Goal: Navigation & Orientation: Find specific page/section

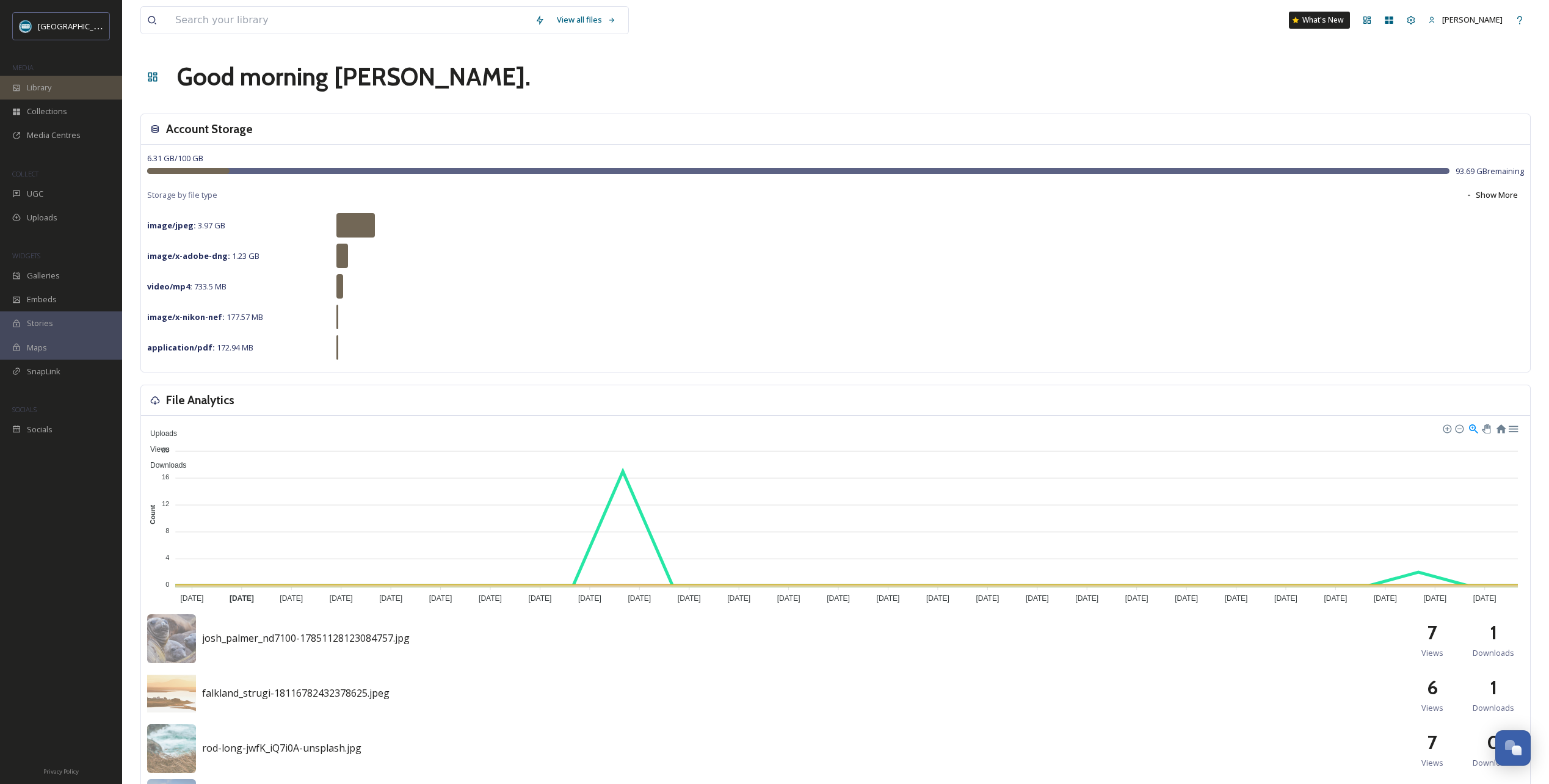
click at [53, 87] on div "Library" at bounding box center [61, 87] width 122 height 24
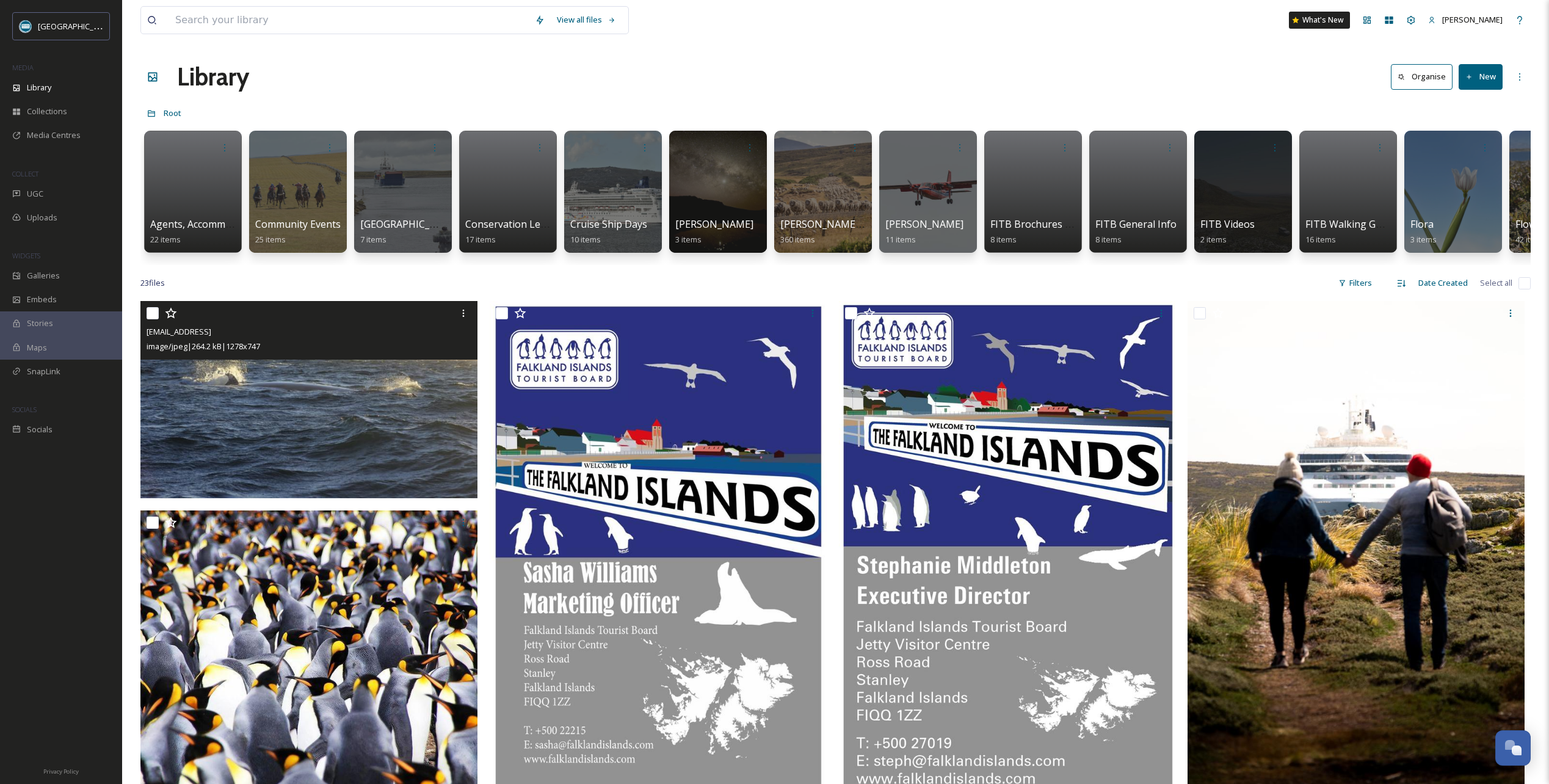
click at [171, 319] on icon at bounding box center [171, 313] width 12 height 12
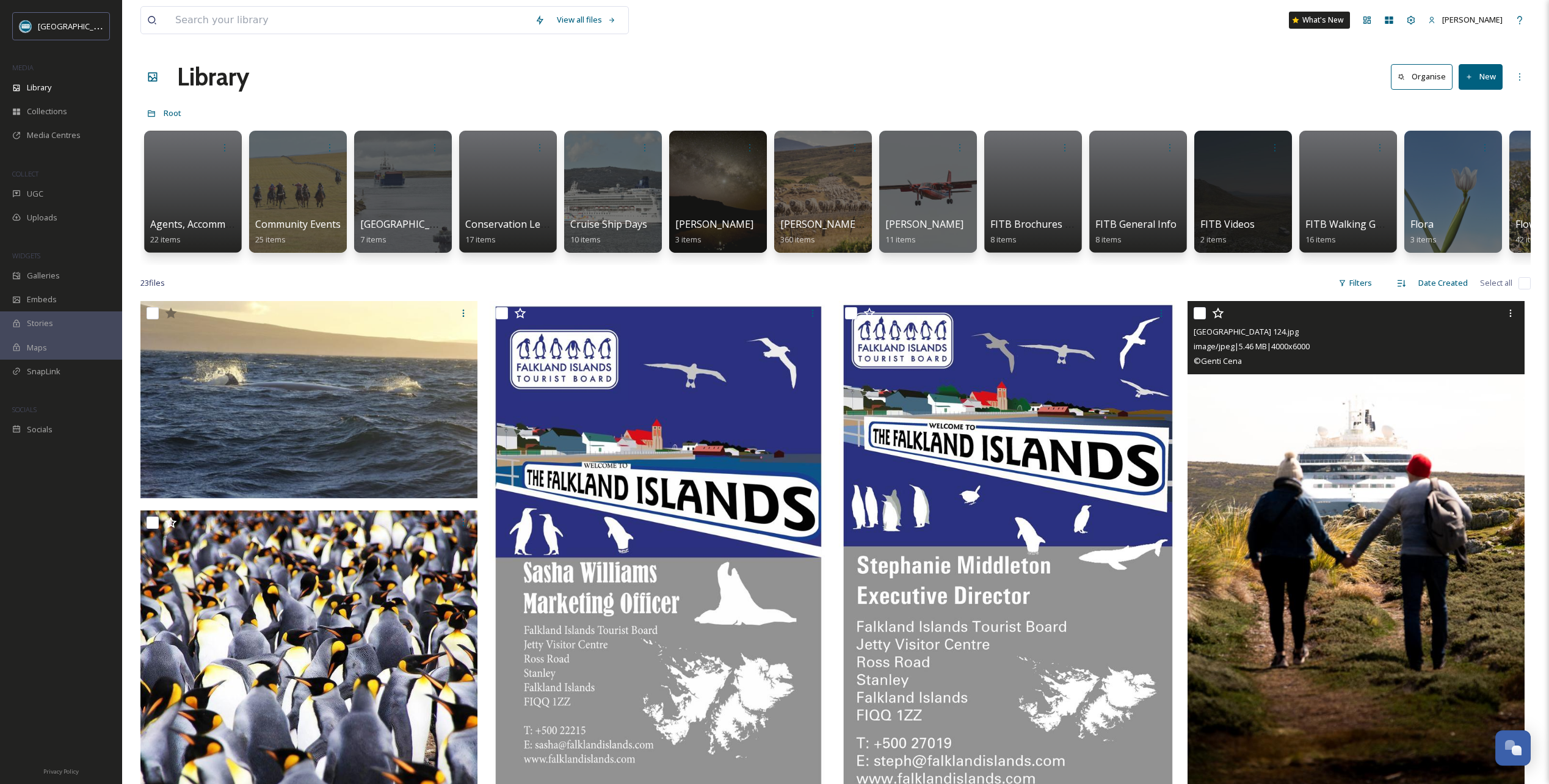
click at [1218, 319] on icon at bounding box center [1218, 313] width 12 height 12
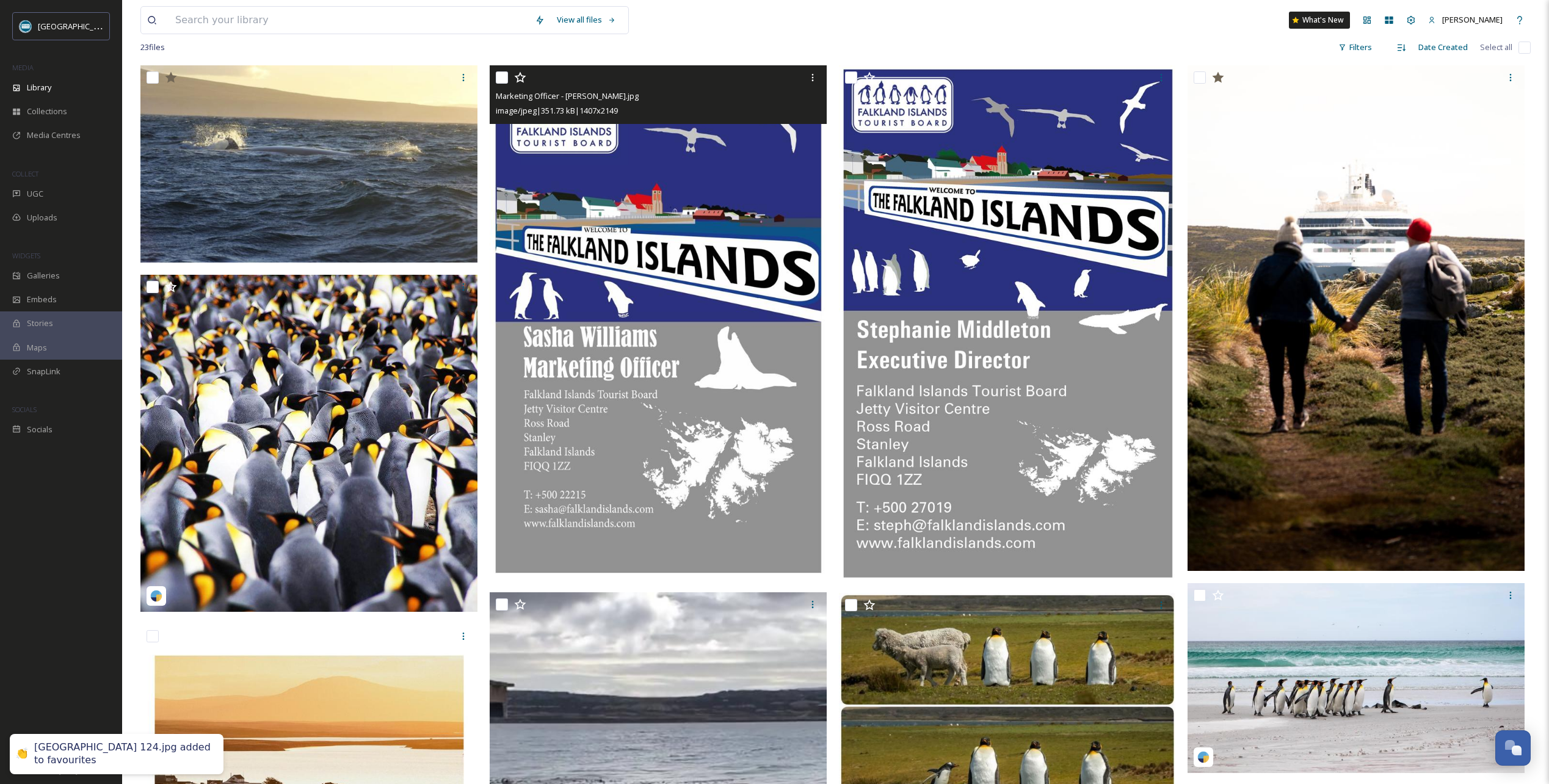
scroll to position [244, 0]
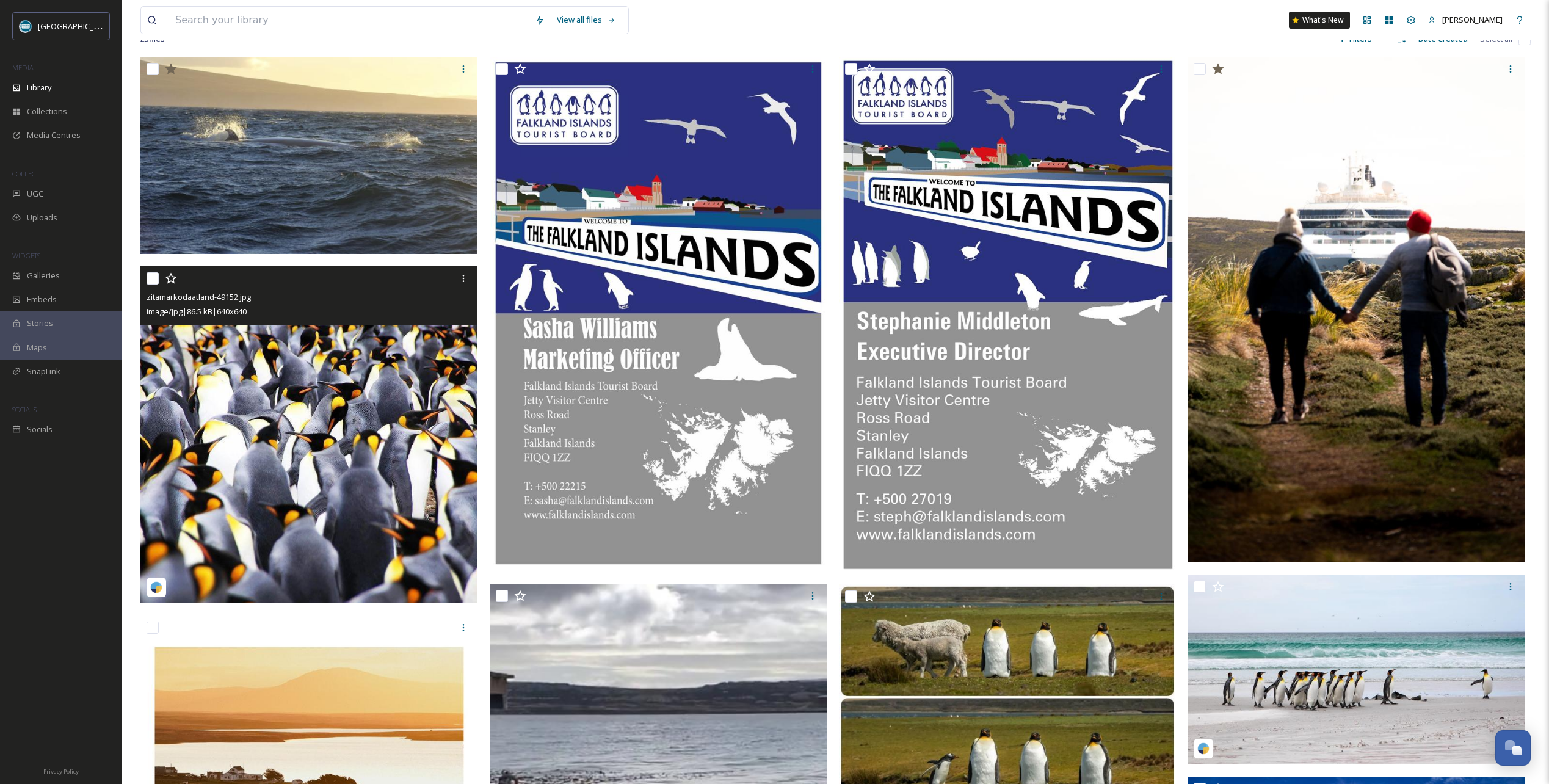
click at [171, 284] on icon at bounding box center [171, 278] width 12 height 12
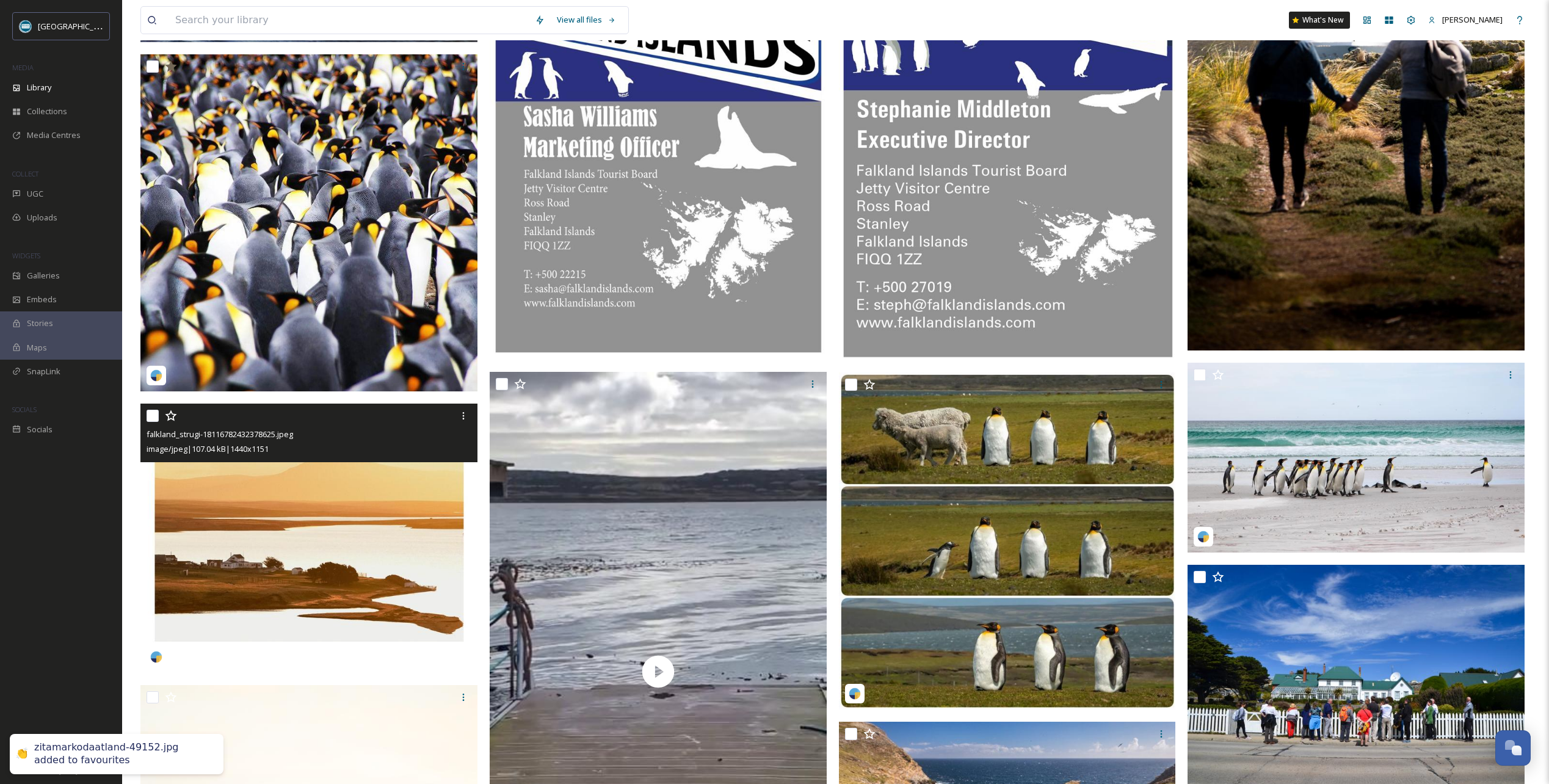
scroll to position [488, 0]
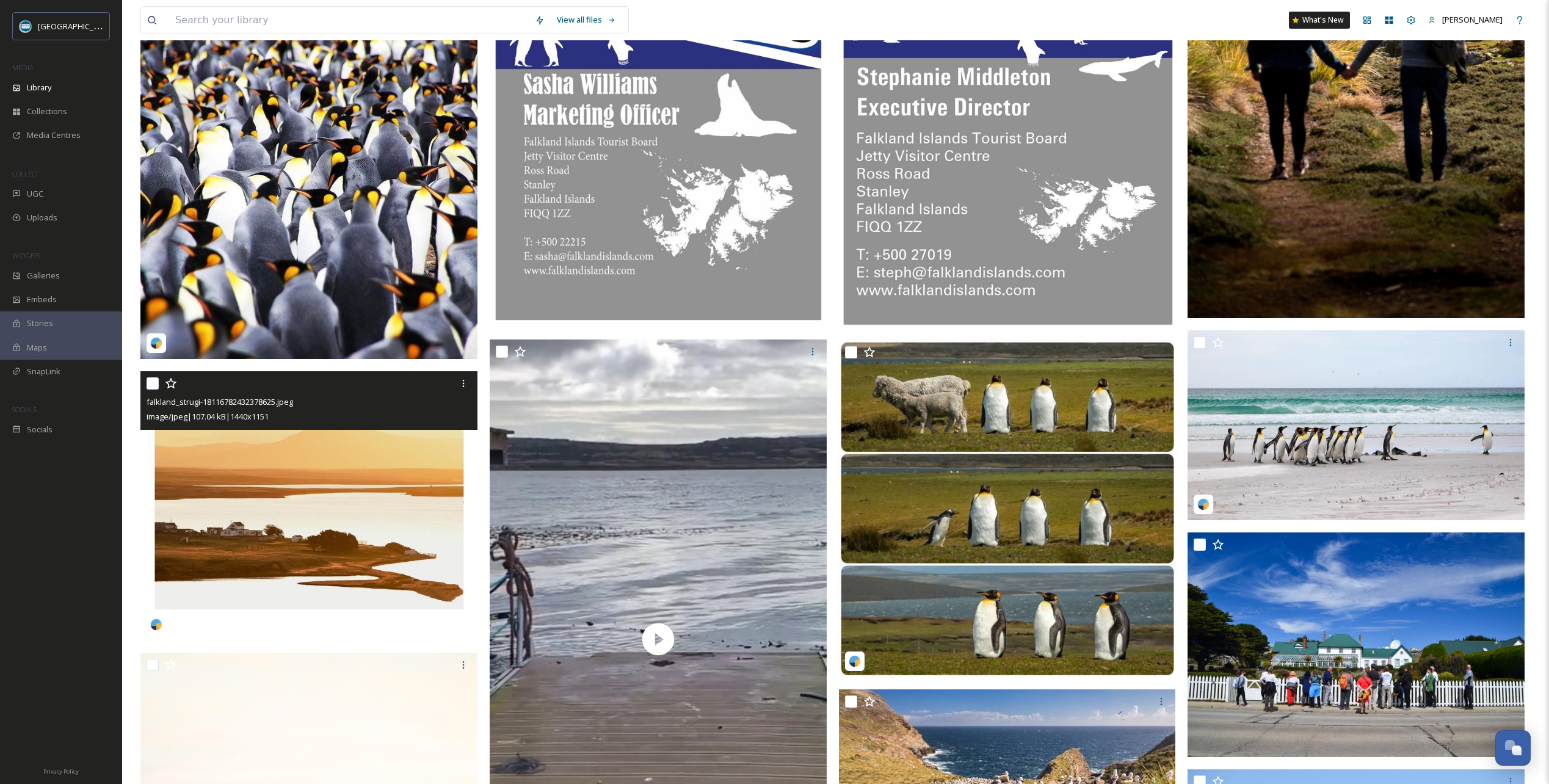
click at [172, 389] on icon at bounding box center [171, 383] width 12 height 12
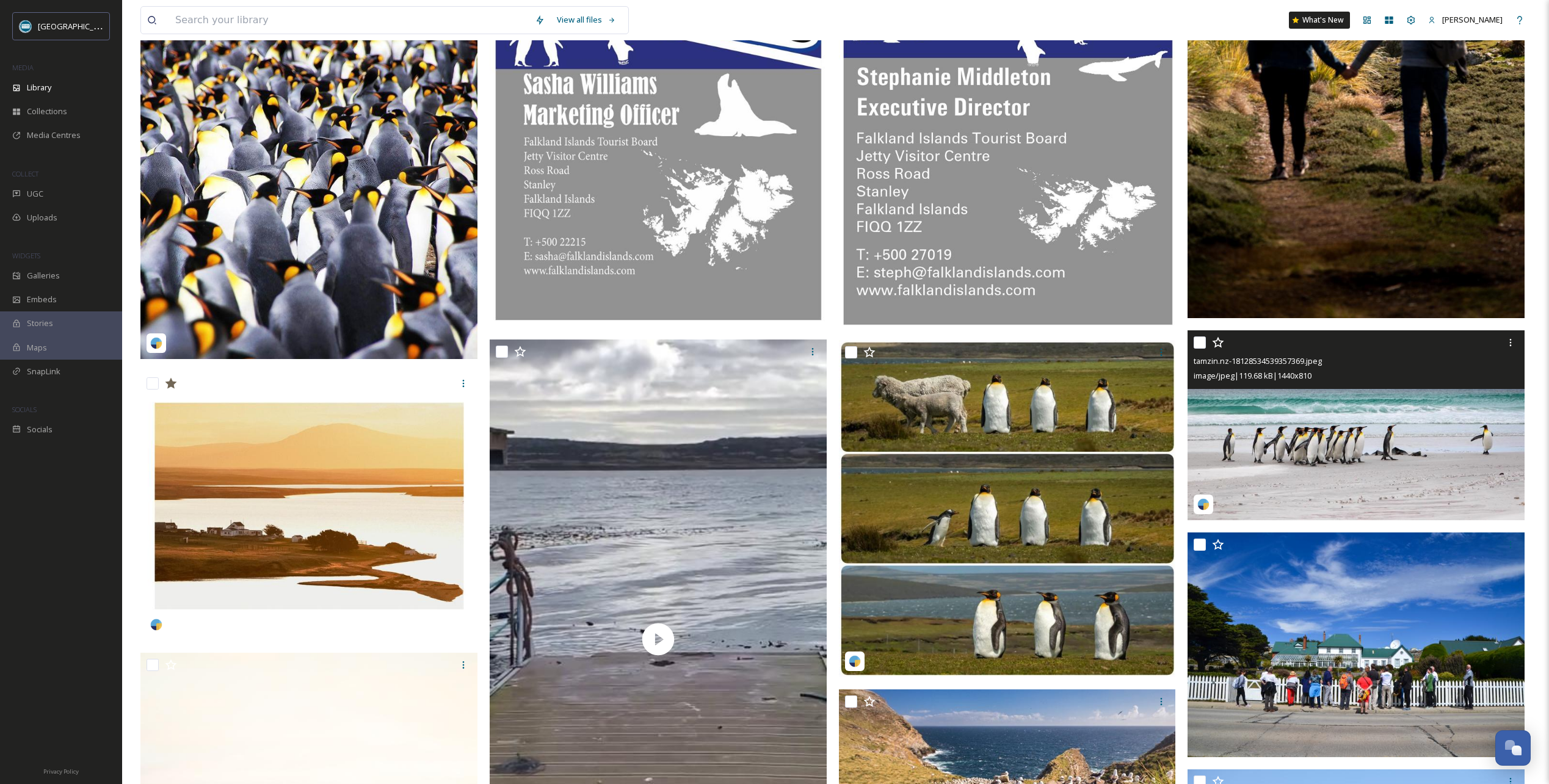
click at [1218, 349] on icon at bounding box center [1218, 343] width 12 height 12
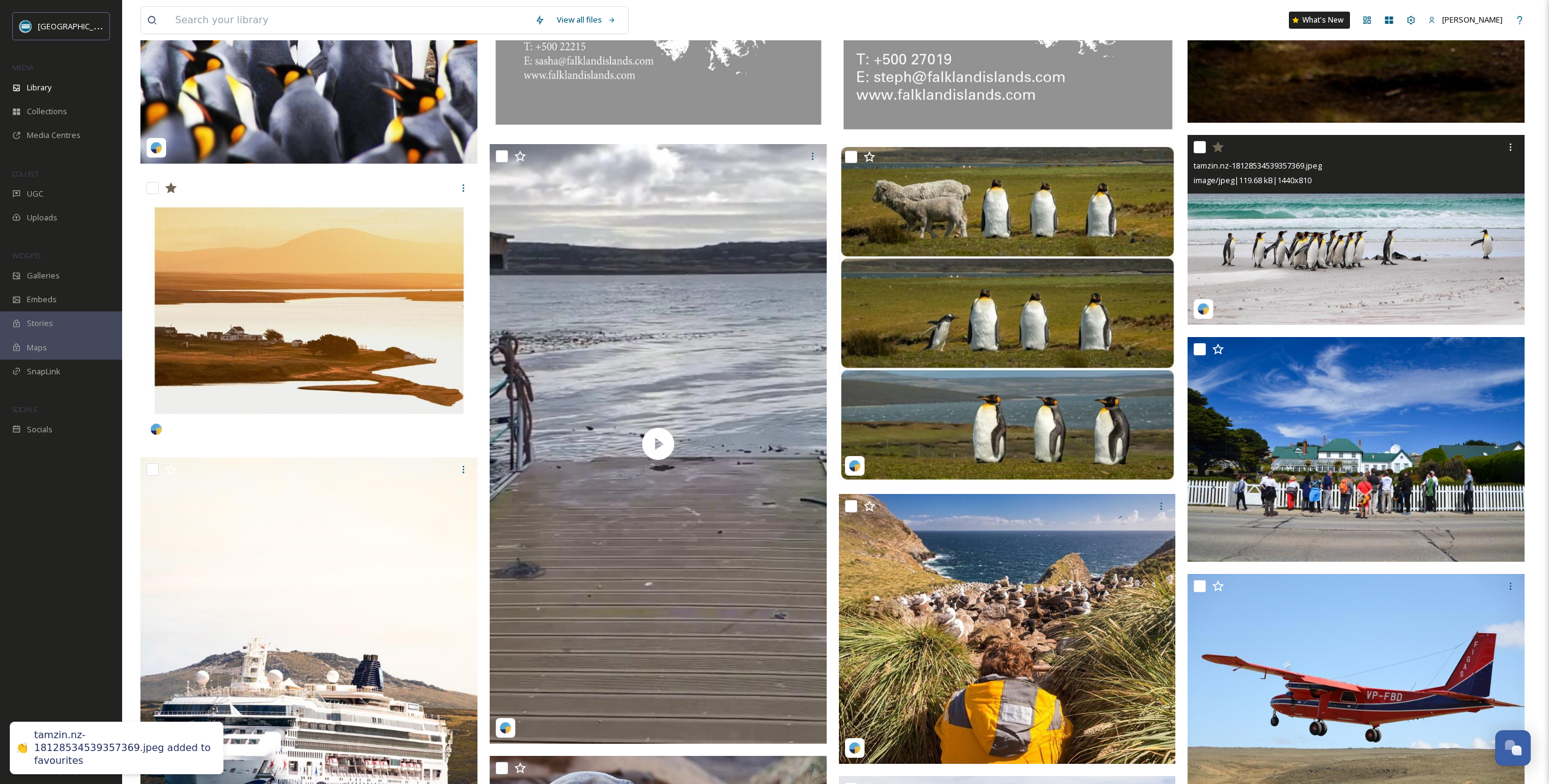
scroll to position [733, 0]
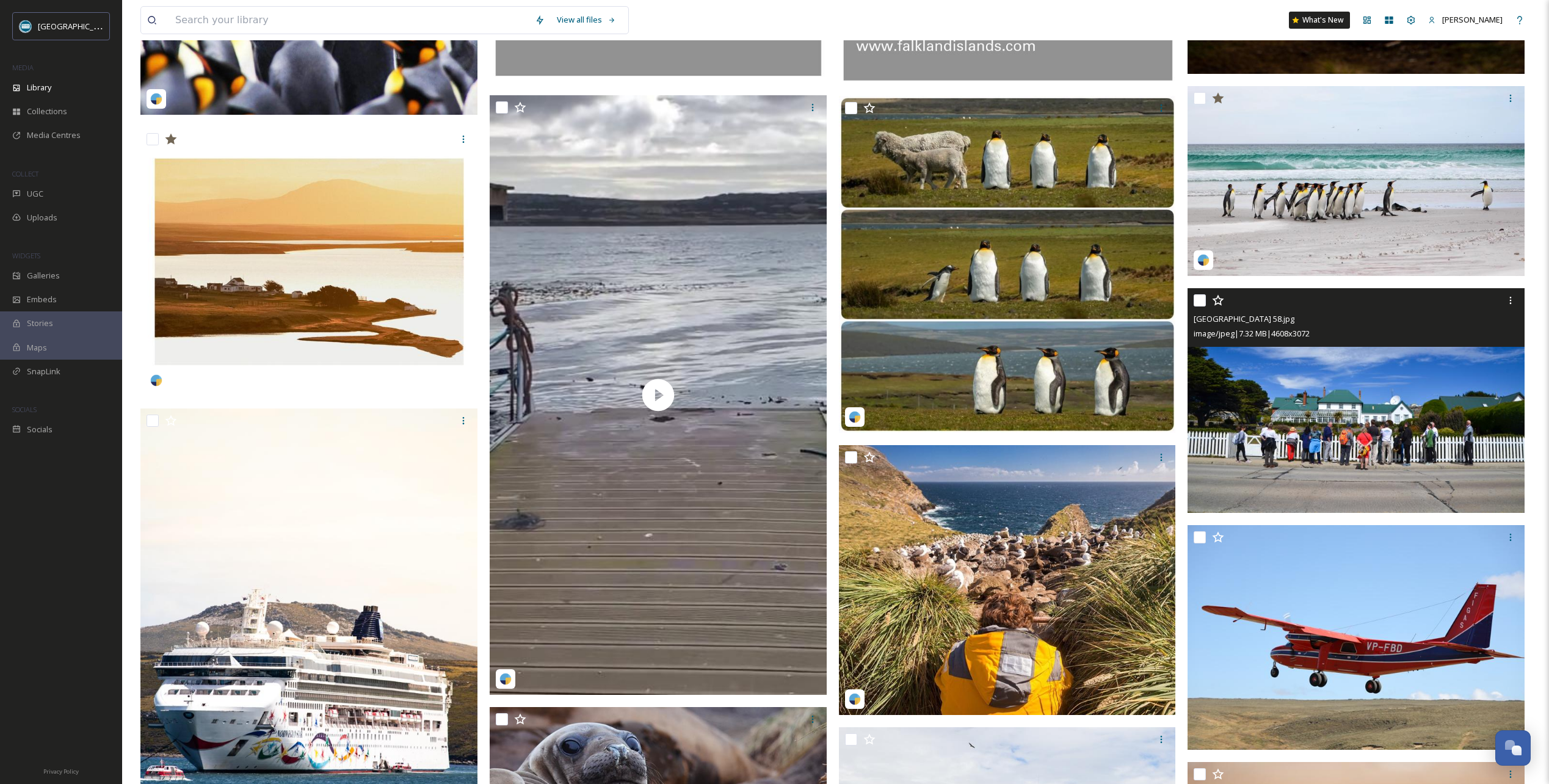
click at [1218, 307] on icon at bounding box center [1218, 301] width 12 height 12
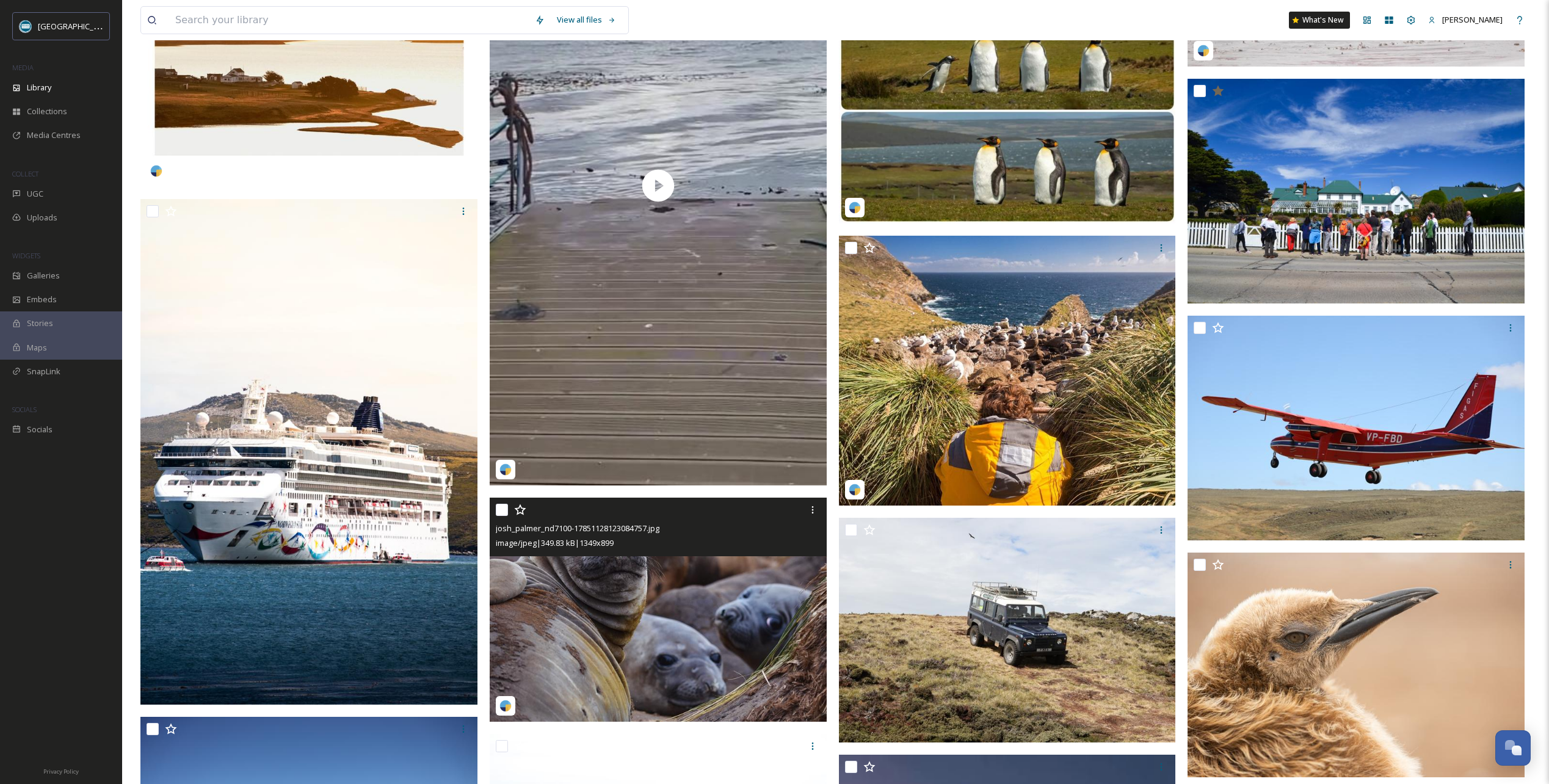
scroll to position [1038, 0]
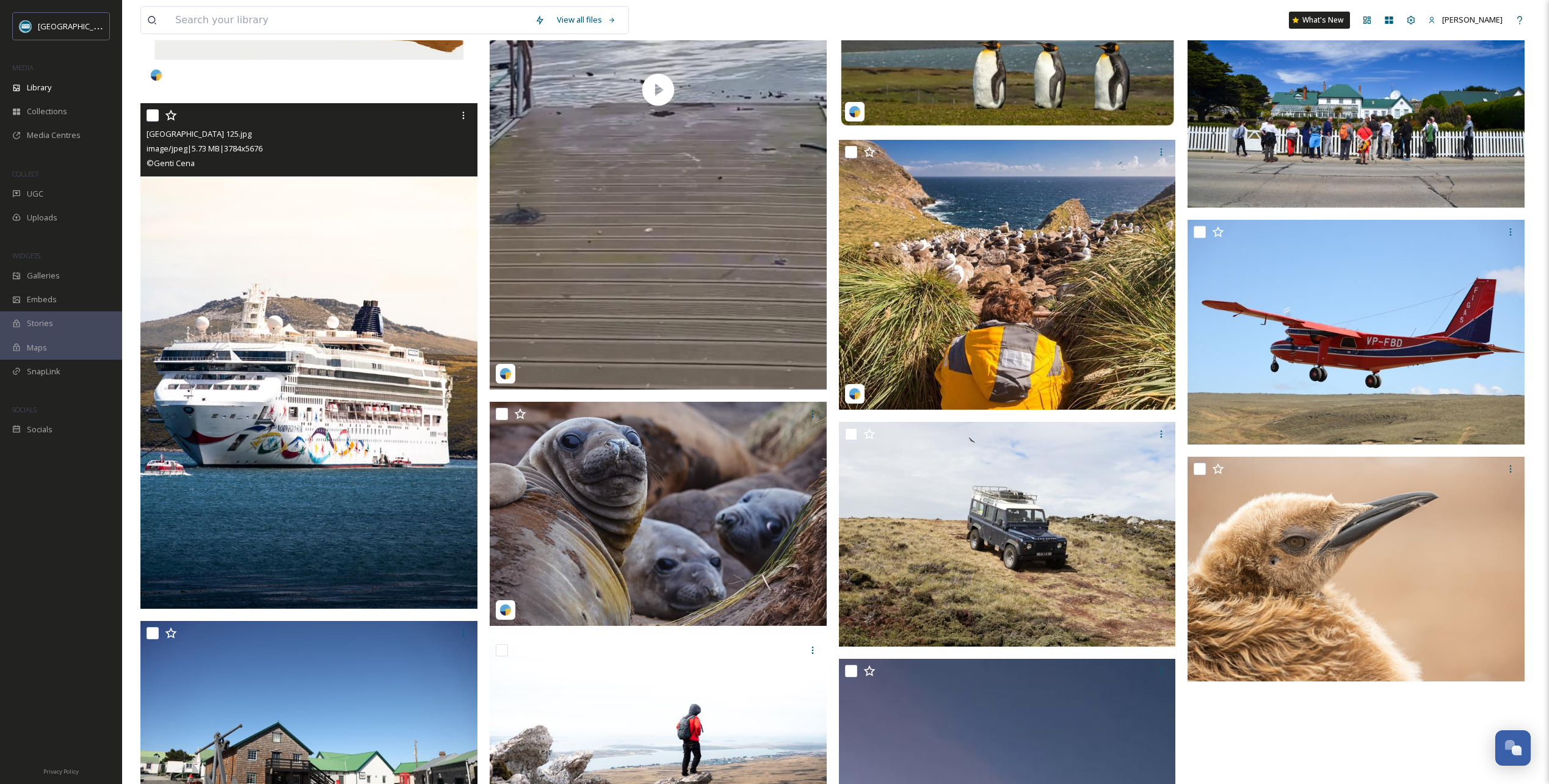
click at [171, 121] on icon at bounding box center [171, 115] width 12 height 12
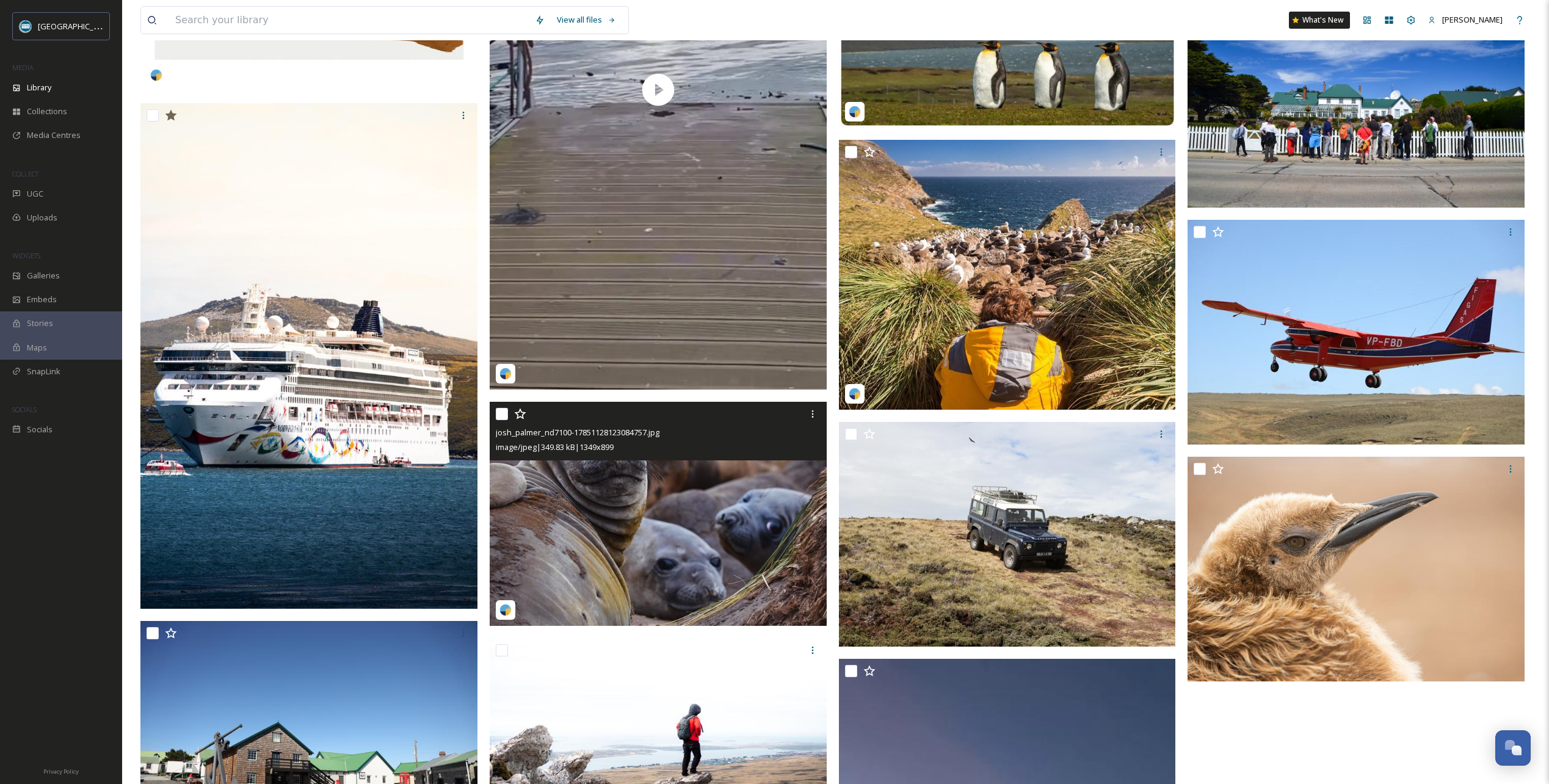
click at [518, 420] on icon at bounding box center [520, 414] width 12 height 12
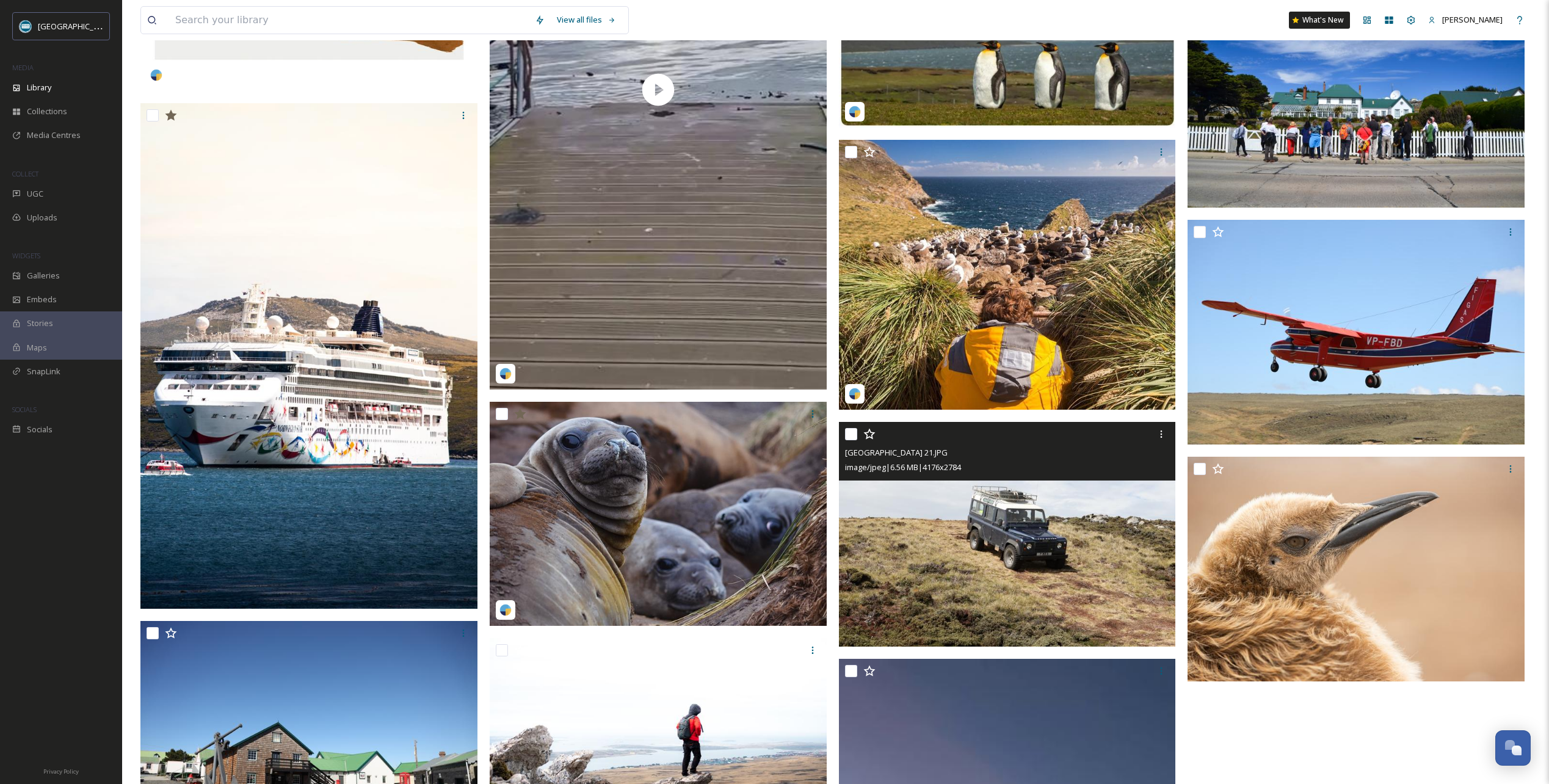
click at [870, 440] on icon at bounding box center [870, 434] width 12 height 12
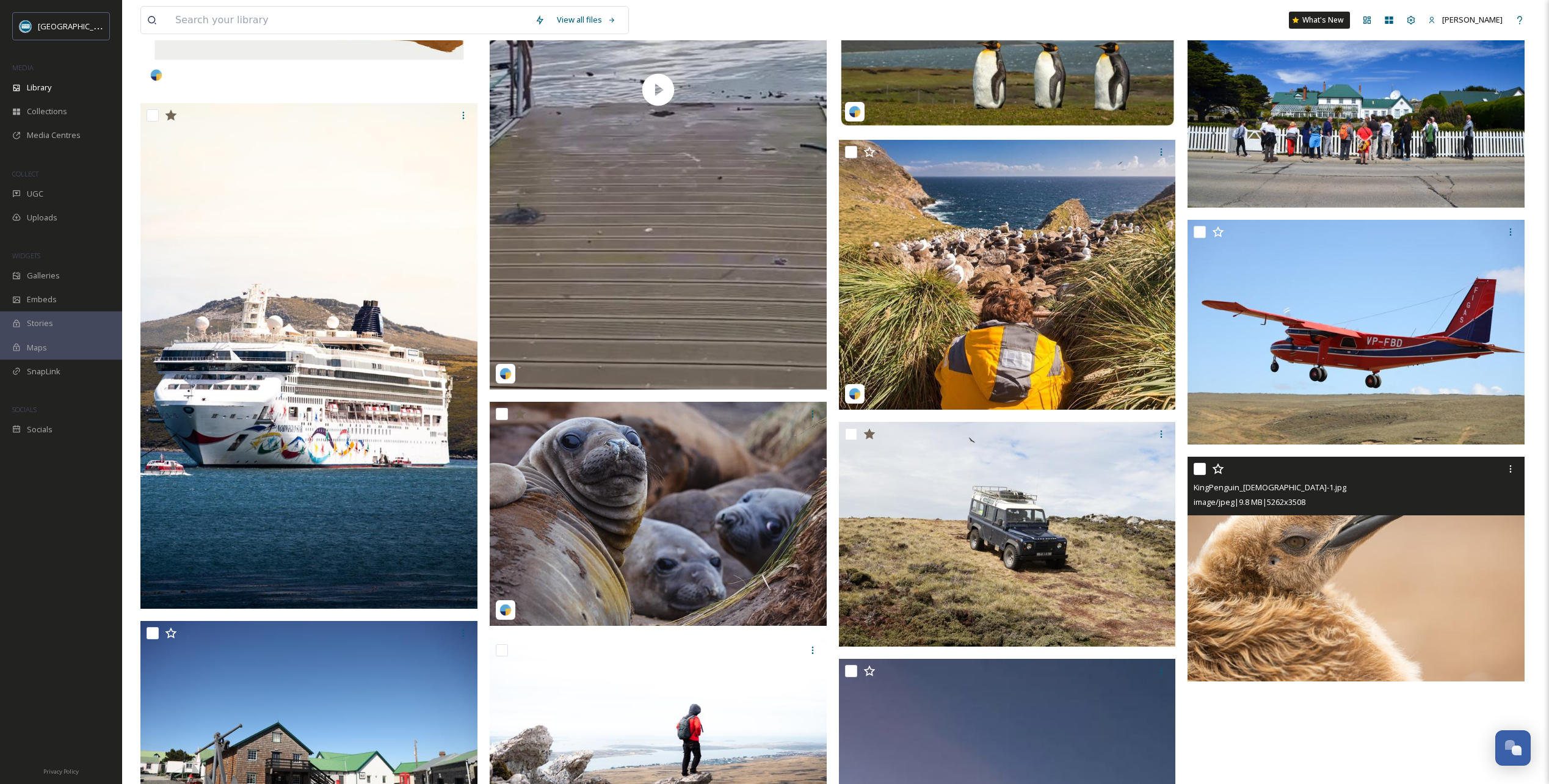
click at [1218, 475] on icon at bounding box center [1218, 469] width 12 height 12
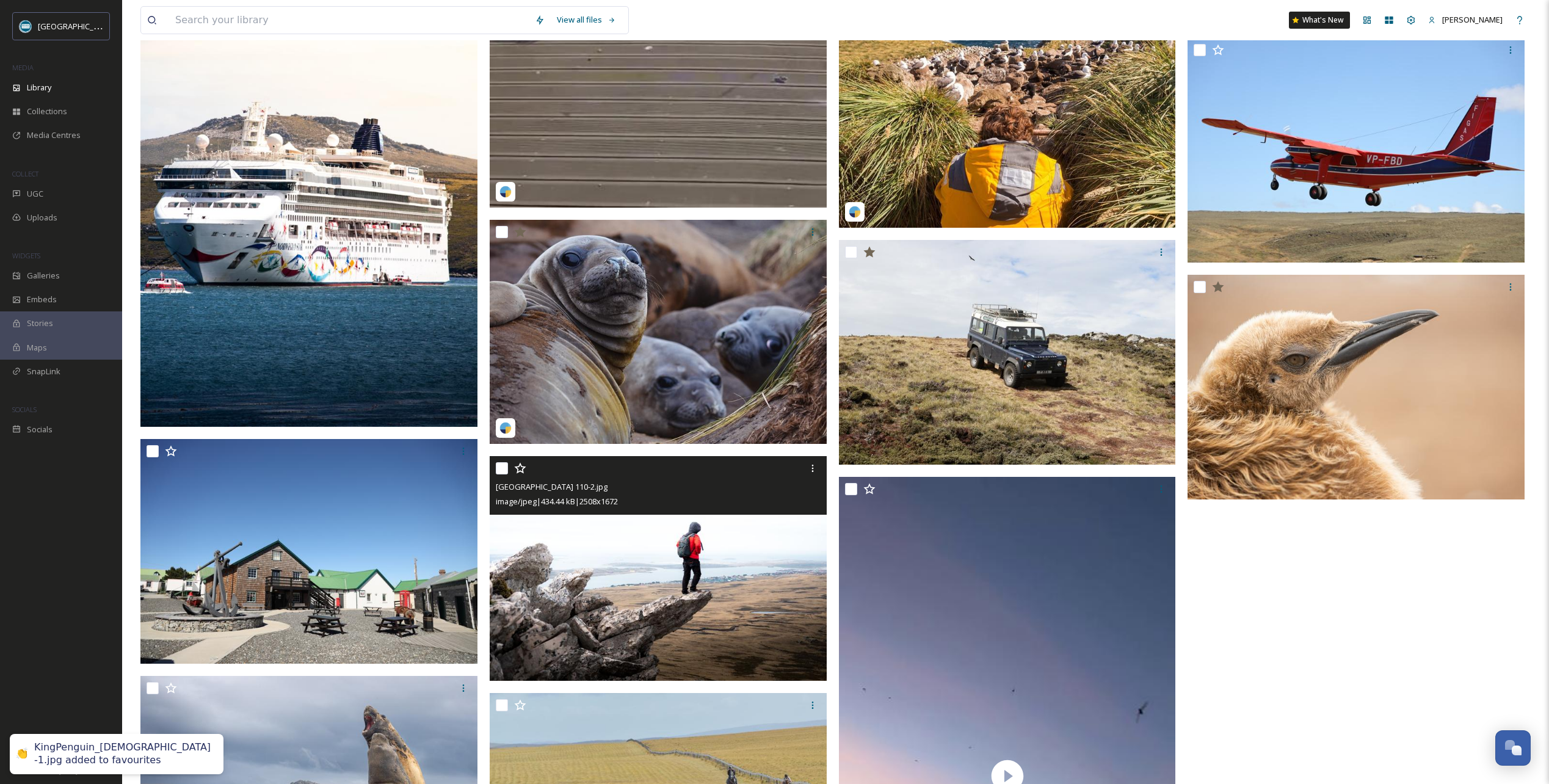
scroll to position [1282, 0]
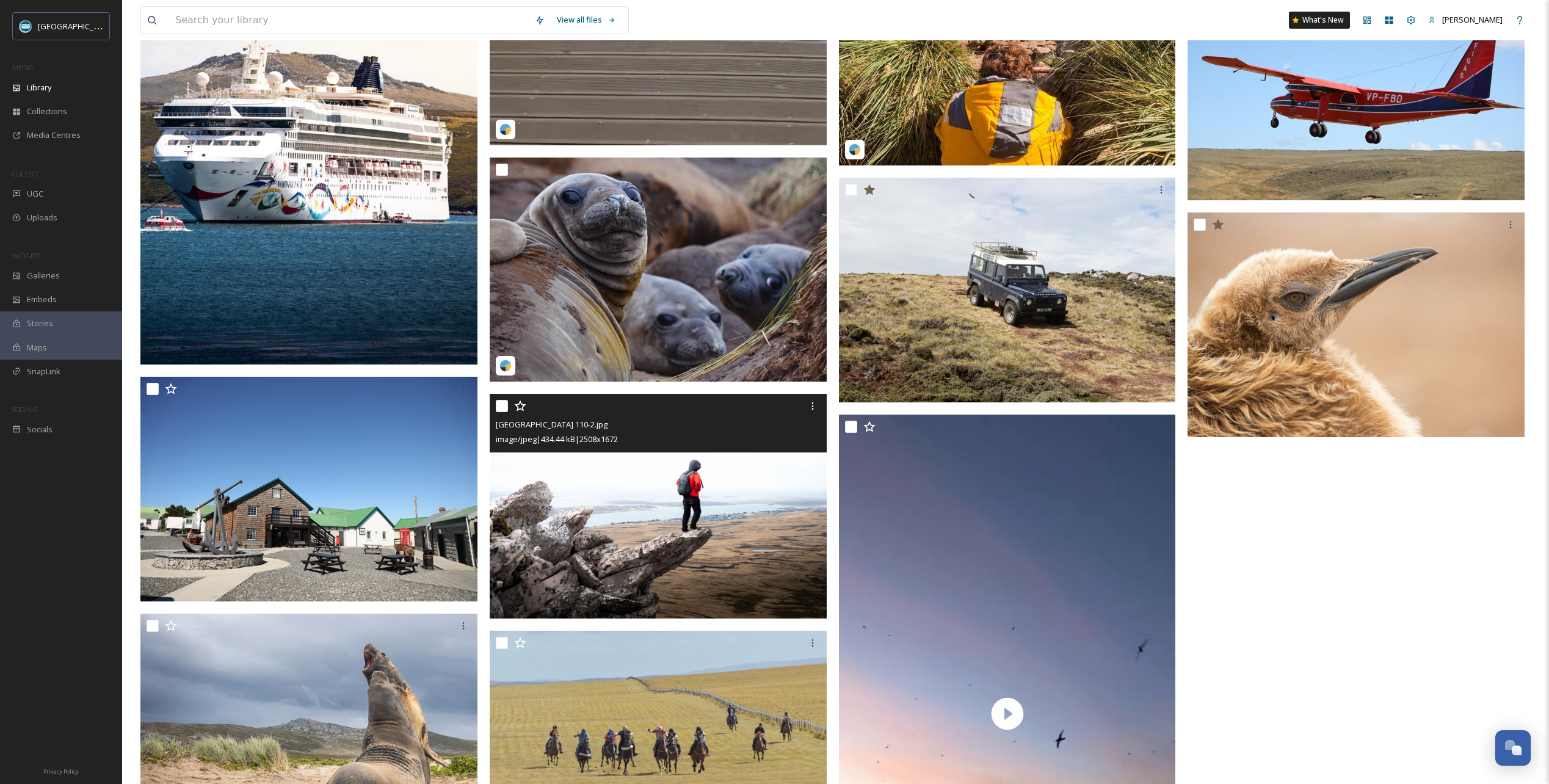
click at [518, 412] on icon at bounding box center [520, 406] width 12 height 12
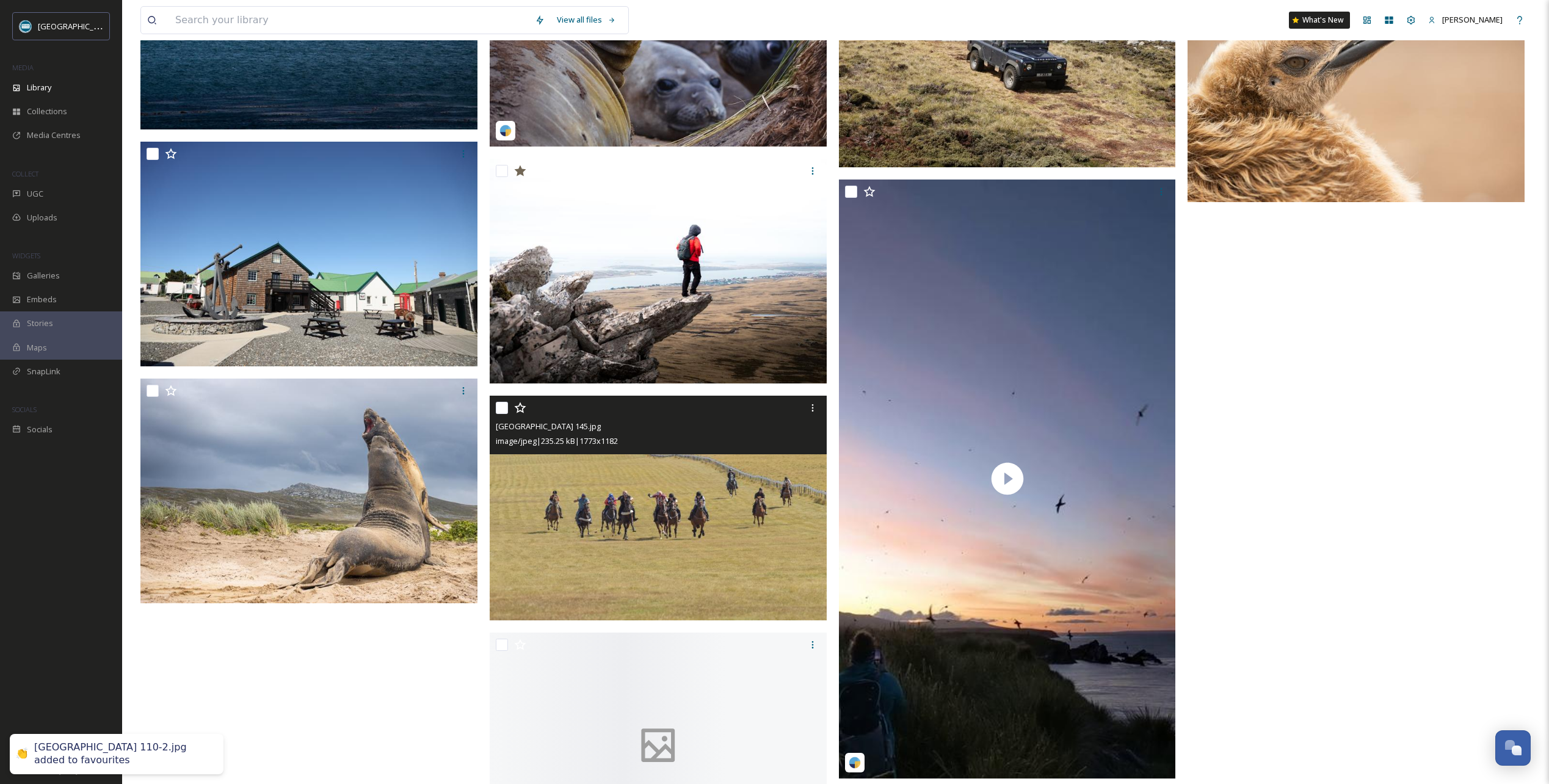
scroll to position [1526, 0]
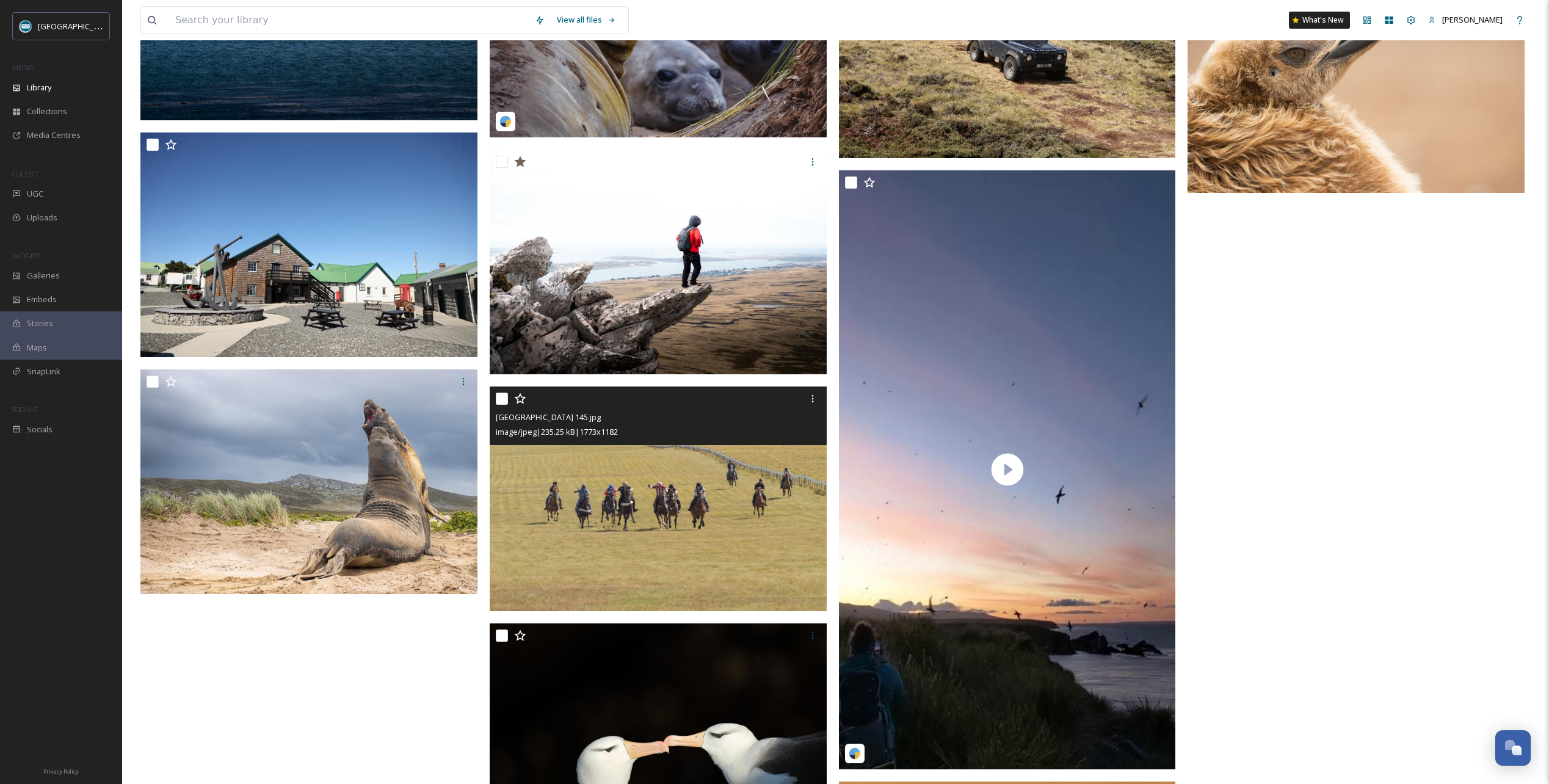
click at [521, 405] on icon at bounding box center [520, 399] width 12 height 12
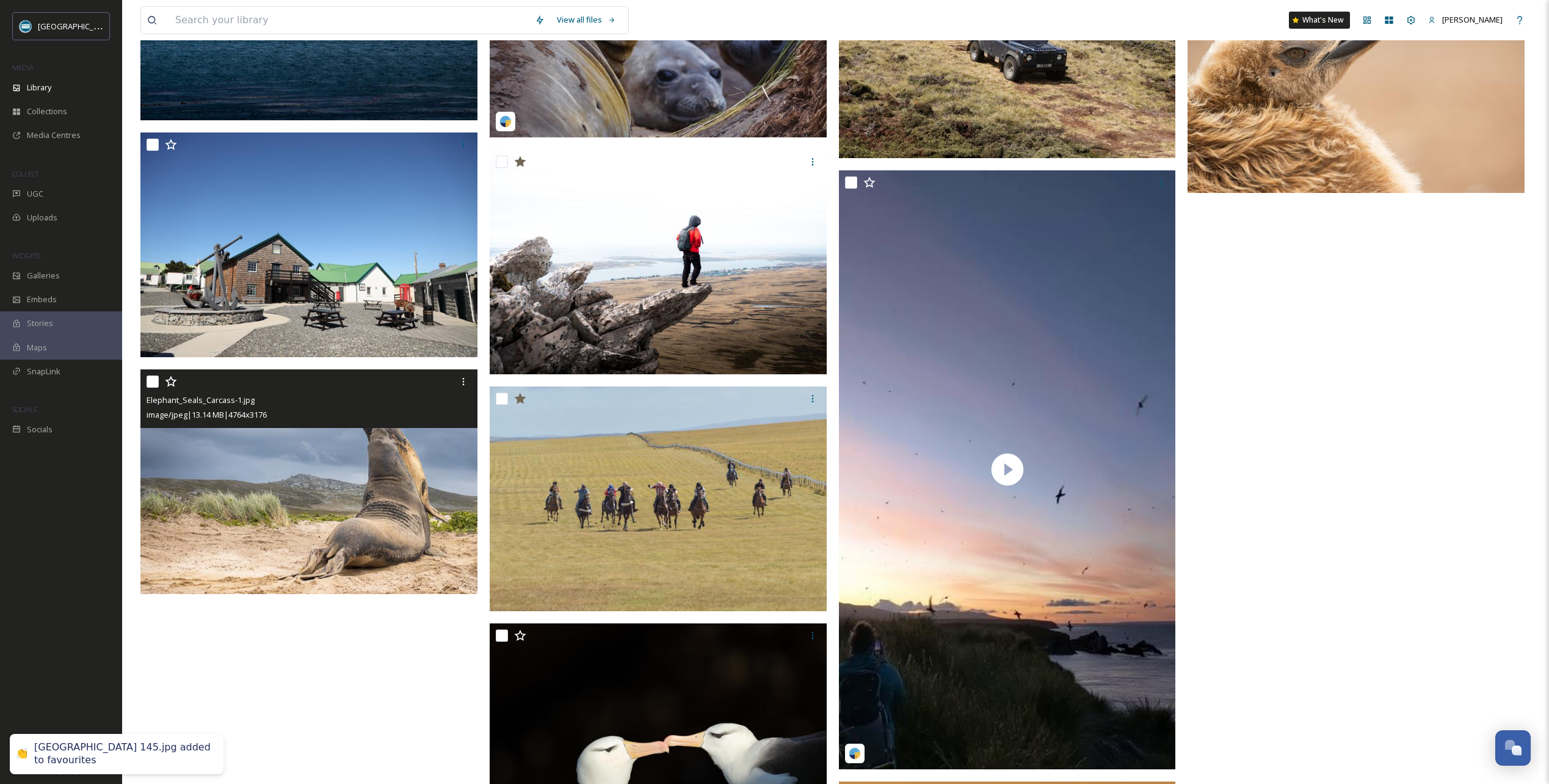
click at [171, 387] on icon at bounding box center [171, 381] width 12 height 12
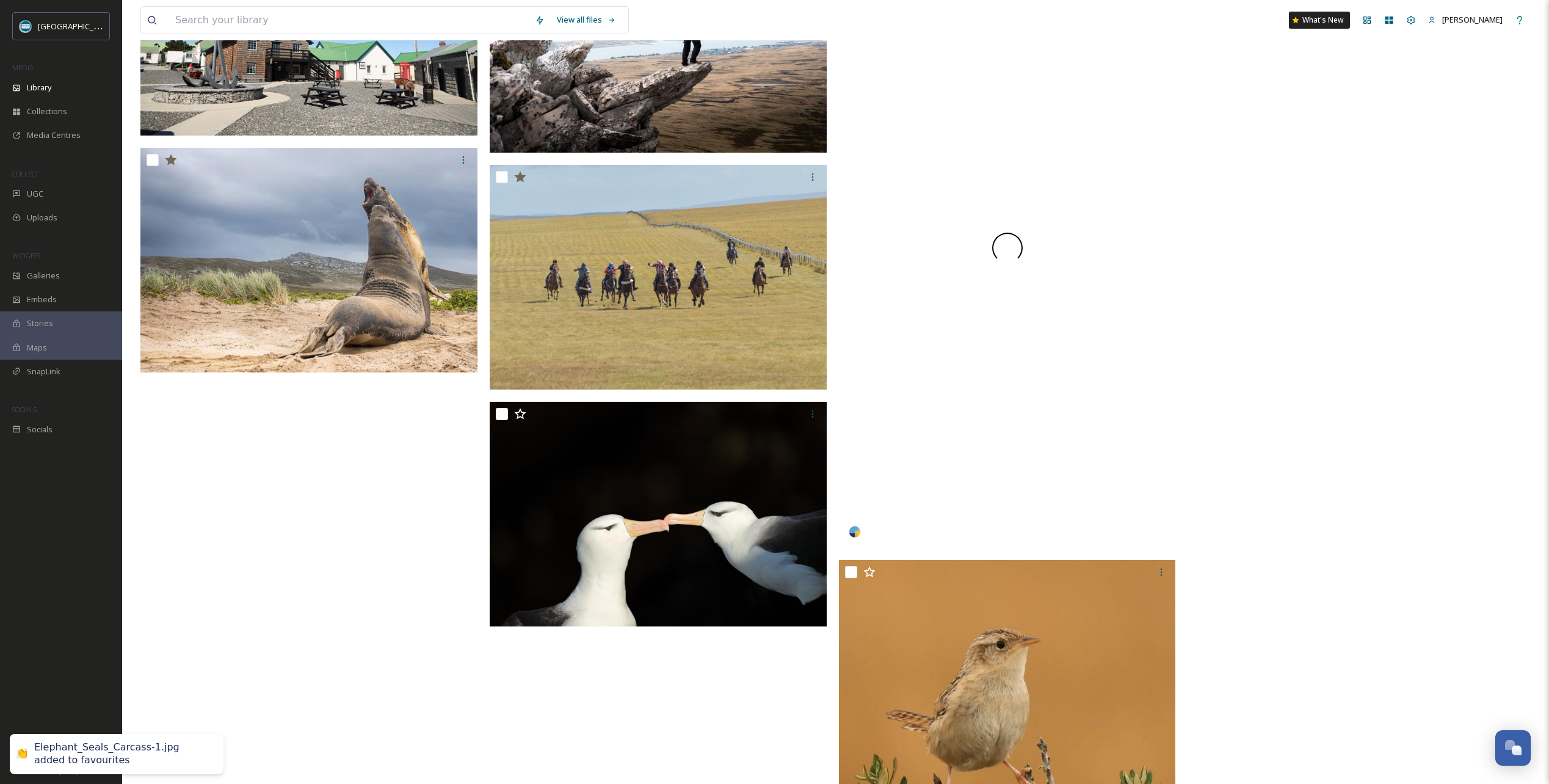
scroll to position [1770, 0]
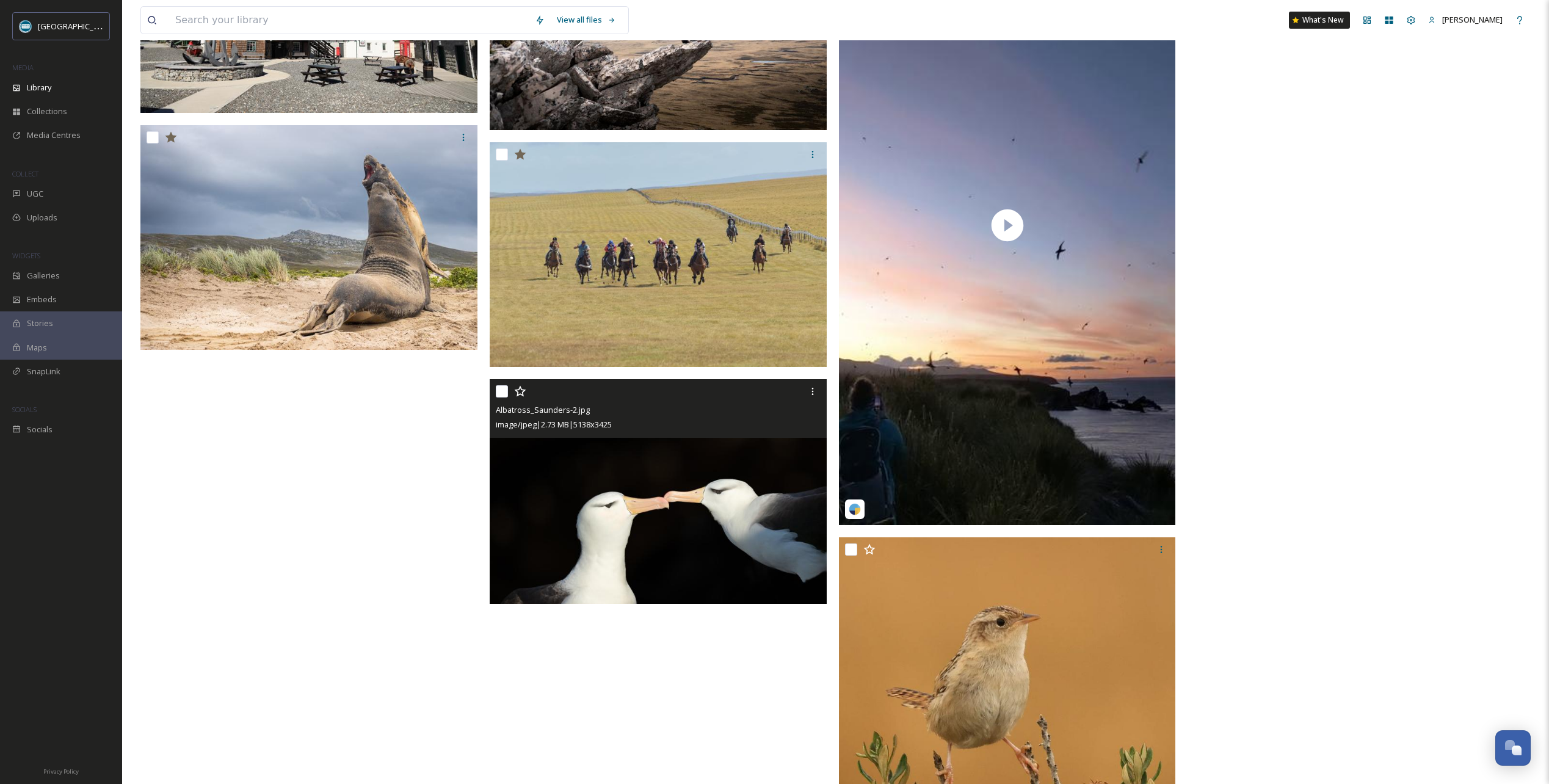
click at [522, 397] on icon at bounding box center [520, 391] width 12 height 12
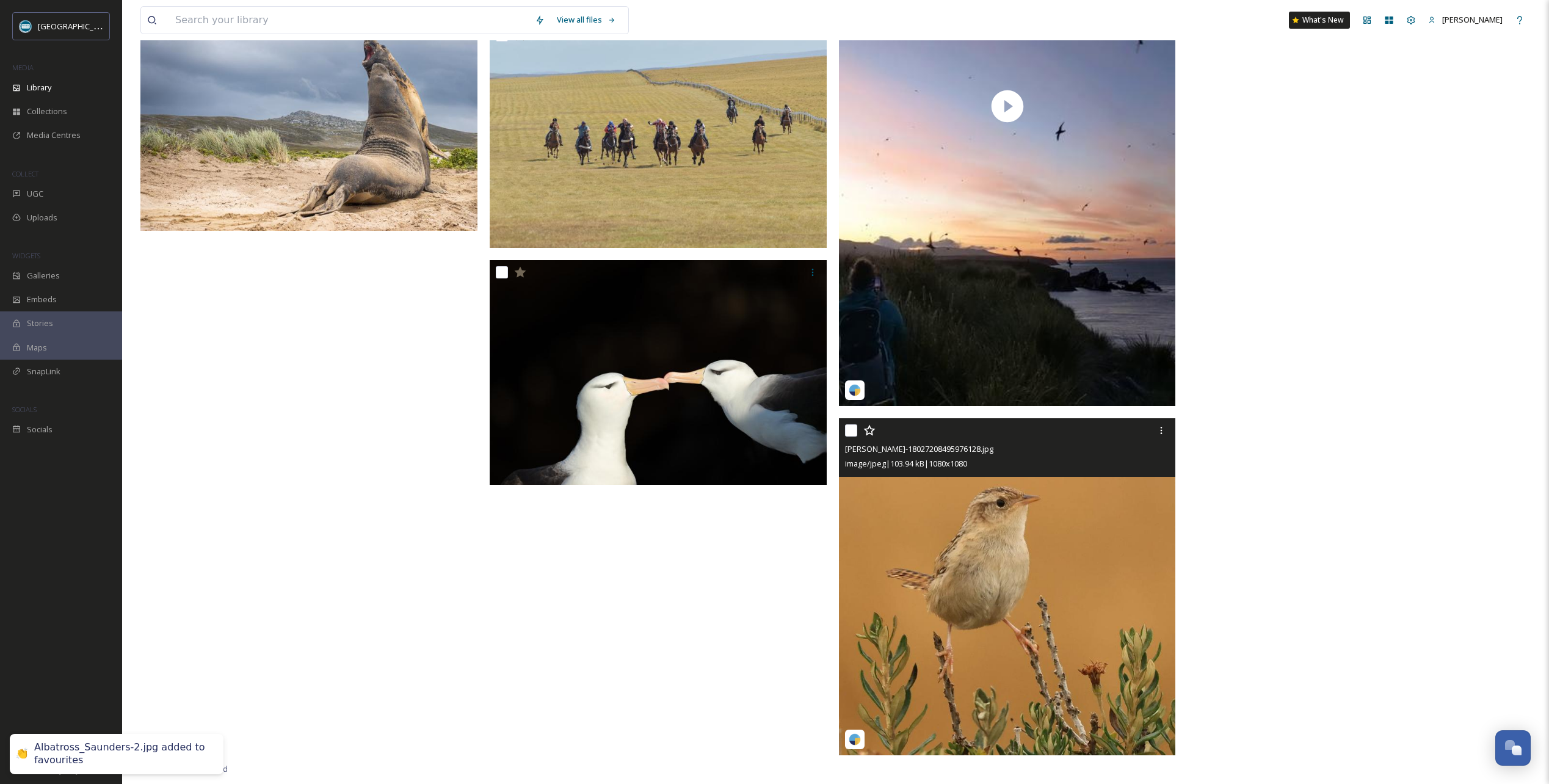
scroll to position [1890, 0]
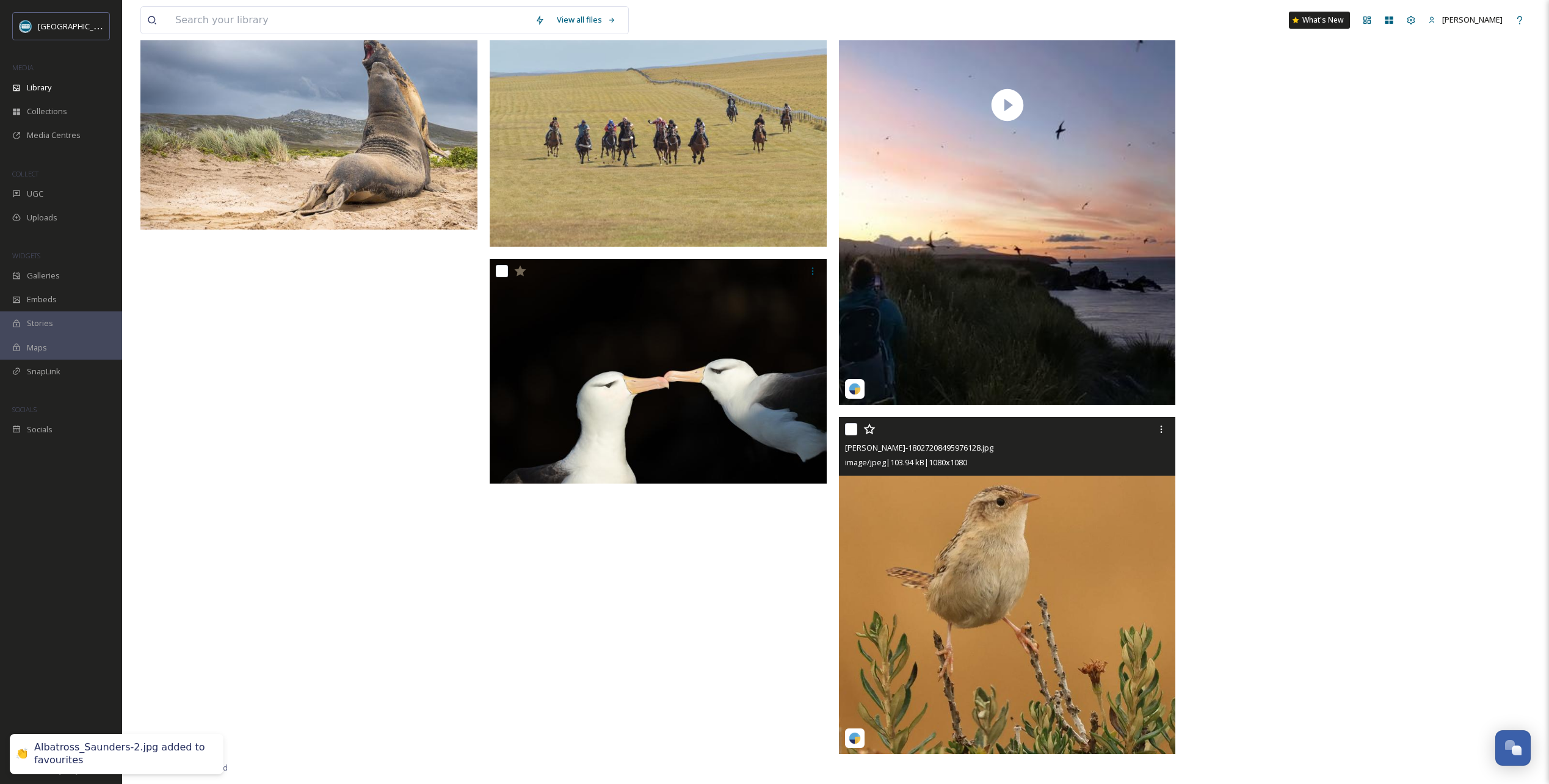
click at [869, 435] on icon at bounding box center [870, 429] width 12 height 12
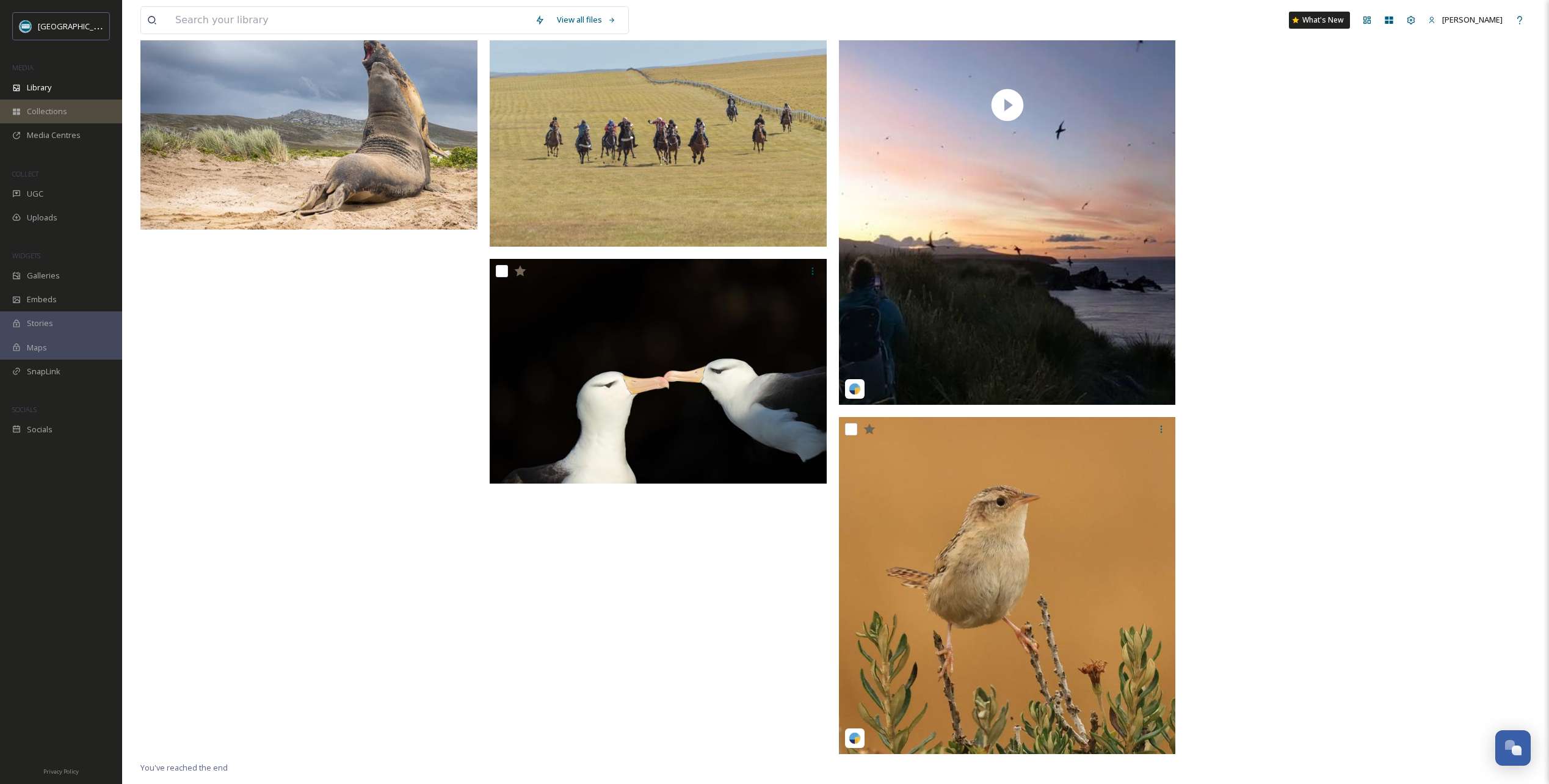
click at [43, 110] on span "Collections" at bounding box center [47, 111] width 41 height 12
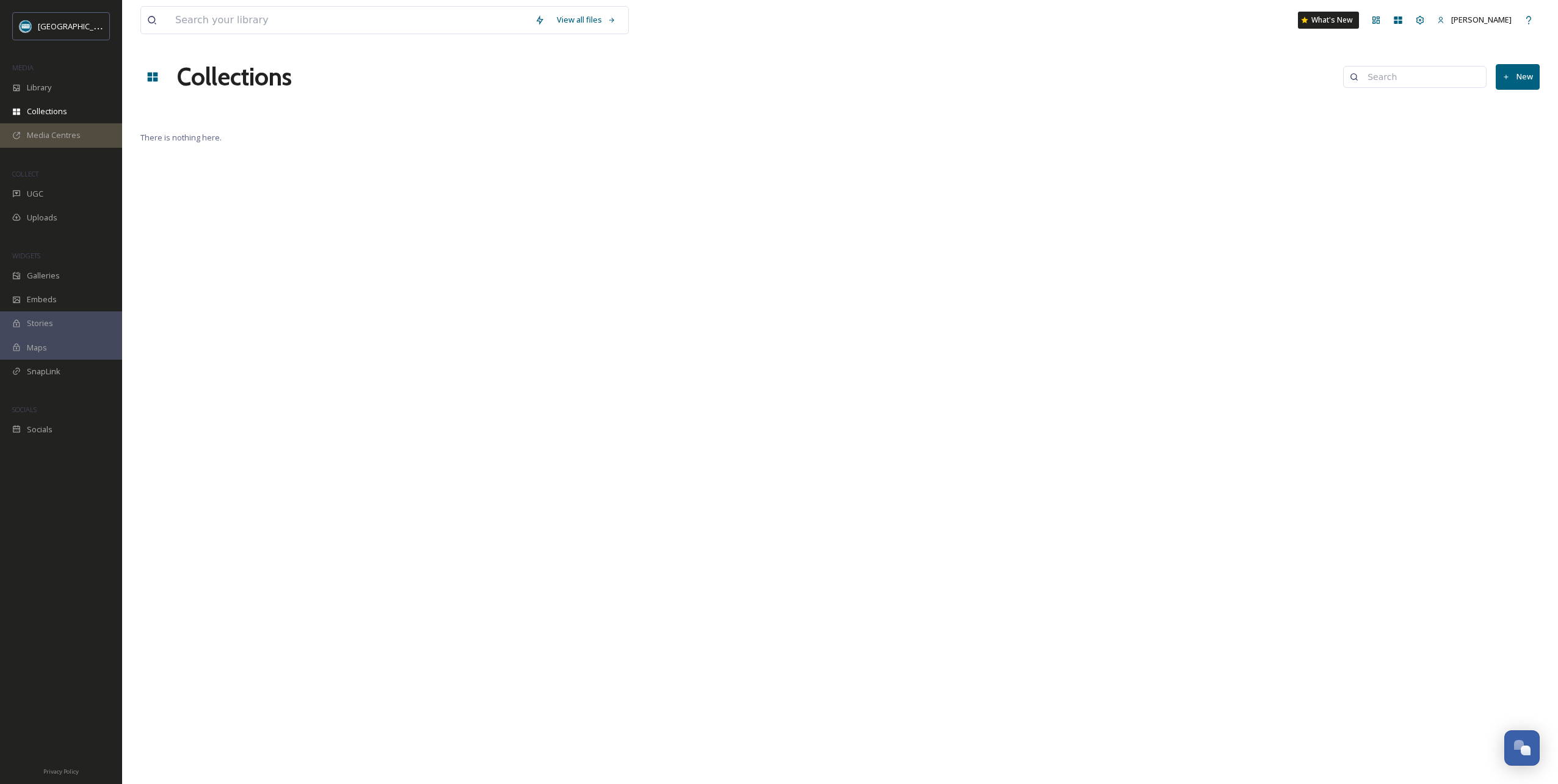
click at [53, 138] on span "Media Centres" at bounding box center [53, 135] width 53 height 12
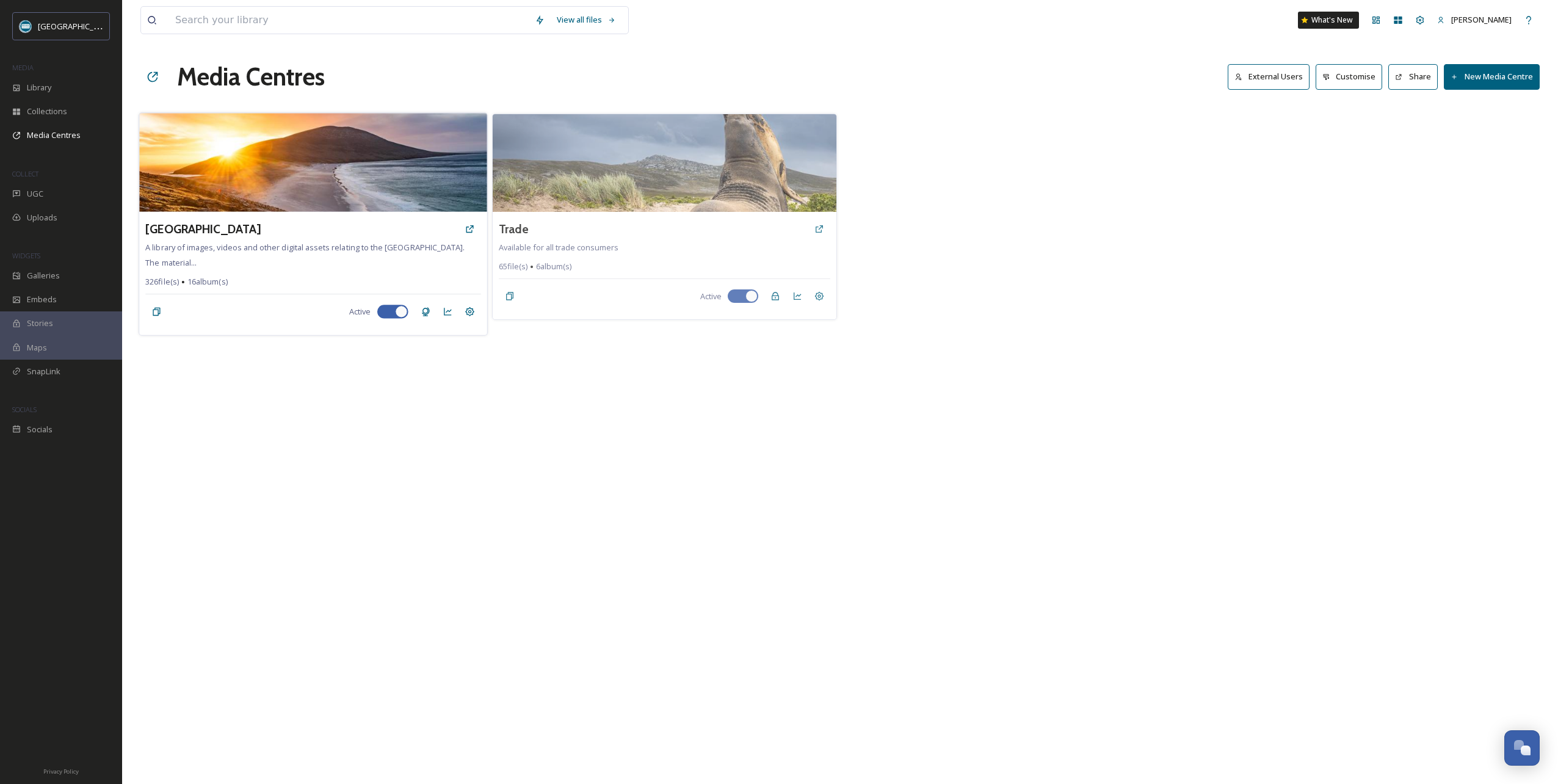
click at [295, 183] on img at bounding box center [313, 162] width 347 height 99
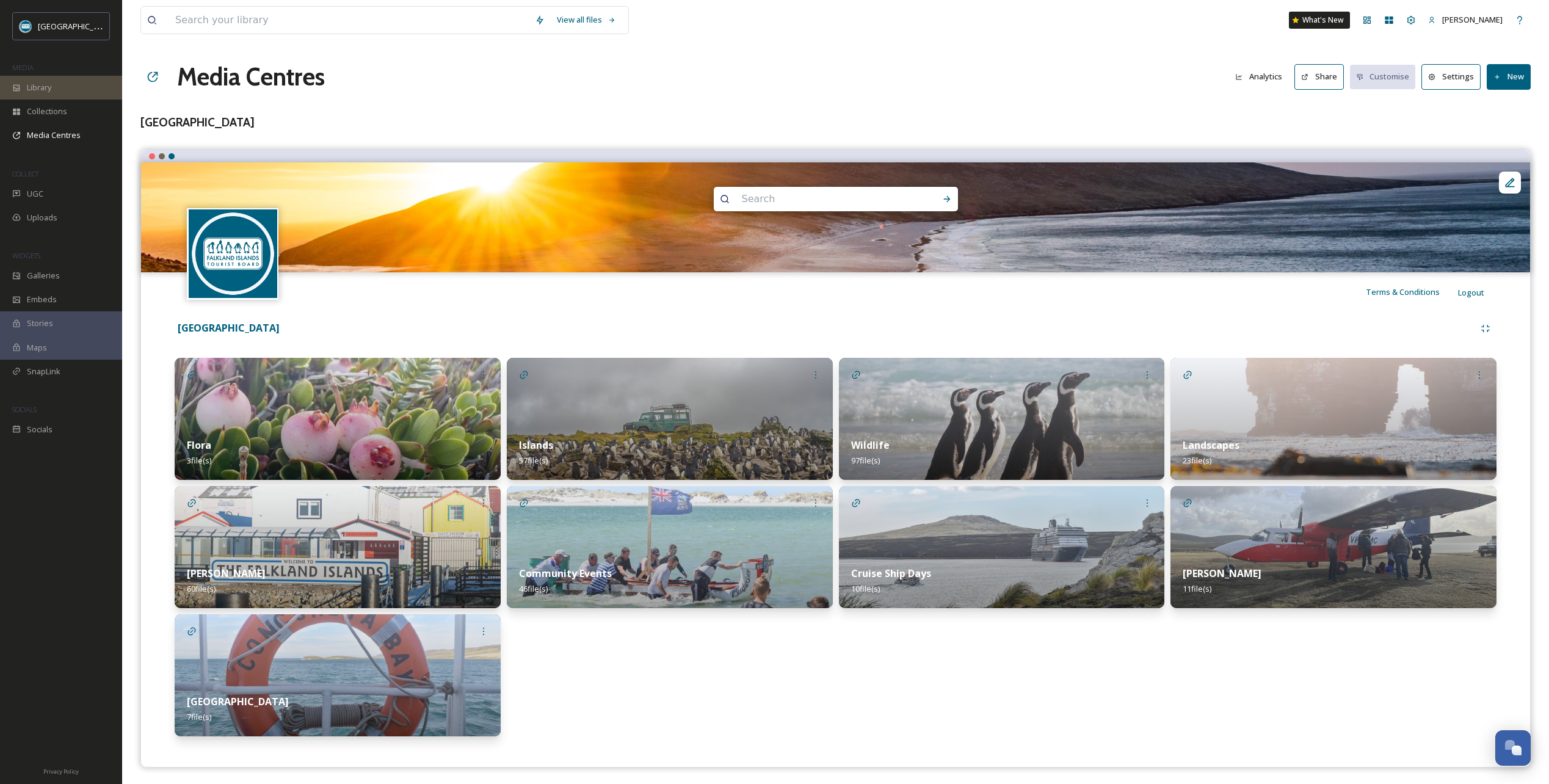
click at [38, 82] on span "Library" at bounding box center [39, 87] width 24 height 12
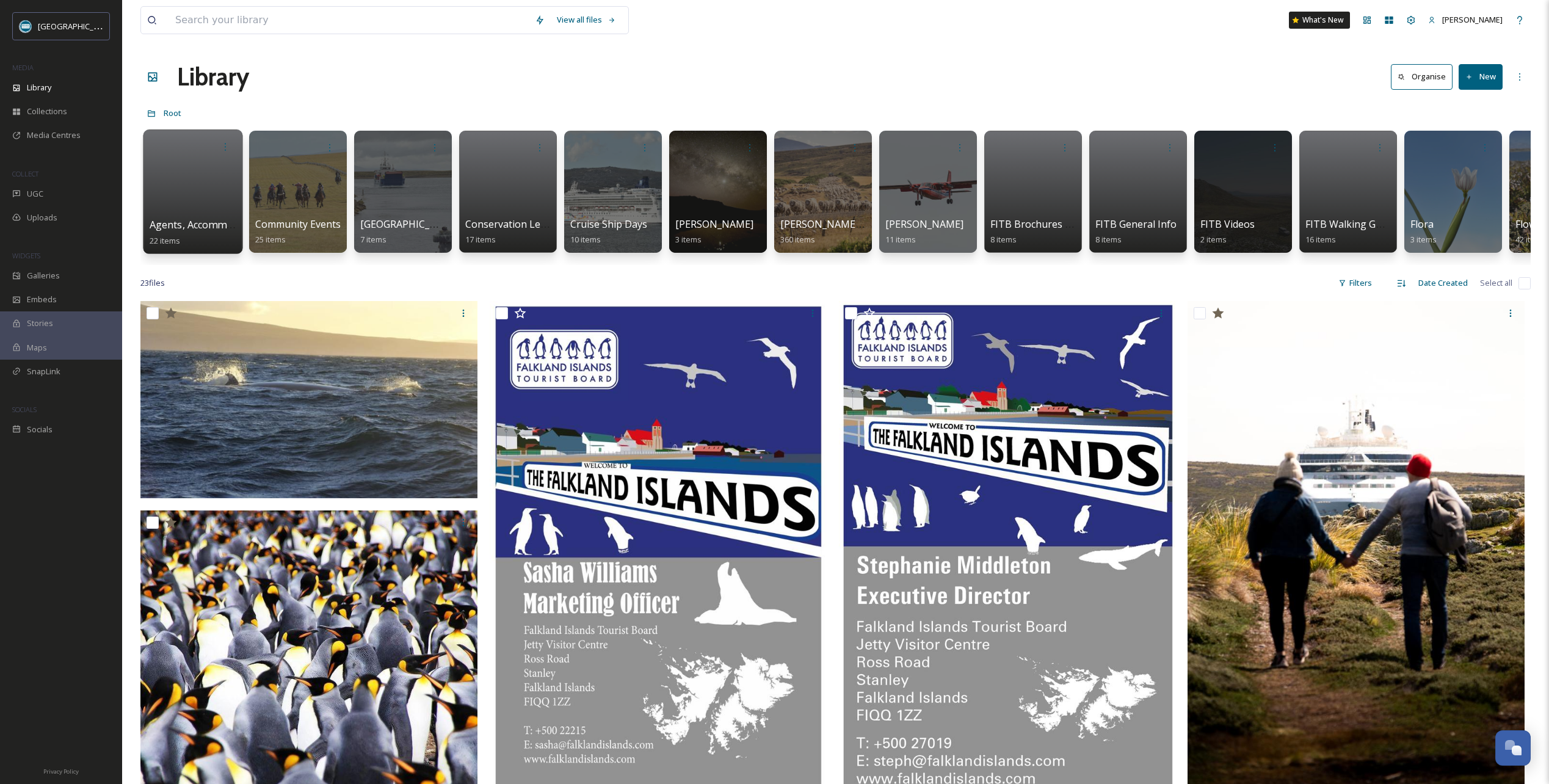
click at [205, 188] on div at bounding box center [192, 192] width 100 height 125
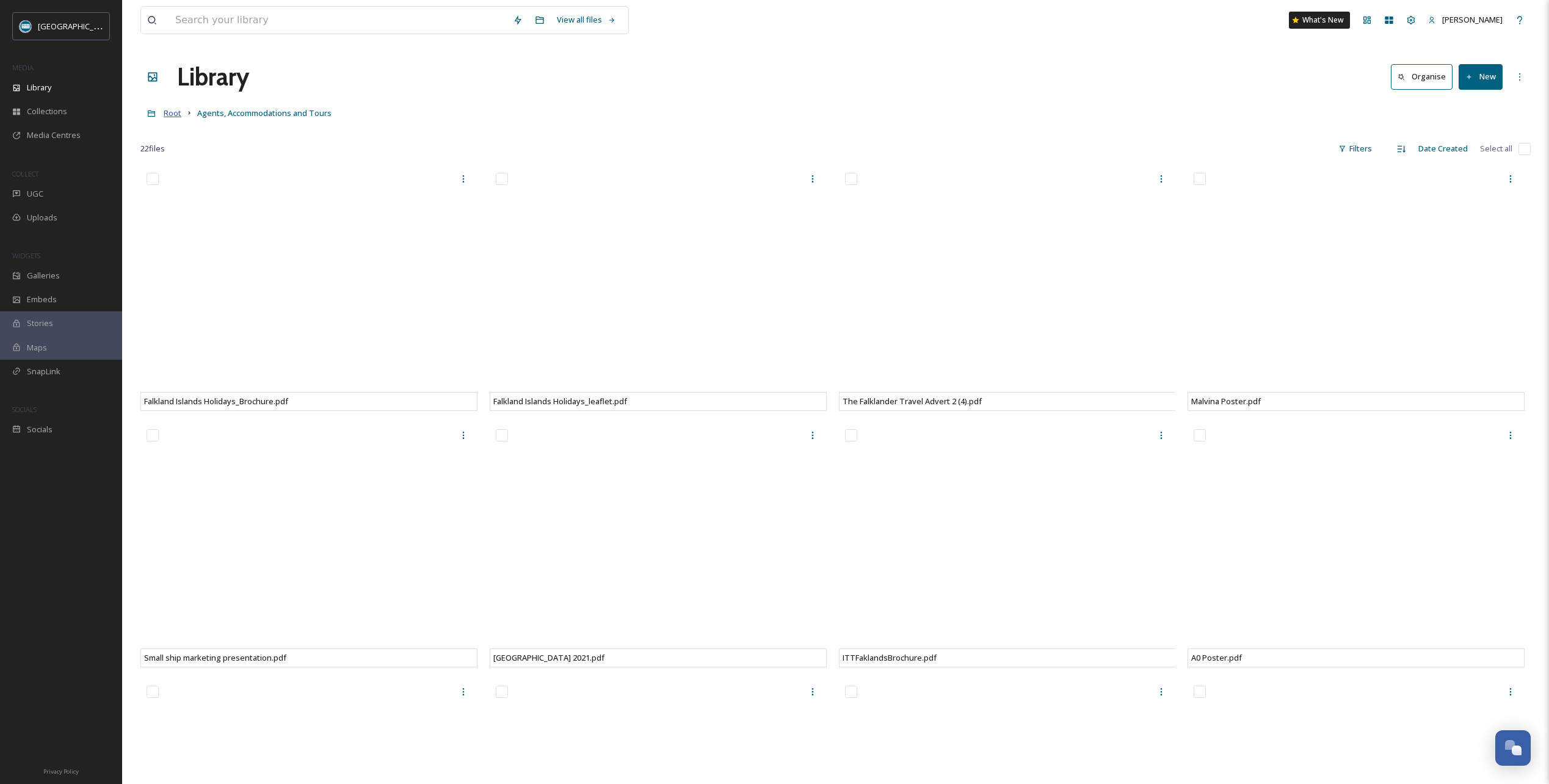
click at [176, 114] on span "Root" at bounding box center [173, 113] width 18 height 11
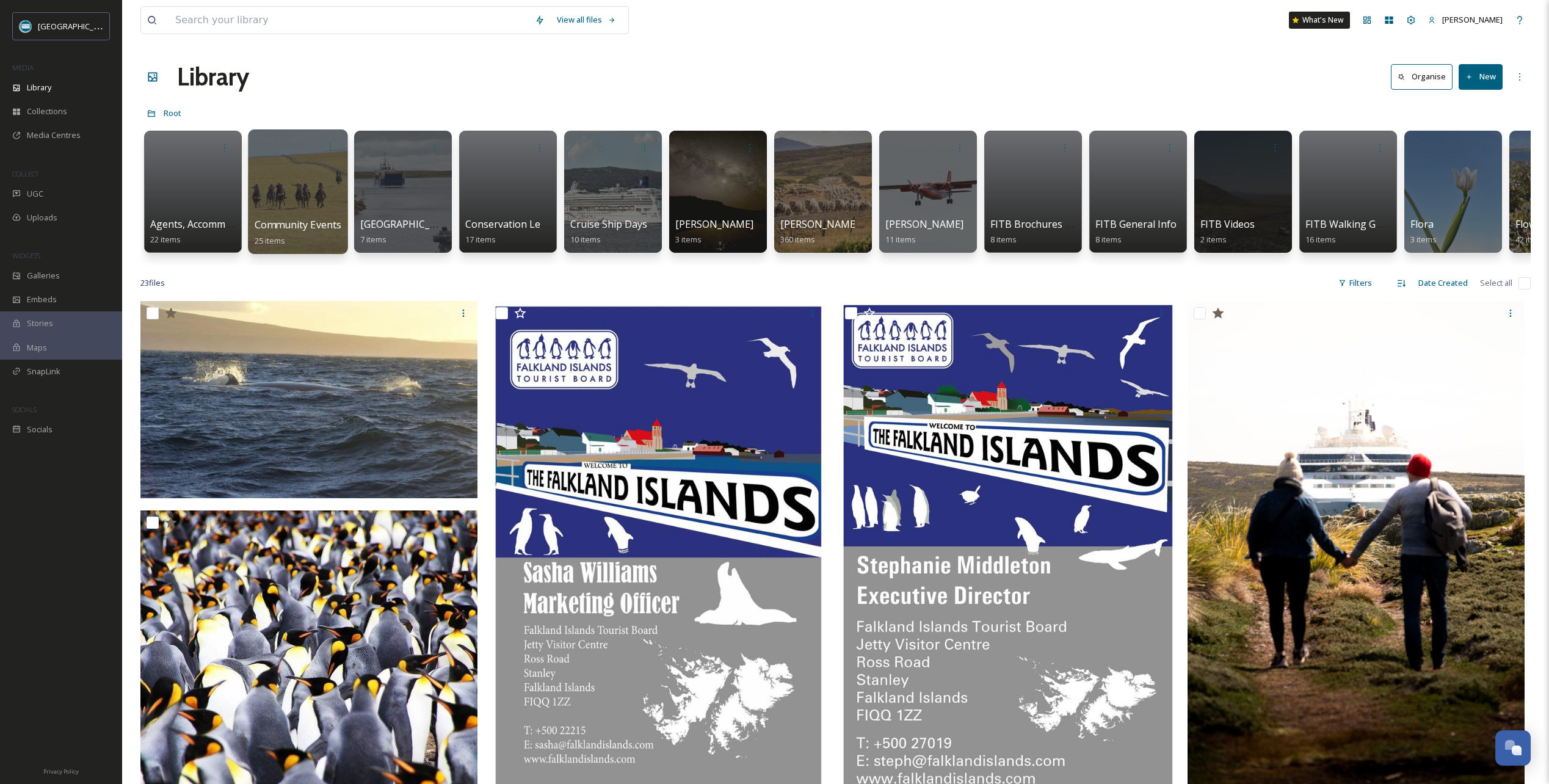
click at [305, 180] on div at bounding box center [297, 192] width 100 height 125
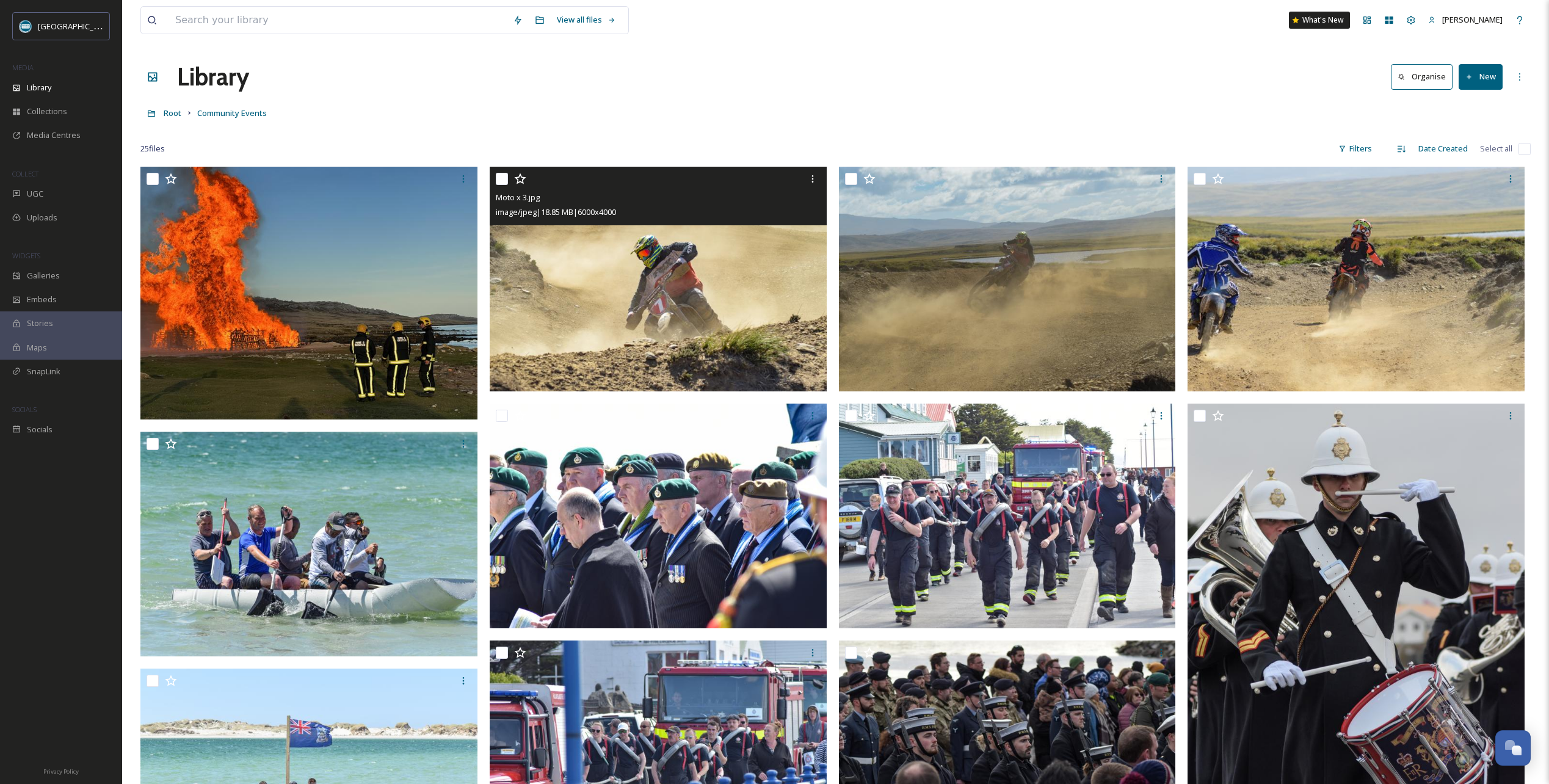
click at [519, 182] on icon at bounding box center [519, 179] width 12 height 11
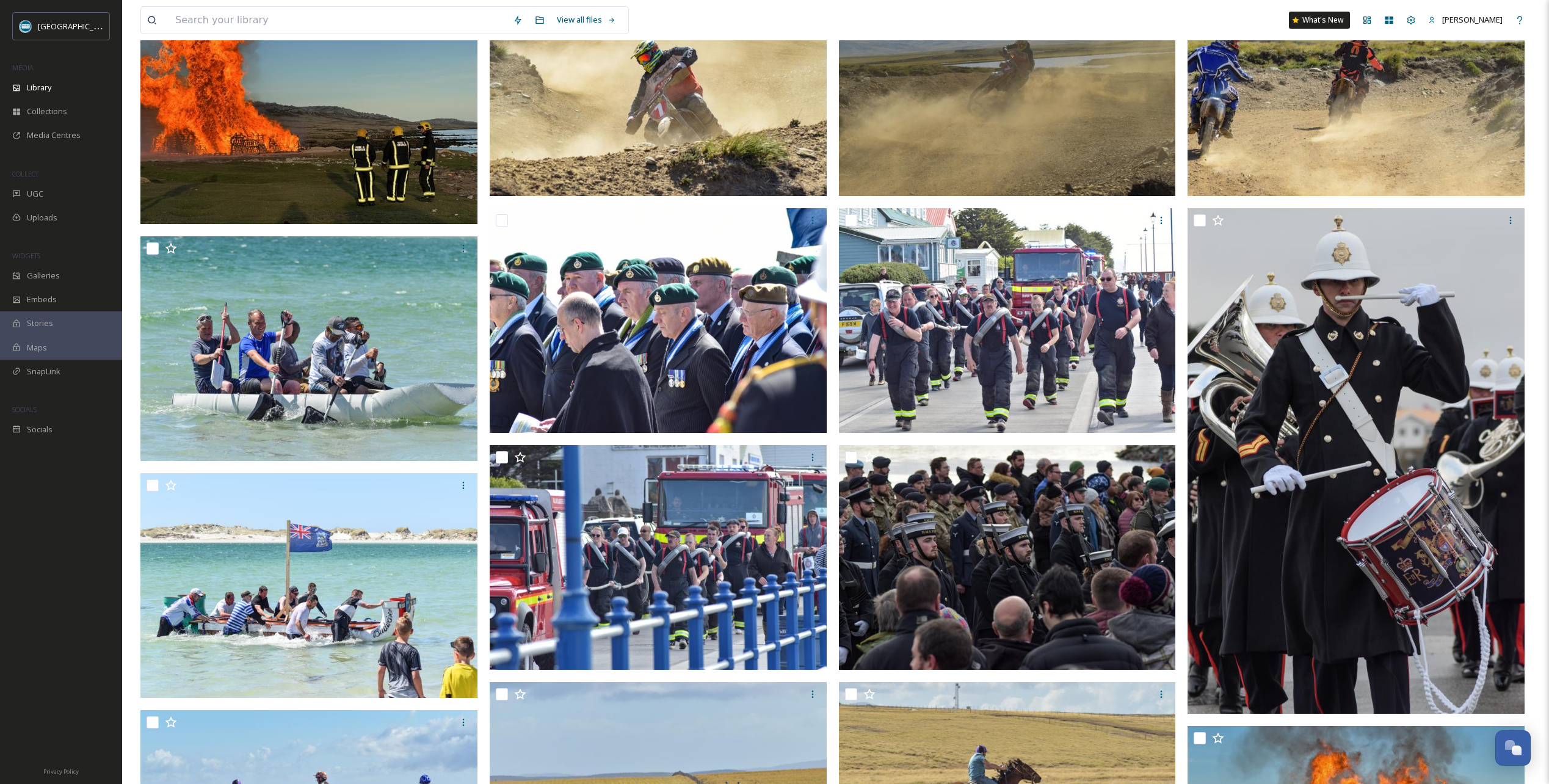
scroll to position [244, 0]
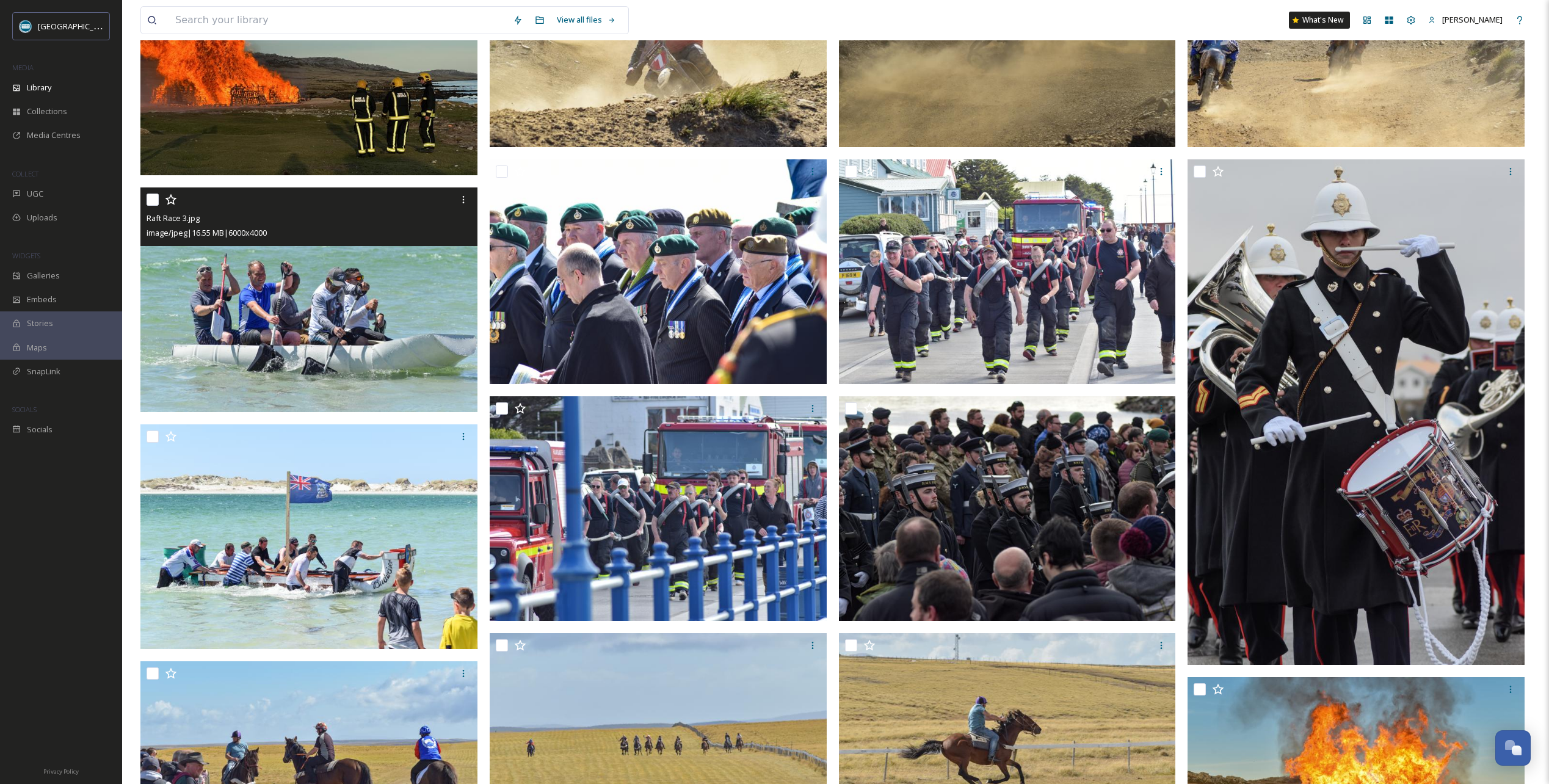
click at [172, 200] on icon at bounding box center [171, 200] width 12 height 12
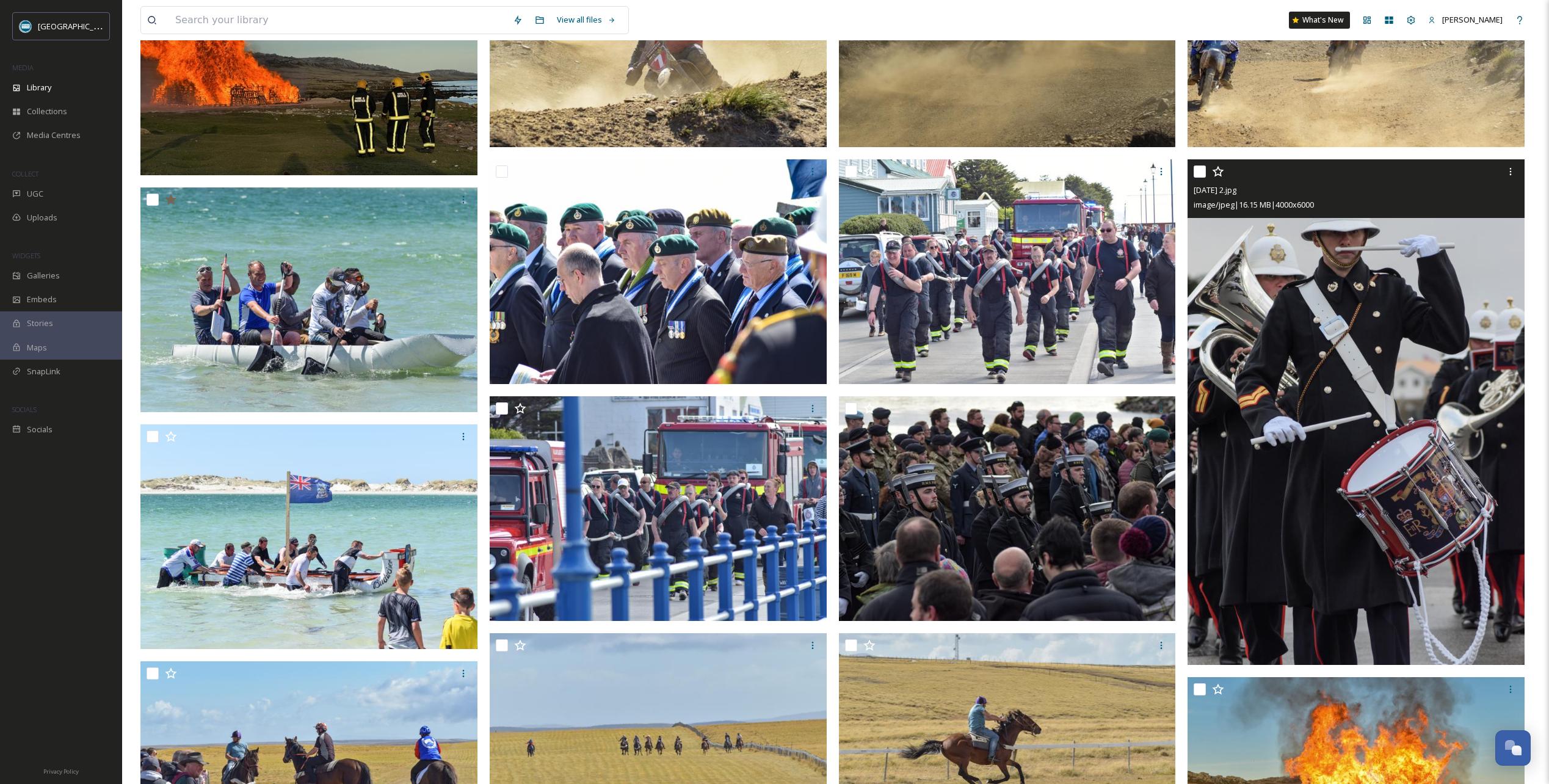
click at [1220, 174] on icon at bounding box center [1218, 171] width 12 height 12
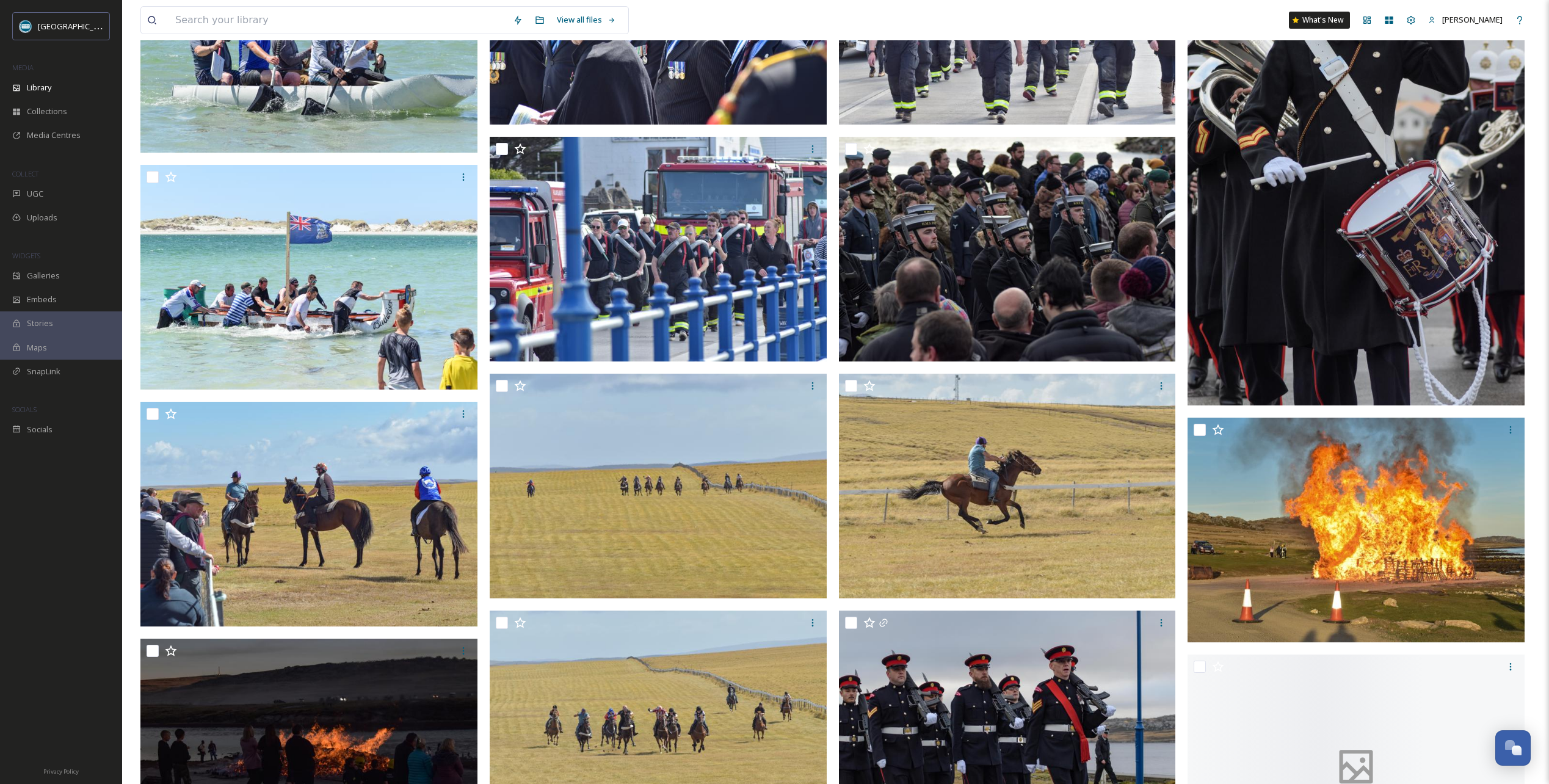
scroll to position [549, 0]
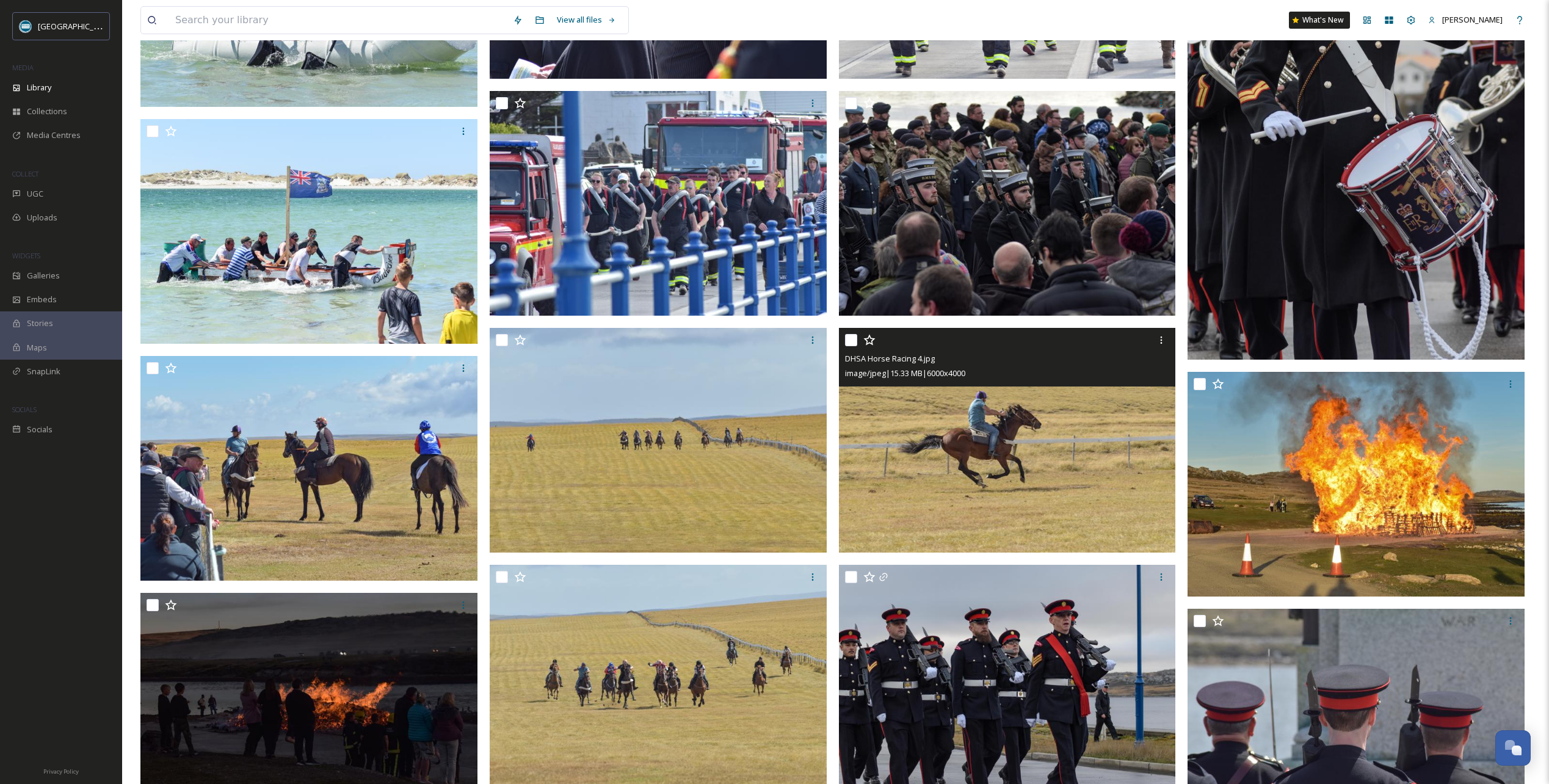
click at [870, 343] on icon at bounding box center [869, 340] width 12 height 11
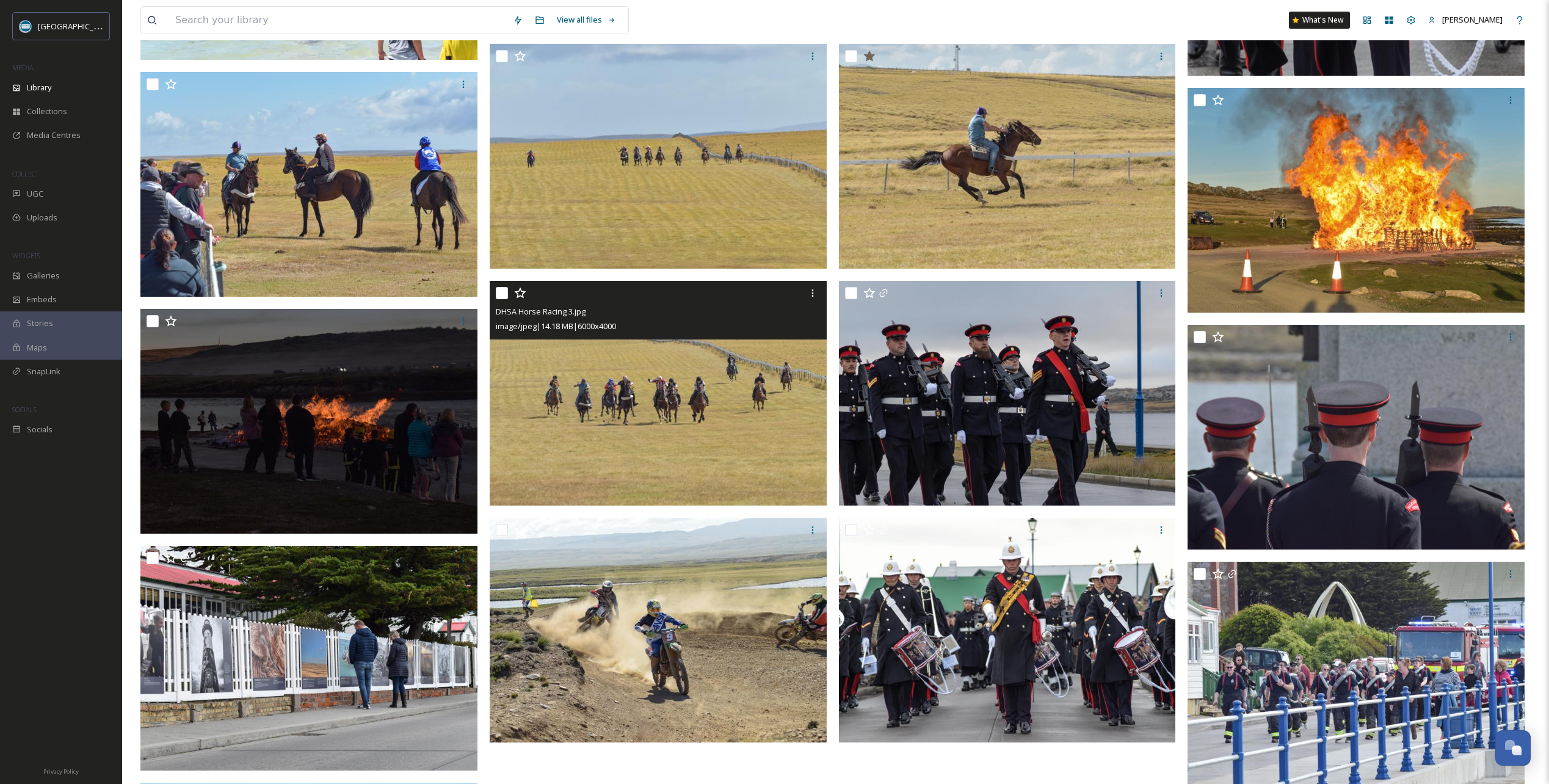
scroll to position [854, 0]
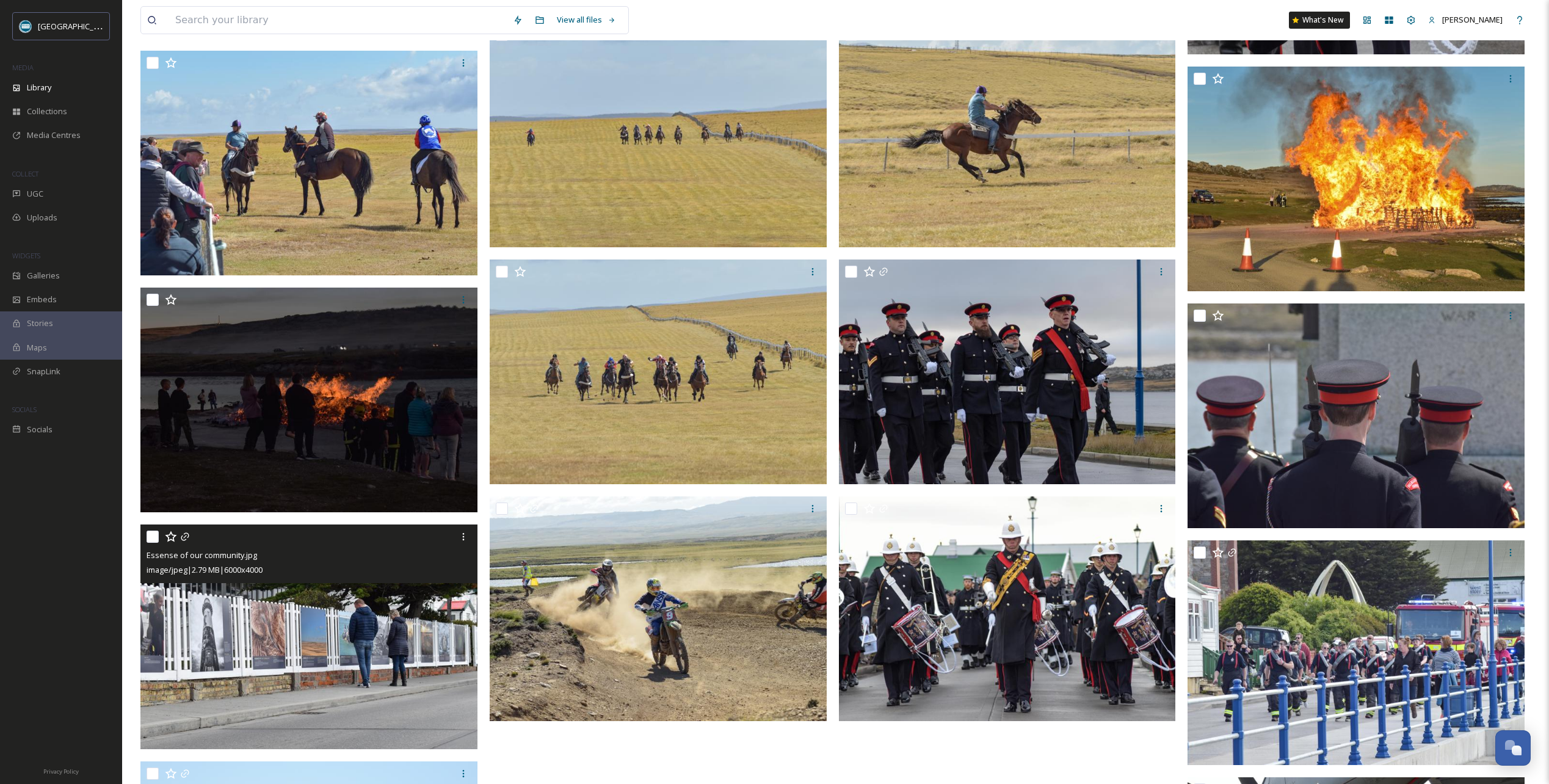
click at [171, 536] on icon at bounding box center [171, 536] width 12 height 12
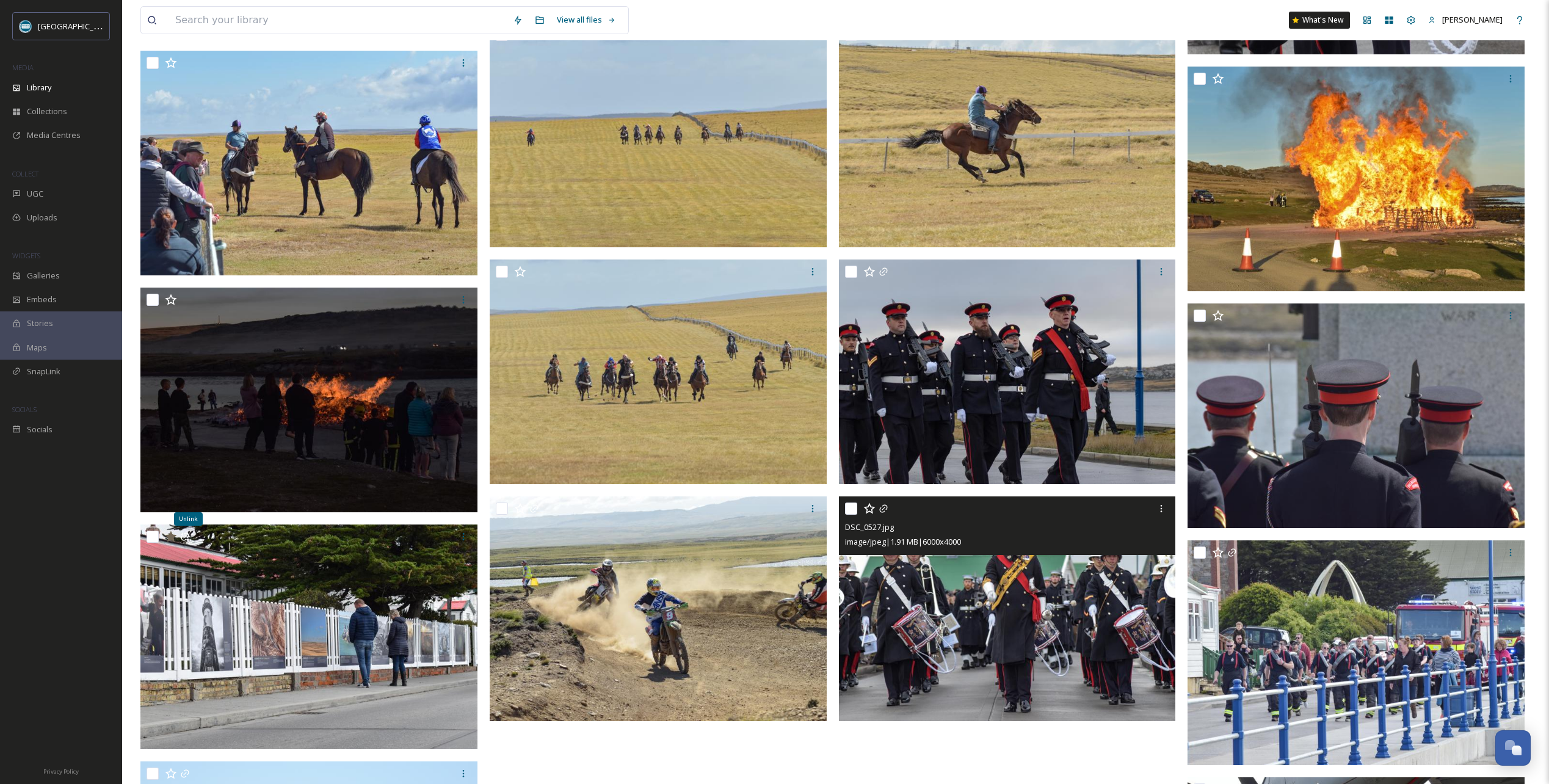
click at [870, 508] on icon at bounding box center [870, 508] width 12 height 12
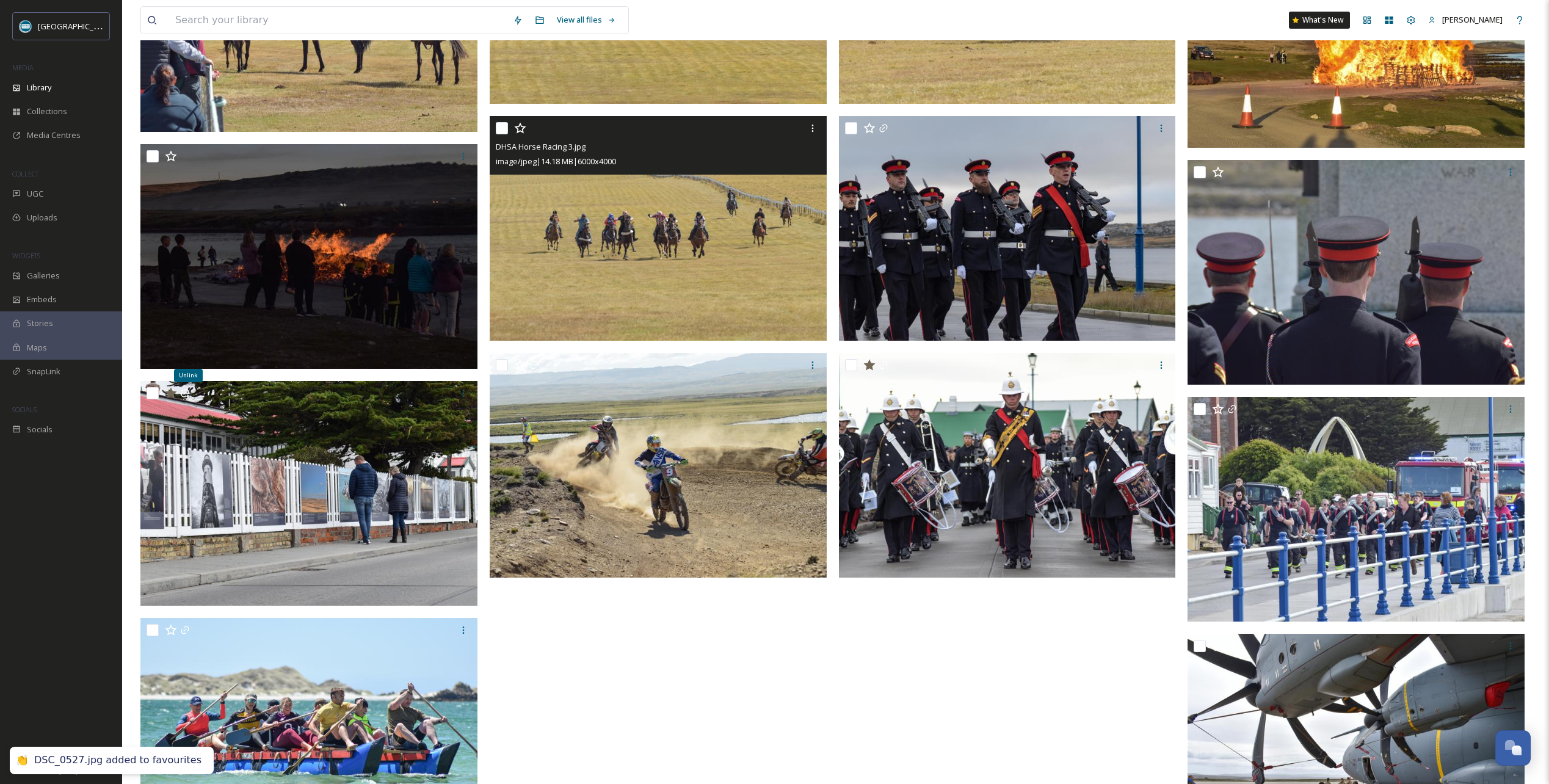
scroll to position [1093, 0]
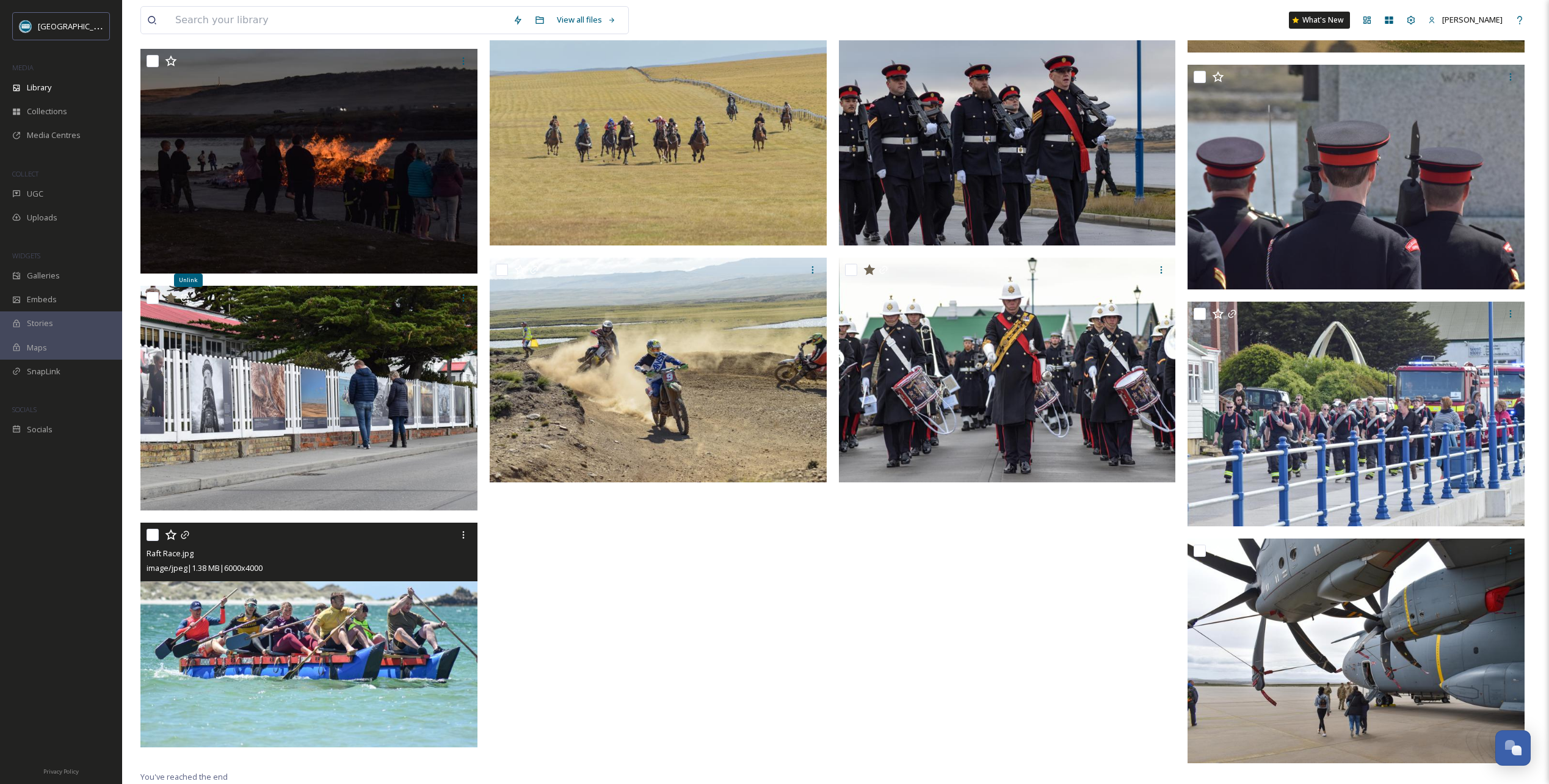
click at [169, 533] on icon at bounding box center [170, 535] width 12 height 11
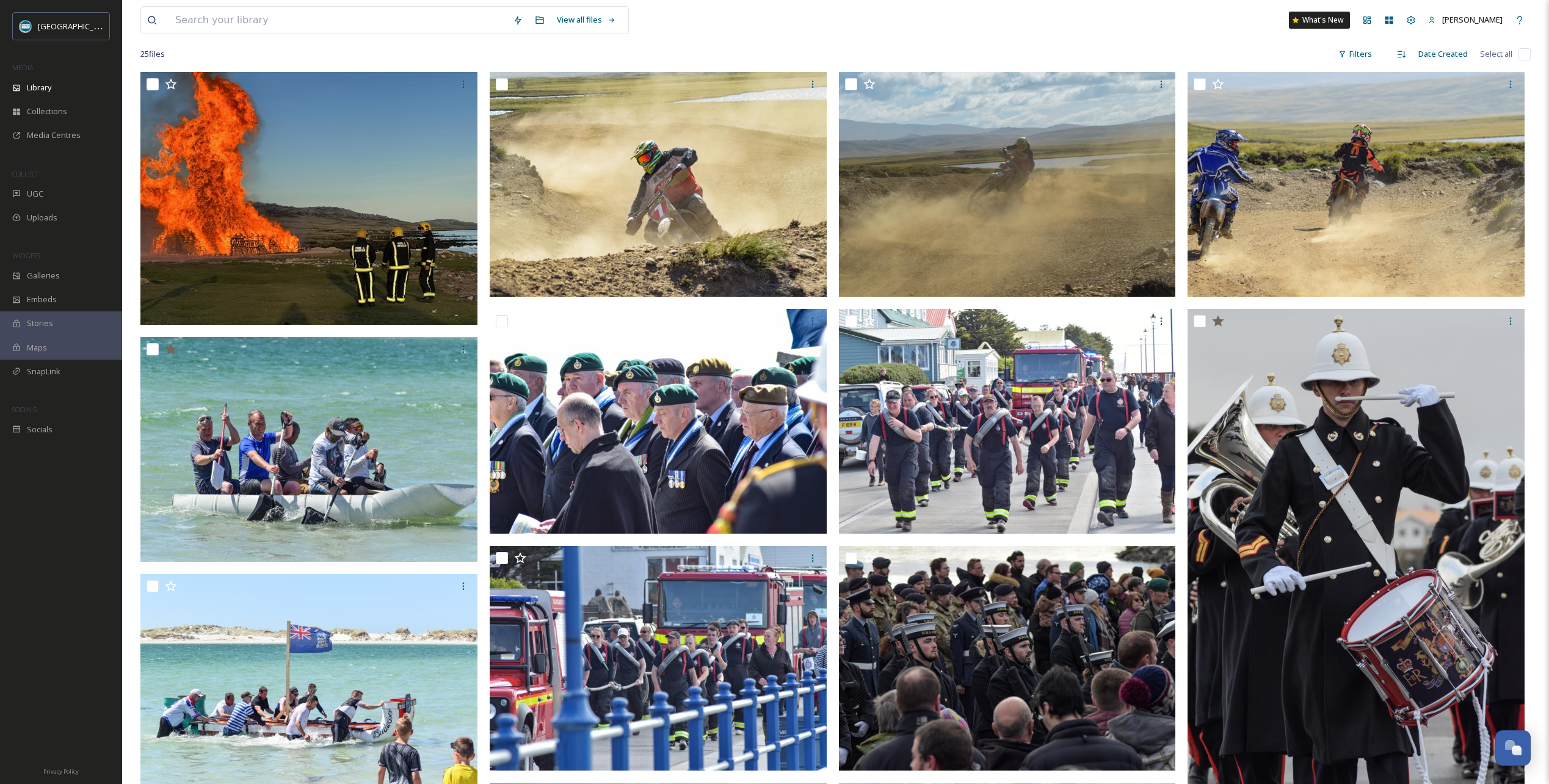
scroll to position [0, 0]
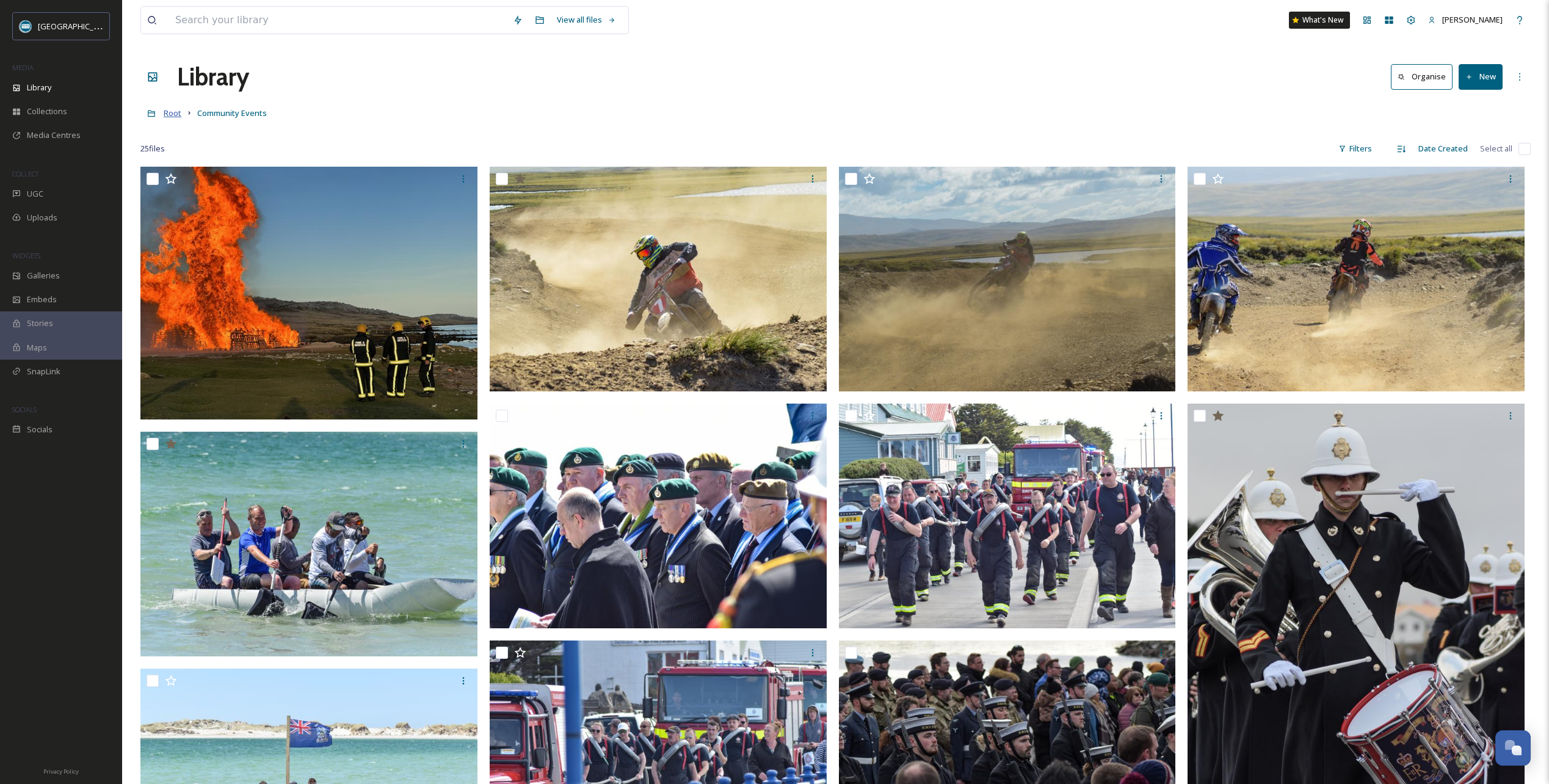
click at [176, 114] on span "Root" at bounding box center [173, 113] width 18 height 11
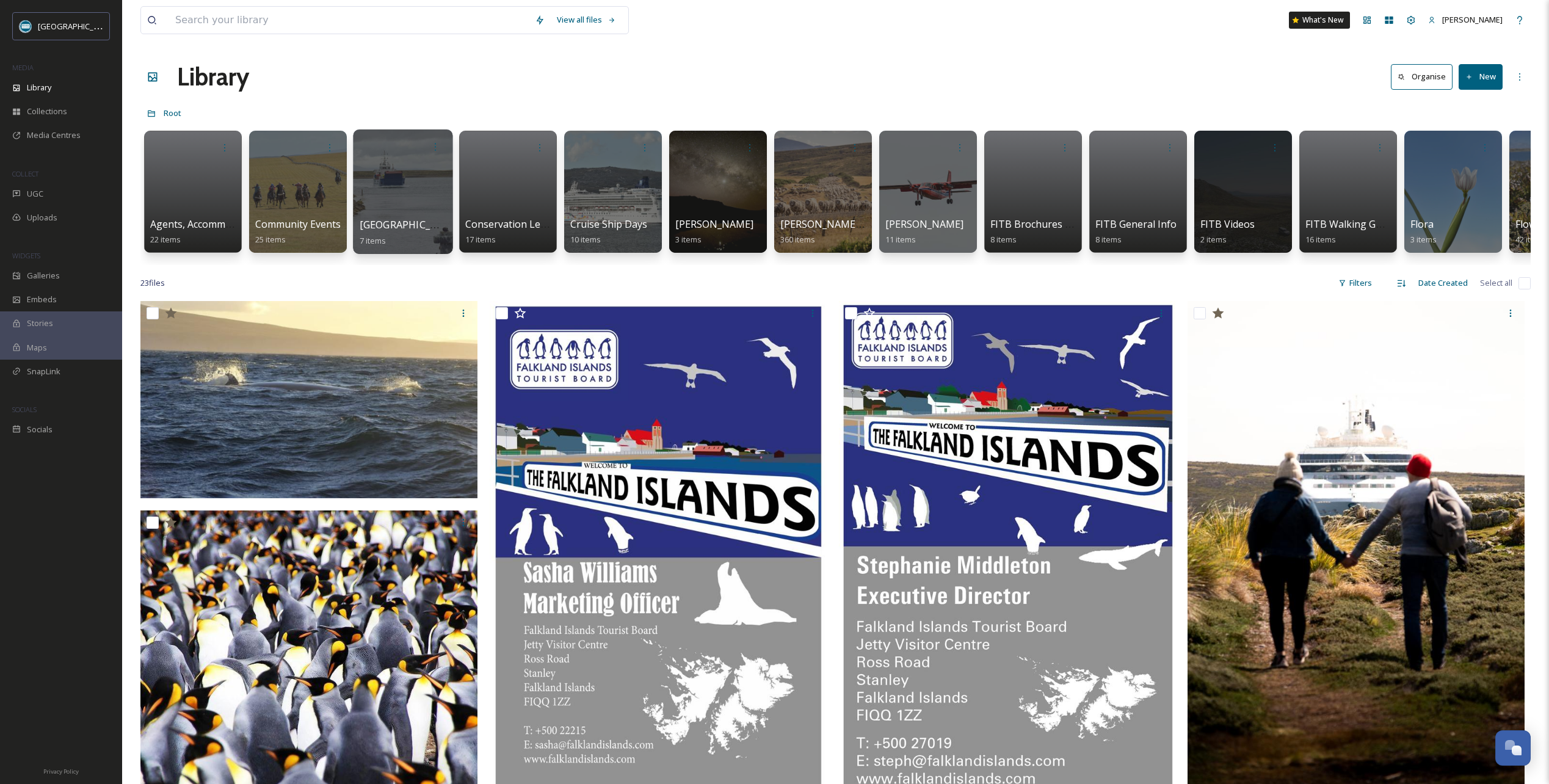
click at [395, 175] on div at bounding box center [402, 192] width 100 height 125
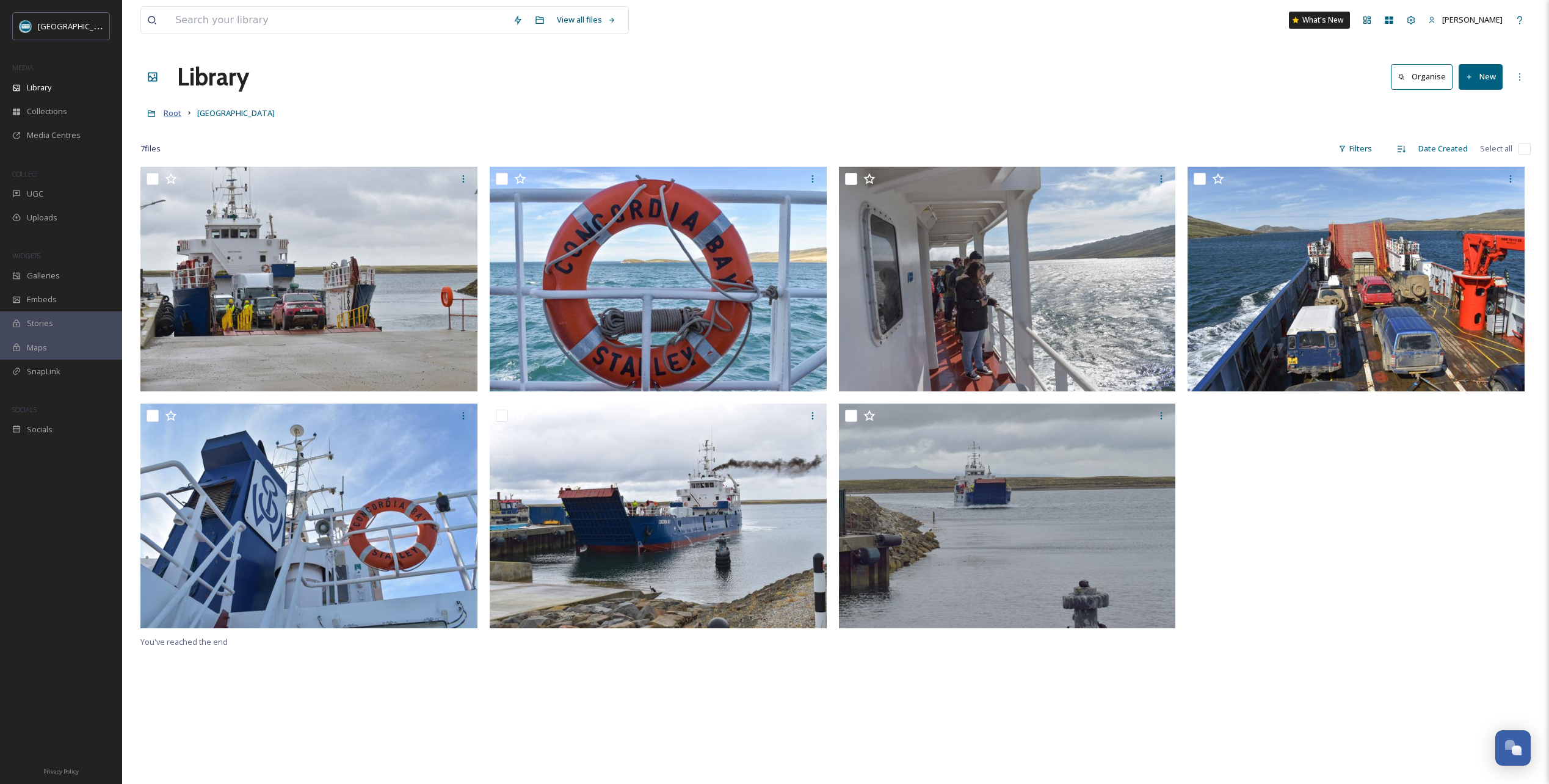
click at [175, 117] on span "Root" at bounding box center [173, 113] width 18 height 11
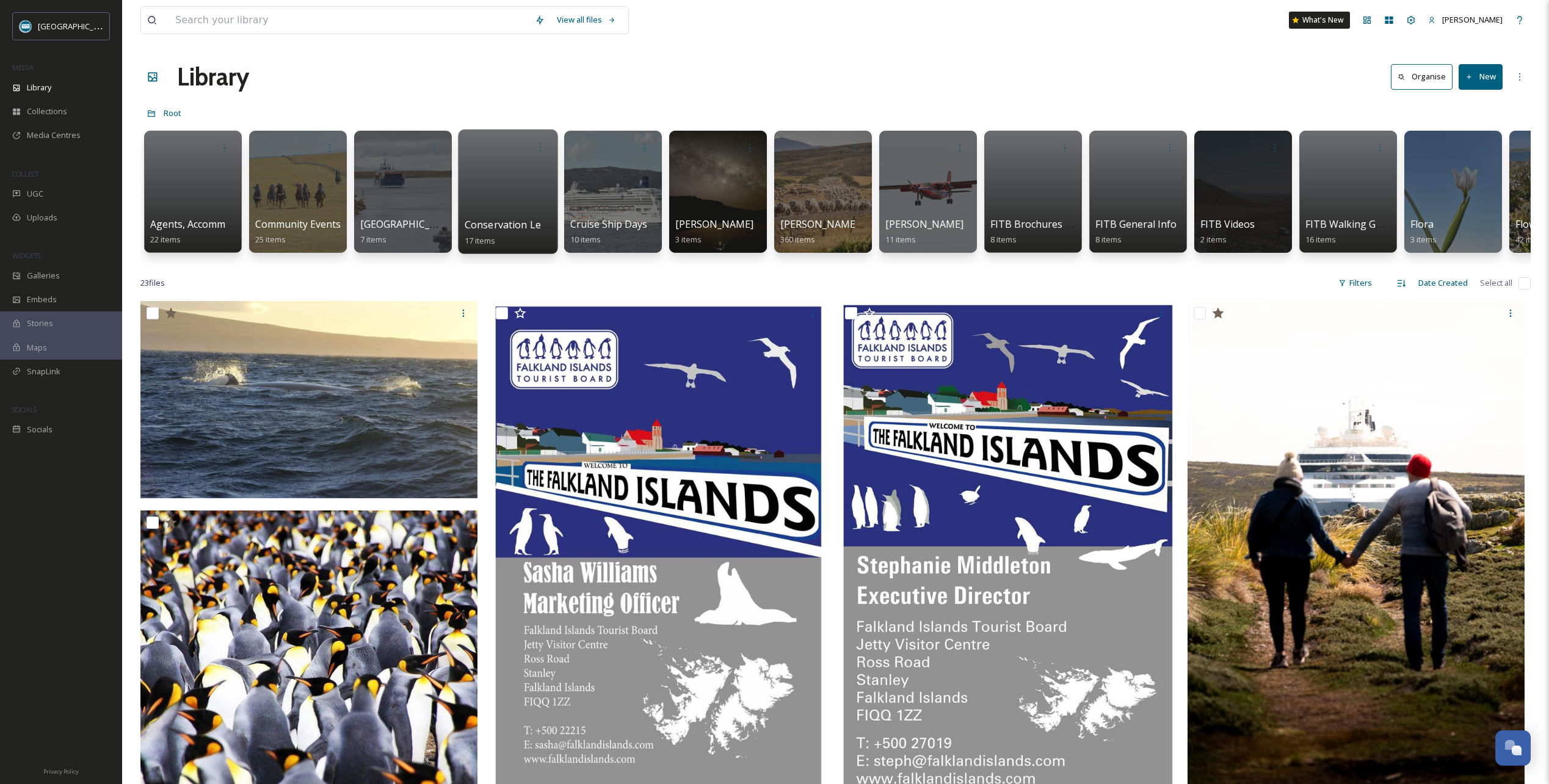
click at [508, 187] on div at bounding box center [507, 192] width 100 height 125
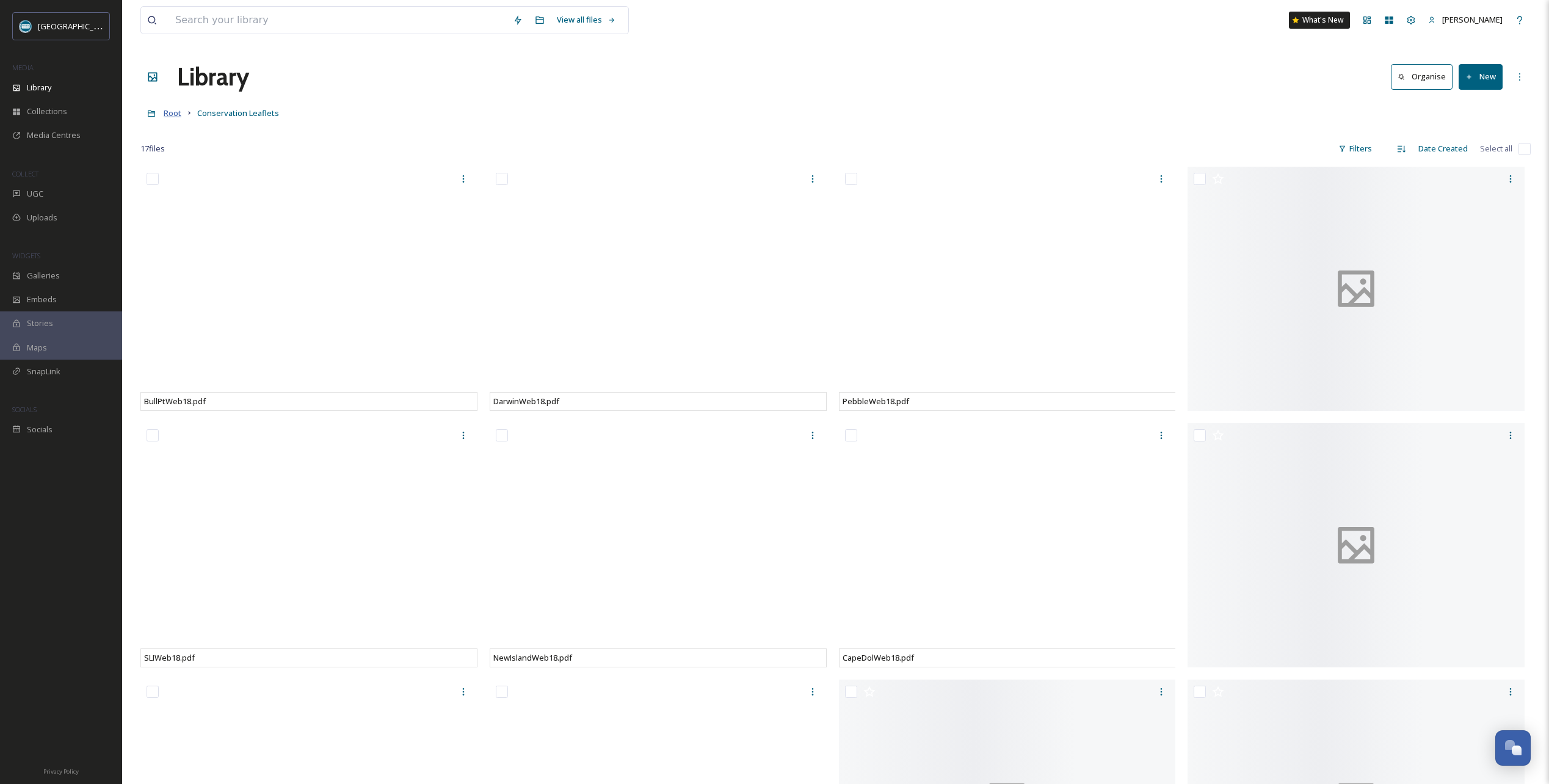
click at [175, 114] on span "Root" at bounding box center [173, 113] width 18 height 11
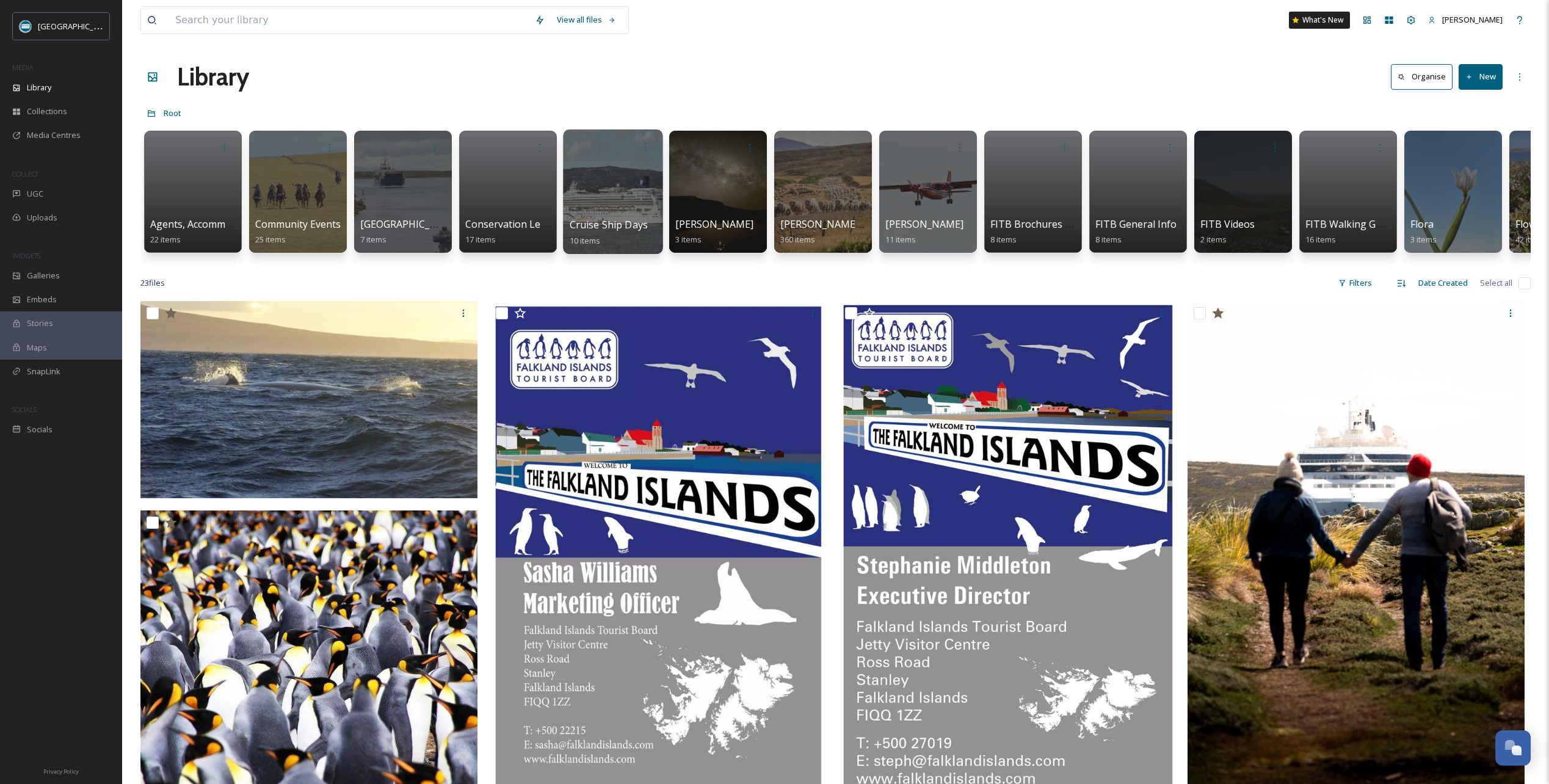
click at [614, 177] on div at bounding box center [612, 192] width 100 height 125
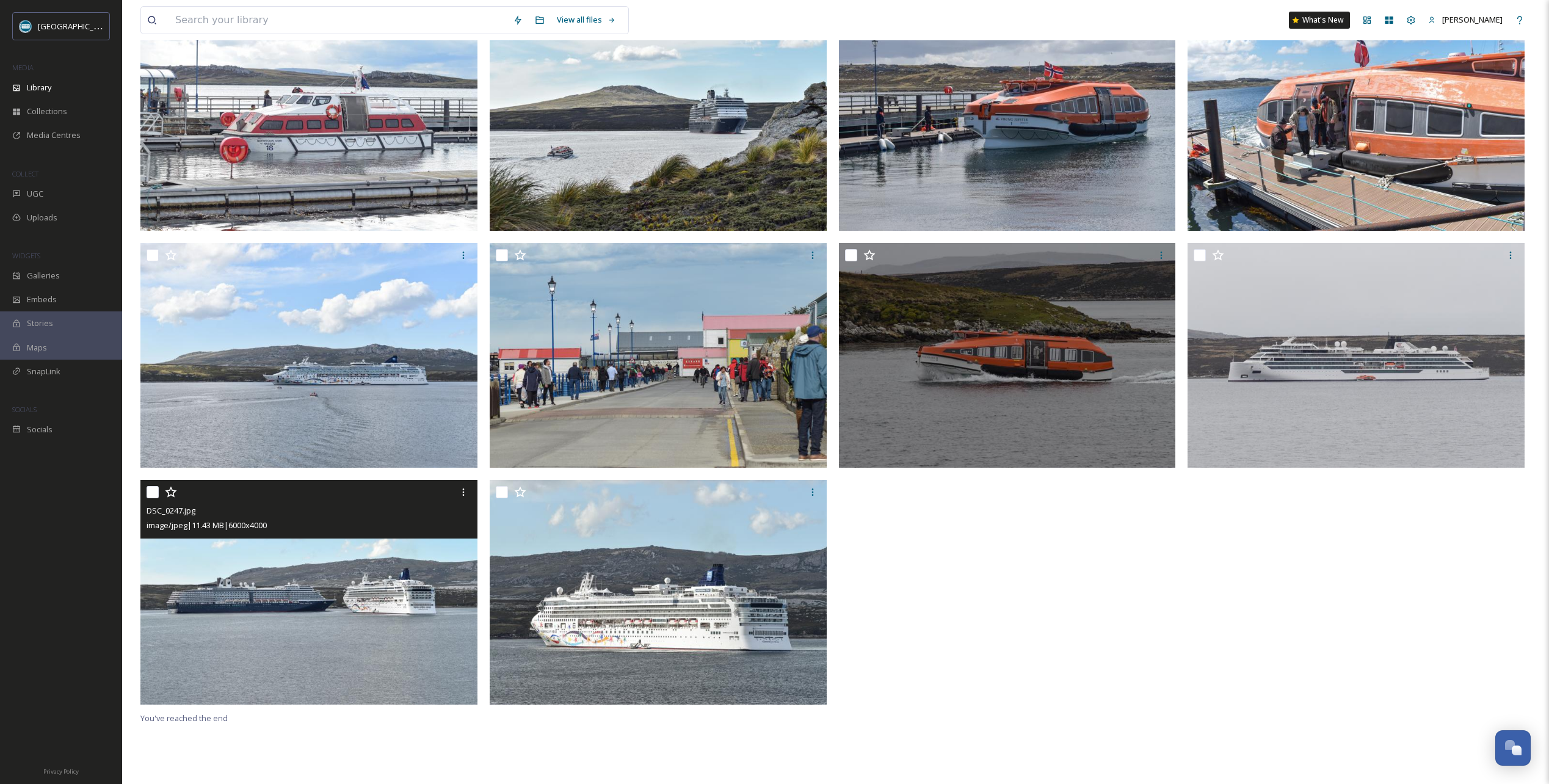
scroll to position [167, 0]
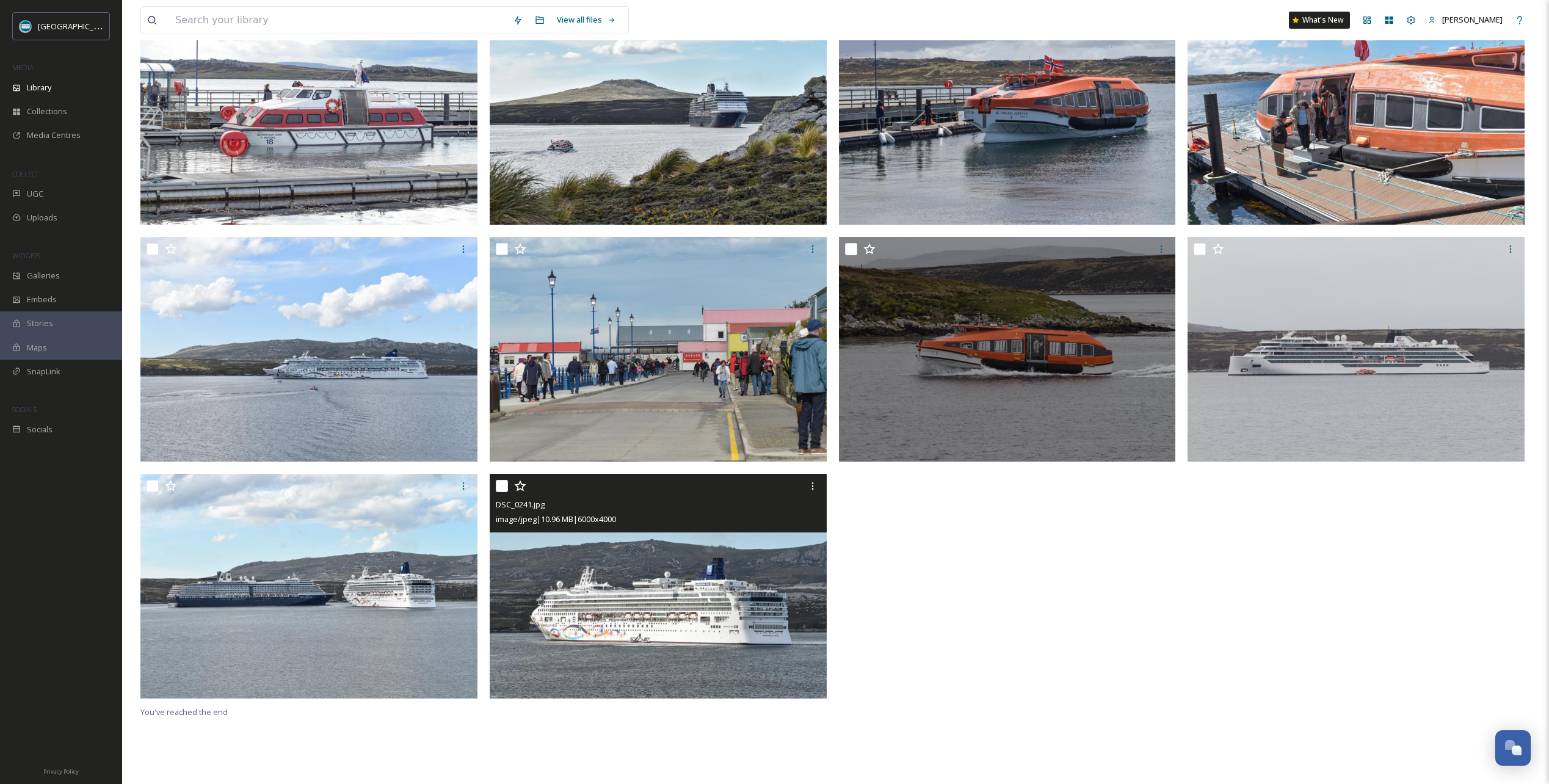
click at [522, 488] on icon at bounding box center [520, 486] width 12 height 12
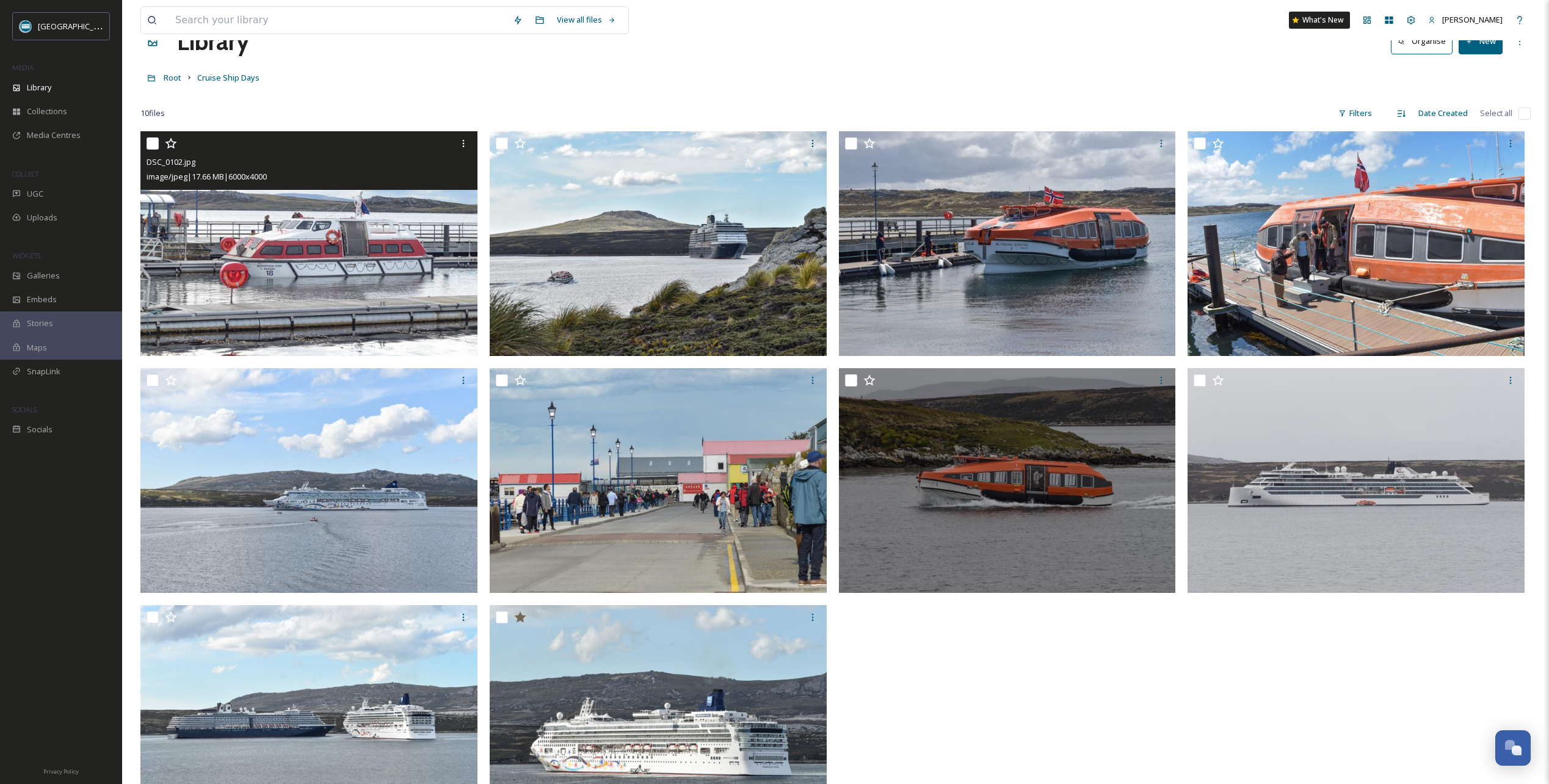
scroll to position [0, 0]
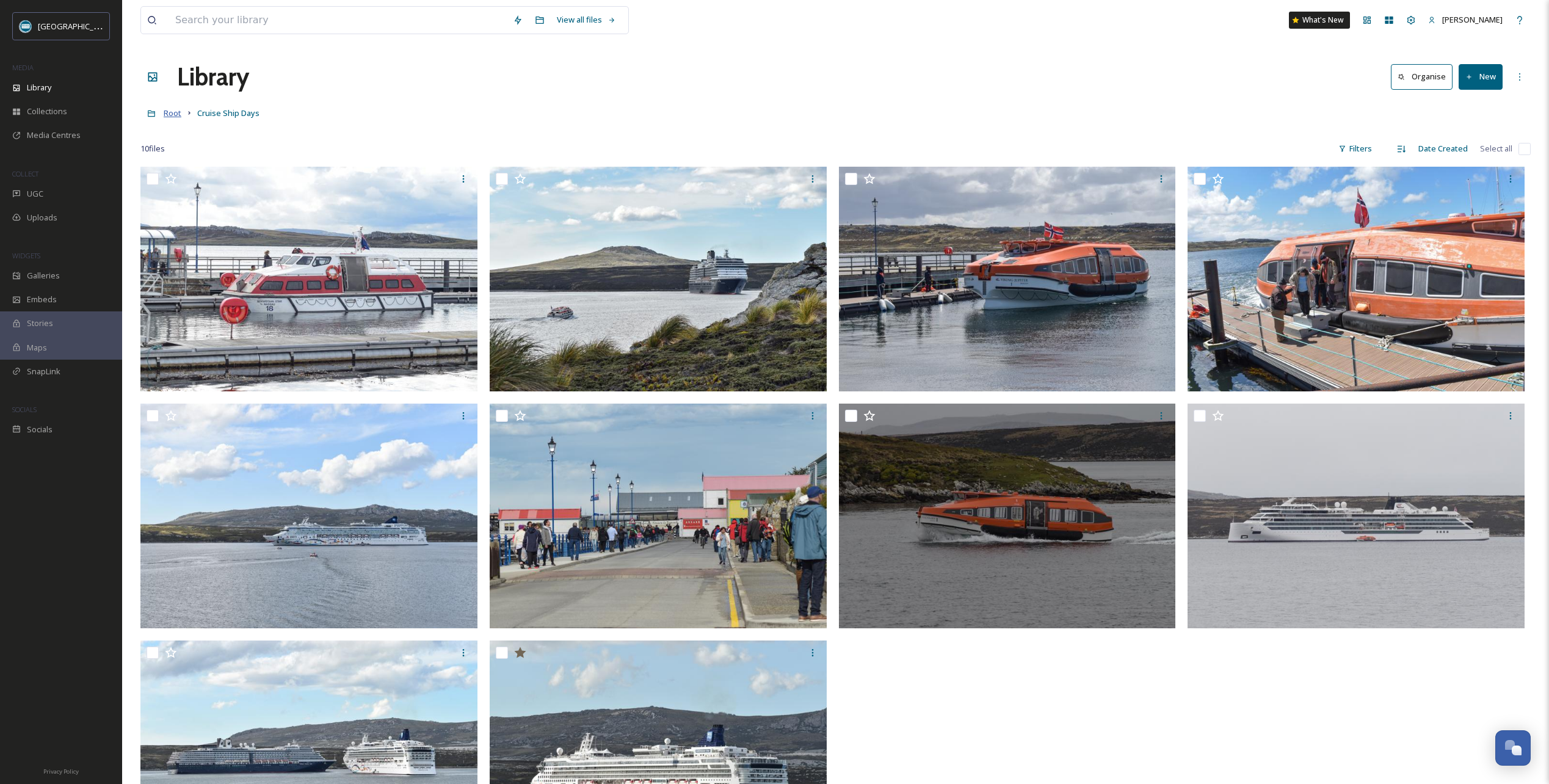
click at [175, 112] on span "Root" at bounding box center [173, 113] width 18 height 11
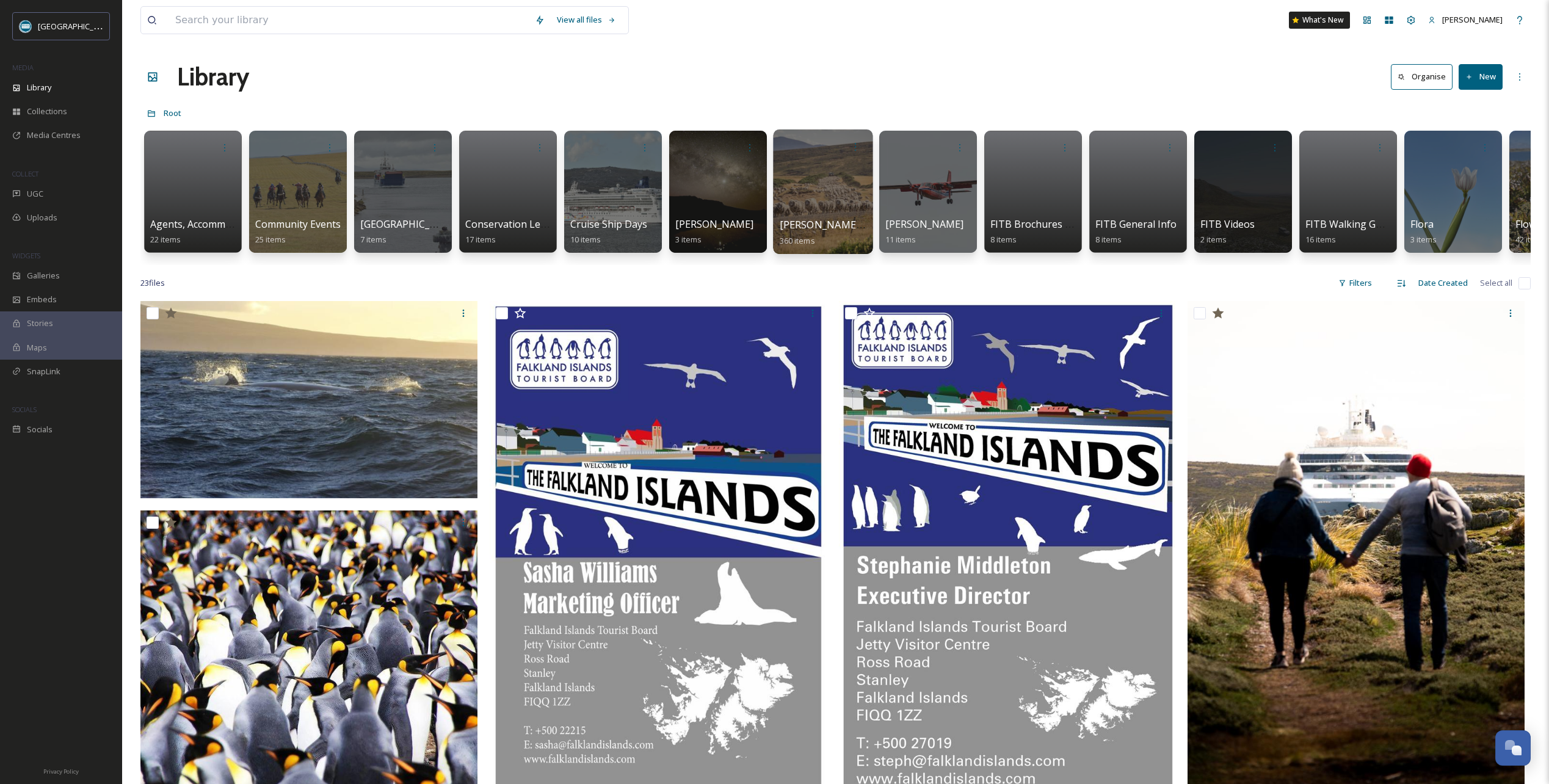
click at [815, 192] on div at bounding box center [822, 192] width 100 height 125
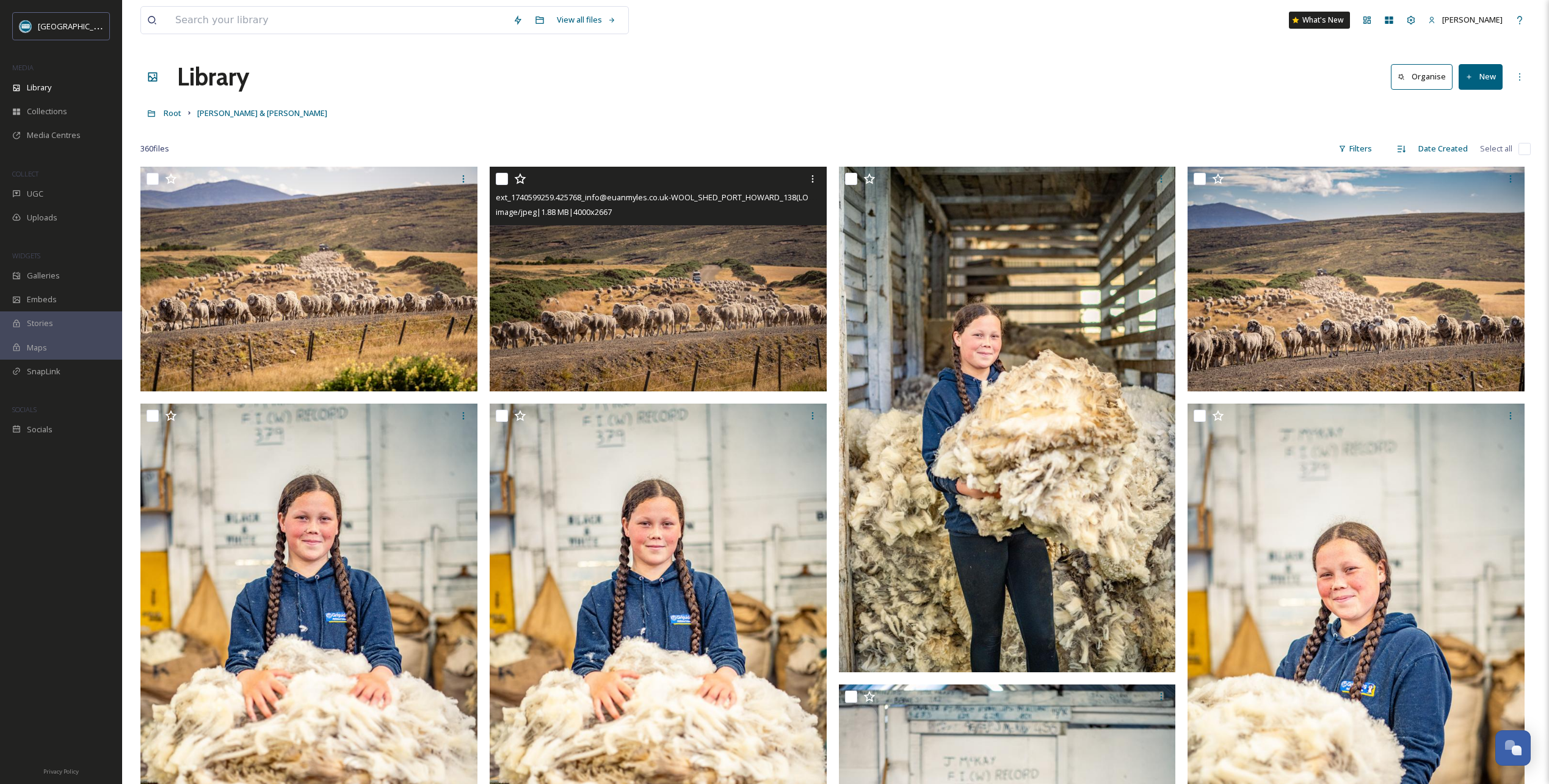
click at [522, 179] on icon at bounding box center [520, 179] width 12 height 12
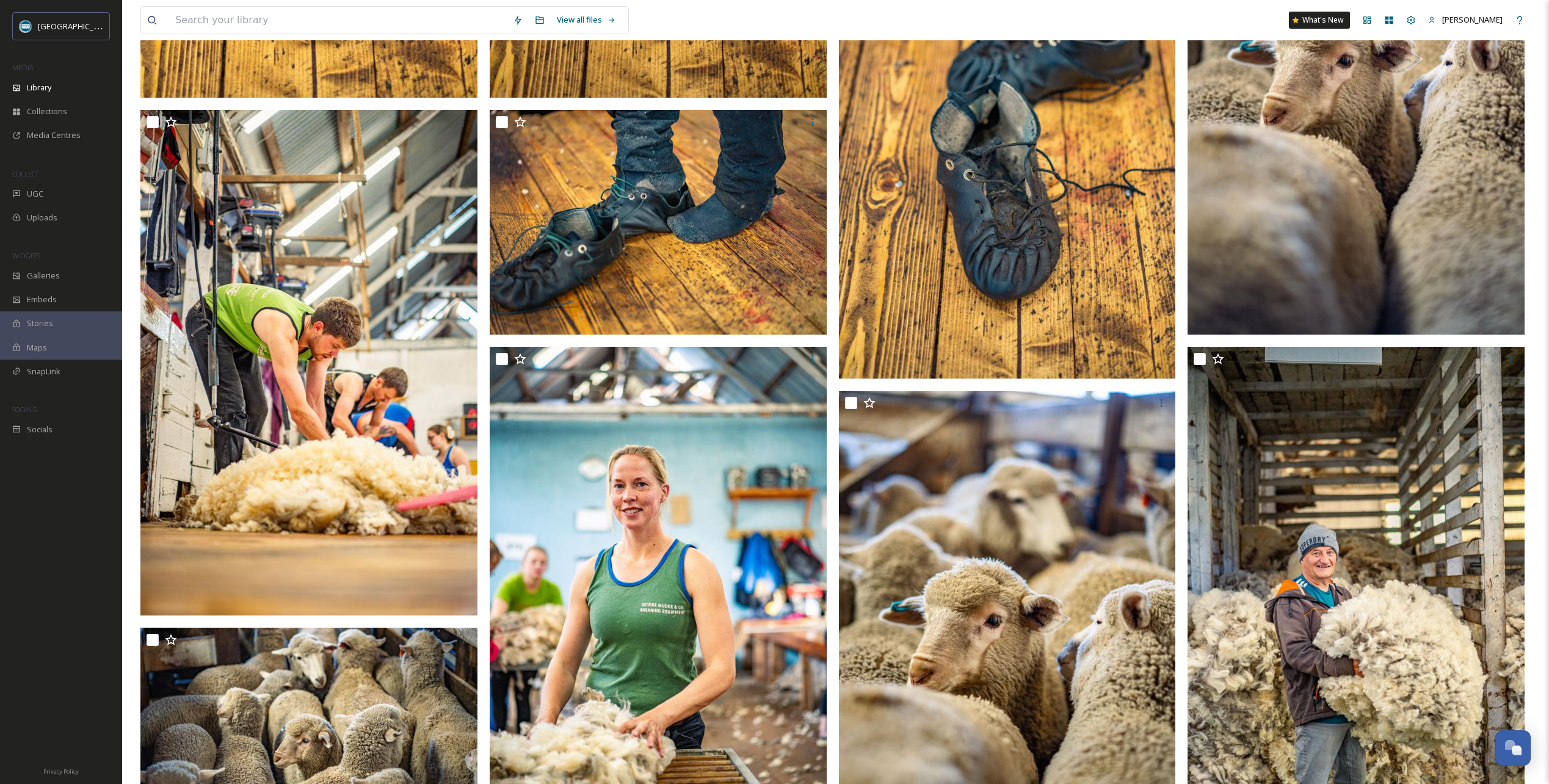
scroll to position [1343, 0]
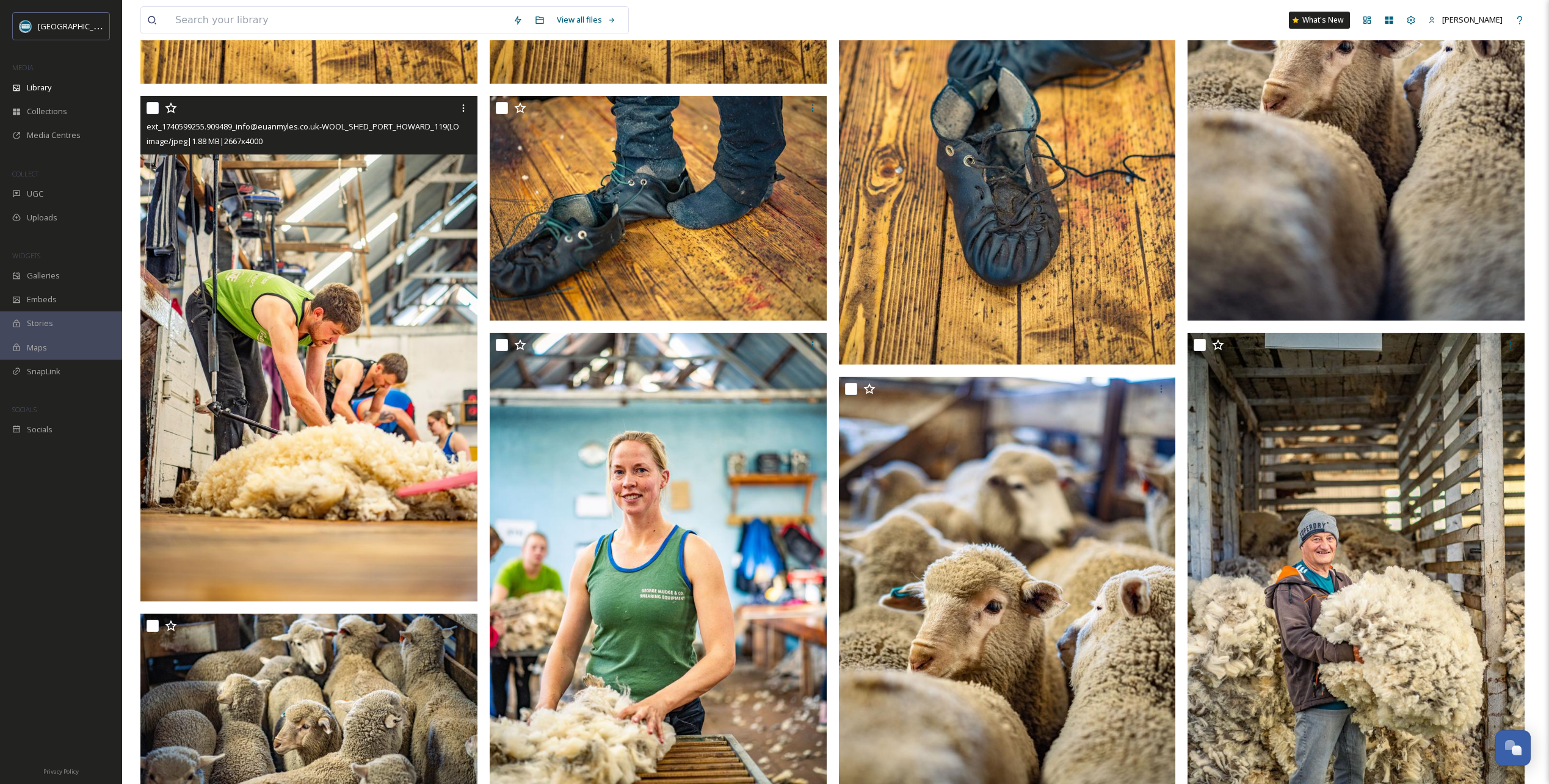
click at [171, 108] on icon at bounding box center [171, 108] width 12 height 12
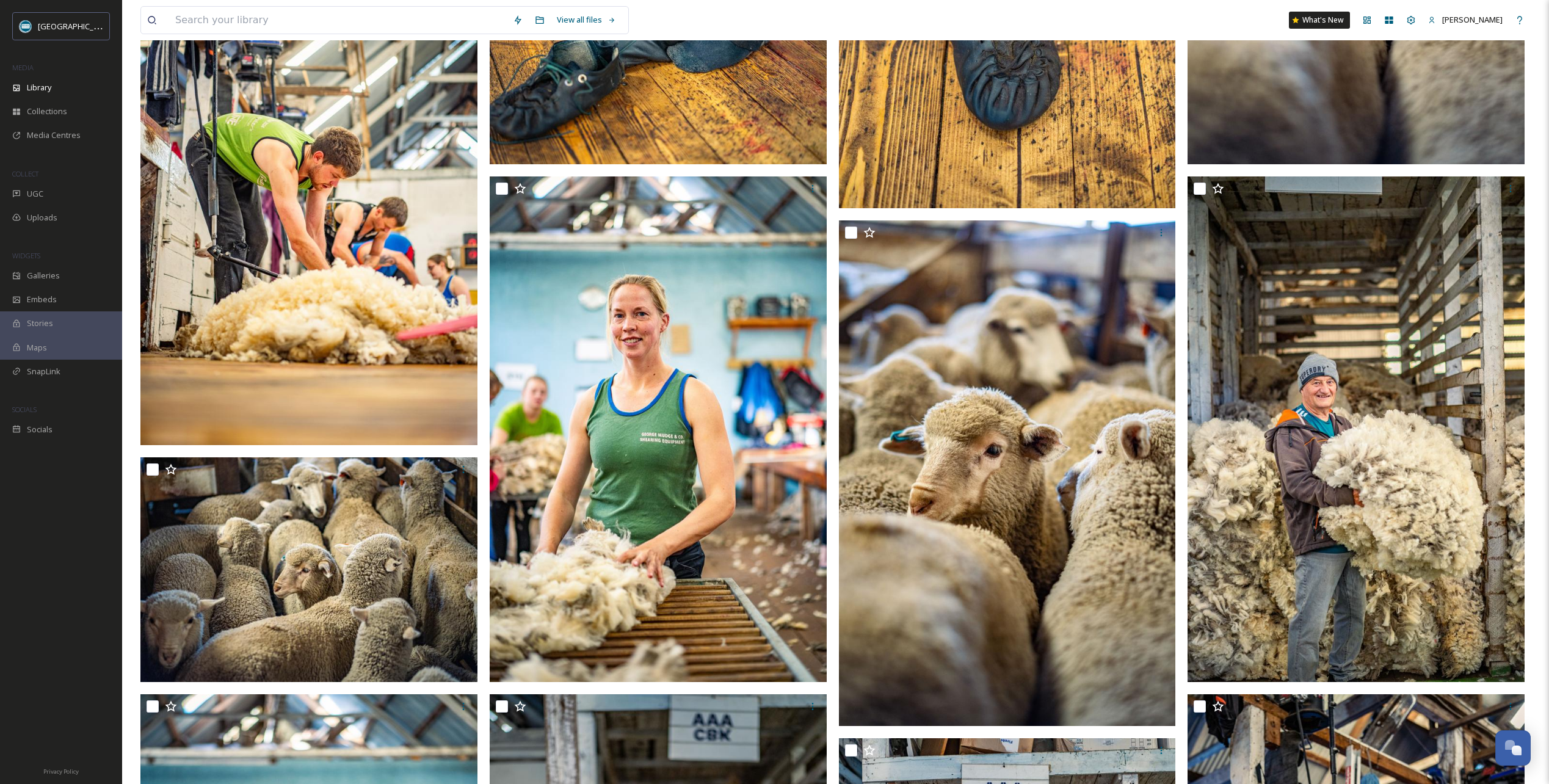
scroll to position [1587, 0]
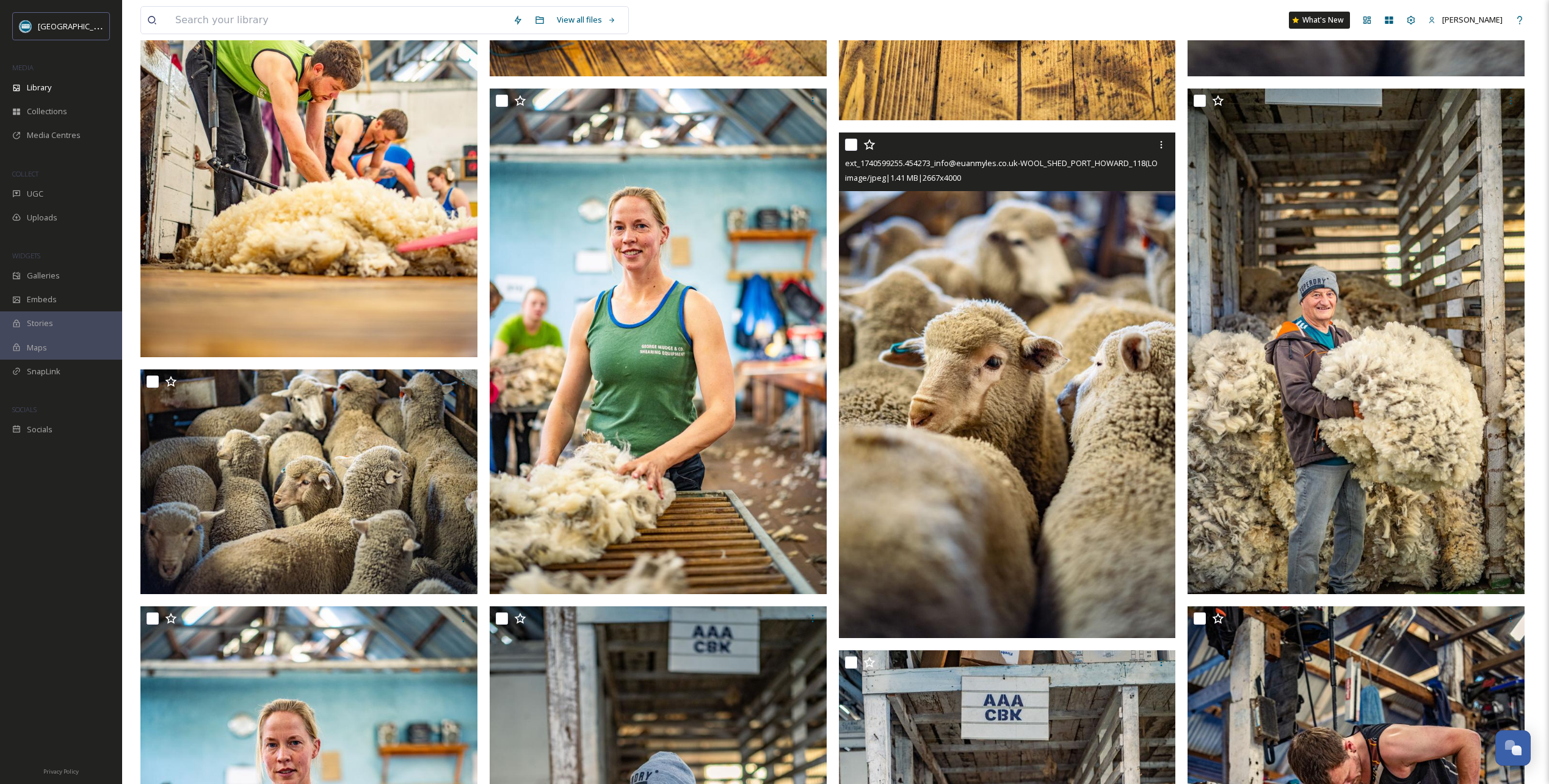
click at [870, 147] on icon at bounding box center [870, 145] width 12 height 12
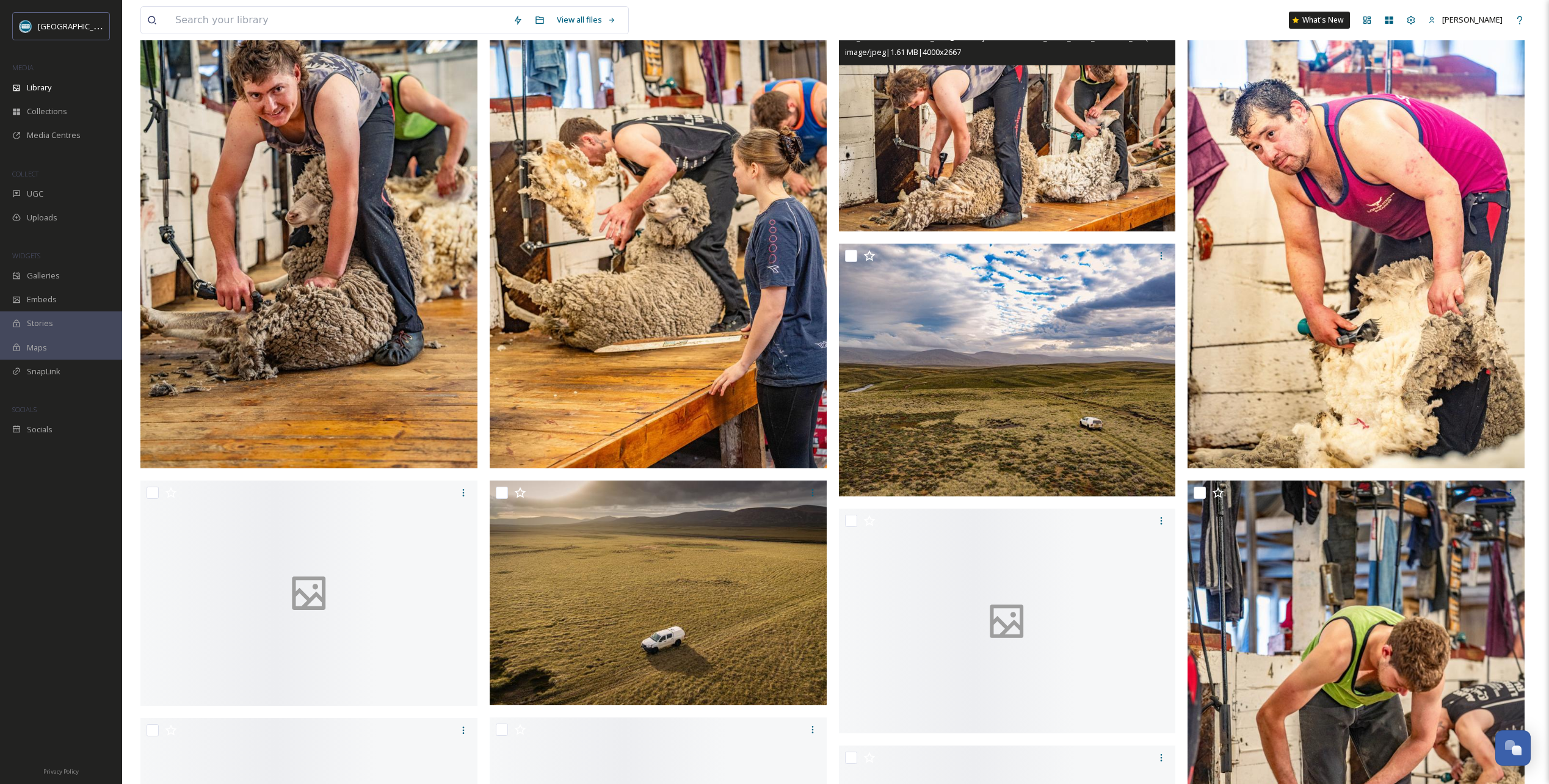
scroll to position [3784, 0]
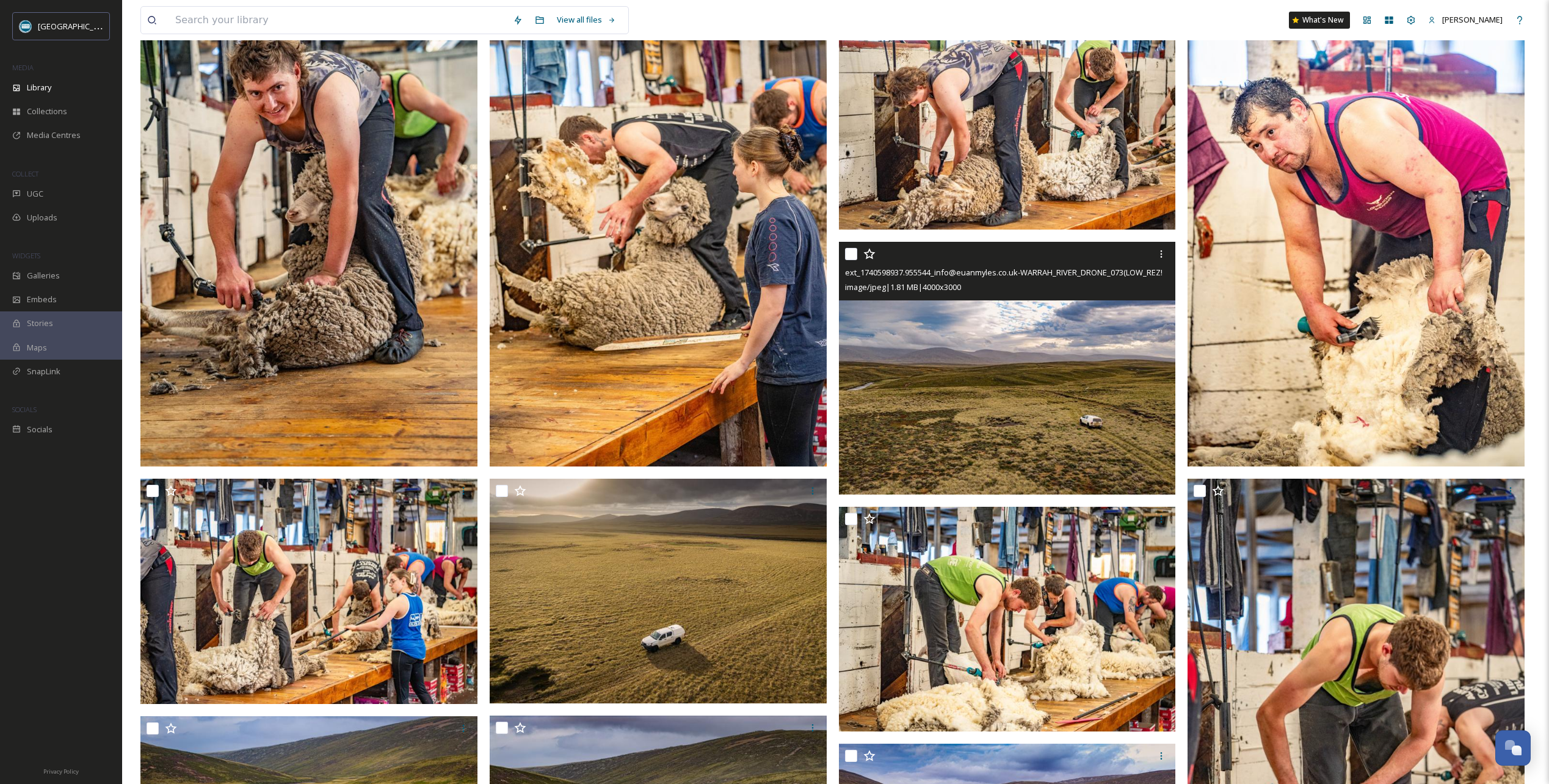
click at [870, 253] on icon at bounding box center [870, 254] width 12 height 12
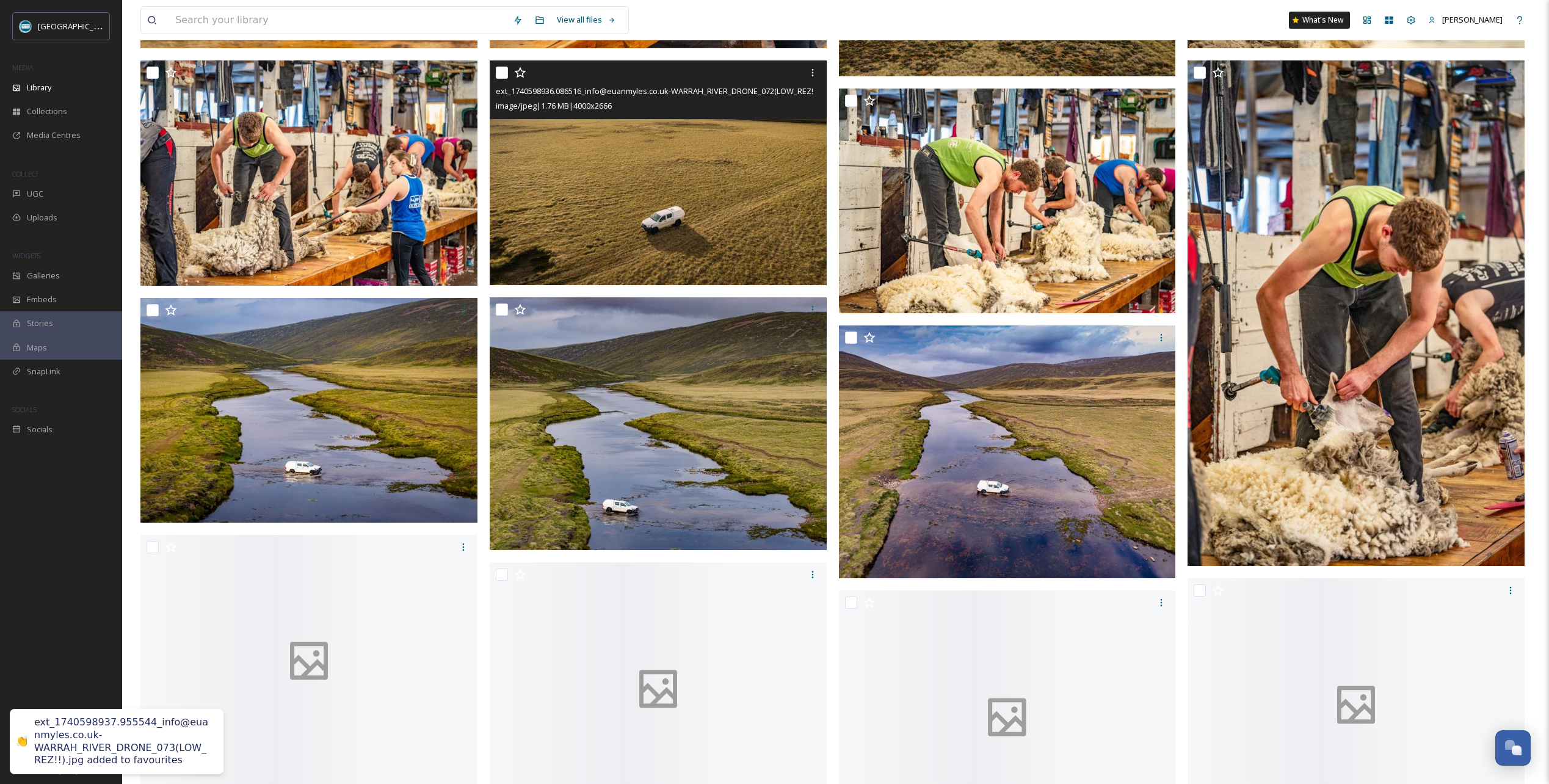
scroll to position [4211, 0]
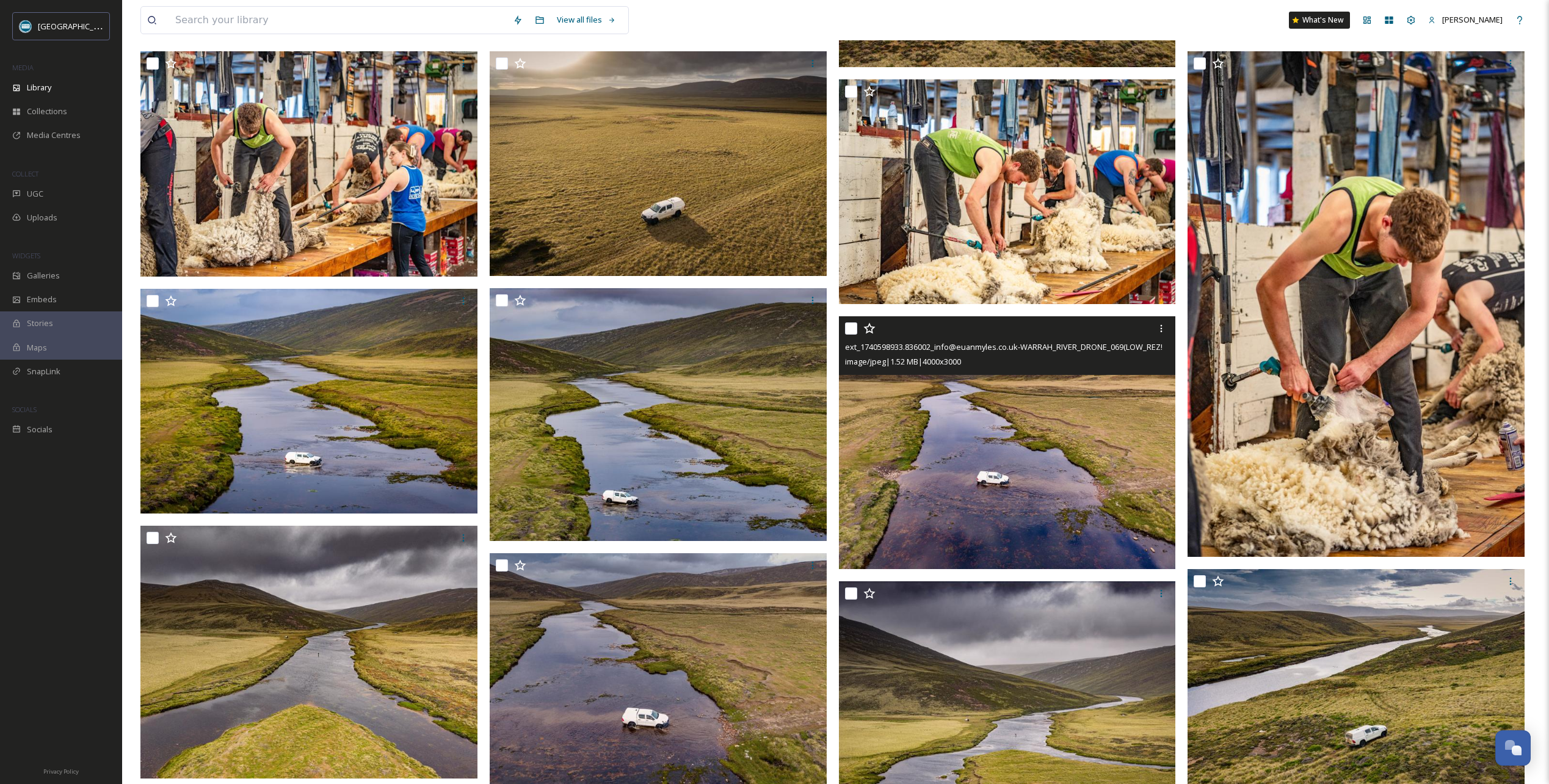
click at [870, 326] on icon at bounding box center [870, 328] width 12 height 12
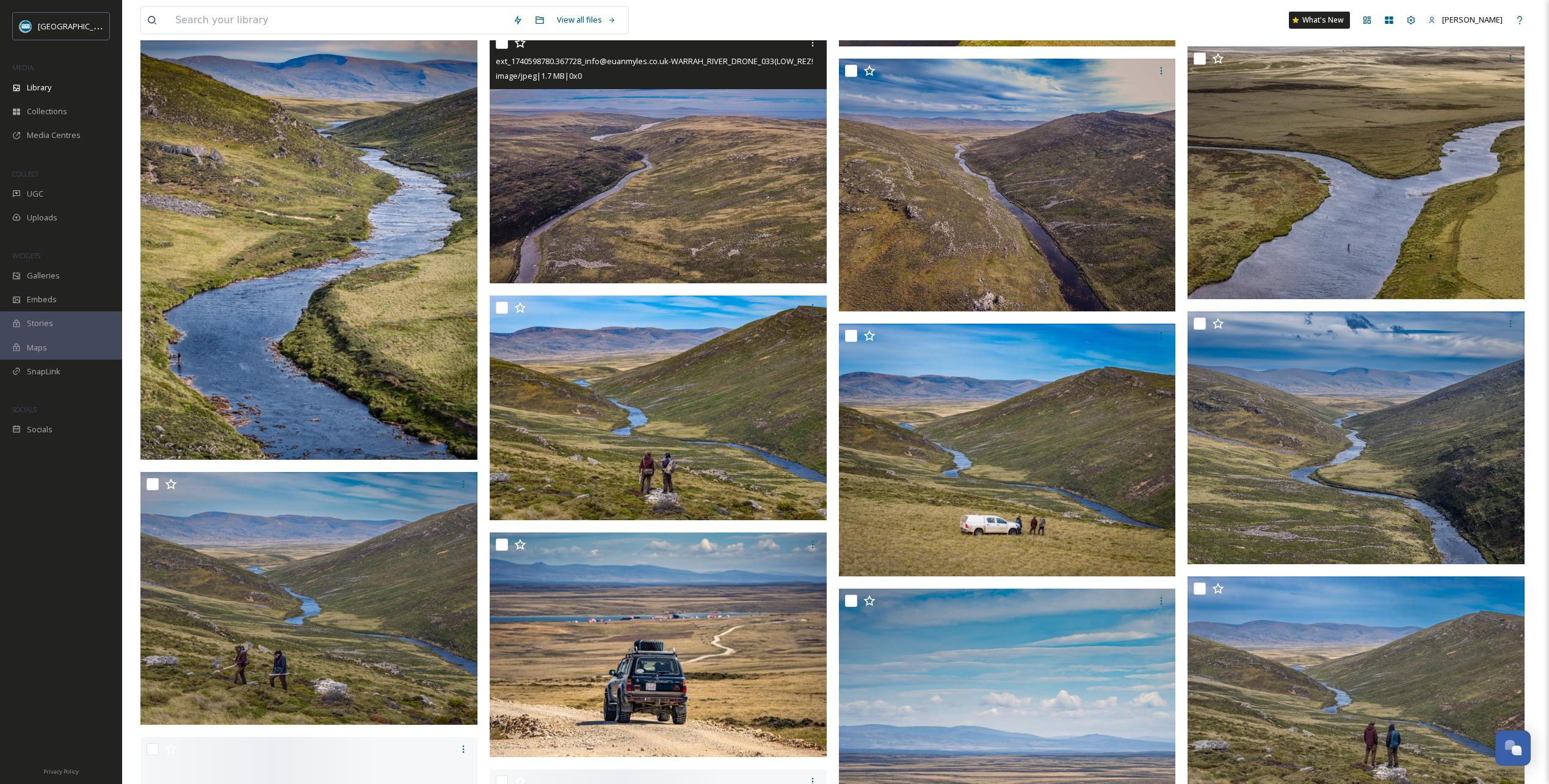
scroll to position [5310, 0]
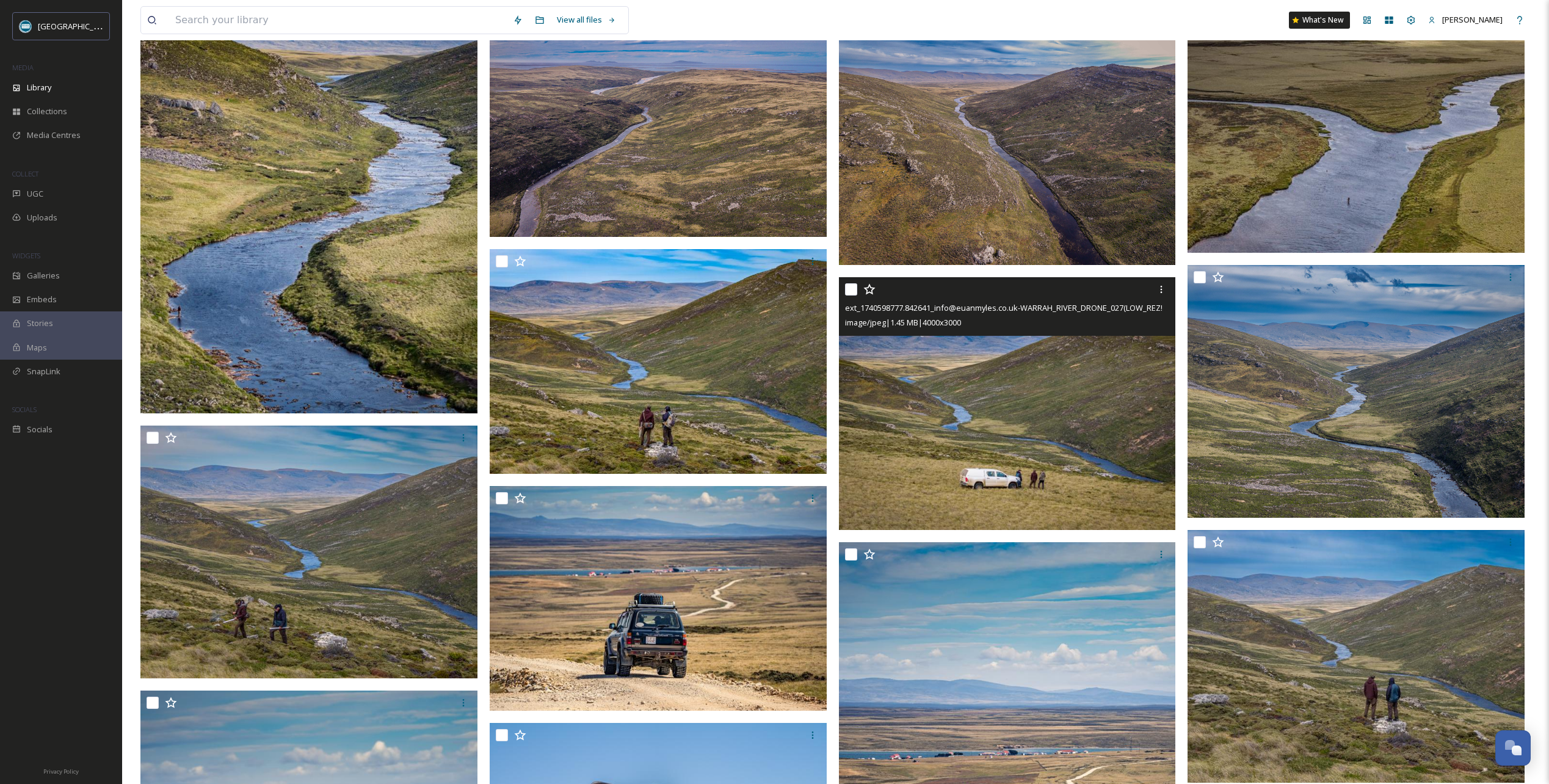
click at [870, 289] on icon at bounding box center [870, 289] width 12 height 12
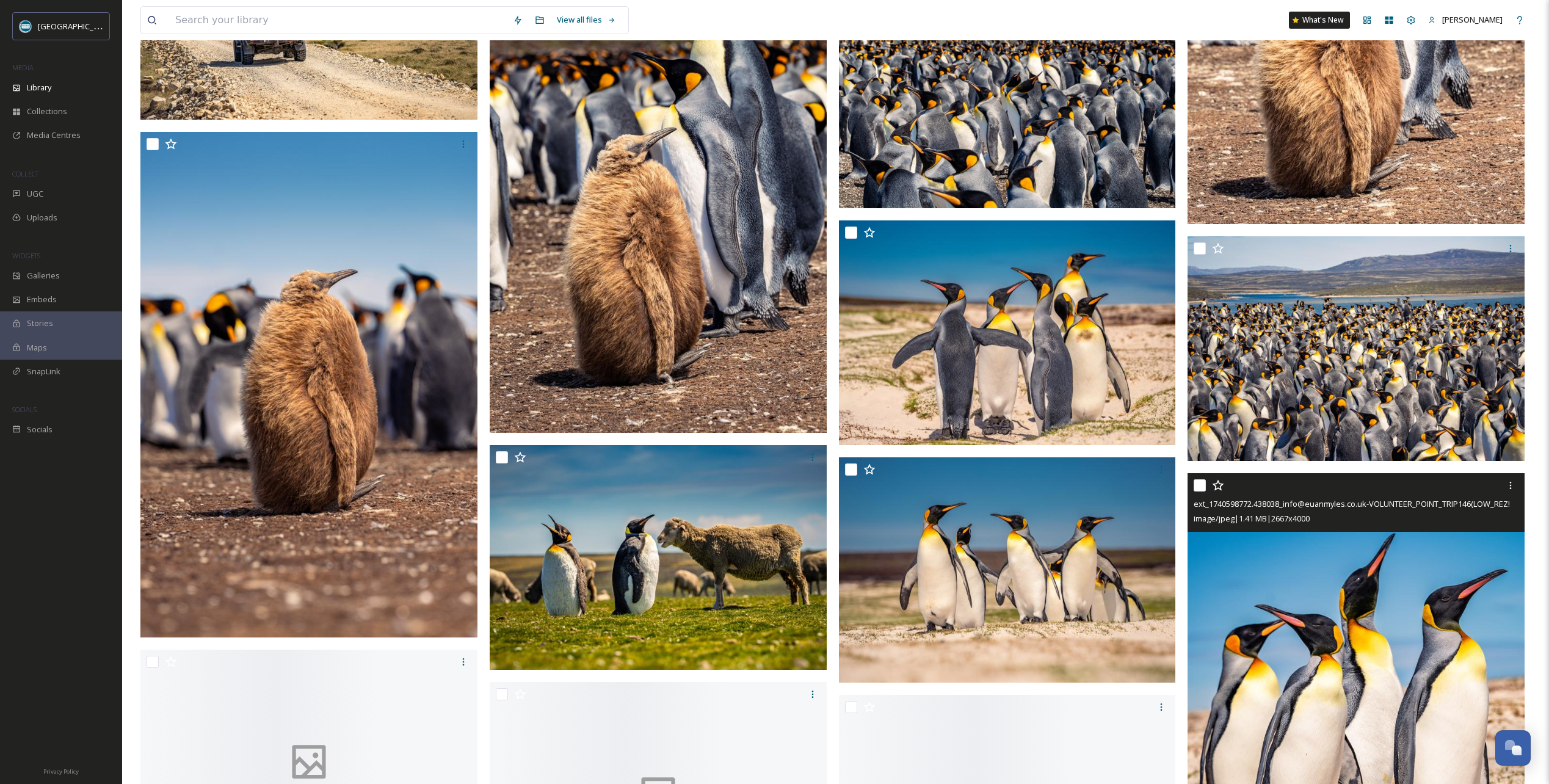
scroll to position [6653, 0]
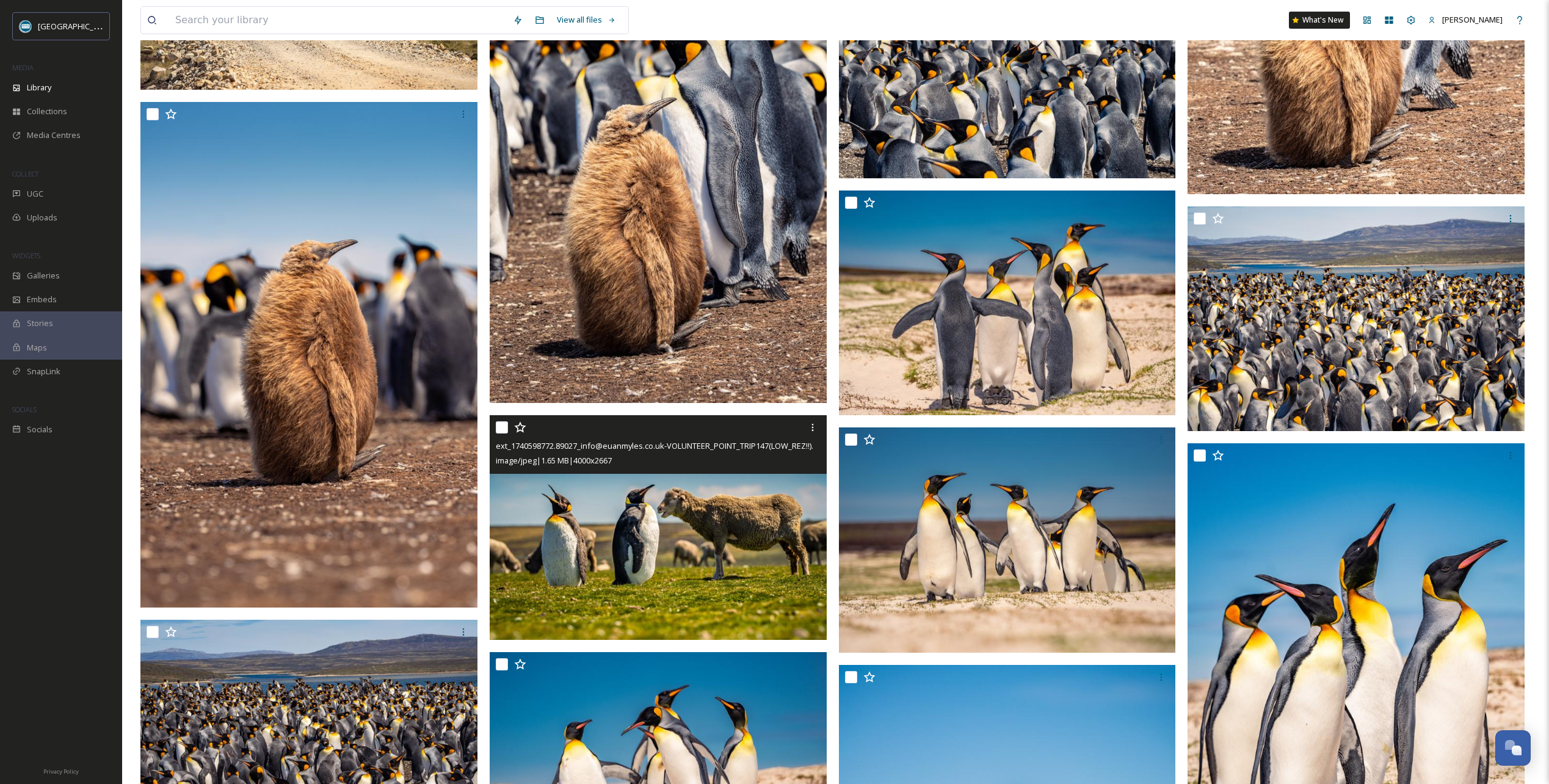
click at [522, 427] on icon at bounding box center [520, 427] width 12 height 12
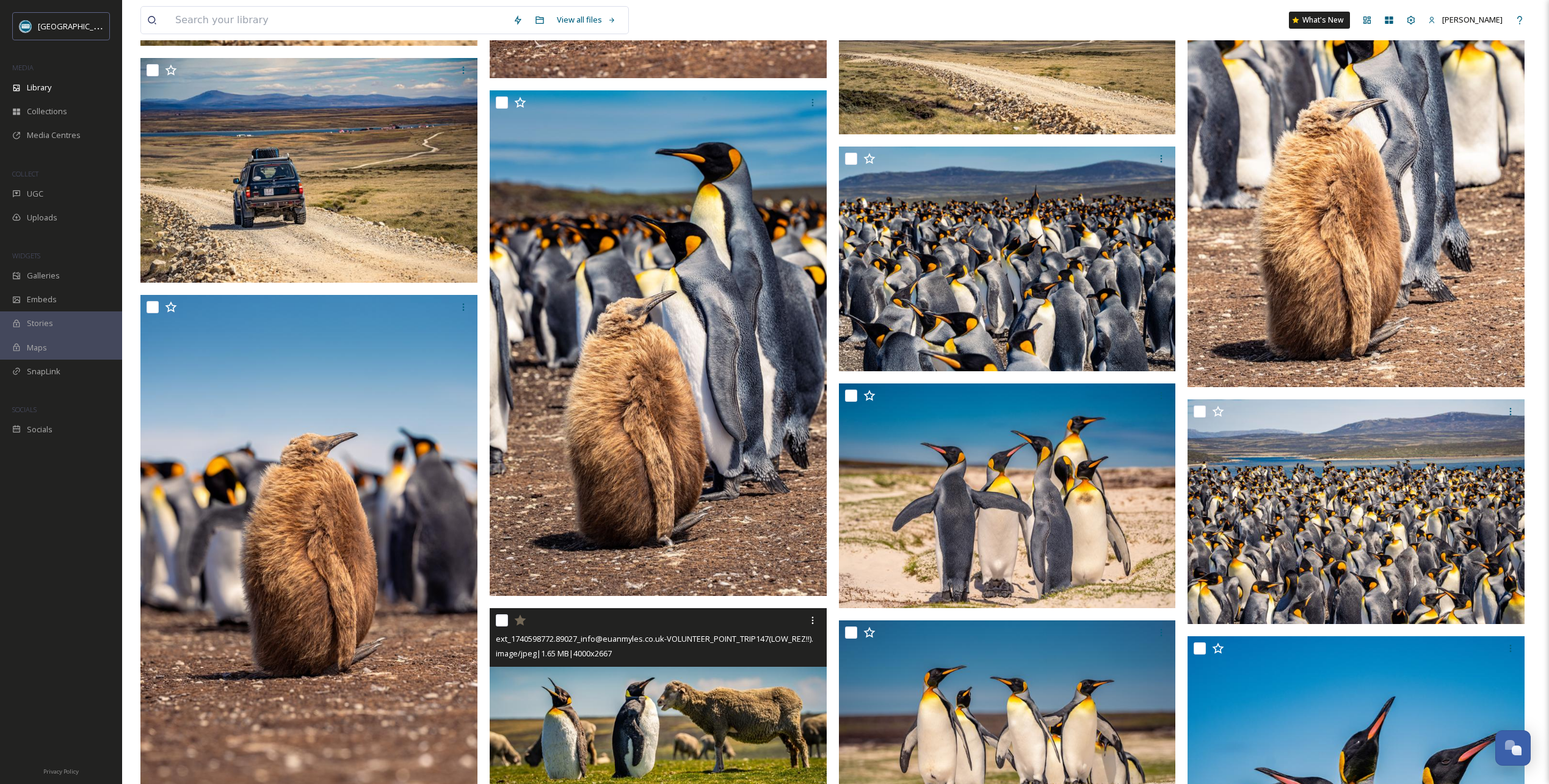
scroll to position [6348, 0]
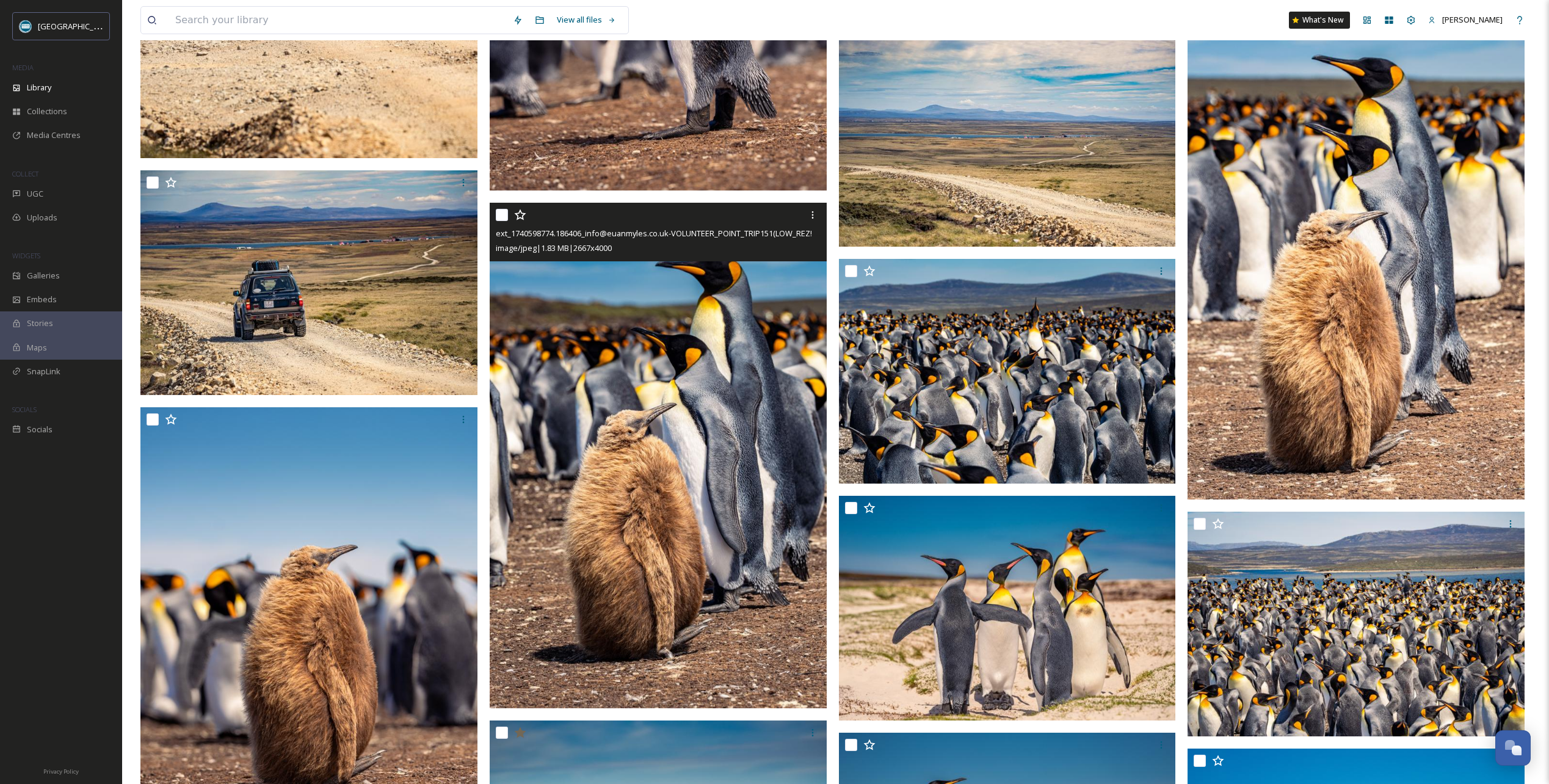
click at [520, 215] on icon at bounding box center [520, 215] width 12 height 12
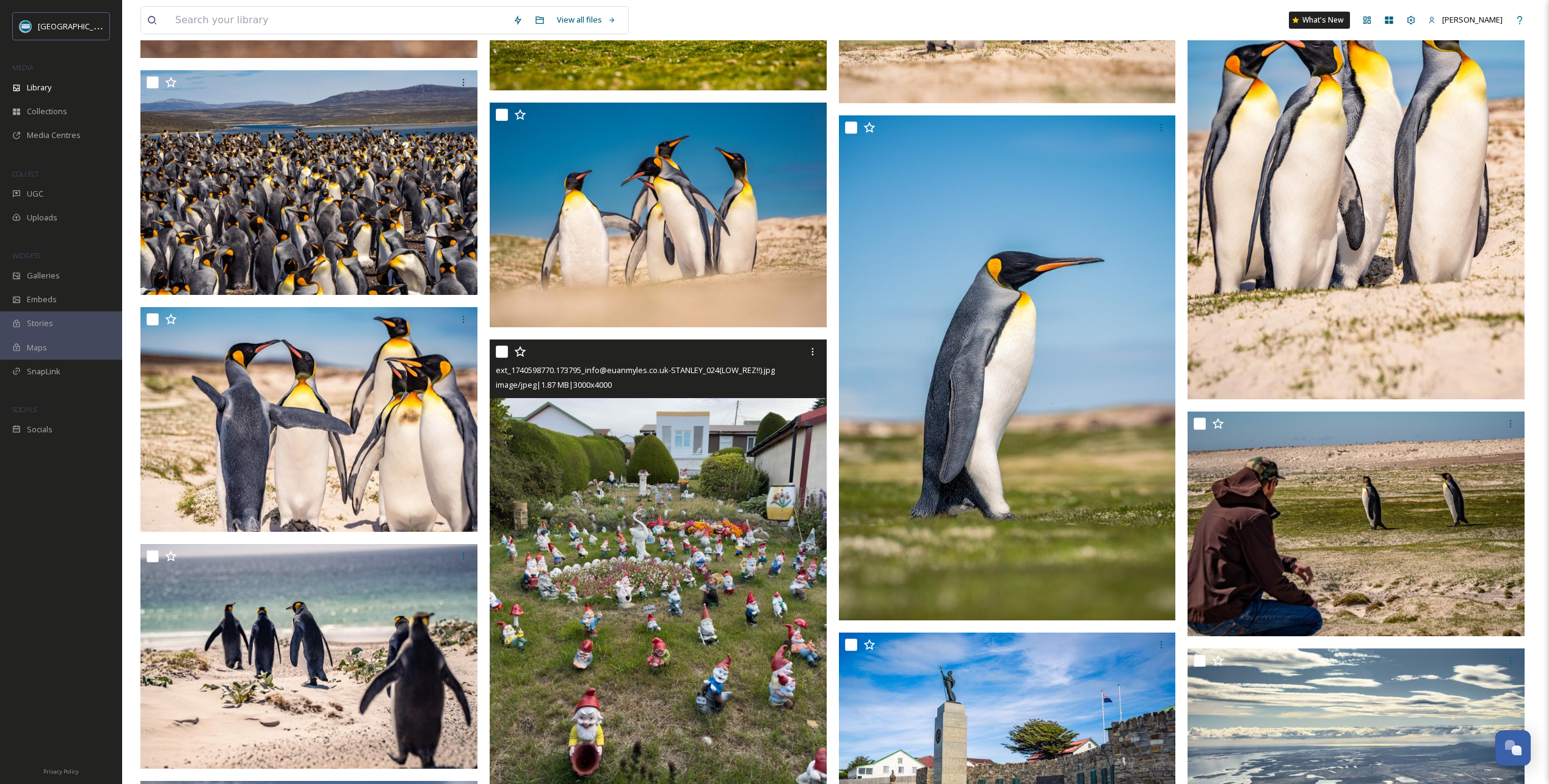
scroll to position [7263, 0]
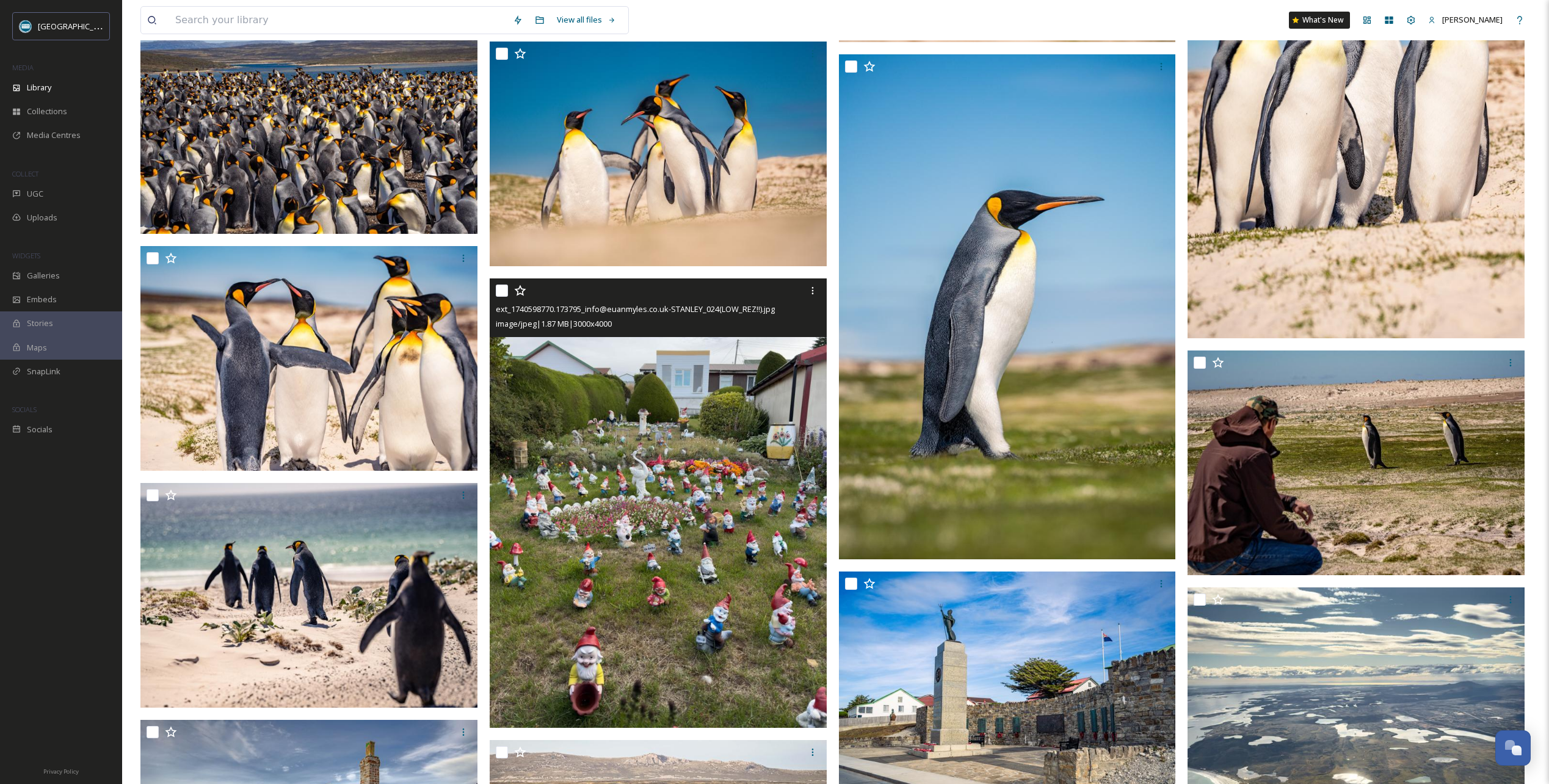
click at [519, 292] on icon at bounding box center [520, 290] width 12 height 12
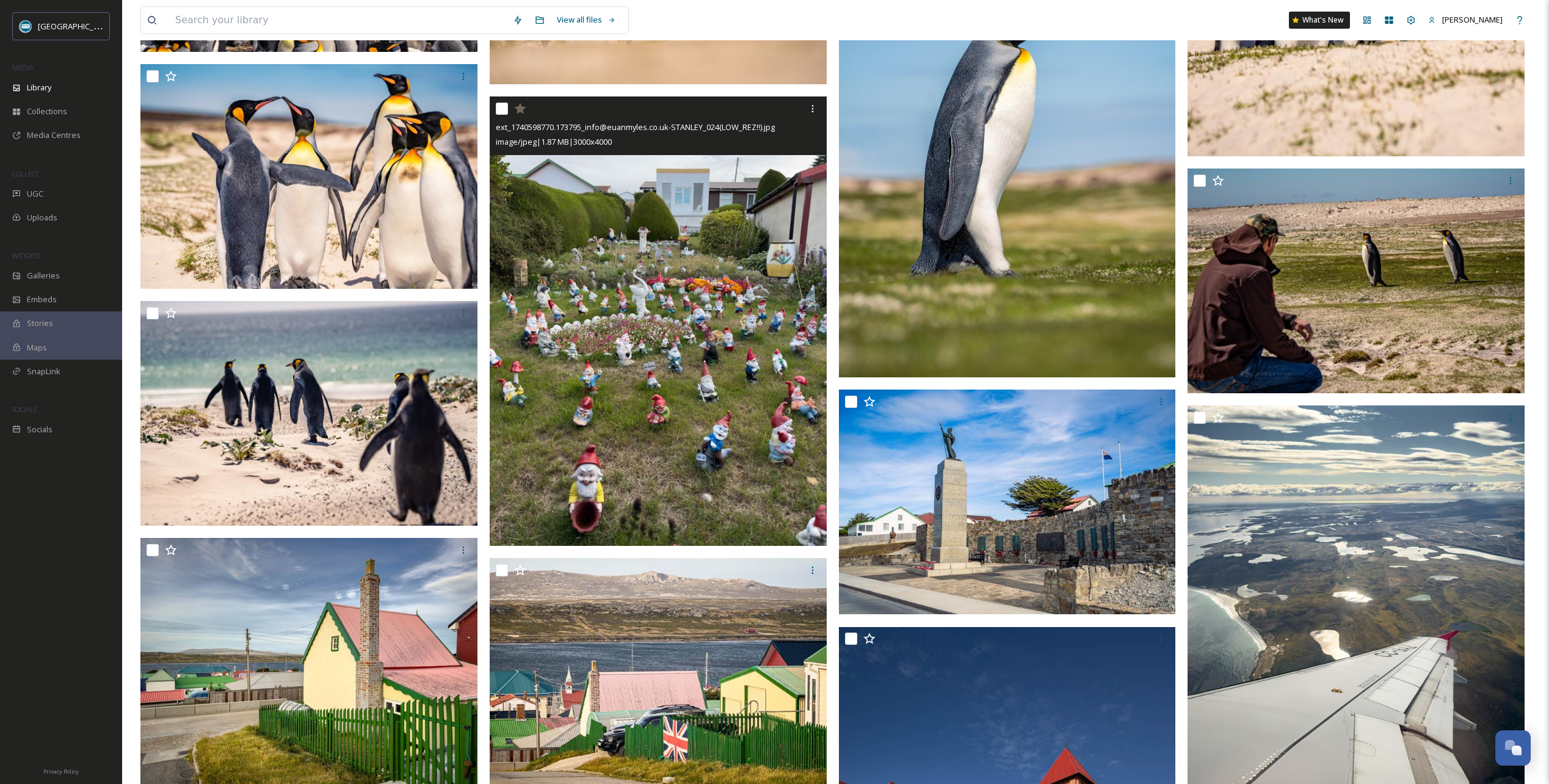
scroll to position [7447, 0]
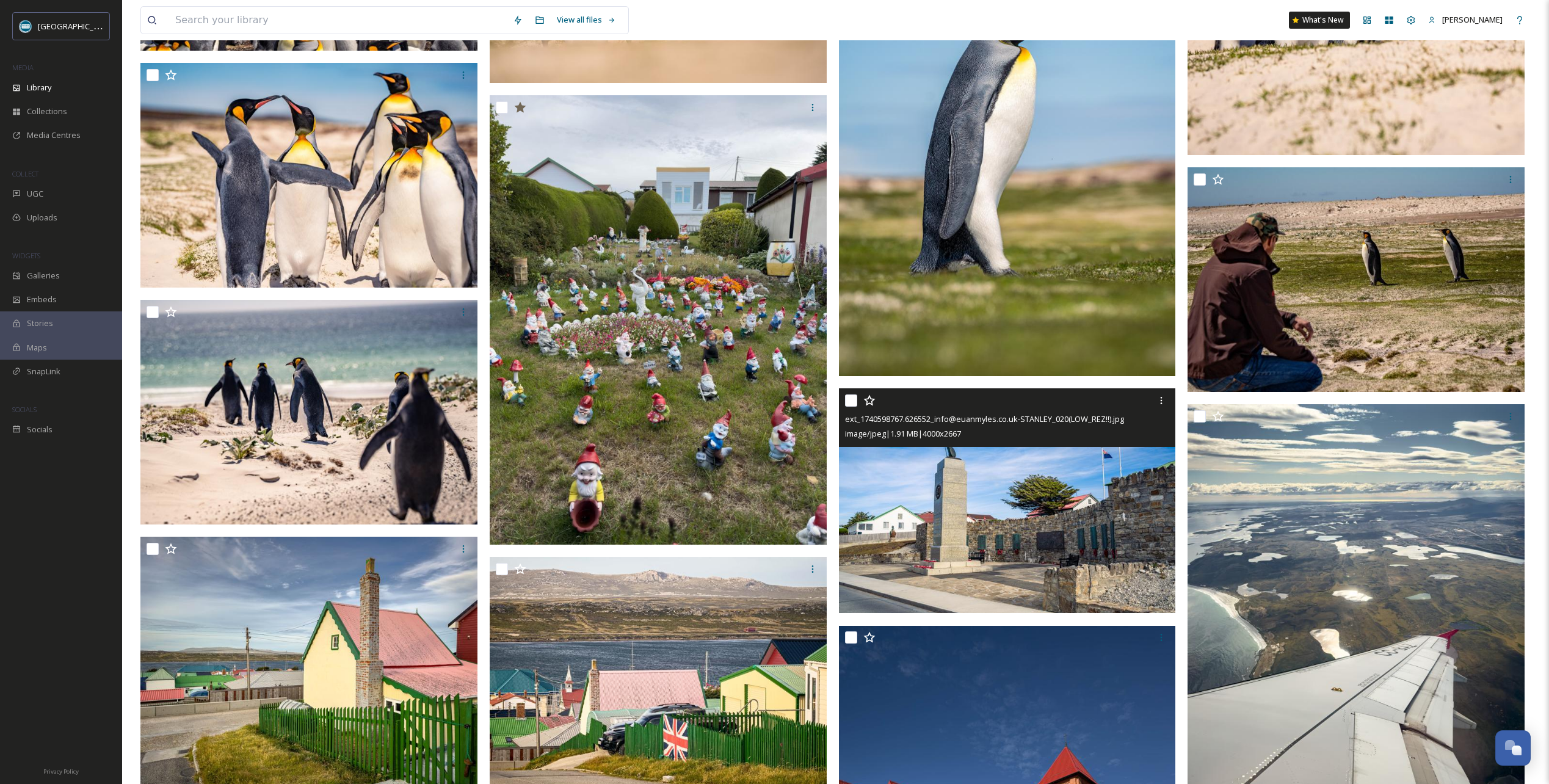
click at [869, 401] on icon at bounding box center [870, 400] width 12 height 12
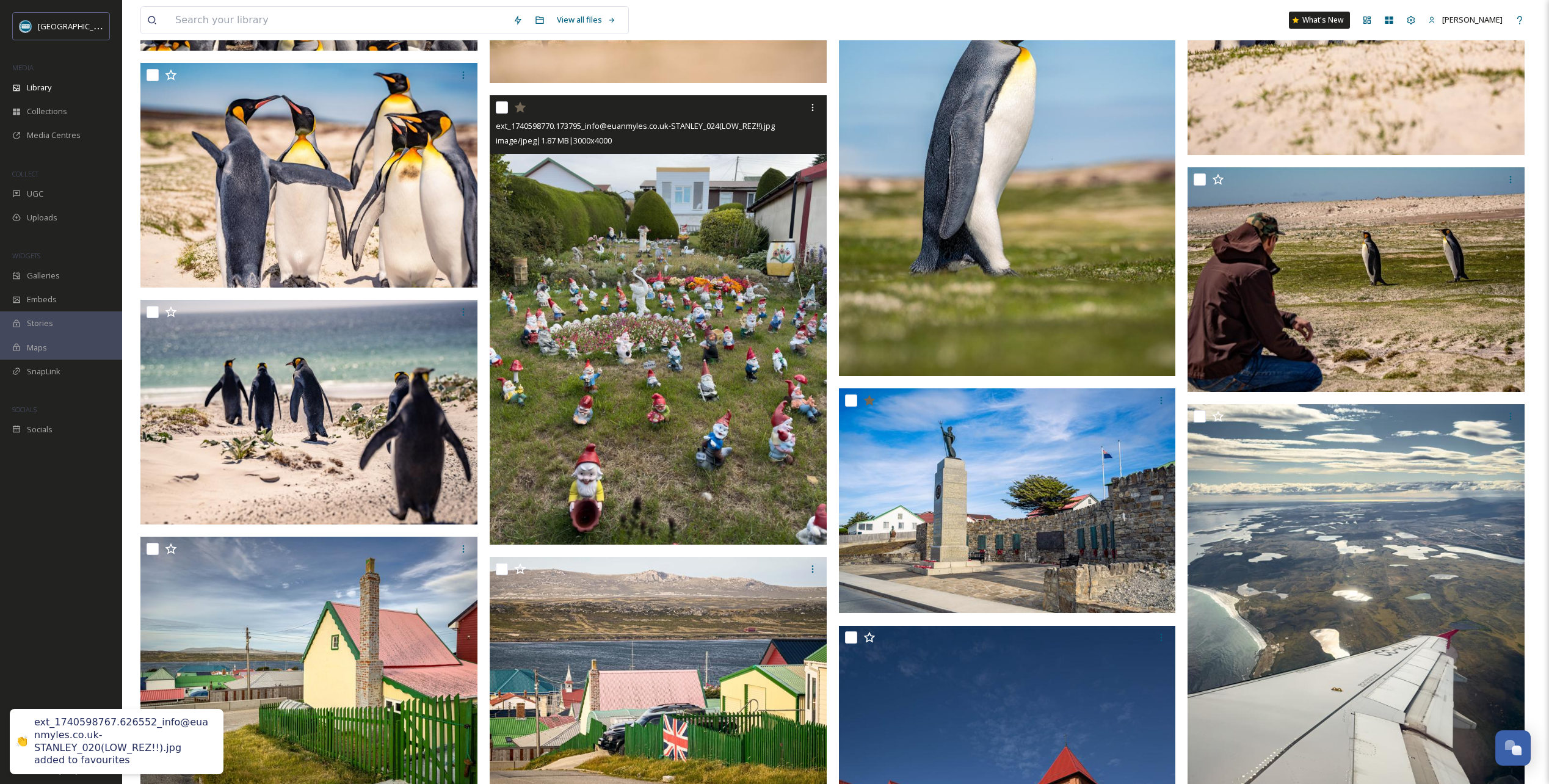
scroll to position [7690, 0]
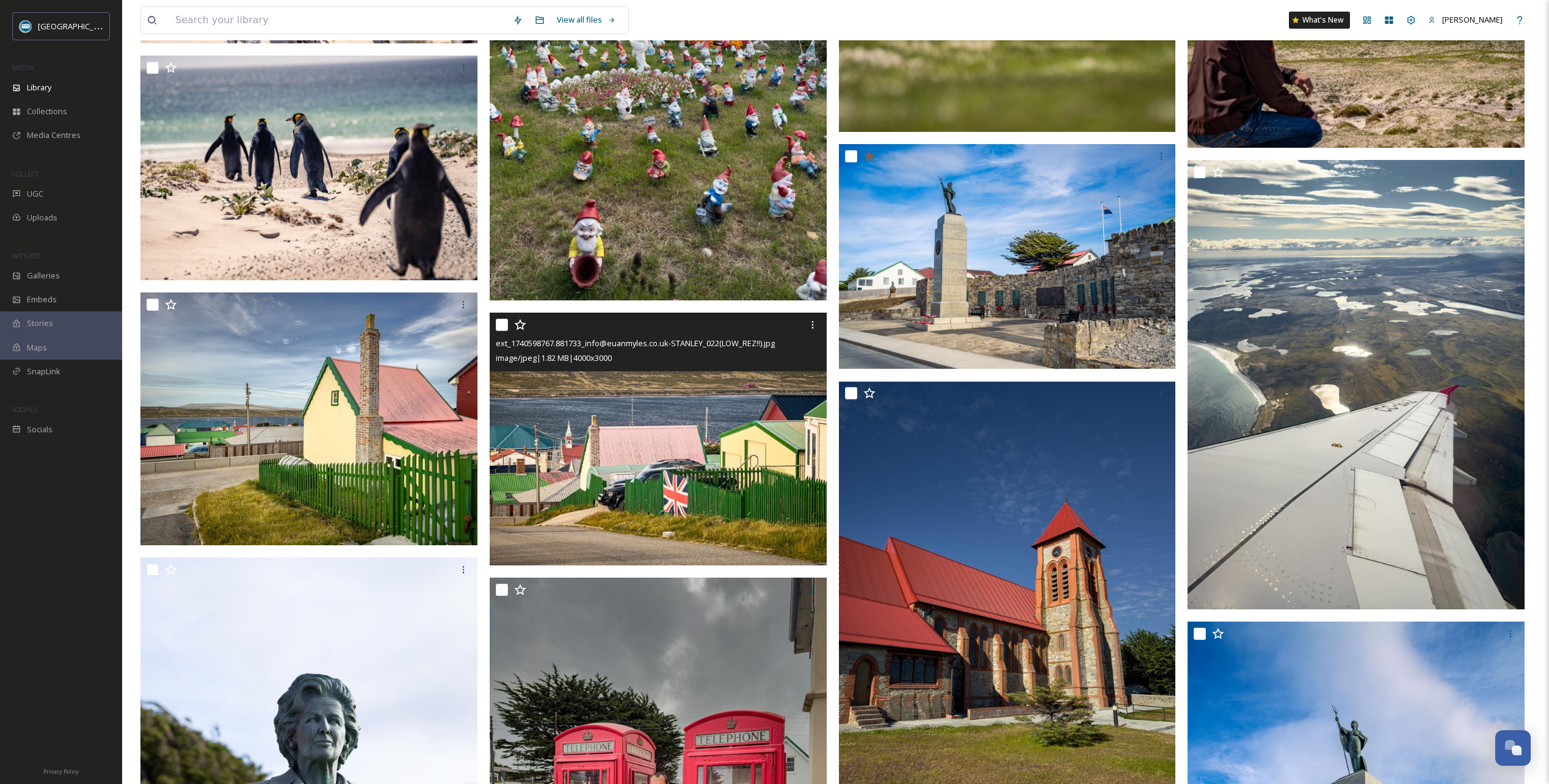
click at [520, 328] on icon at bounding box center [519, 324] width 12 height 11
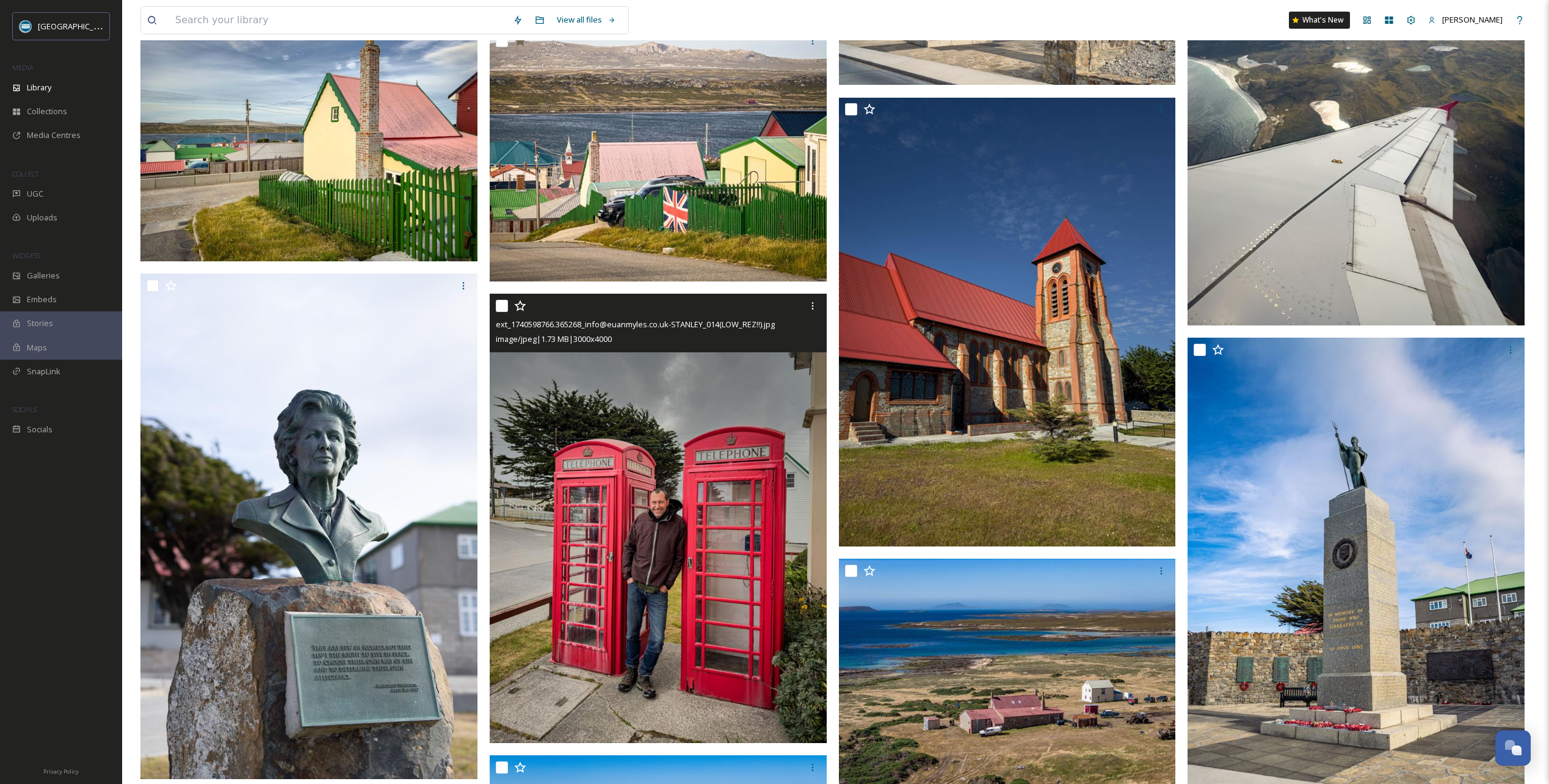
scroll to position [7996, 0]
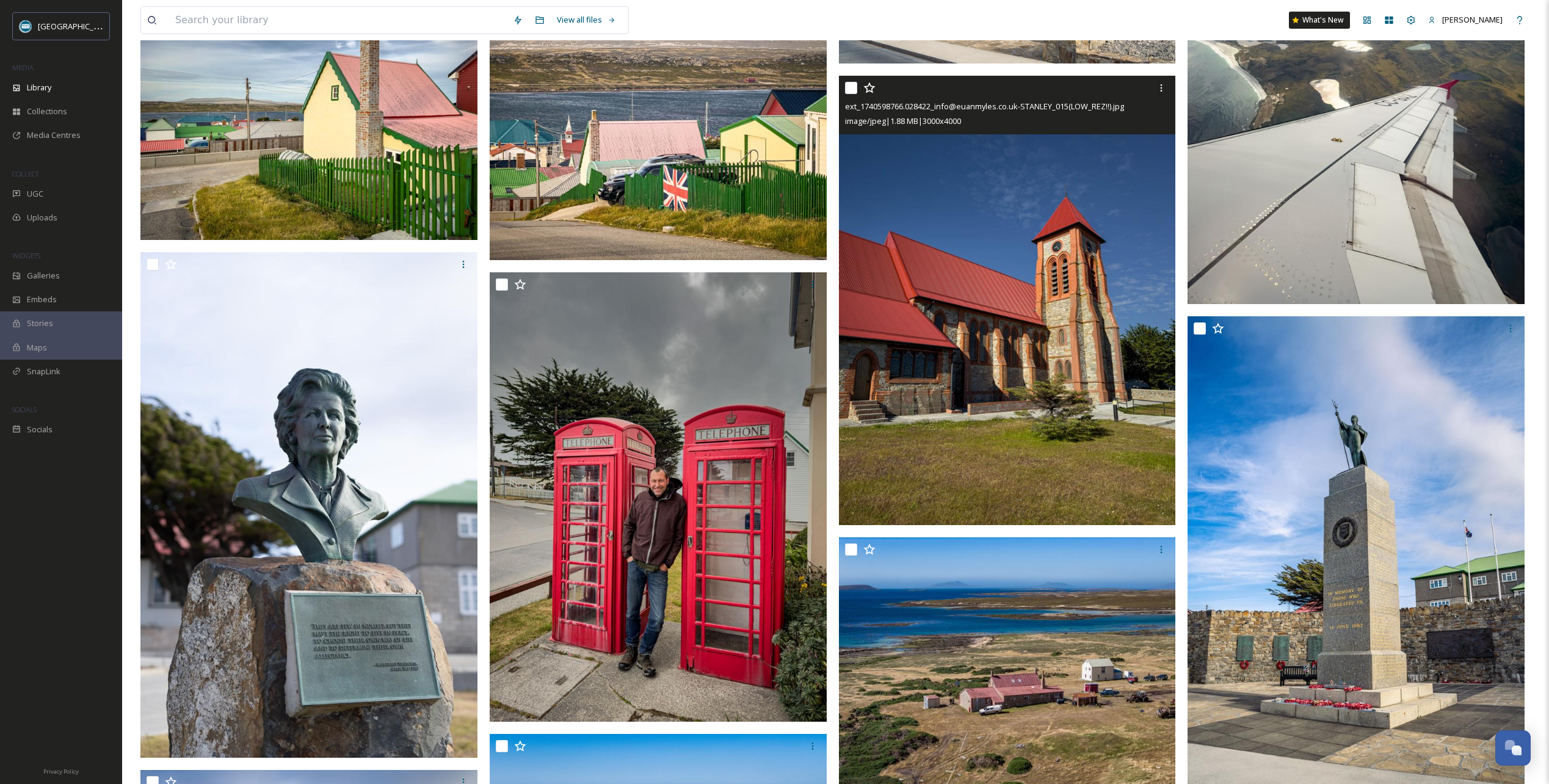
click at [870, 89] on icon at bounding box center [870, 88] width 12 height 12
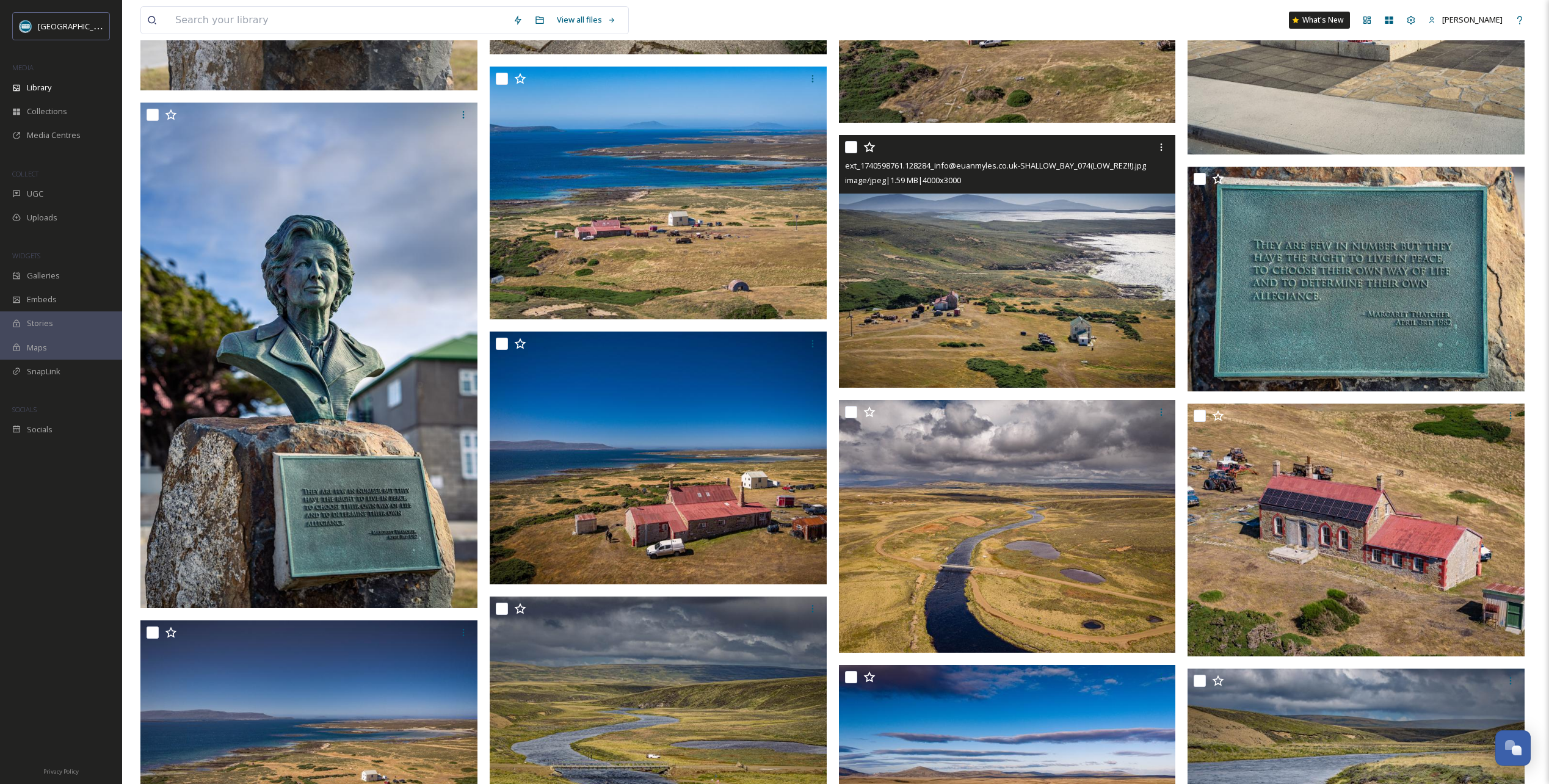
scroll to position [8789, 0]
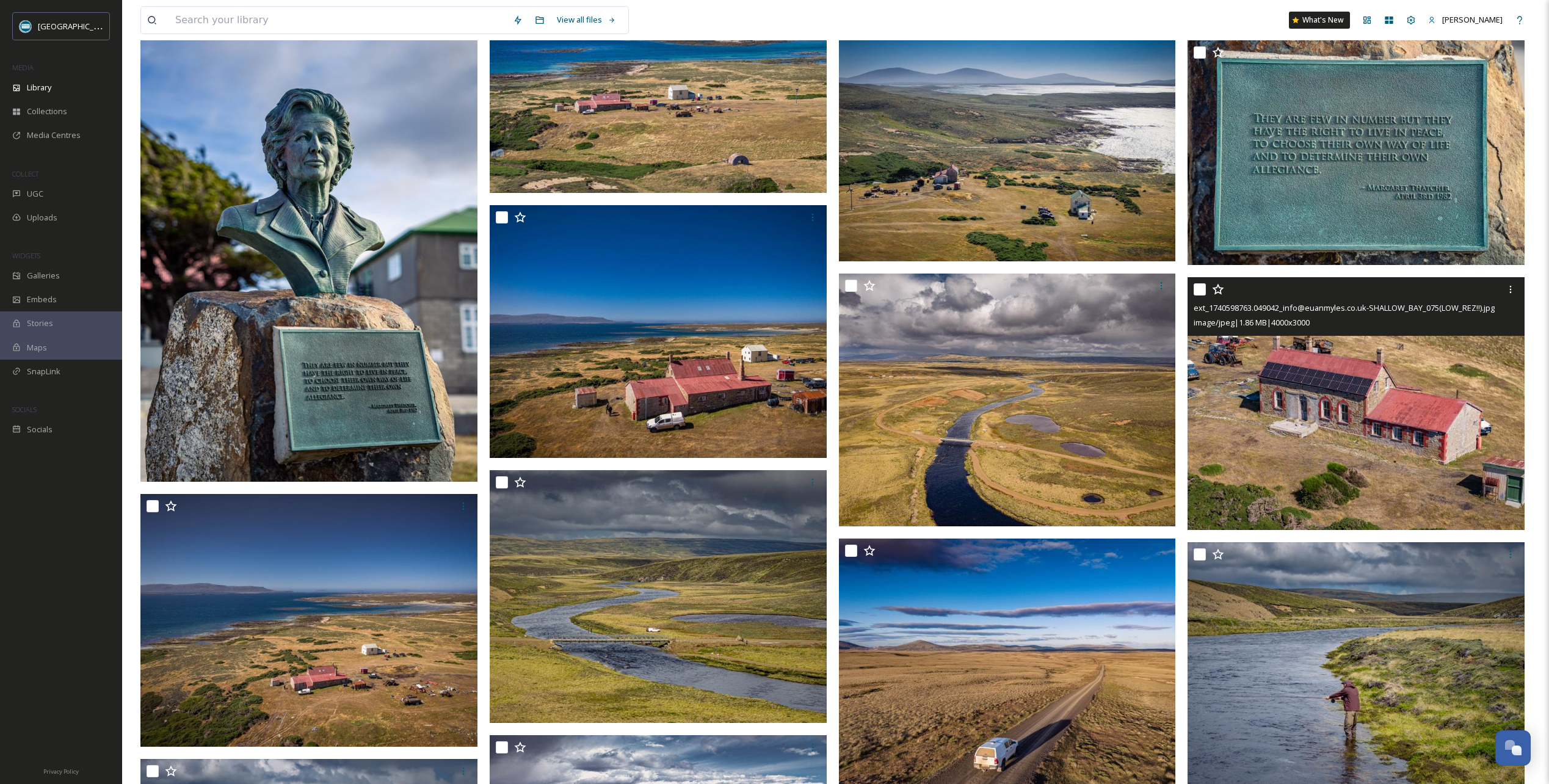
click at [1217, 289] on icon at bounding box center [1218, 289] width 12 height 12
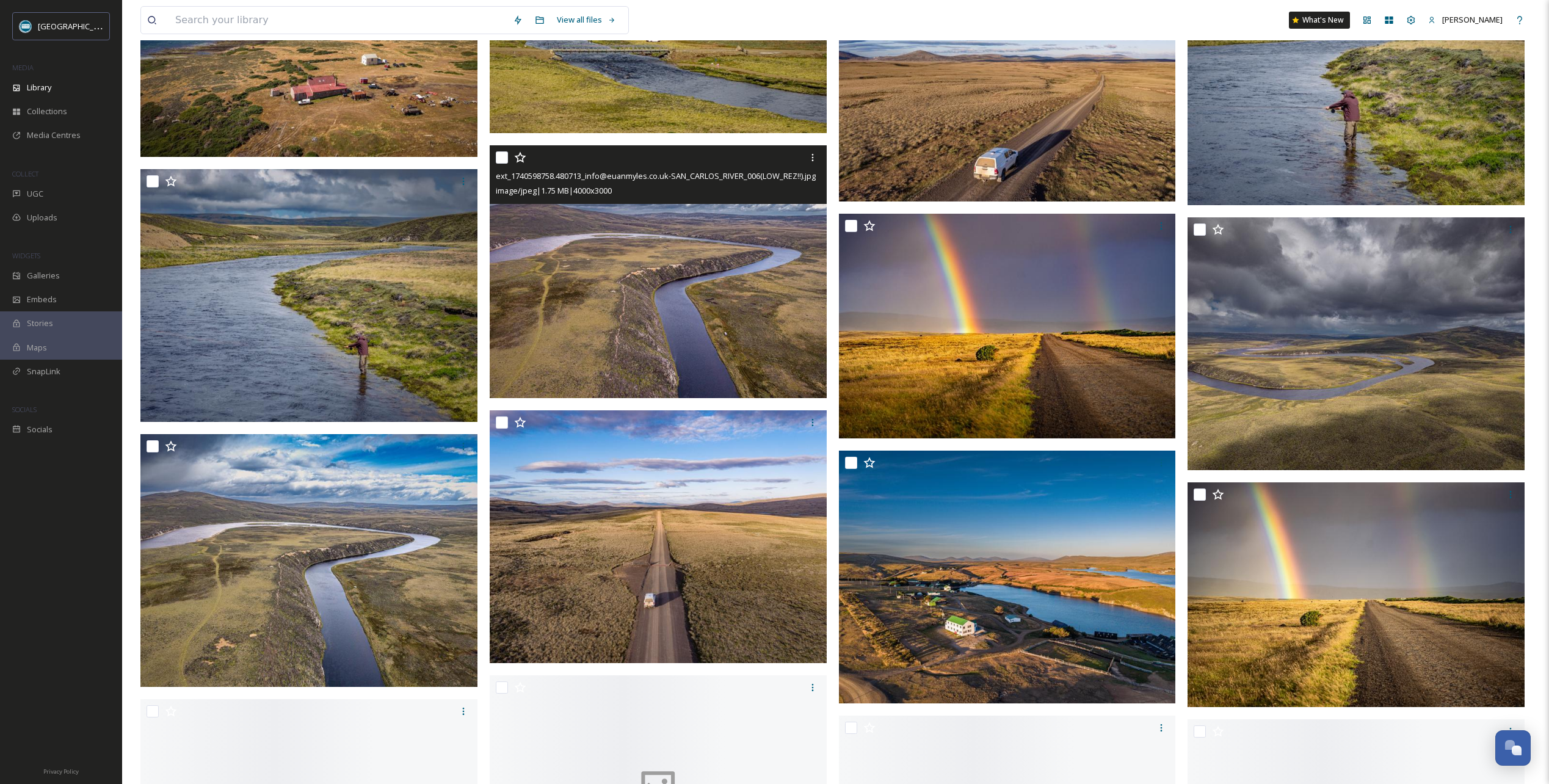
scroll to position [9399, 0]
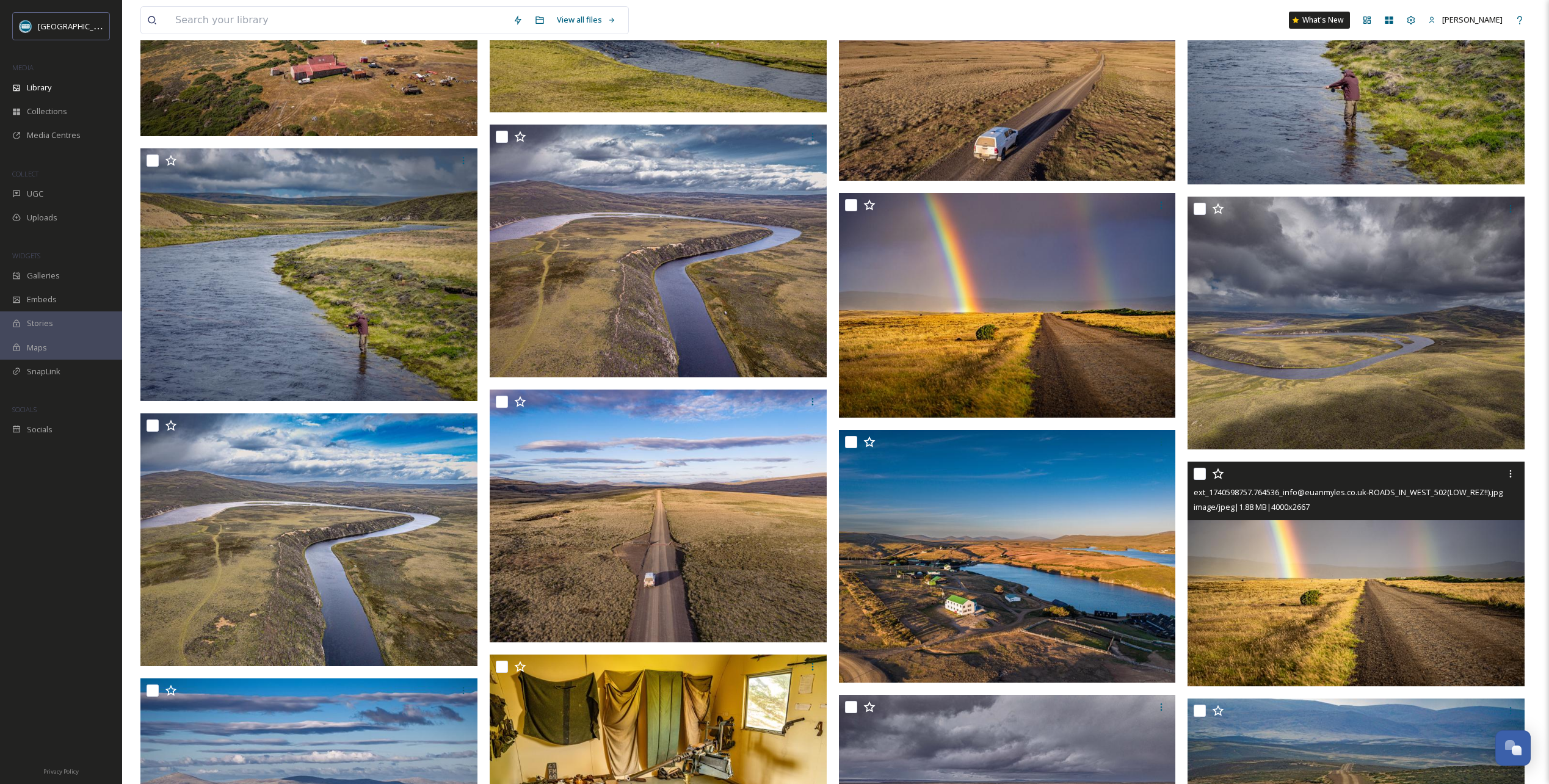
click at [1219, 474] on icon at bounding box center [1218, 474] width 12 height 12
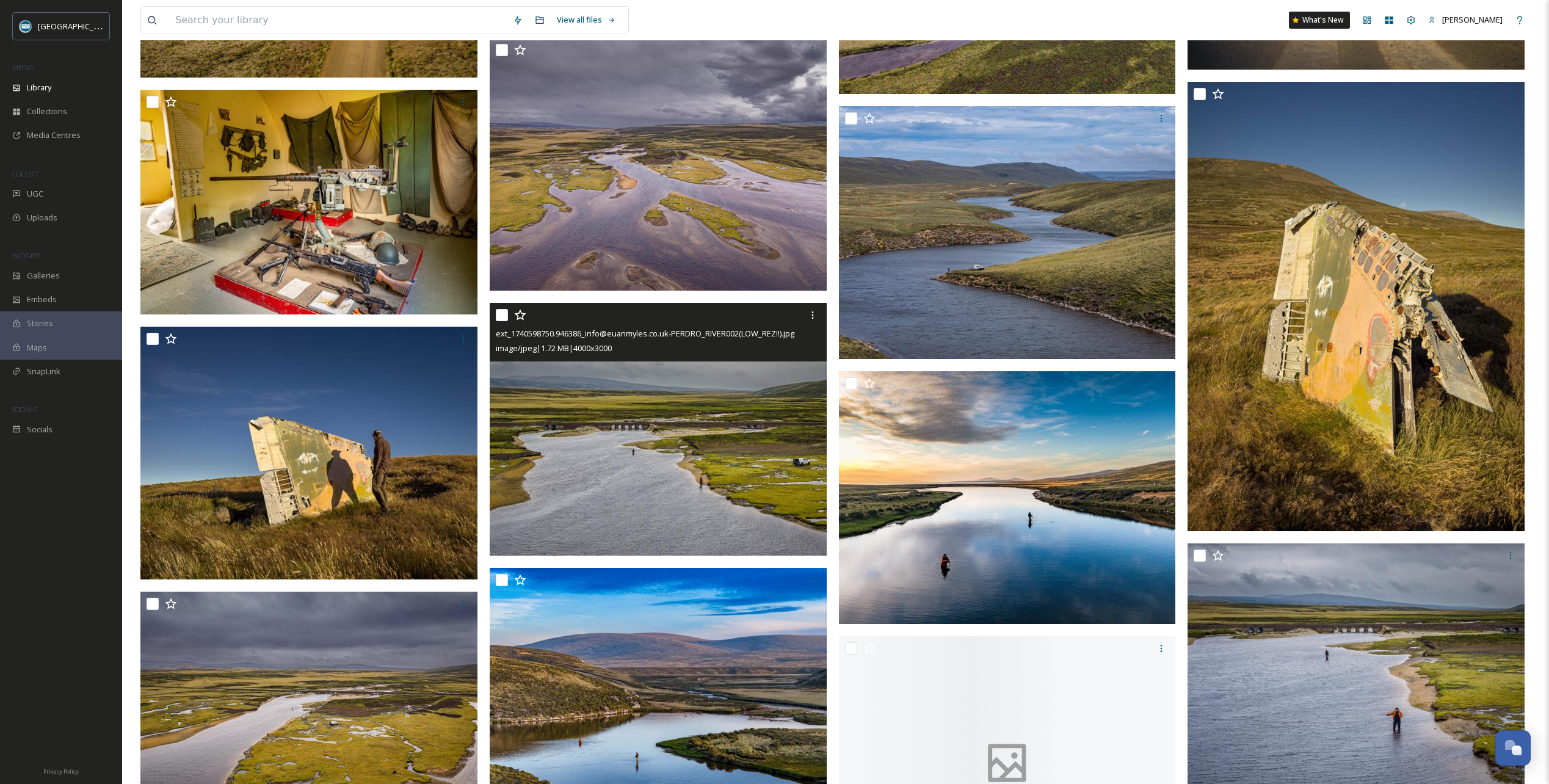
scroll to position [10254, 0]
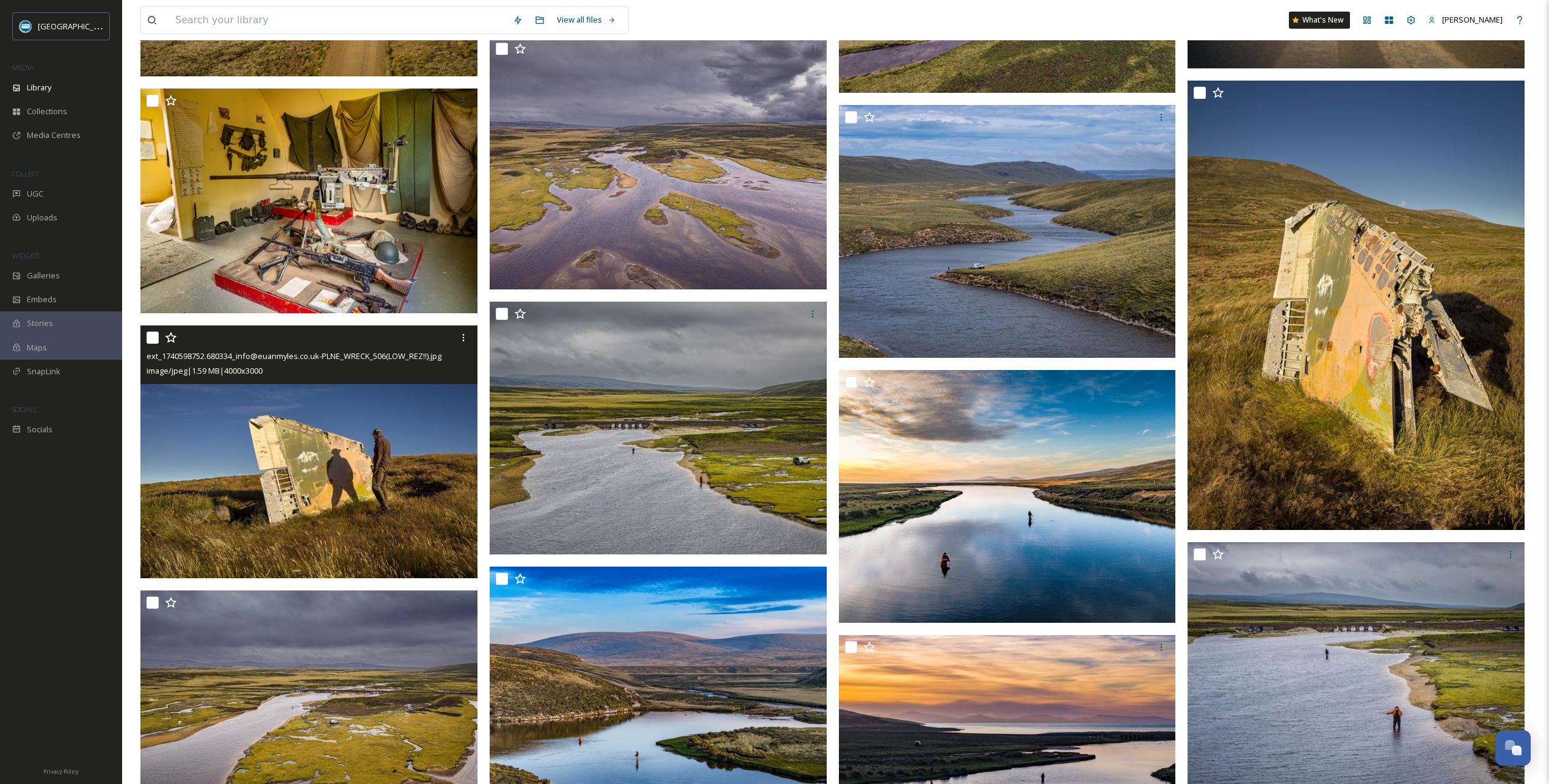
click at [172, 336] on icon at bounding box center [170, 337] width 12 height 11
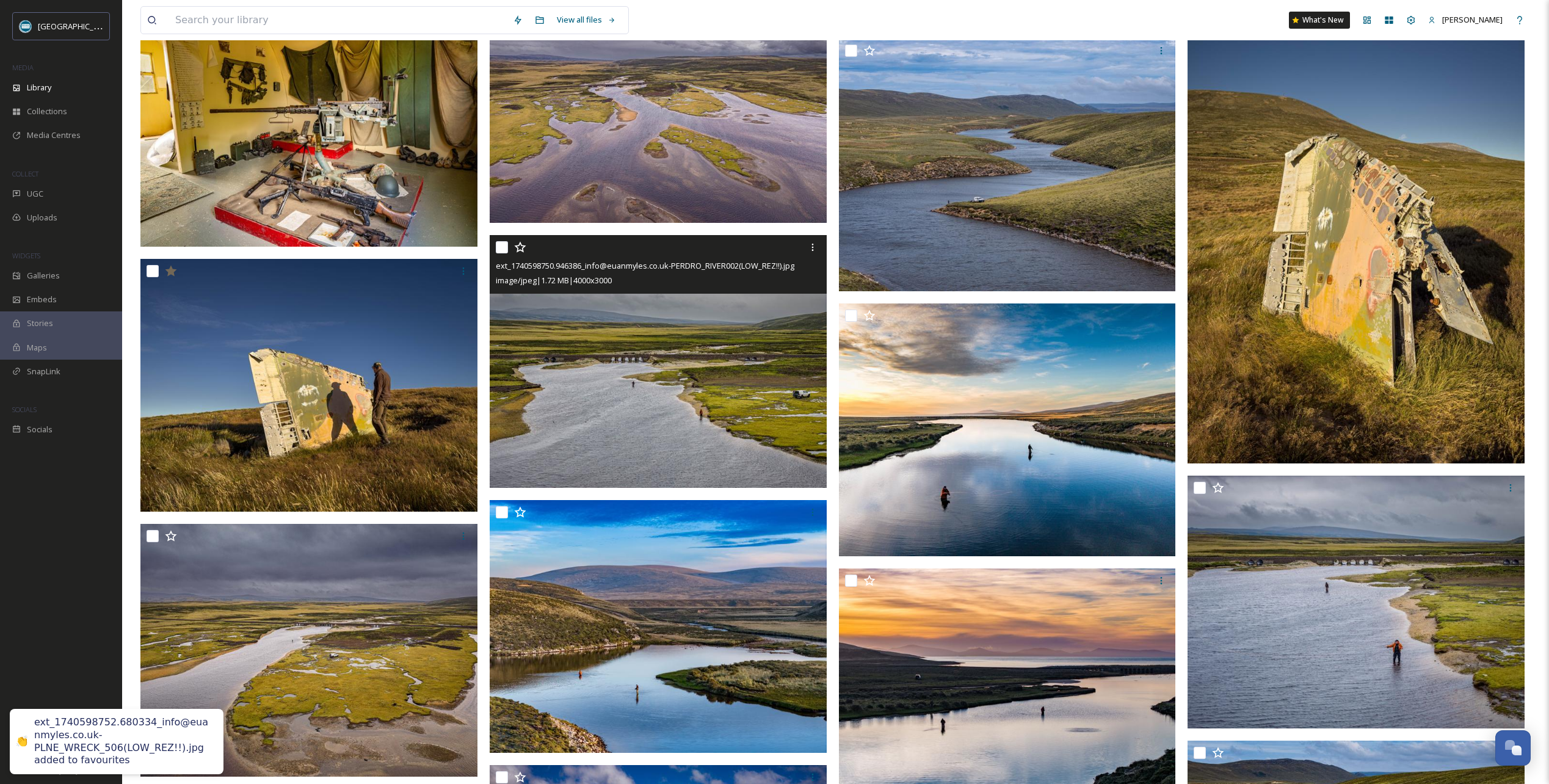
scroll to position [10376, 0]
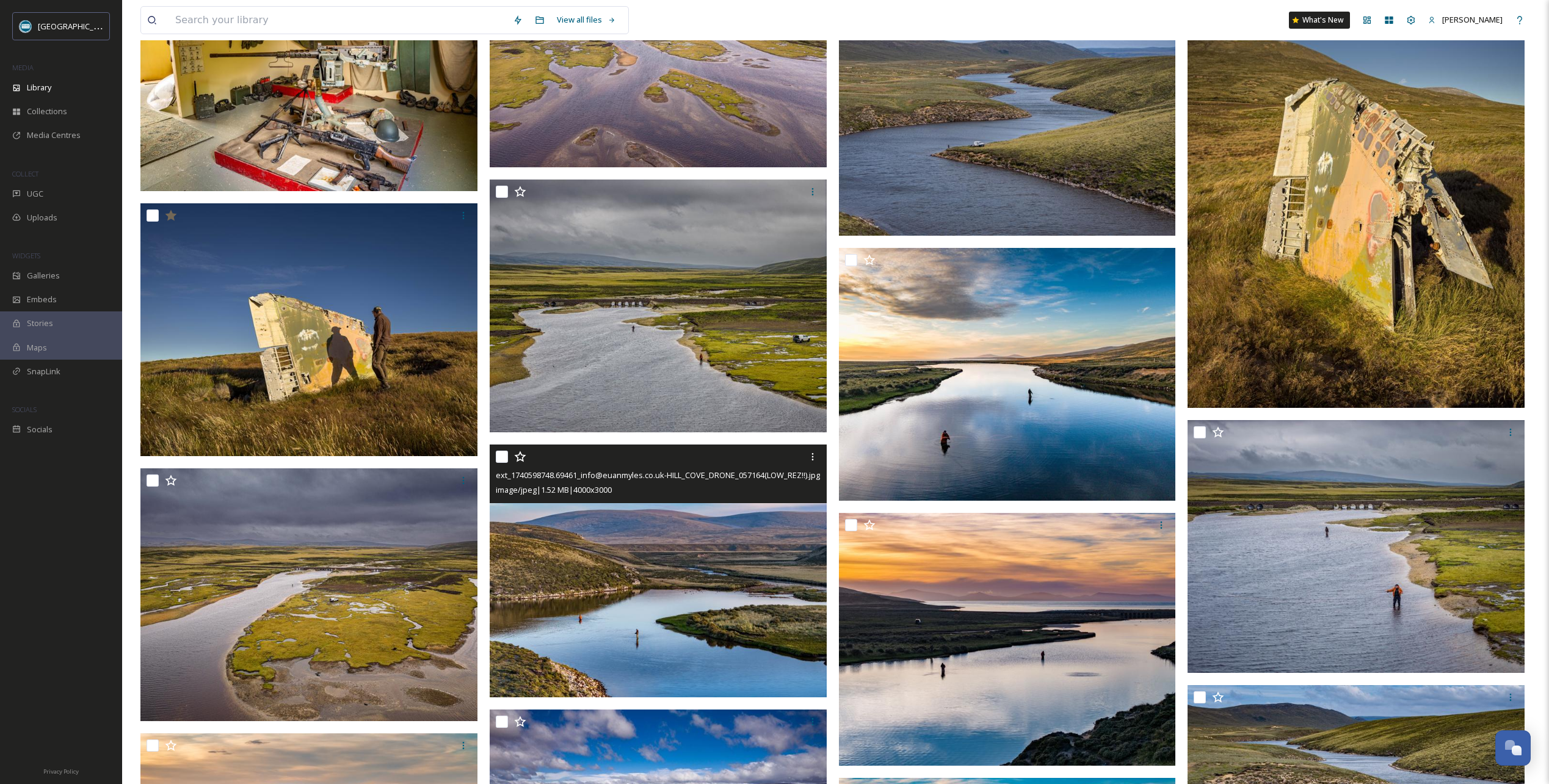
click at [519, 458] on icon at bounding box center [520, 456] width 12 height 12
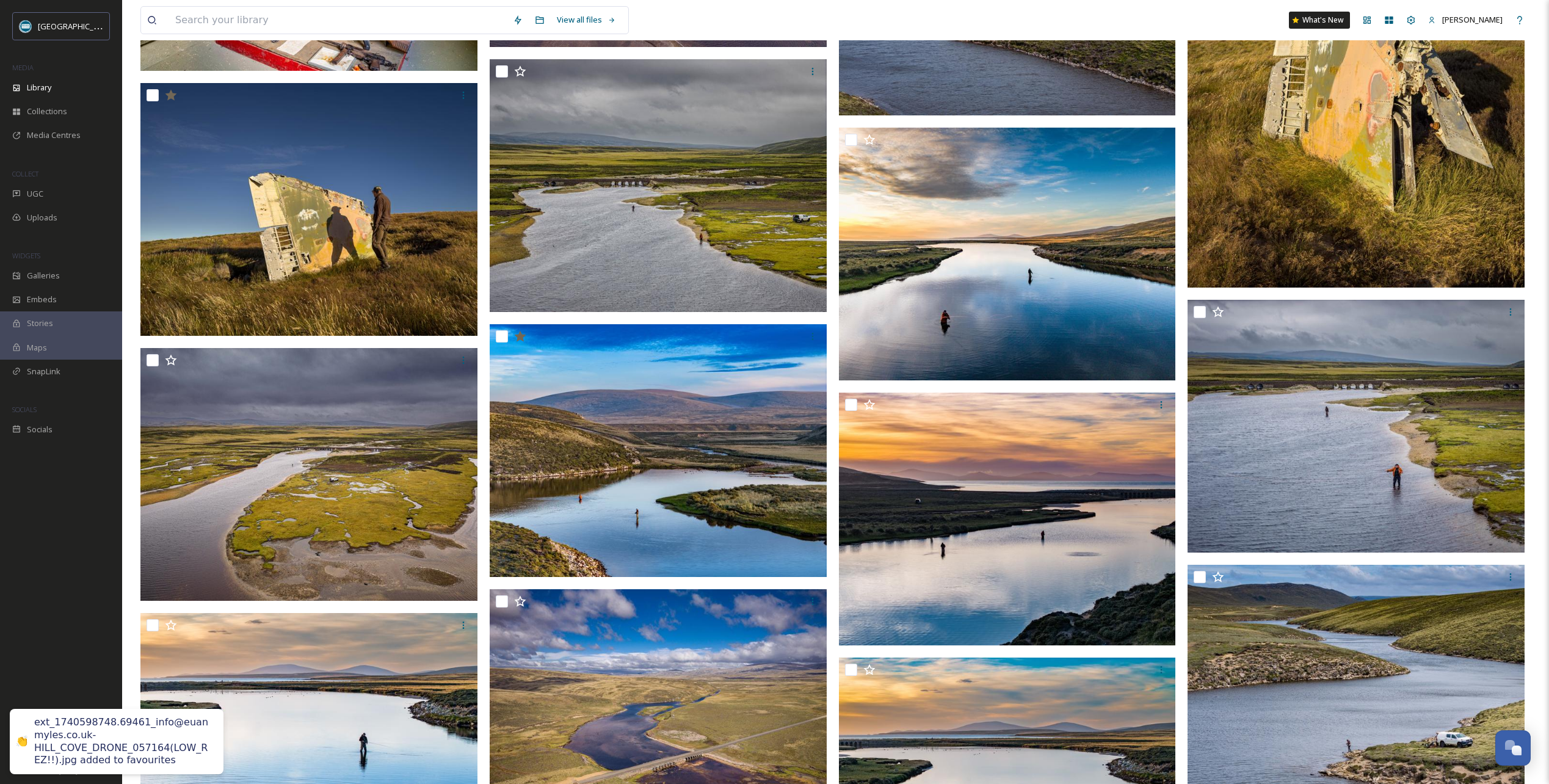
scroll to position [10620, 0]
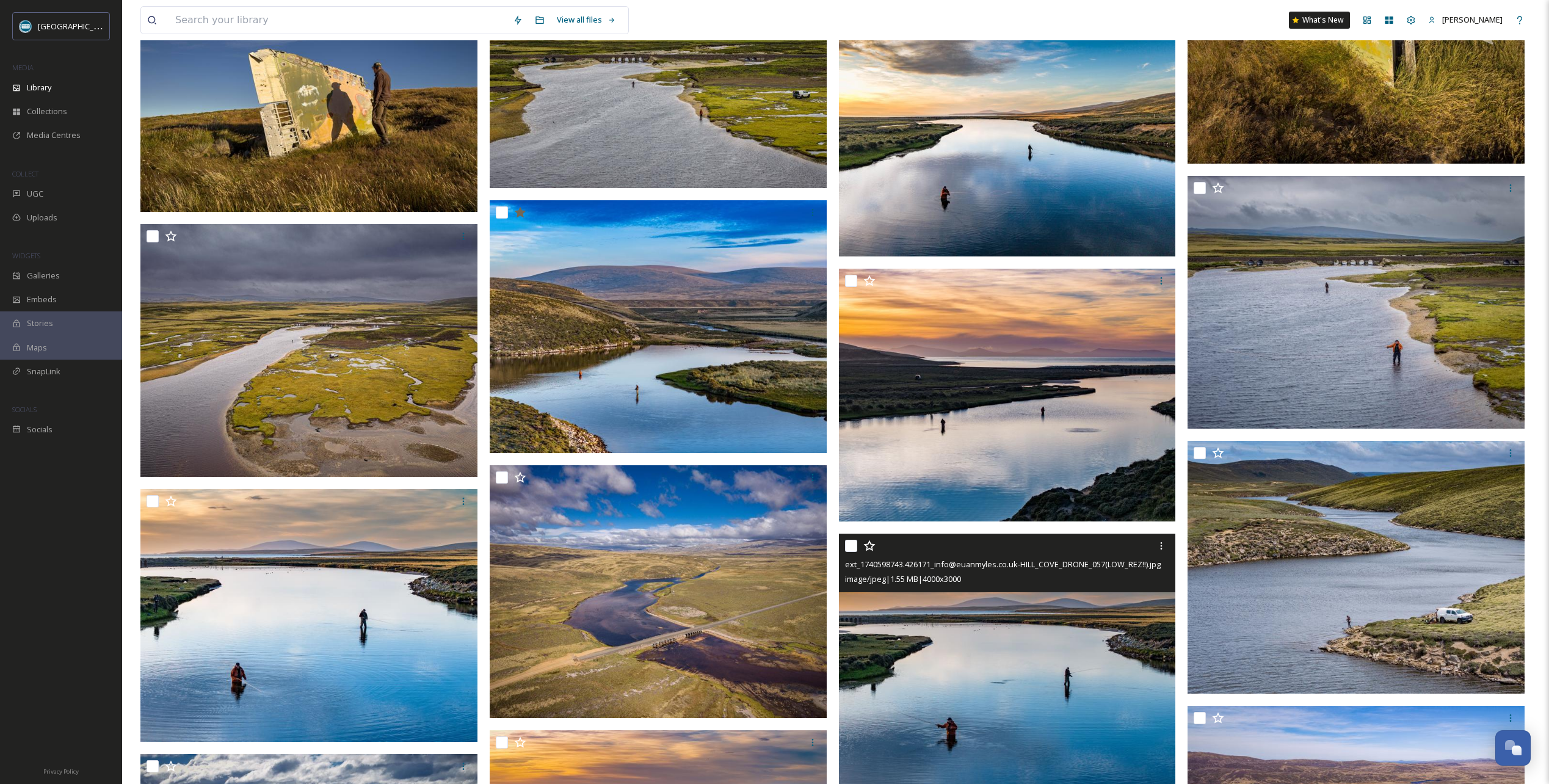
click at [870, 544] on icon at bounding box center [870, 546] width 12 height 12
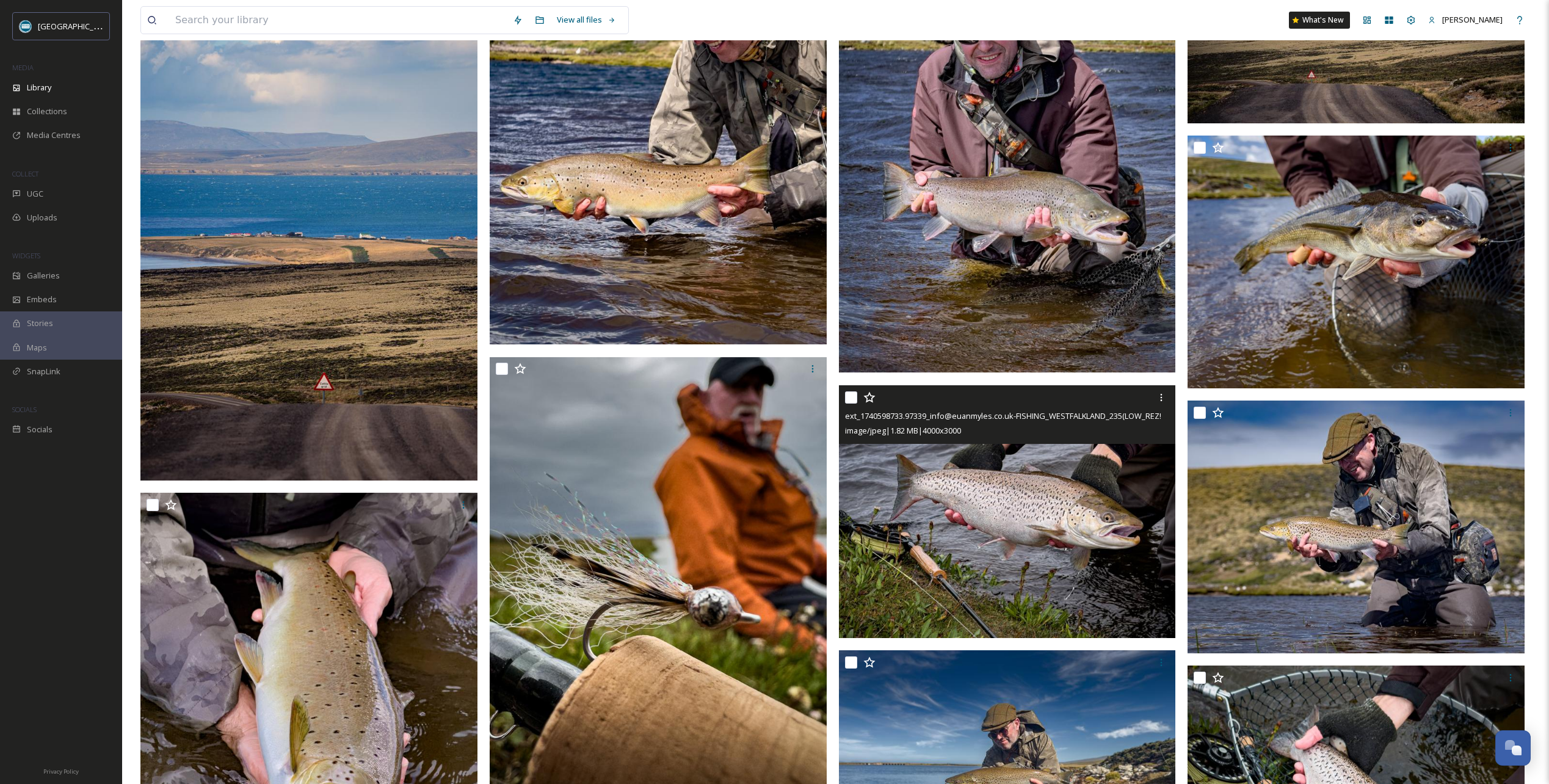
scroll to position [12634, 0]
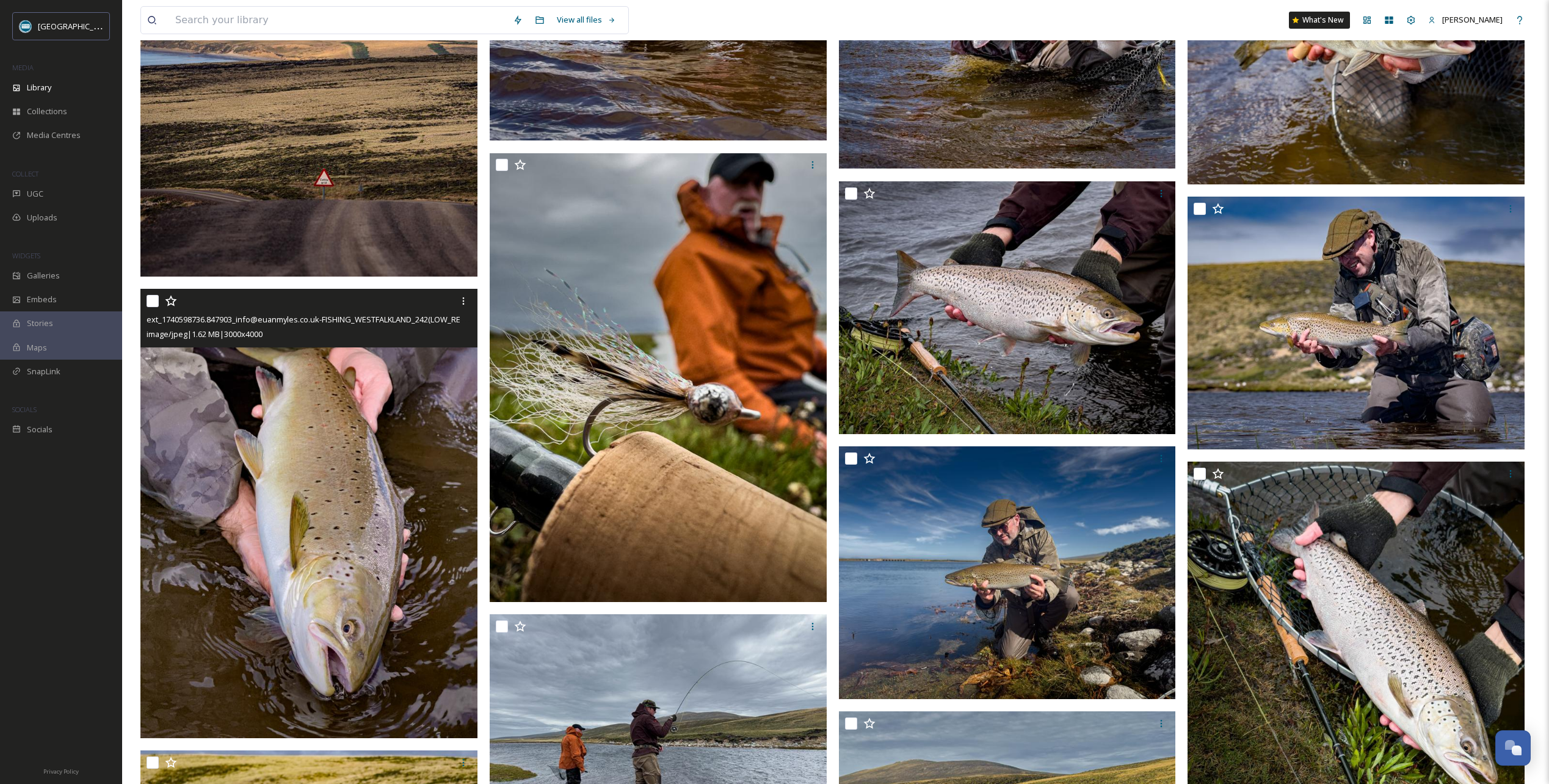
click at [170, 302] on icon at bounding box center [171, 301] width 12 height 12
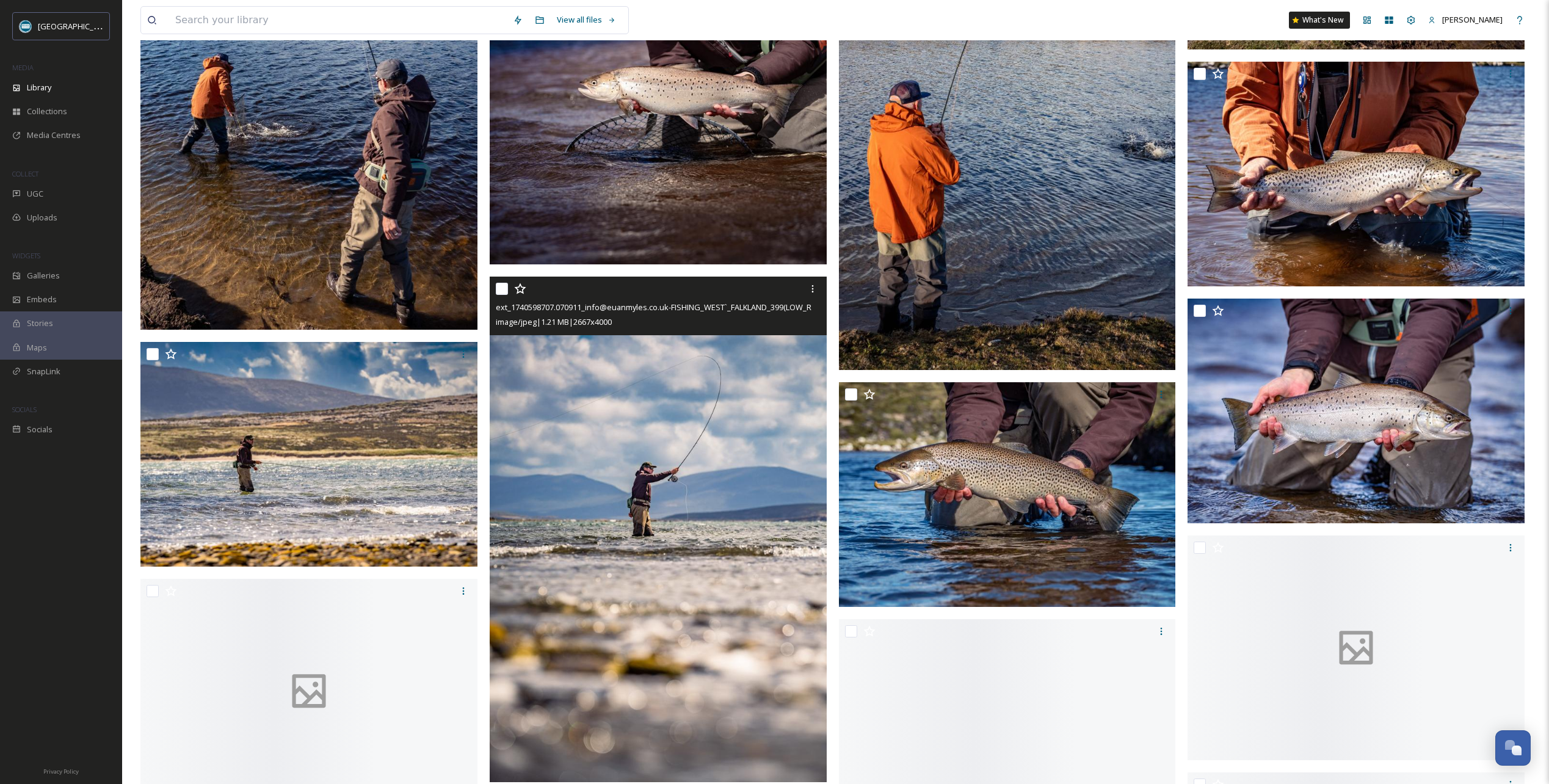
scroll to position [18616, 0]
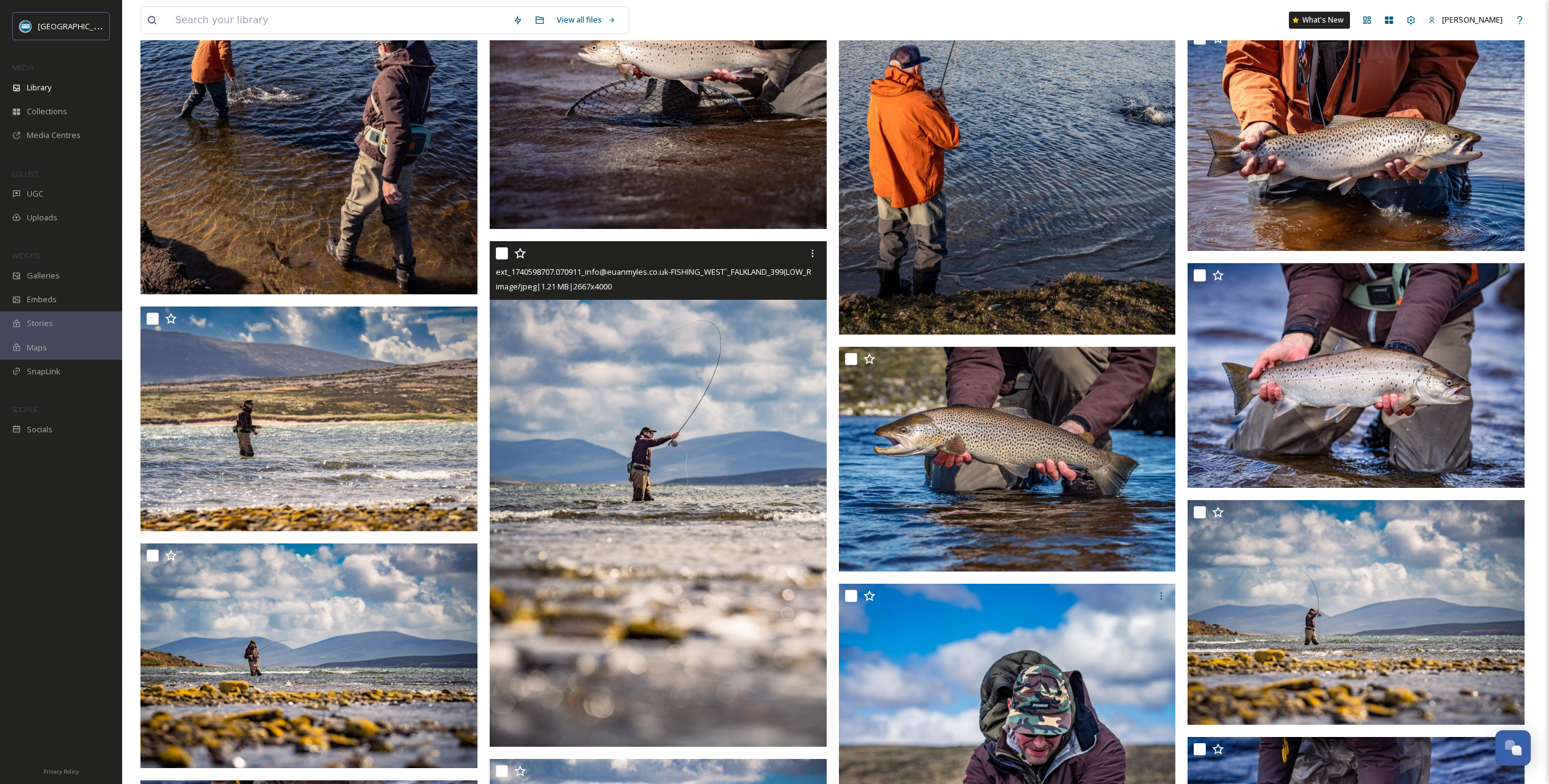
click at [524, 256] on icon at bounding box center [520, 253] width 12 height 12
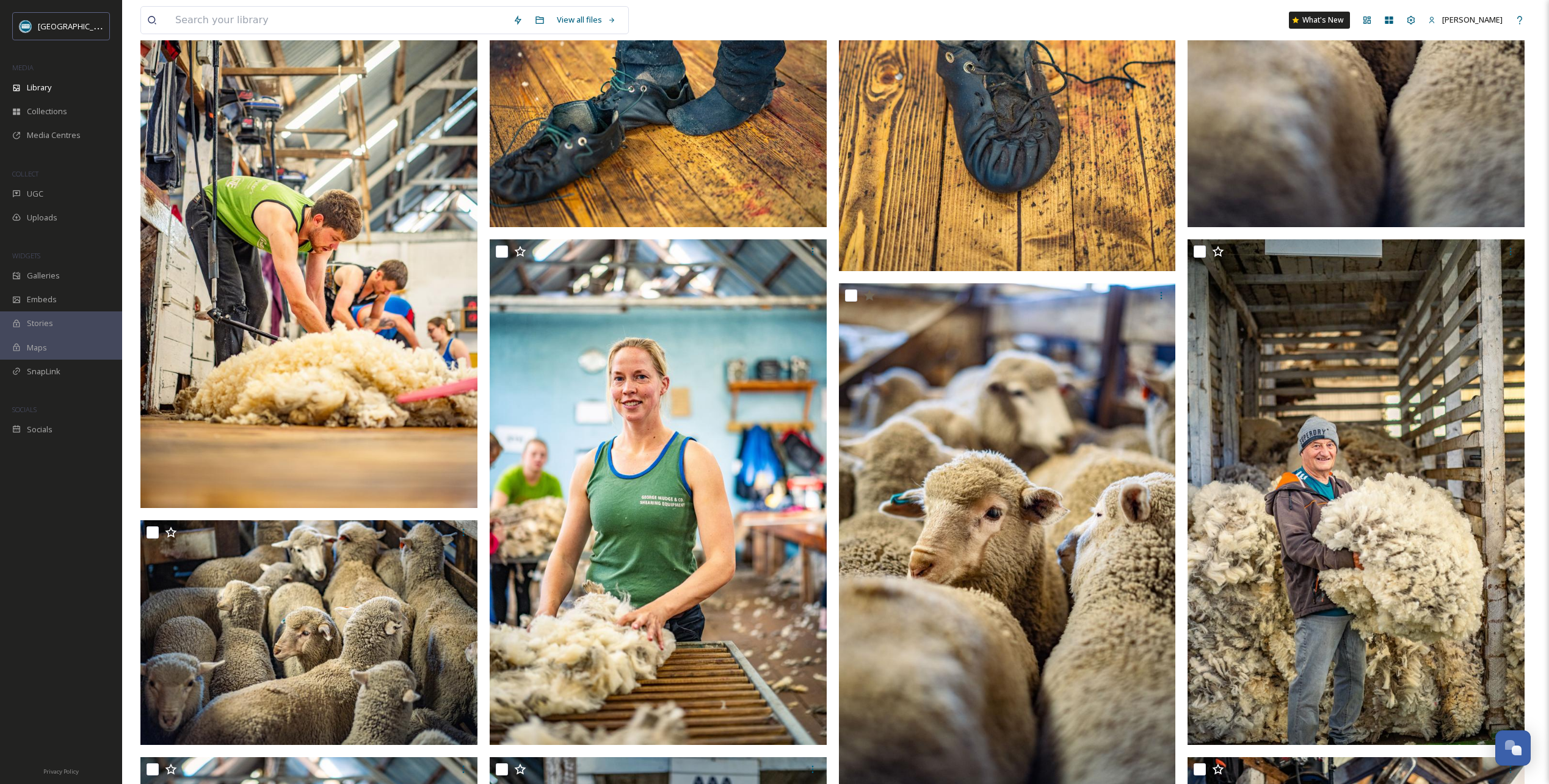
scroll to position [62, 0]
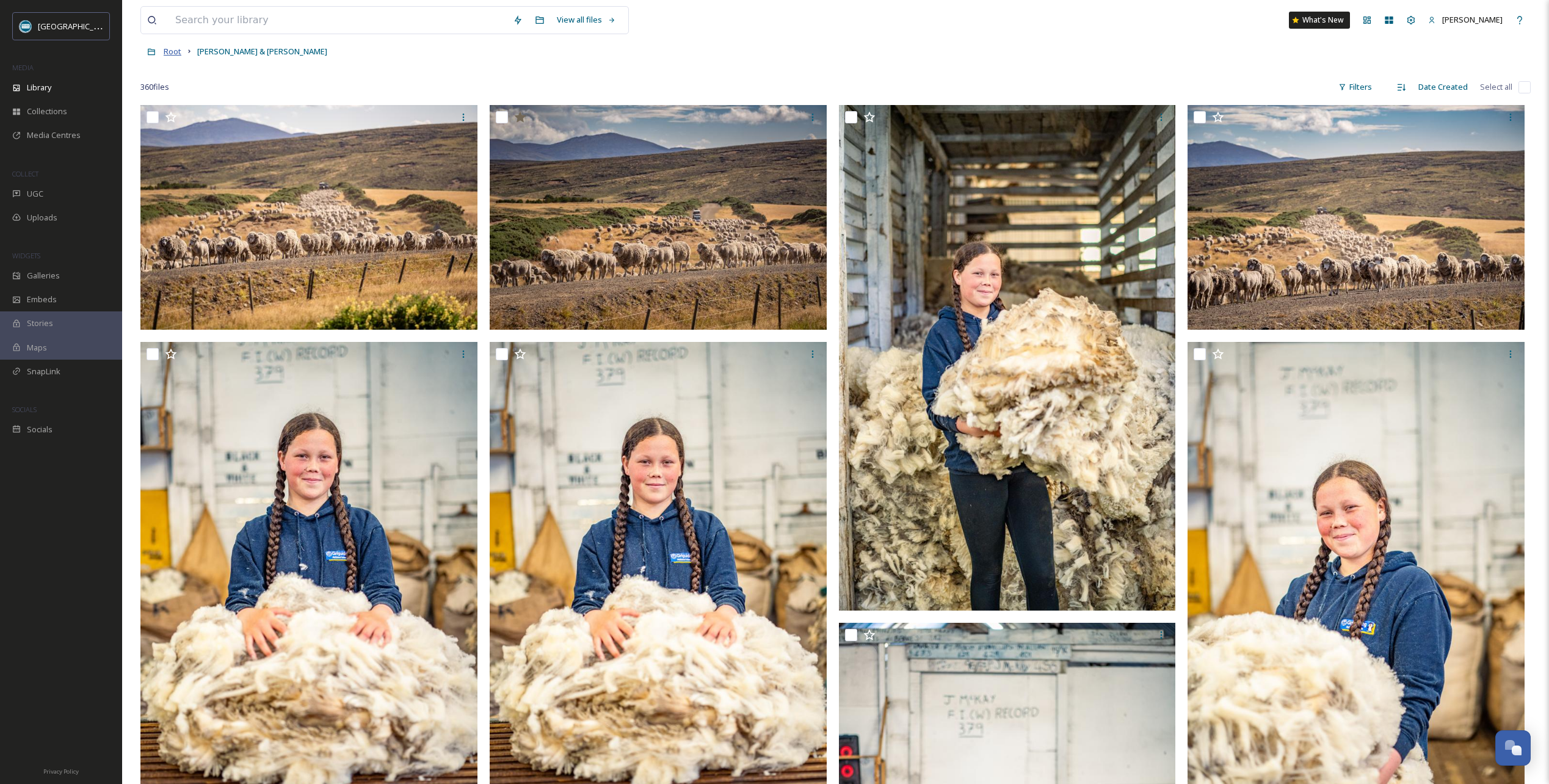
click at [173, 50] on span "Root" at bounding box center [173, 51] width 18 height 11
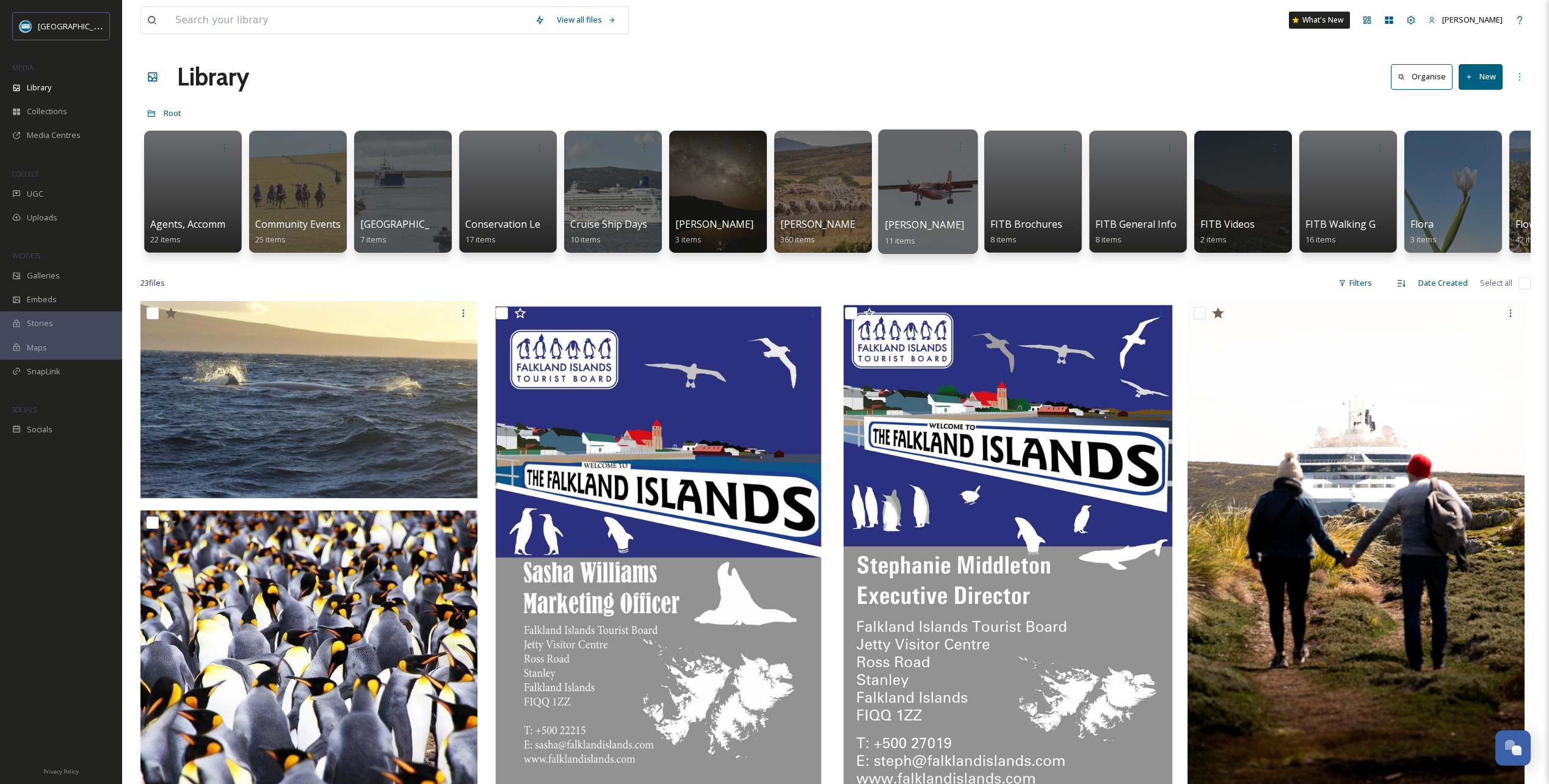
click at [922, 180] on div at bounding box center [927, 192] width 100 height 125
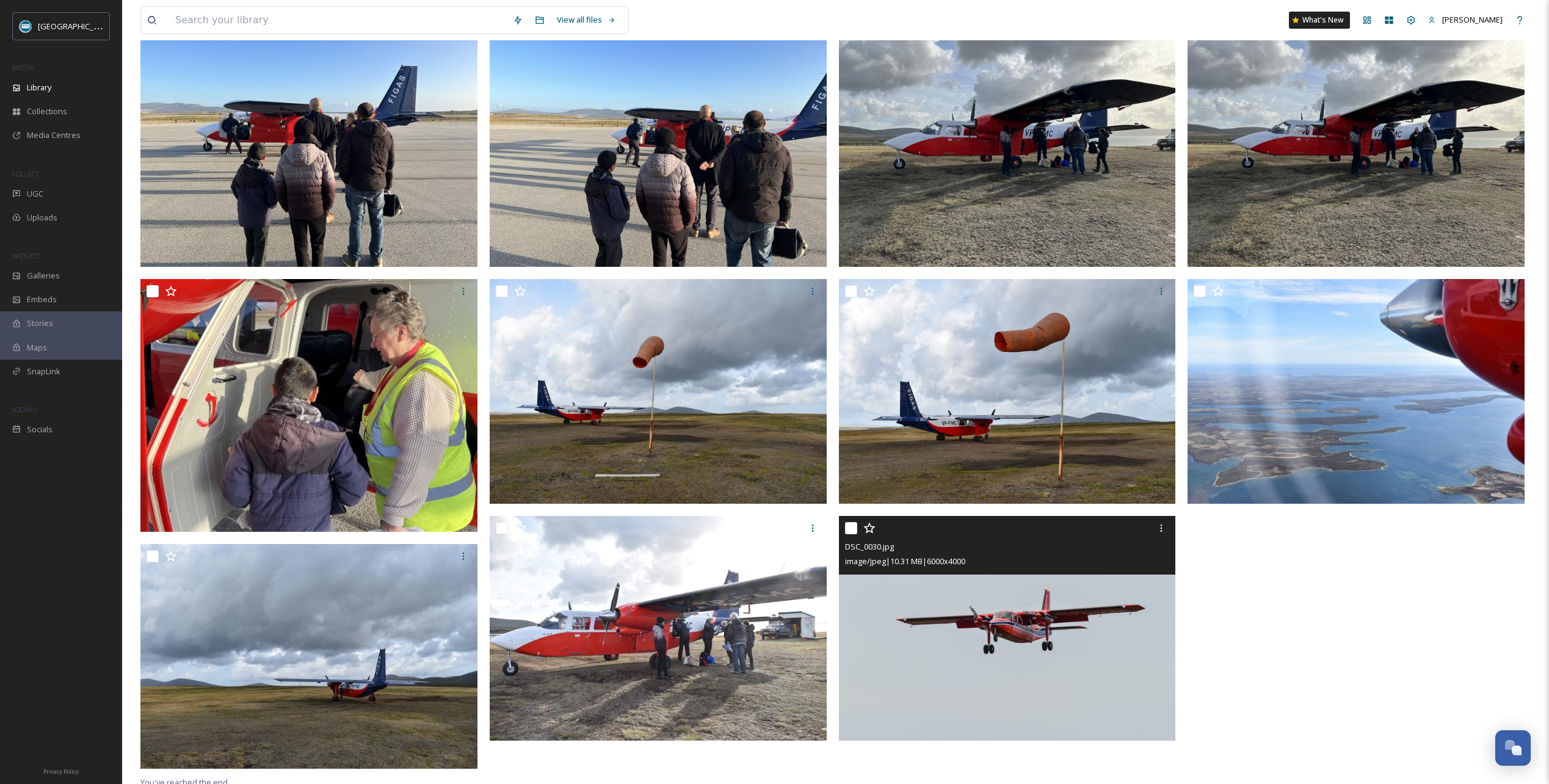
scroll to position [167, 0]
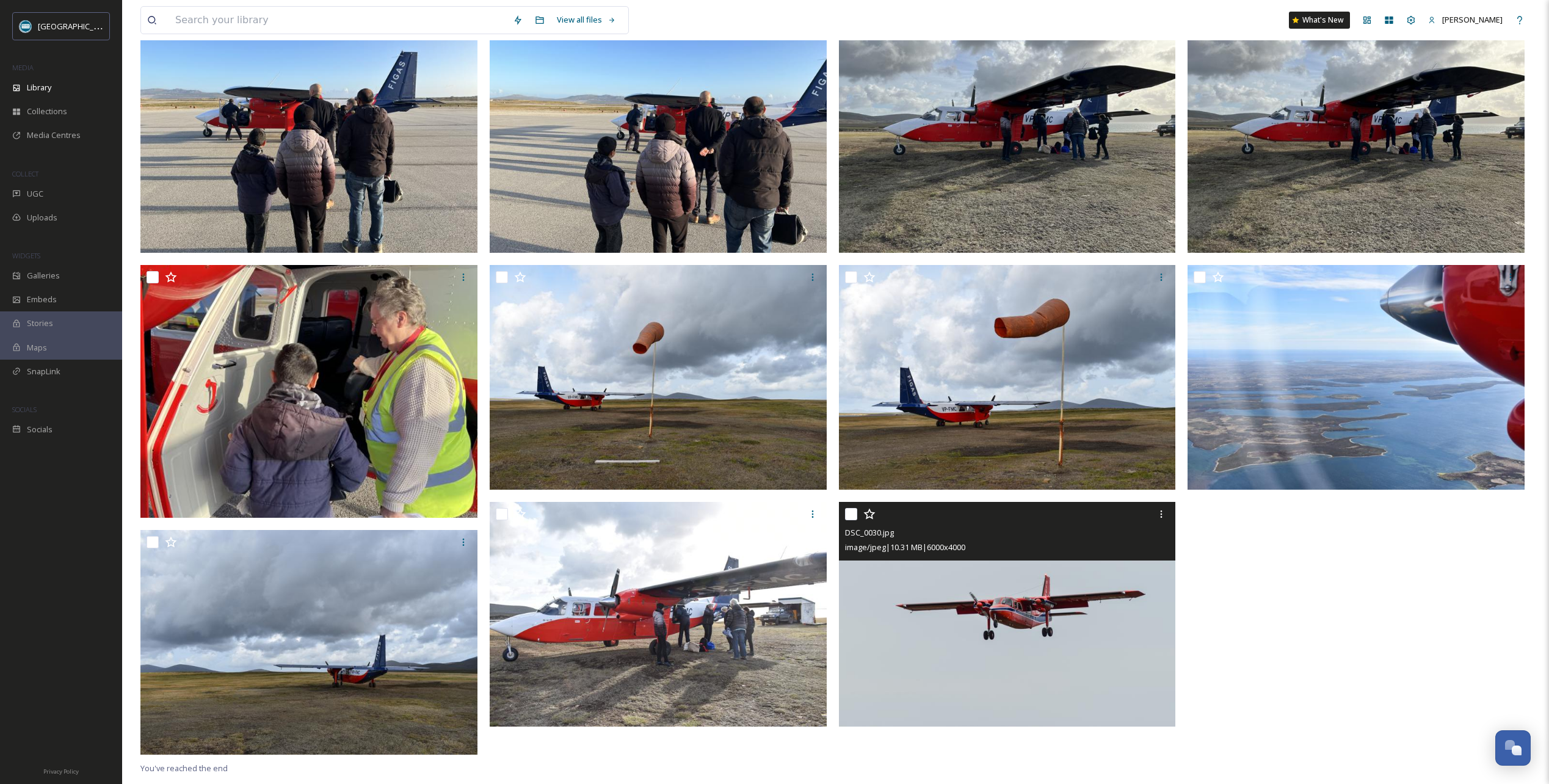
click at [868, 512] on icon at bounding box center [869, 514] width 12 height 11
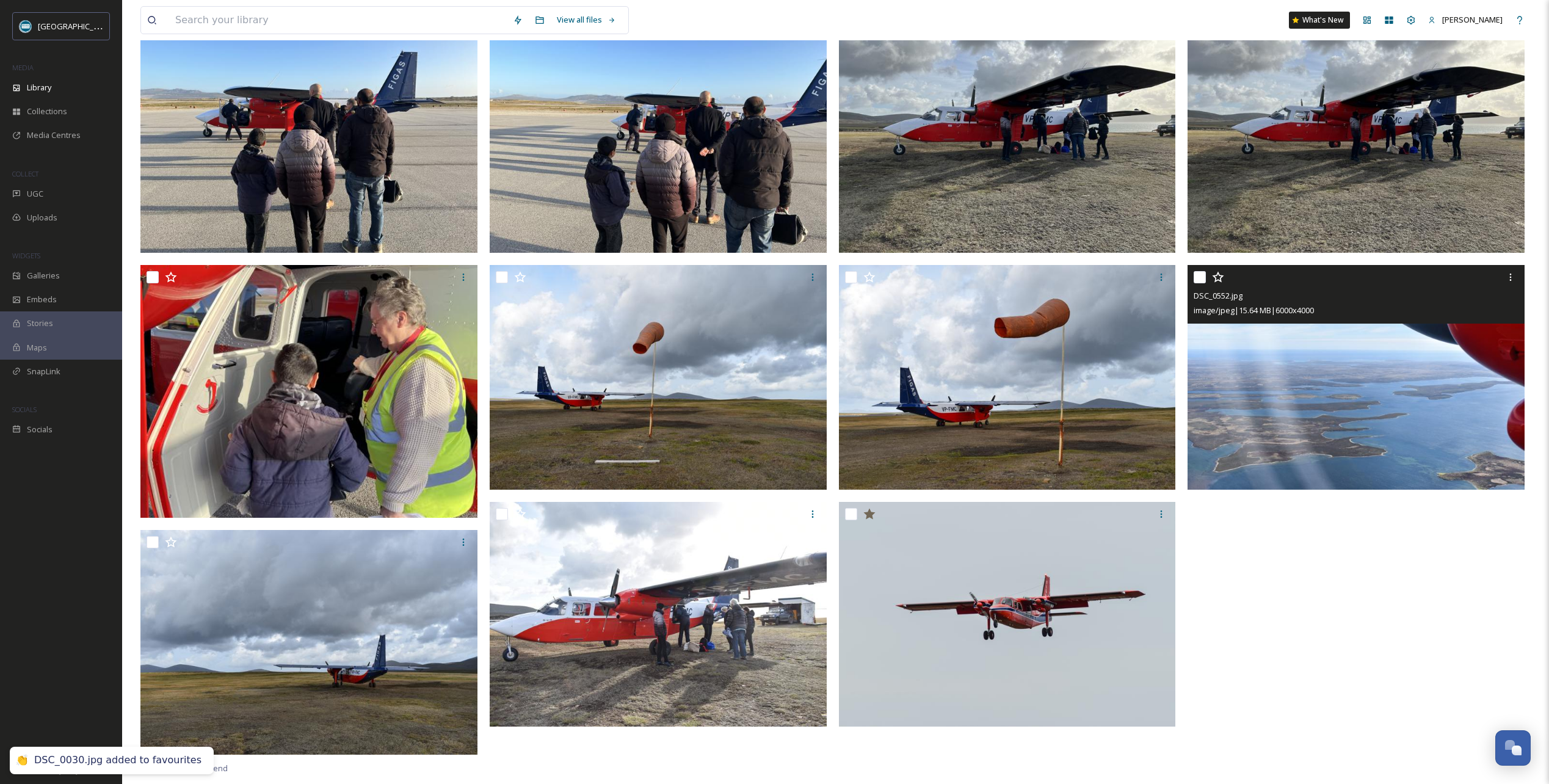
click at [1218, 276] on icon at bounding box center [1218, 277] width 12 height 12
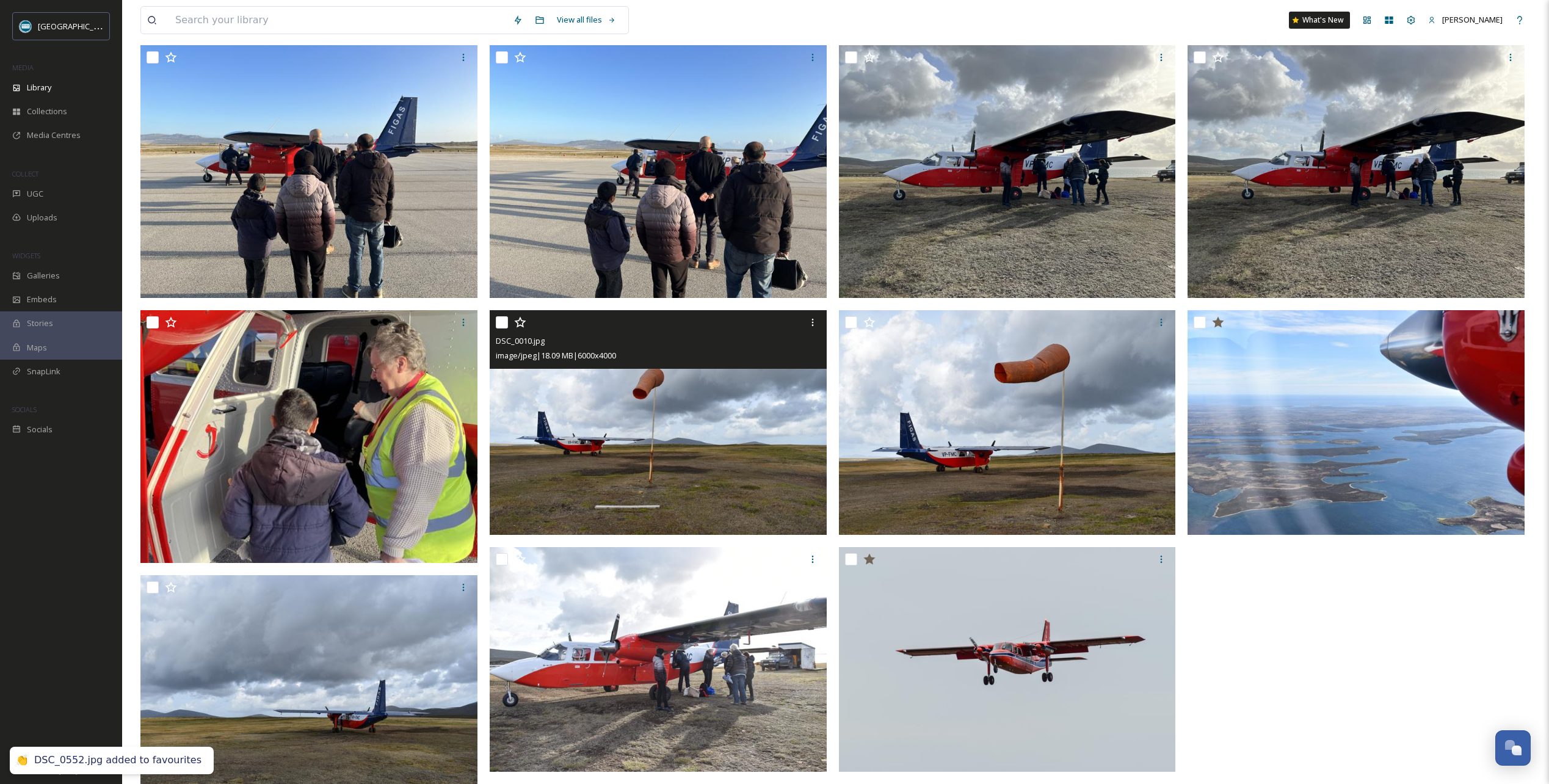
scroll to position [0, 0]
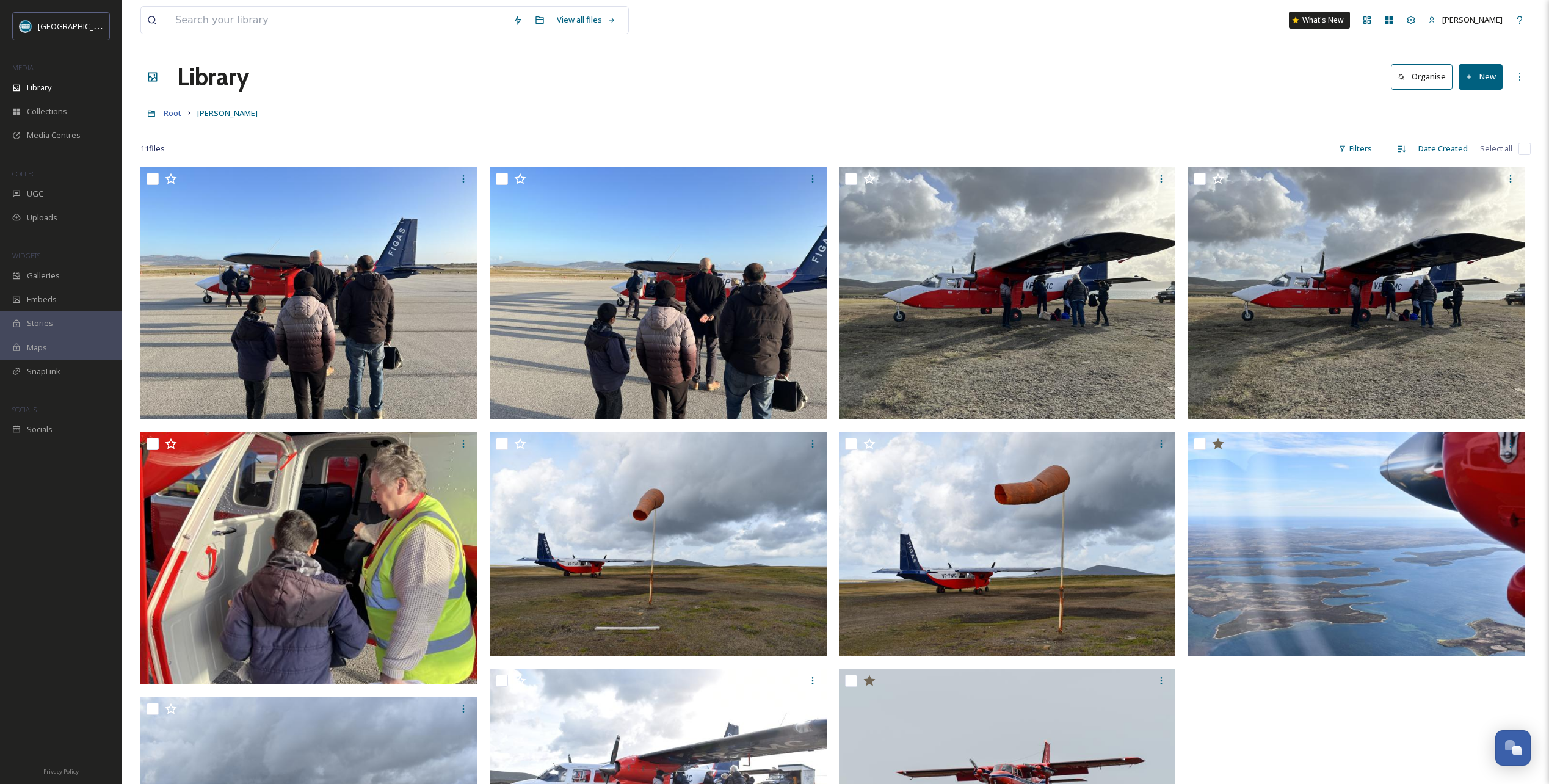
click at [172, 114] on span "Root" at bounding box center [173, 113] width 18 height 11
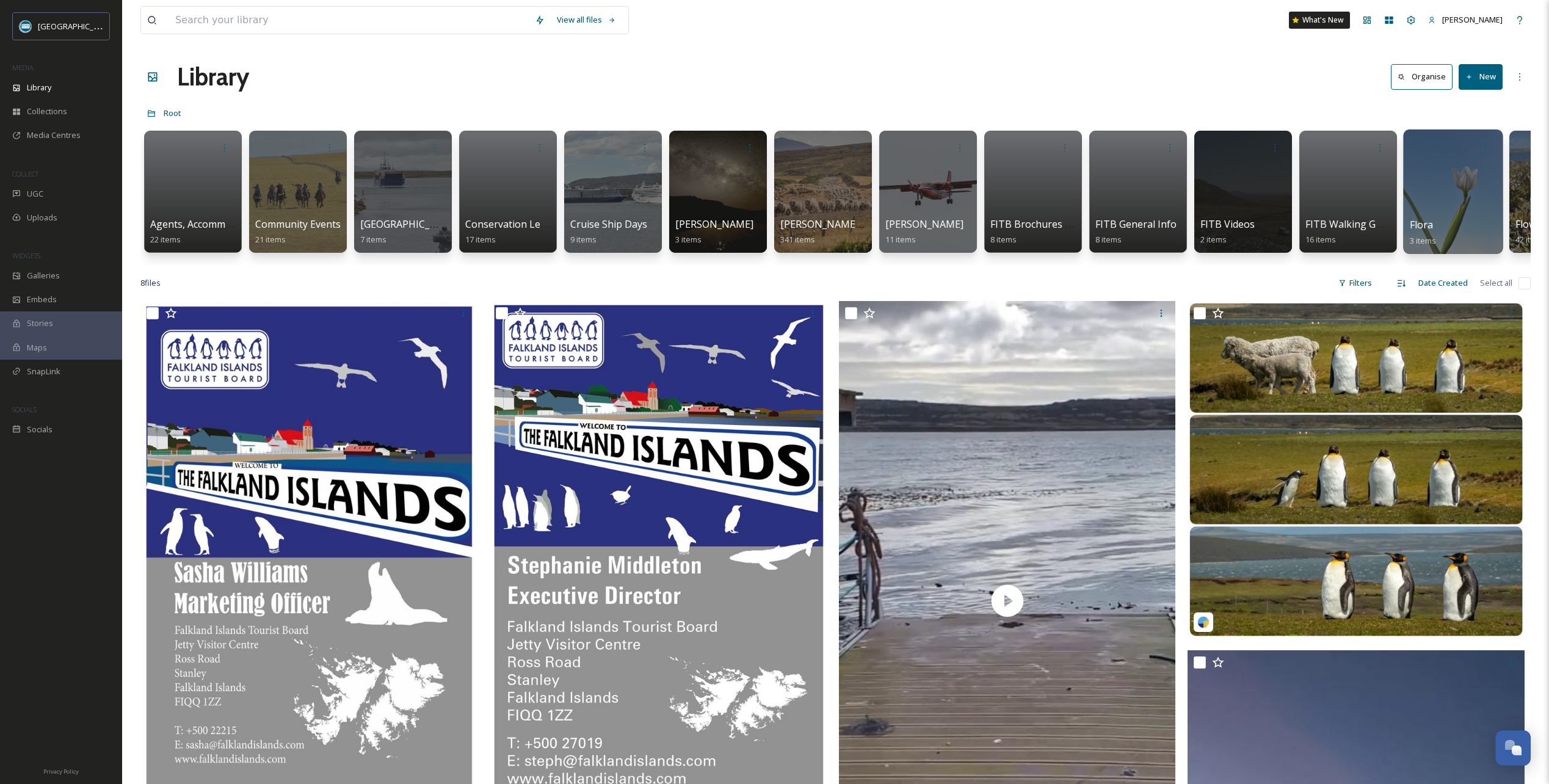
click at [1447, 190] on div at bounding box center [1453, 192] width 100 height 125
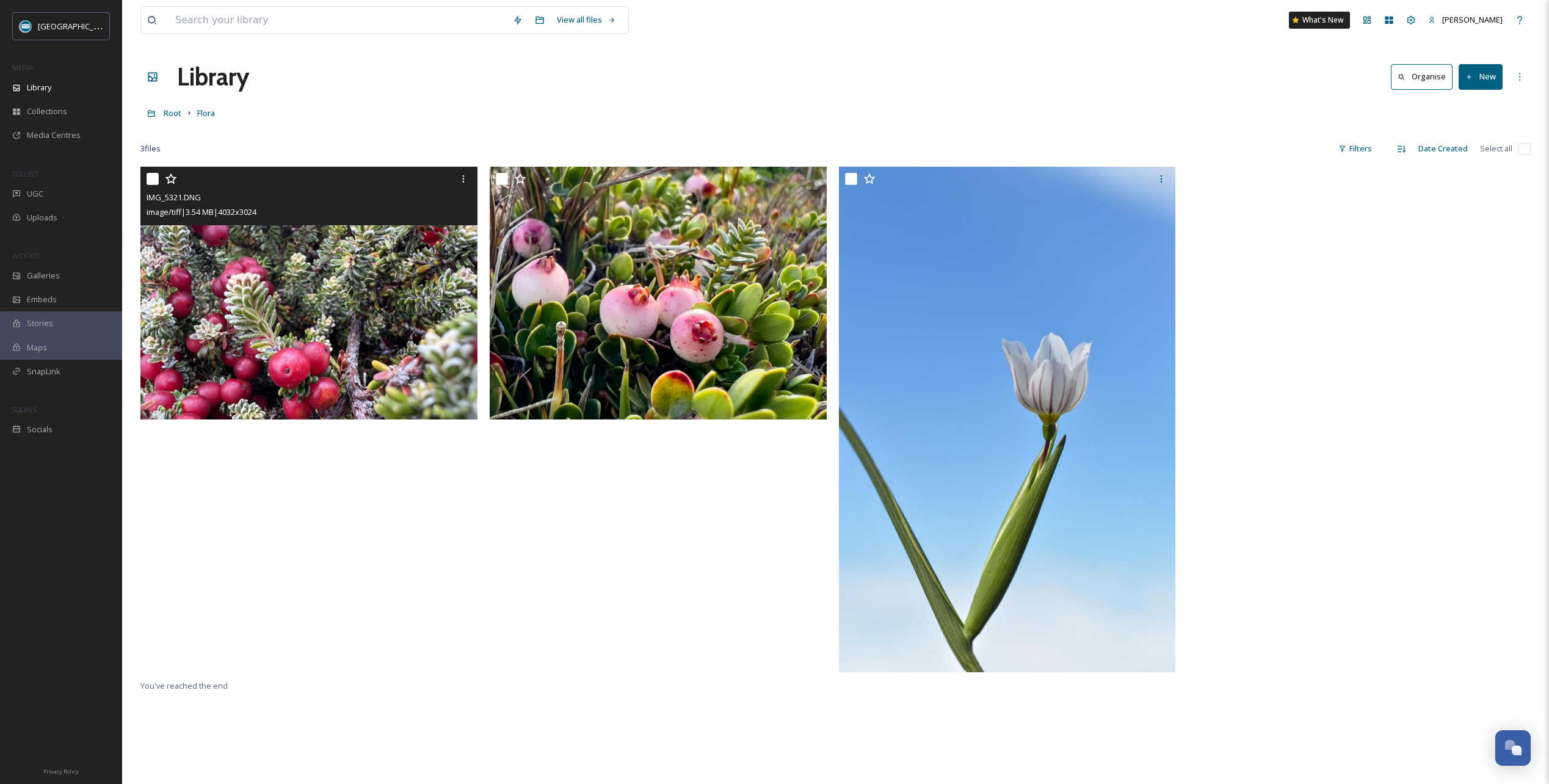
click at [171, 180] on icon at bounding box center [171, 179] width 12 height 12
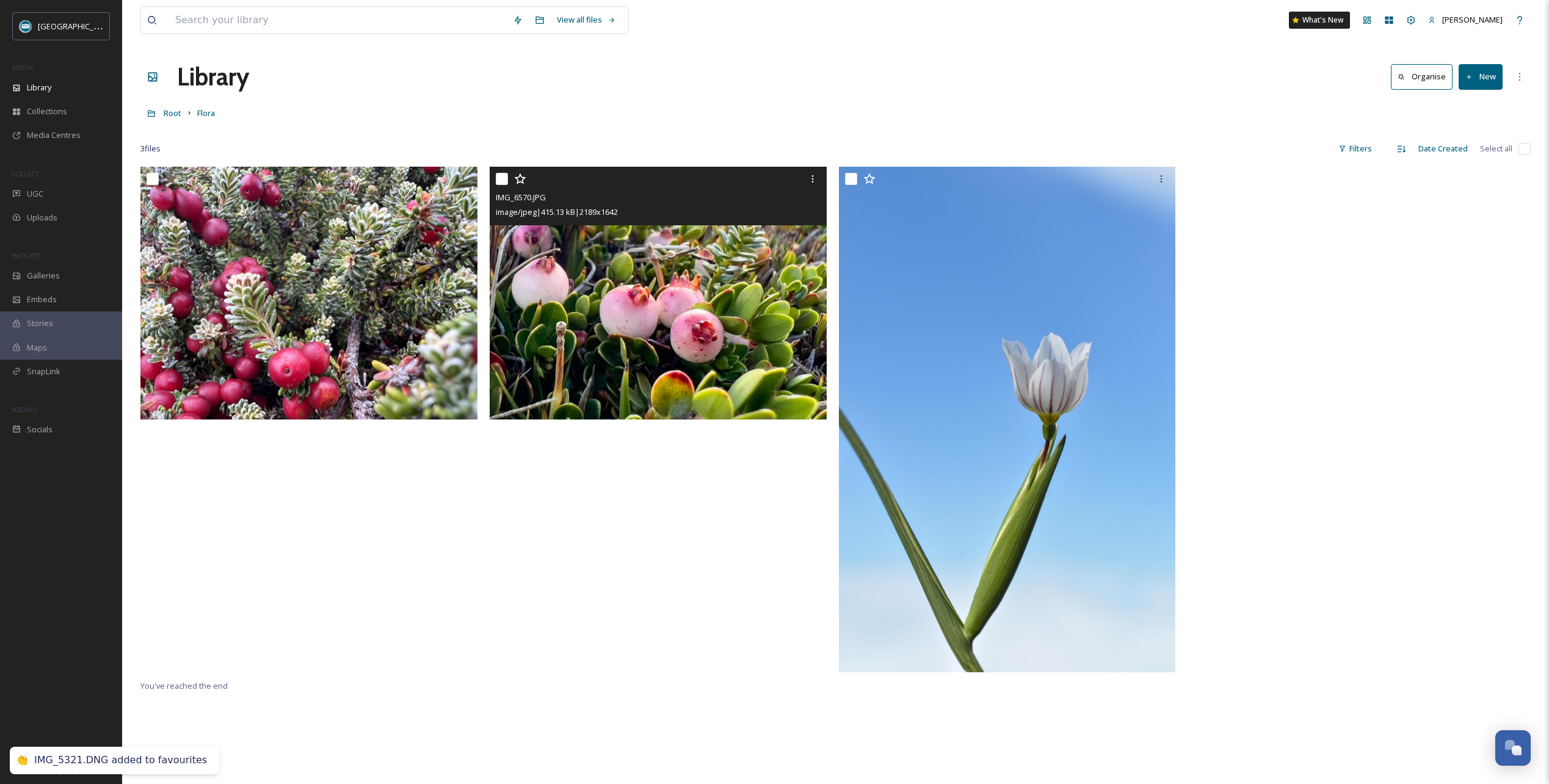
click at [518, 176] on icon at bounding box center [520, 179] width 12 height 12
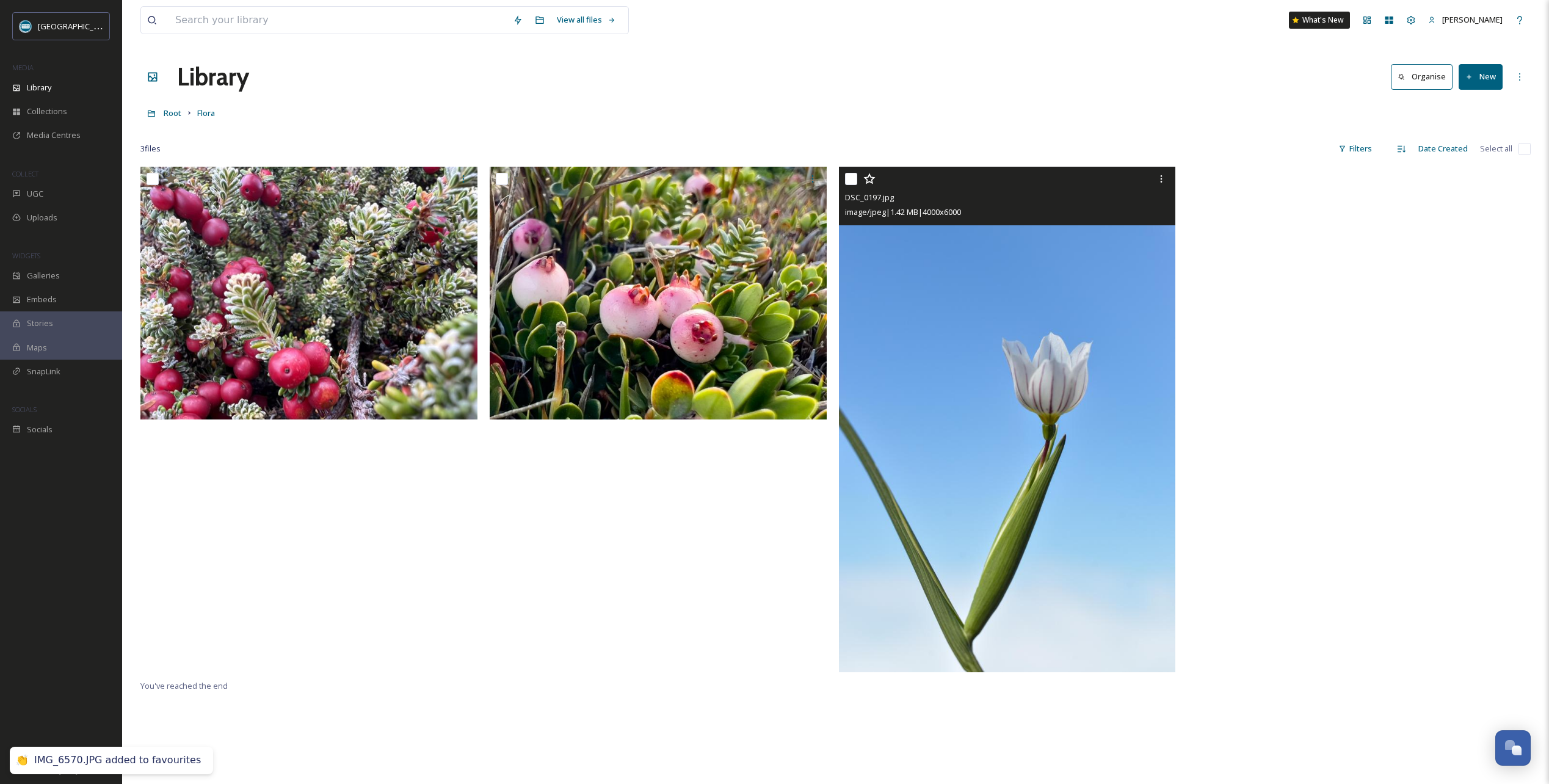
click at [872, 179] on icon at bounding box center [869, 179] width 12 height 11
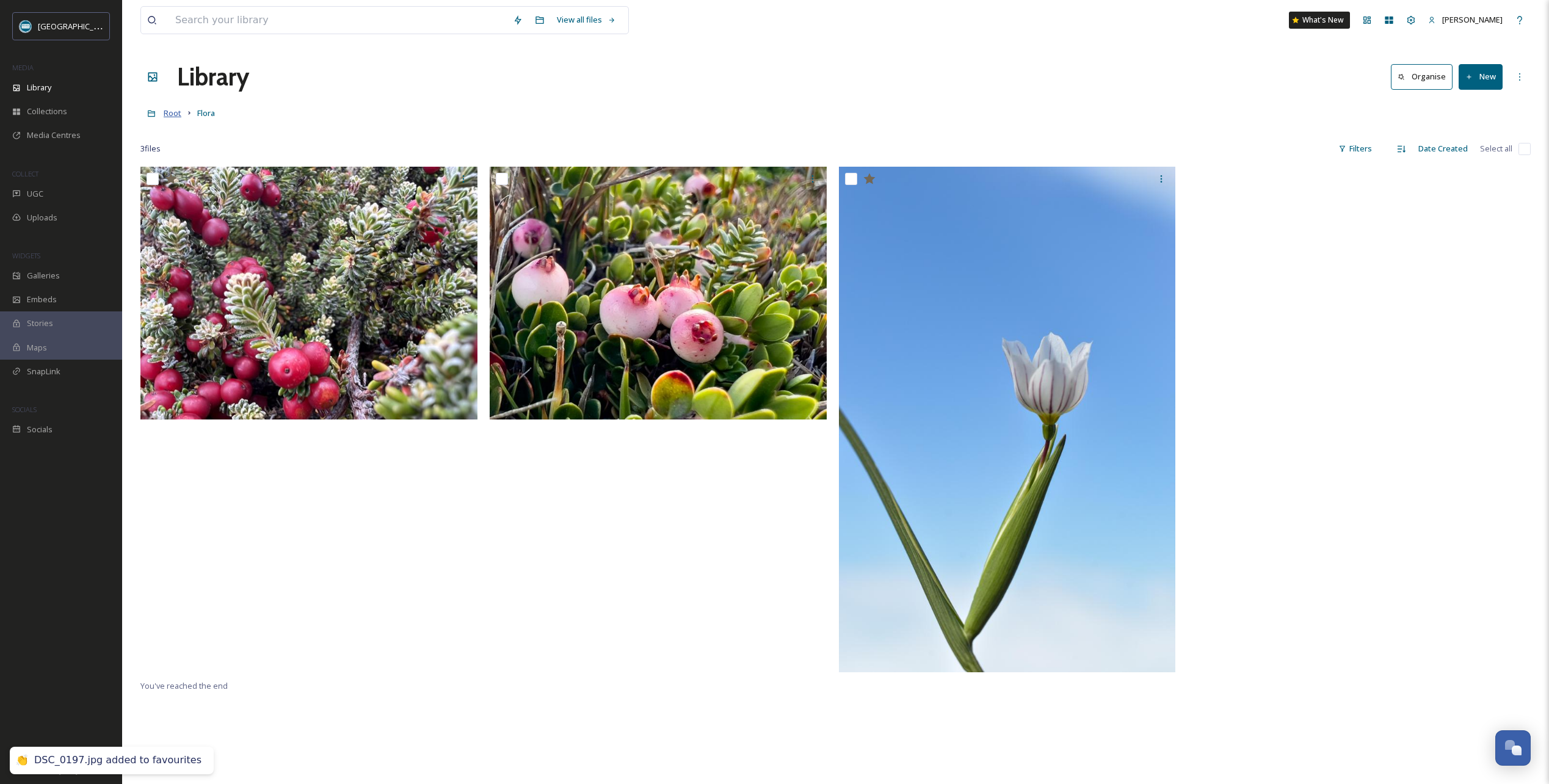
click at [178, 112] on span "Root" at bounding box center [173, 113] width 18 height 11
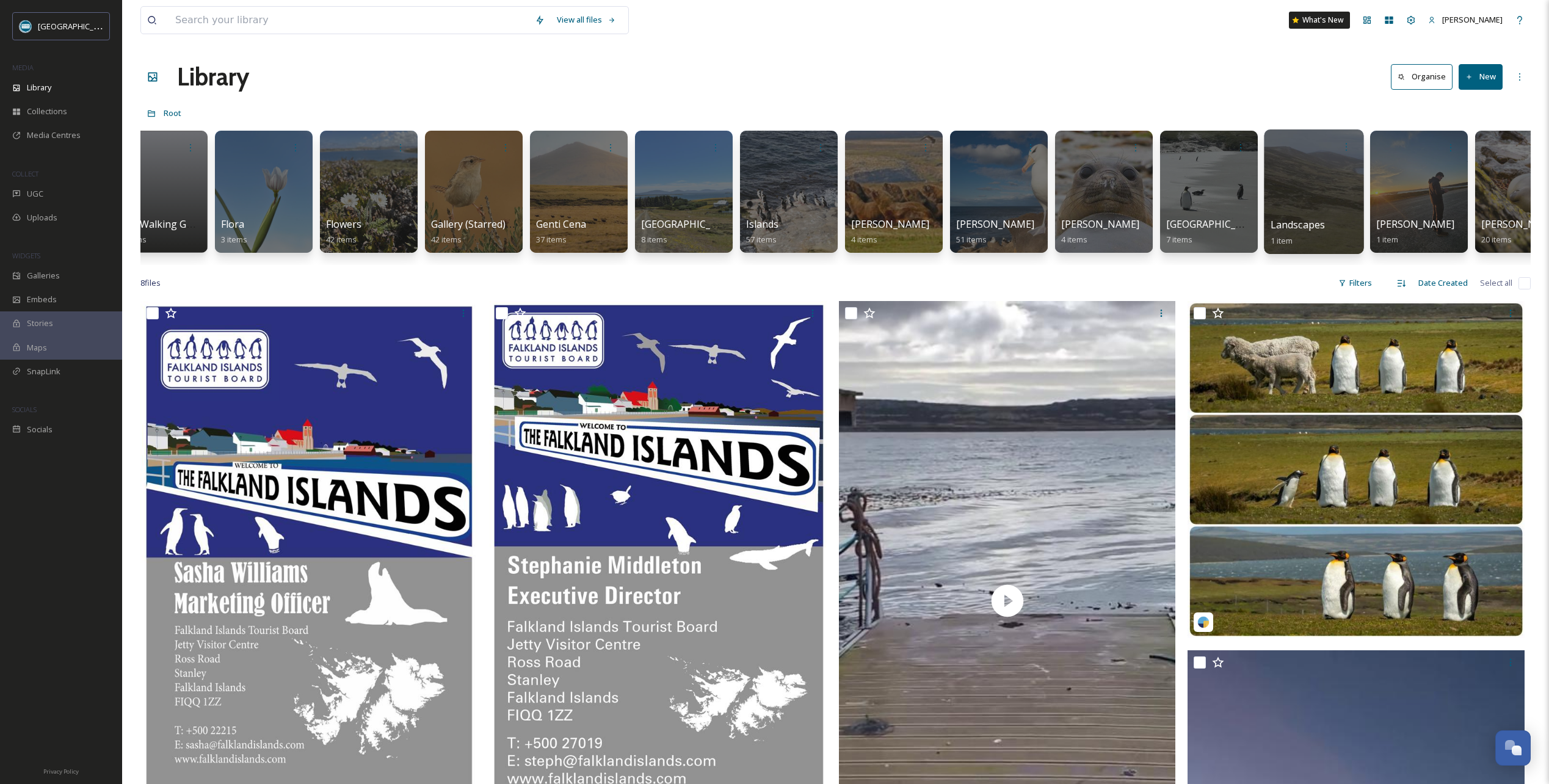
scroll to position [0, 1197]
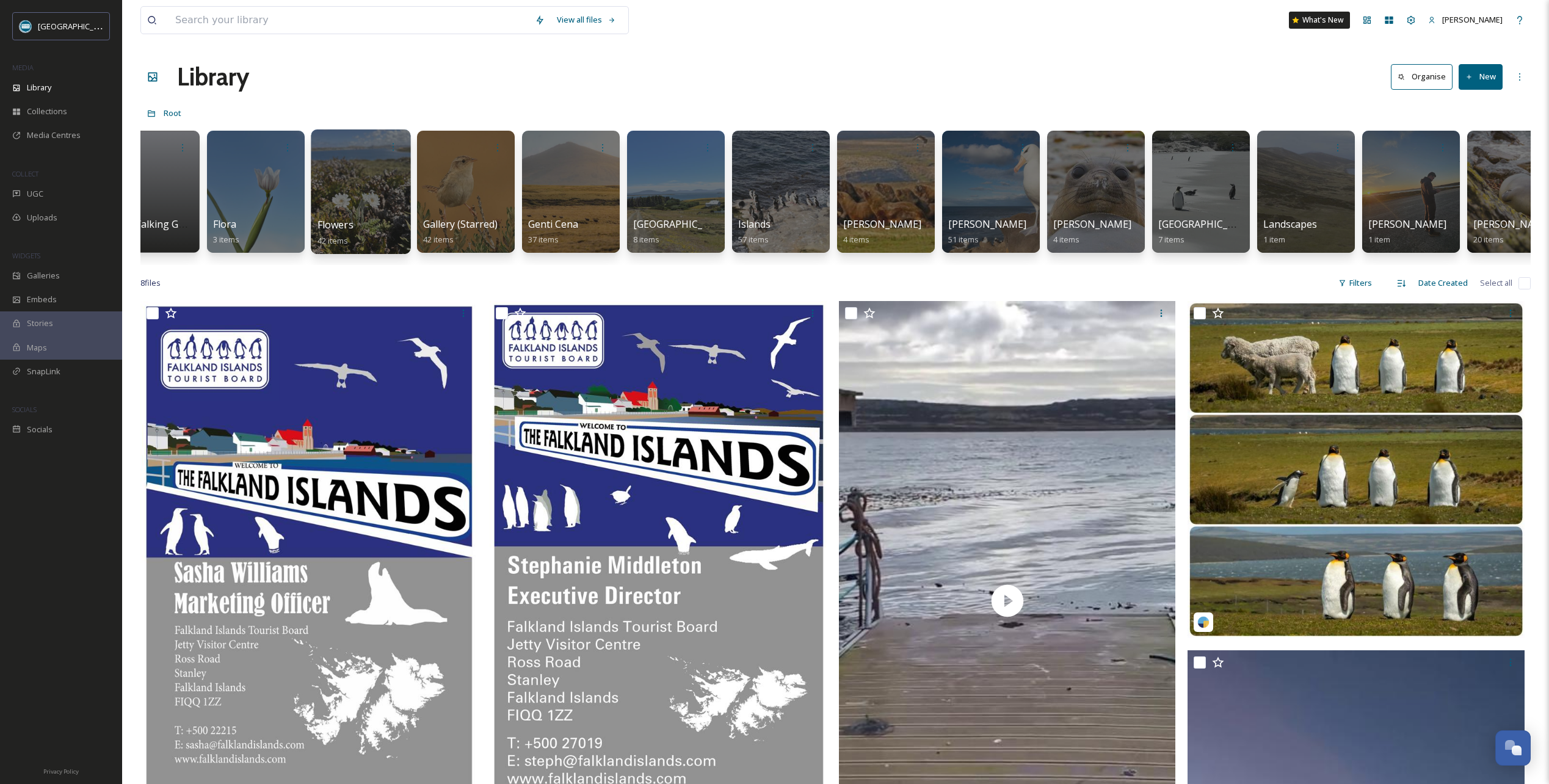
click at [372, 186] on div at bounding box center [360, 192] width 100 height 125
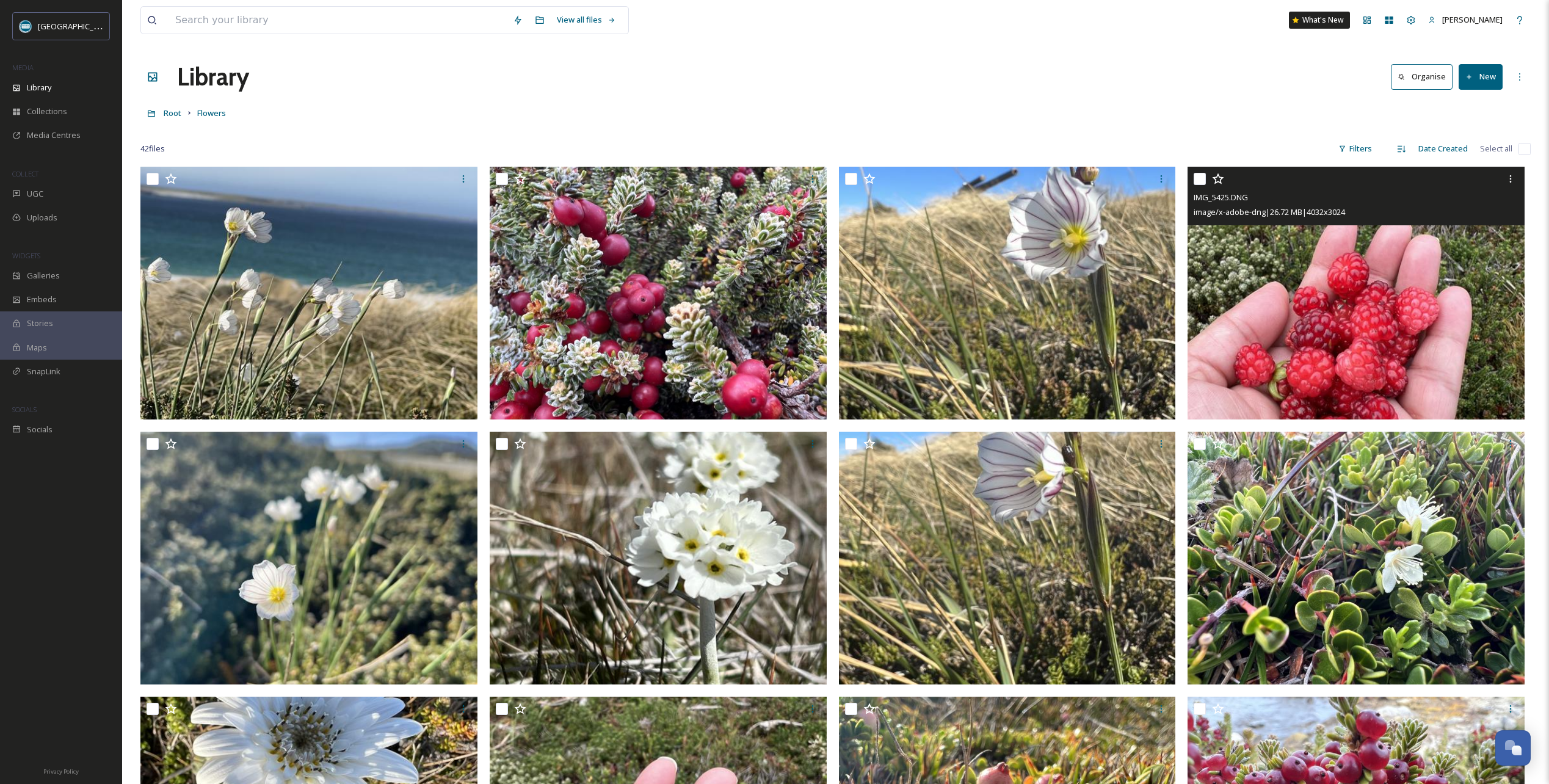
click at [1218, 179] on icon at bounding box center [1218, 179] width 12 height 12
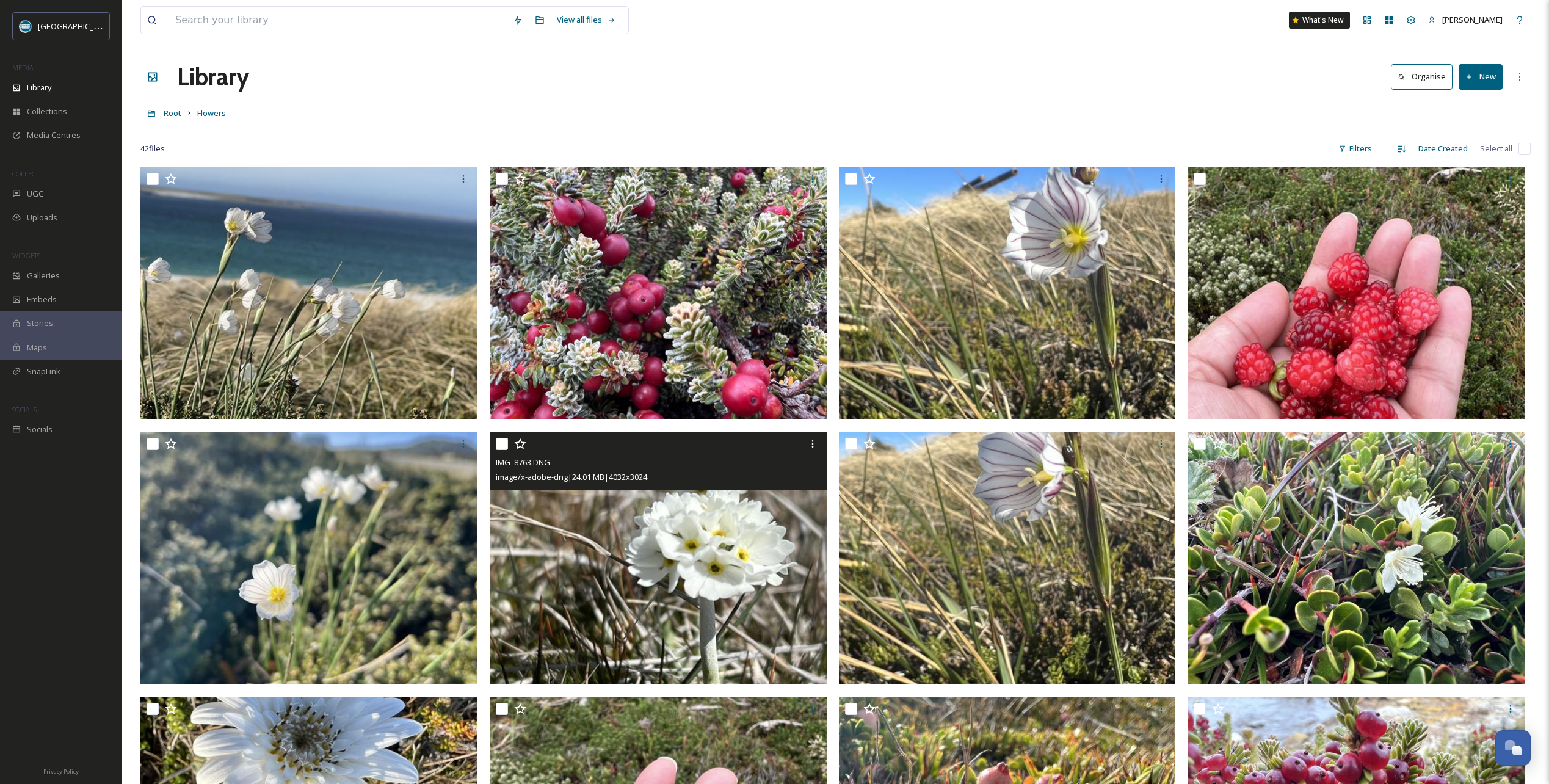
click at [519, 442] on icon at bounding box center [520, 443] width 12 height 12
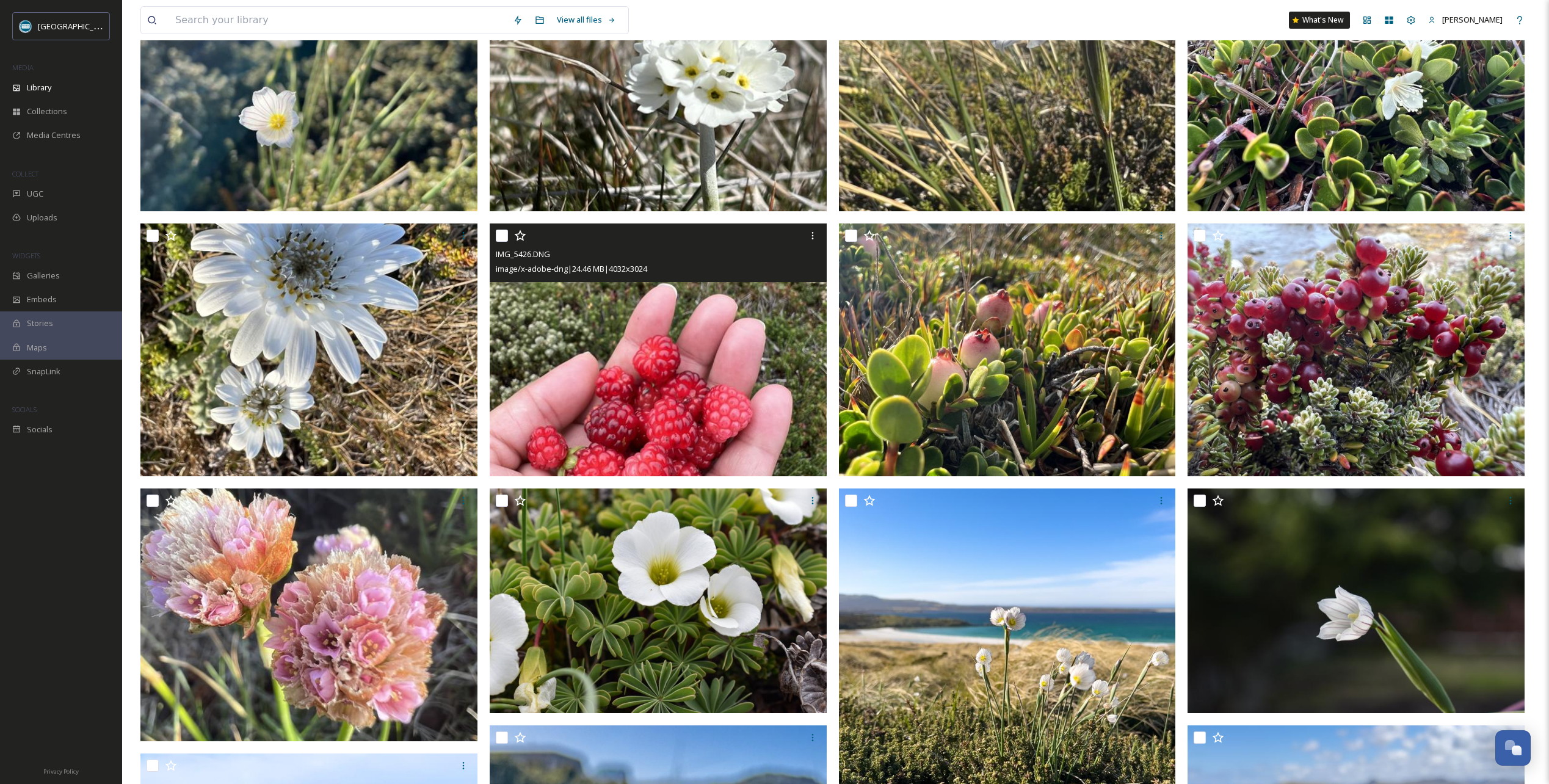
scroll to position [488, 0]
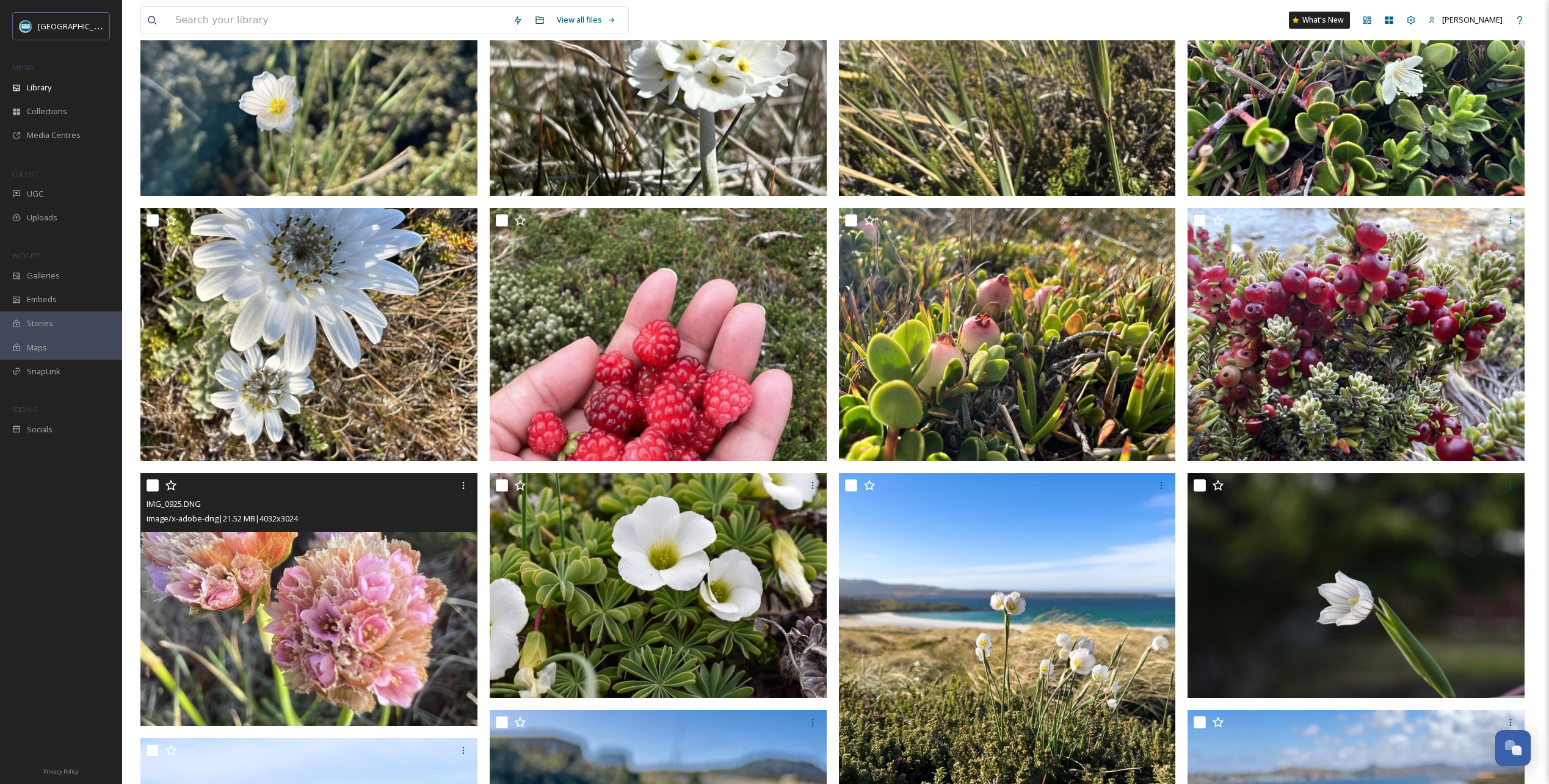
click at [169, 481] on icon at bounding box center [171, 485] width 12 height 12
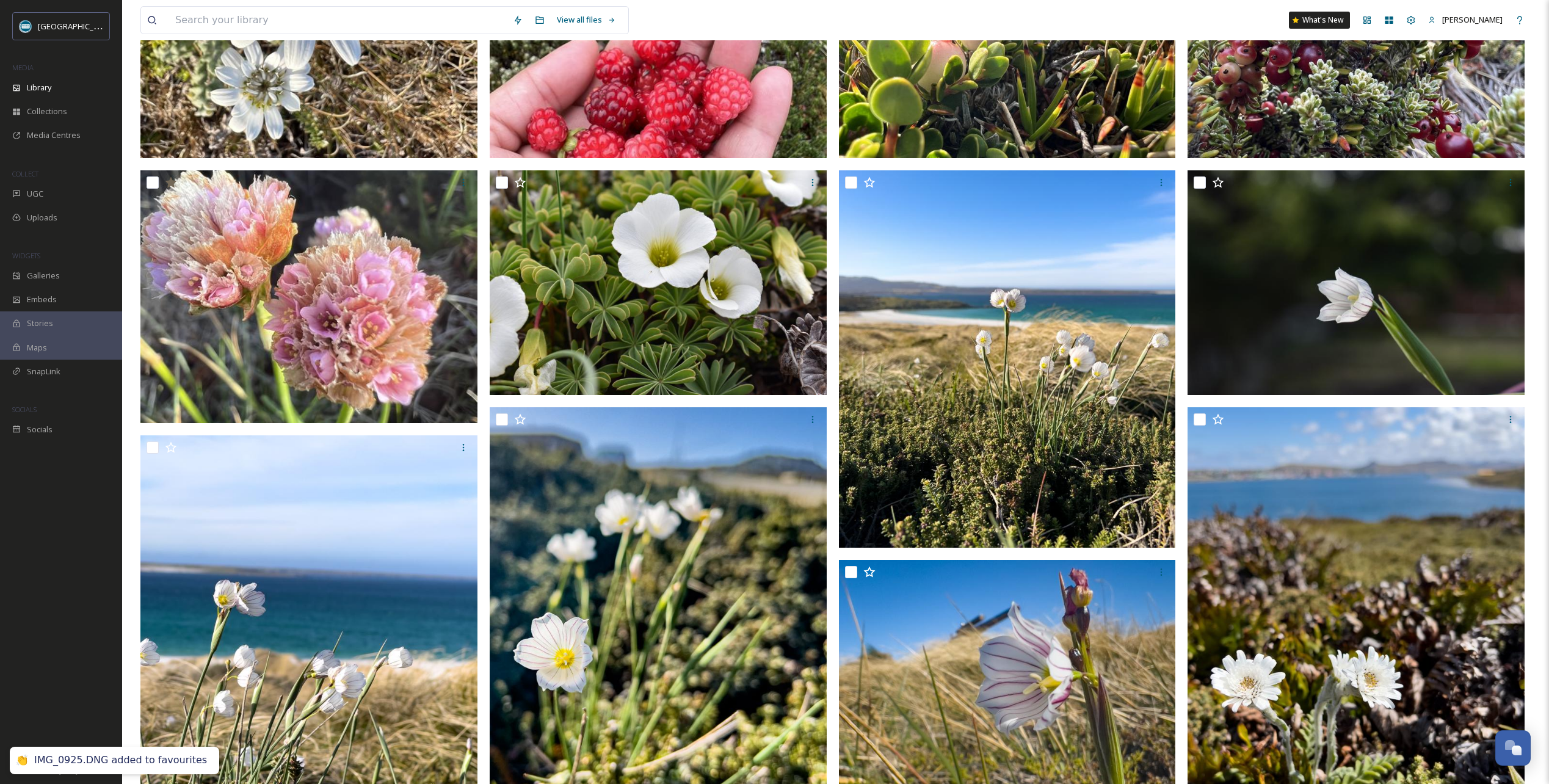
scroll to position [915, 0]
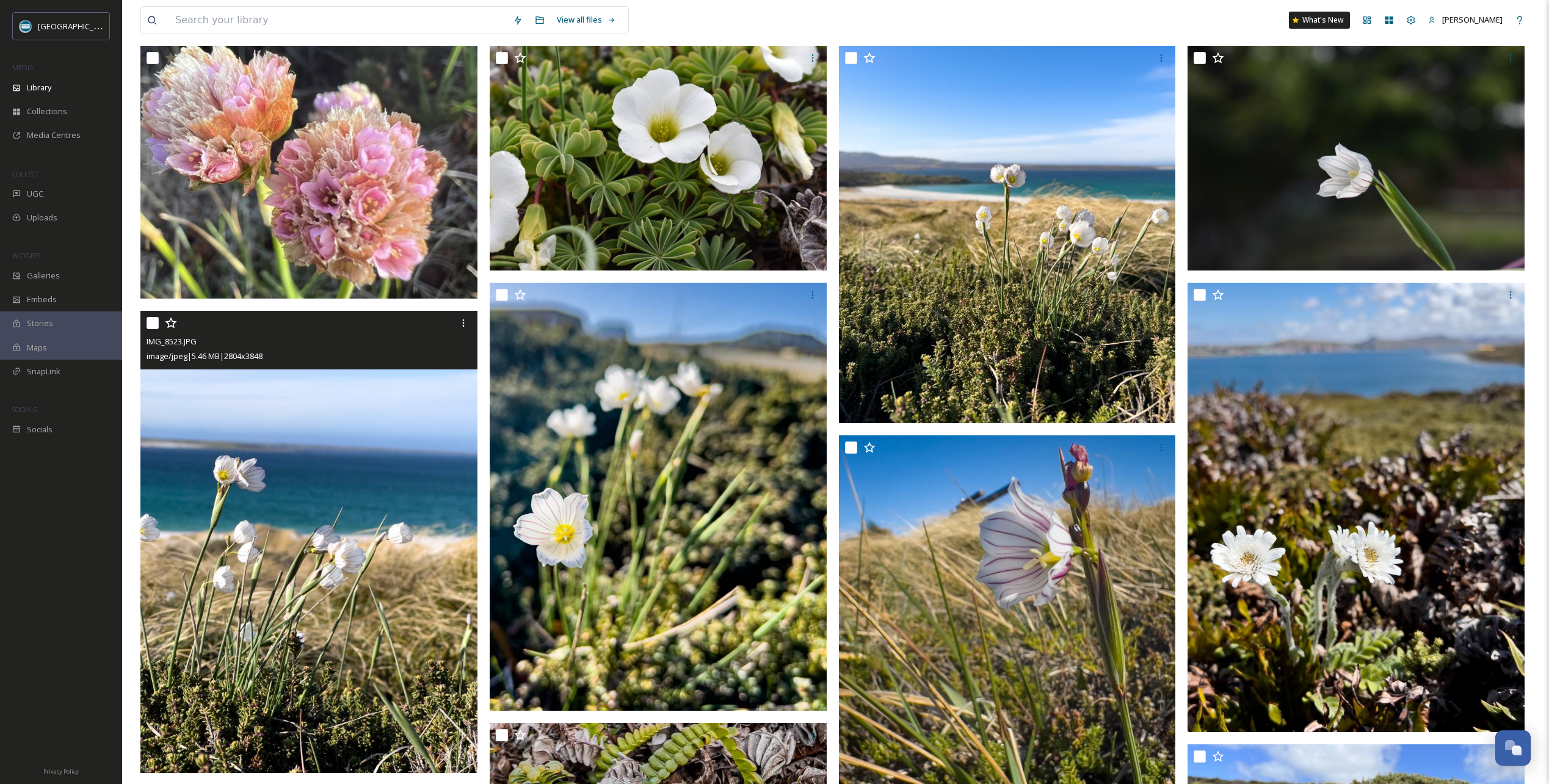
click at [171, 325] on icon at bounding box center [171, 323] width 12 height 12
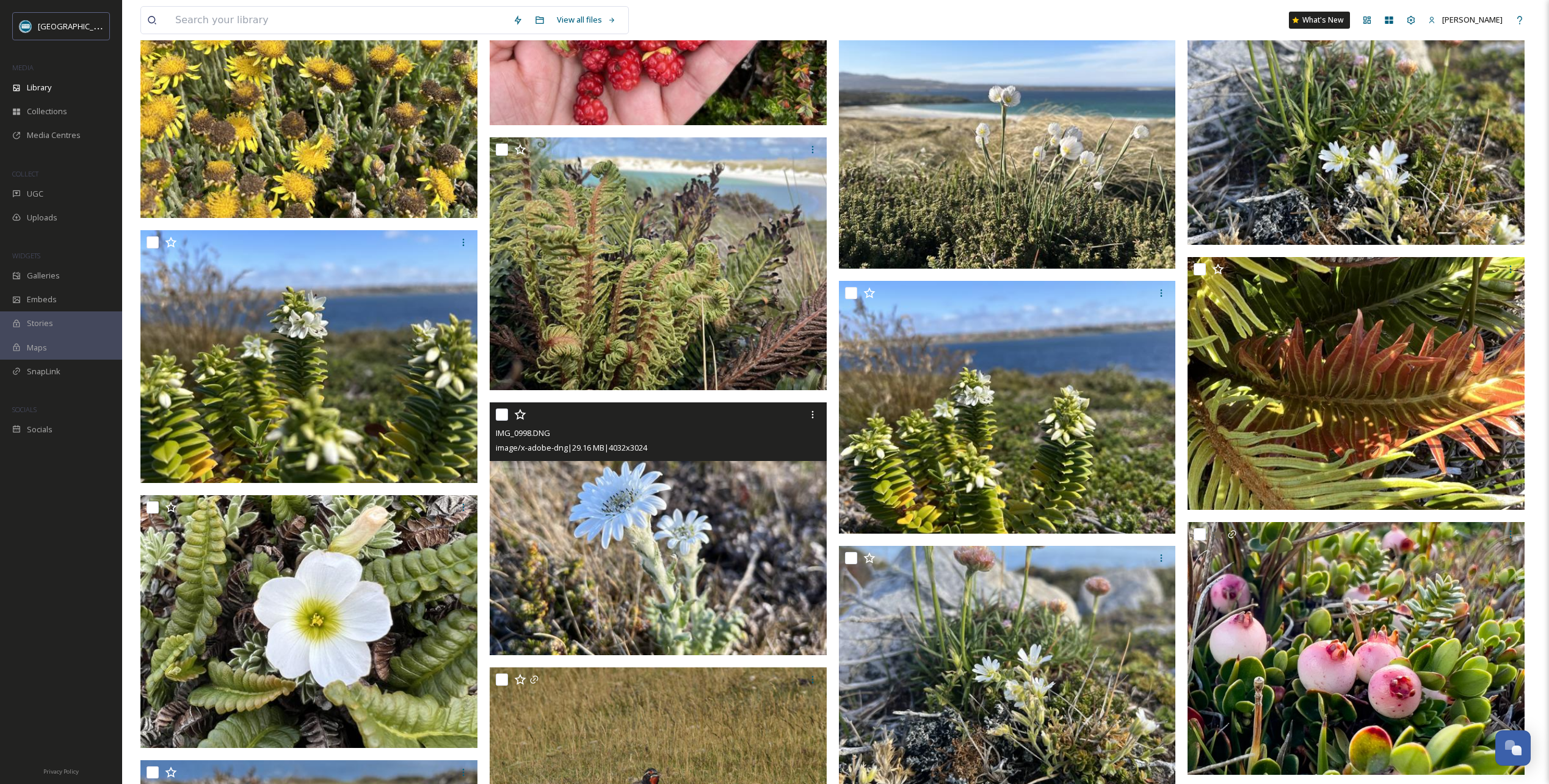
scroll to position [2625, 0]
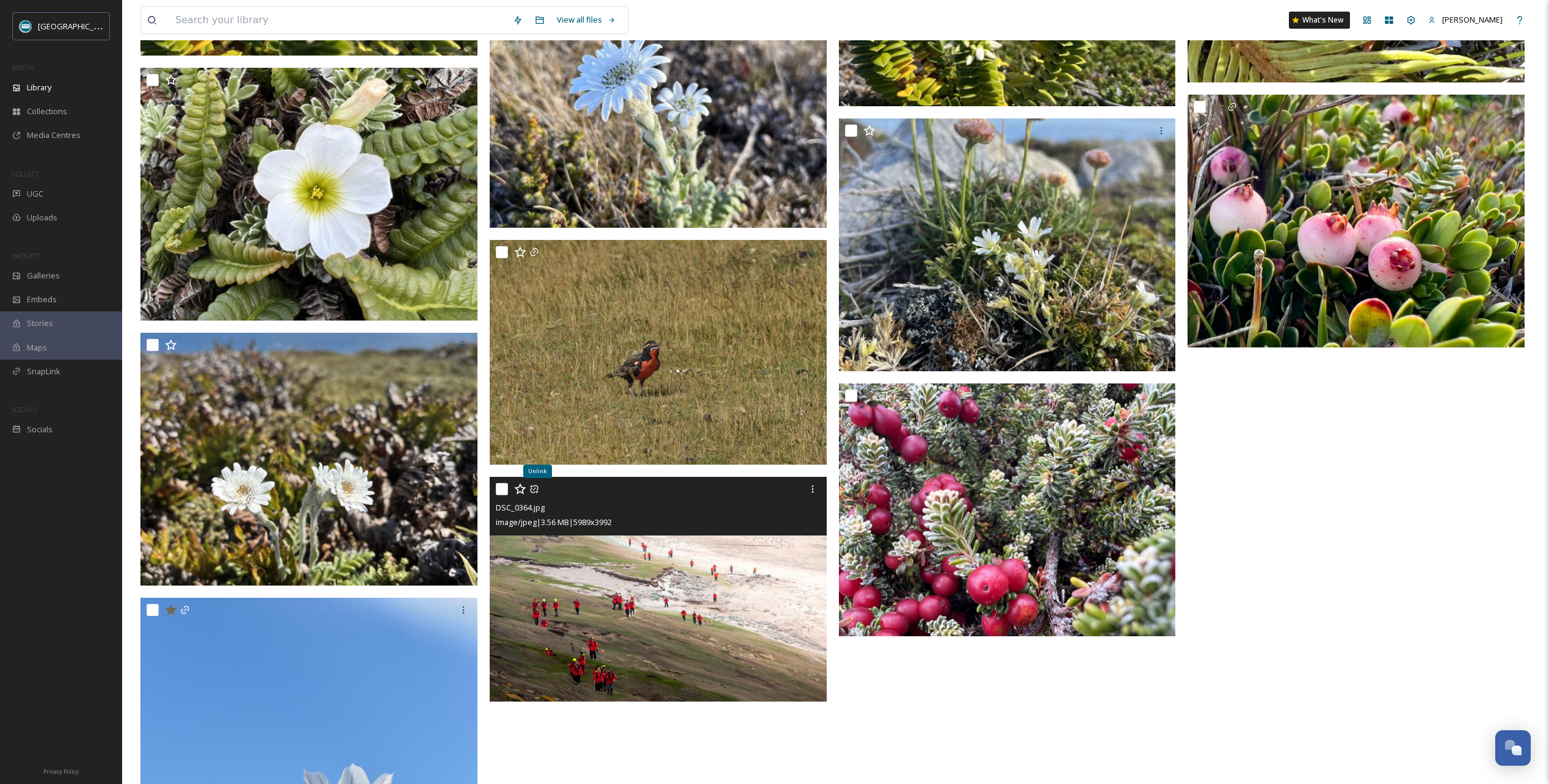
click at [522, 488] on icon at bounding box center [520, 489] width 12 height 12
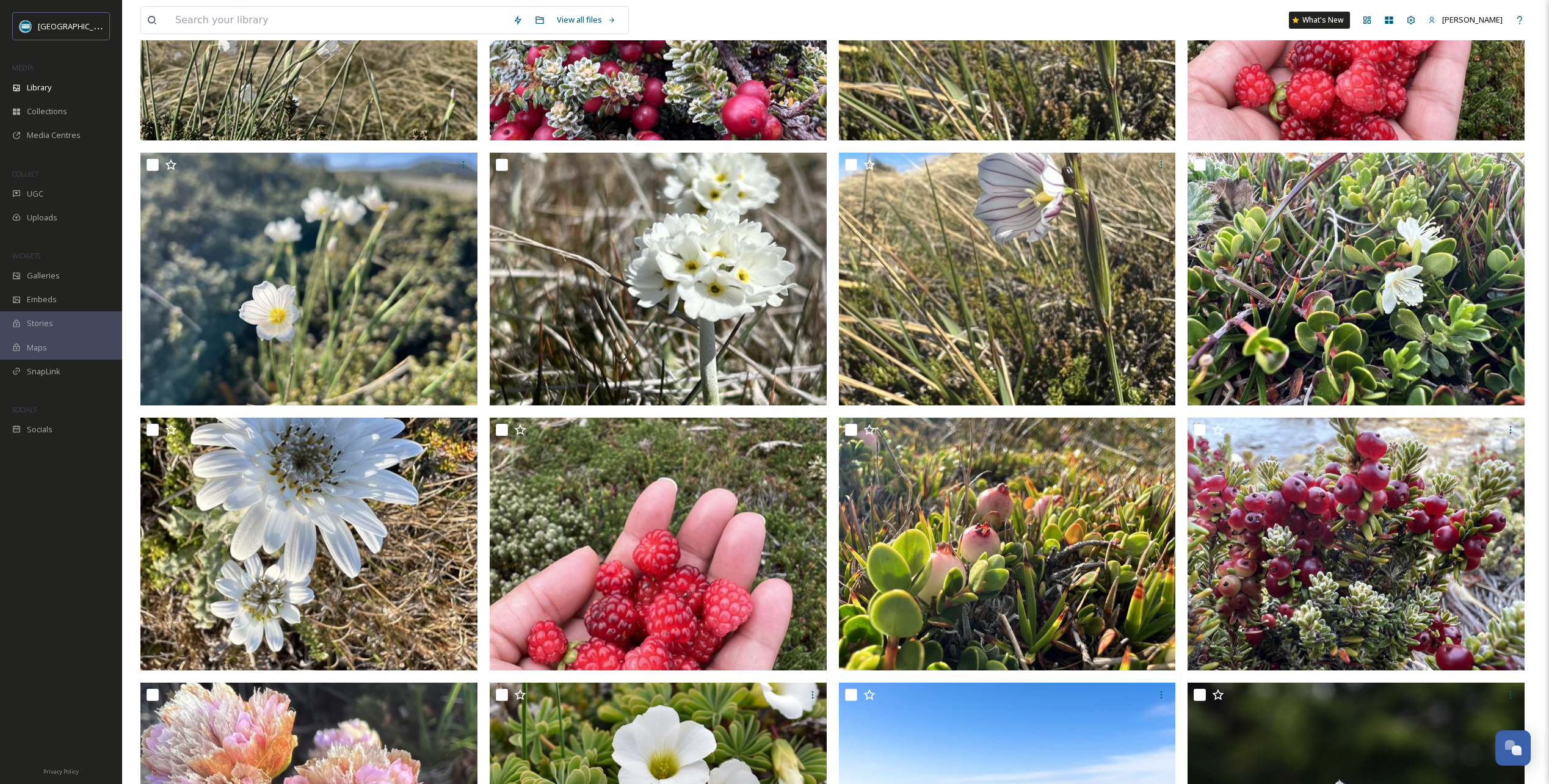
scroll to position [0, 0]
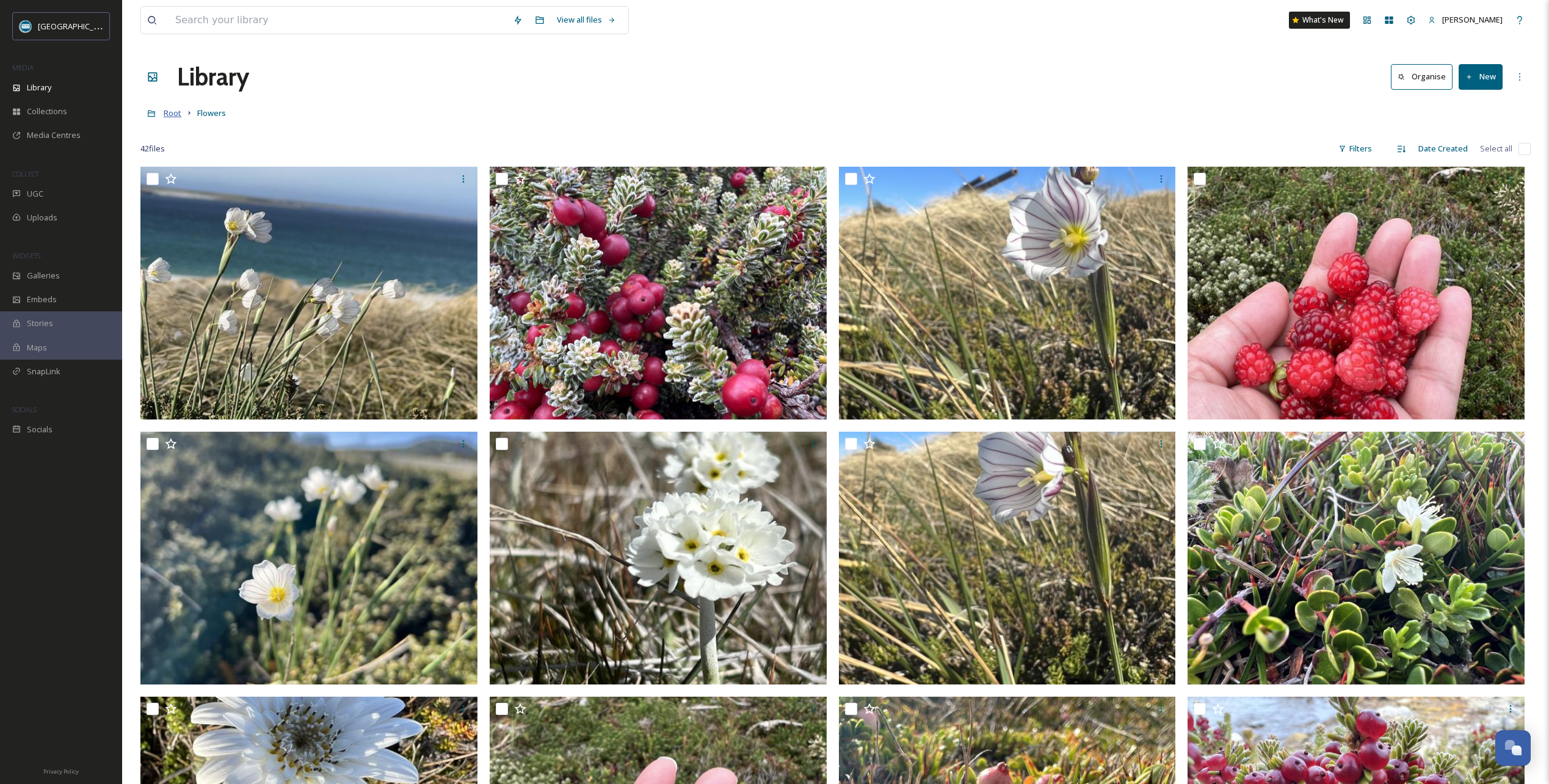
click at [171, 113] on span "Root" at bounding box center [173, 113] width 18 height 11
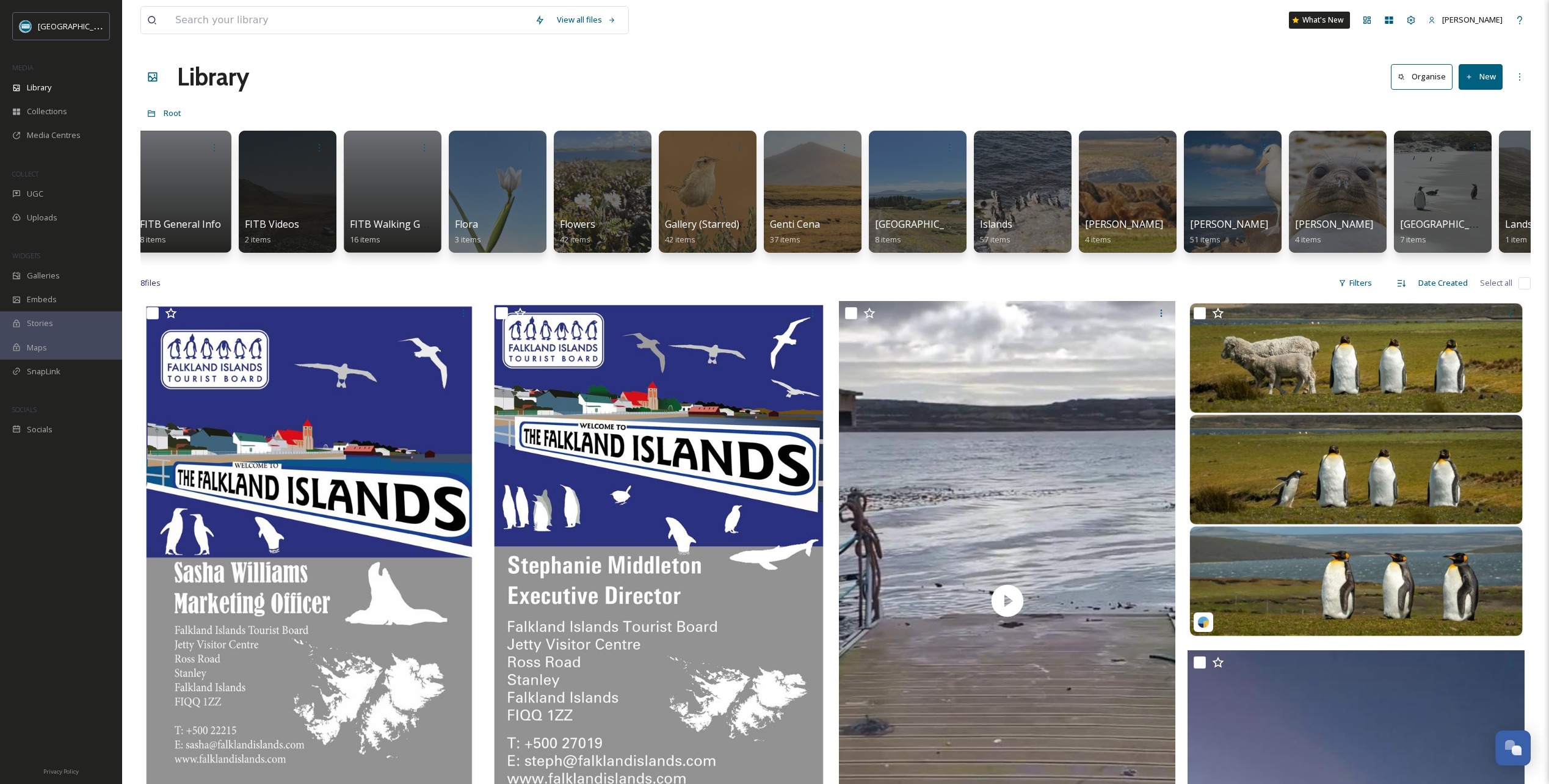
scroll to position [0, 962]
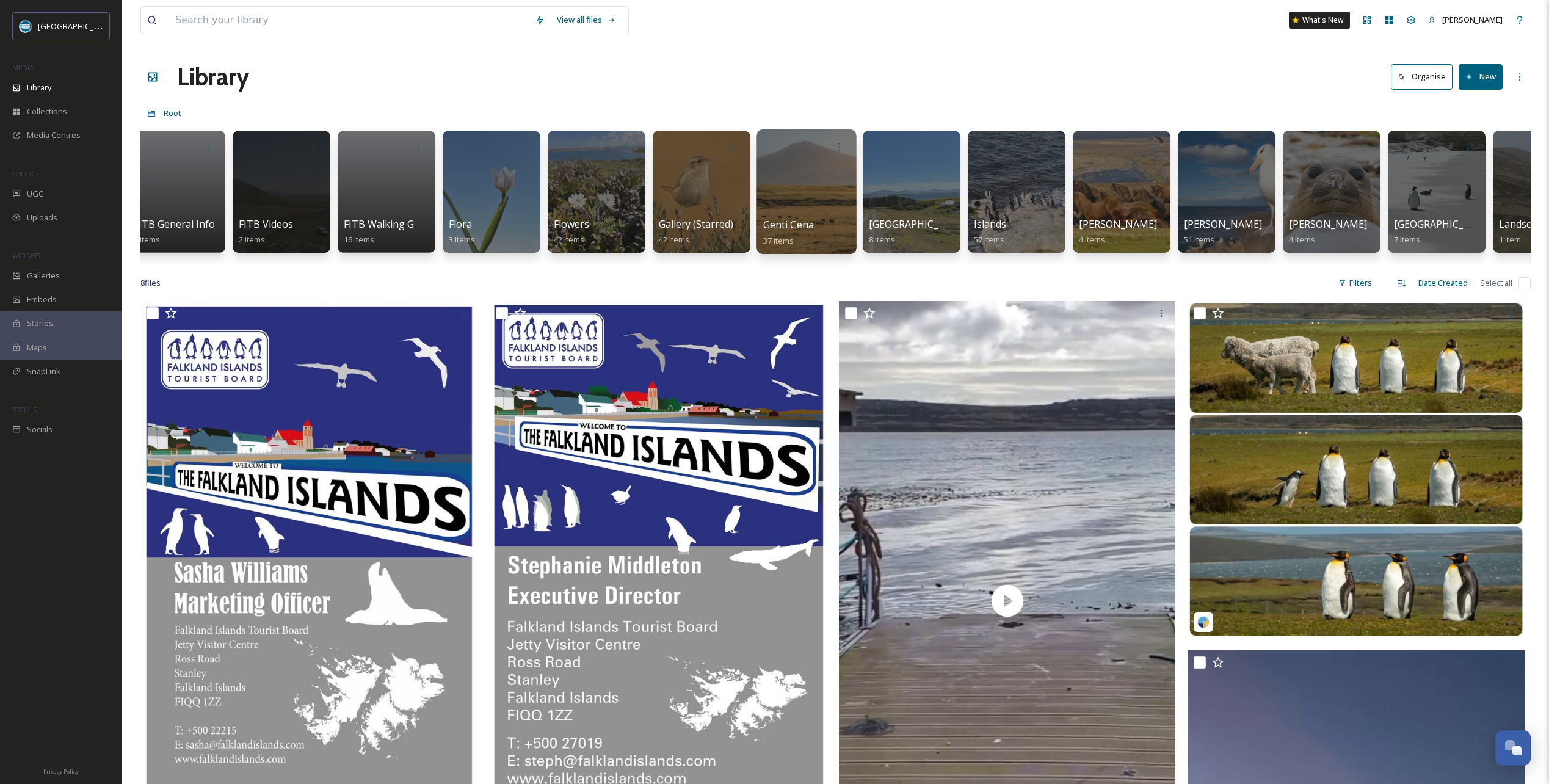
click at [813, 180] on div at bounding box center [806, 192] width 100 height 125
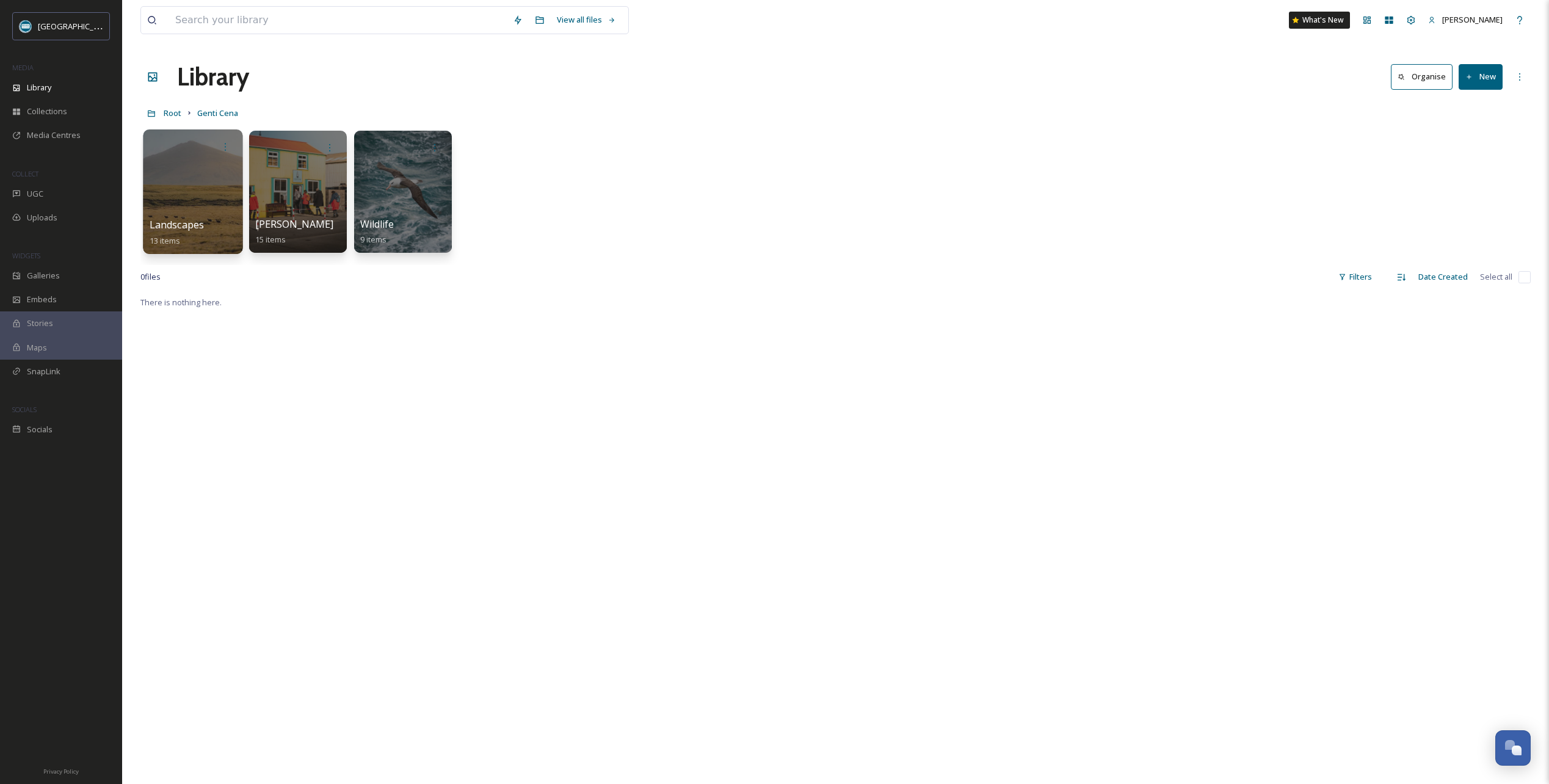
click at [201, 183] on div at bounding box center [192, 192] width 100 height 125
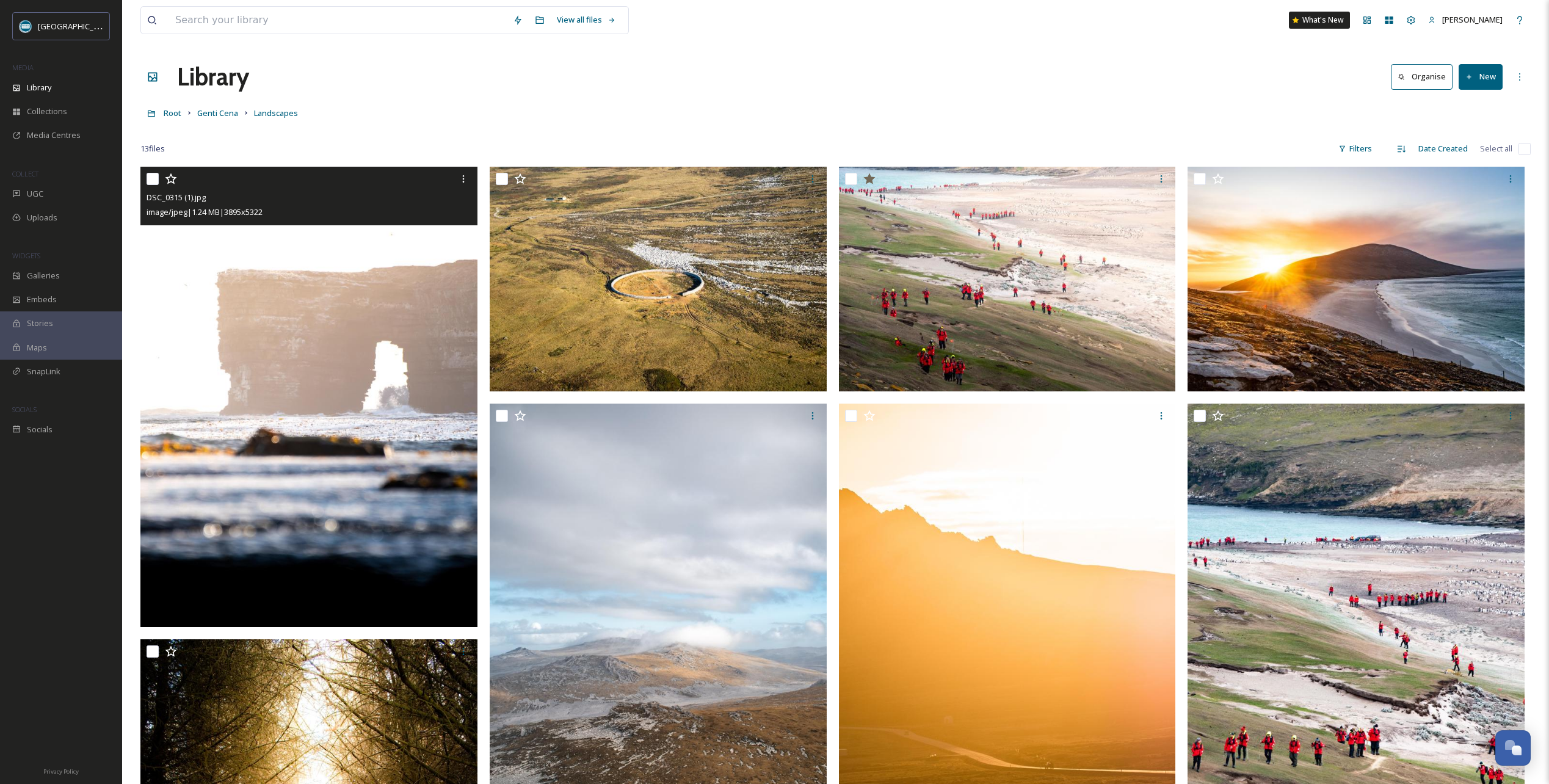
click at [169, 179] on icon at bounding box center [171, 179] width 12 height 12
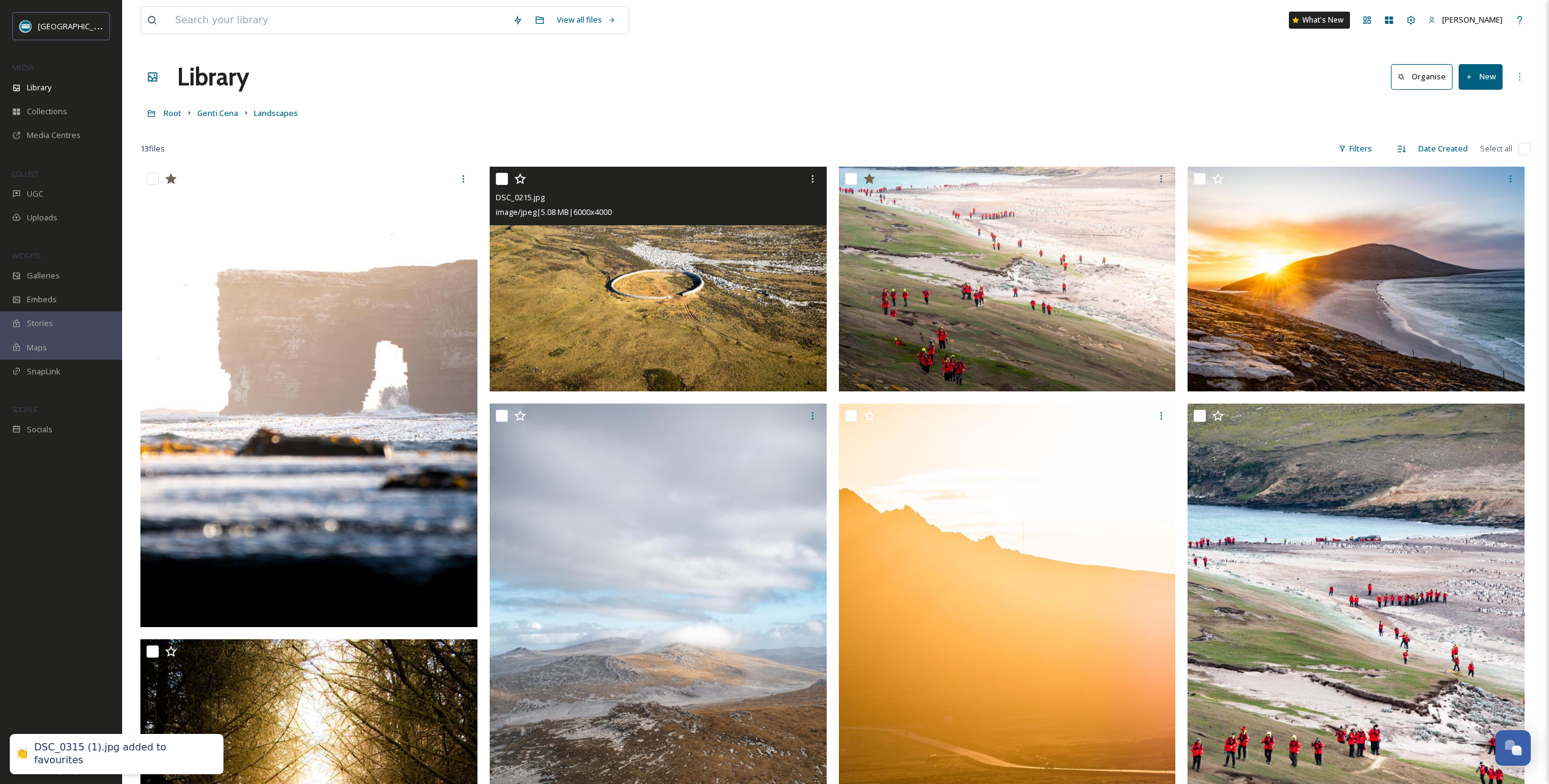
click at [522, 181] on icon at bounding box center [520, 179] width 12 height 12
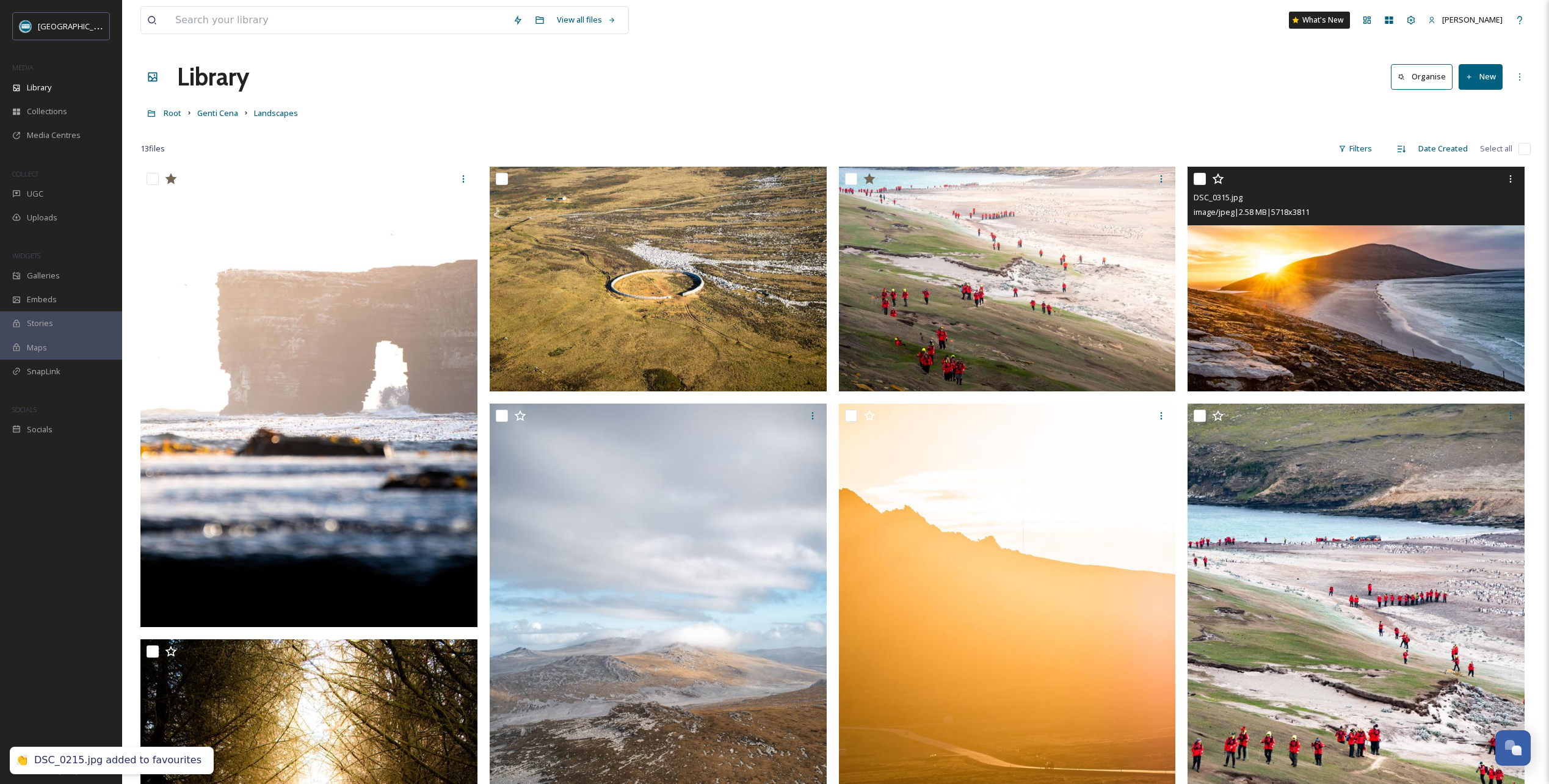
click at [1219, 179] on icon at bounding box center [1218, 179] width 12 height 12
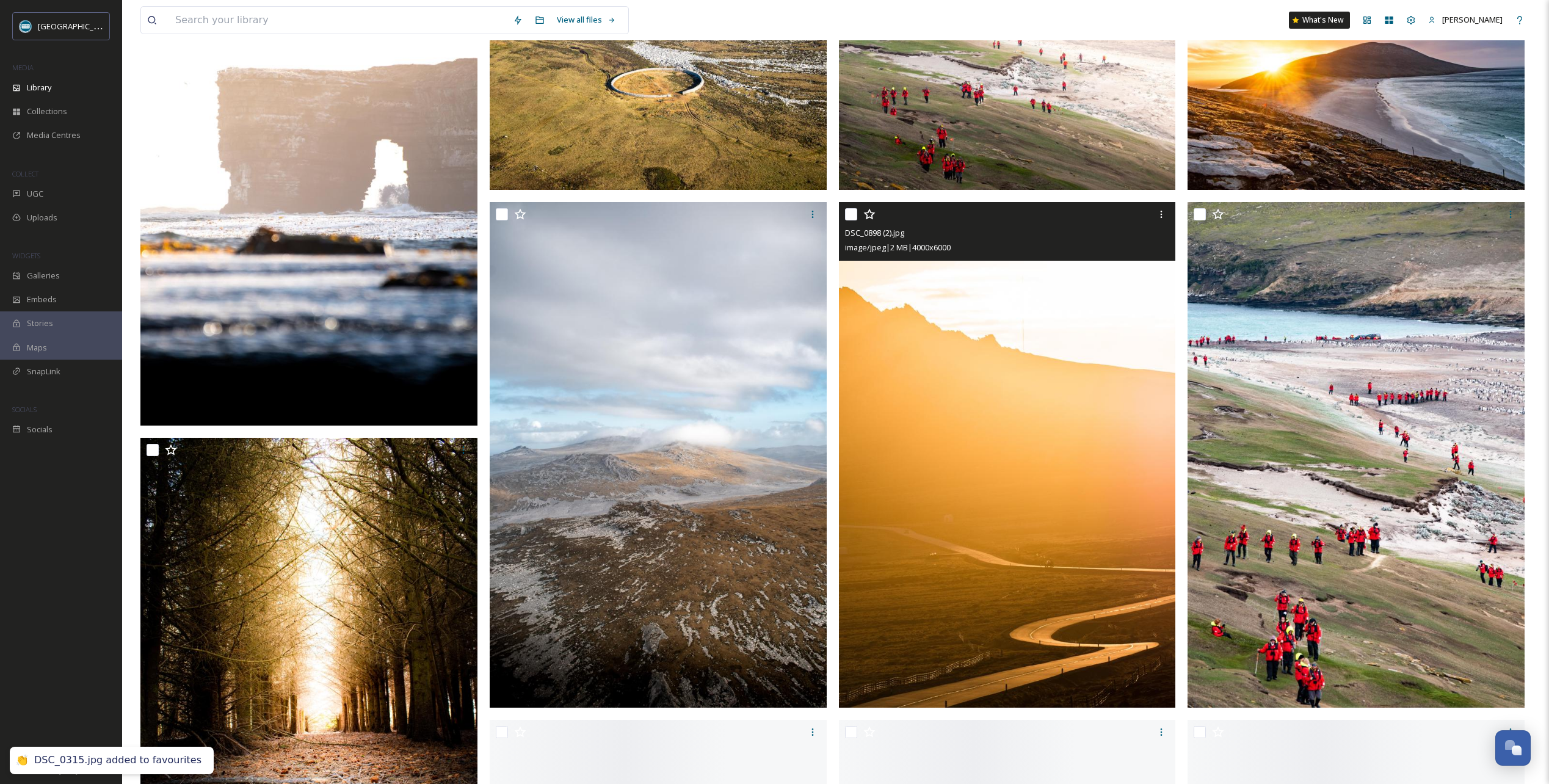
scroll to position [244, 0]
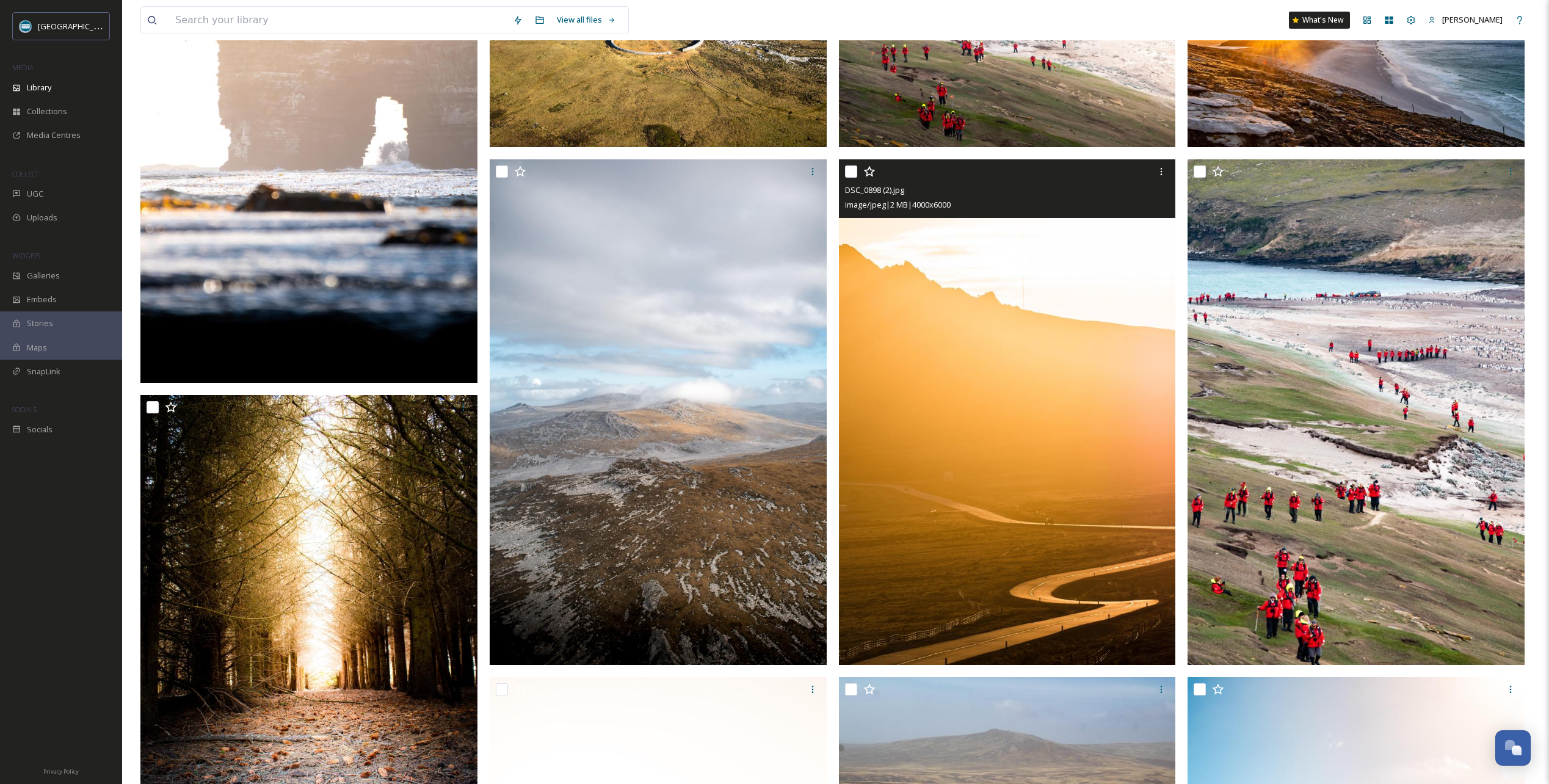
click at [869, 172] on icon at bounding box center [870, 171] width 12 height 12
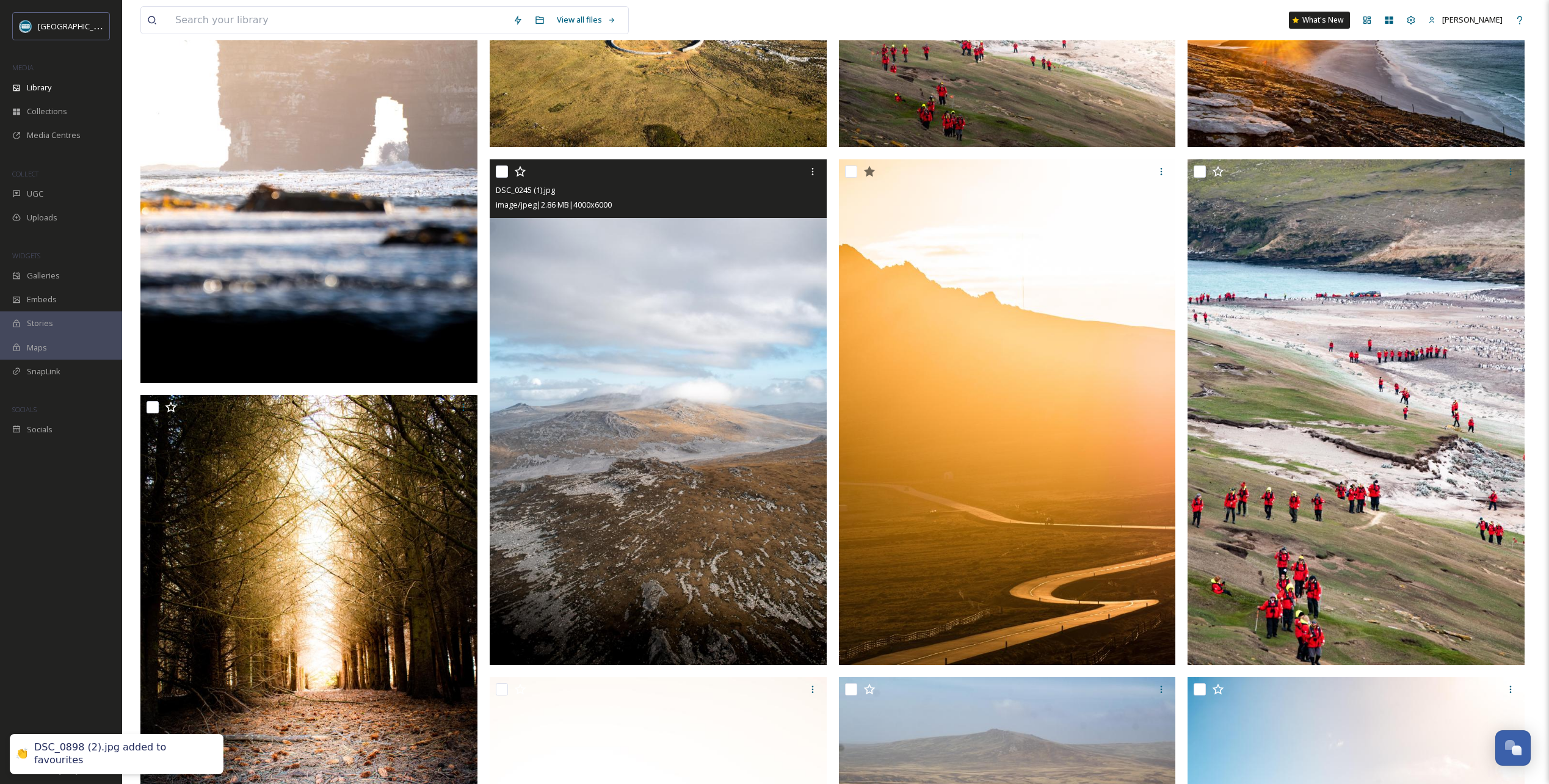
click at [519, 171] on icon at bounding box center [520, 171] width 12 height 12
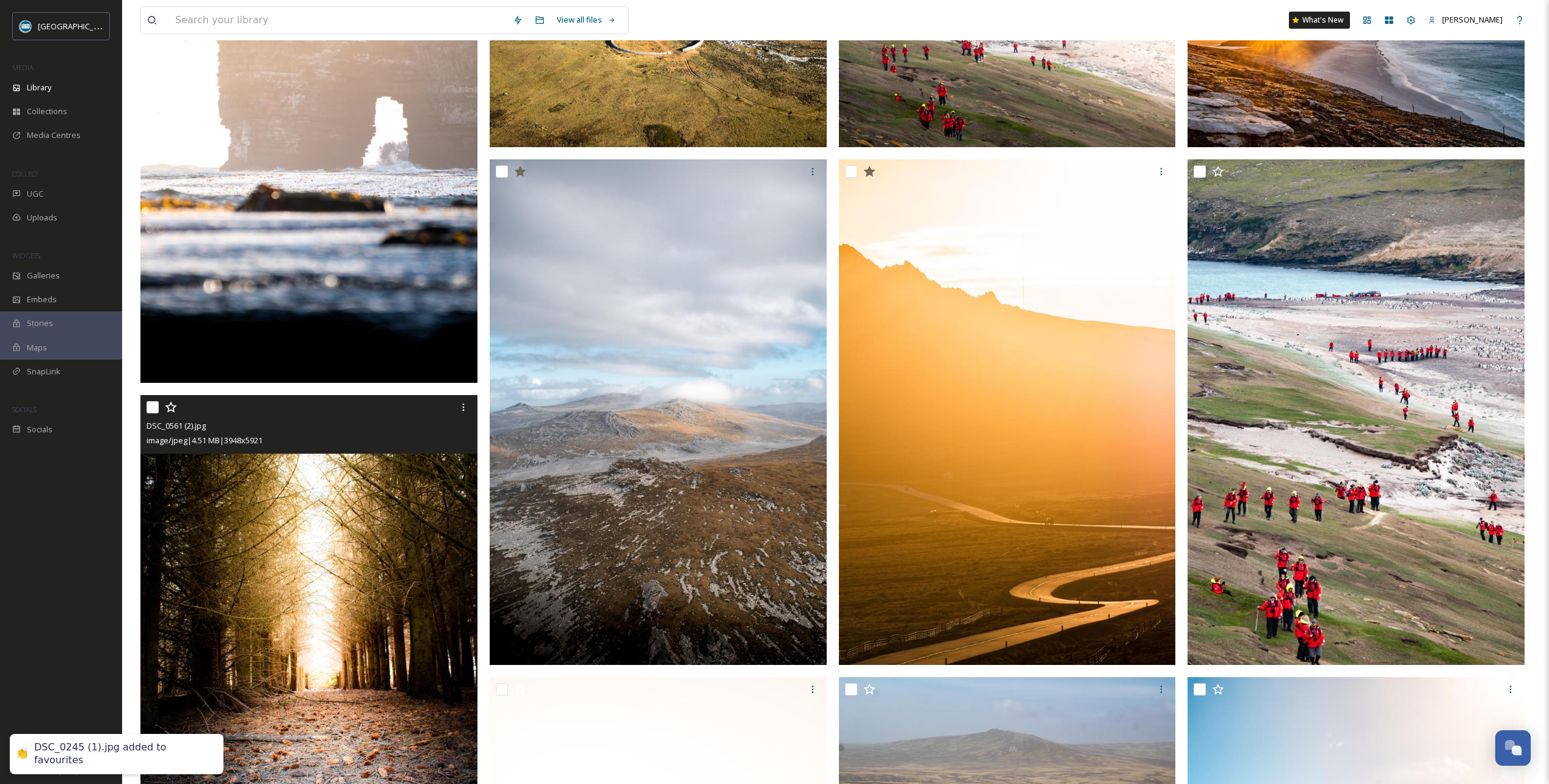
click at [169, 406] on icon at bounding box center [170, 407] width 12 height 11
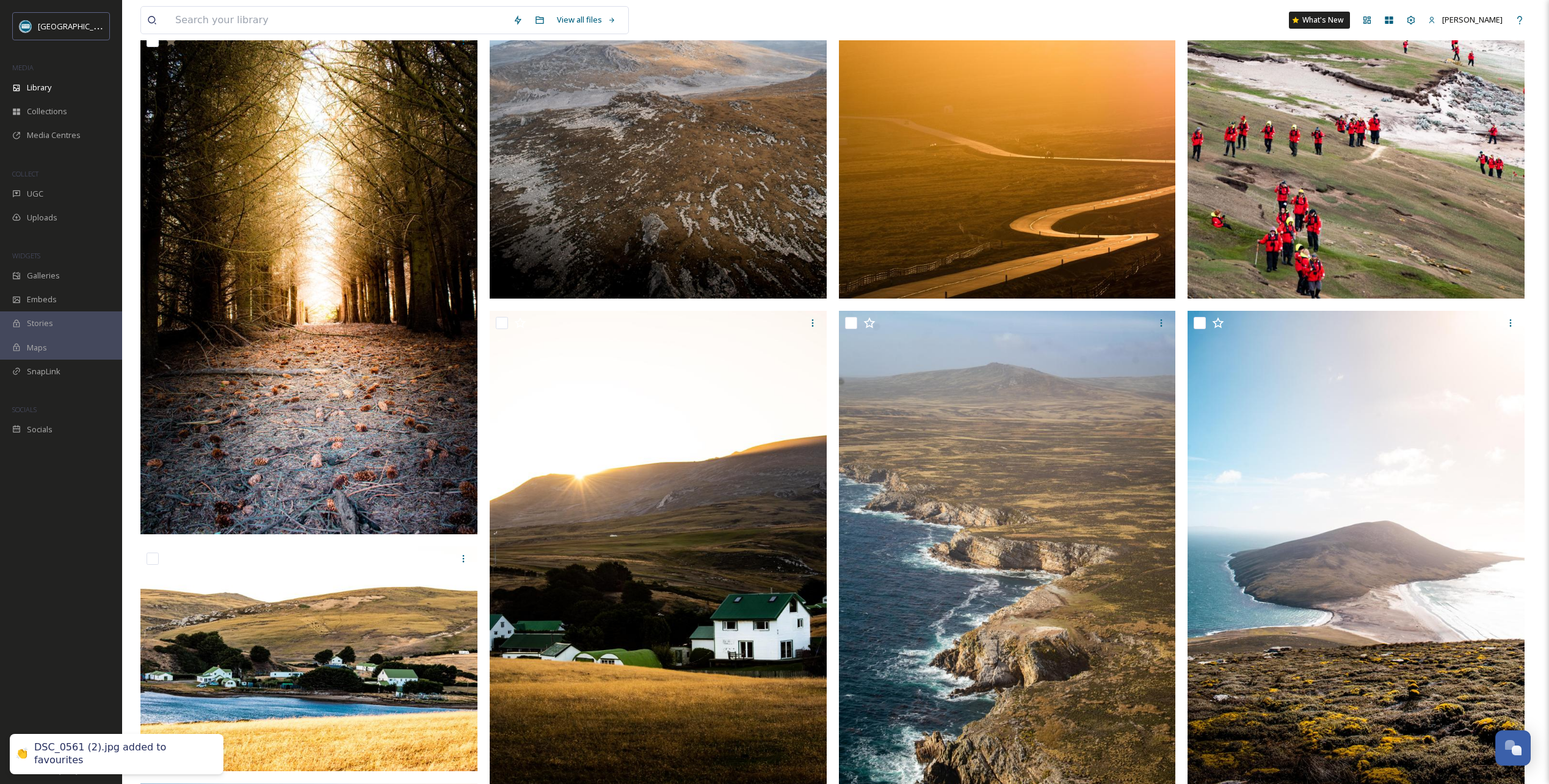
scroll to position [793, 0]
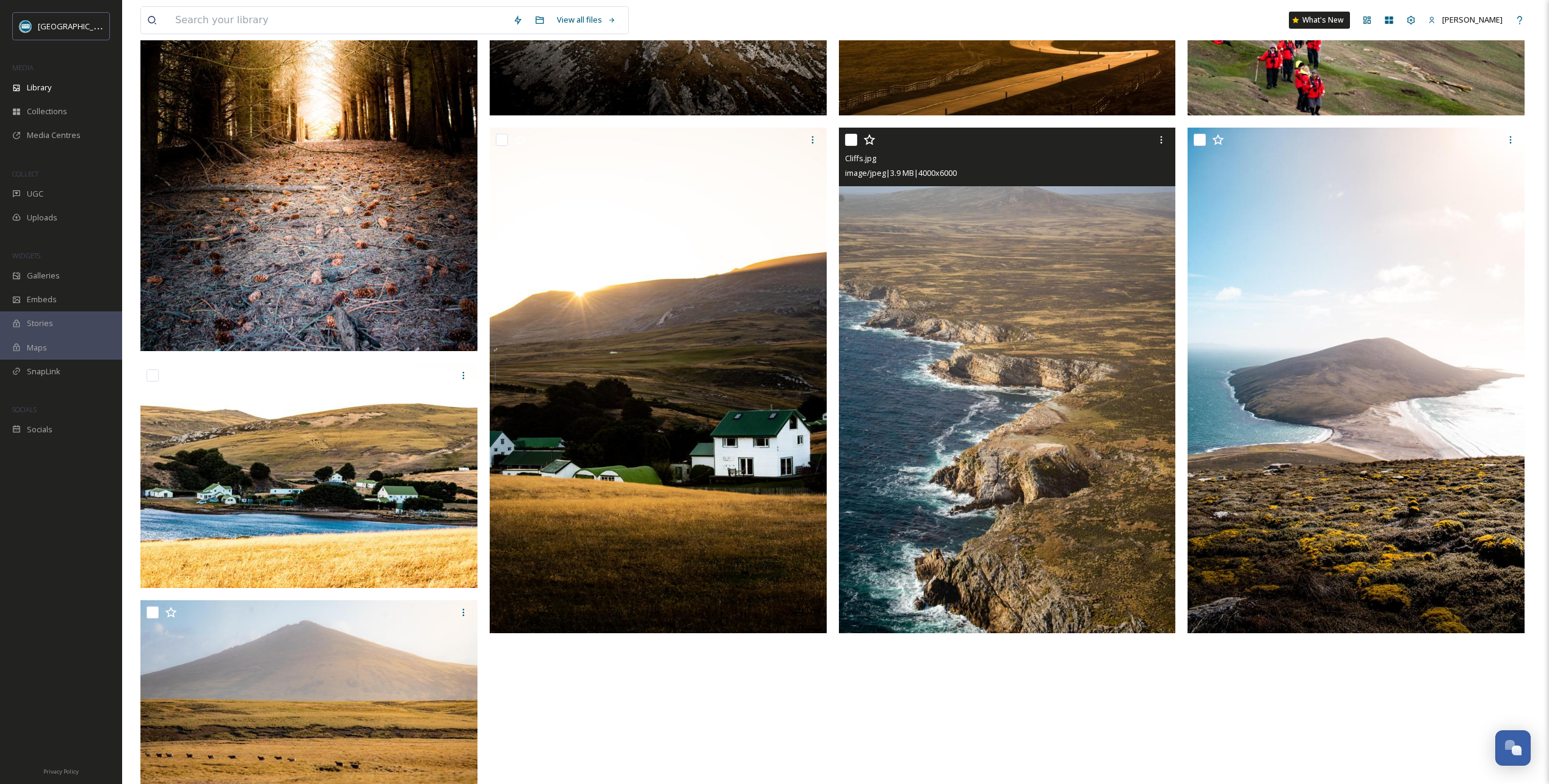
click at [871, 141] on icon at bounding box center [869, 139] width 12 height 11
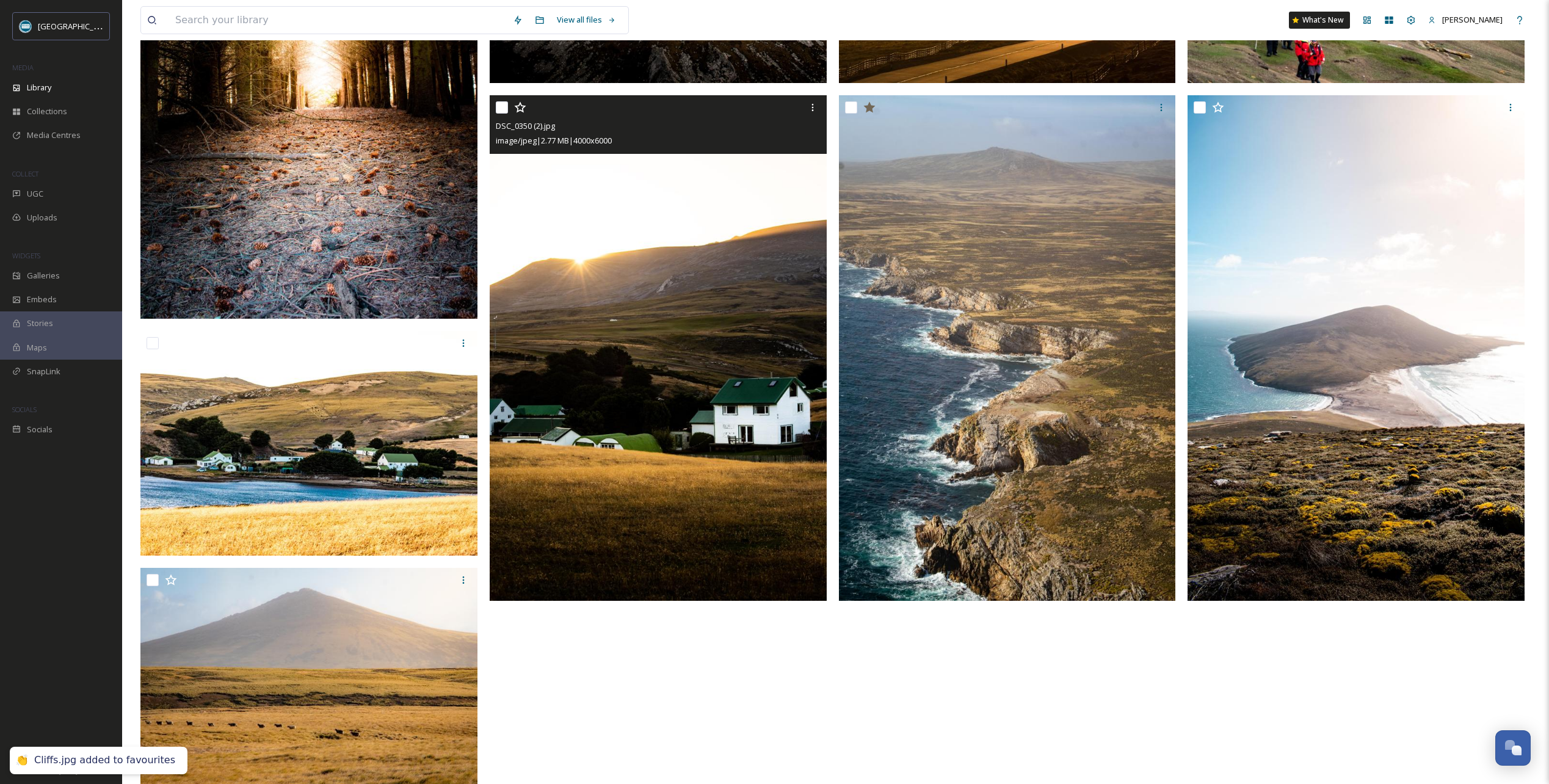
scroll to position [855, 0]
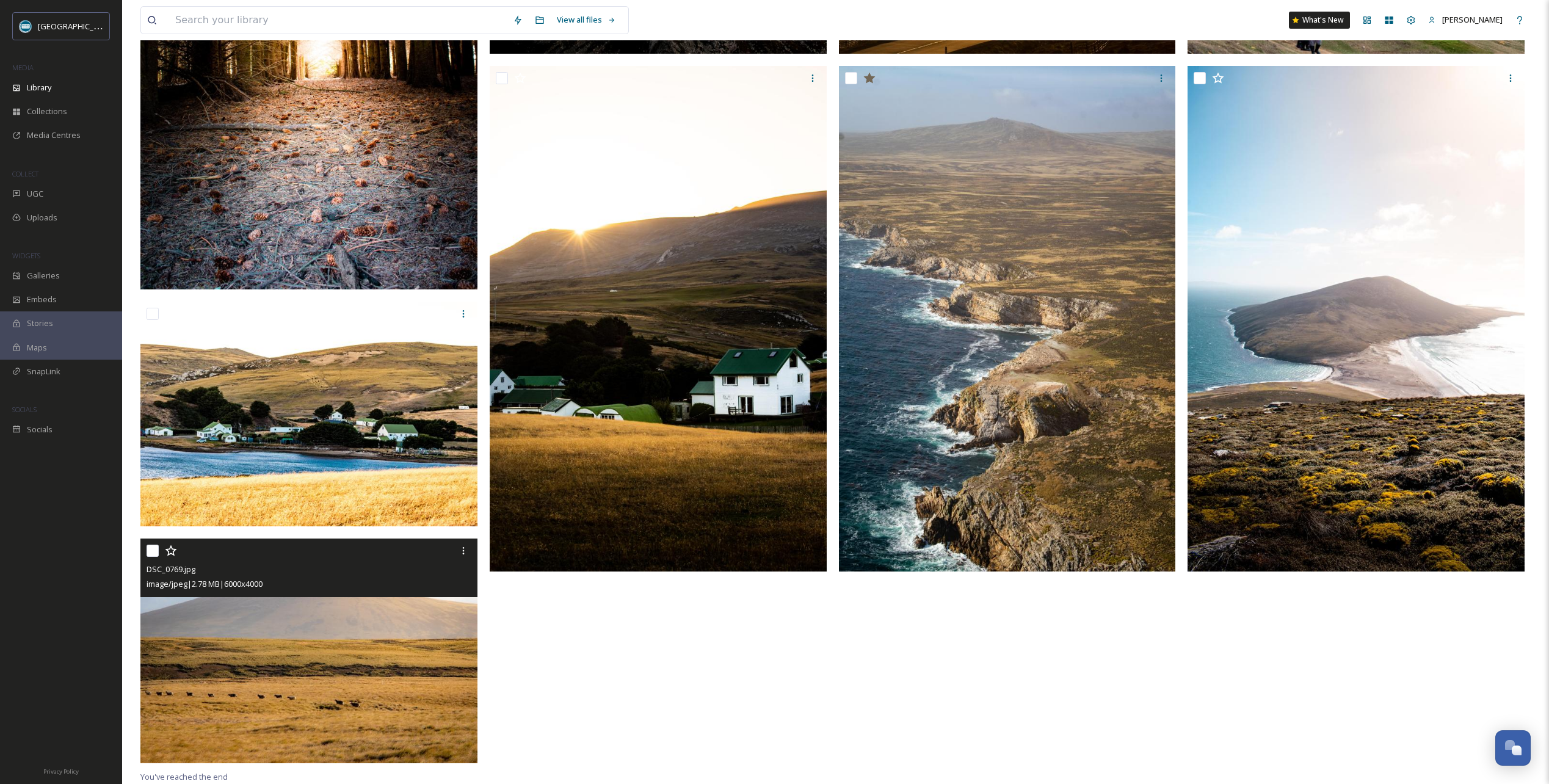
click at [171, 552] on icon at bounding box center [171, 550] width 12 height 12
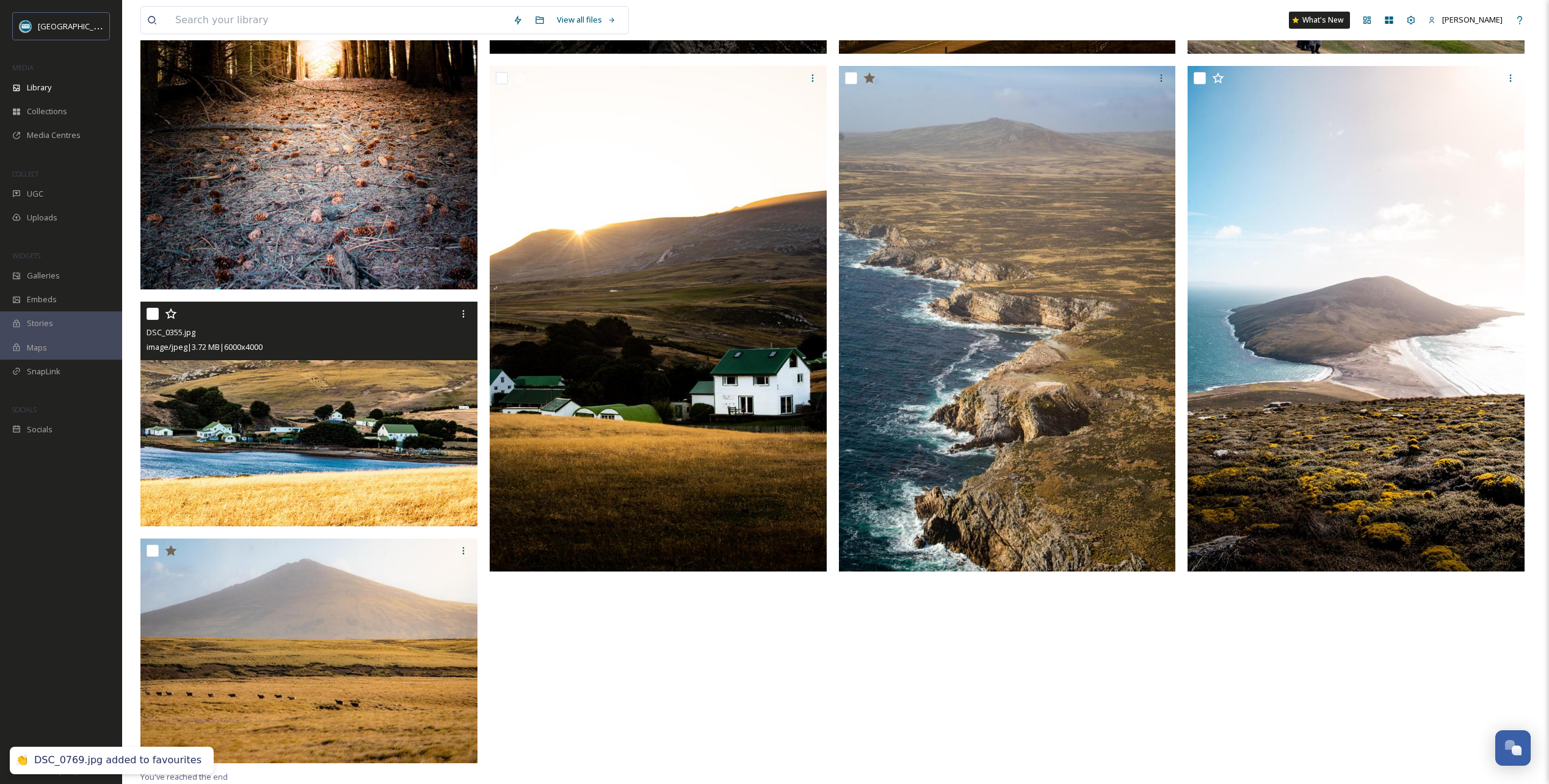
click at [169, 313] on icon at bounding box center [171, 313] width 12 height 12
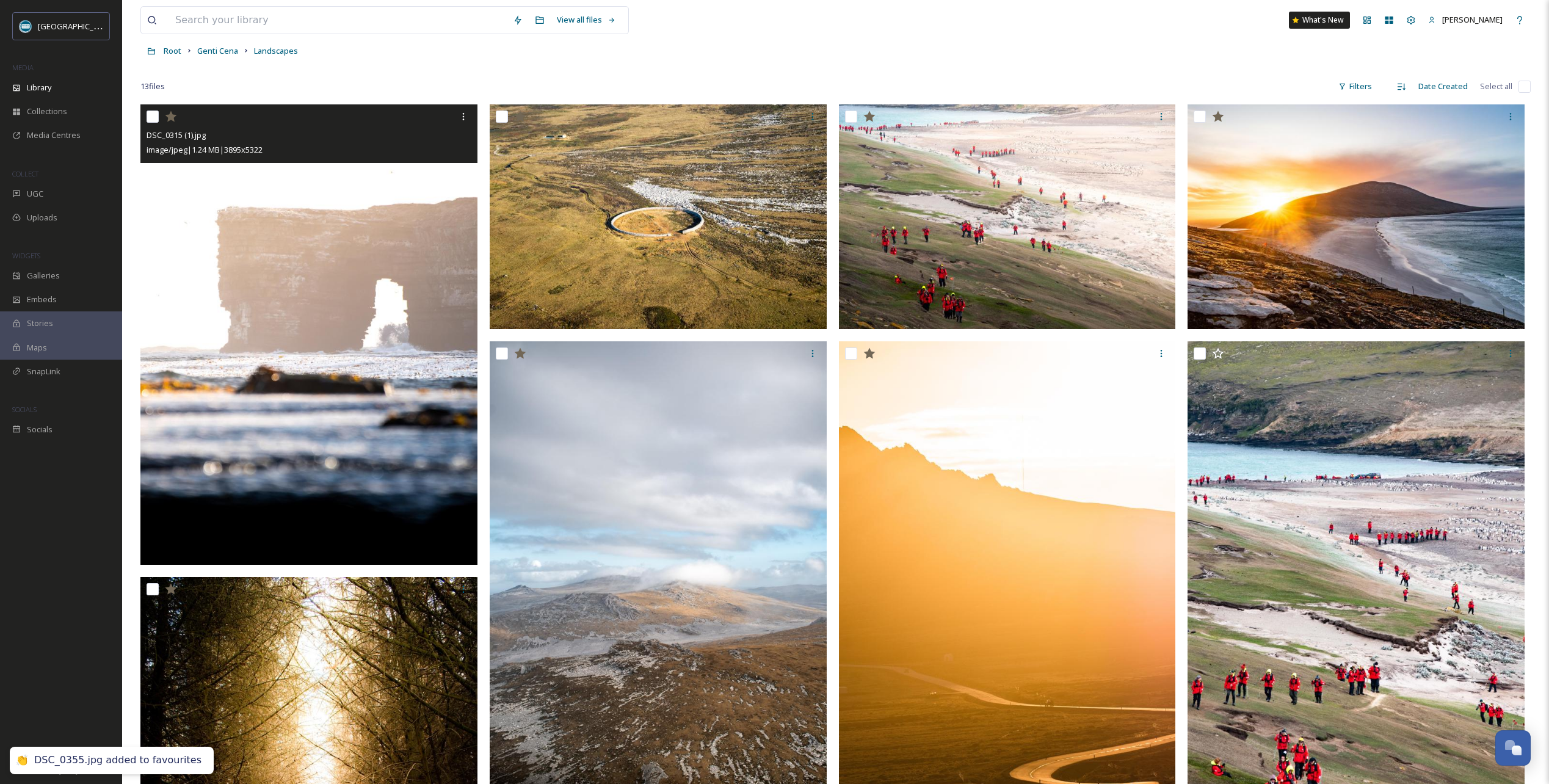
scroll to position [0, 0]
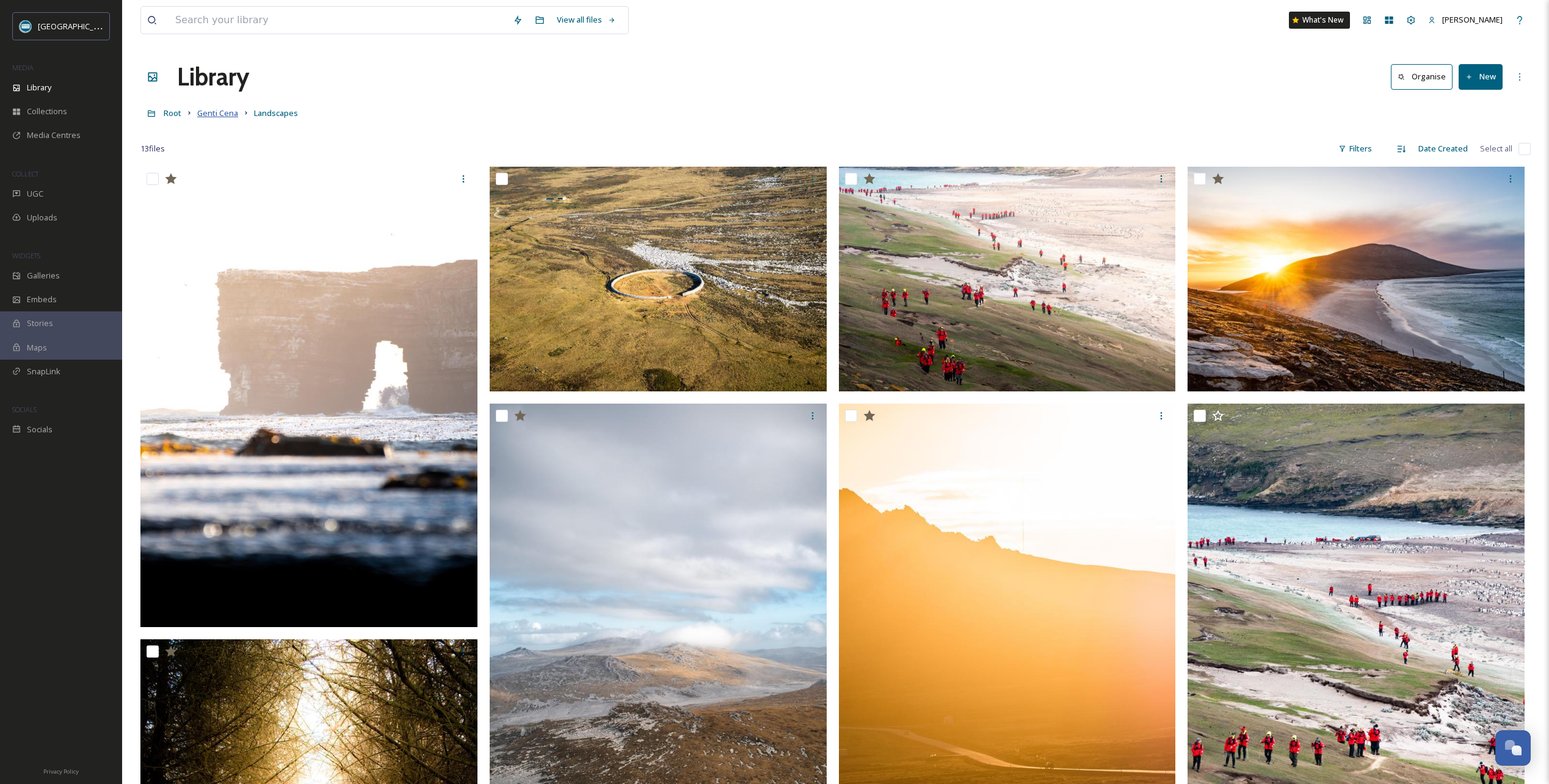
click at [227, 110] on span "Genti Cena" at bounding box center [217, 113] width 41 height 11
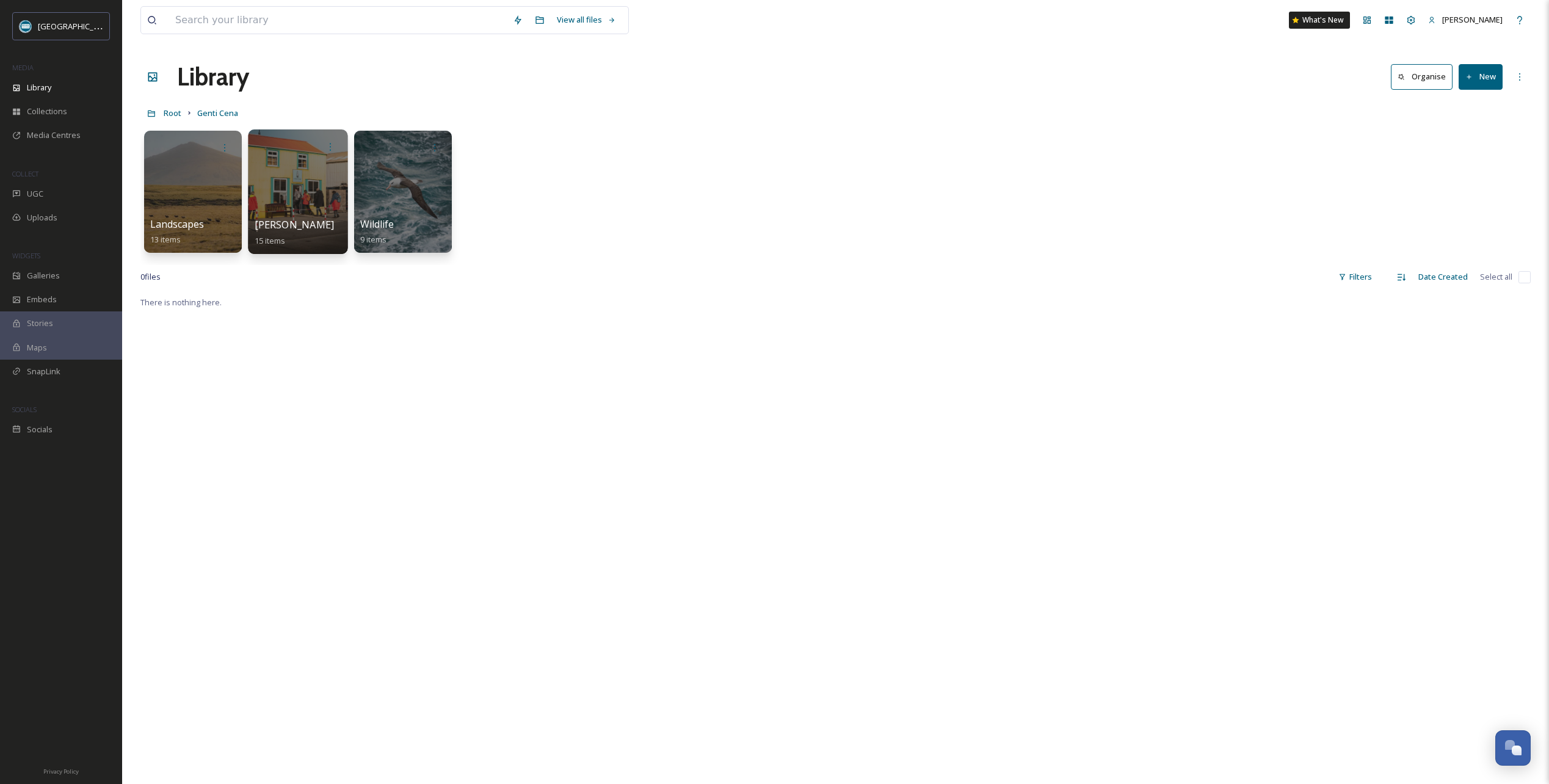
click at [302, 186] on div at bounding box center [297, 192] width 100 height 125
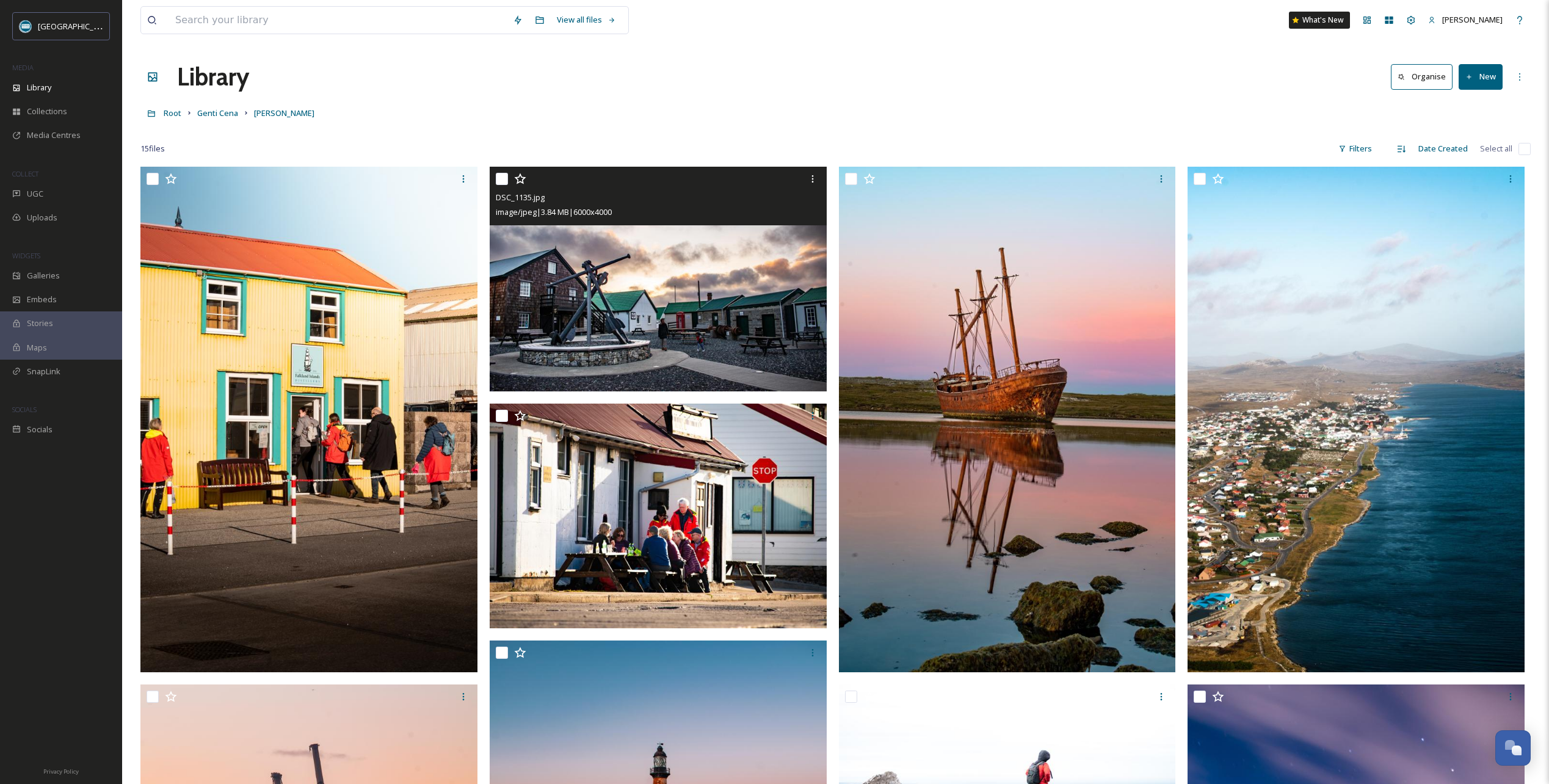
click at [520, 179] on icon at bounding box center [520, 179] width 12 height 12
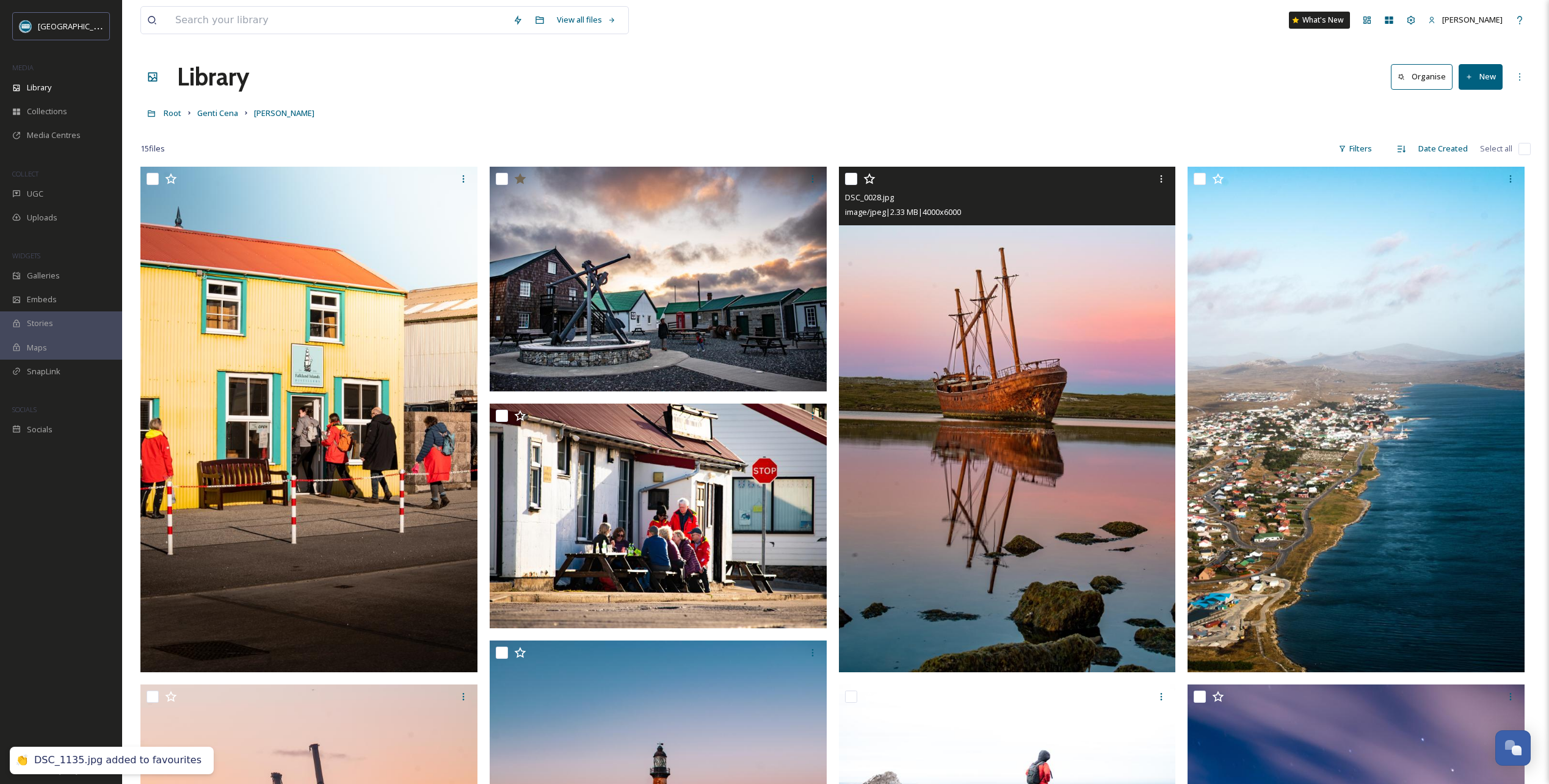
click at [868, 181] on icon at bounding box center [870, 179] width 12 height 12
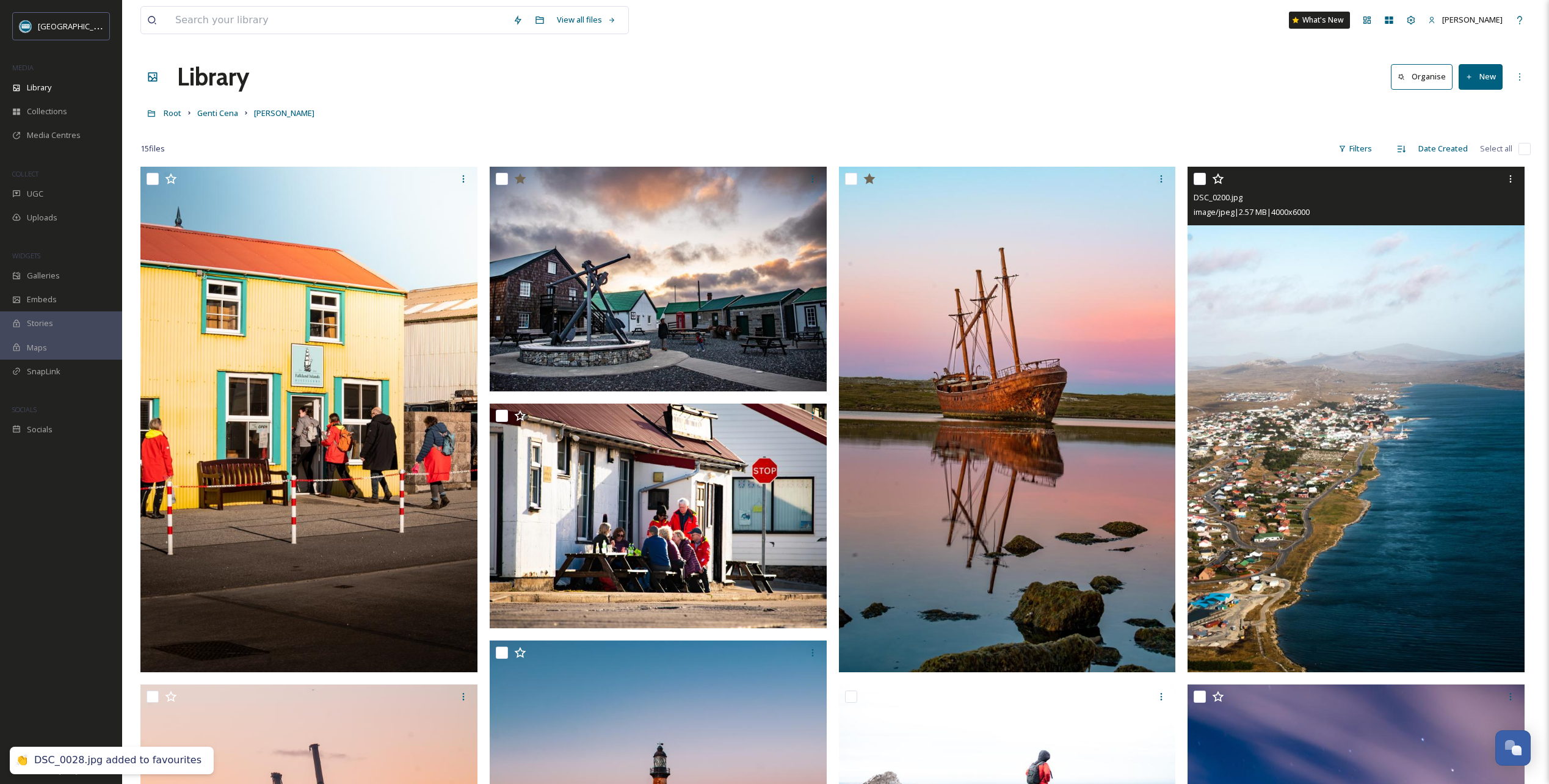
click at [1220, 180] on icon at bounding box center [1218, 179] width 12 height 12
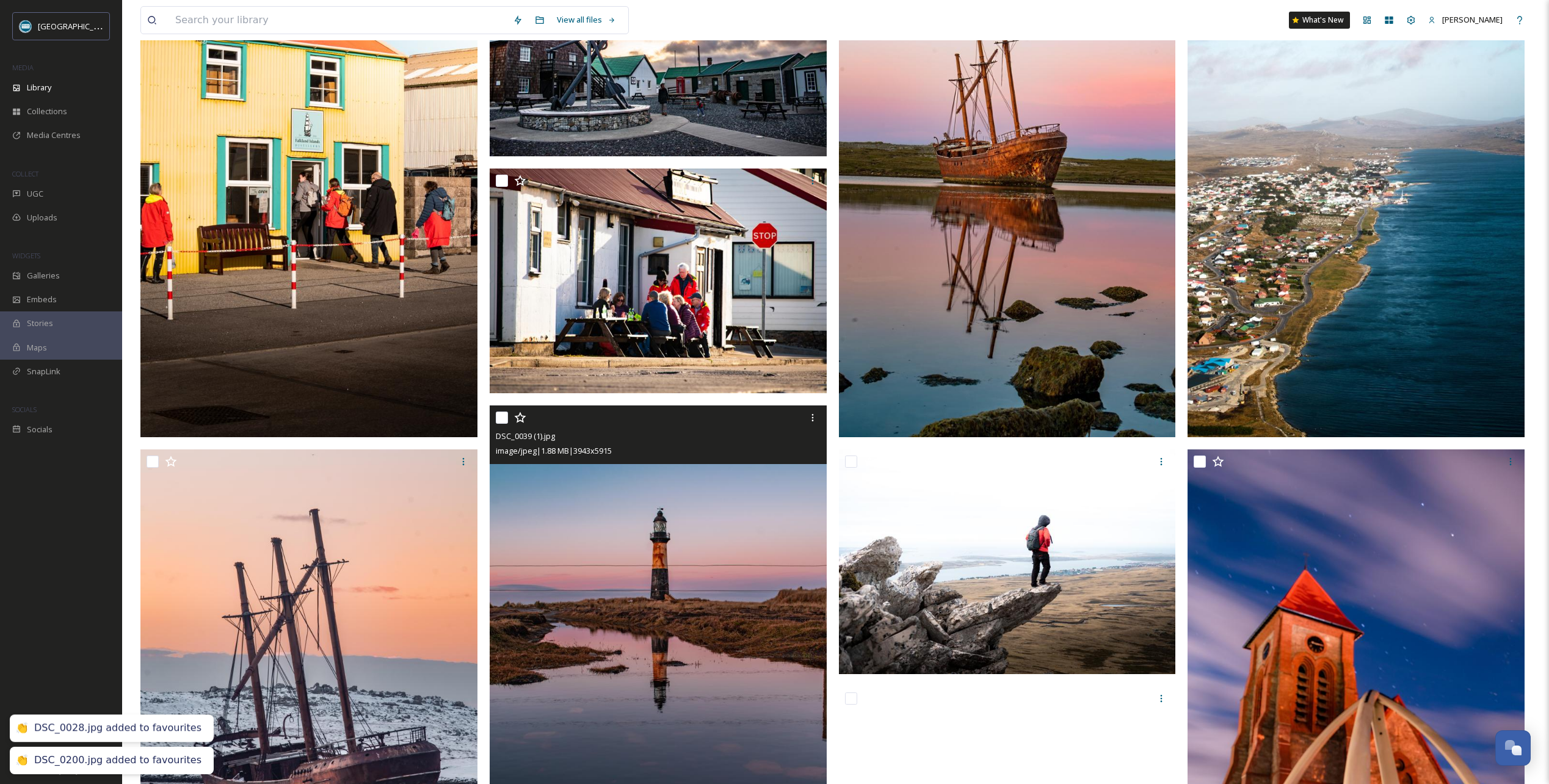
scroll to position [366, 0]
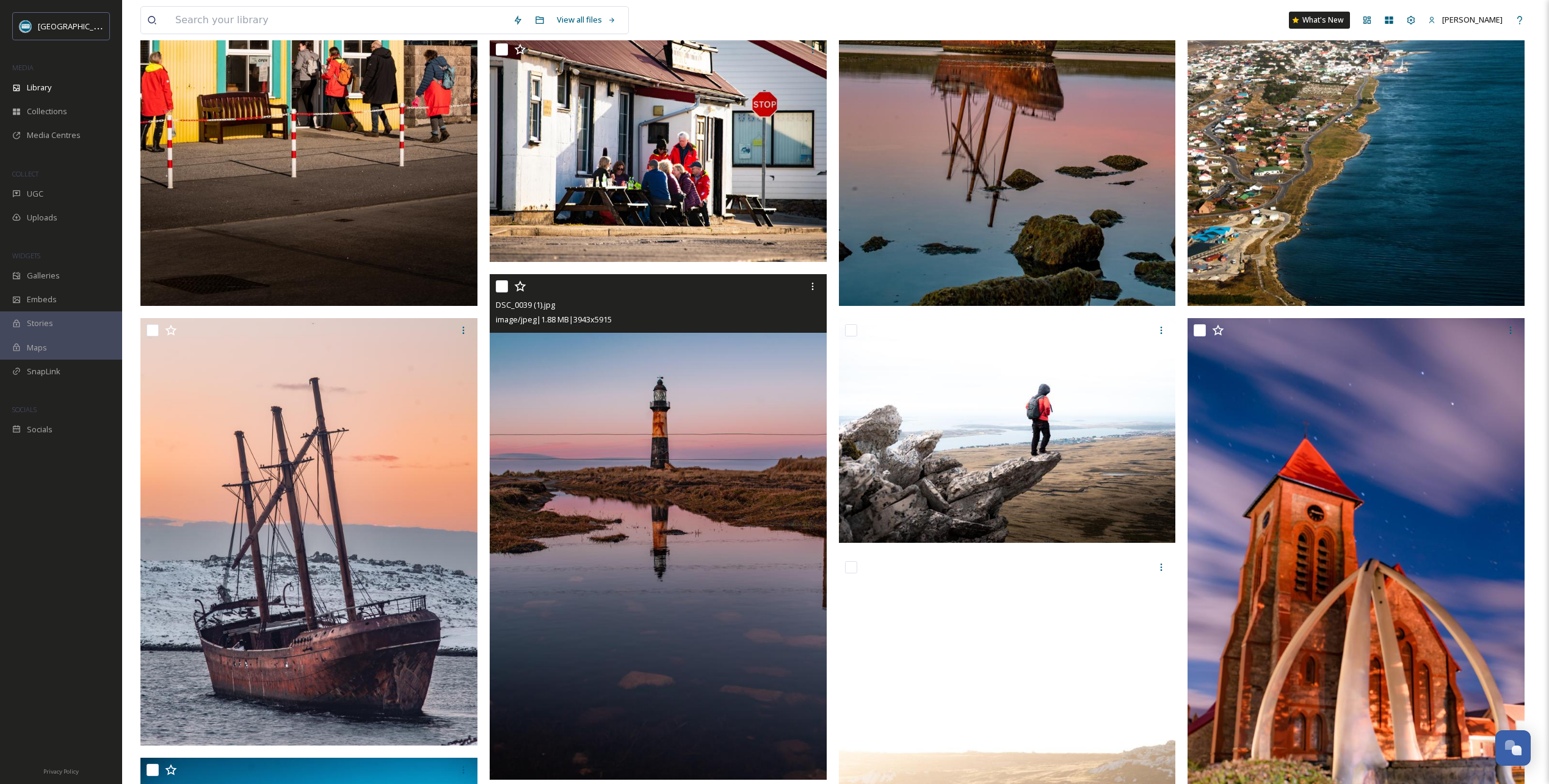
click at [520, 286] on icon at bounding box center [520, 286] width 12 height 12
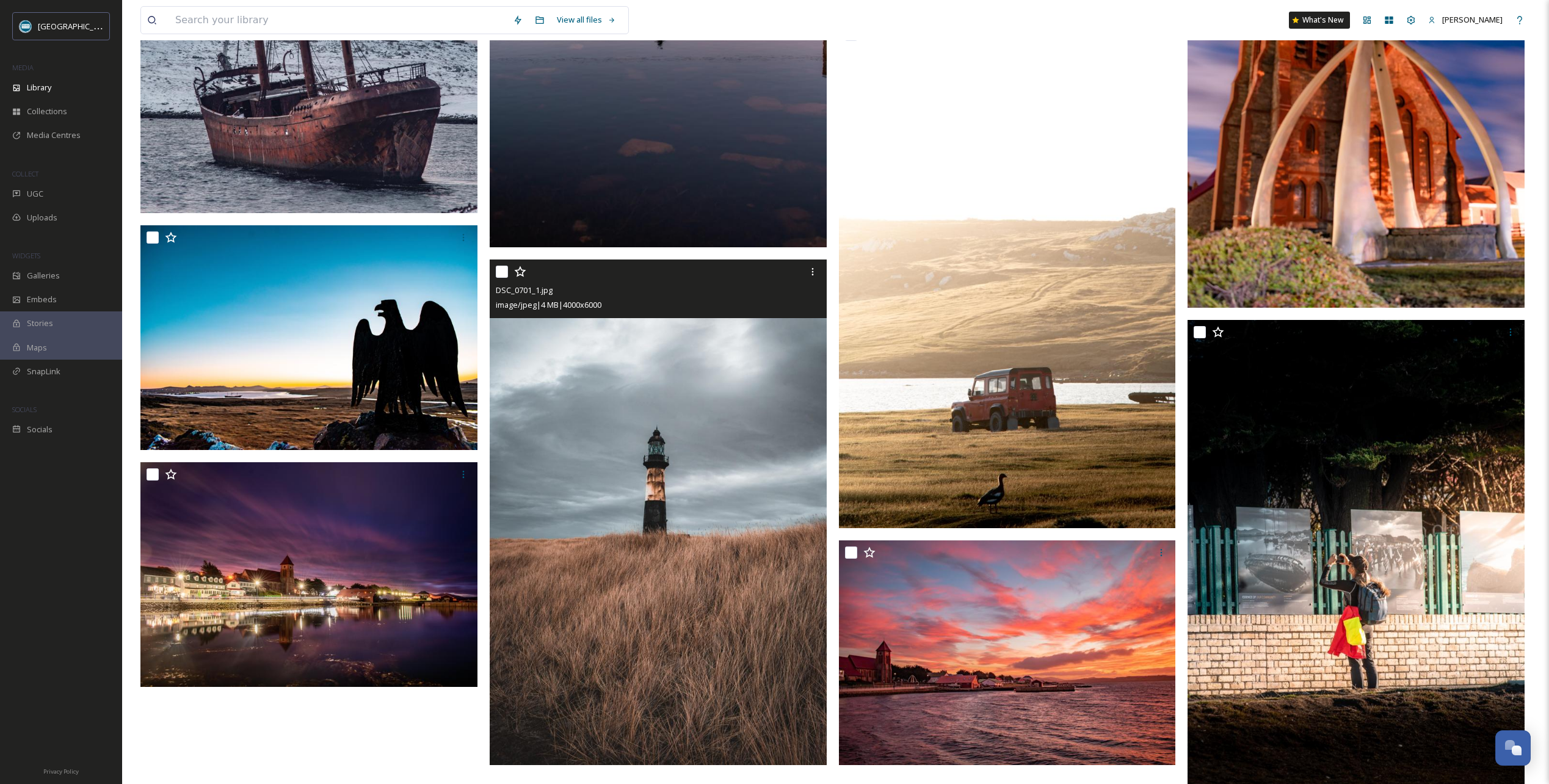
scroll to position [915, 0]
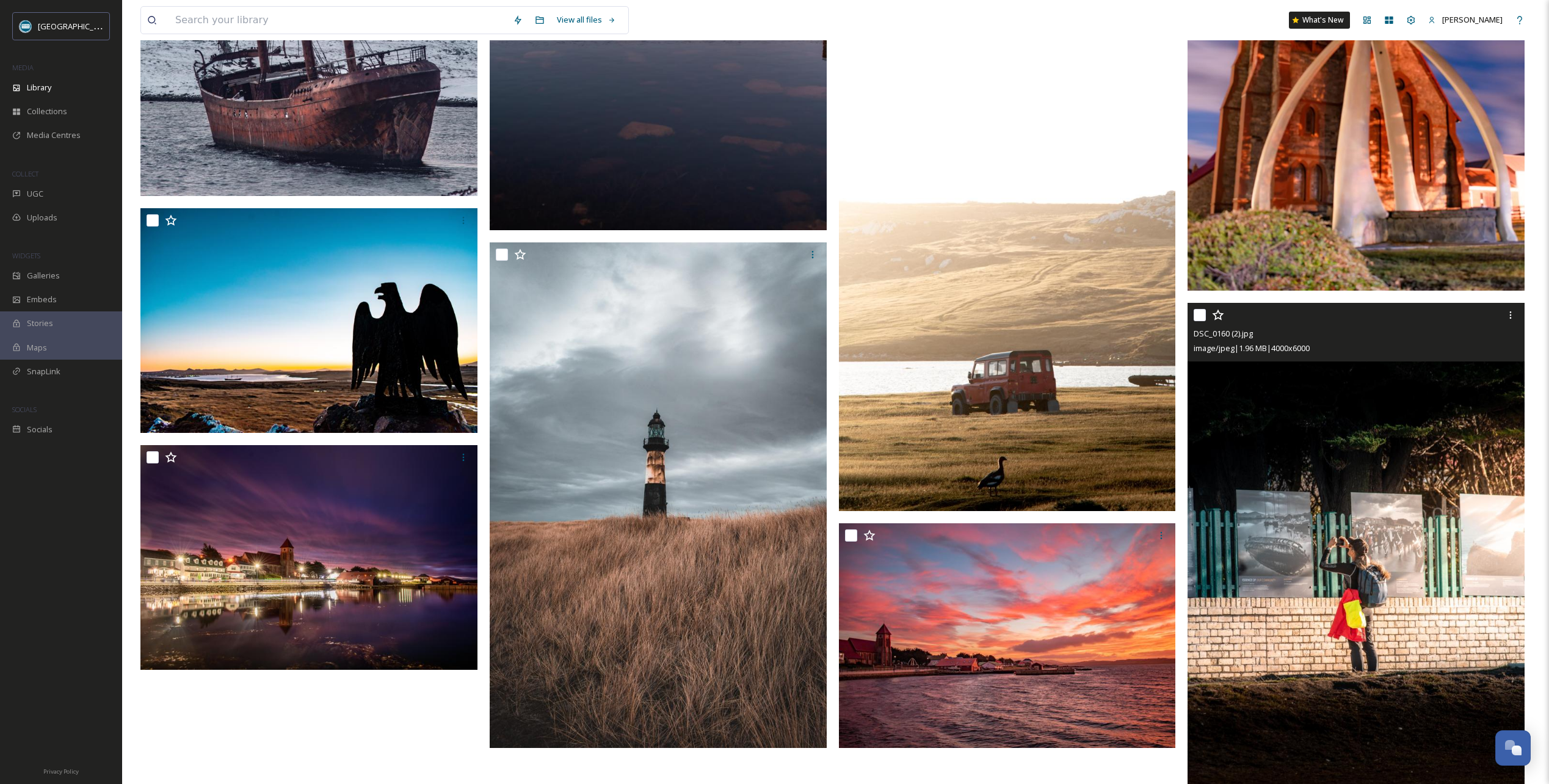
click at [1218, 313] on icon at bounding box center [1218, 315] width 12 height 12
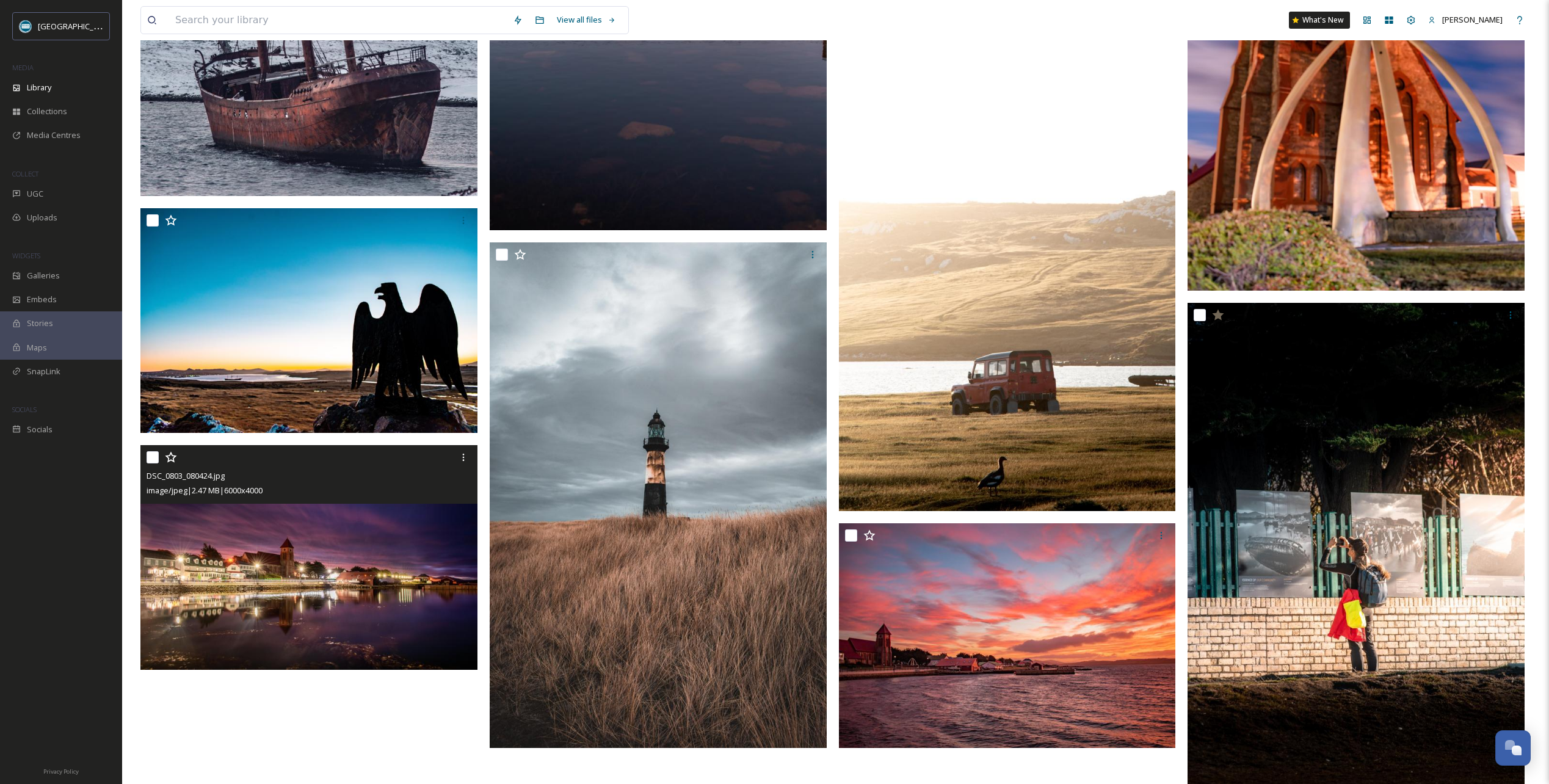
click at [168, 456] on icon at bounding box center [171, 457] width 12 height 12
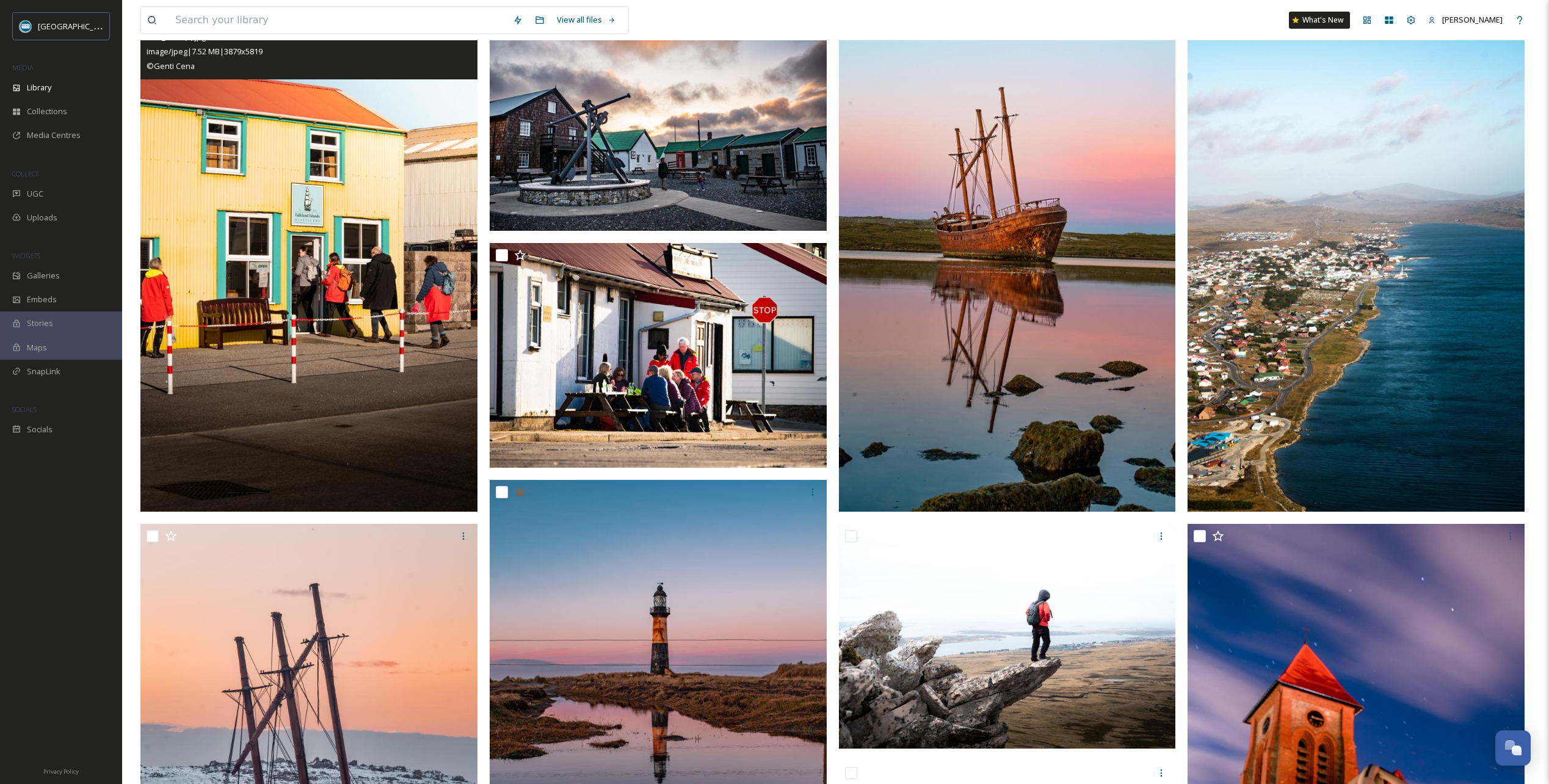
scroll to position [0, 0]
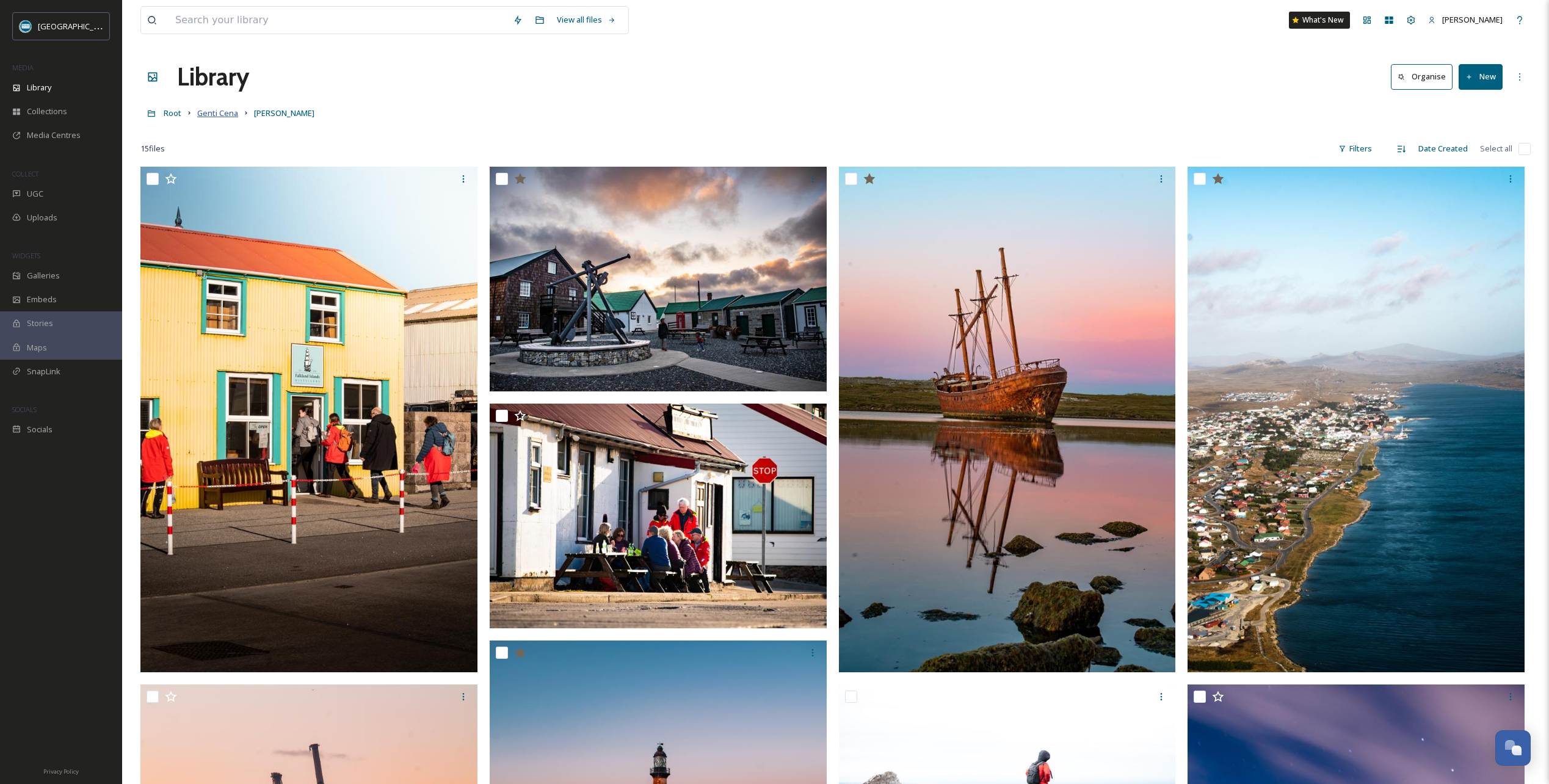
click at [215, 116] on span "Genti Cena" at bounding box center [217, 113] width 41 height 11
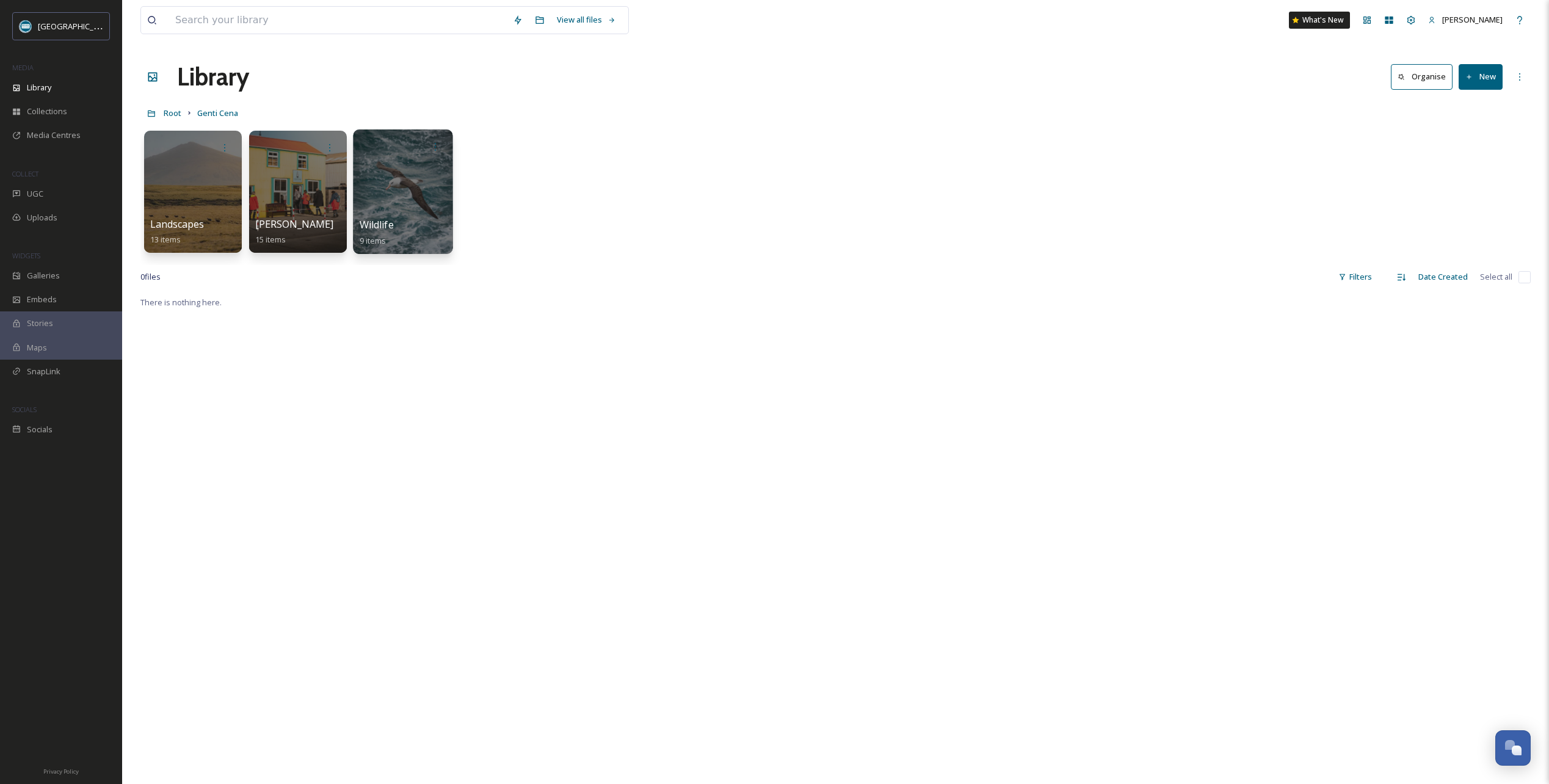
click at [417, 193] on div at bounding box center [402, 192] width 100 height 125
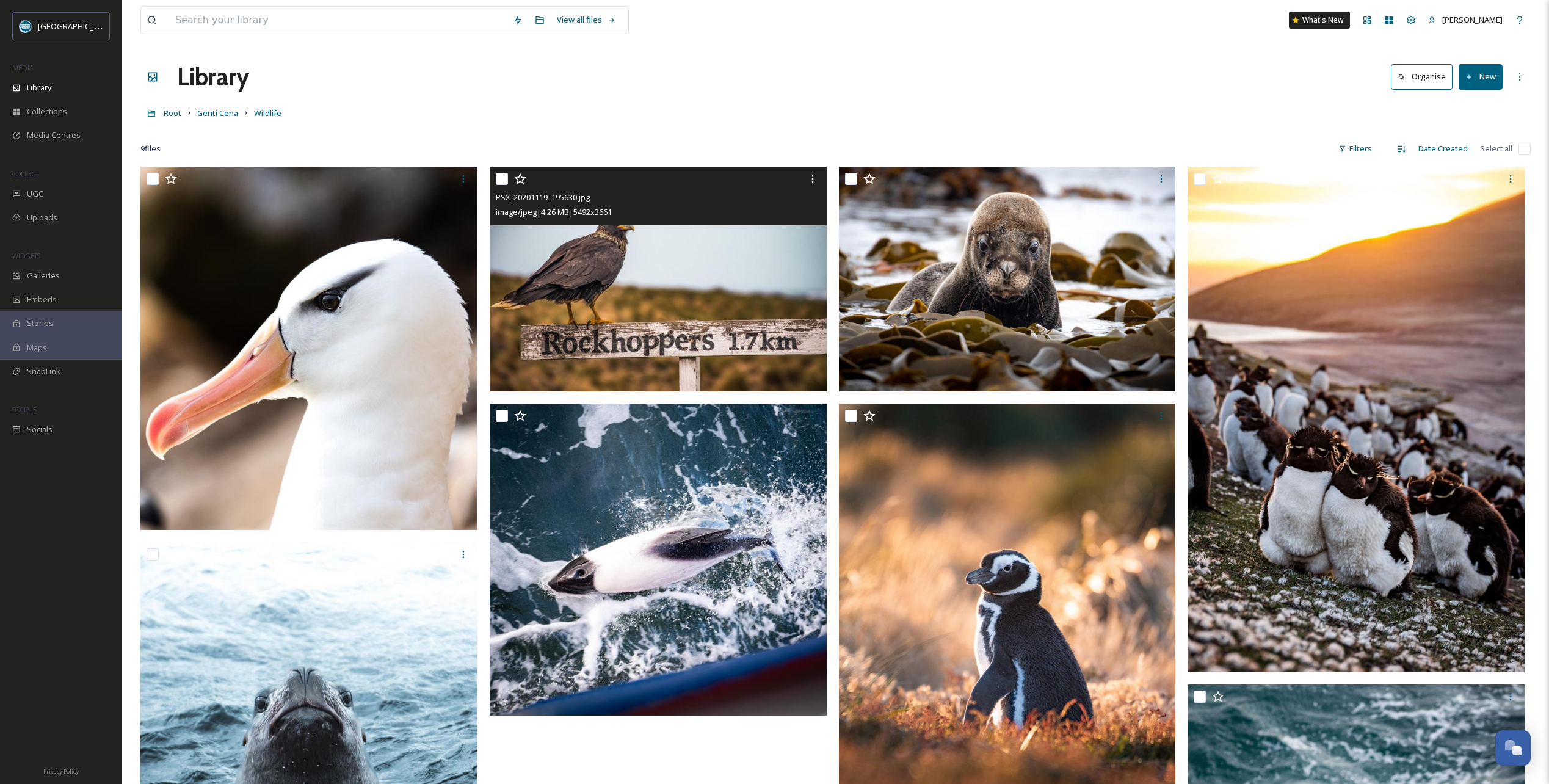
click at [522, 179] on icon at bounding box center [520, 179] width 12 height 12
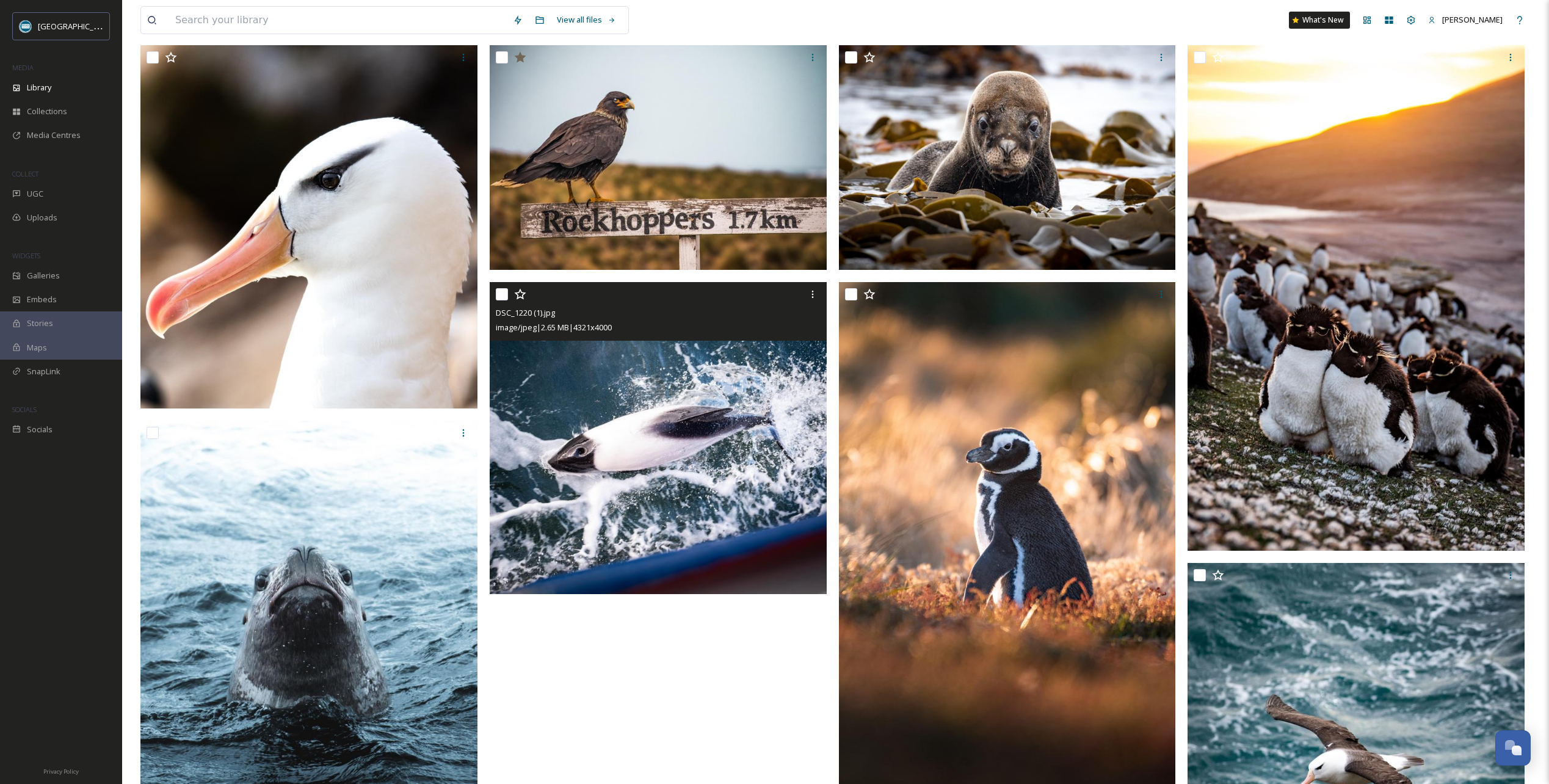
scroll to position [183, 0]
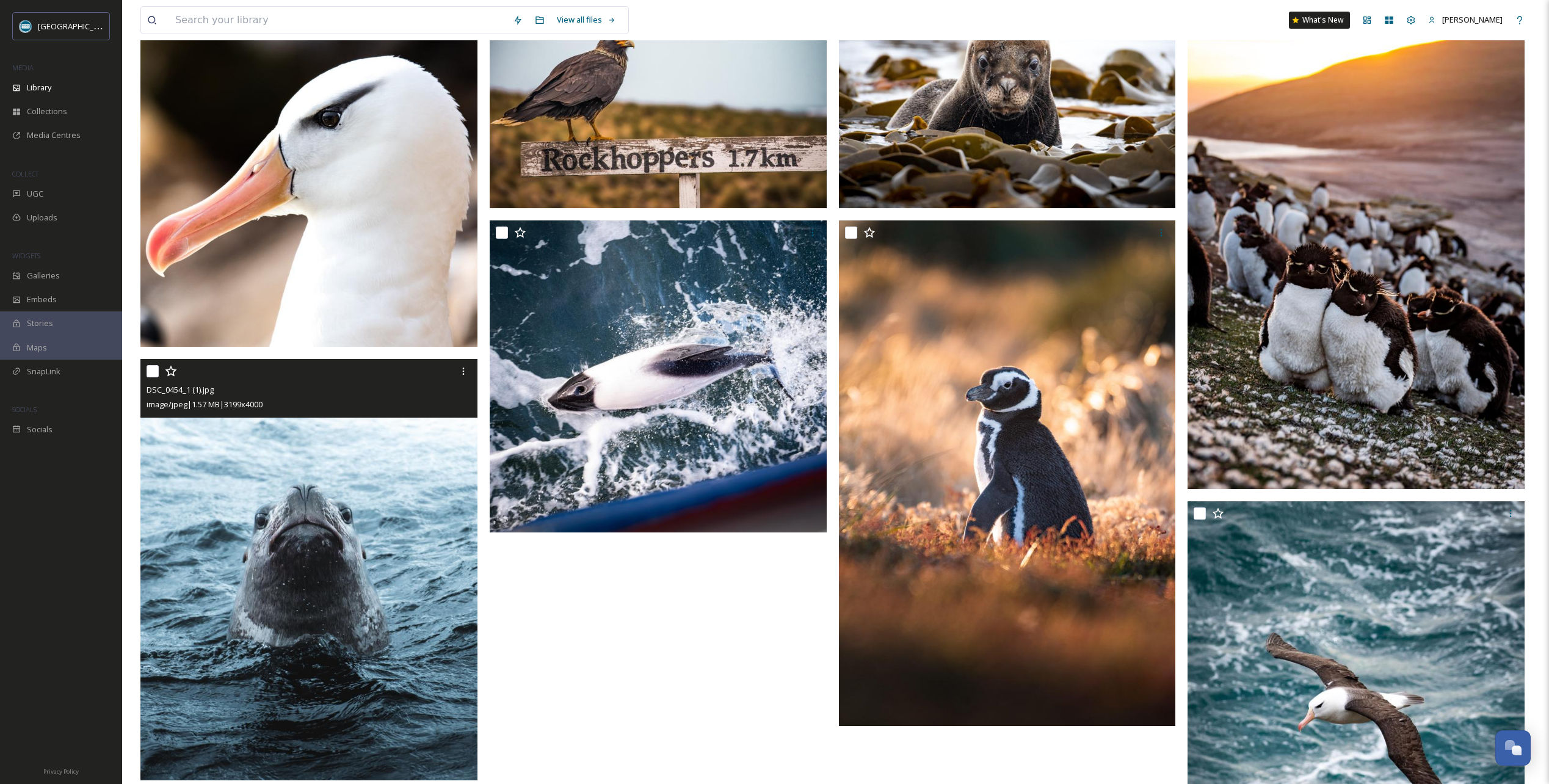
click at [171, 372] on icon at bounding box center [171, 371] width 12 height 12
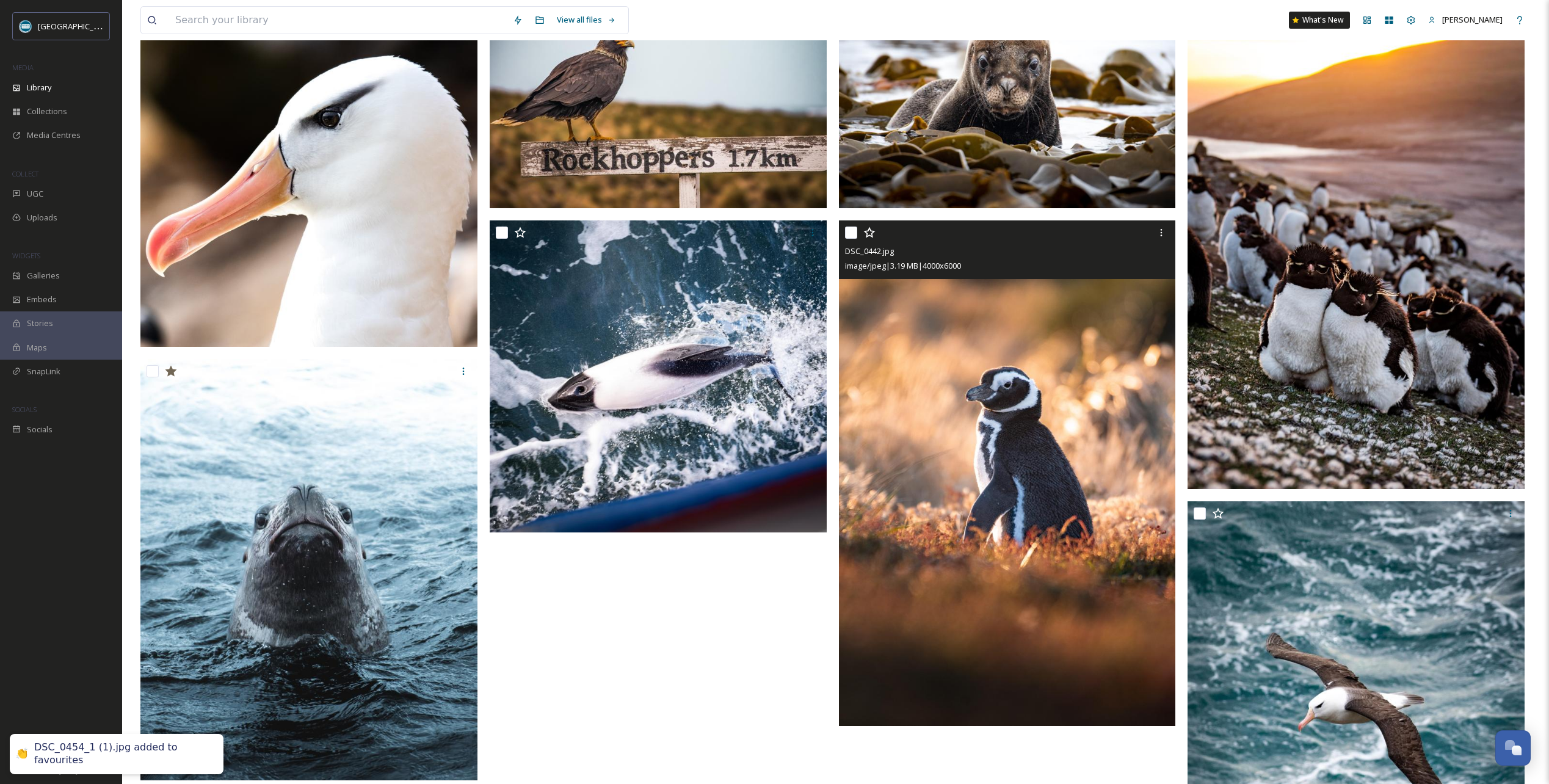
click at [871, 233] on icon at bounding box center [870, 232] width 12 height 12
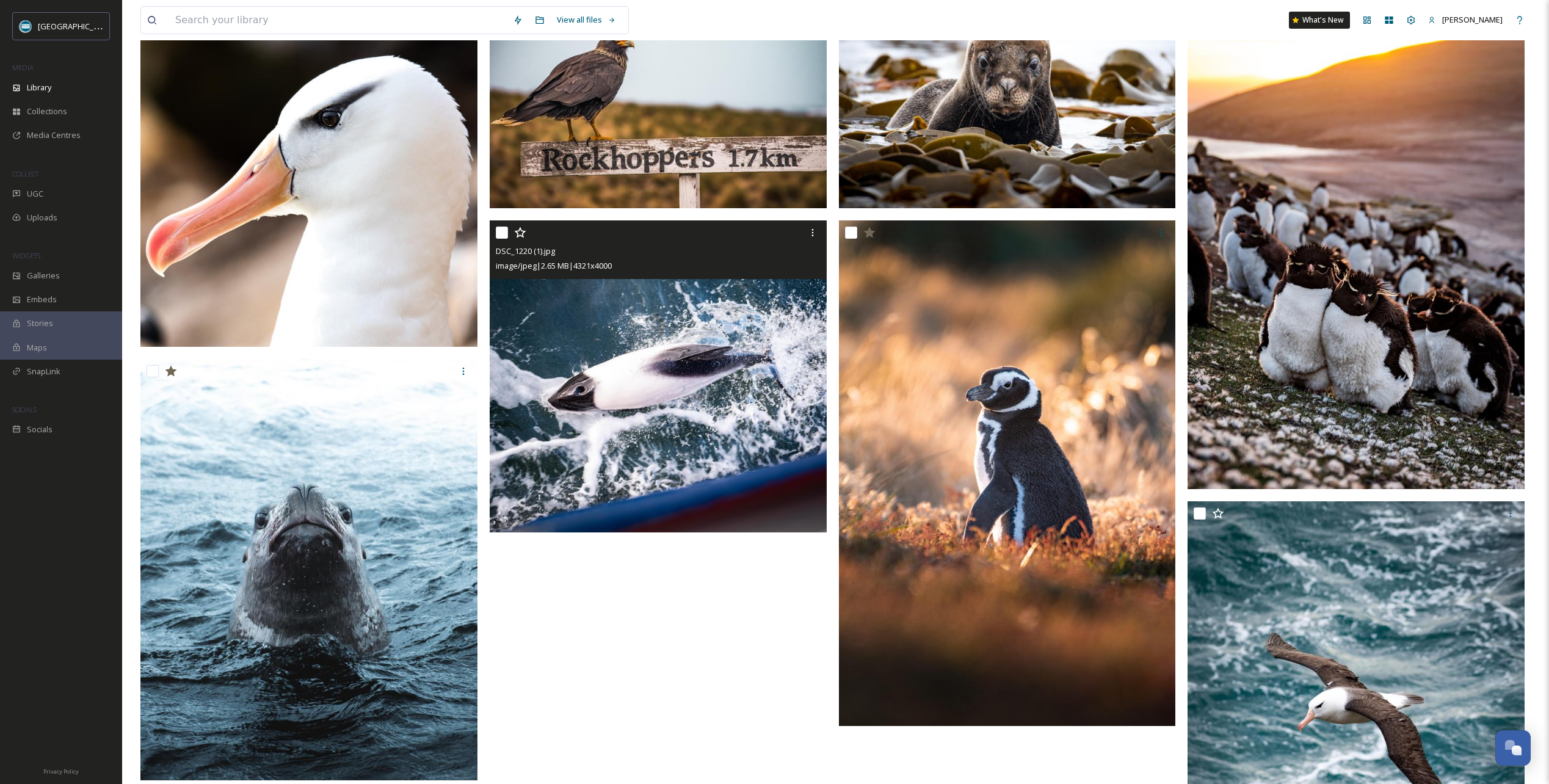
click at [523, 232] on icon at bounding box center [520, 232] width 12 height 12
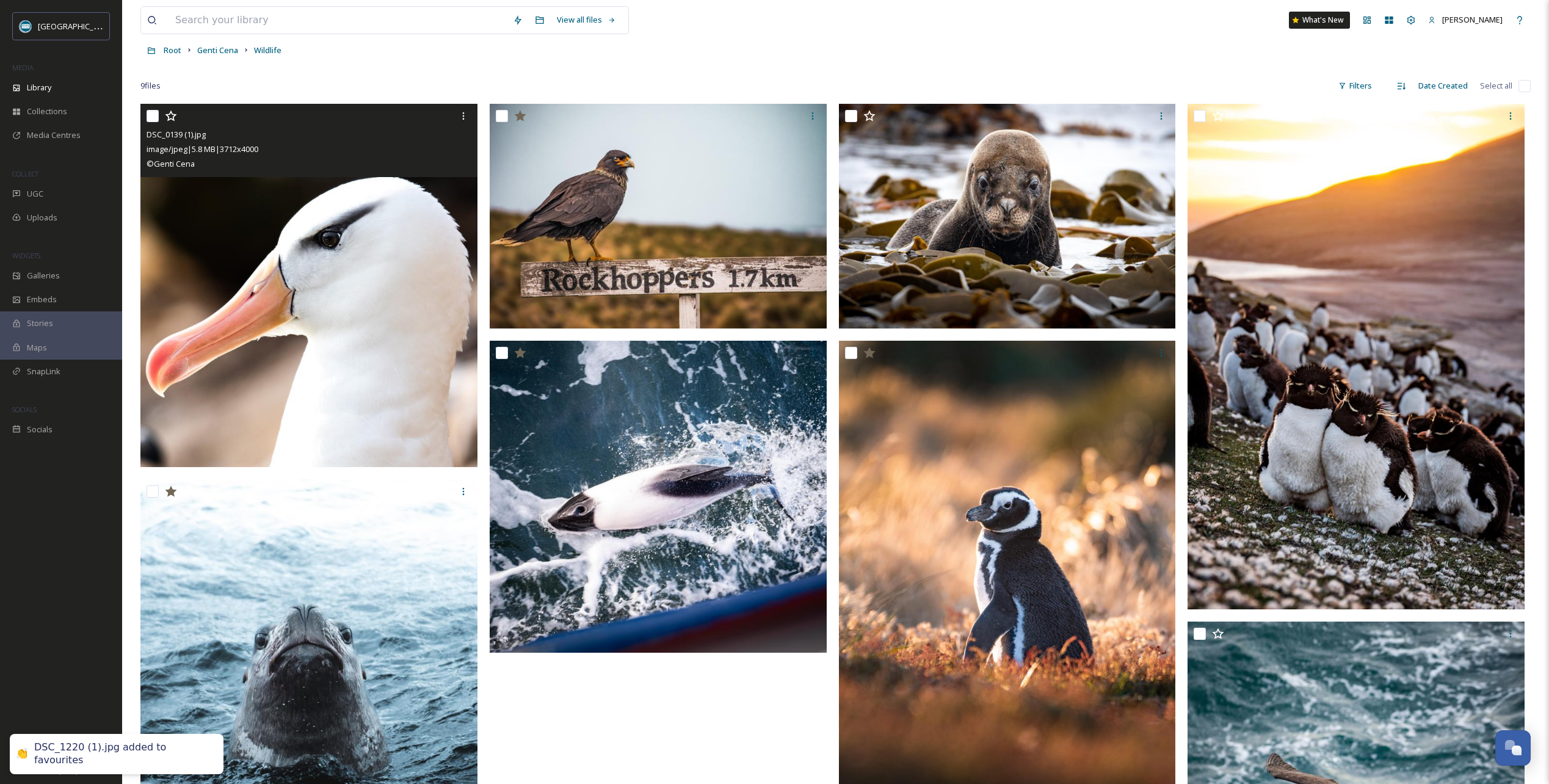
scroll to position [0, 0]
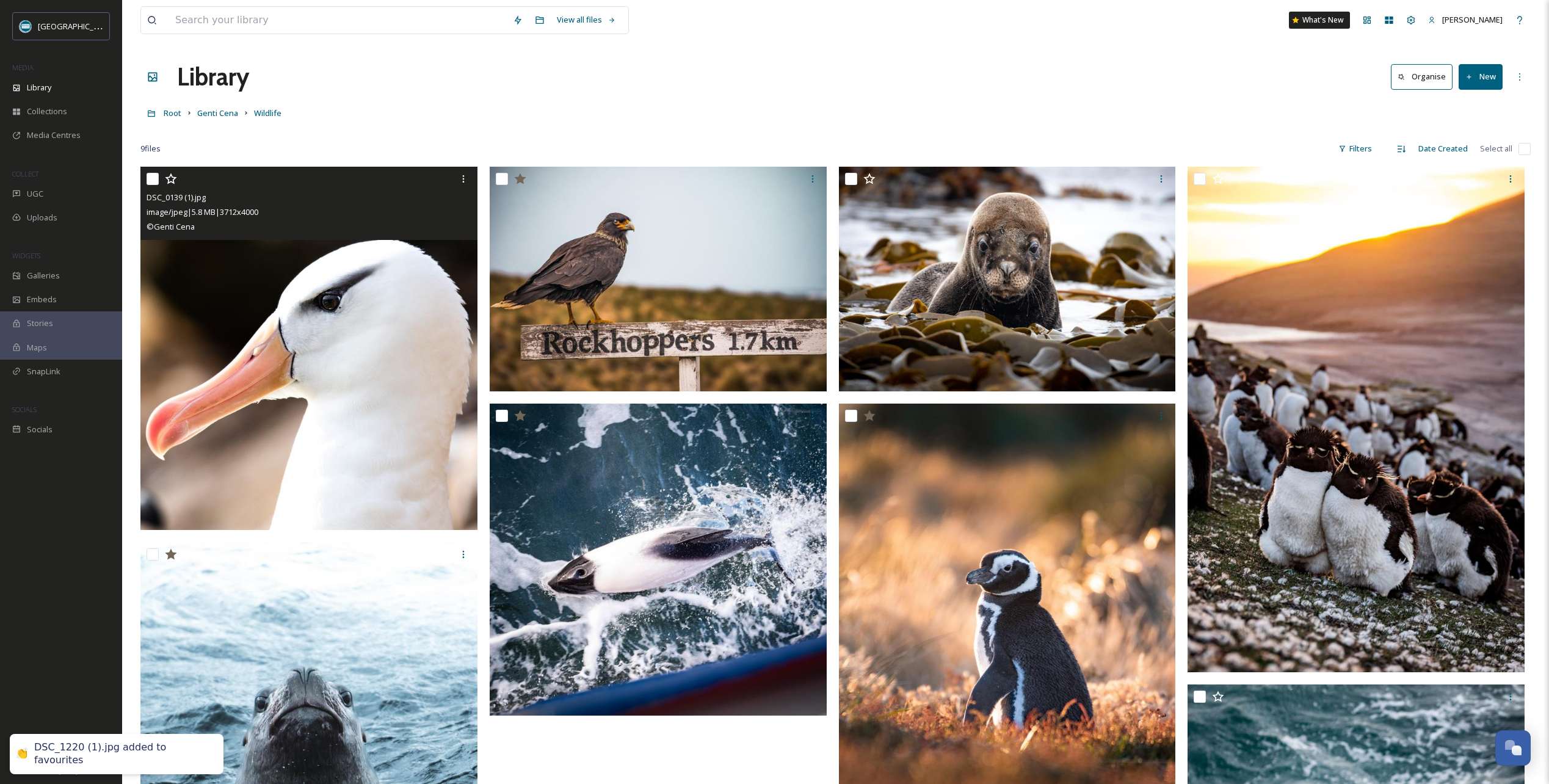
click at [171, 180] on icon at bounding box center [171, 179] width 12 height 12
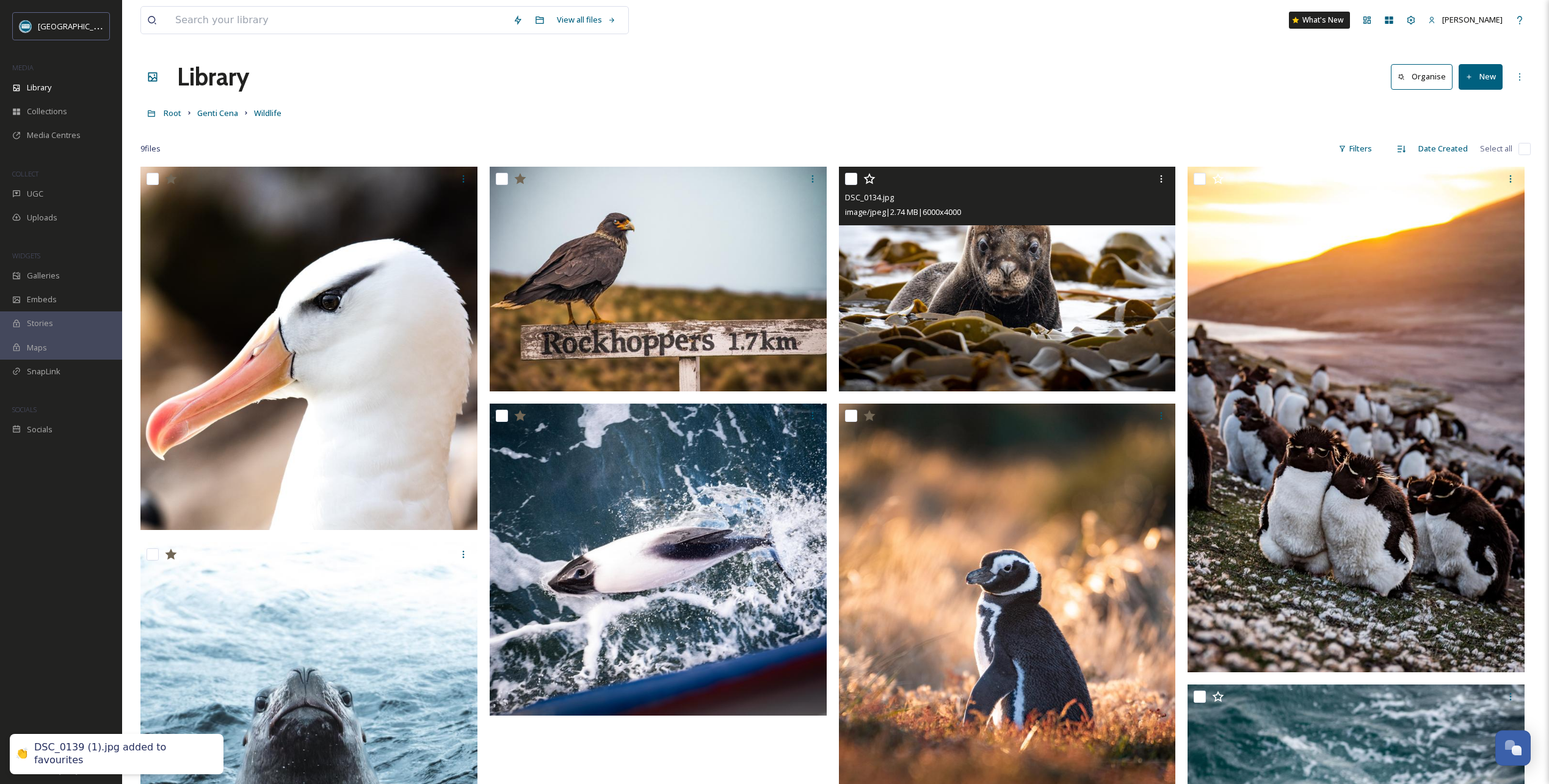
click at [870, 179] on icon at bounding box center [870, 179] width 12 height 12
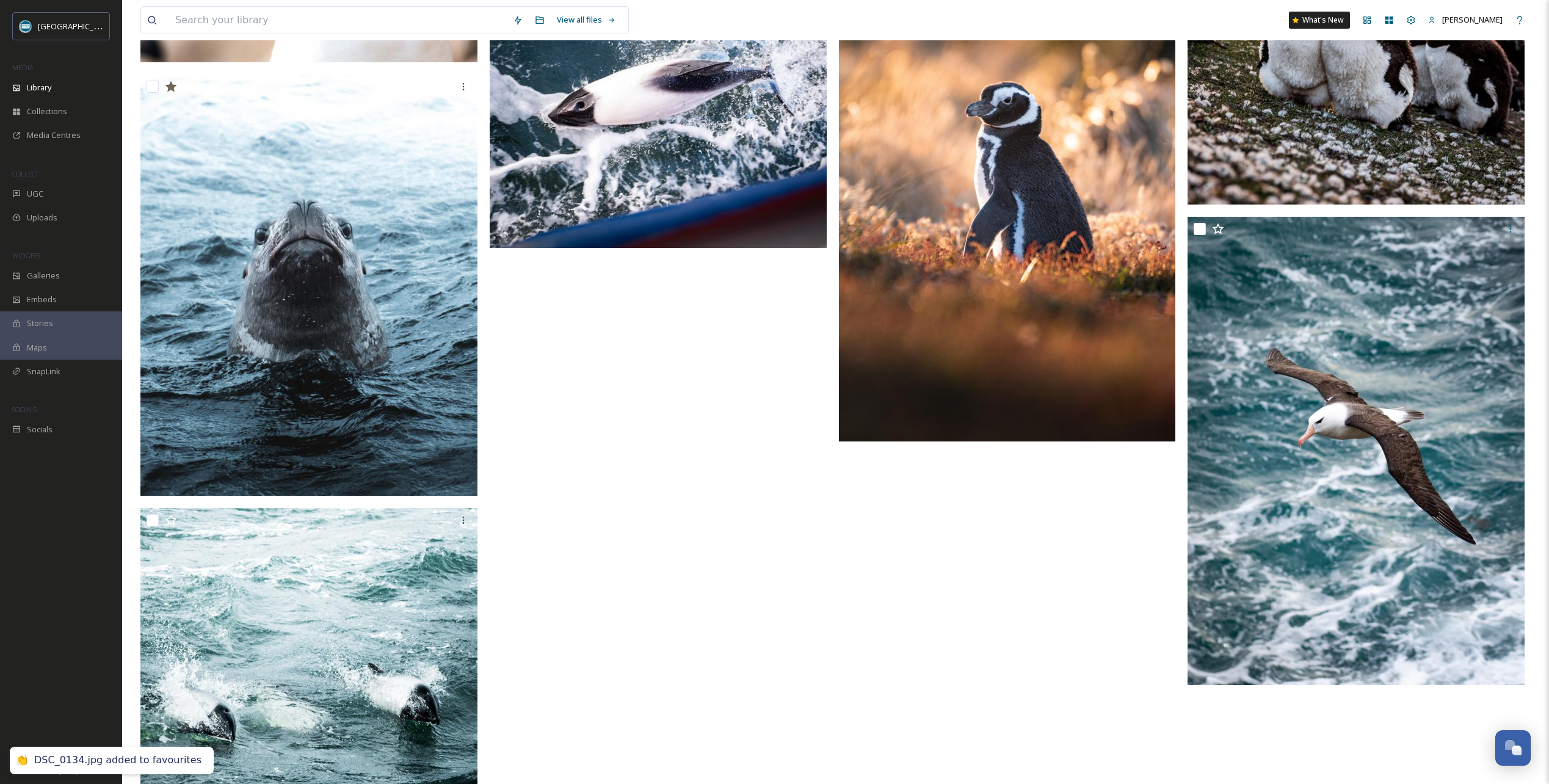
scroll to position [488, 0]
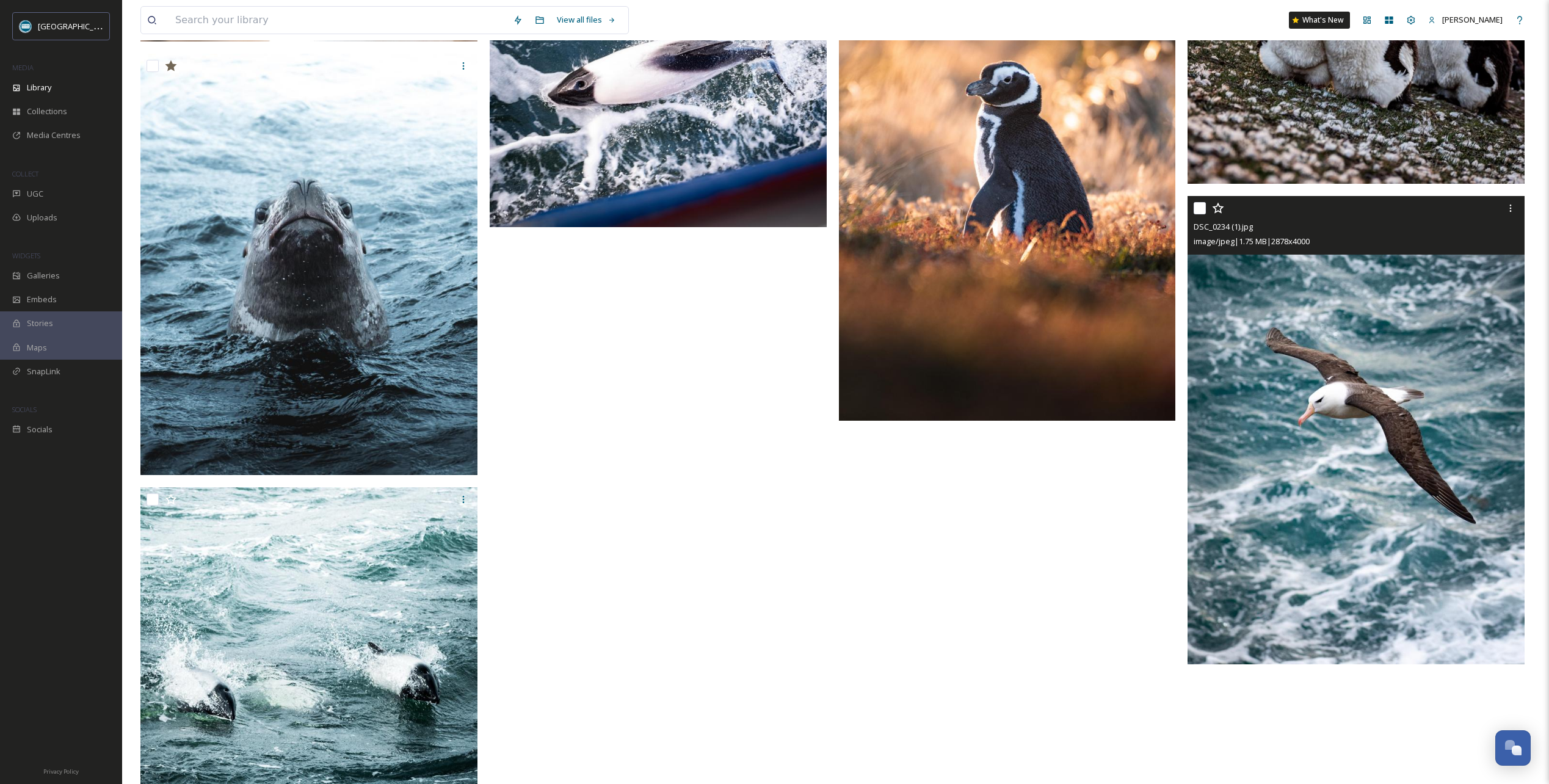
click at [1221, 205] on icon at bounding box center [1218, 208] width 12 height 12
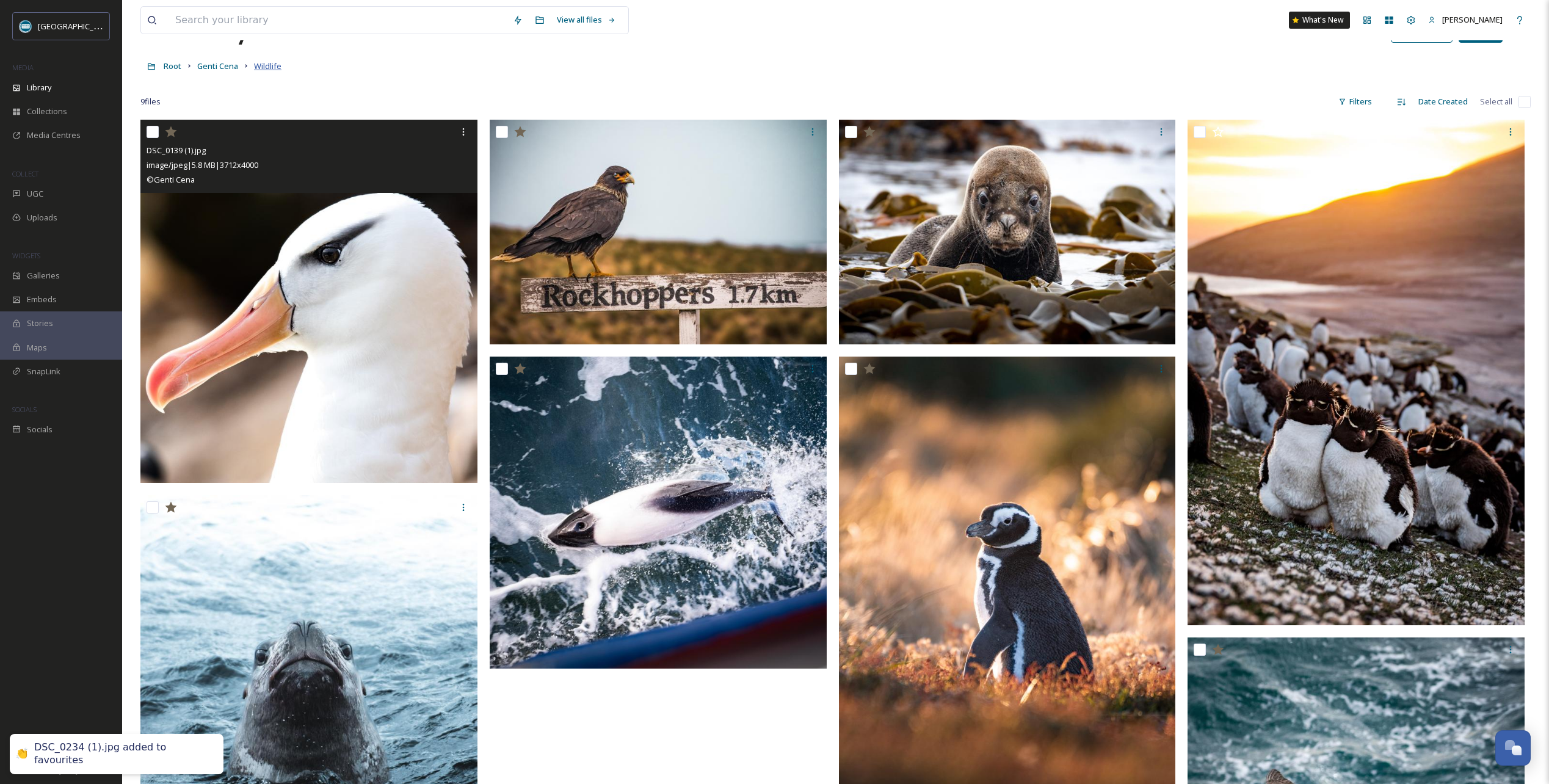
scroll to position [0, 0]
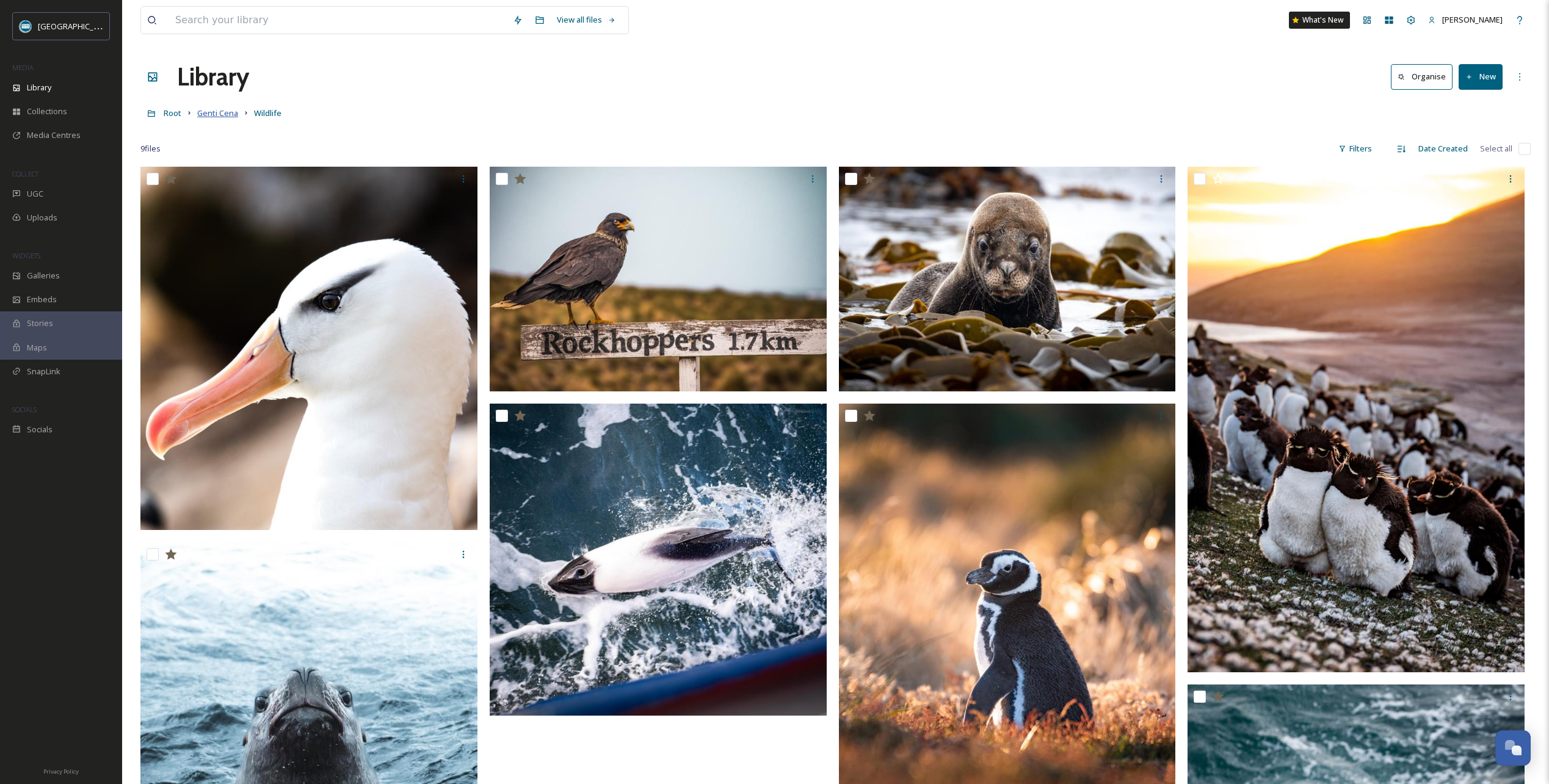
click at [222, 111] on span "Genti Cena" at bounding box center [217, 113] width 41 height 11
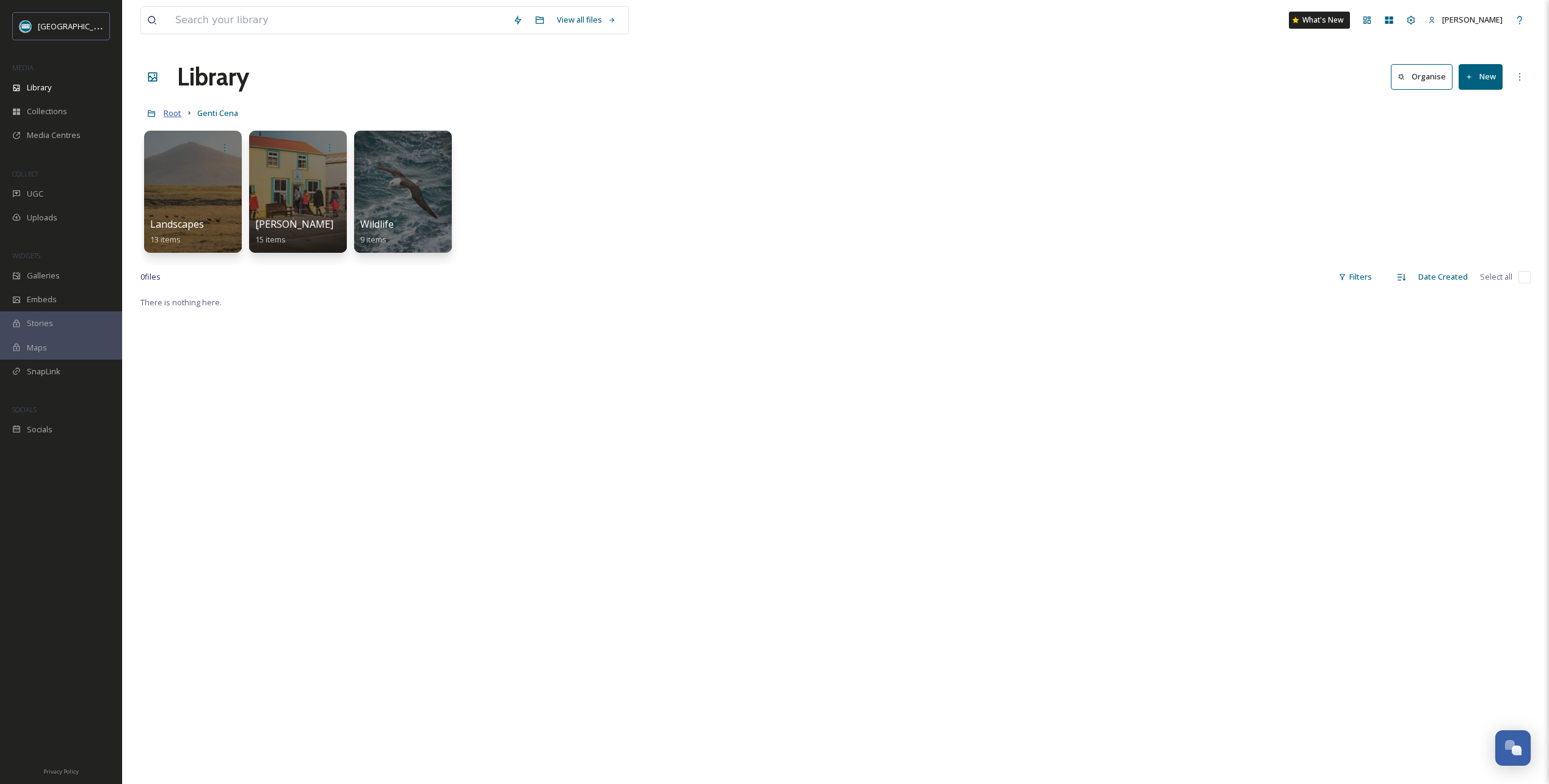
click at [173, 114] on span "Root" at bounding box center [173, 113] width 18 height 11
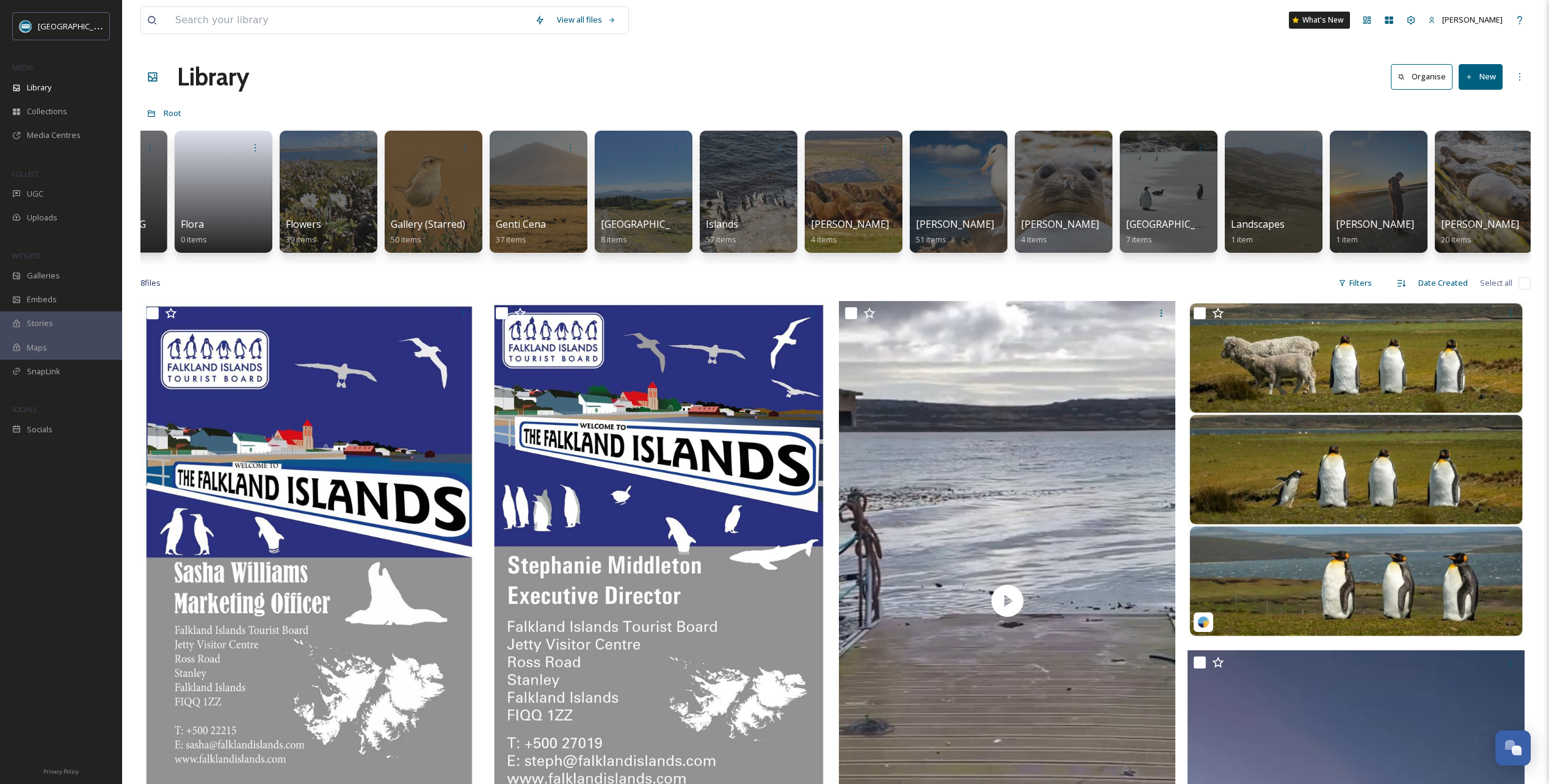
scroll to position [0, 1240]
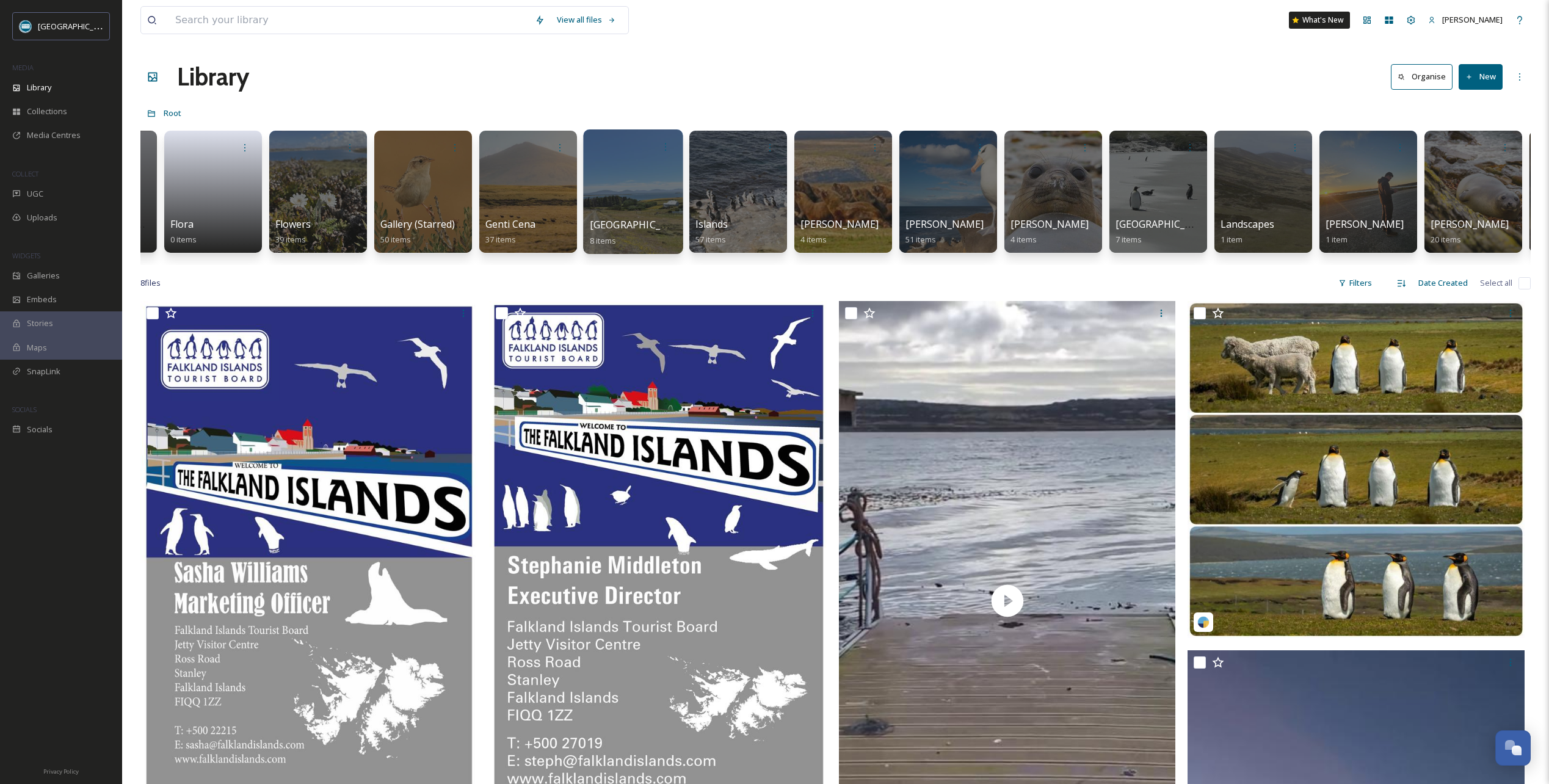
click at [638, 192] on div at bounding box center [633, 192] width 100 height 125
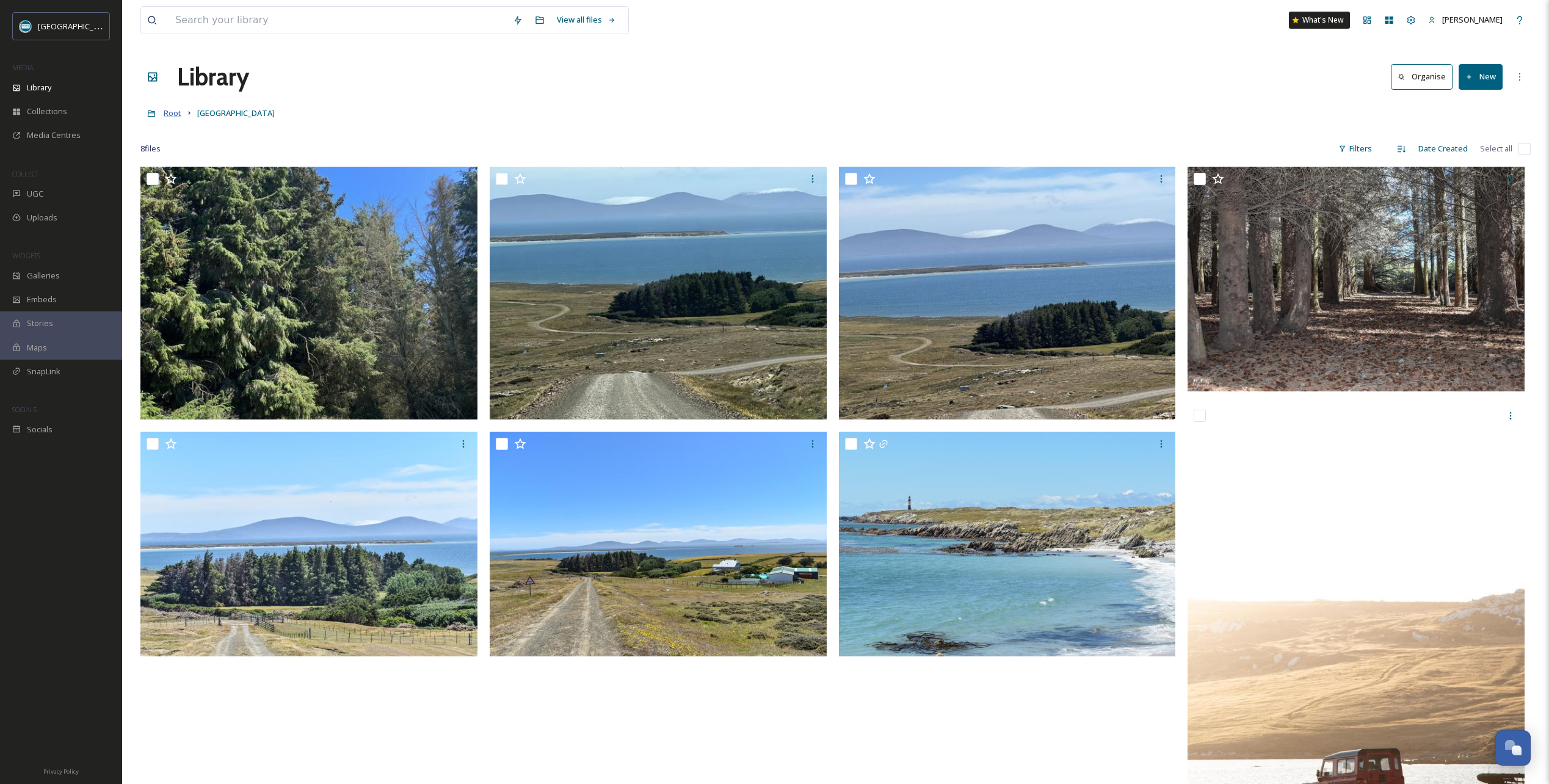
click at [177, 115] on span "Root" at bounding box center [173, 113] width 18 height 11
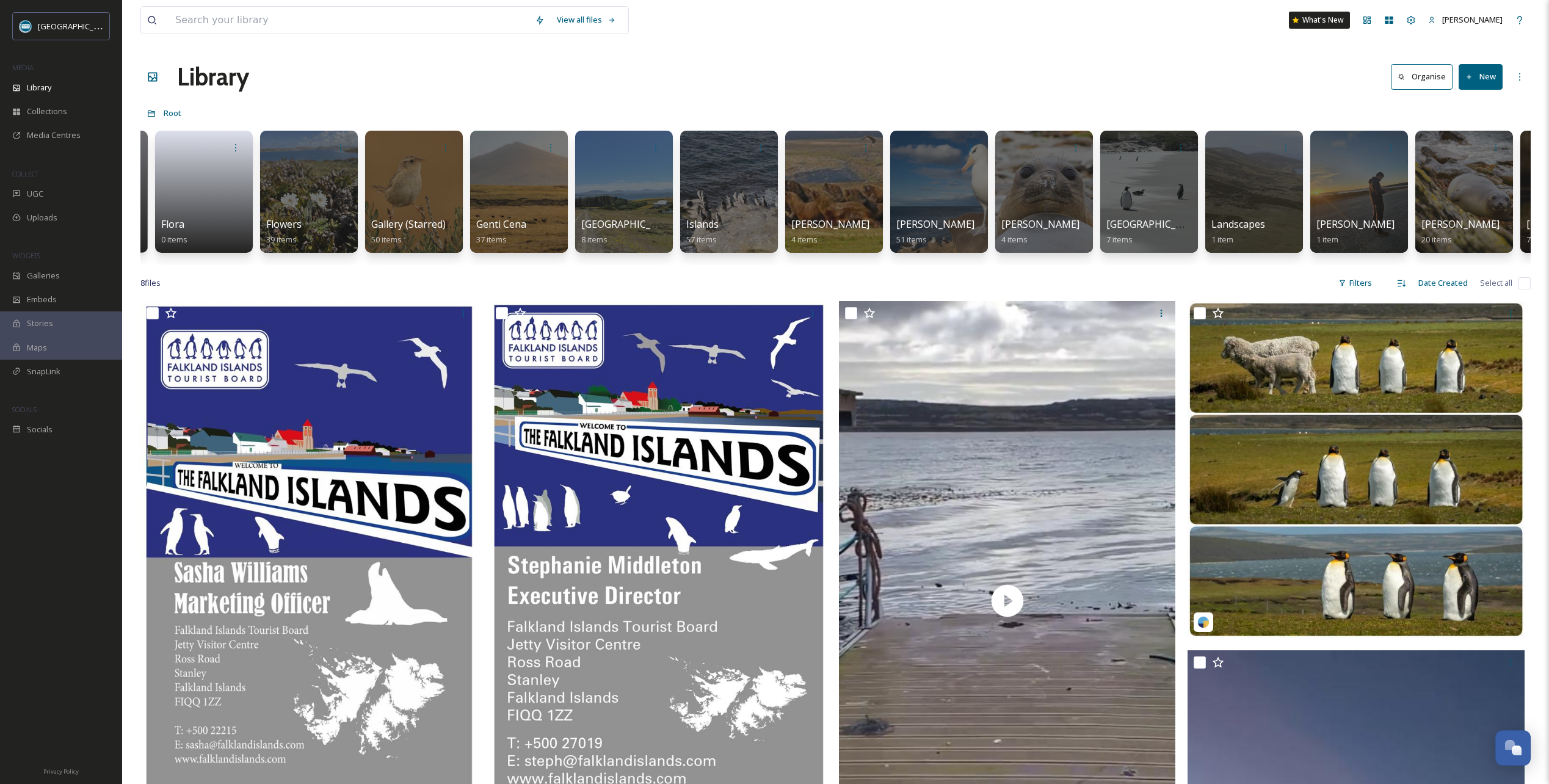
scroll to position [0, 1254]
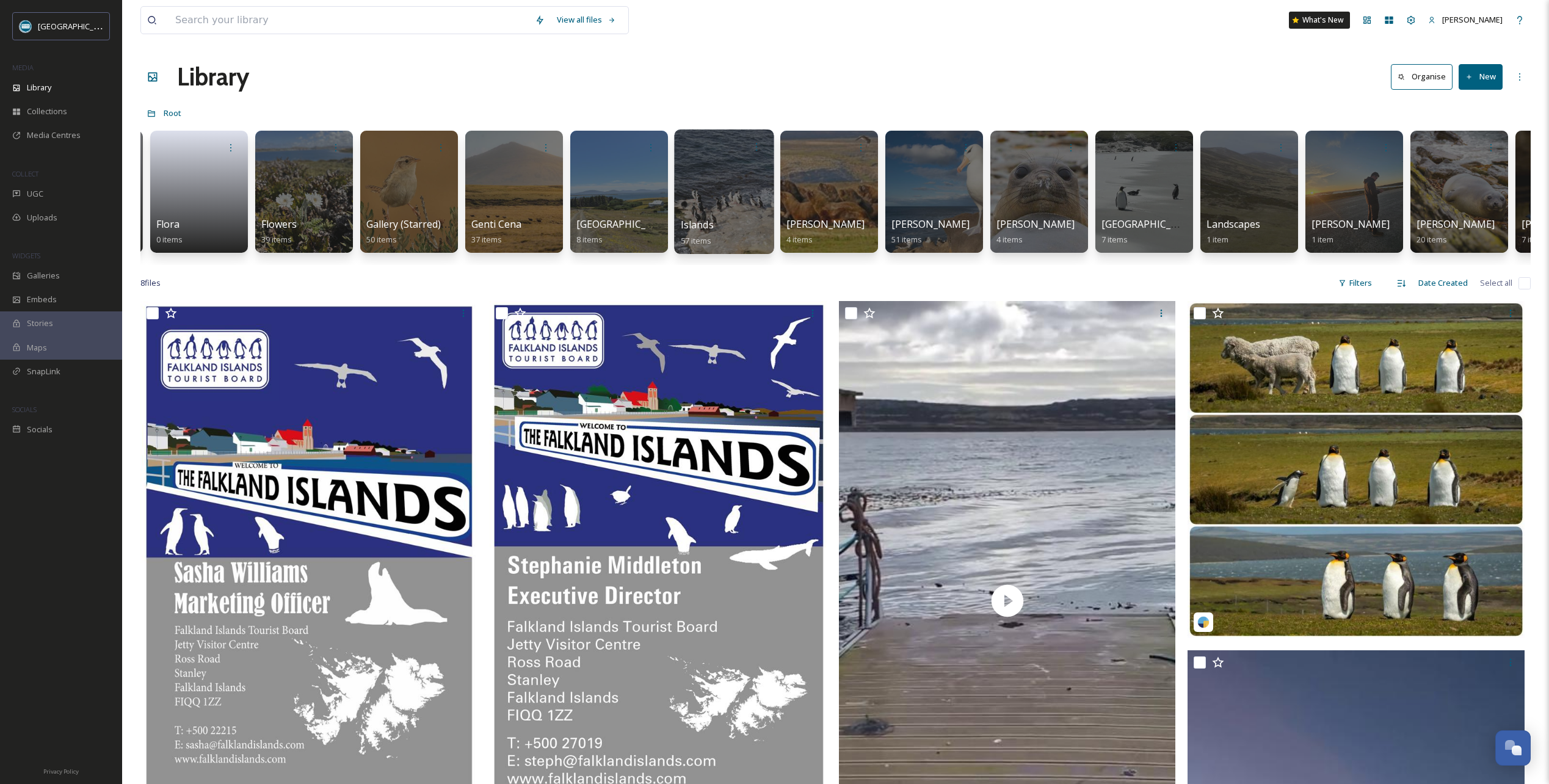
click at [739, 188] on div at bounding box center [723, 192] width 100 height 125
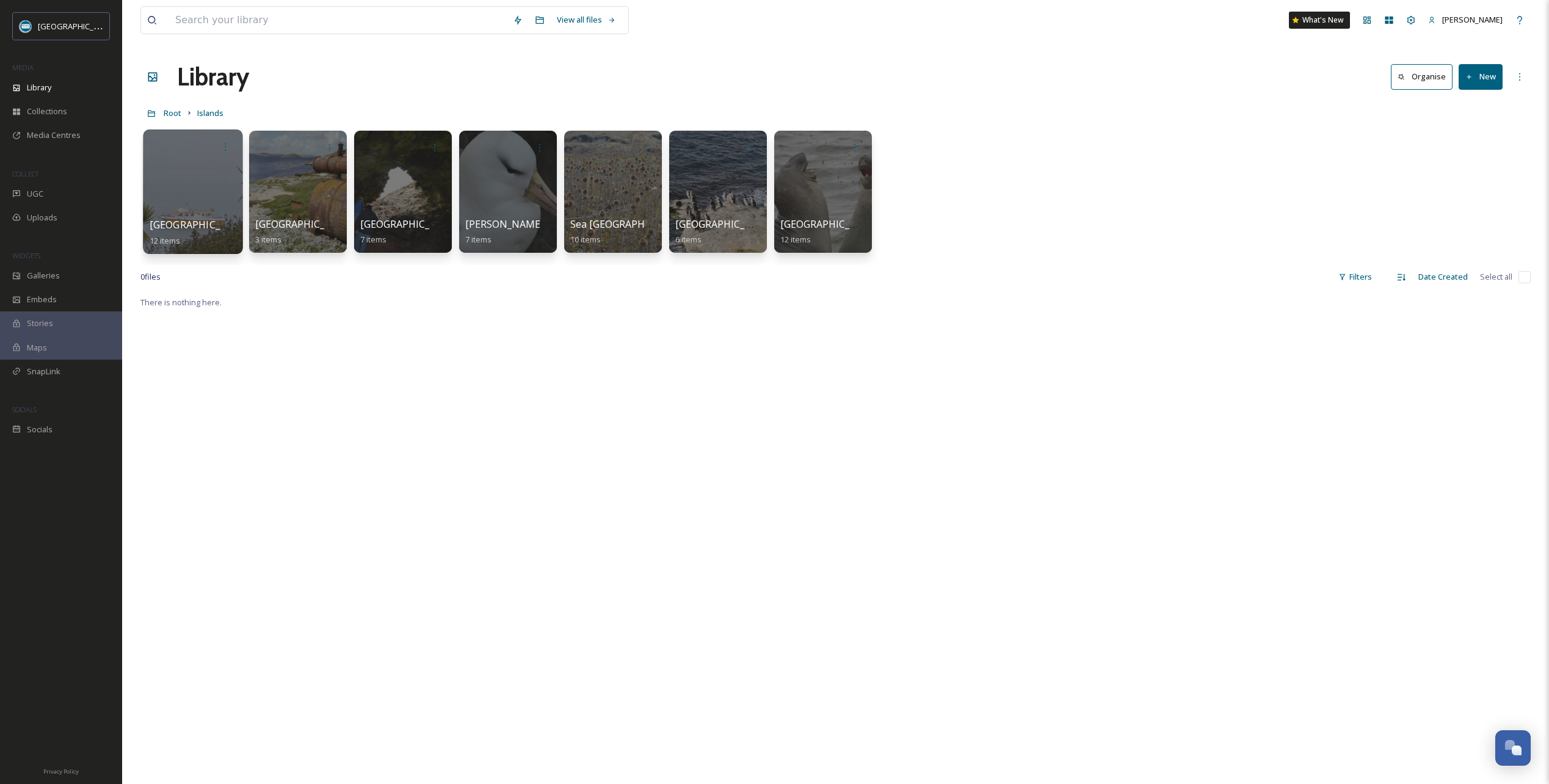
click at [204, 190] on div at bounding box center [192, 192] width 100 height 125
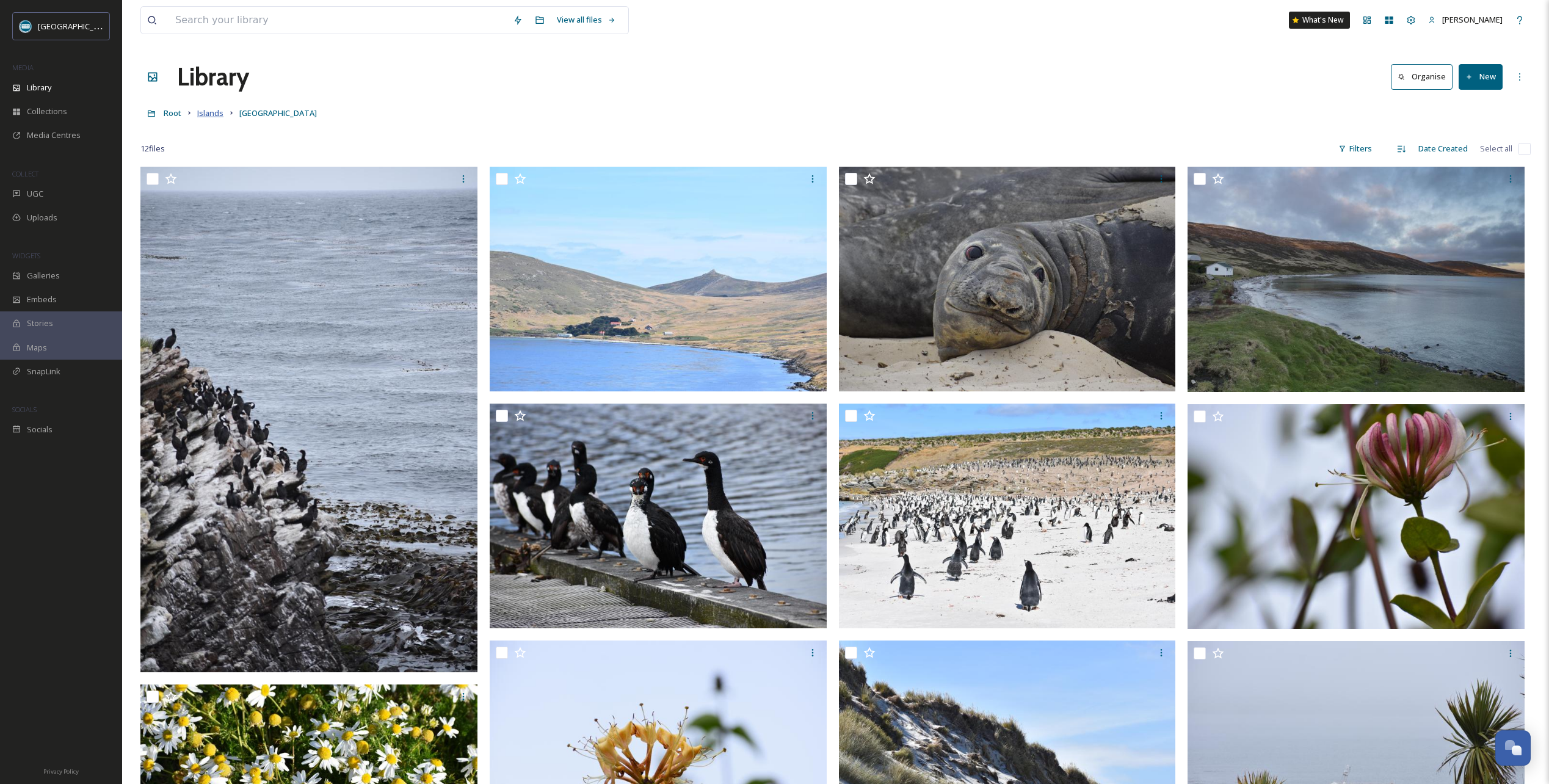
click at [211, 114] on span "Islands" at bounding box center [210, 113] width 26 height 11
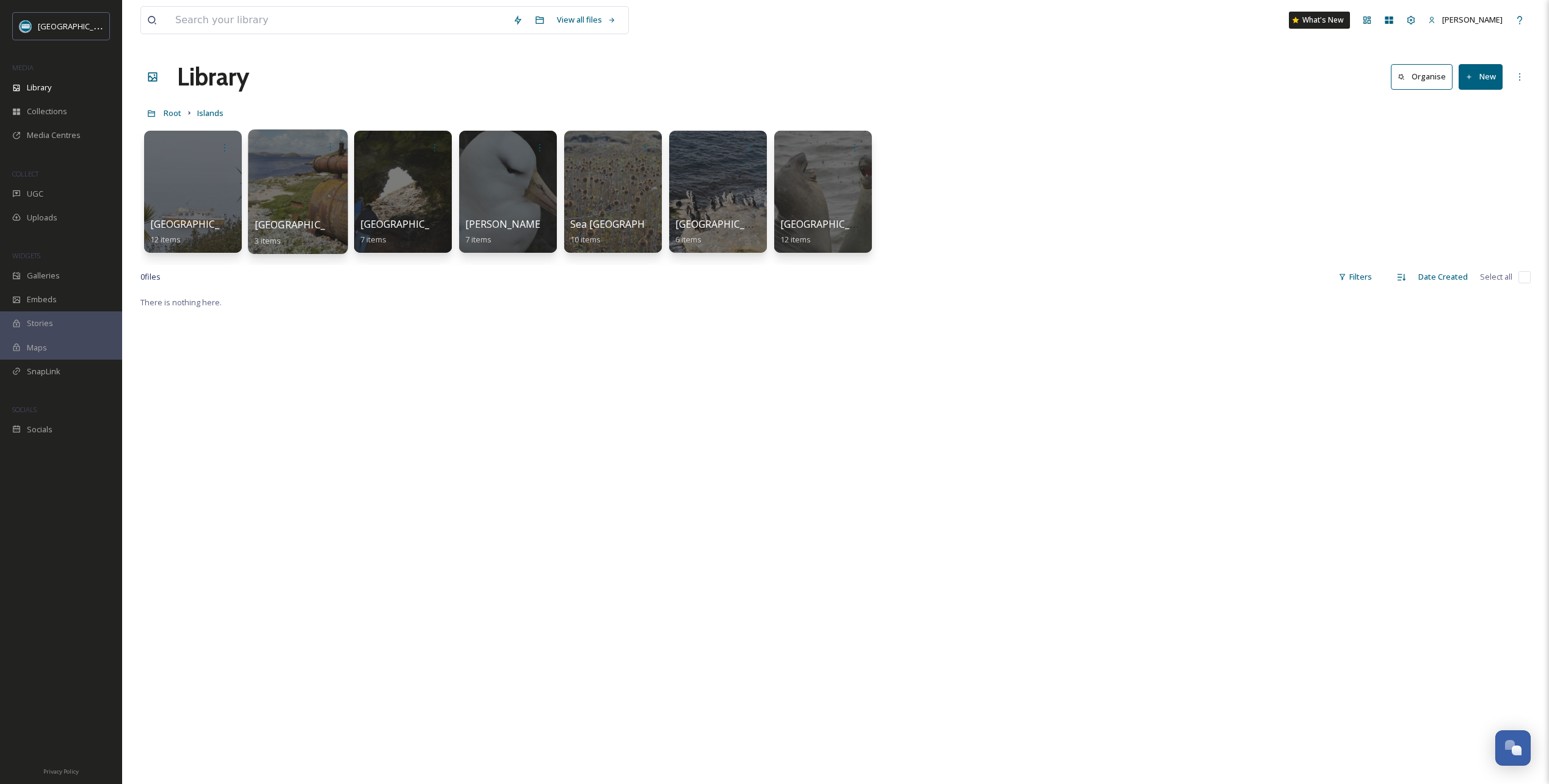
click at [301, 192] on div at bounding box center [297, 192] width 100 height 125
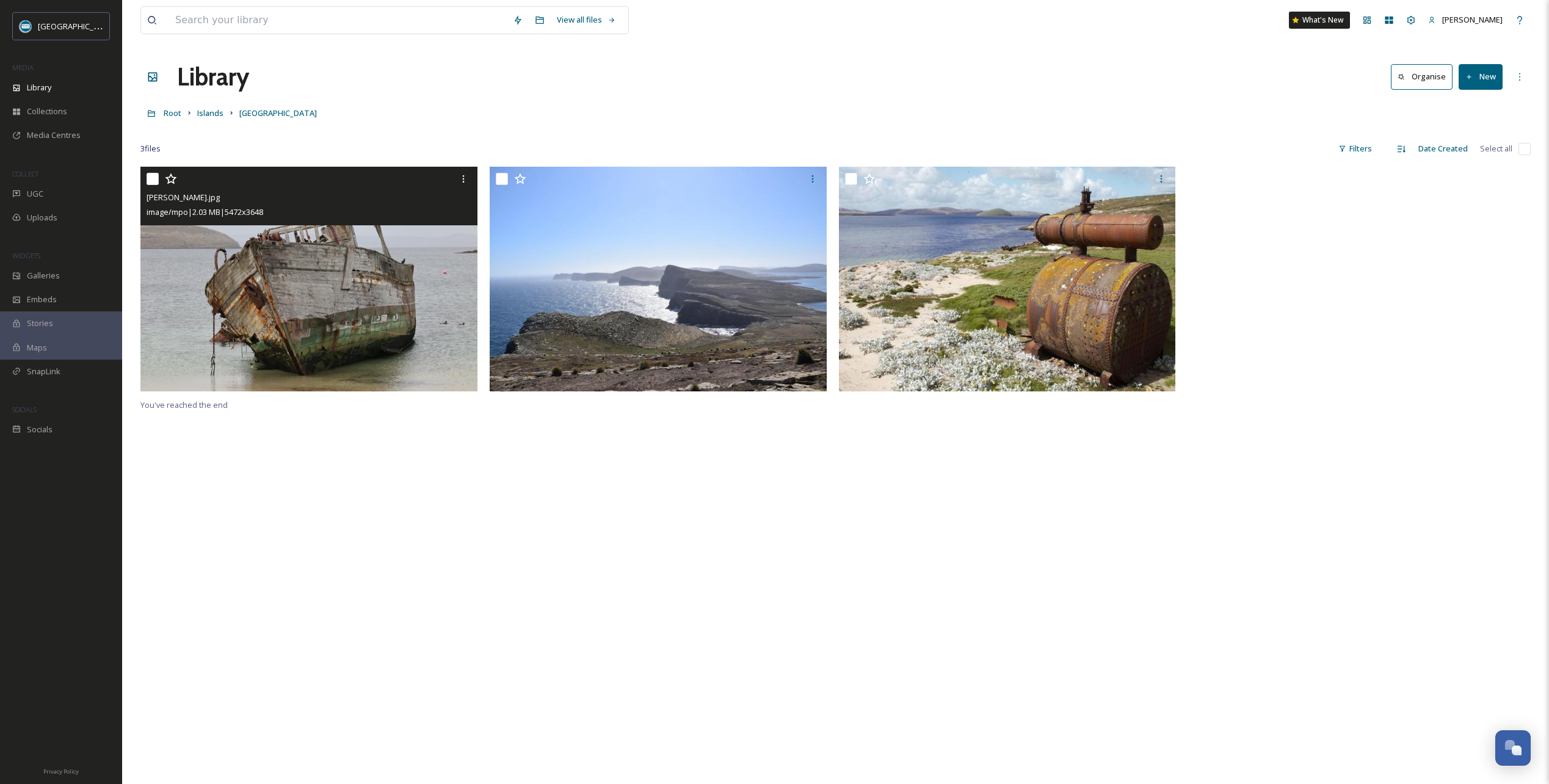
click at [171, 177] on icon at bounding box center [170, 179] width 12 height 11
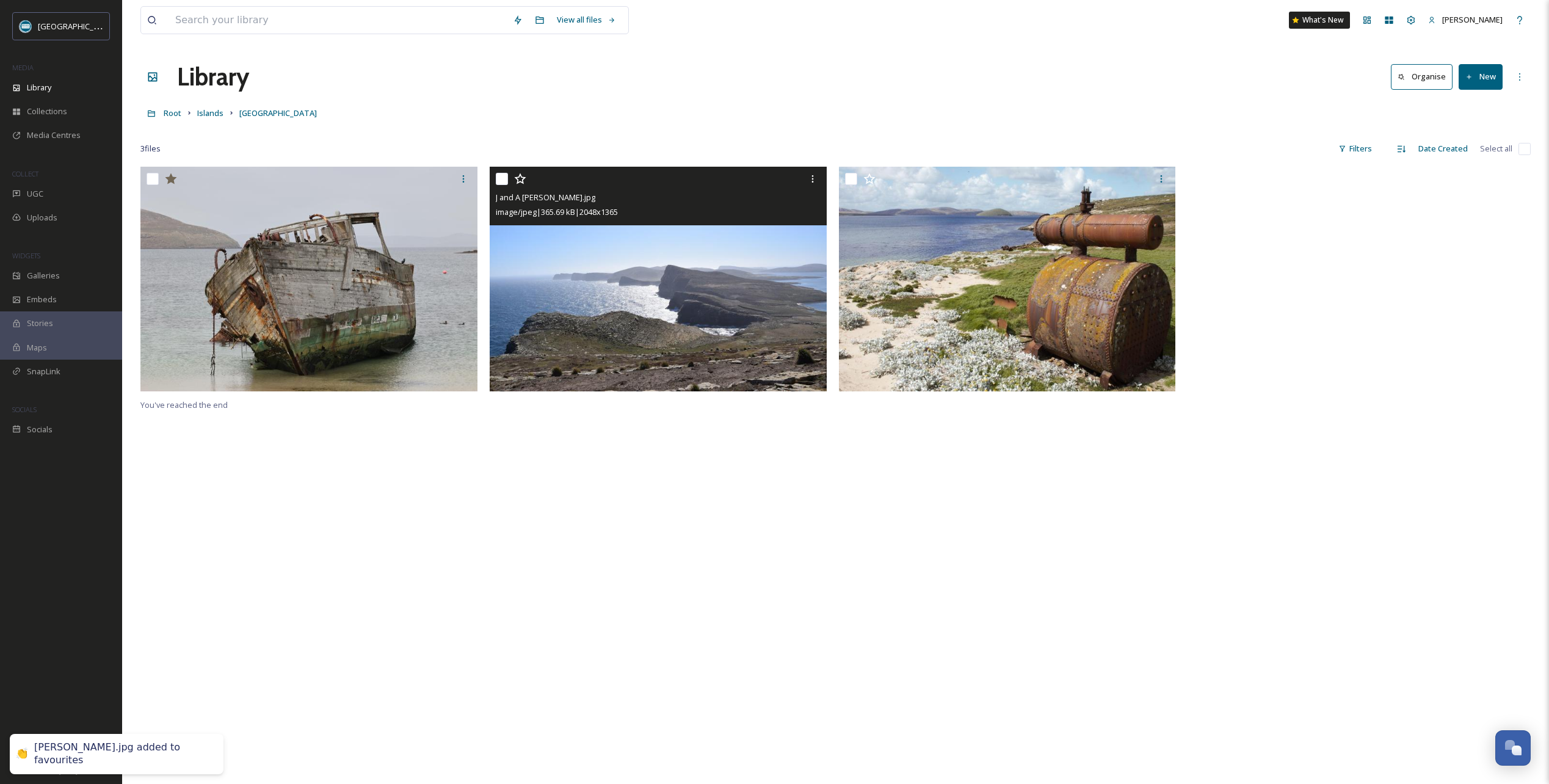
click at [521, 178] on icon at bounding box center [520, 179] width 12 height 12
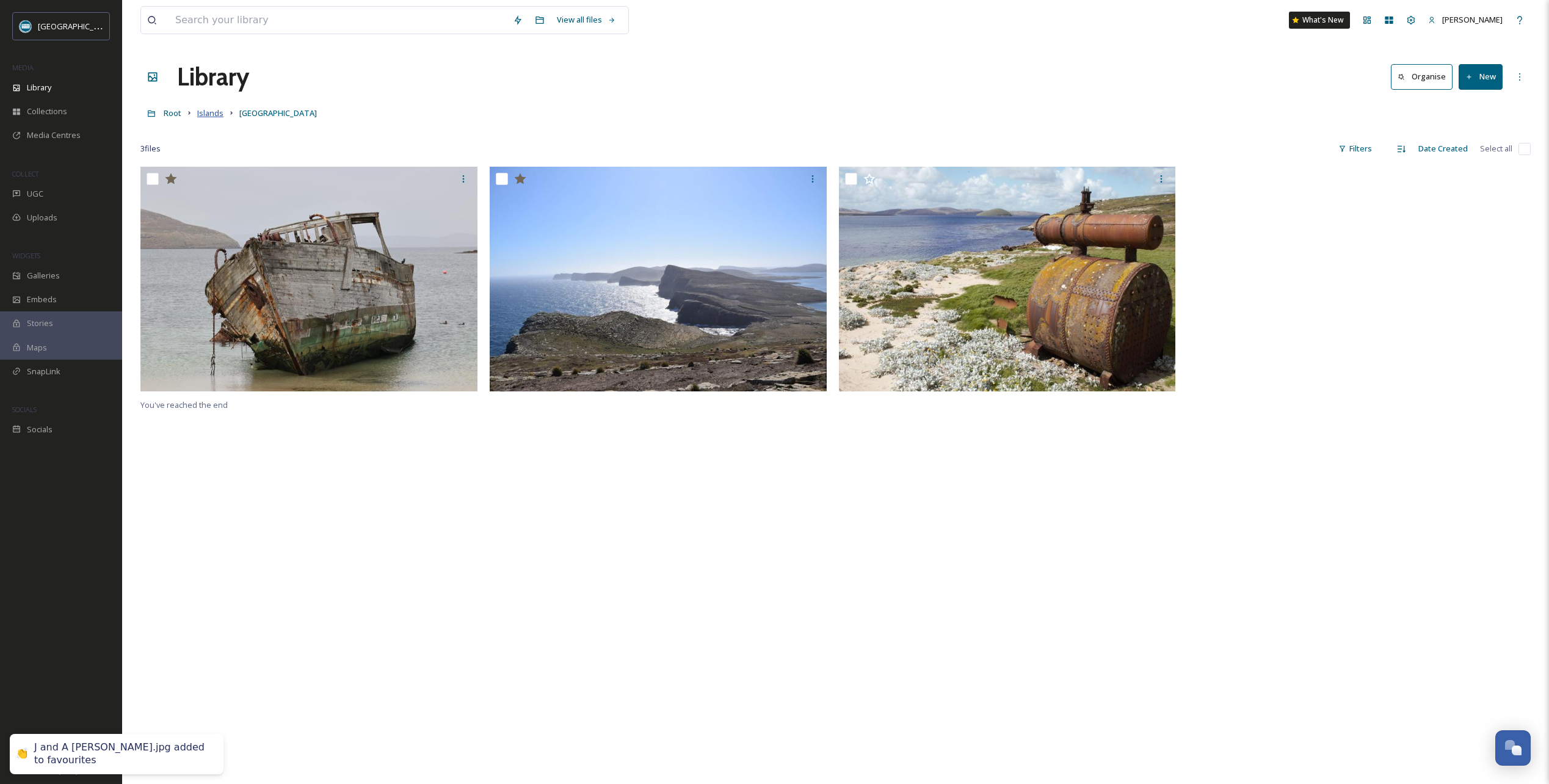
click at [210, 114] on span "Islands" at bounding box center [210, 113] width 26 height 11
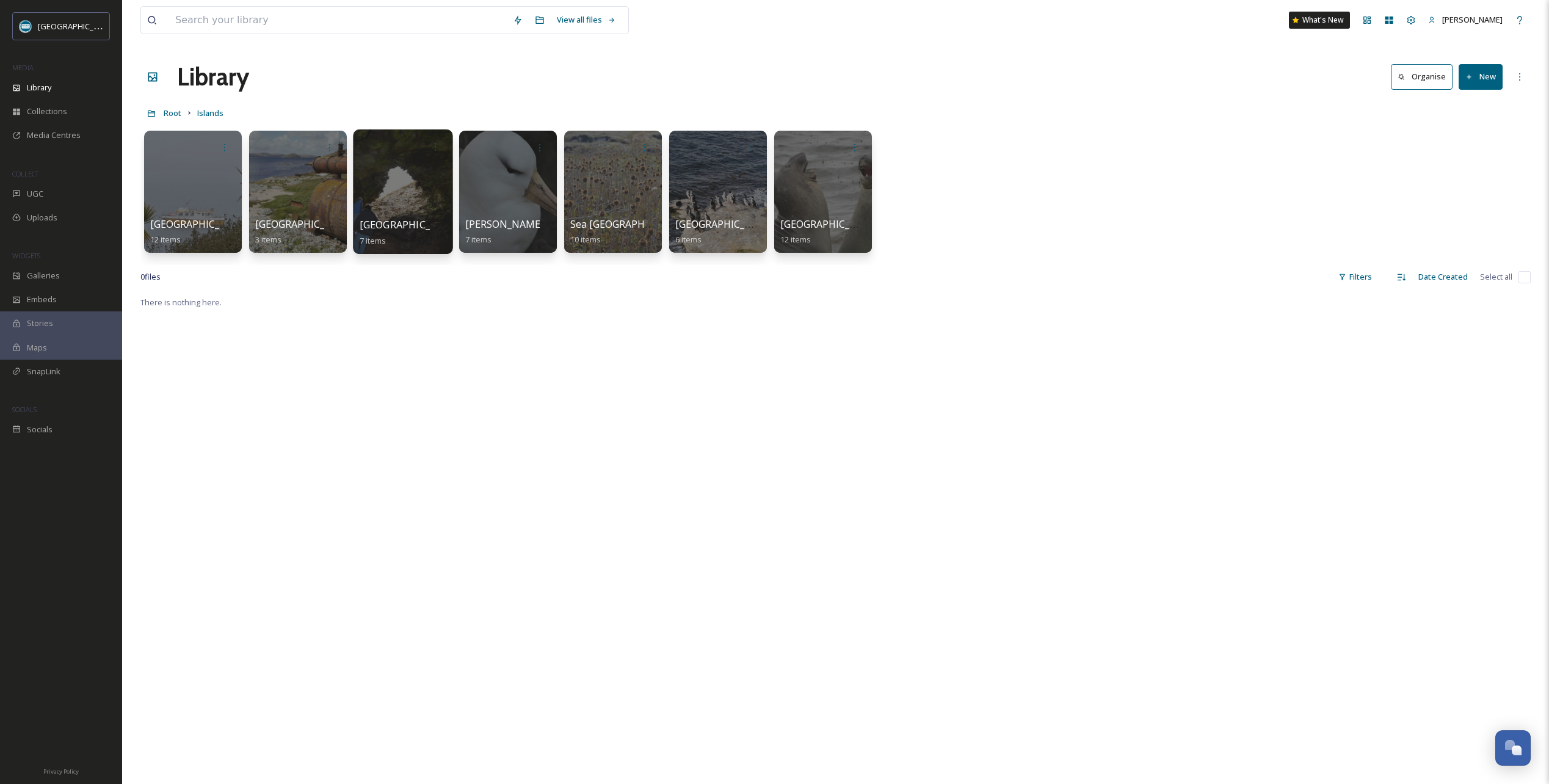
click at [421, 181] on div at bounding box center [402, 192] width 100 height 125
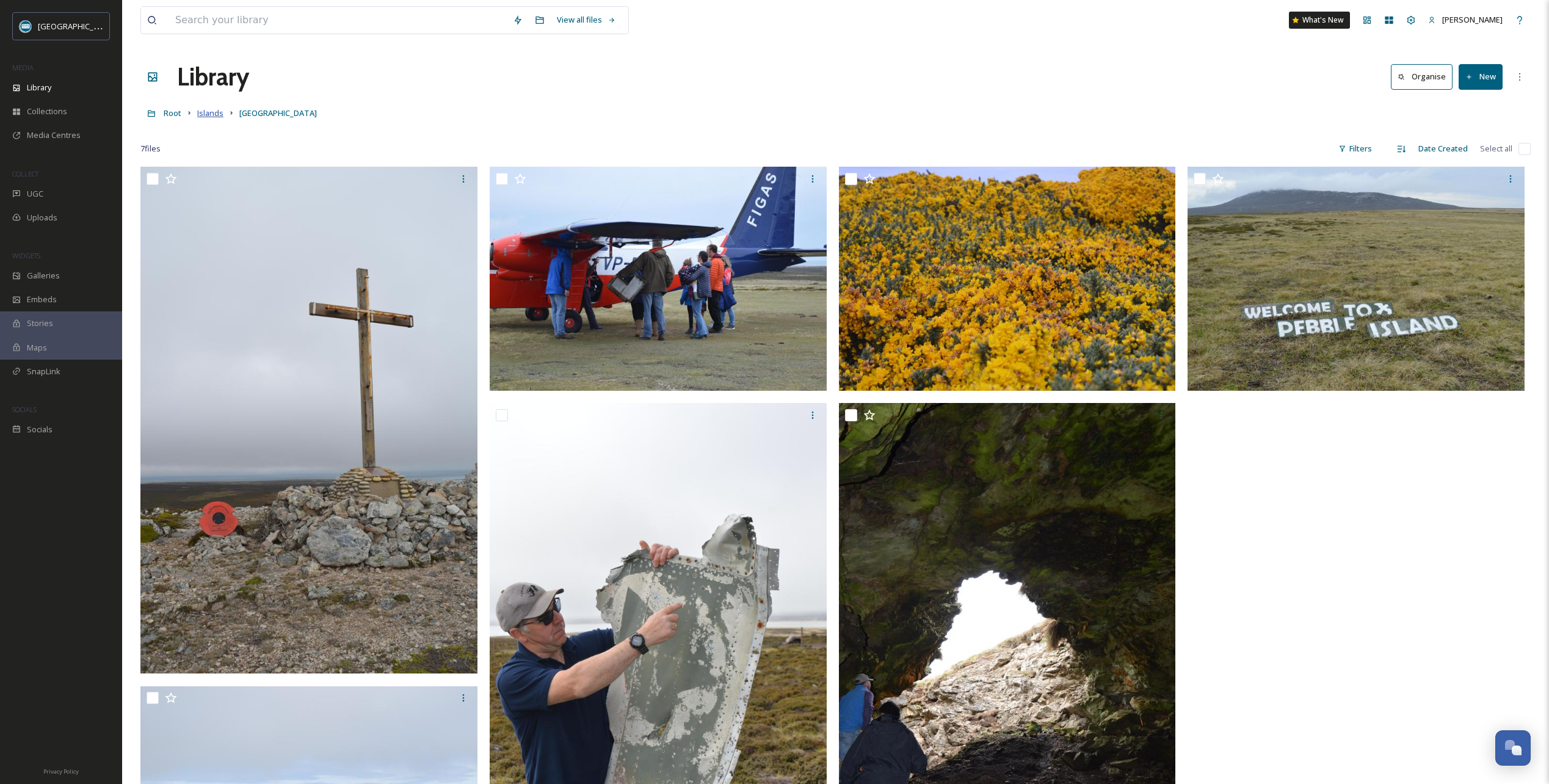
click at [218, 114] on span "Islands" at bounding box center [210, 113] width 26 height 11
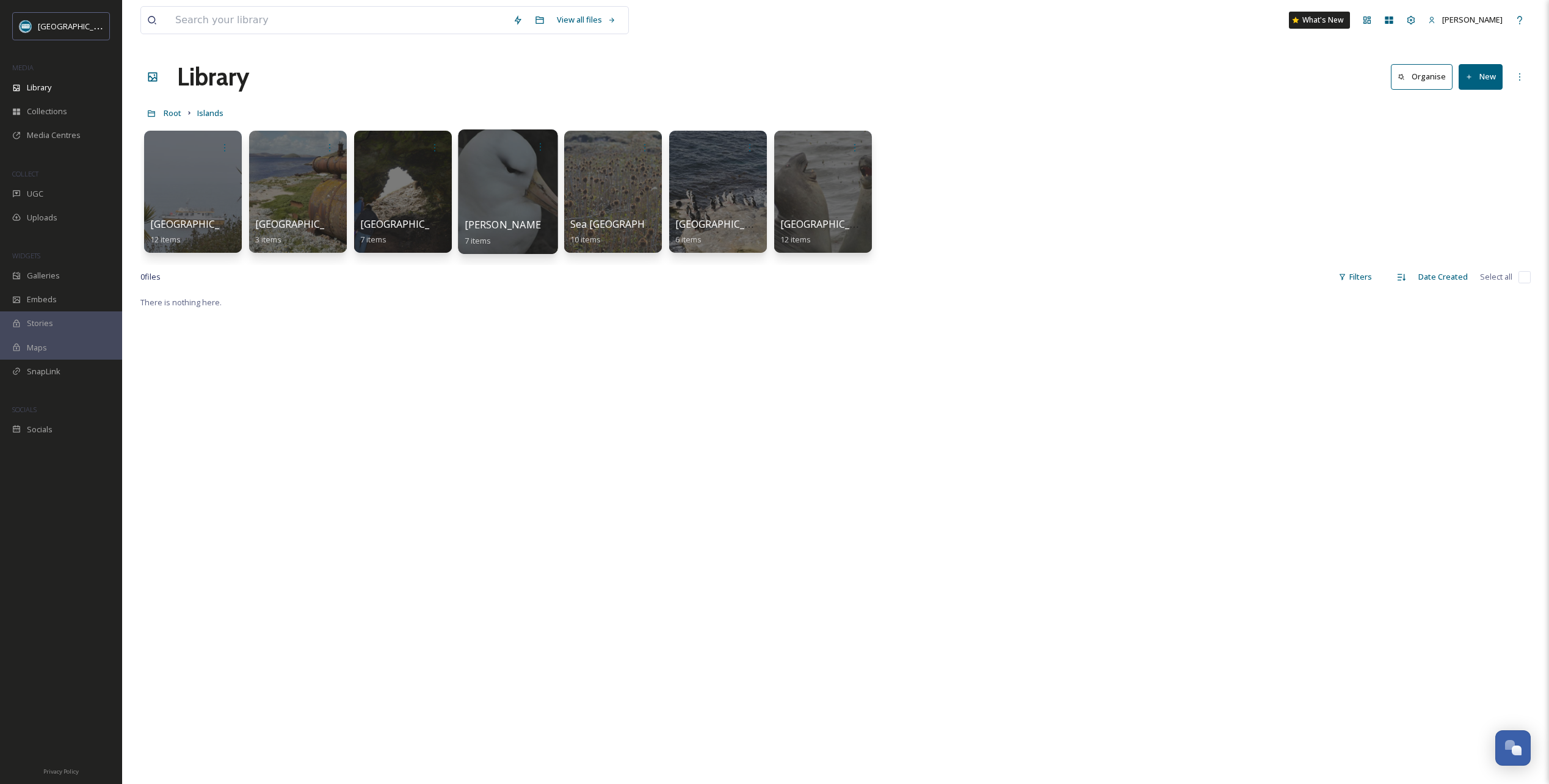
click at [518, 191] on div at bounding box center [507, 192] width 100 height 125
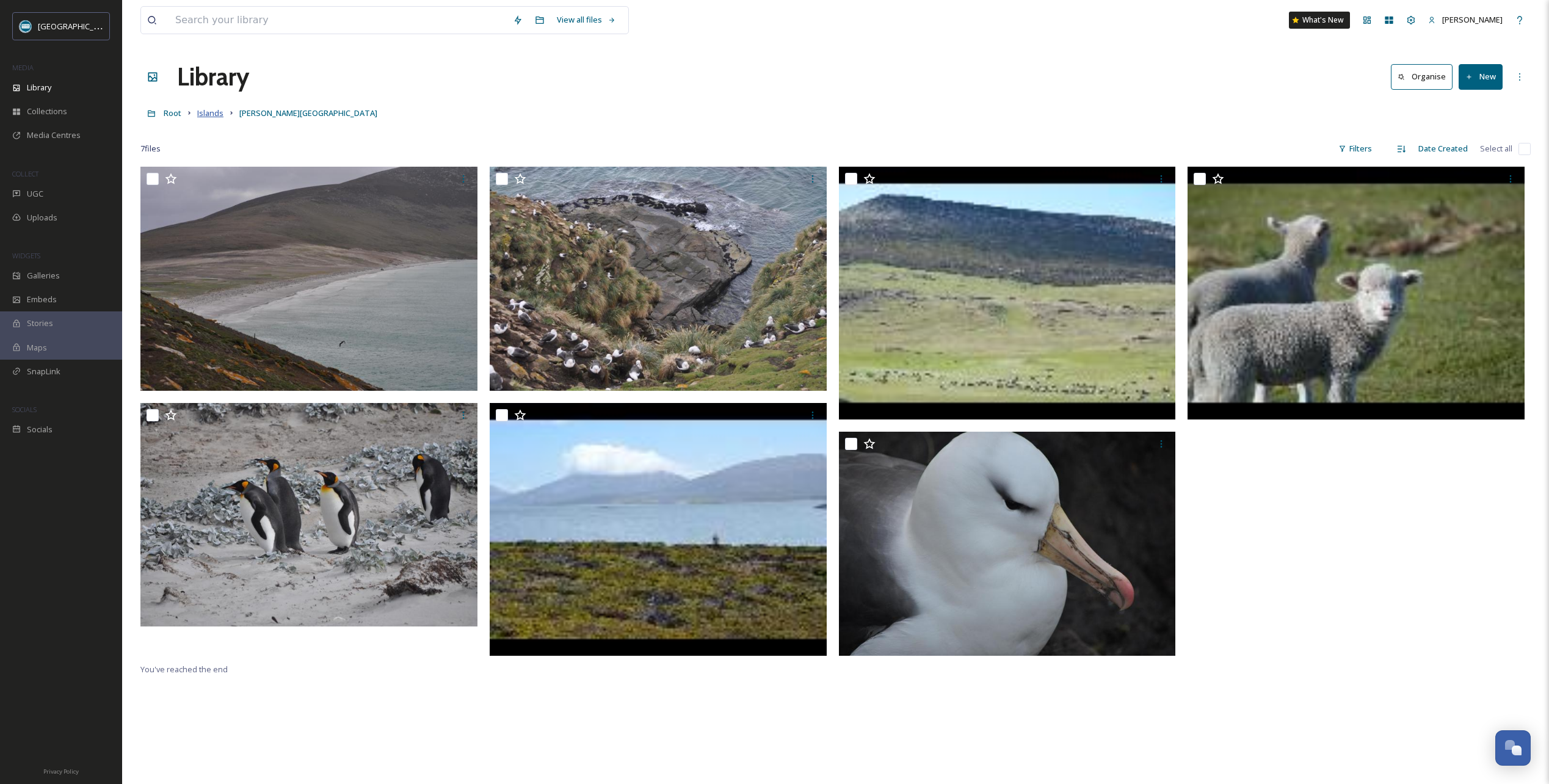
click at [215, 116] on span "Islands" at bounding box center [210, 113] width 26 height 11
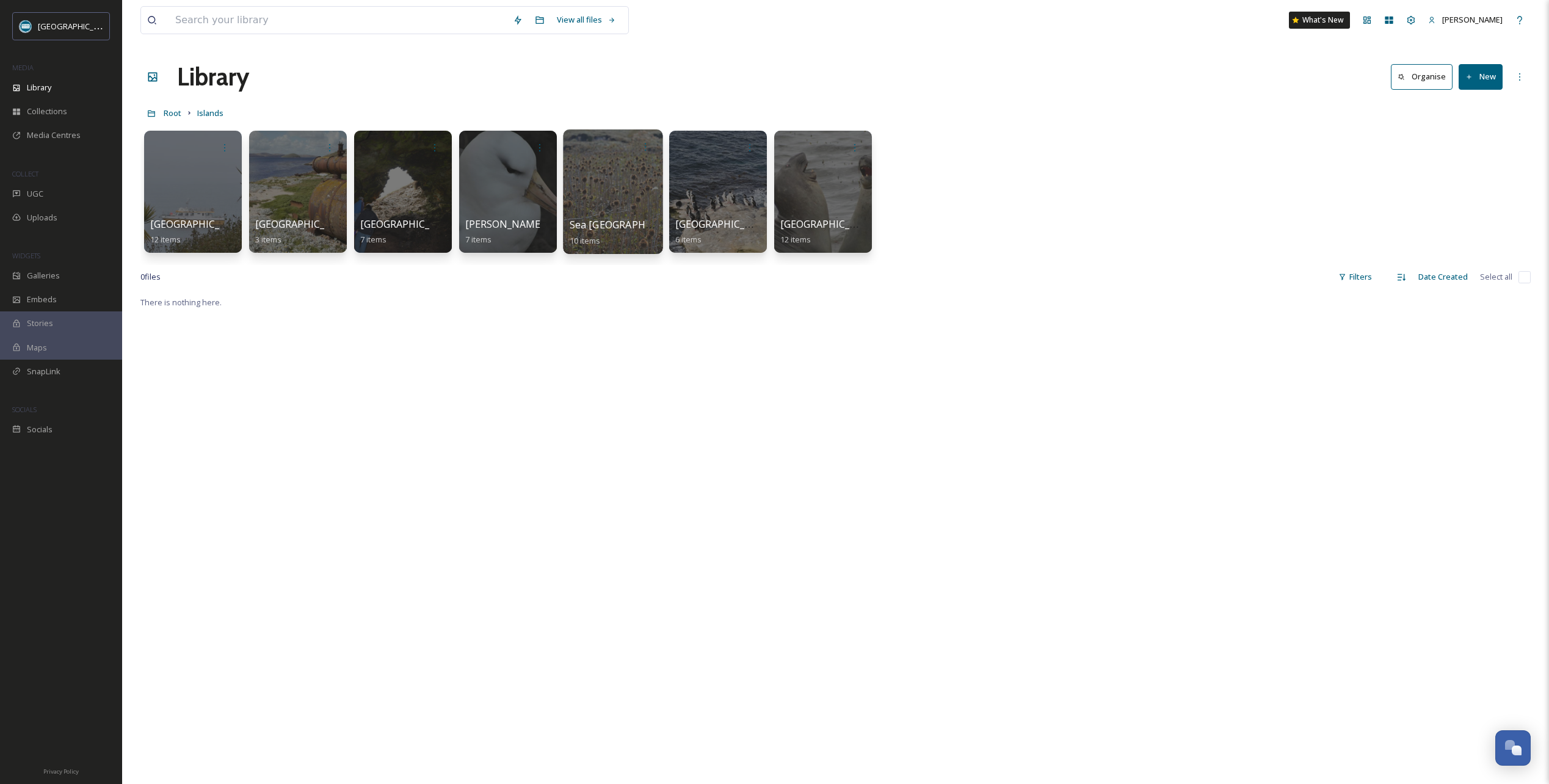
click at [611, 192] on div at bounding box center [612, 192] width 100 height 125
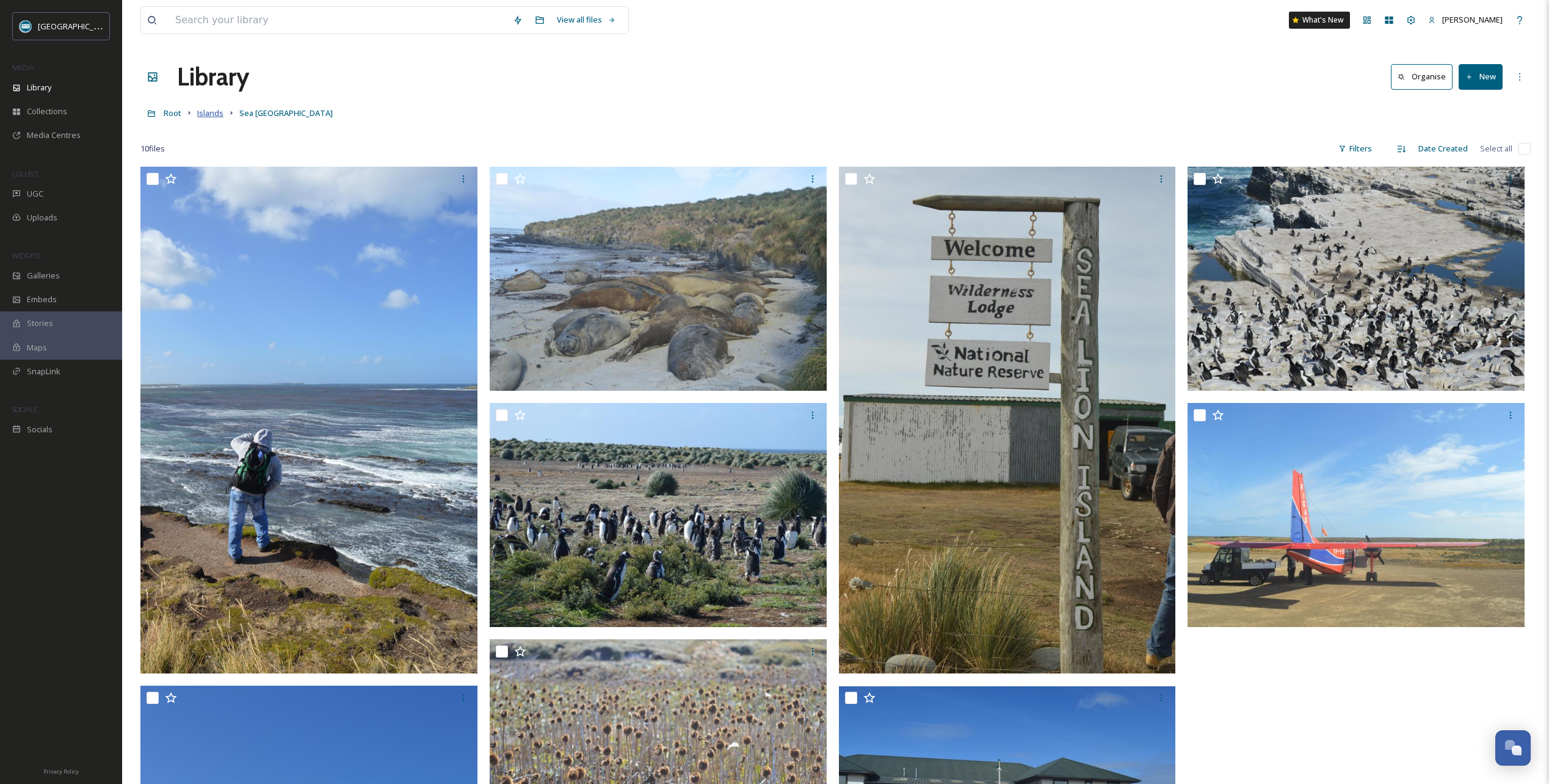
click at [208, 114] on span "Islands" at bounding box center [210, 113] width 26 height 11
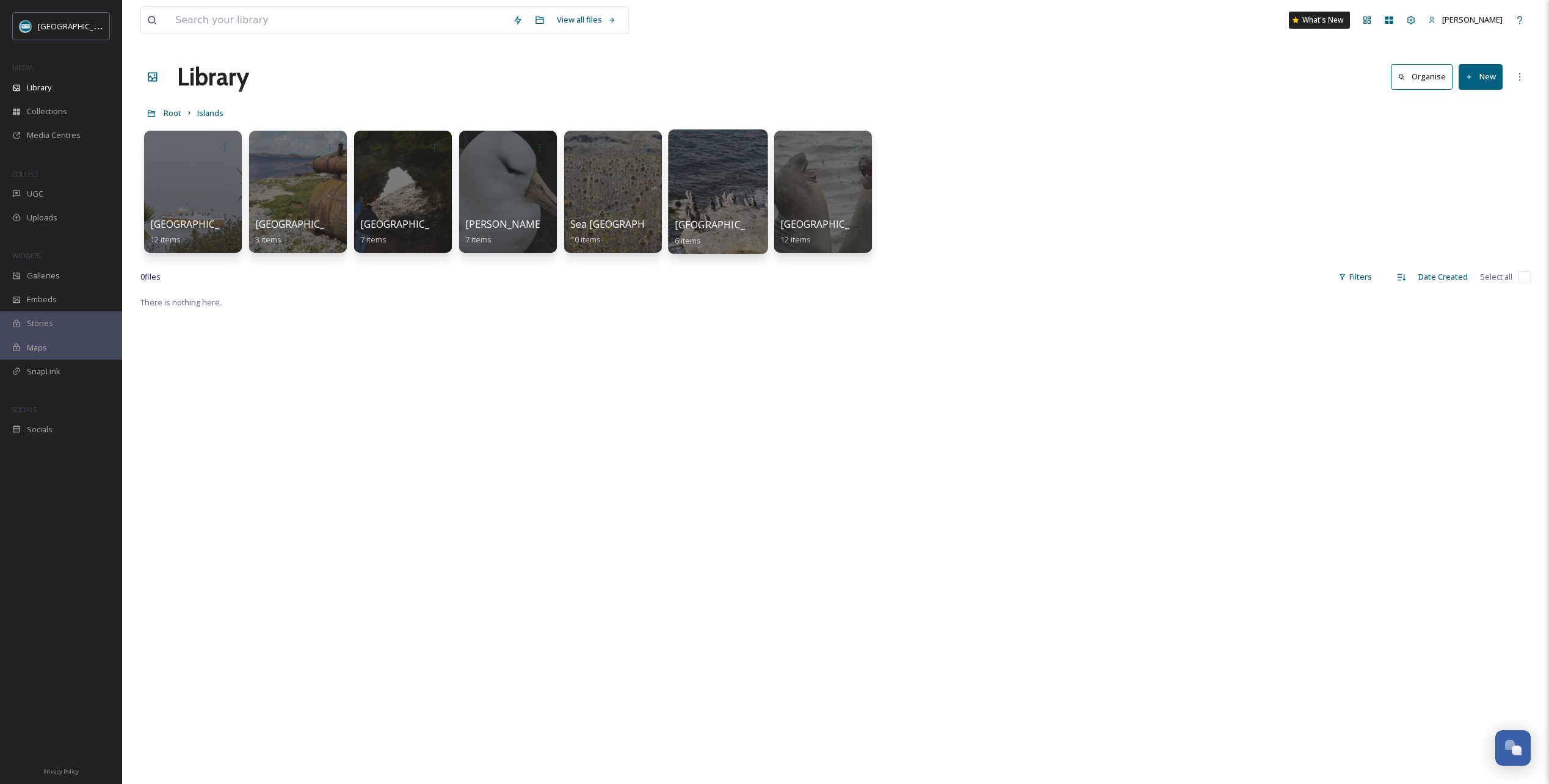
click at [719, 191] on div at bounding box center [717, 192] width 100 height 125
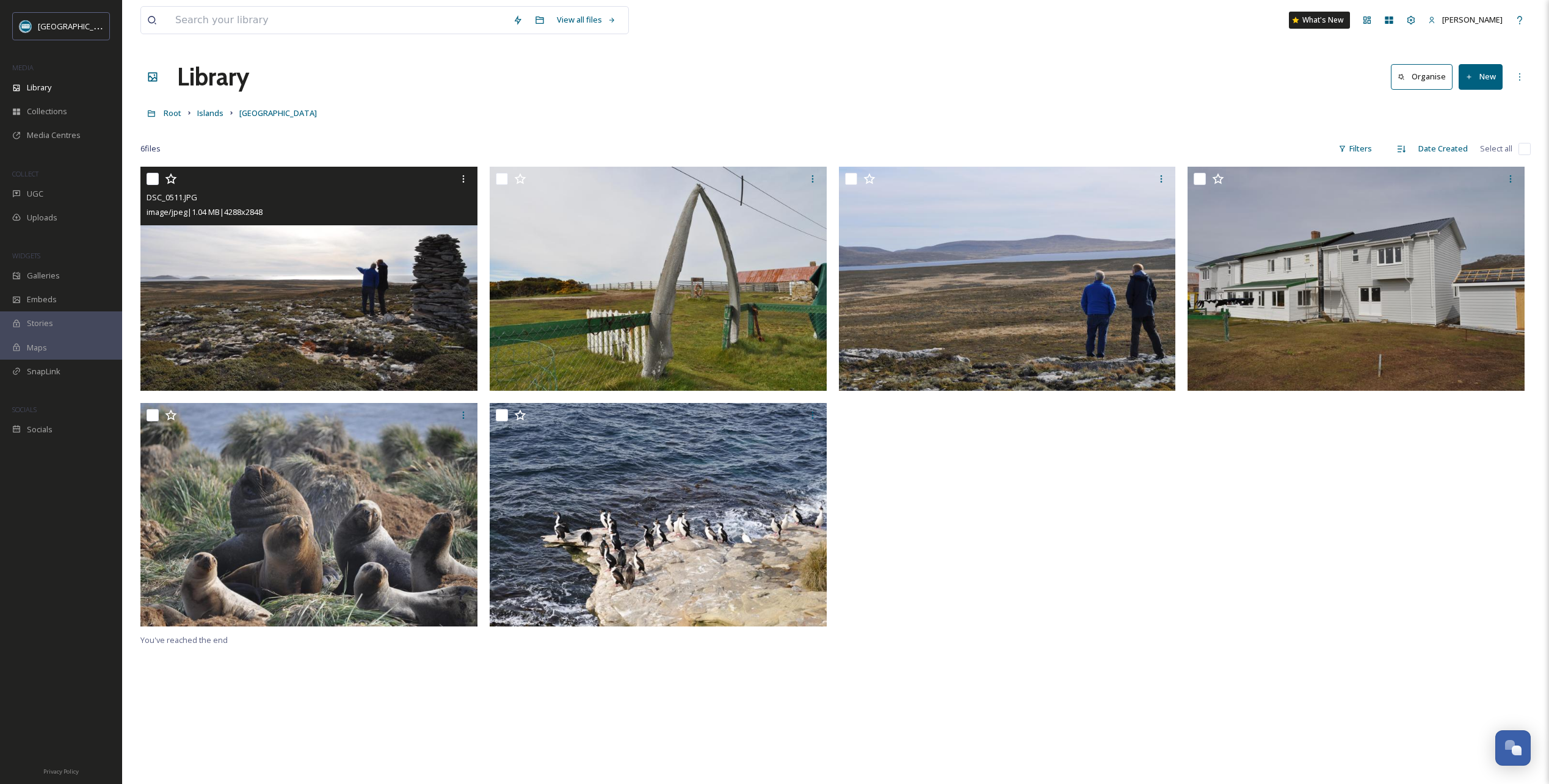
click at [169, 177] on icon at bounding box center [170, 179] width 12 height 11
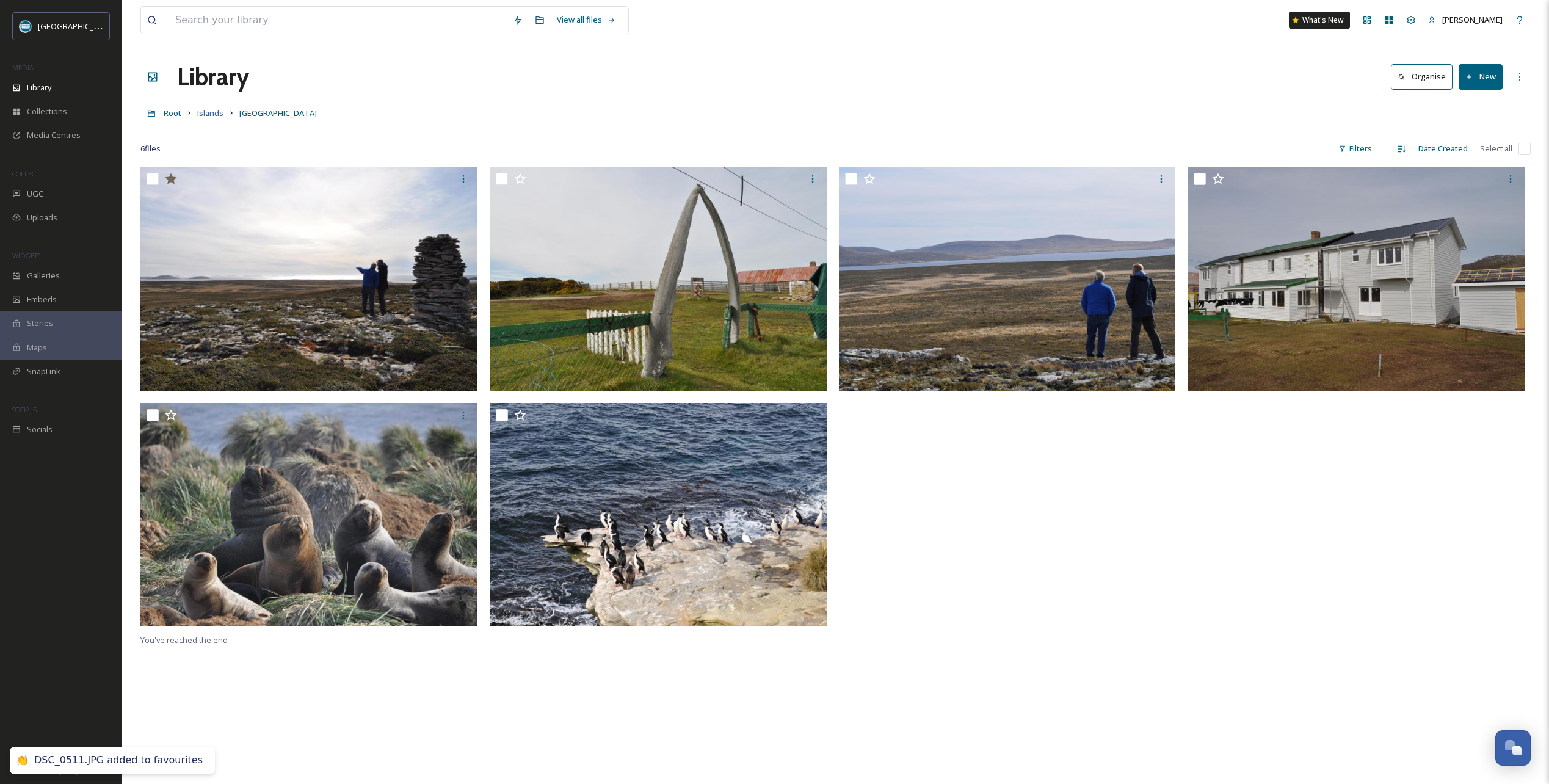
click at [208, 110] on span "Islands" at bounding box center [210, 113] width 26 height 11
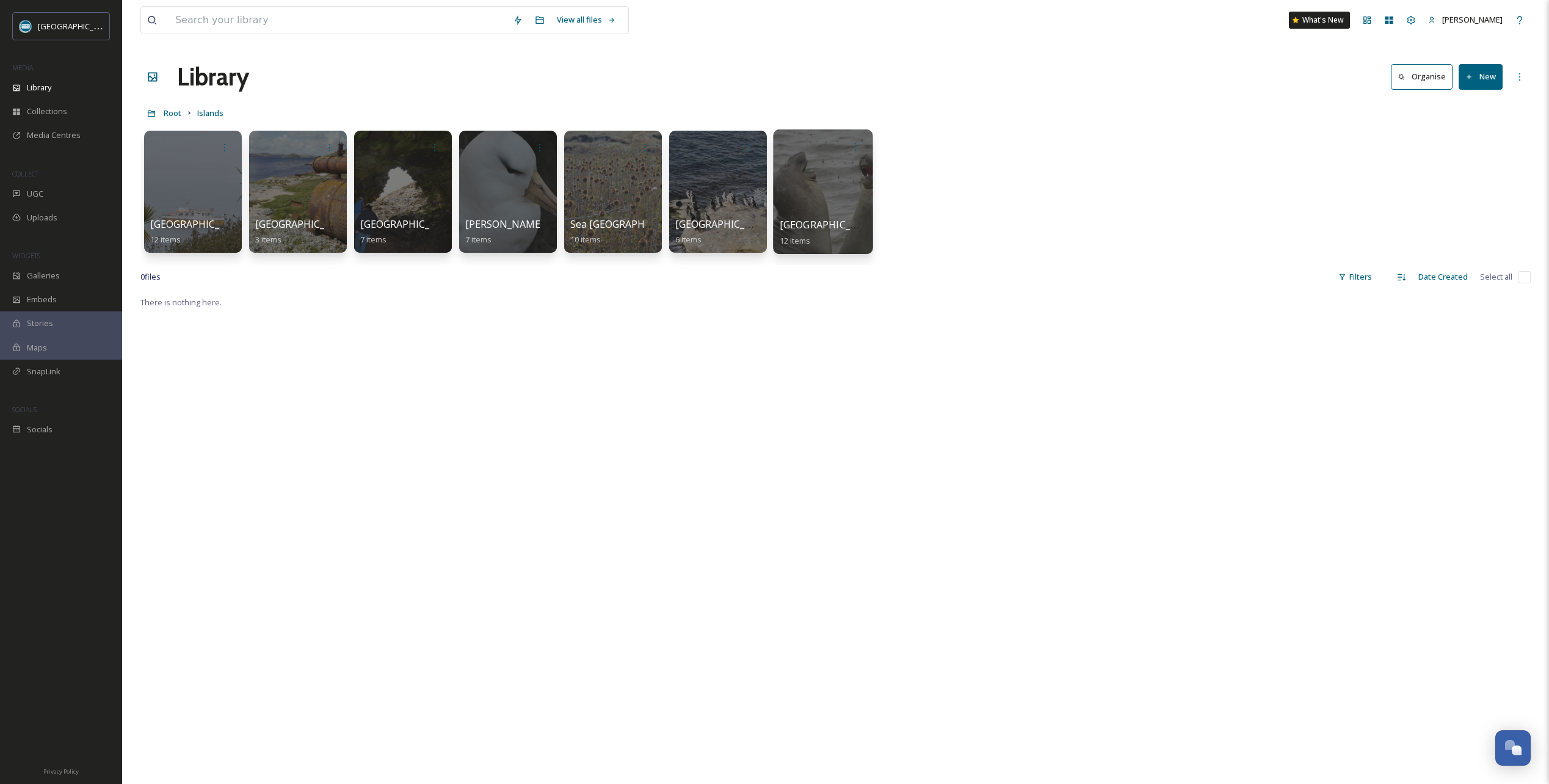
click at [814, 194] on div at bounding box center [822, 192] width 100 height 125
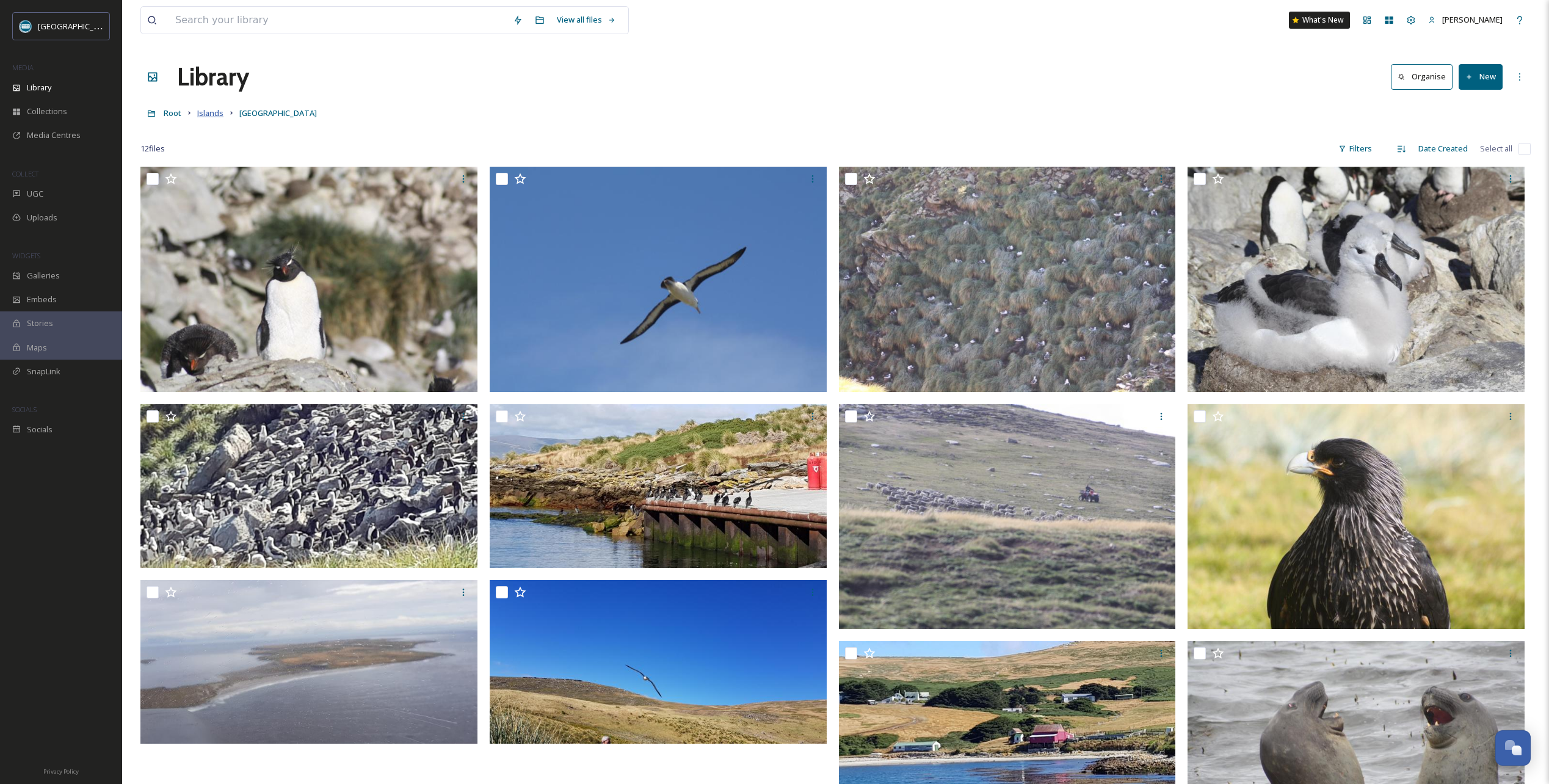
click at [214, 115] on span "Islands" at bounding box center [210, 113] width 26 height 11
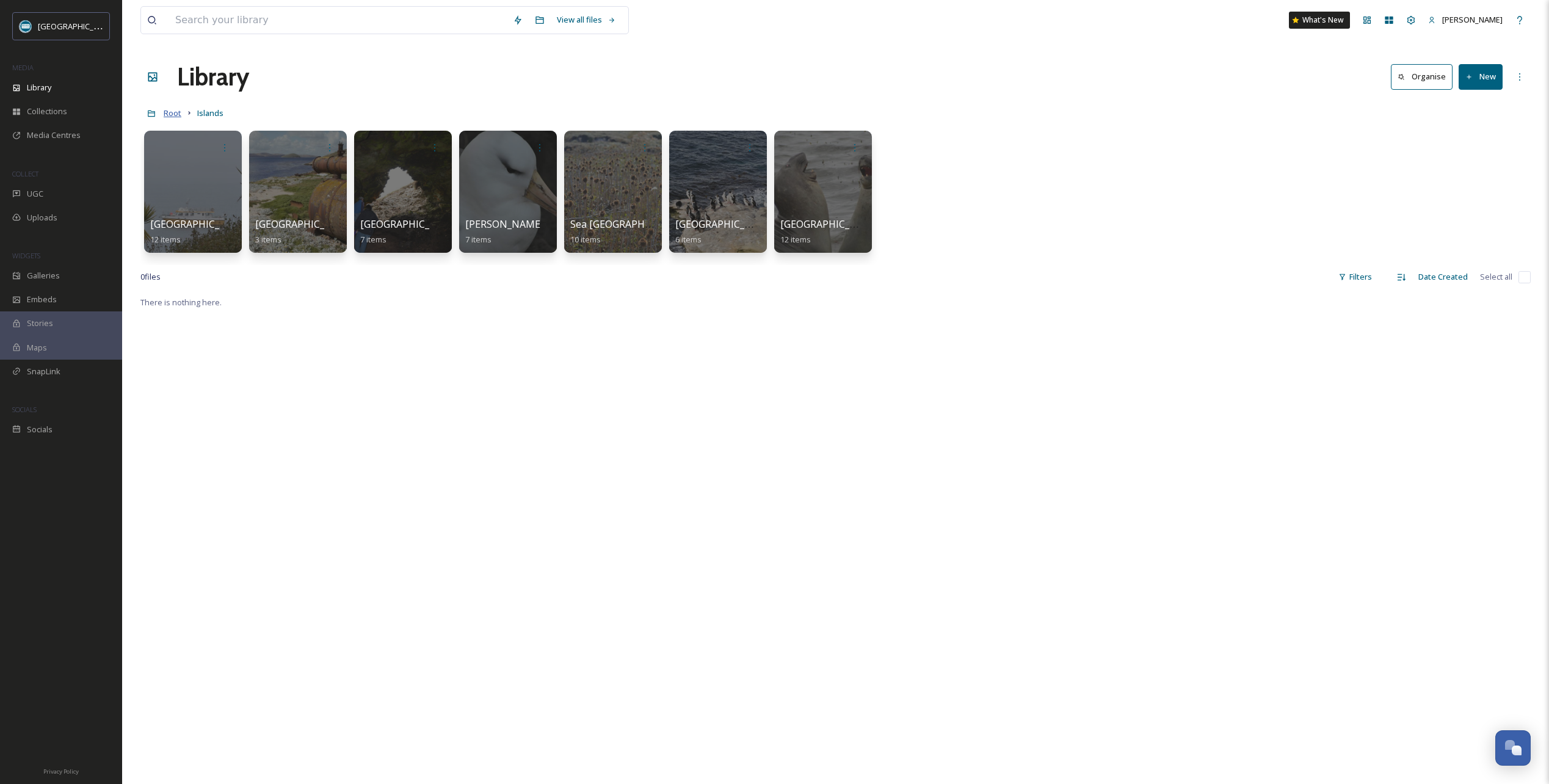
click at [175, 116] on span "Root" at bounding box center [173, 113] width 18 height 11
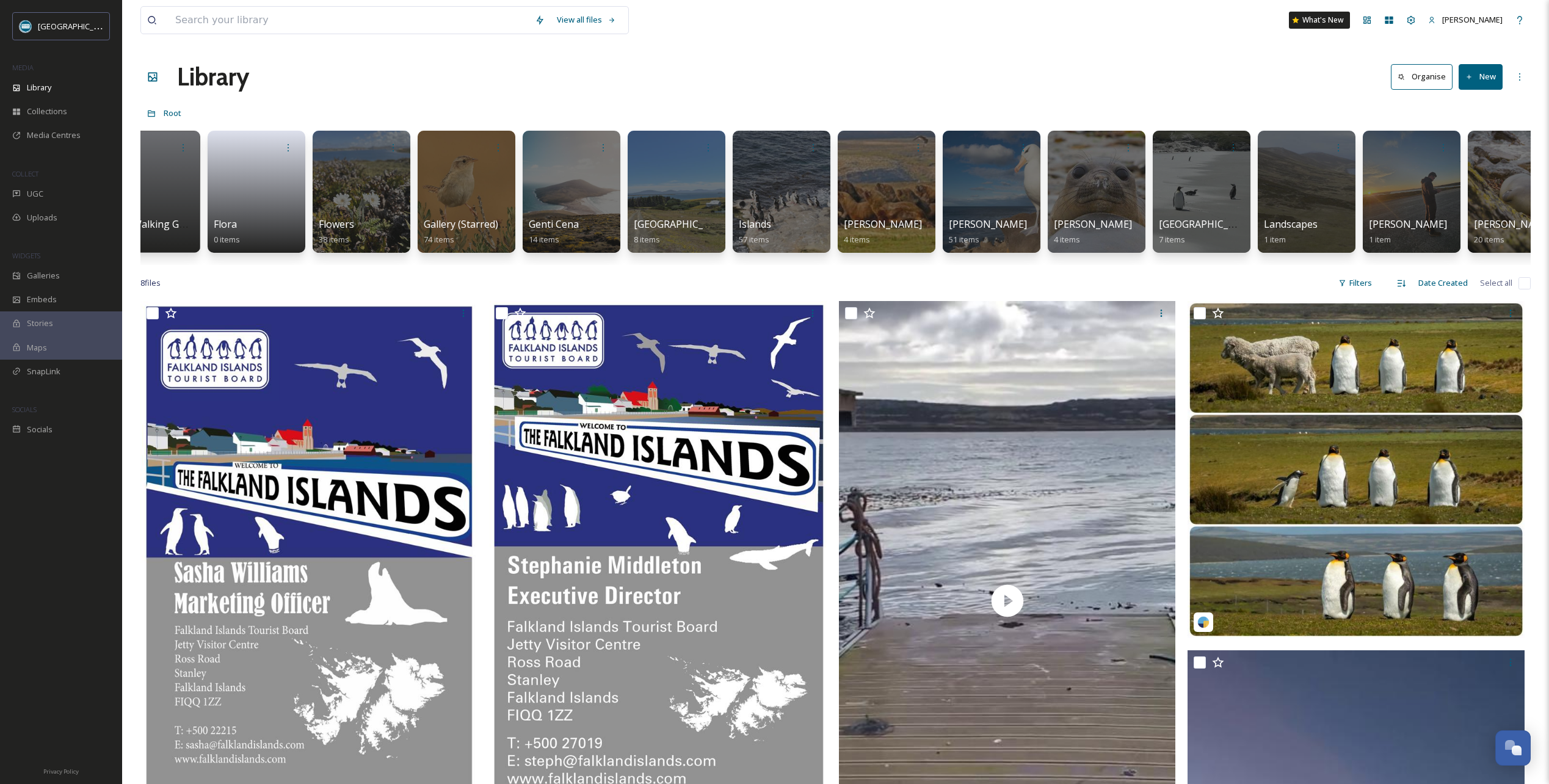
scroll to position [0, 1202]
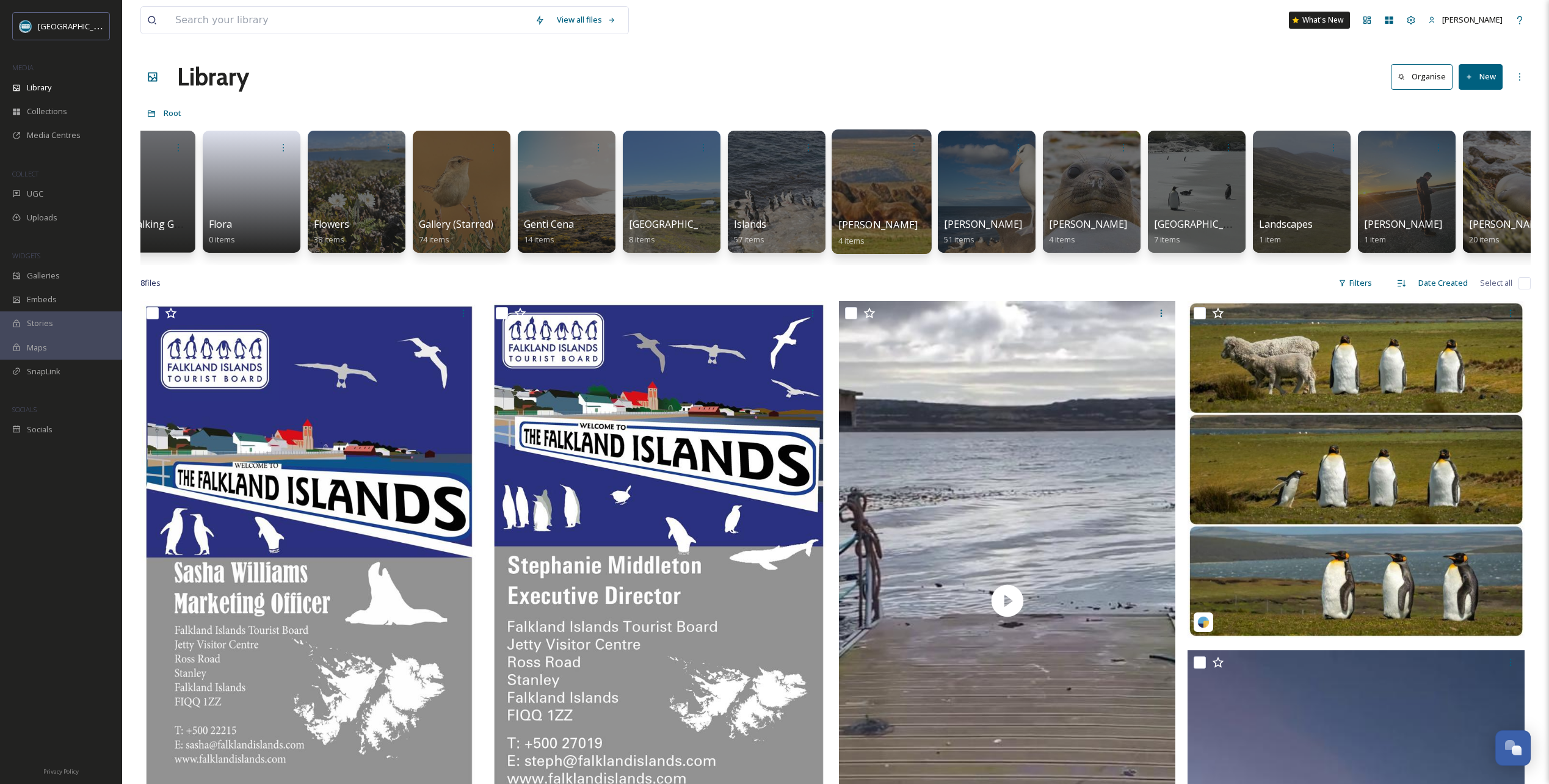
click at [887, 186] on div at bounding box center [881, 192] width 100 height 125
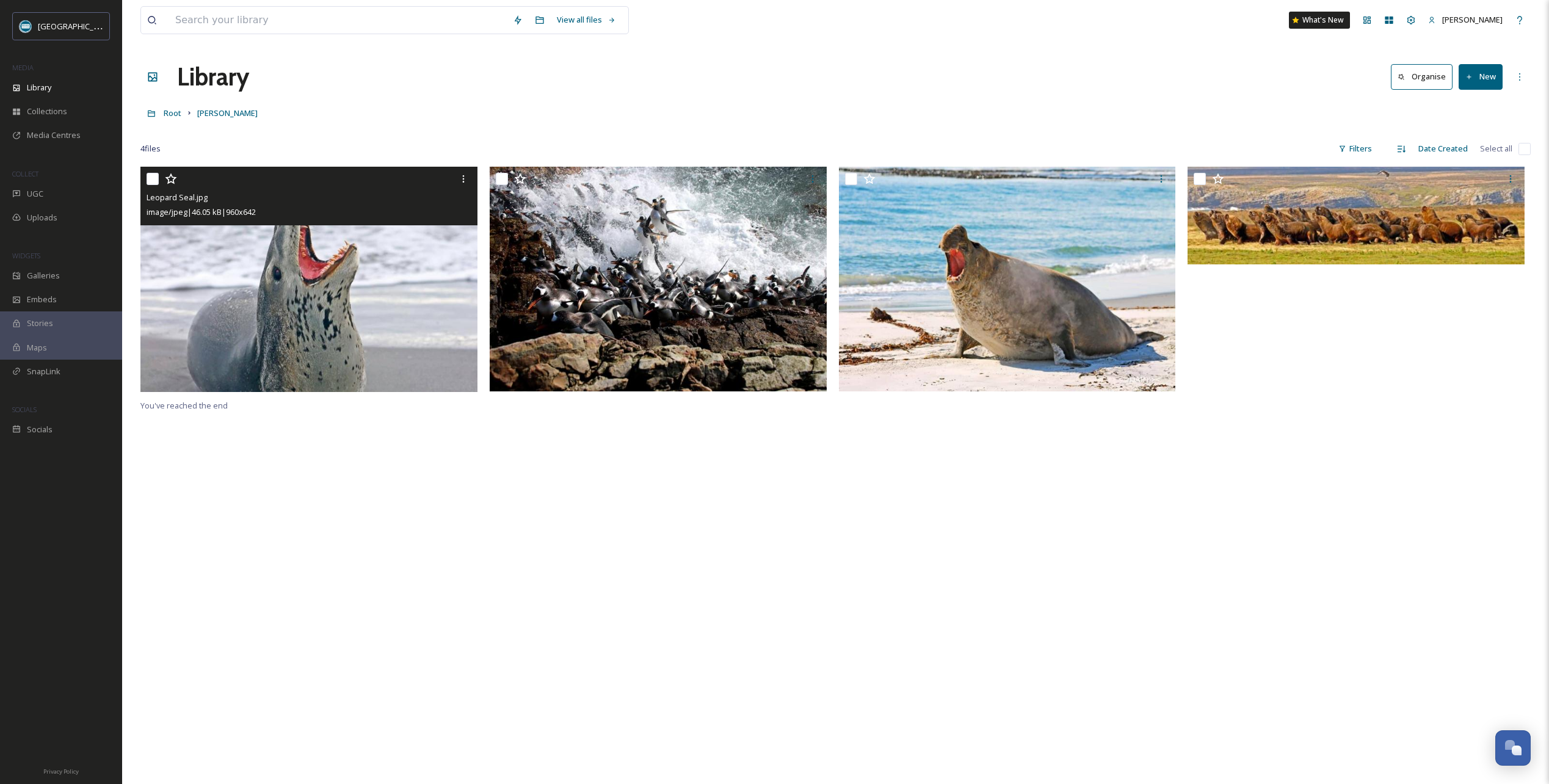
click at [171, 181] on icon at bounding box center [171, 179] width 12 height 12
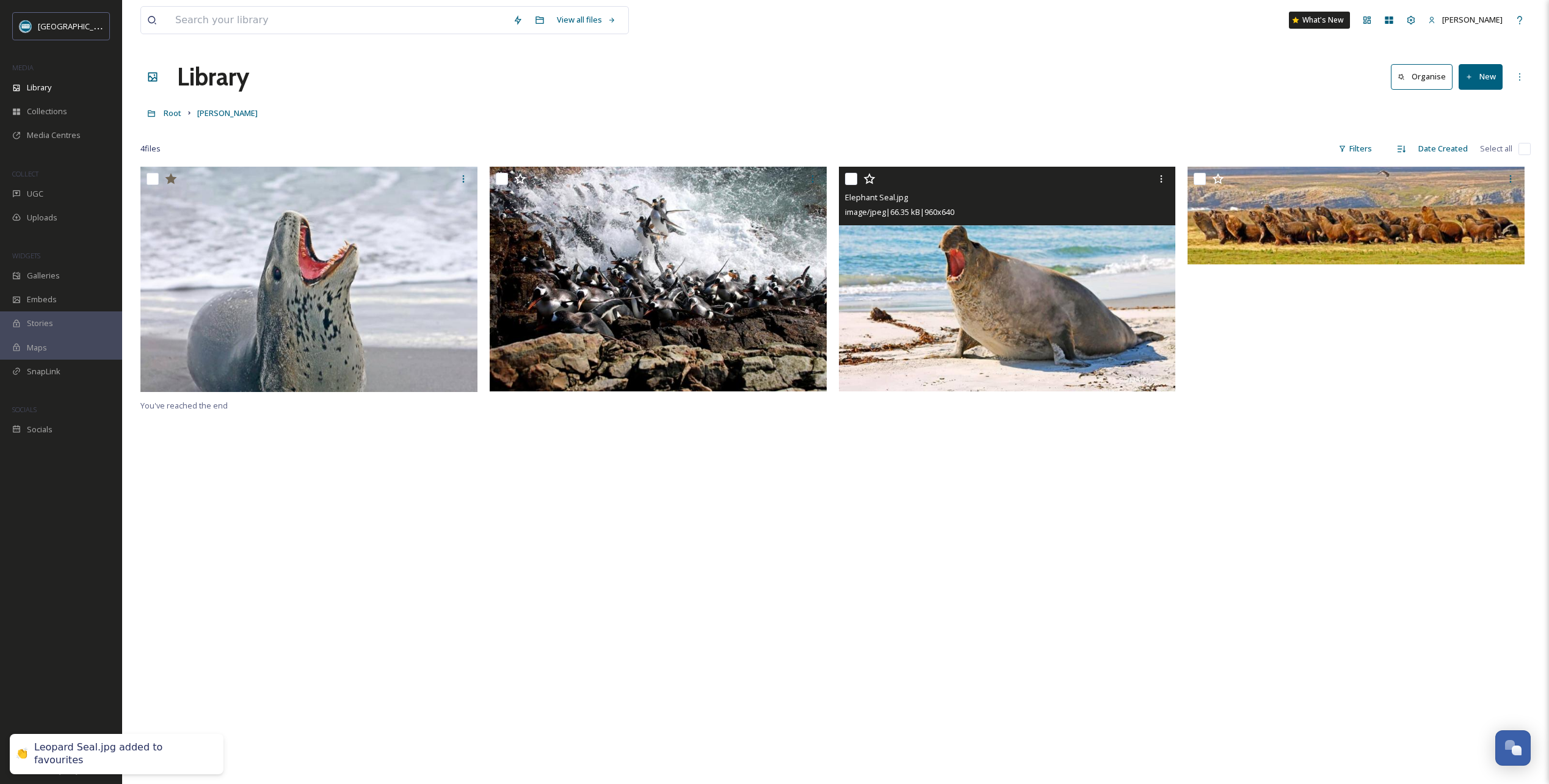
click at [871, 179] on icon at bounding box center [870, 179] width 12 height 12
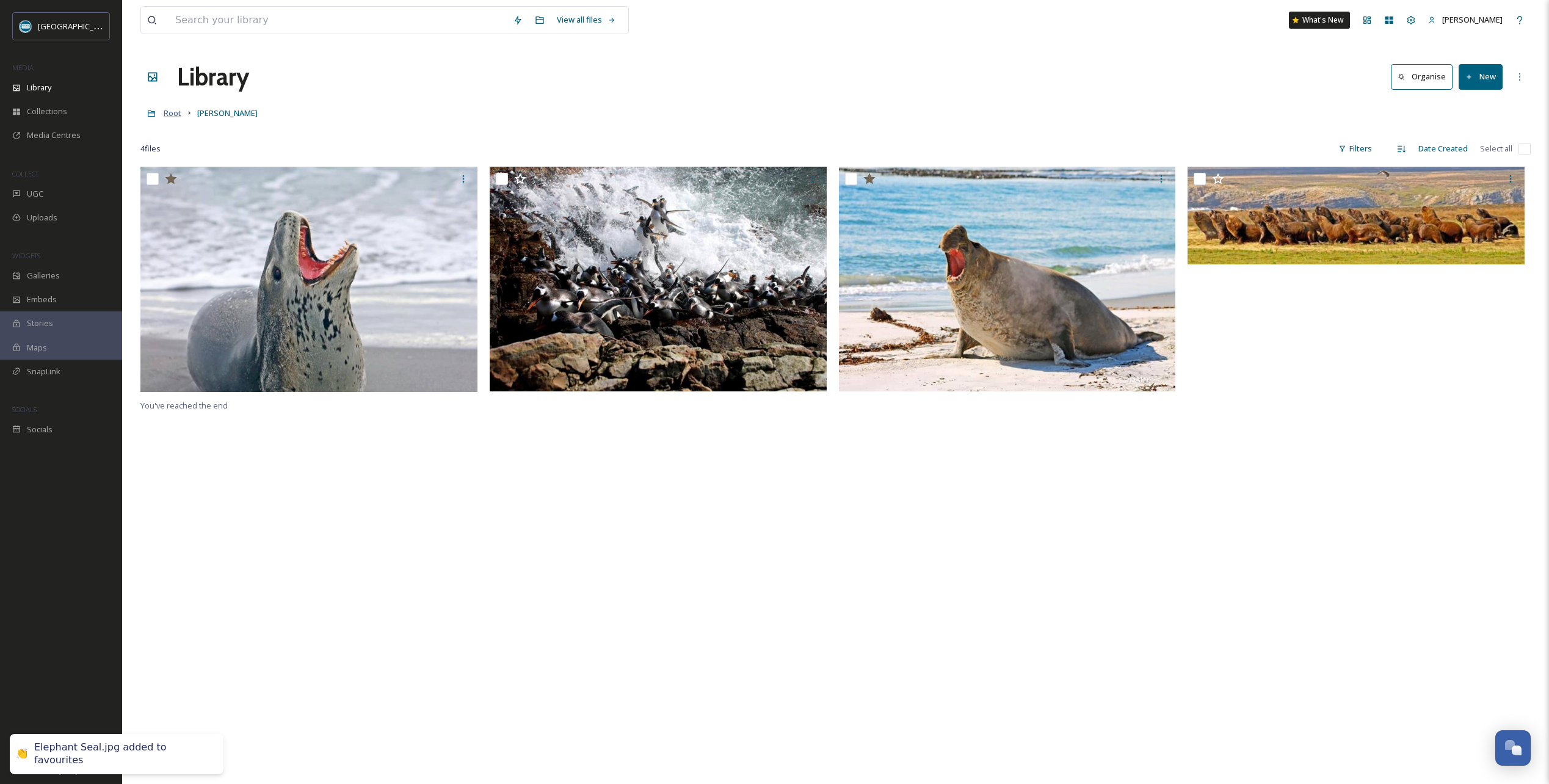
click at [174, 113] on span "Root" at bounding box center [173, 113] width 18 height 11
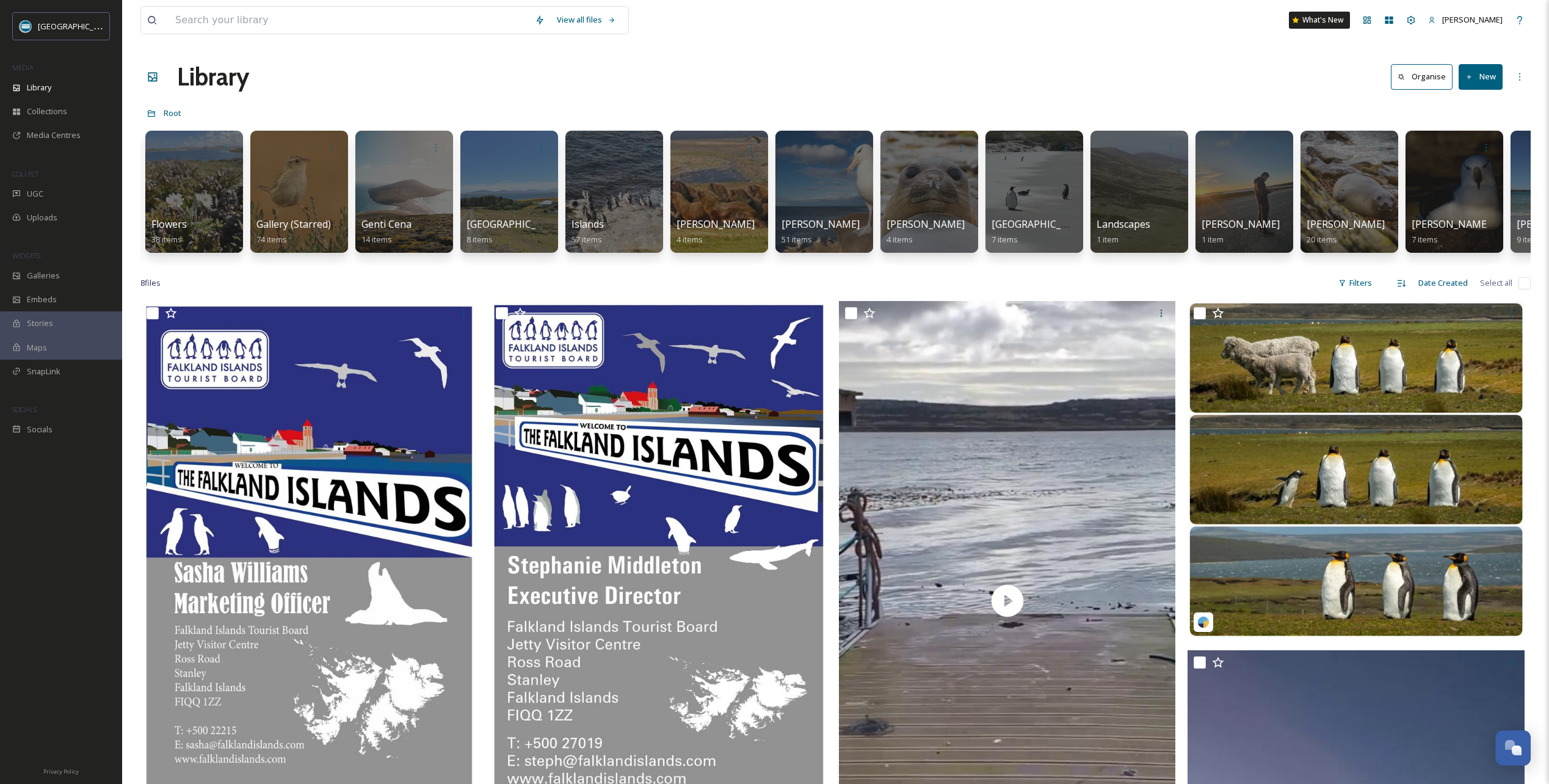
scroll to position [0, 1367]
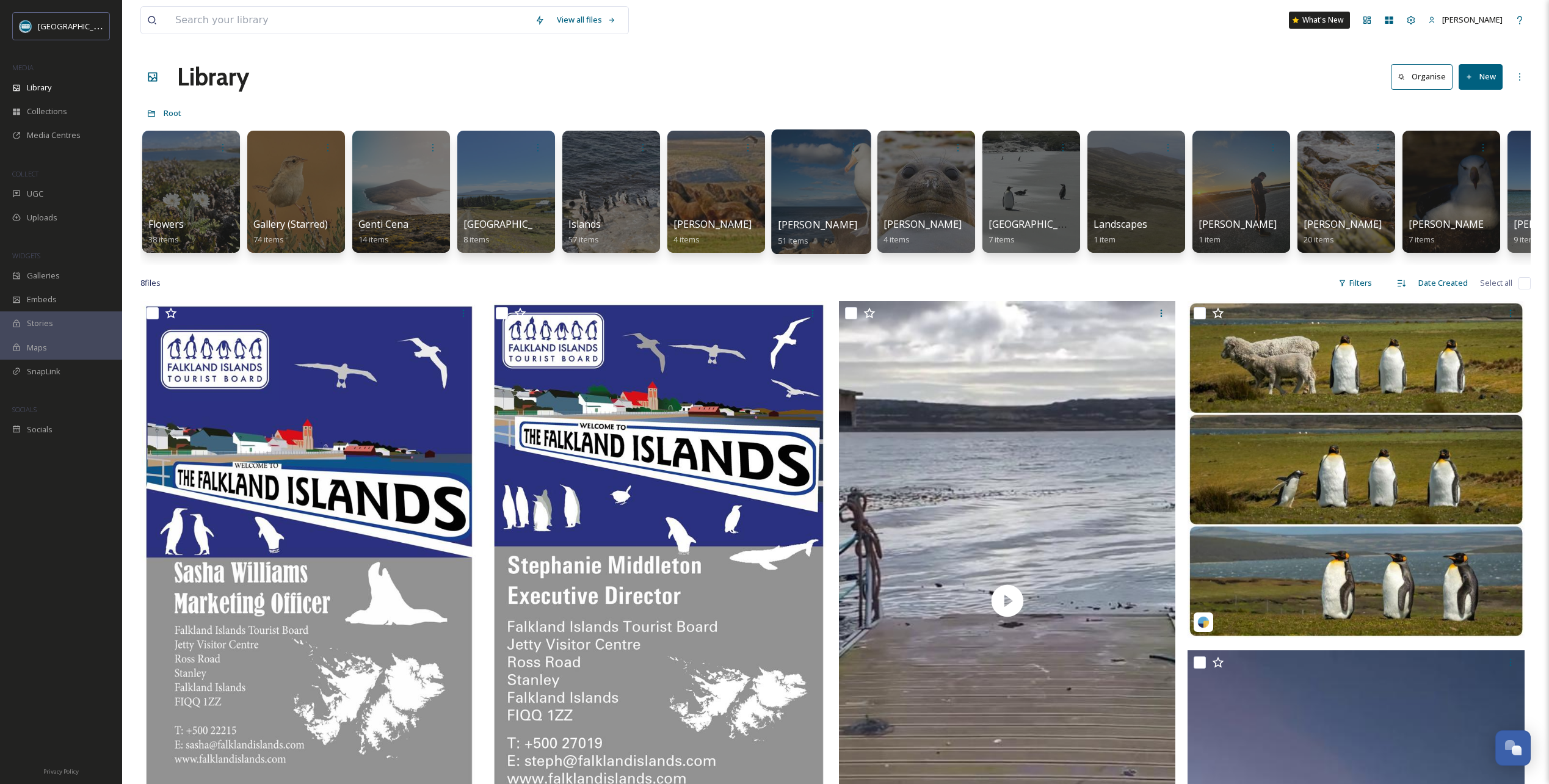
click at [824, 180] on div at bounding box center [821, 192] width 100 height 125
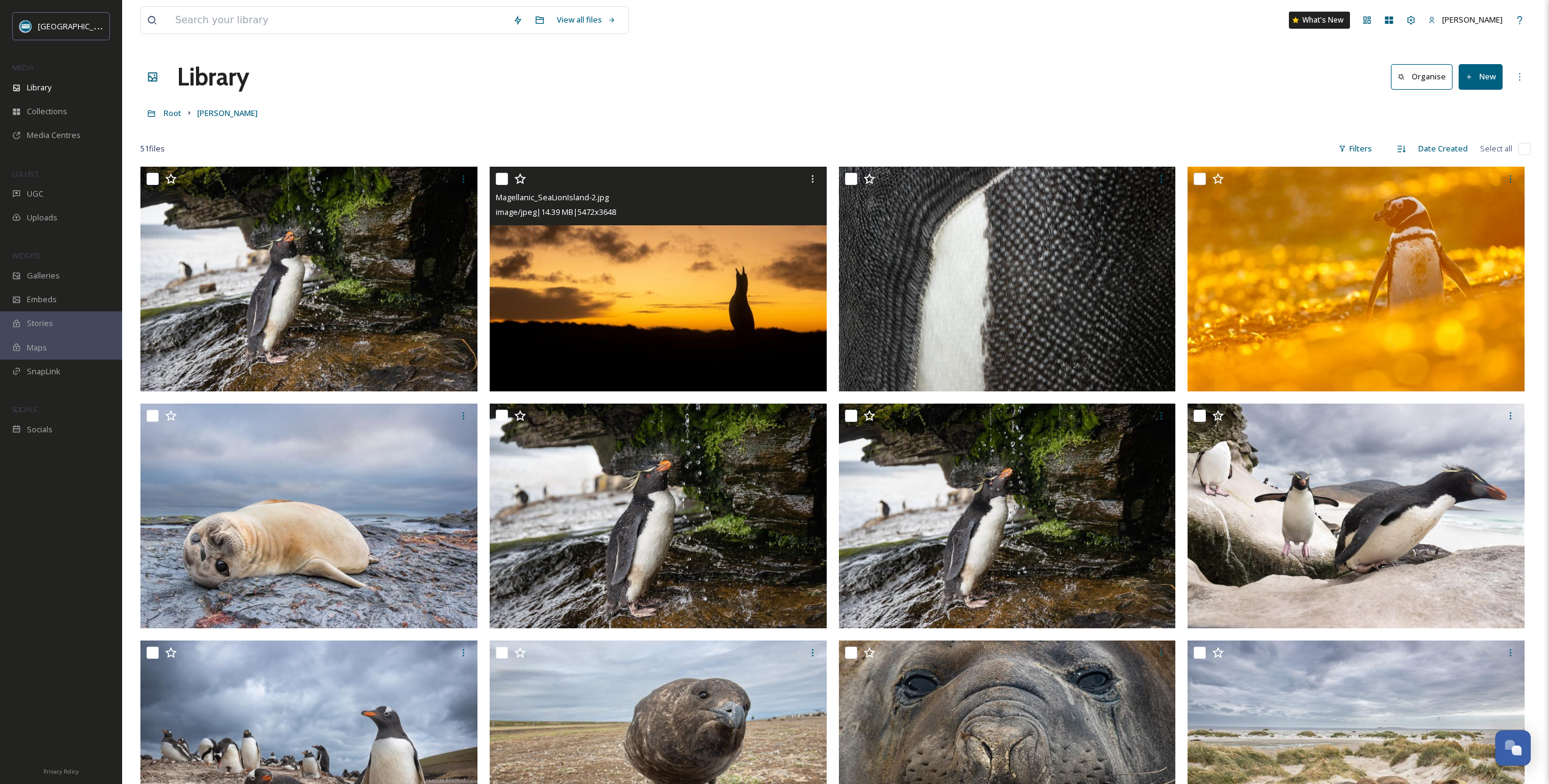
click at [522, 176] on icon at bounding box center [520, 179] width 12 height 12
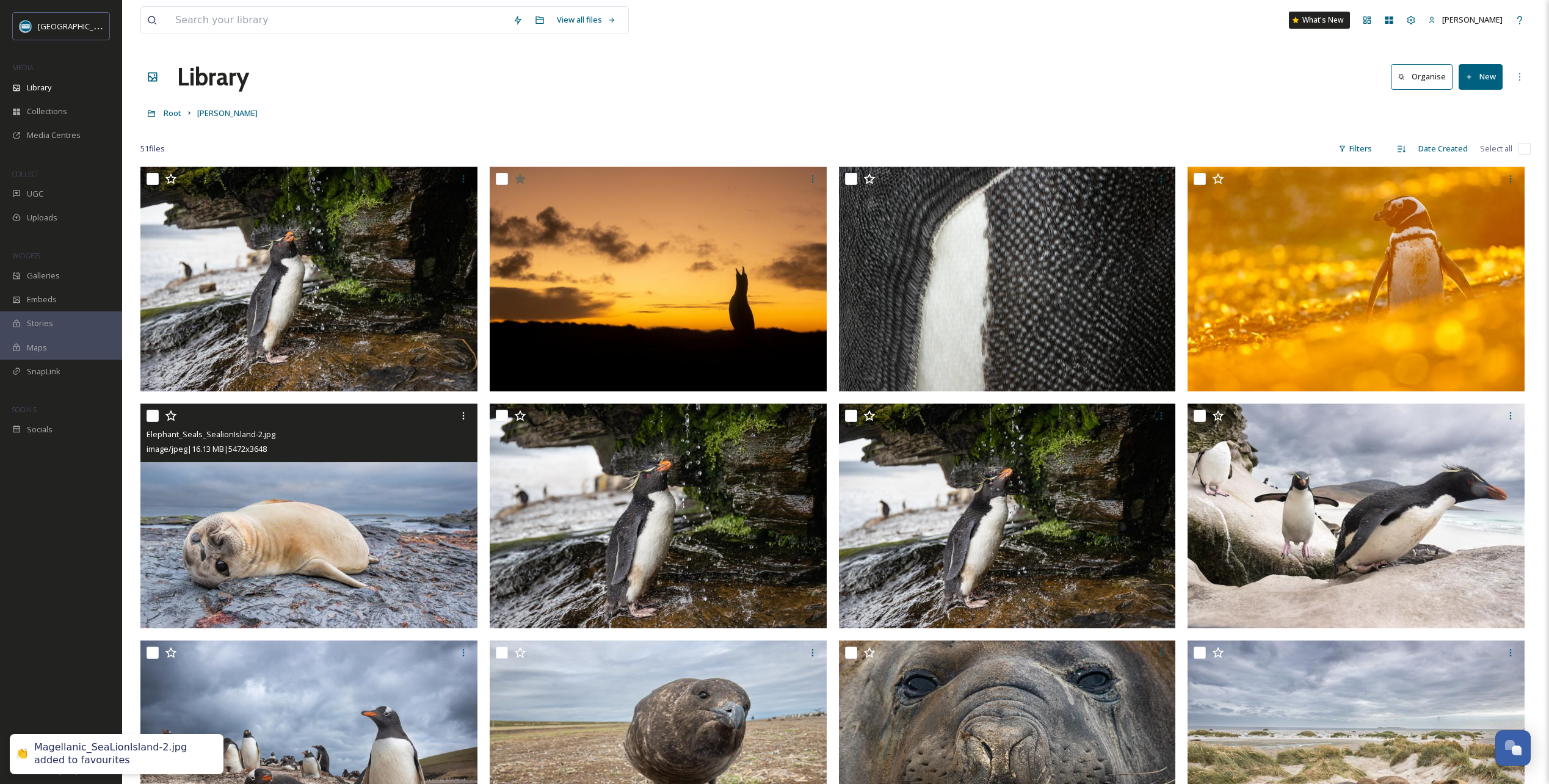
click at [170, 414] on icon at bounding box center [170, 416] width 12 height 11
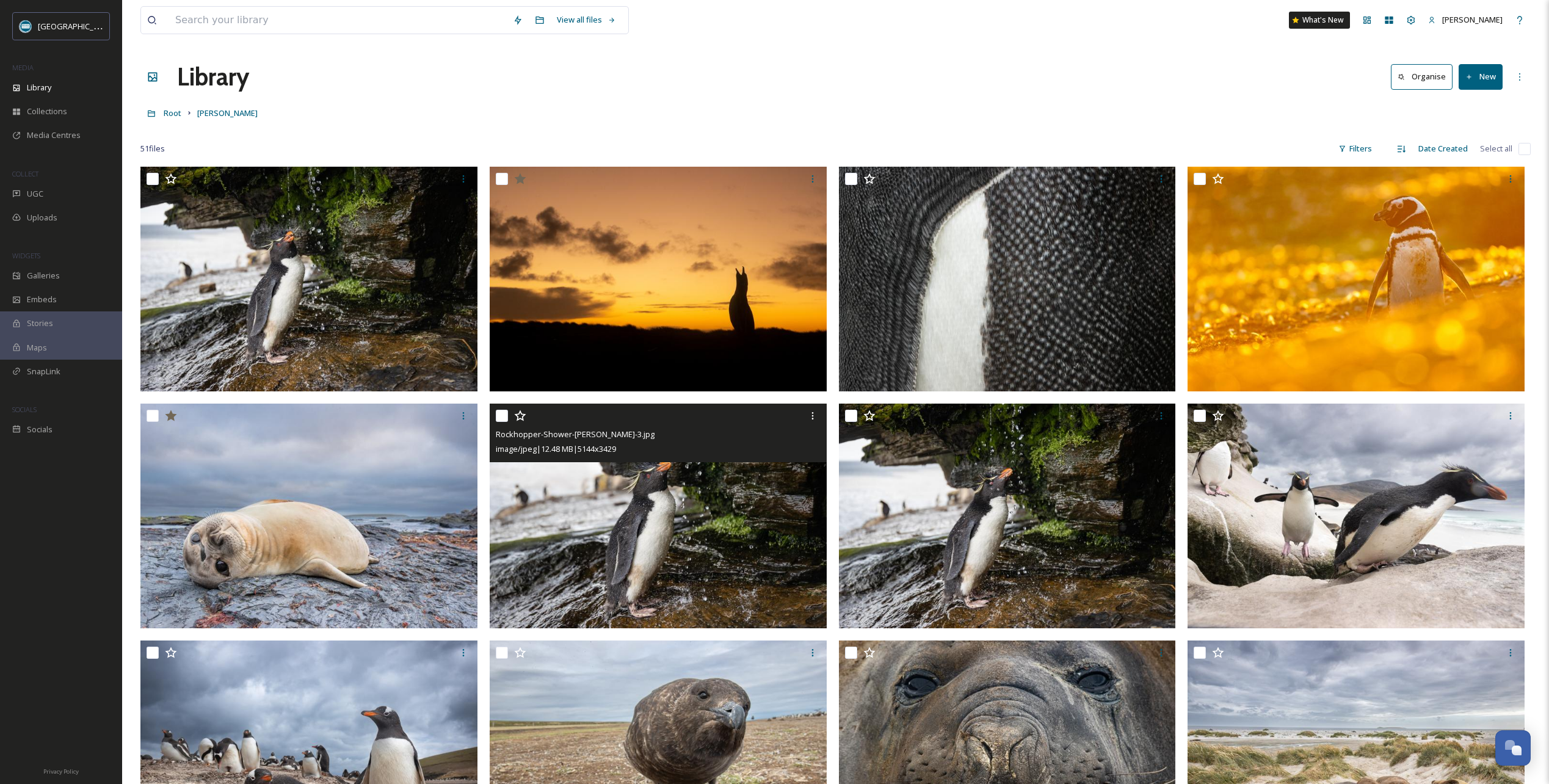
click at [522, 416] on icon at bounding box center [520, 416] width 12 height 12
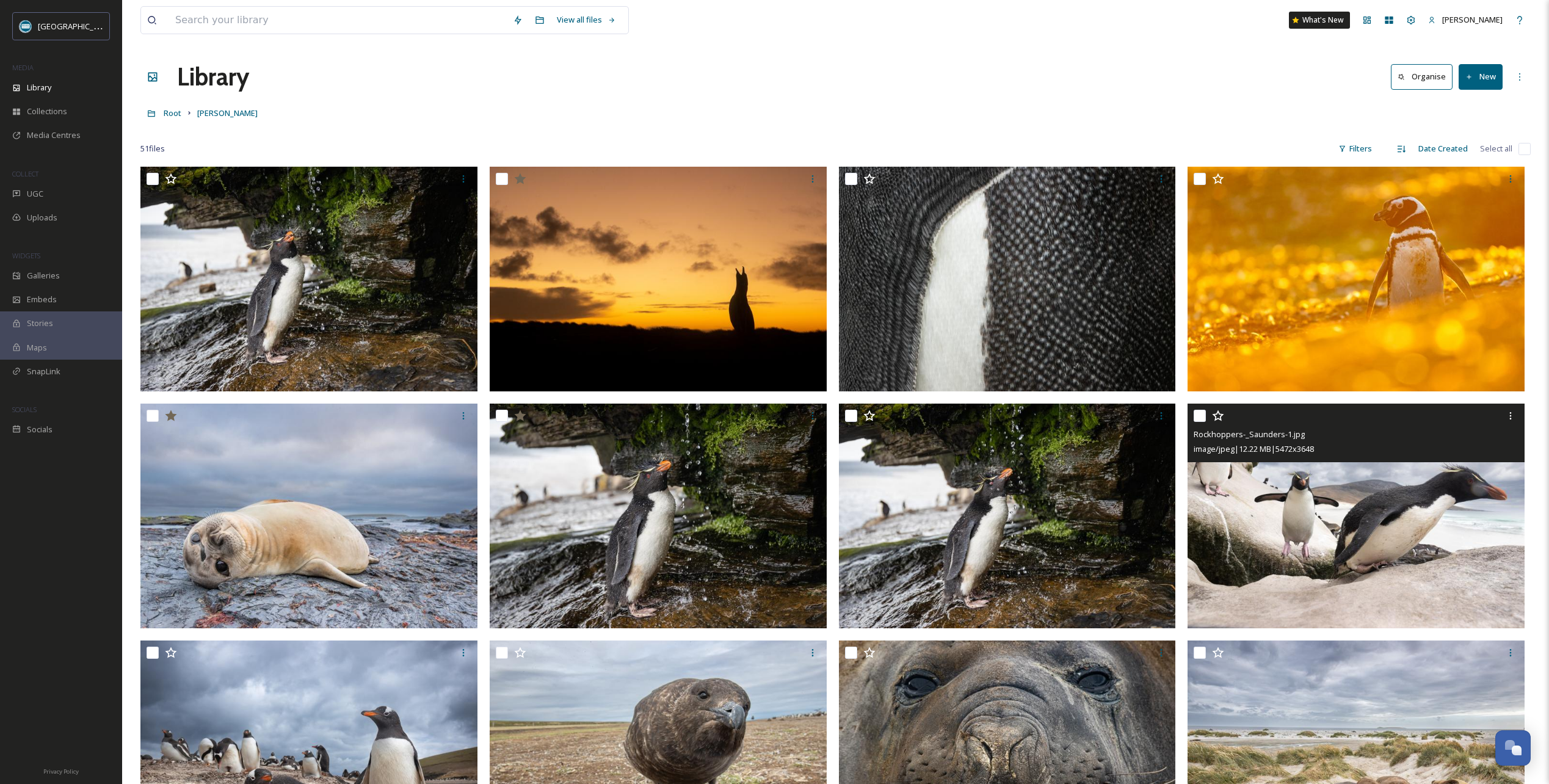
click at [1218, 416] on icon at bounding box center [1218, 416] width 12 height 12
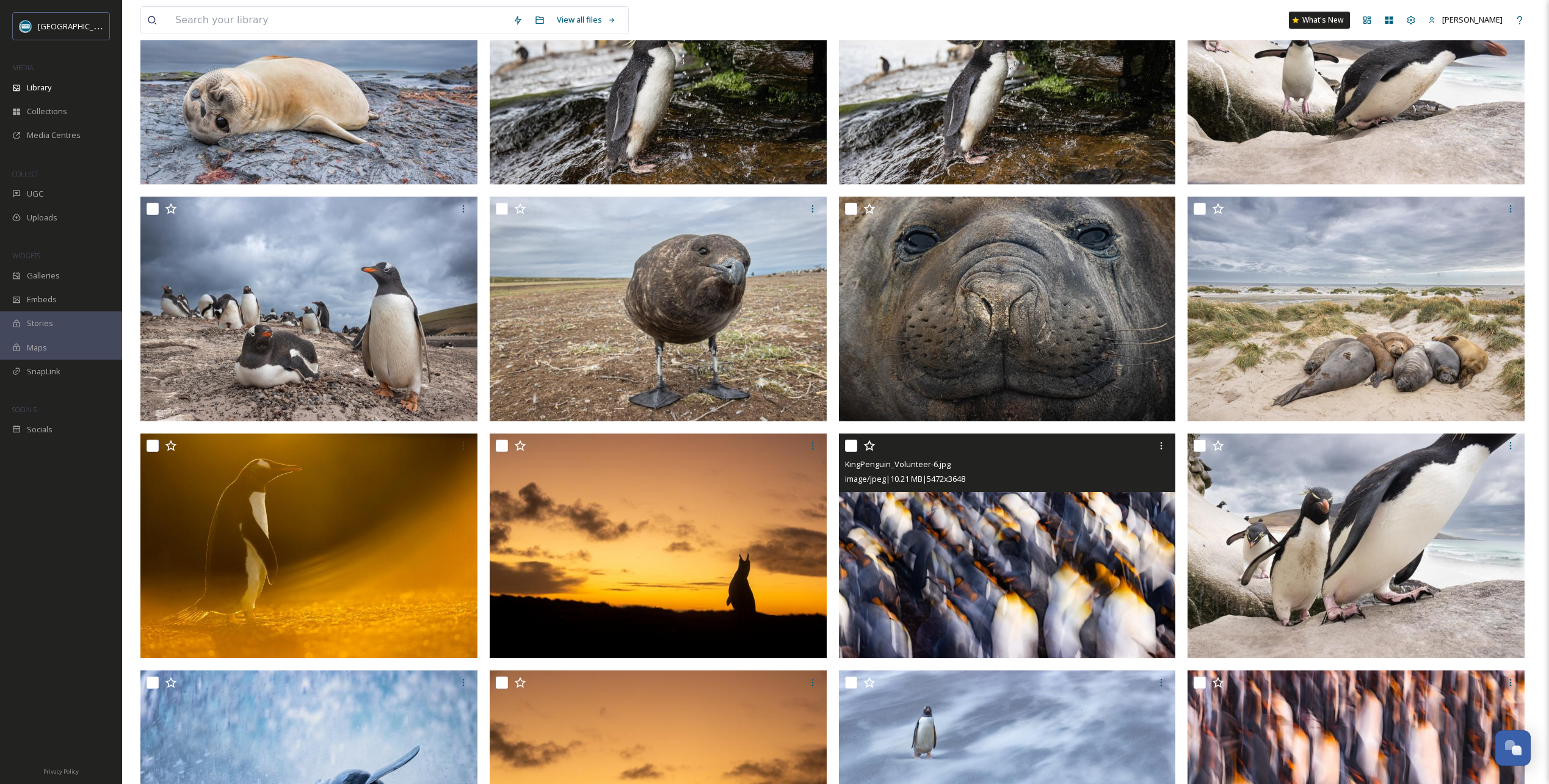
scroll to position [488, 0]
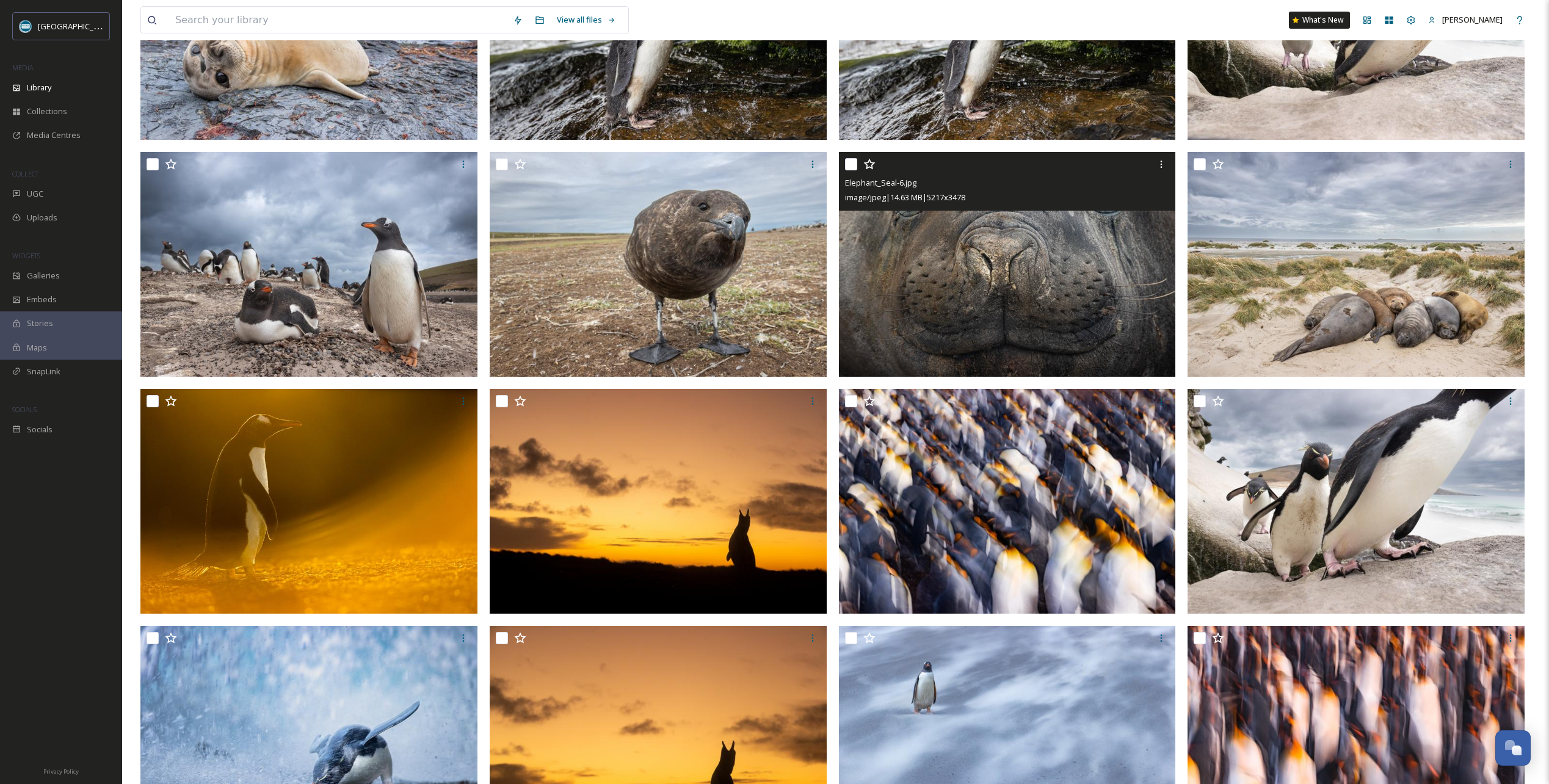
click at [872, 164] on icon at bounding box center [870, 164] width 12 height 12
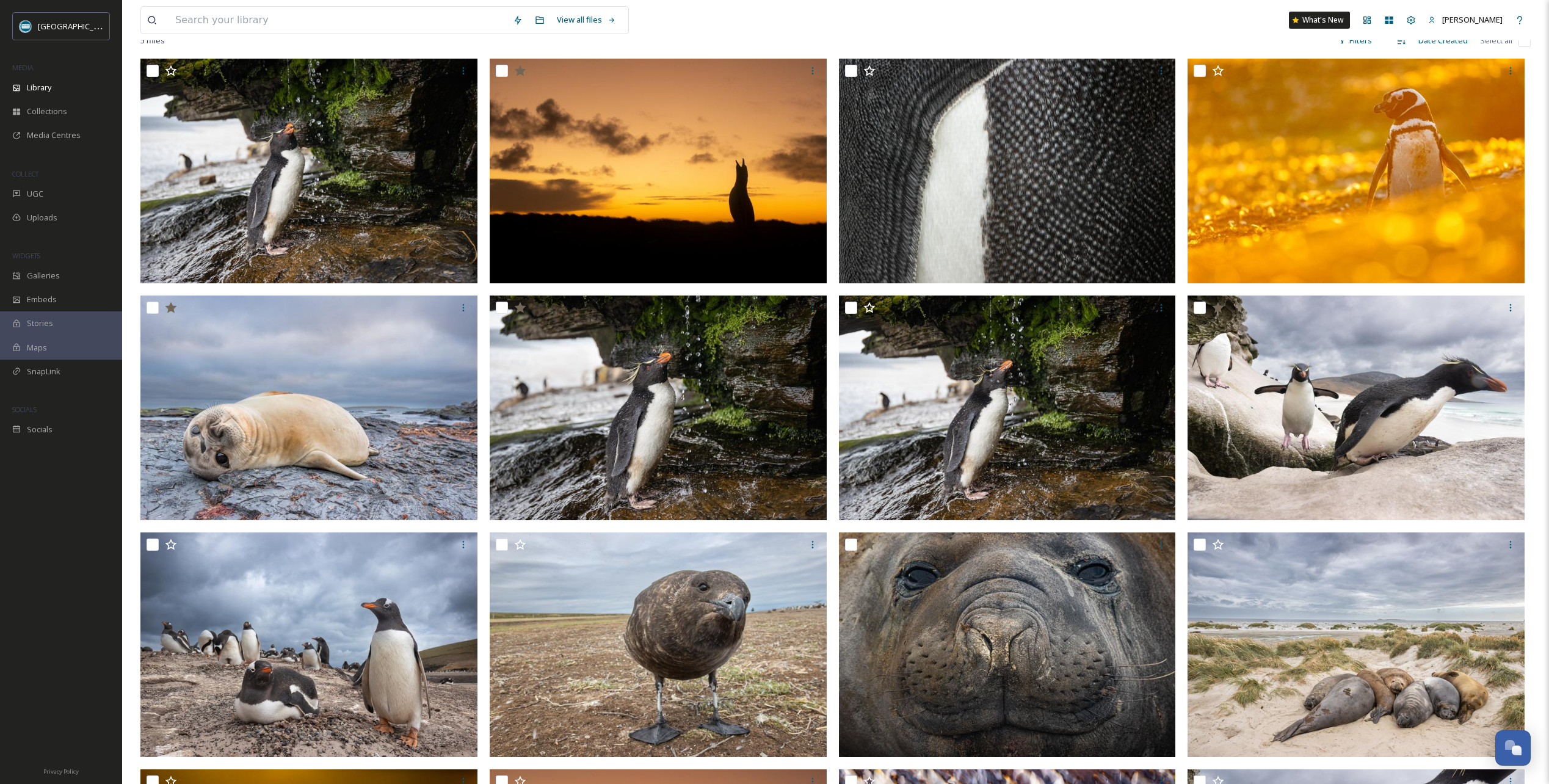
scroll to position [0, 0]
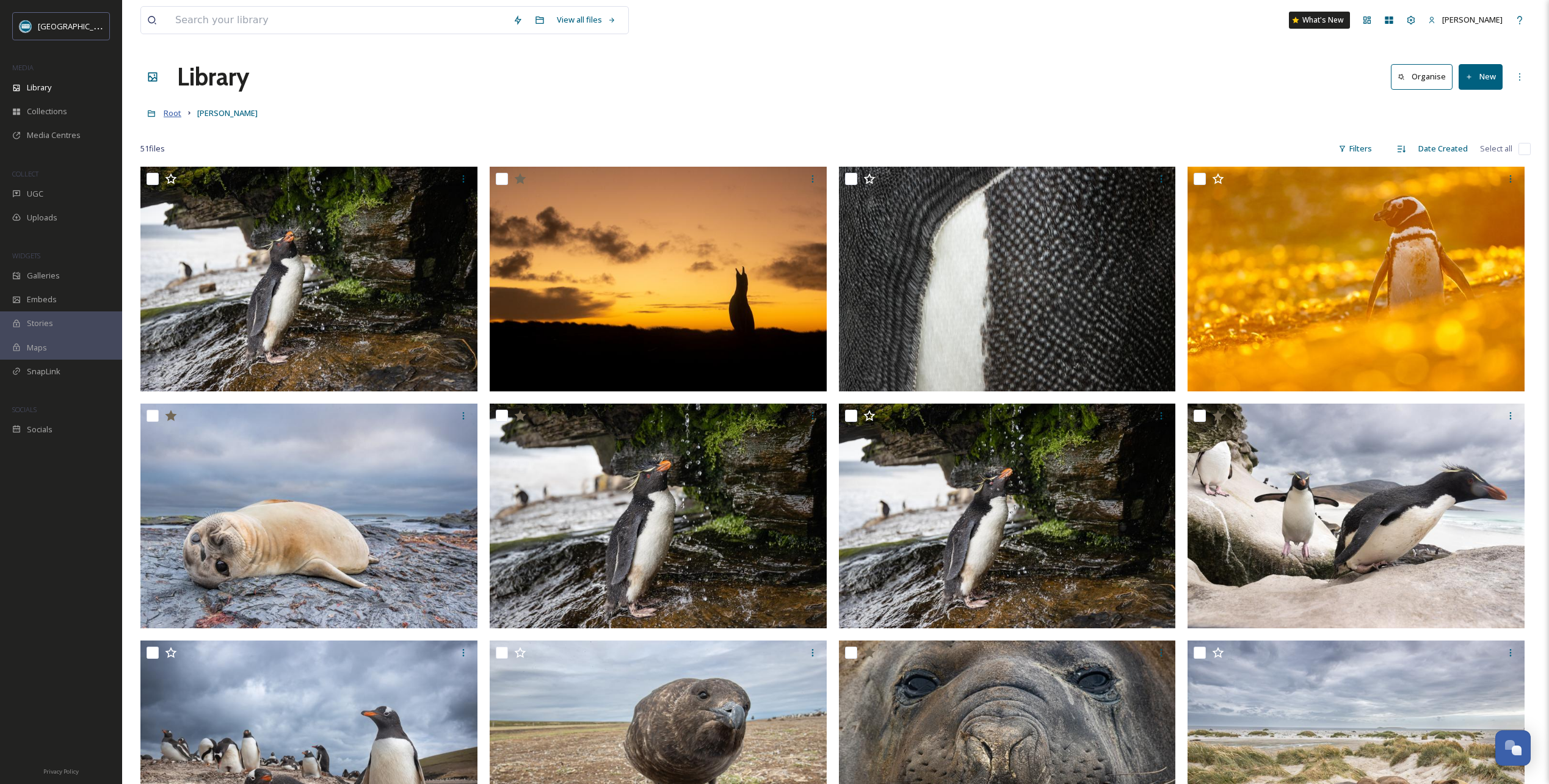
click at [177, 114] on span "Root" at bounding box center [173, 113] width 18 height 11
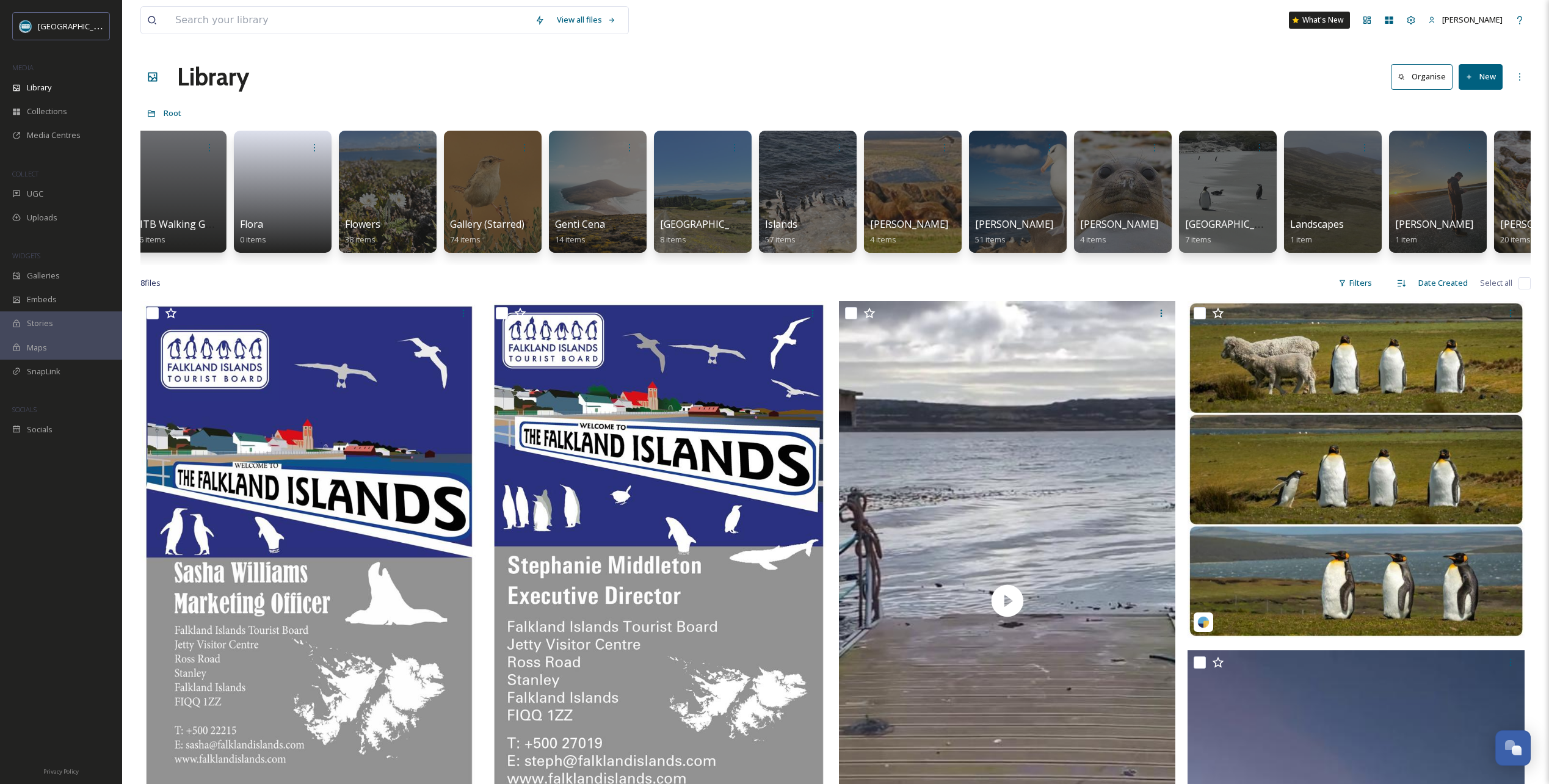
scroll to position [0, 1172]
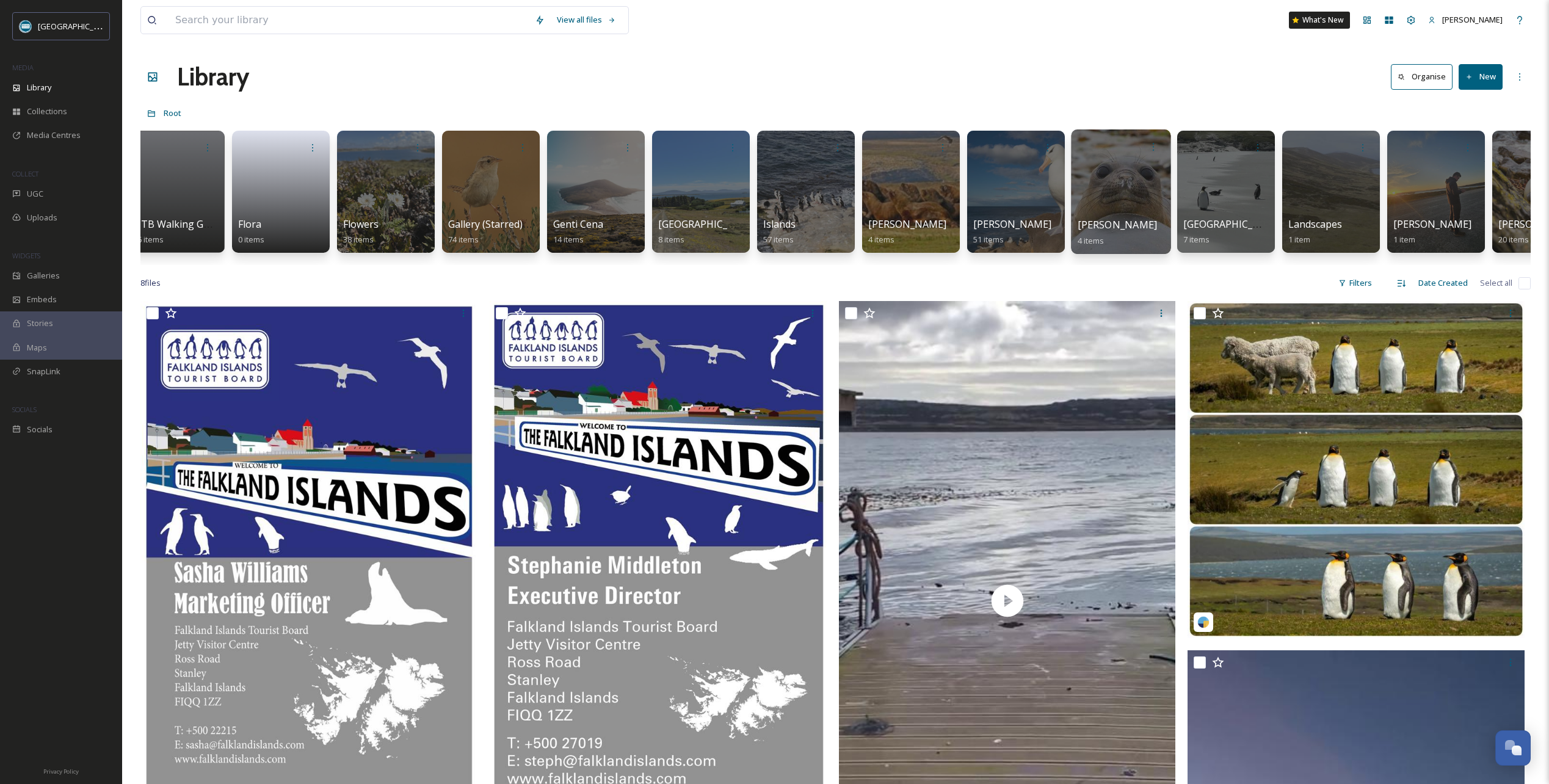
click at [1122, 181] on div at bounding box center [1120, 192] width 100 height 125
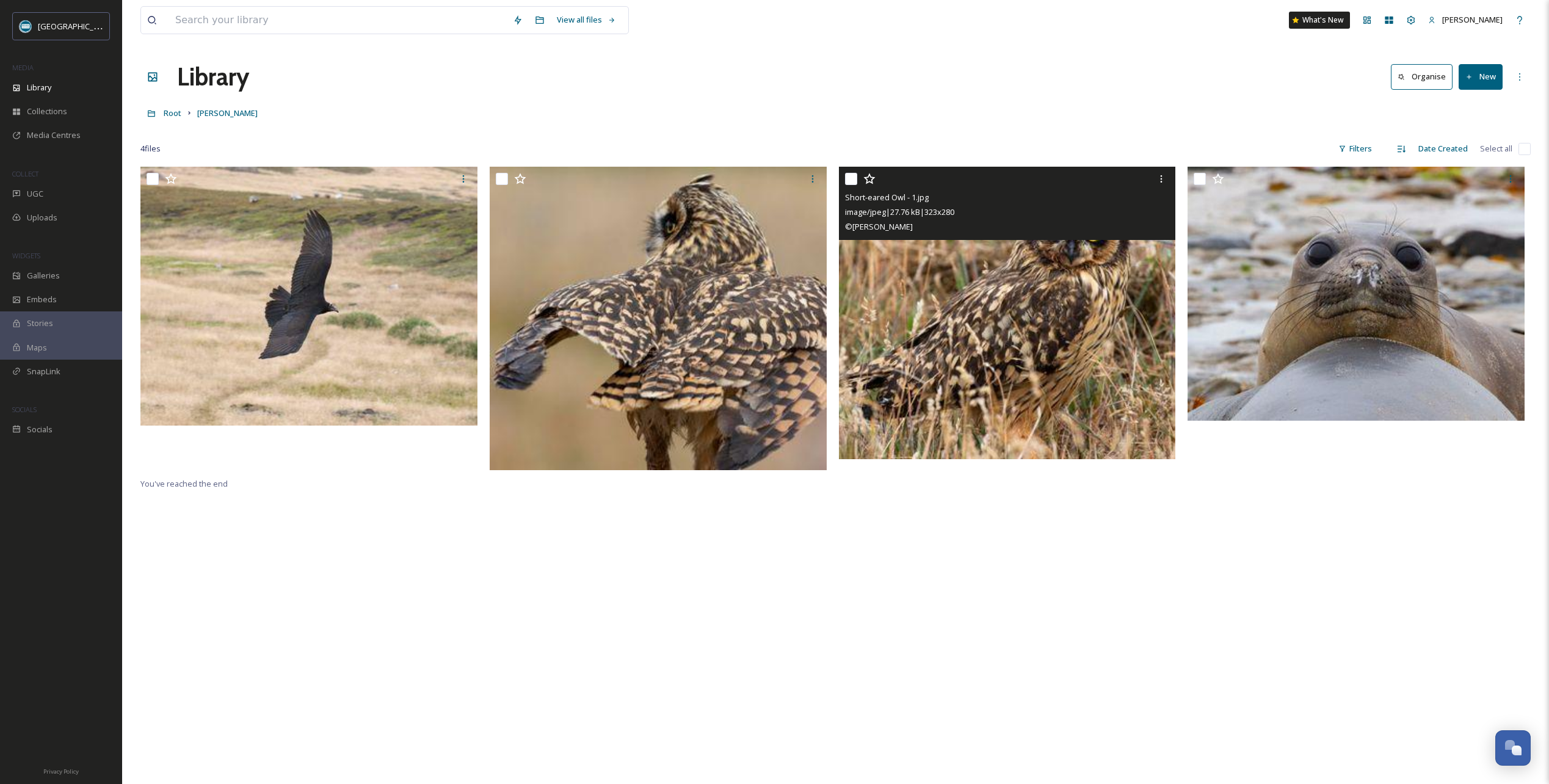
click at [869, 178] on icon at bounding box center [870, 179] width 12 height 12
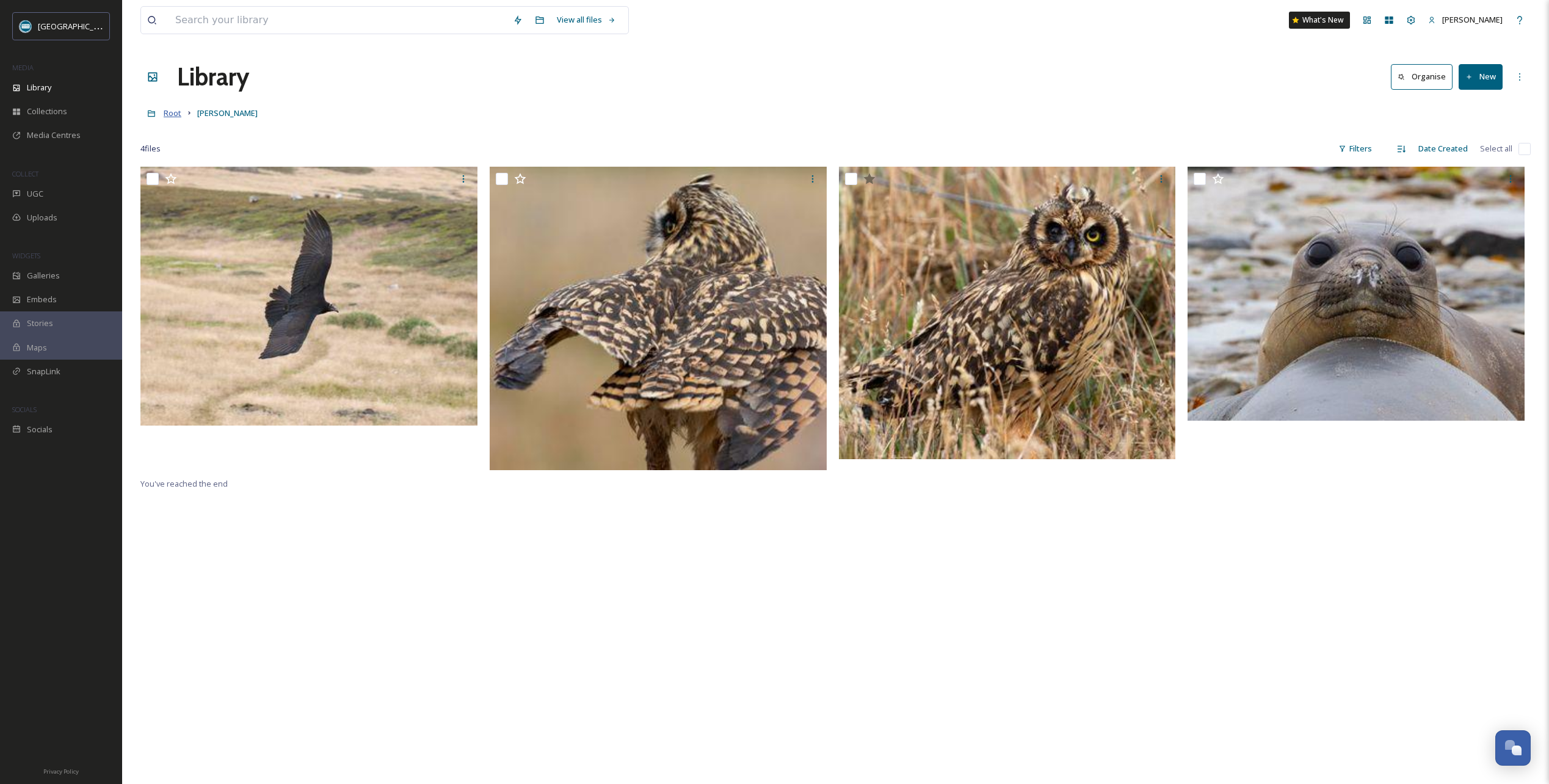
click at [171, 116] on span "Root" at bounding box center [173, 113] width 18 height 11
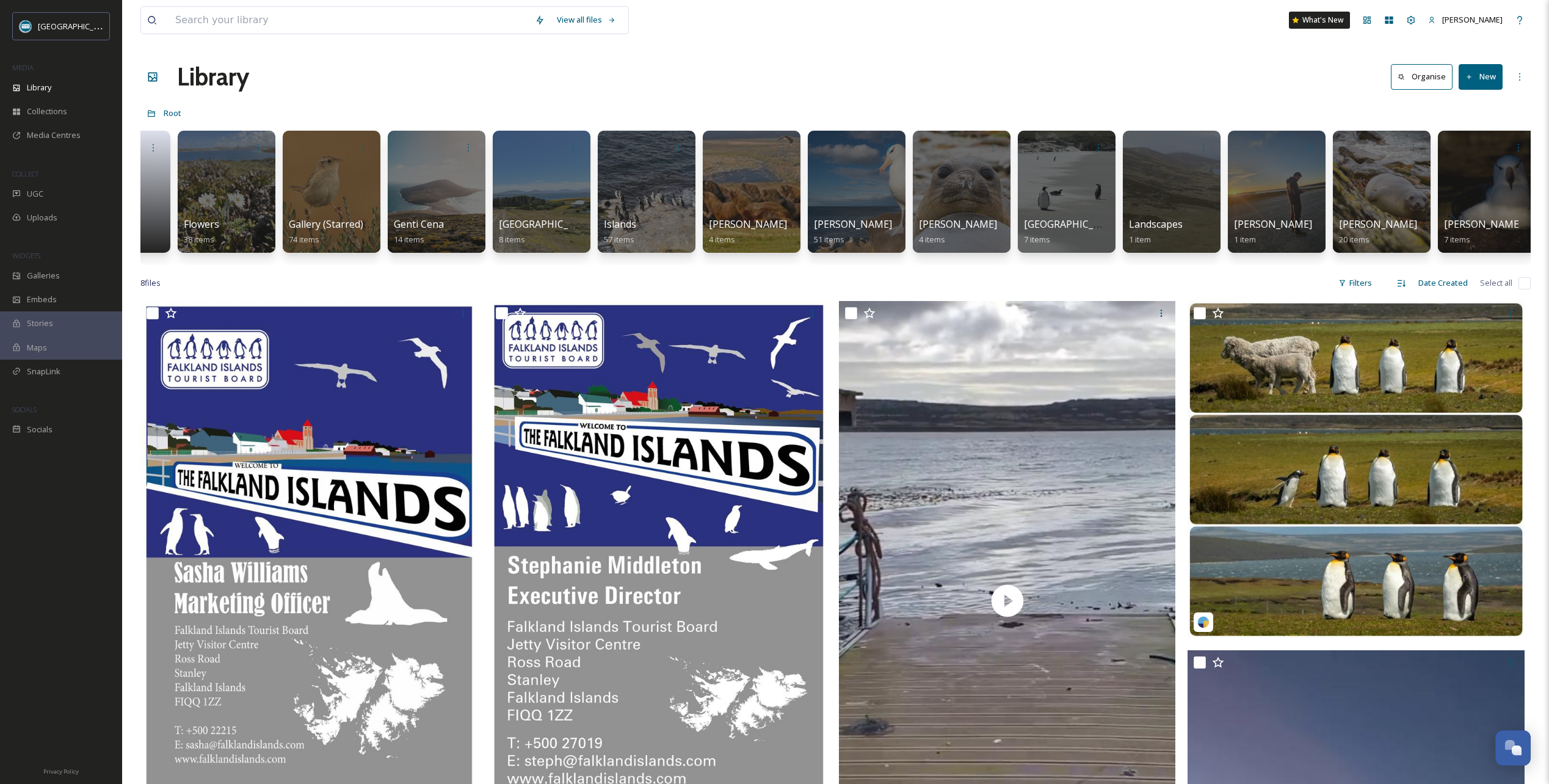
scroll to position [0, 1355]
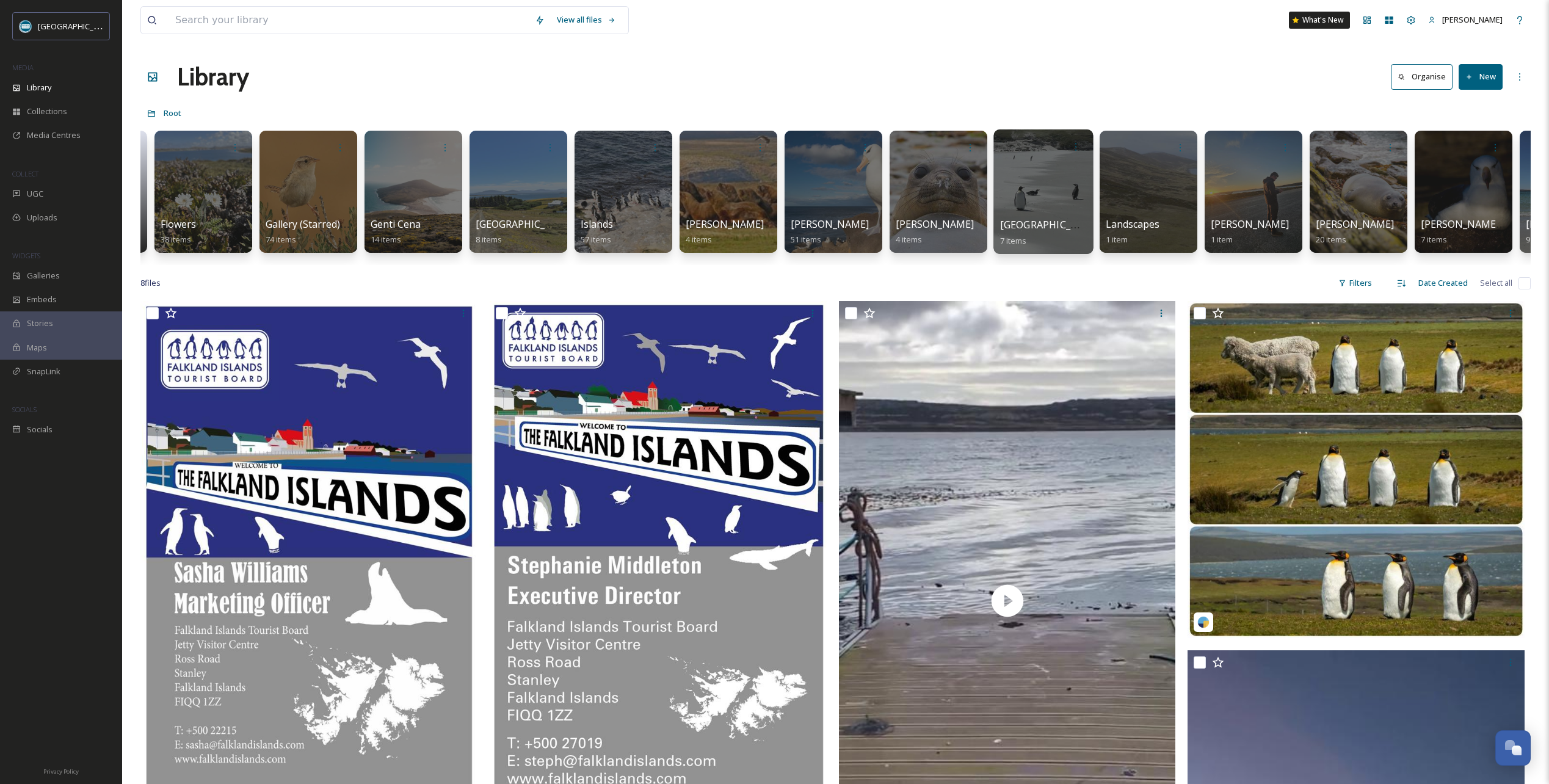
click at [1051, 190] on div at bounding box center [1043, 192] width 100 height 125
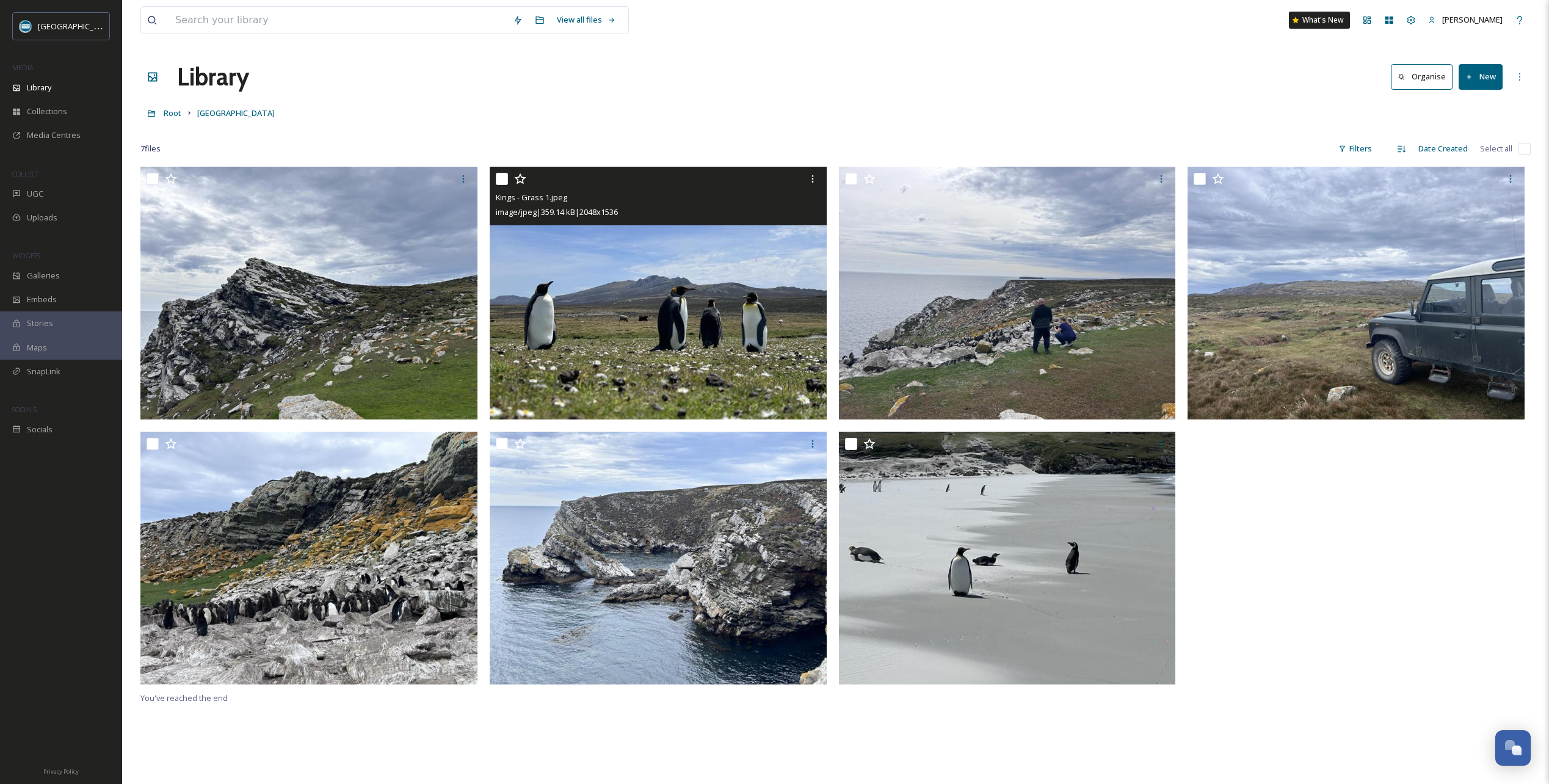
click at [523, 179] on icon at bounding box center [520, 179] width 12 height 12
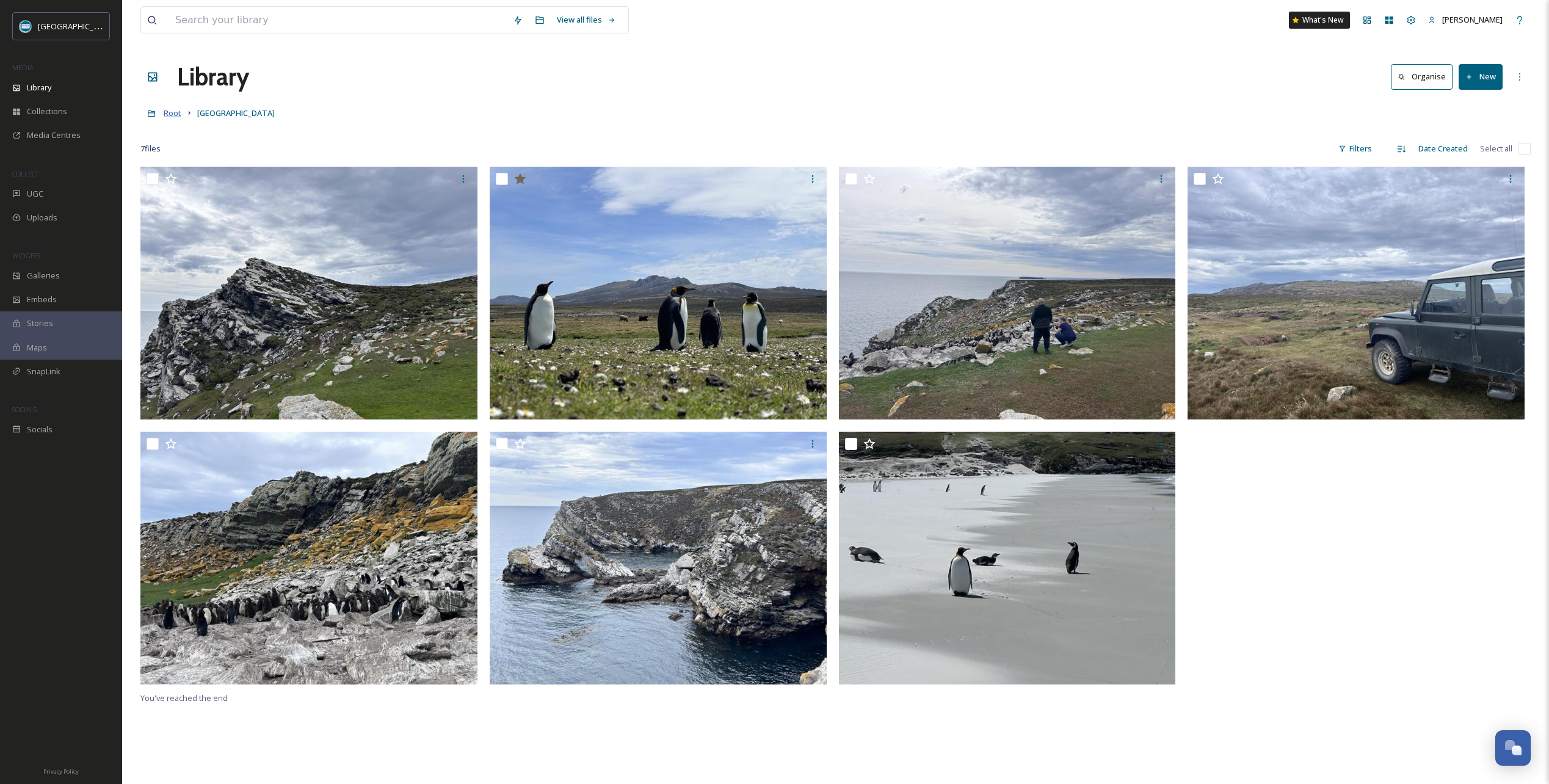
click at [177, 113] on span "Root" at bounding box center [173, 113] width 18 height 11
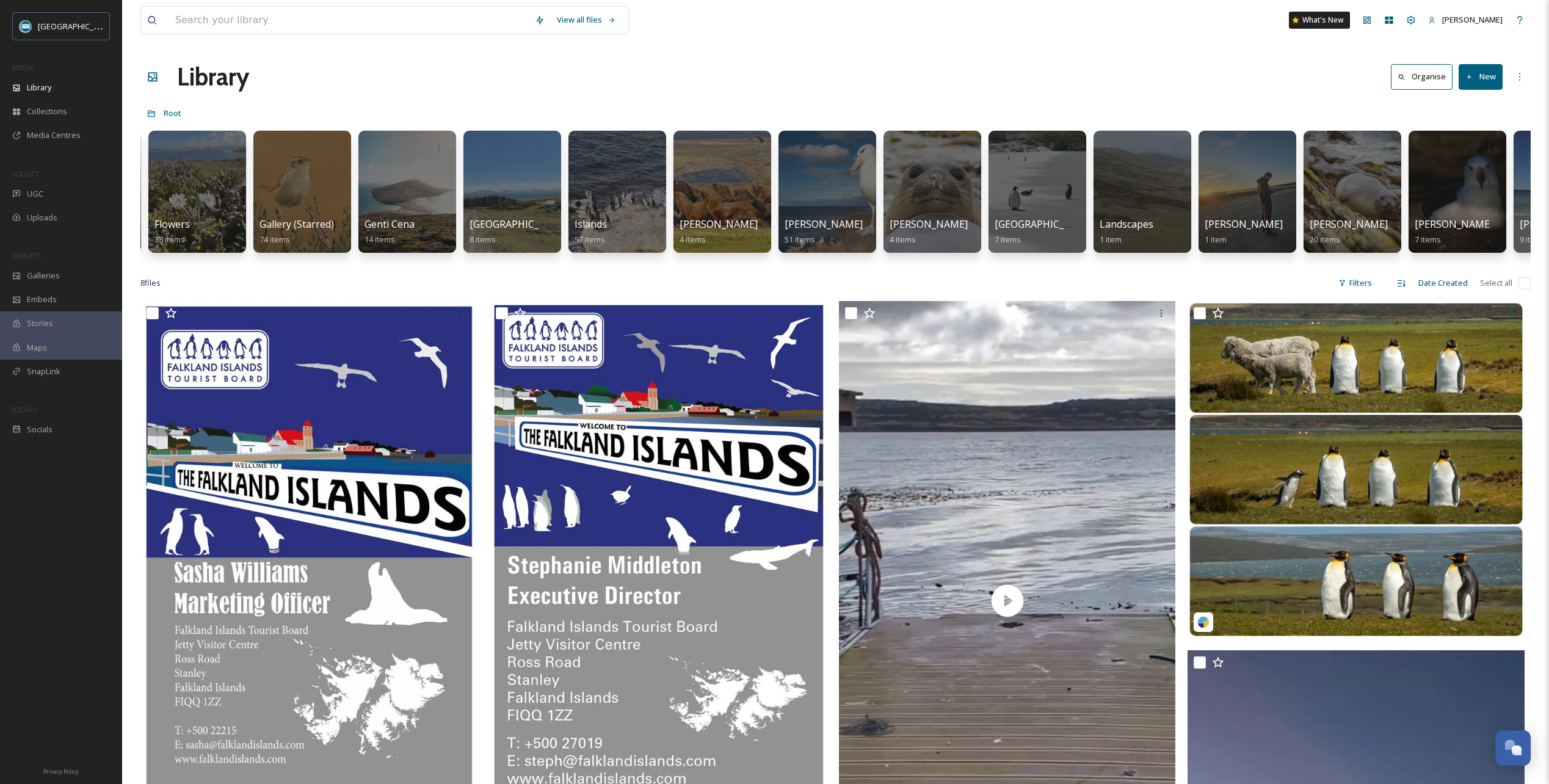
scroll to position [0, 1372]
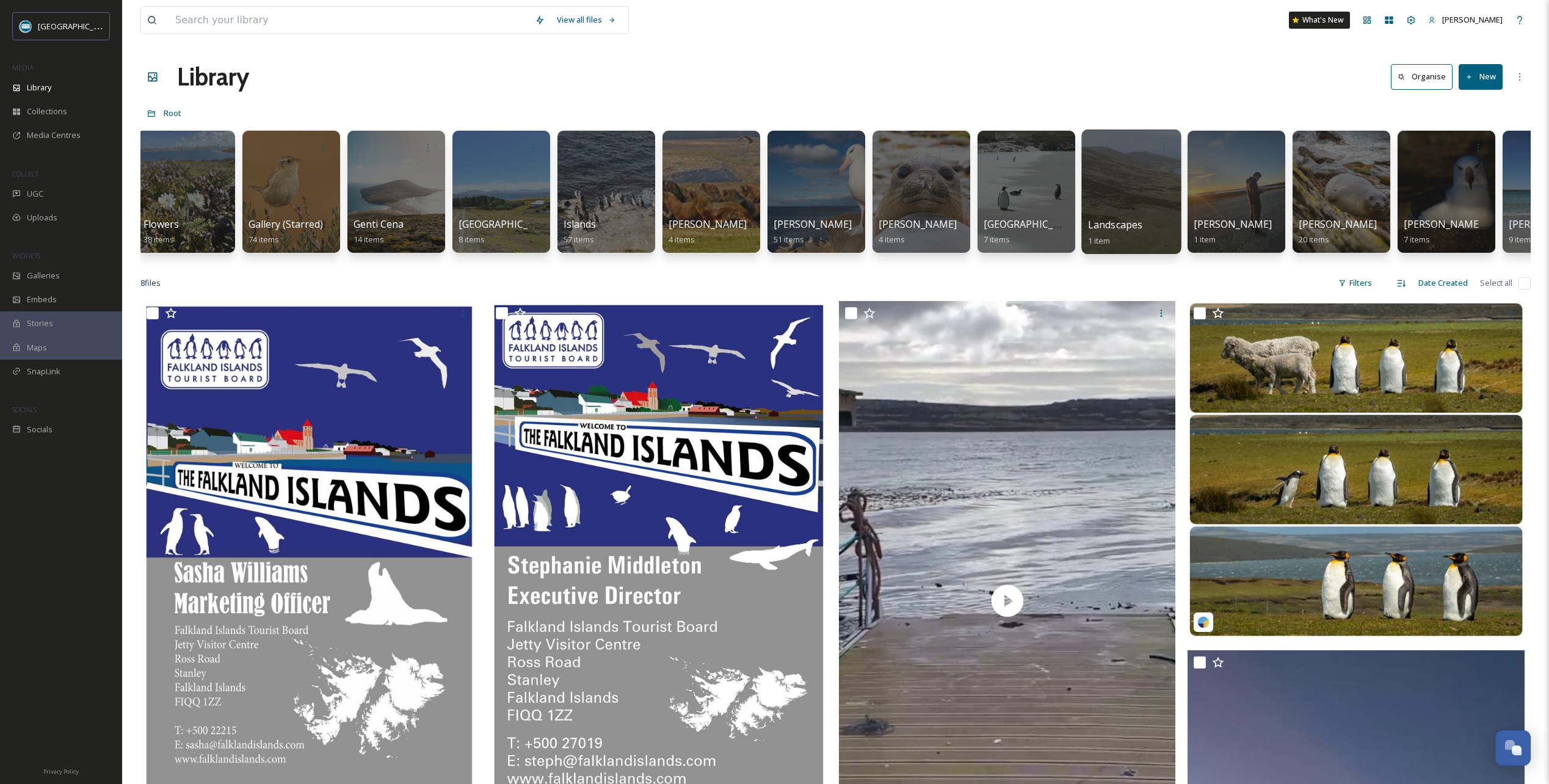
click at [1102, 176] on div at bounding box center [1131, 192] width 100 height 125
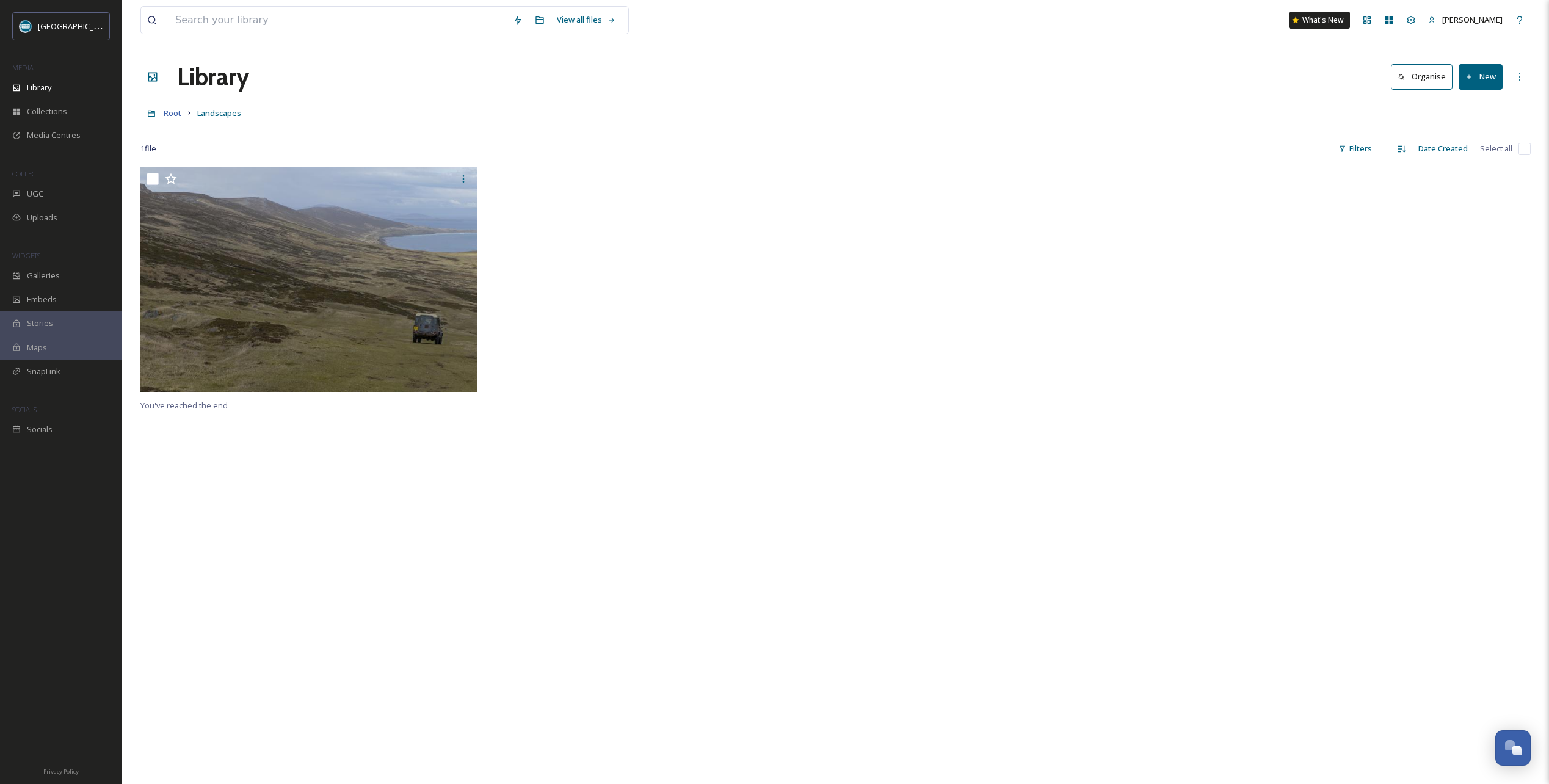
click at [172, 113] on span "Root" at bounding box center [173, 113] width 18 height 11
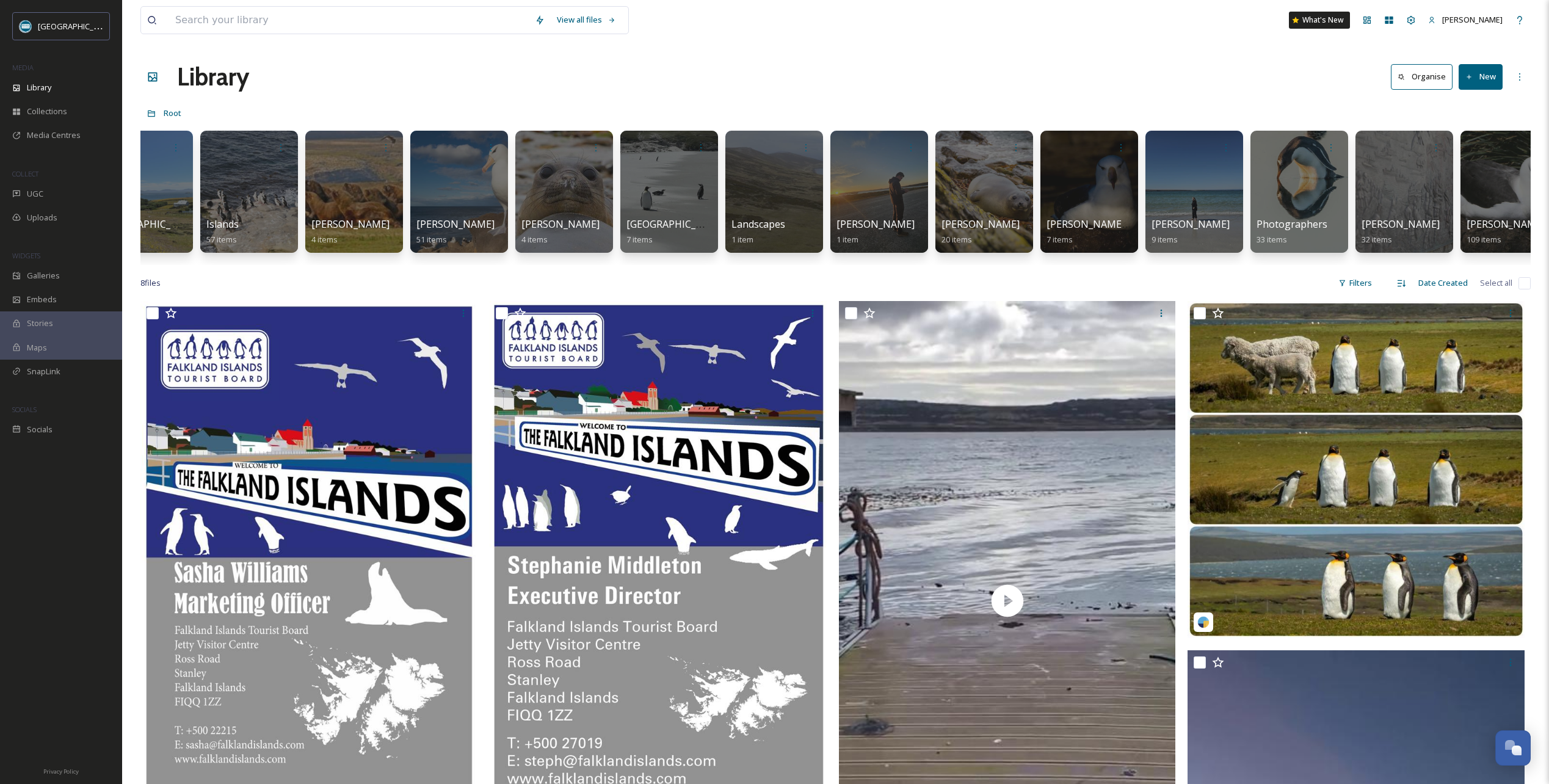
scroll to position [0, 1882]
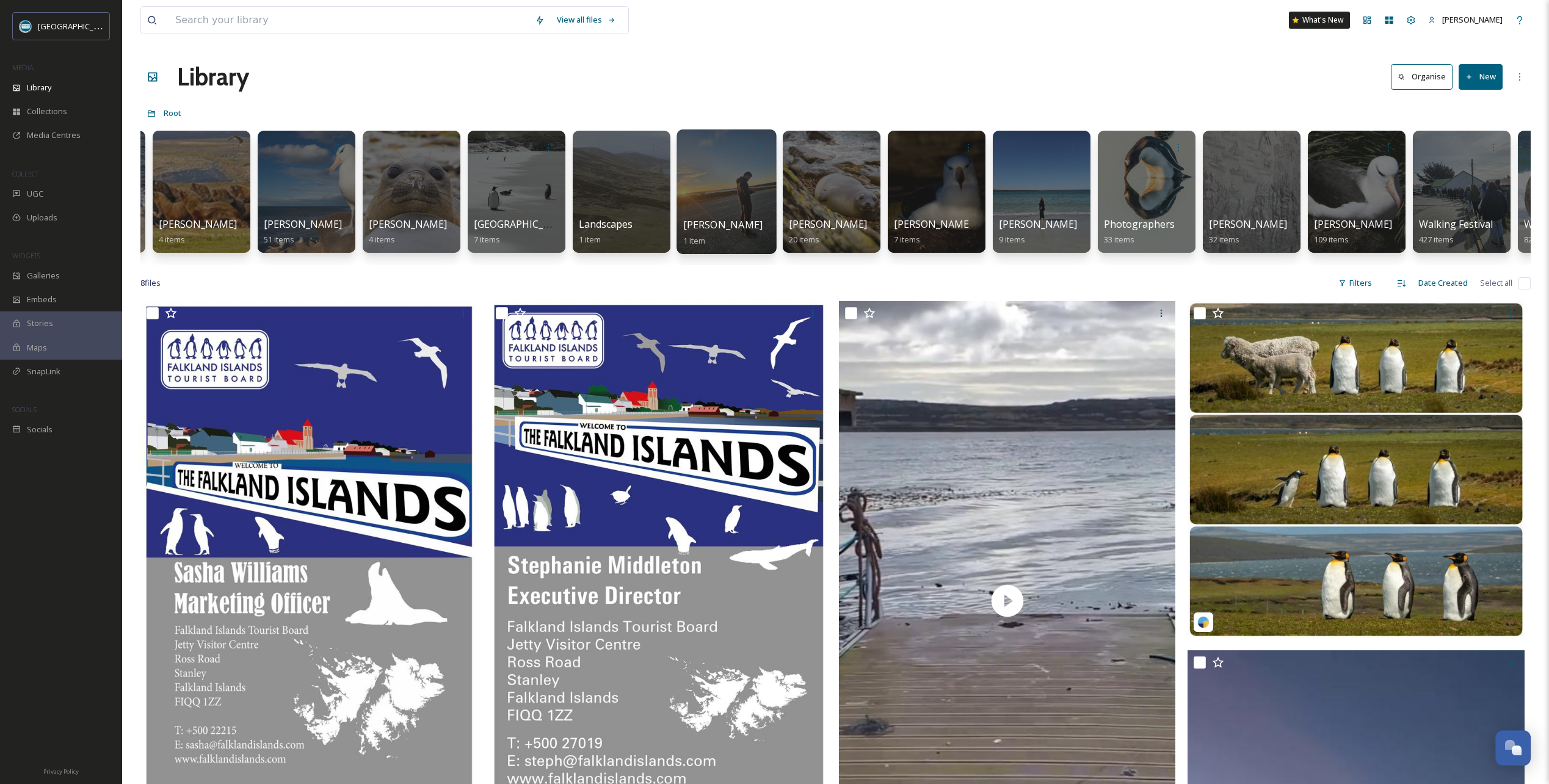
click at [709, 177] on div at bounding box center [726, 192] width 100 height 125
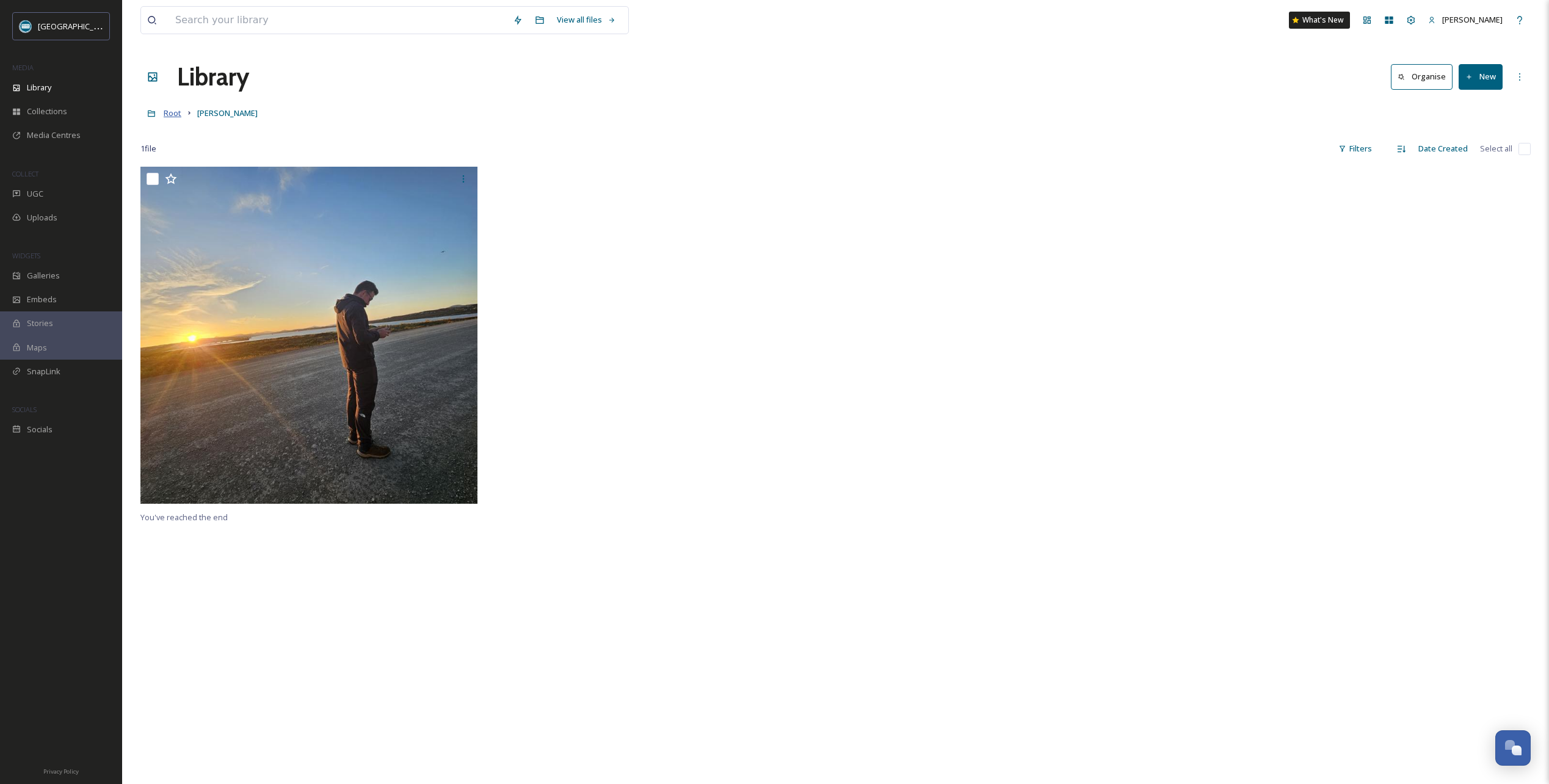
click at [170, 115] on span "Root" at bounding box center [173, 113] width 18 height 11
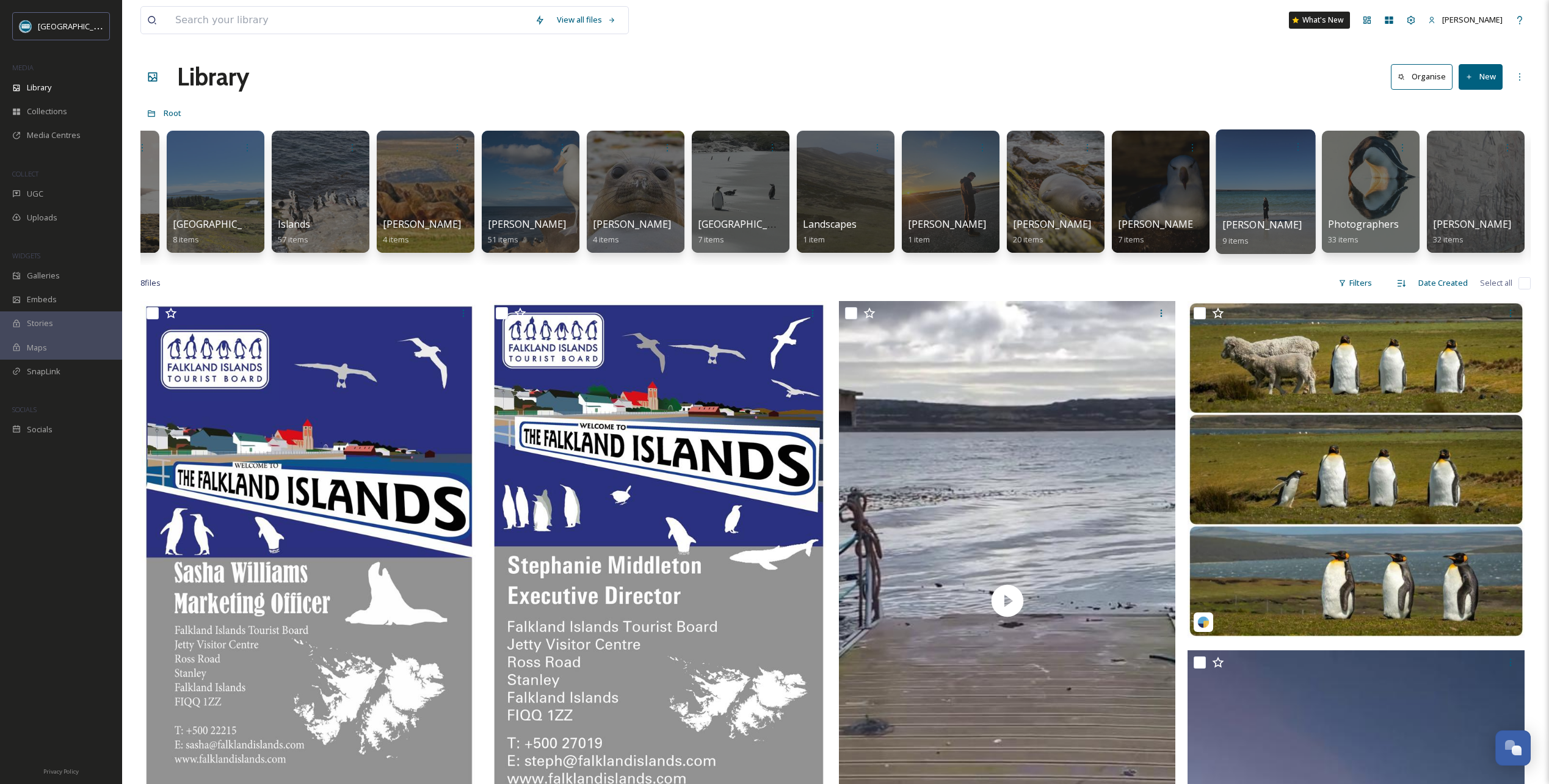
scroll to position [0, 1653]
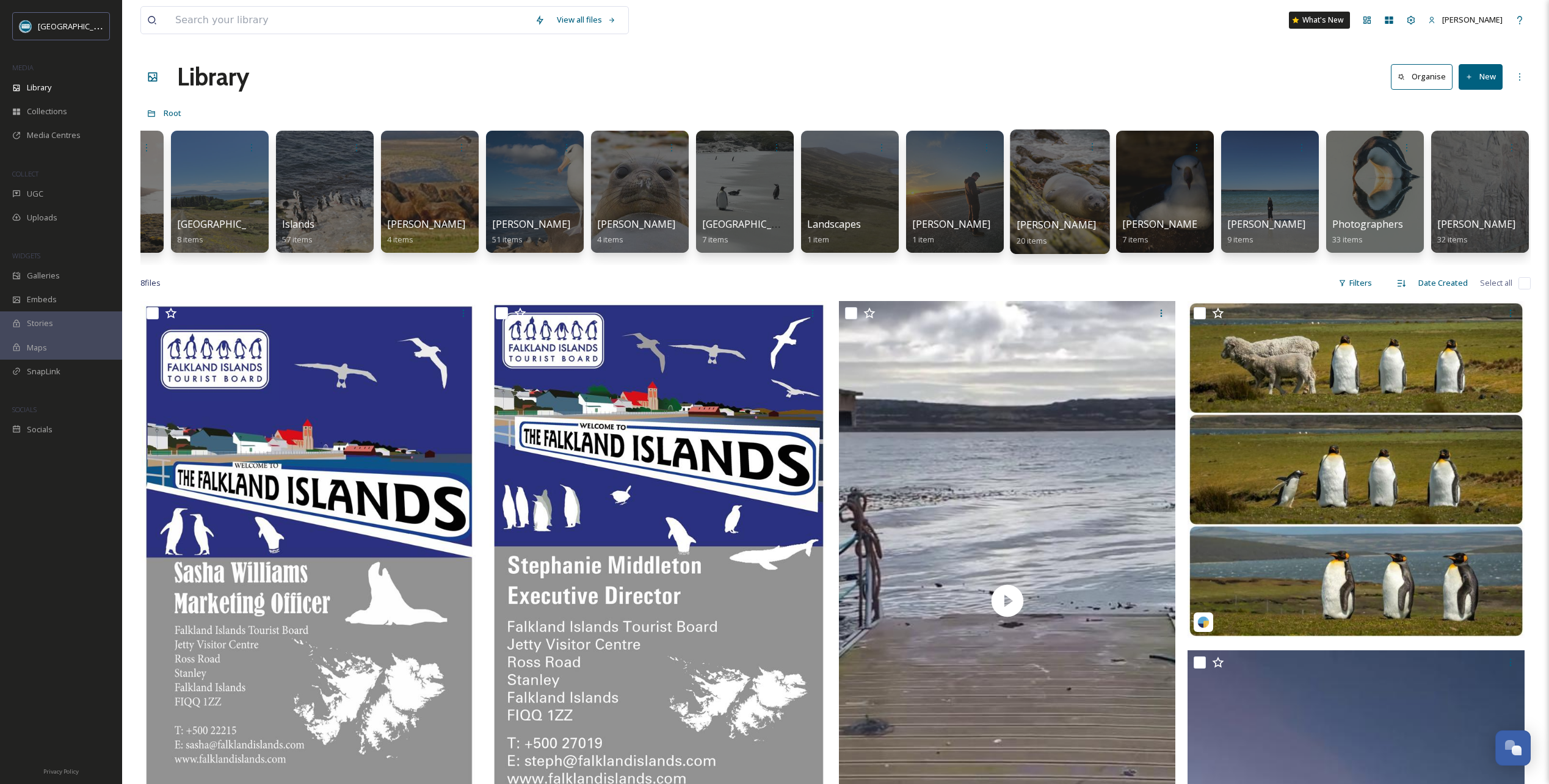
click at [1049, 190] on div at bounding box center [1059, 192] width 100 height 125
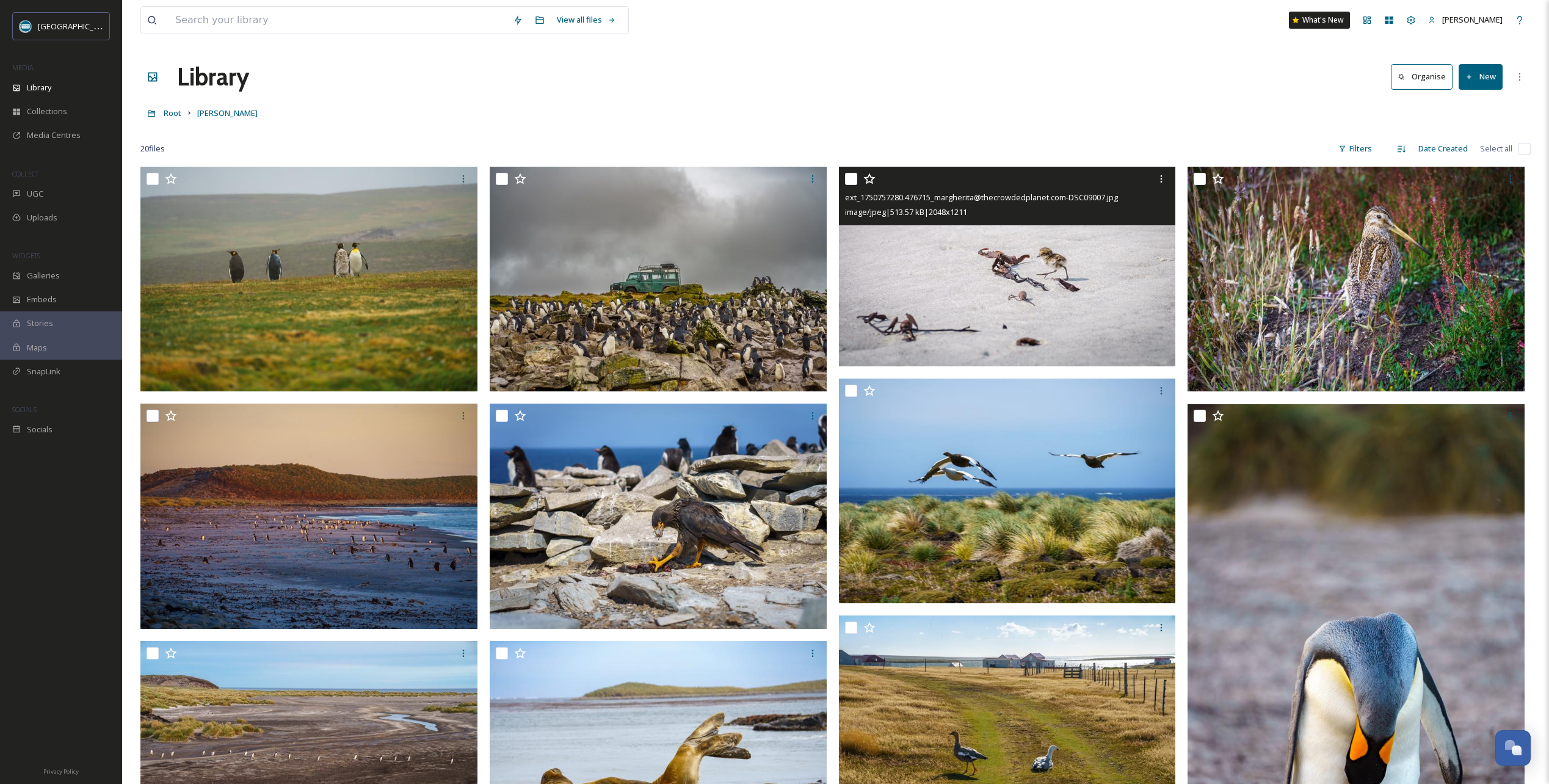
click at [870, 178] on icon at bounding box center [870, 179] width 12 height 12
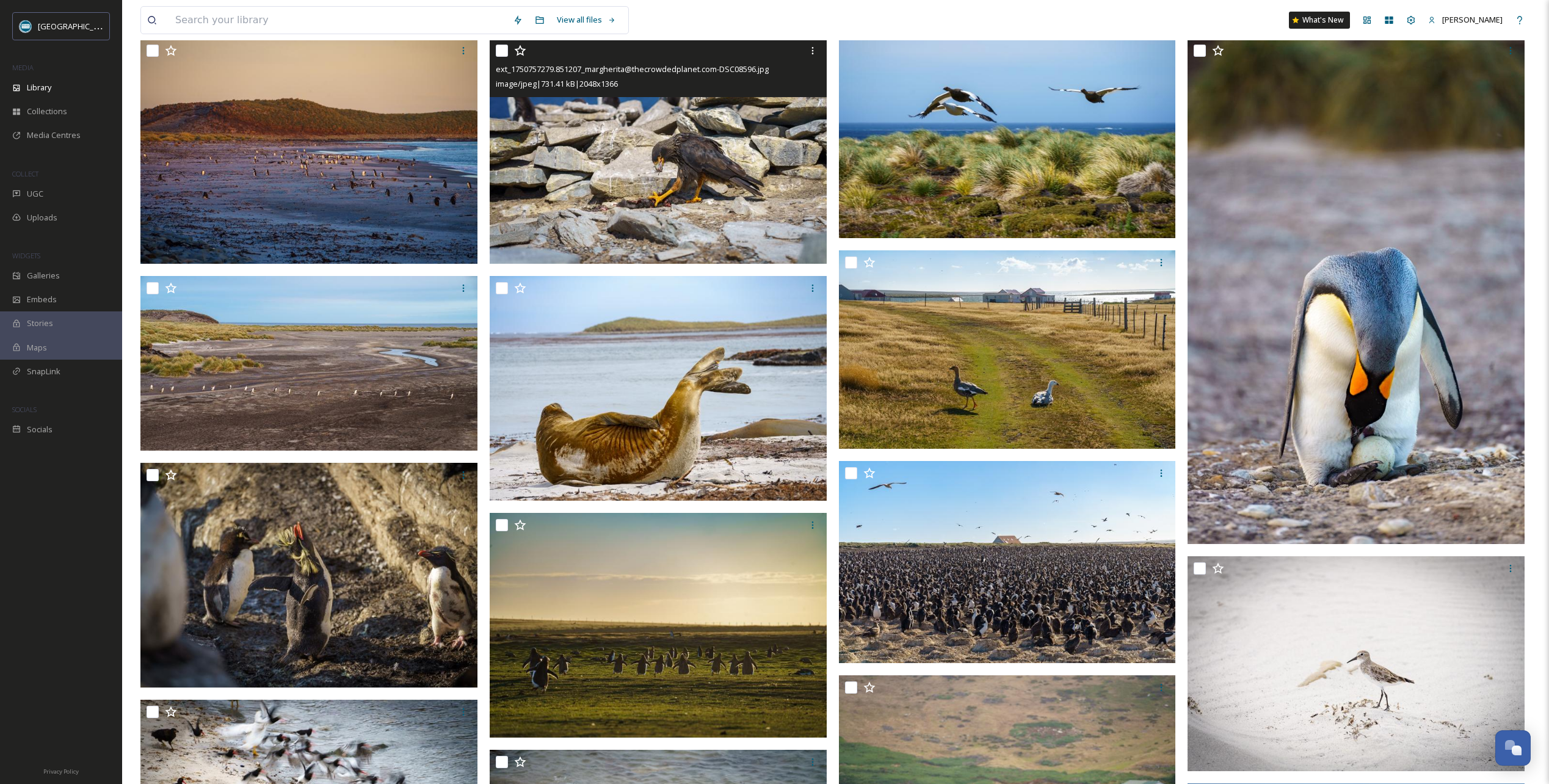
scroll to position [427, 0]
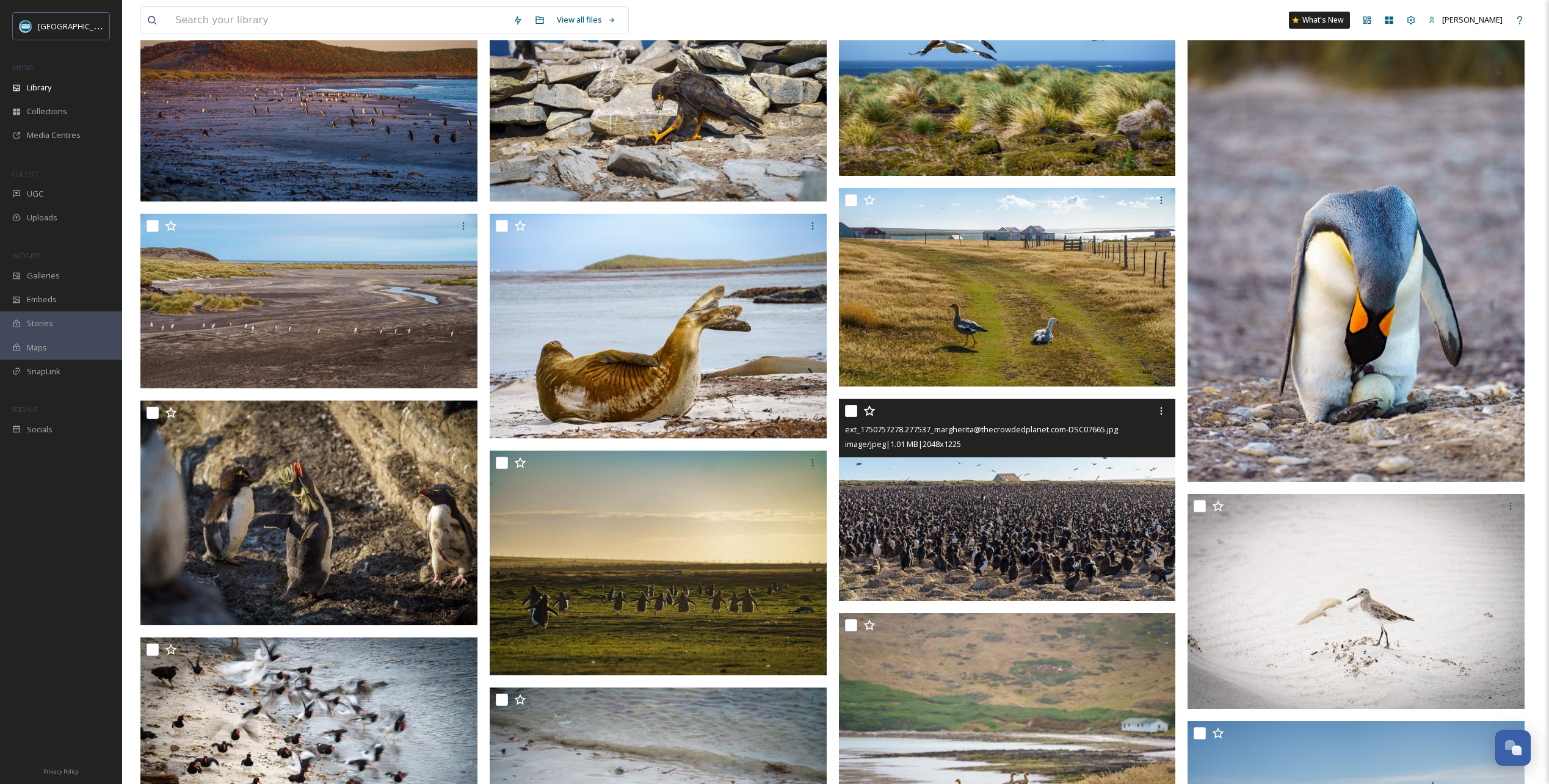
click at [870, 410] on icon at bounding box center [870, 411] width 12 height 12
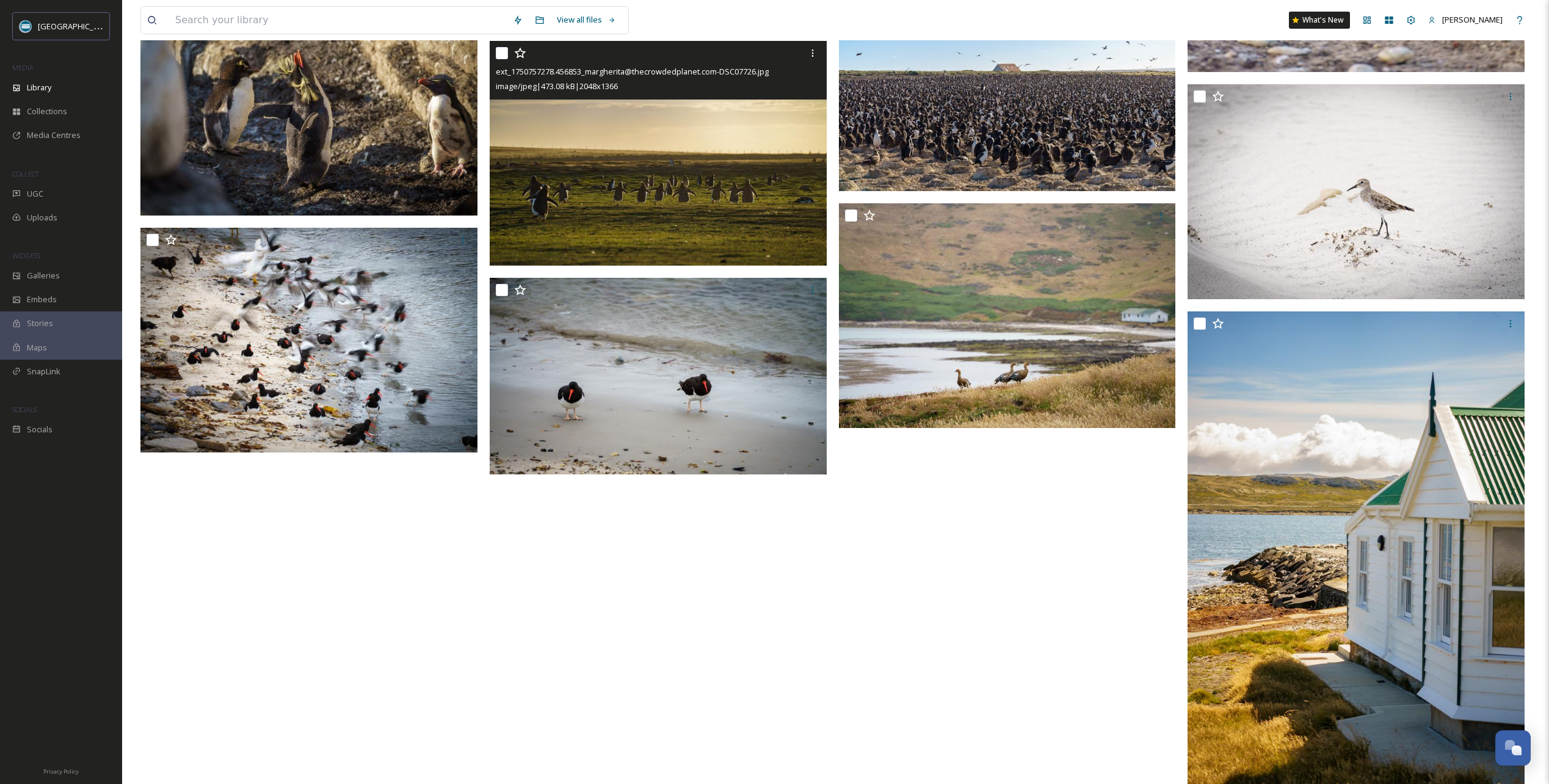
scroll to position [854, 0]
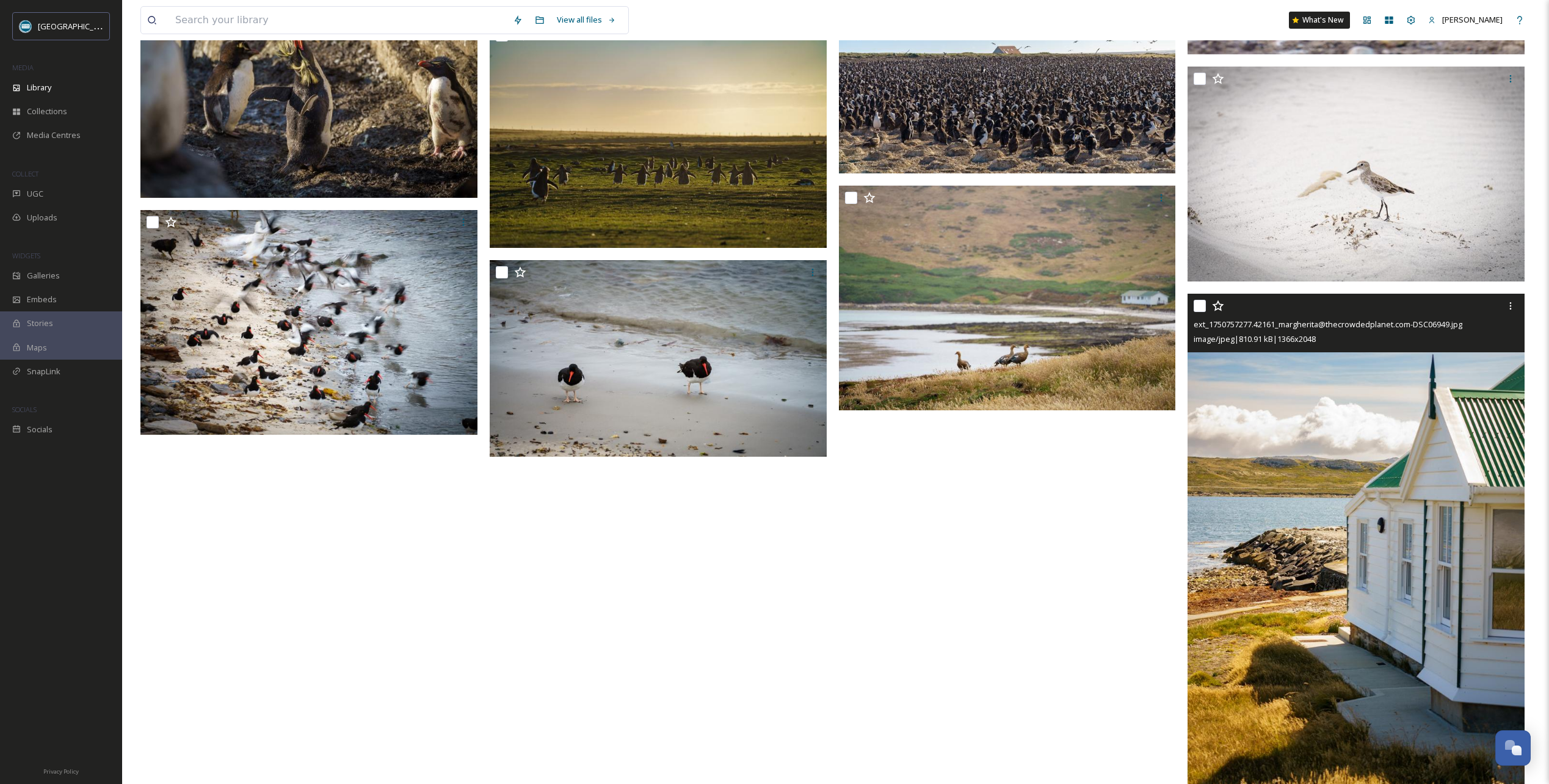
click at [1218, 307] on icon at bounding box center [1218, 306] width 12 height 12
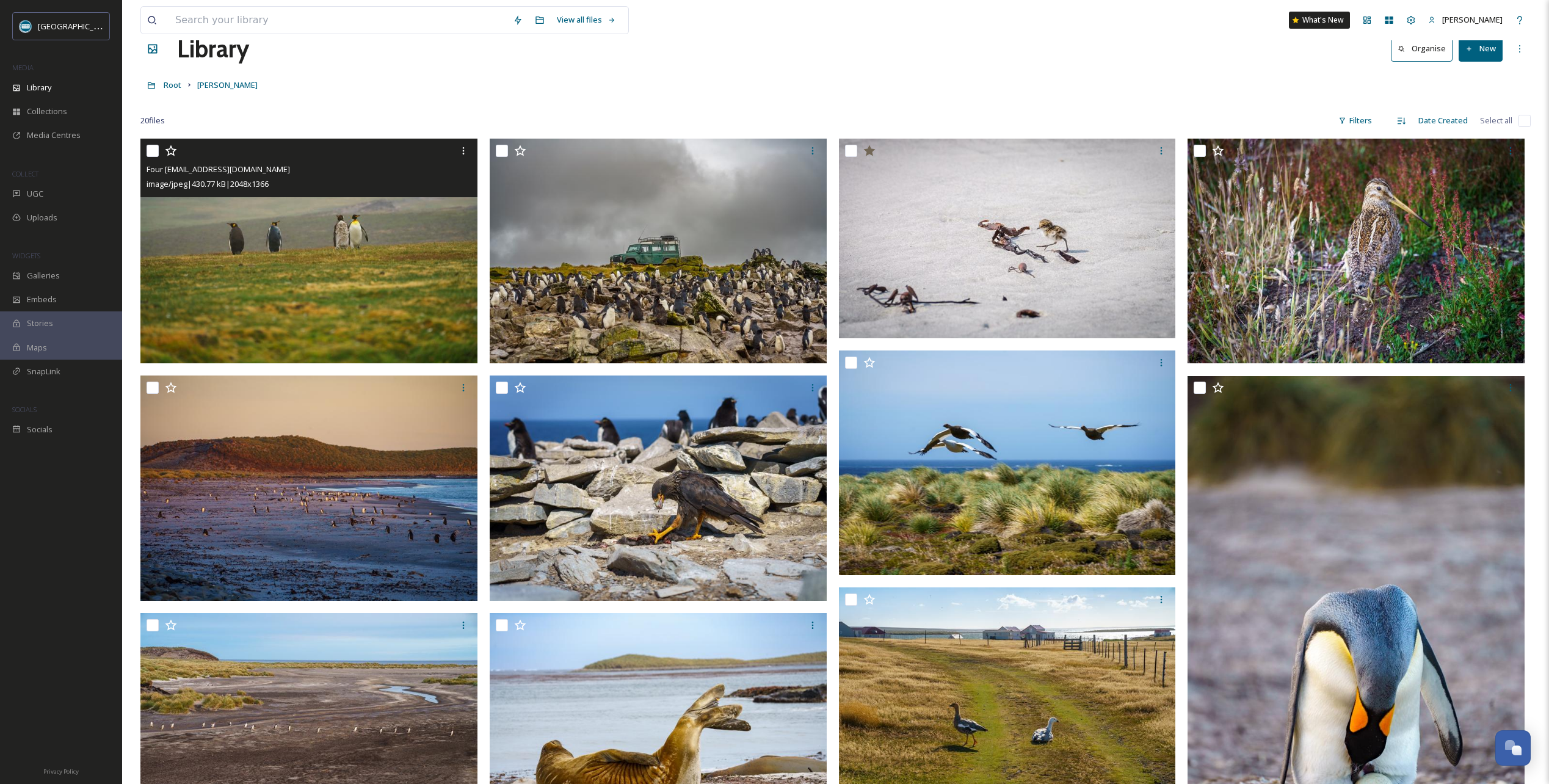
scroll to position [0, 0]
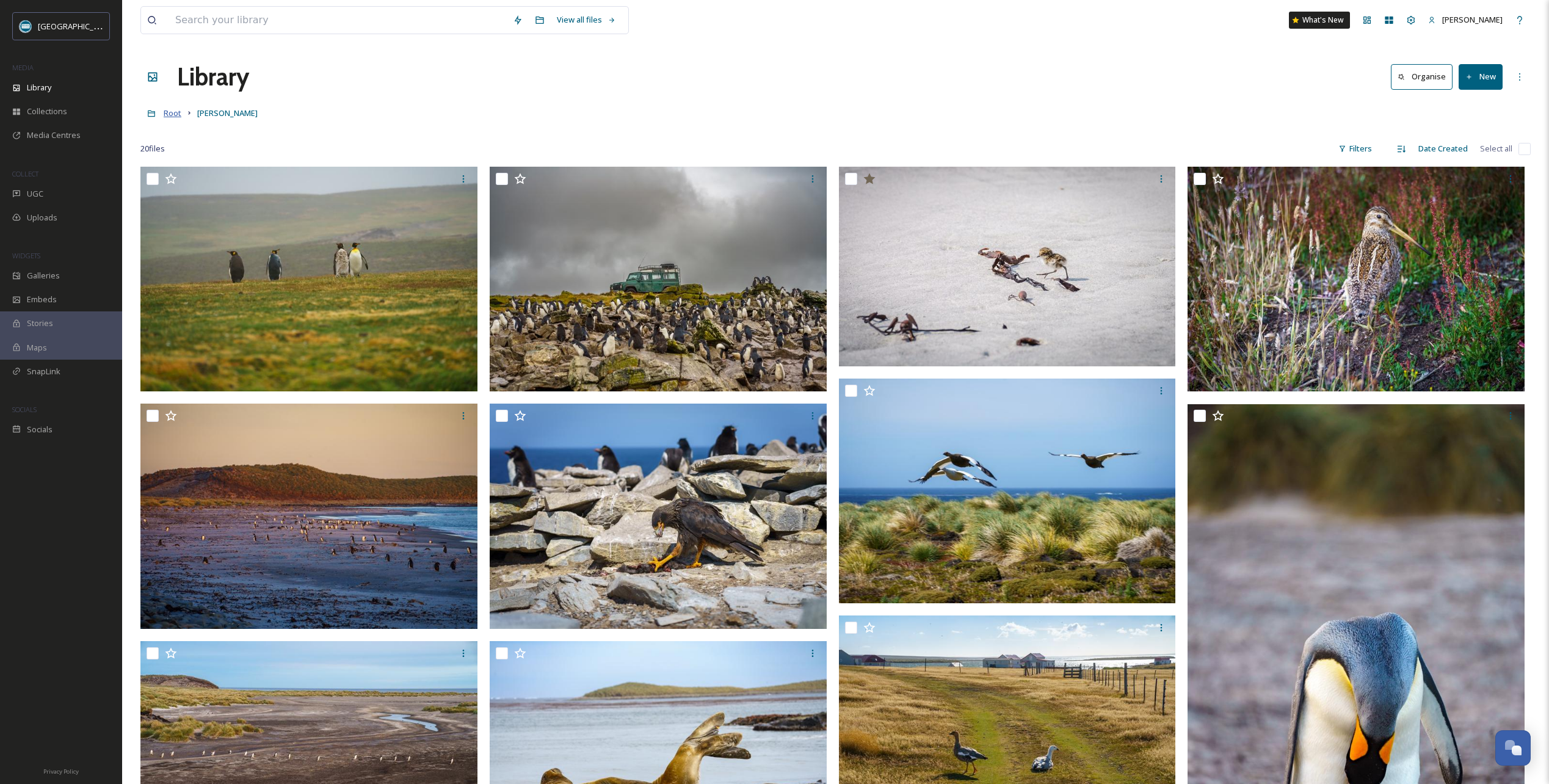
click at [173, 114] on span "Root" at bounding box center [173, 113] width 18 height 11
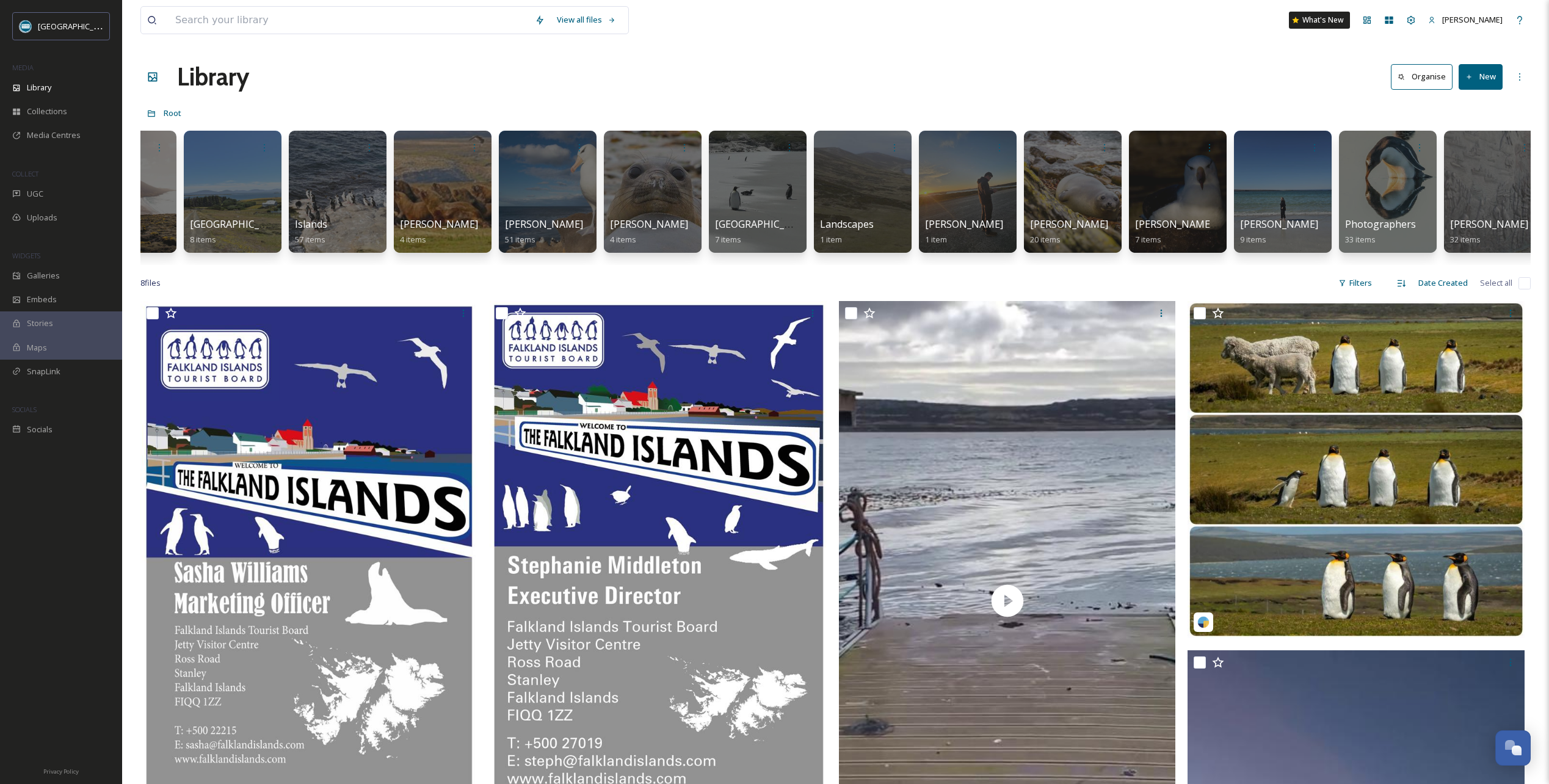
scroll to position [0, 1647]
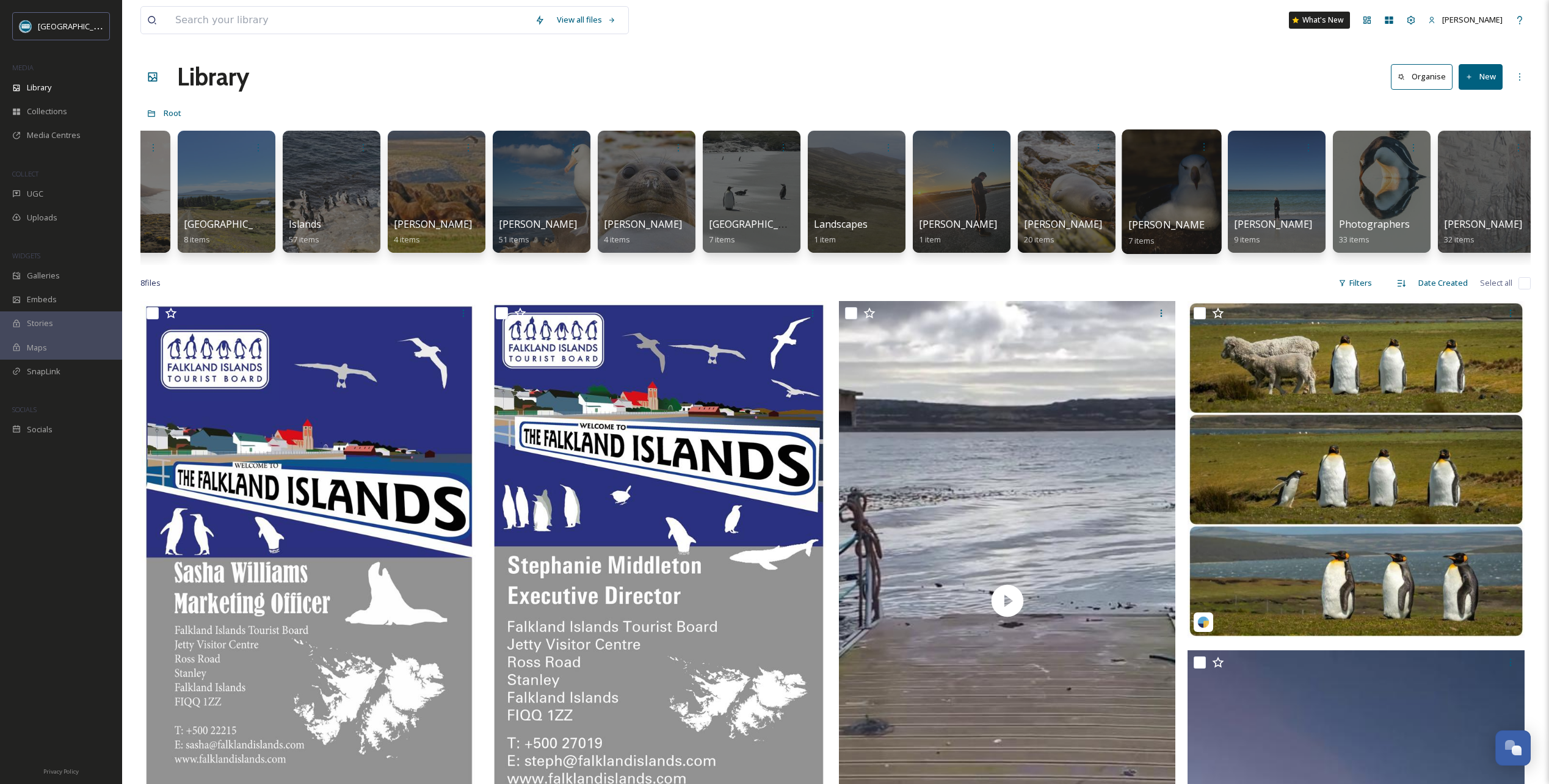
click at [1179, 191] on div at bounding box center [1171, 192] width 100 height 125
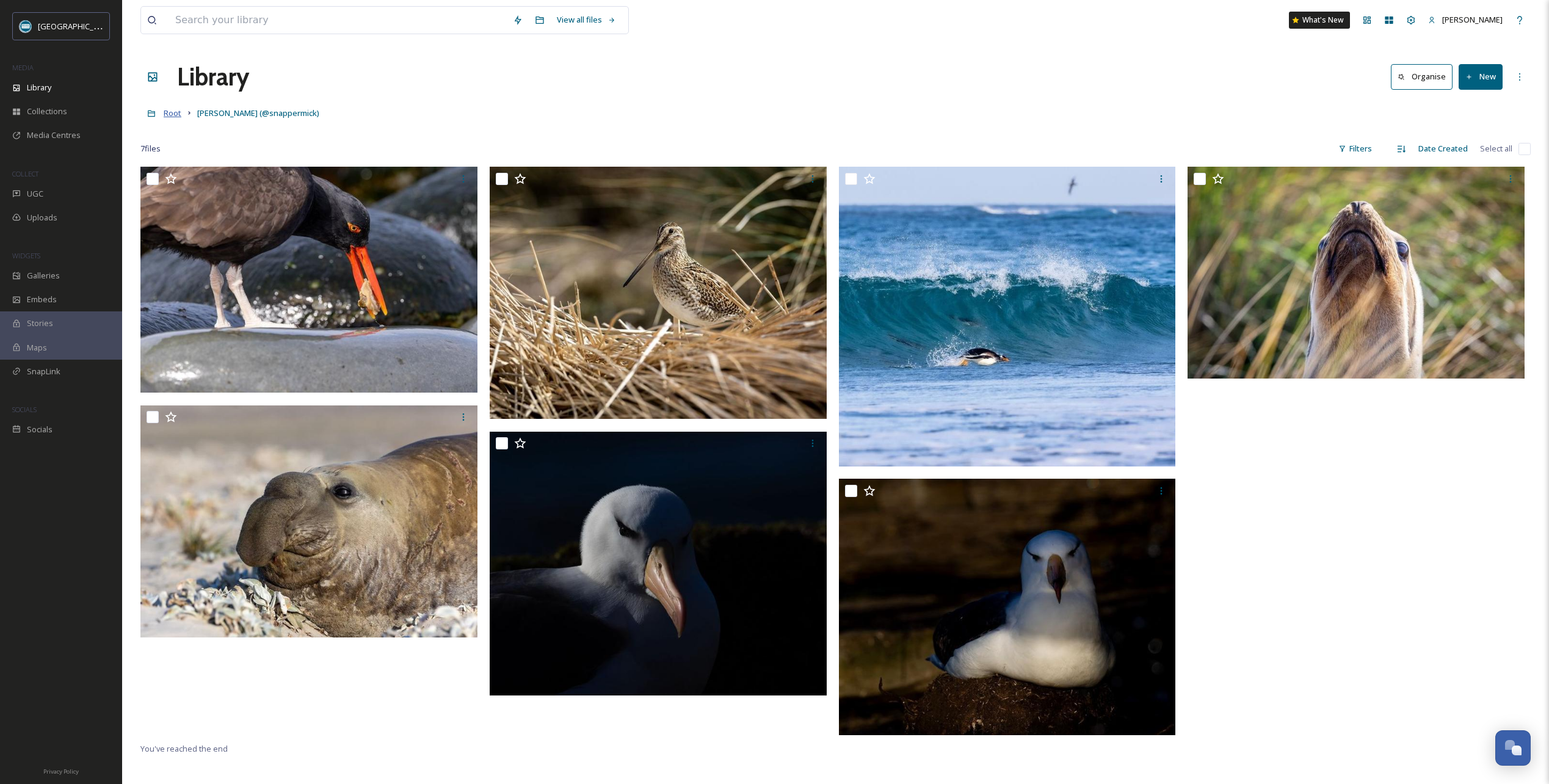
click at [171, 116] on span "Root" at bounding box center [173, 113] width 18 height 11
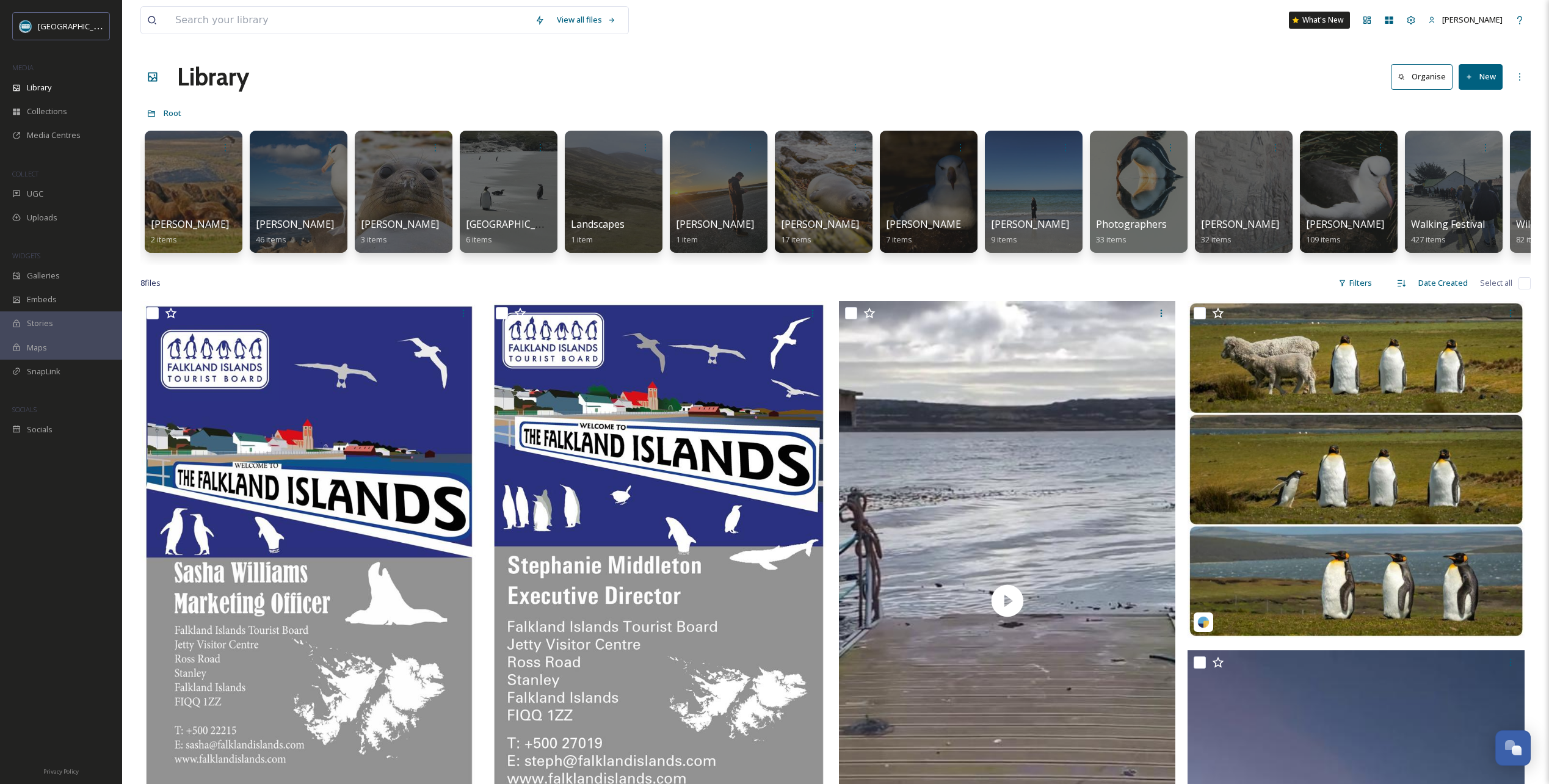
scroll to position [0, 1905]
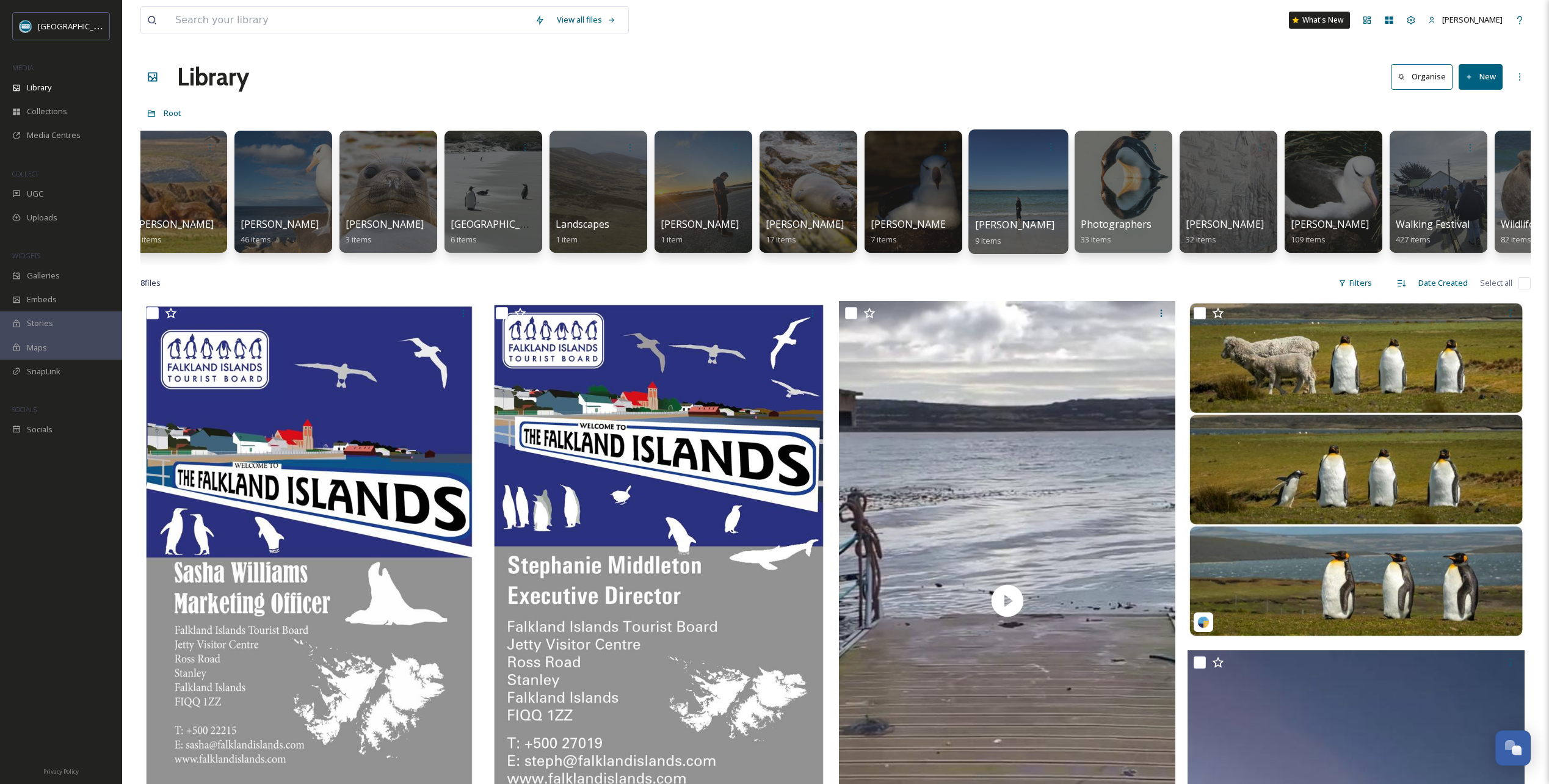
click at [1026, 183] on div at bounding box center [1018, 192] width 100 height 125
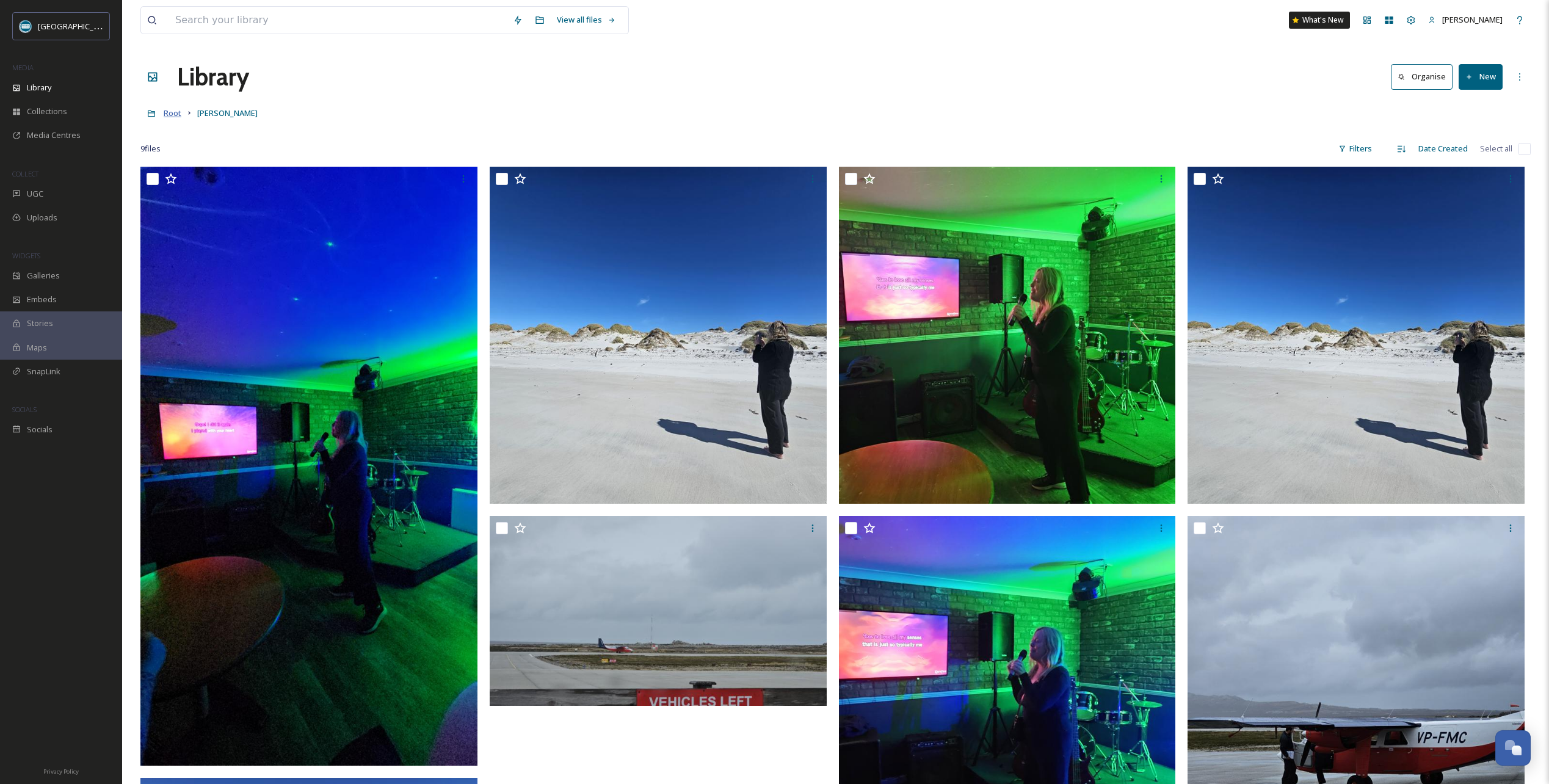
click at [173, 113] on span "Root" at bounding box center [173, 113] width 18 height 11
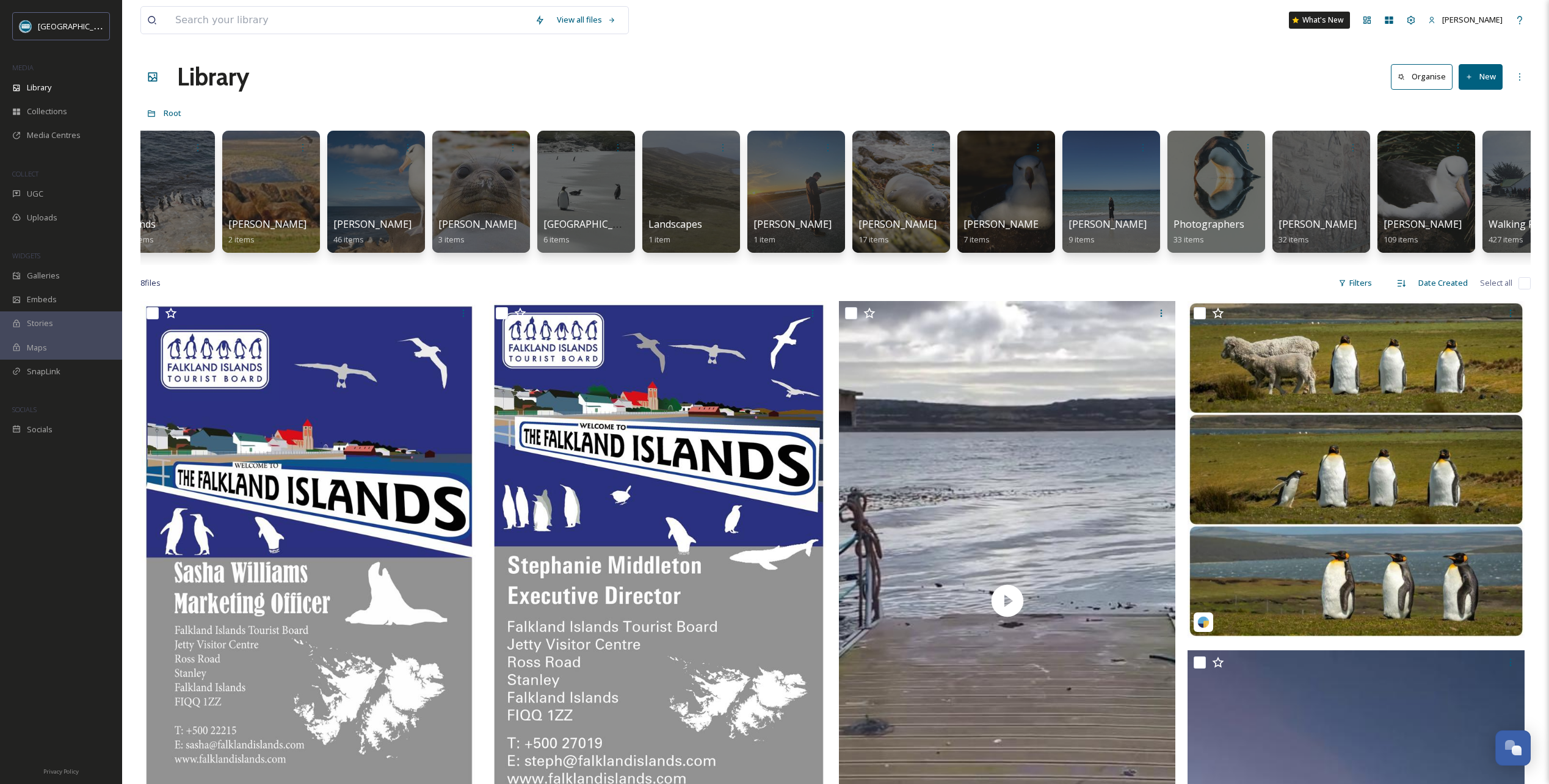
scroll to position [0, 1859]
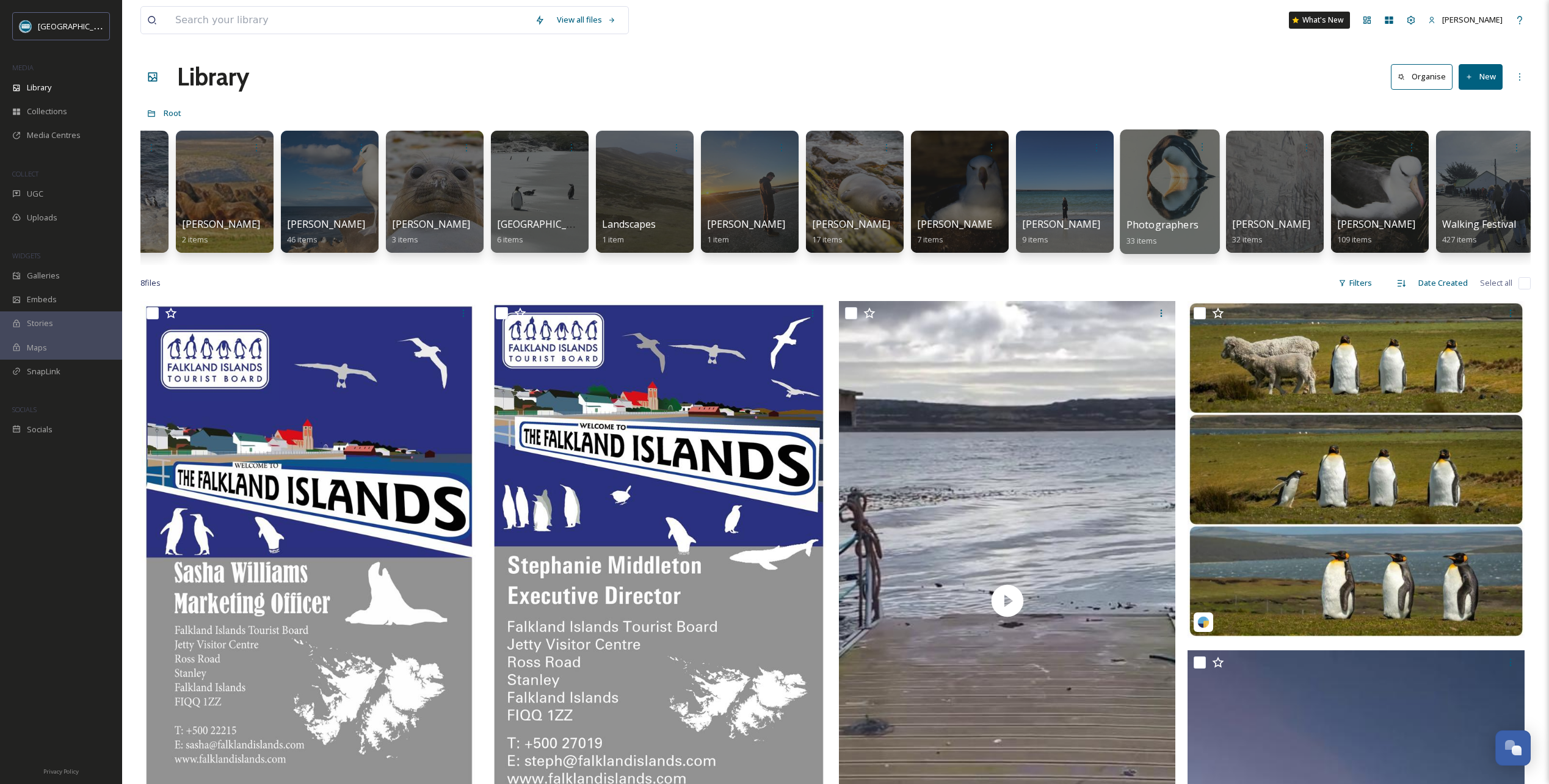
click at [1173, 184] on div at bounding box center [1169, 192] width 100 height 125
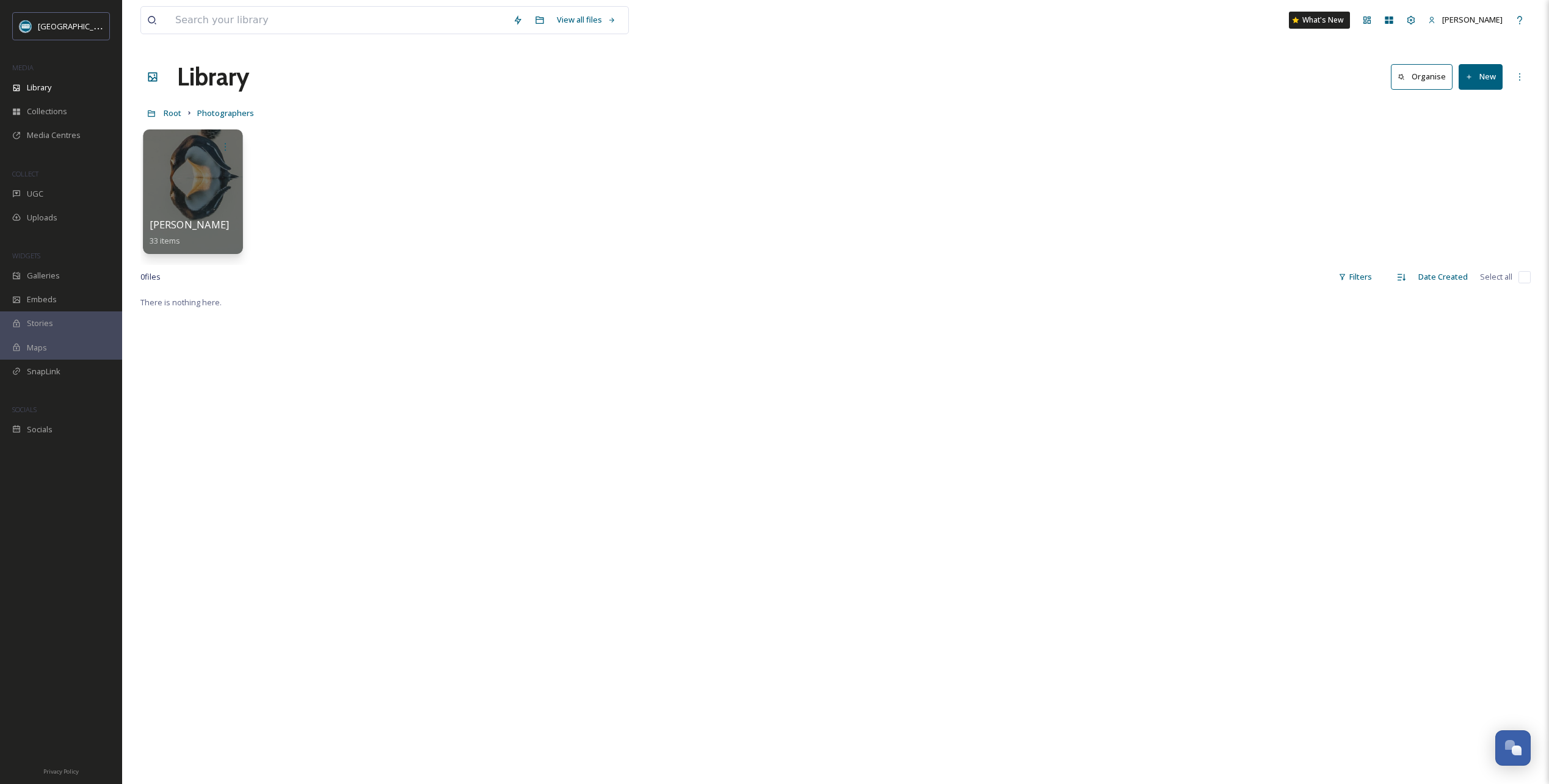
click at [196, 177] on div at bounding box center [192, 192] width 100 height 125
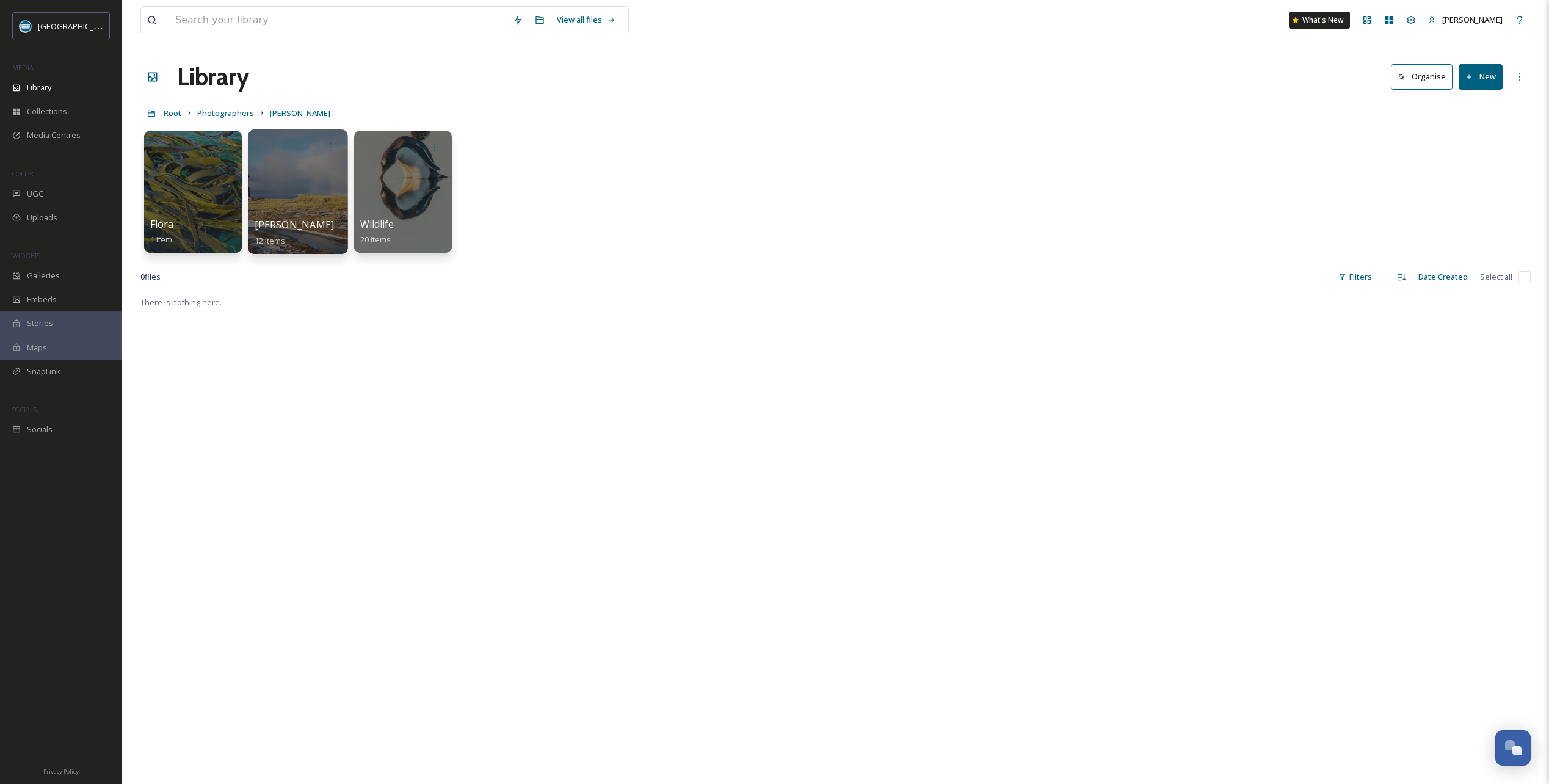
click at [298, 172] on div at bounding box center [297, 192] width 100 height 125
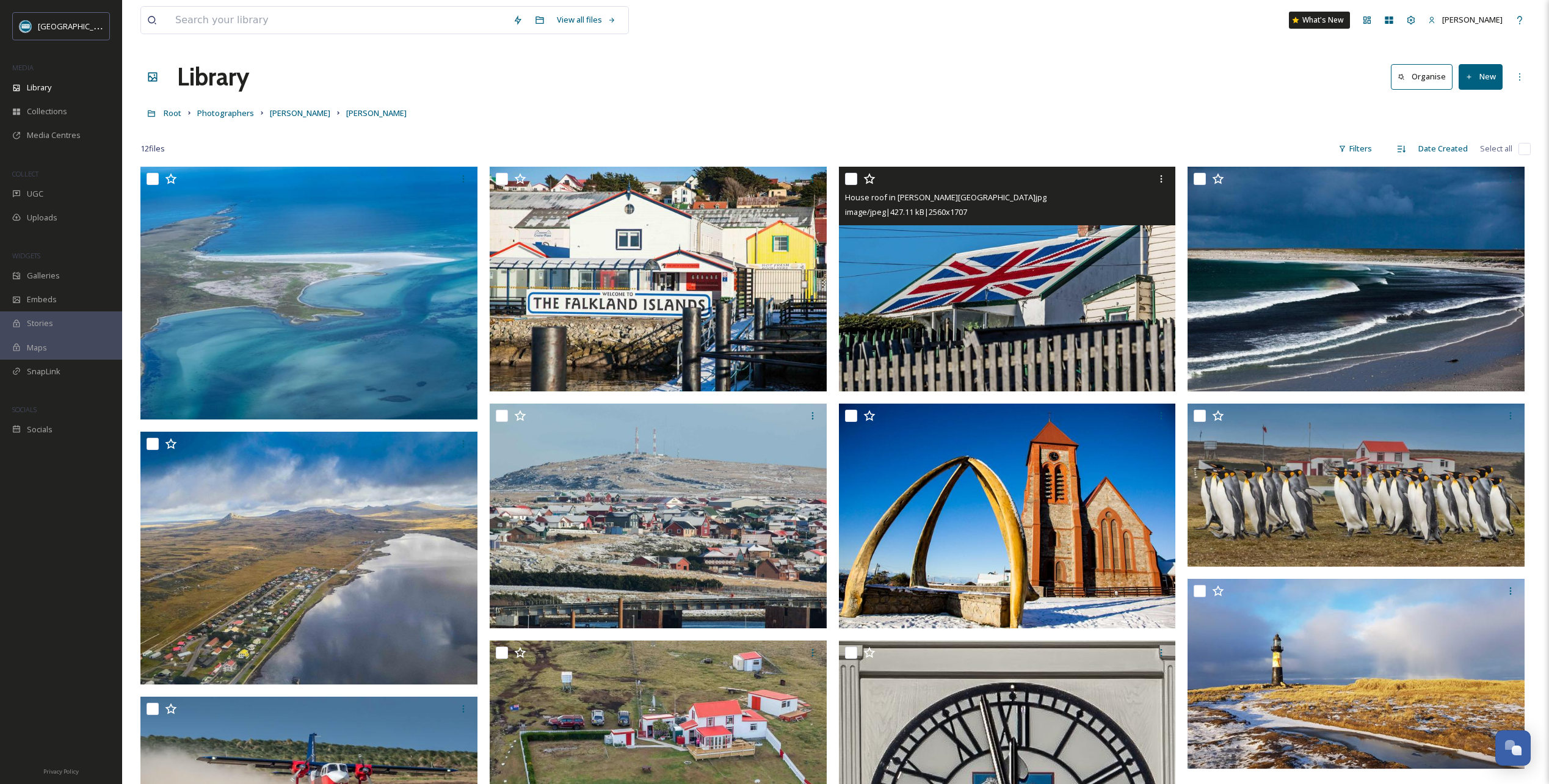
click at [868, 177] on icon at bounding box center [869, 179] width 12 height 11
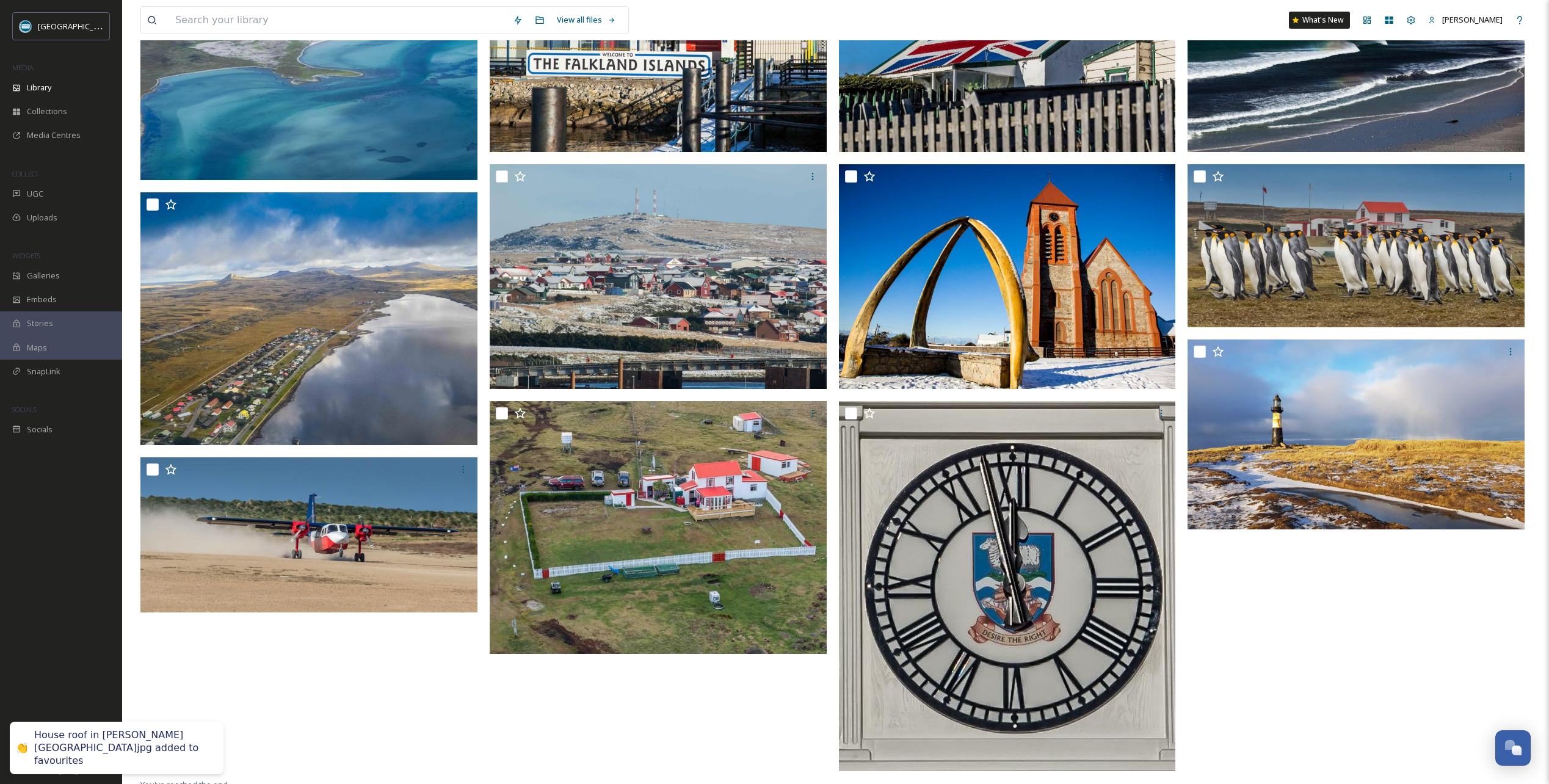
scroll to position [244, 0]
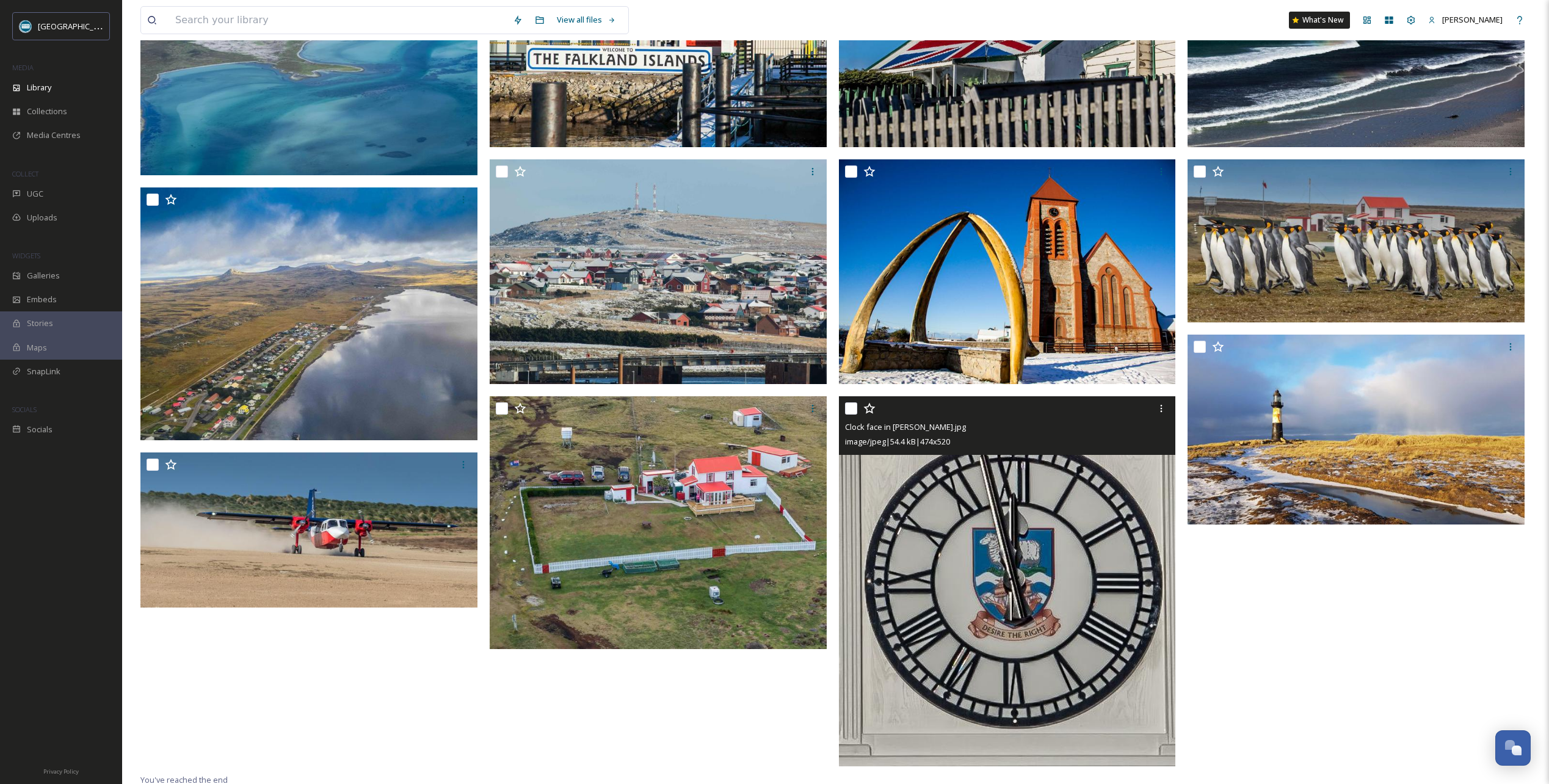
click at [868, 408] on icon at bounding box center [870, 408] width 12 height 12
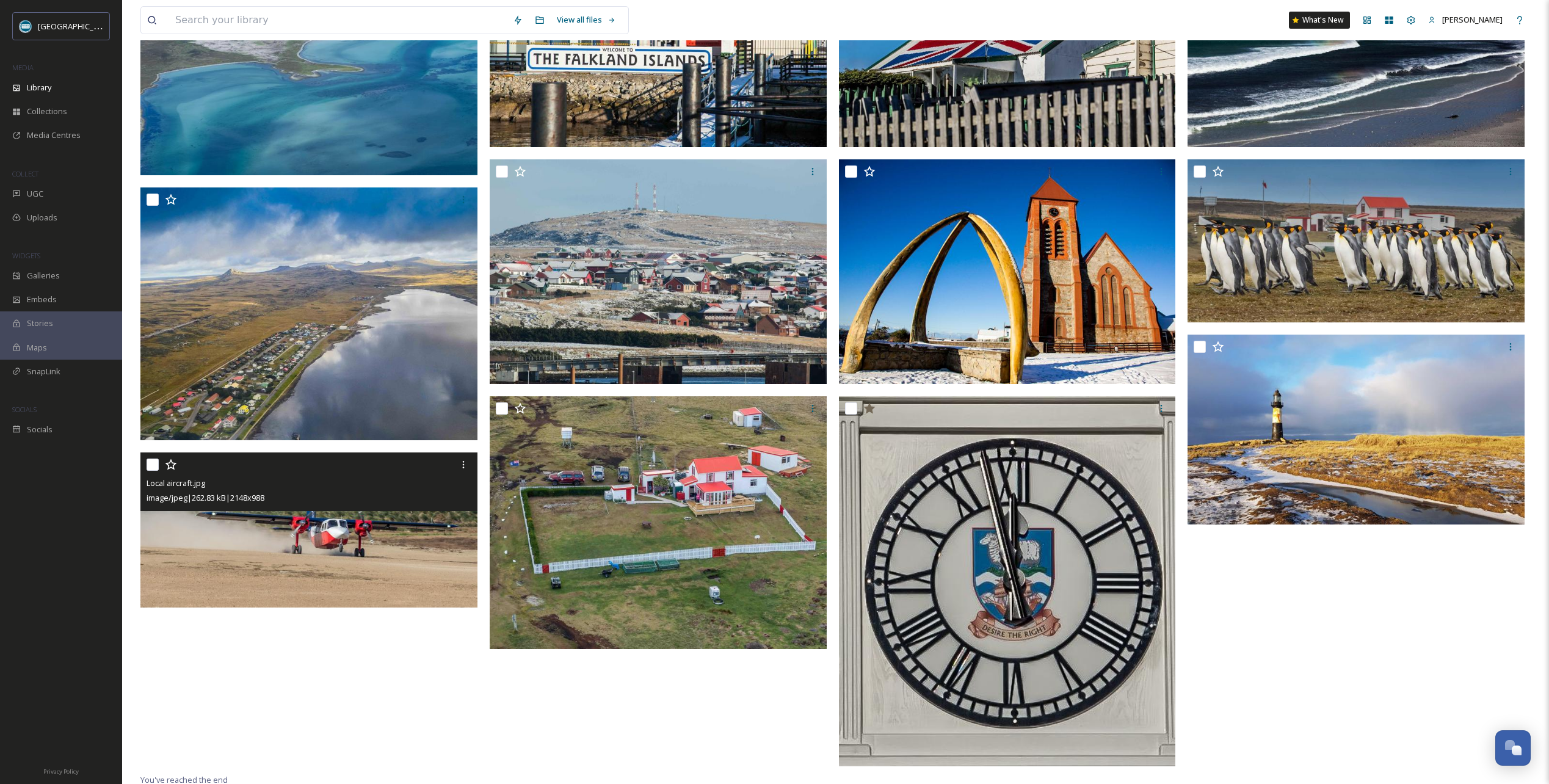
click at [171, 462] on icon at bounding box center [171, 464] width 12 height 12
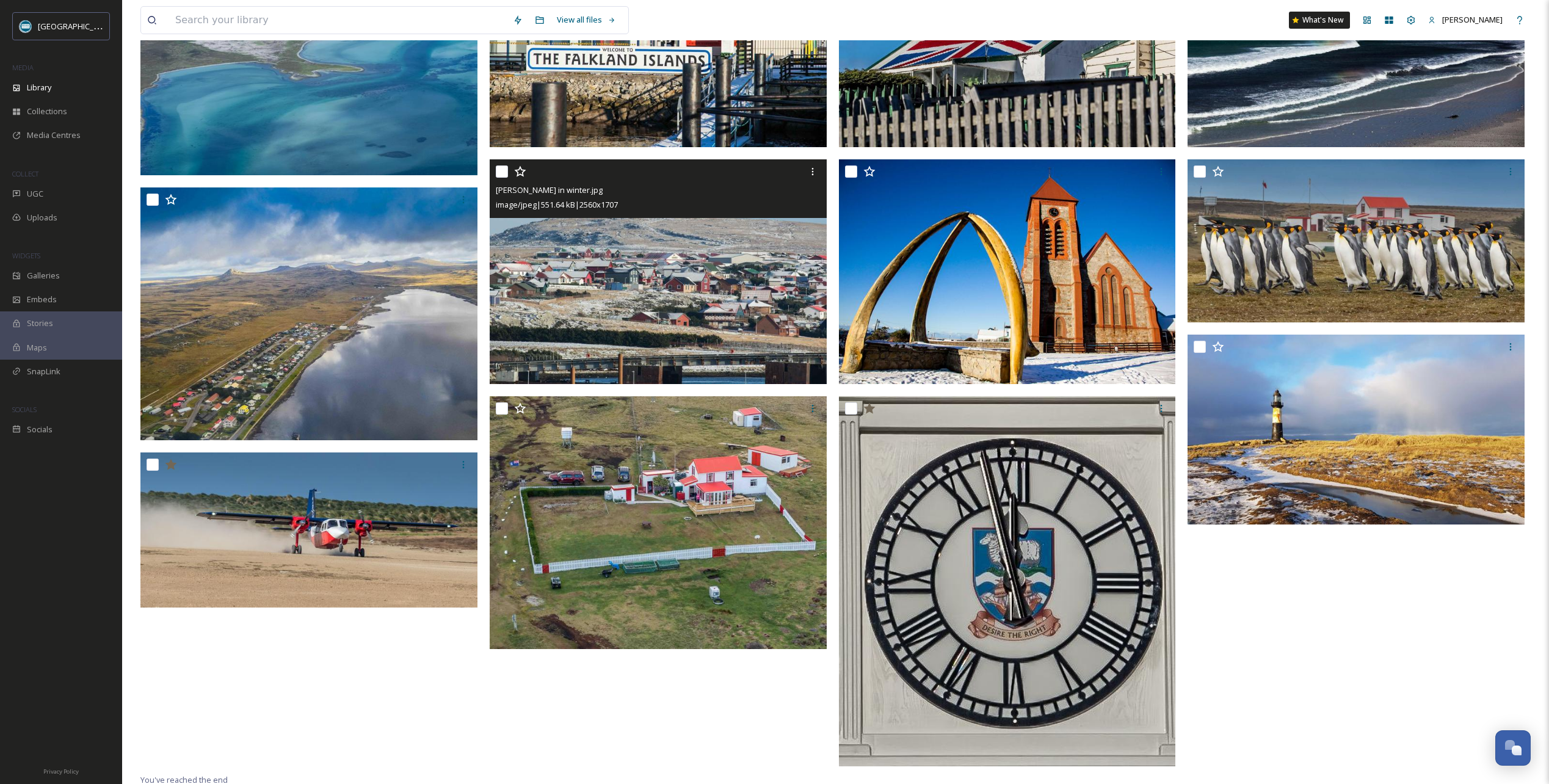
click at [520, 171] on icon at bounding box center [520, 171] width 12 height 12
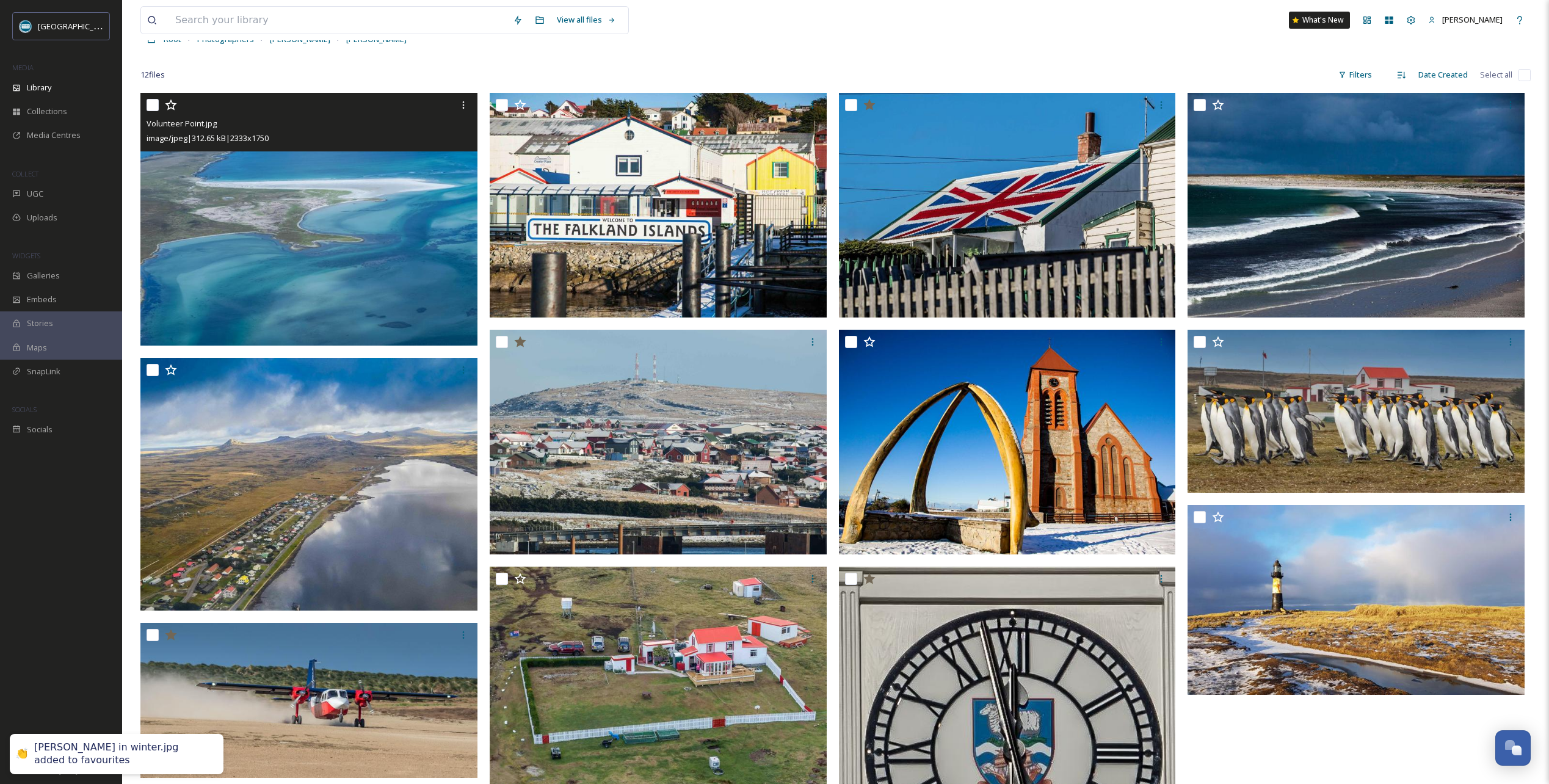
scroll to position [0, 0]
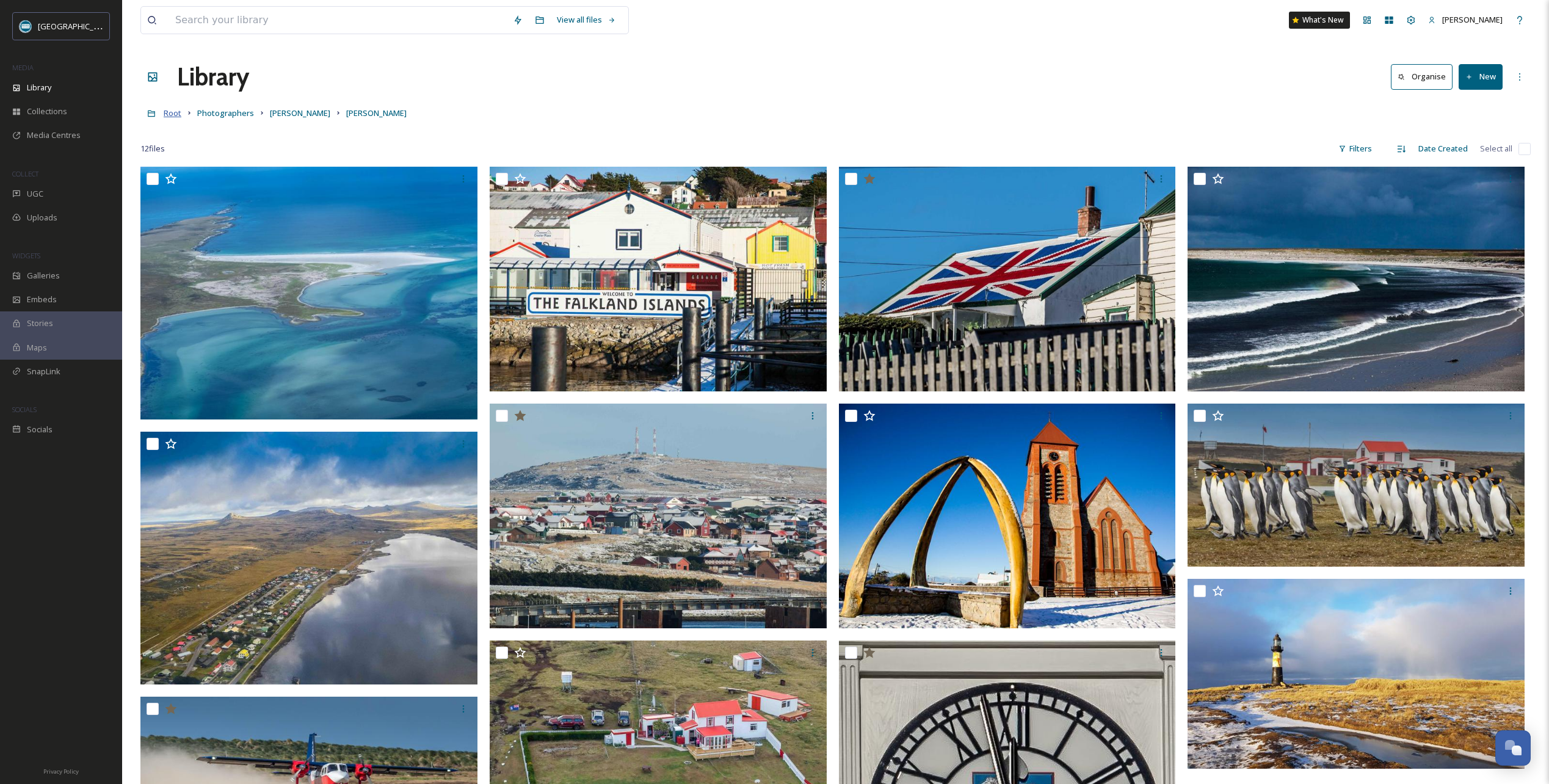
click at [173, 114] on span "Root" at bounding box center [173, 113] width 18 height 11
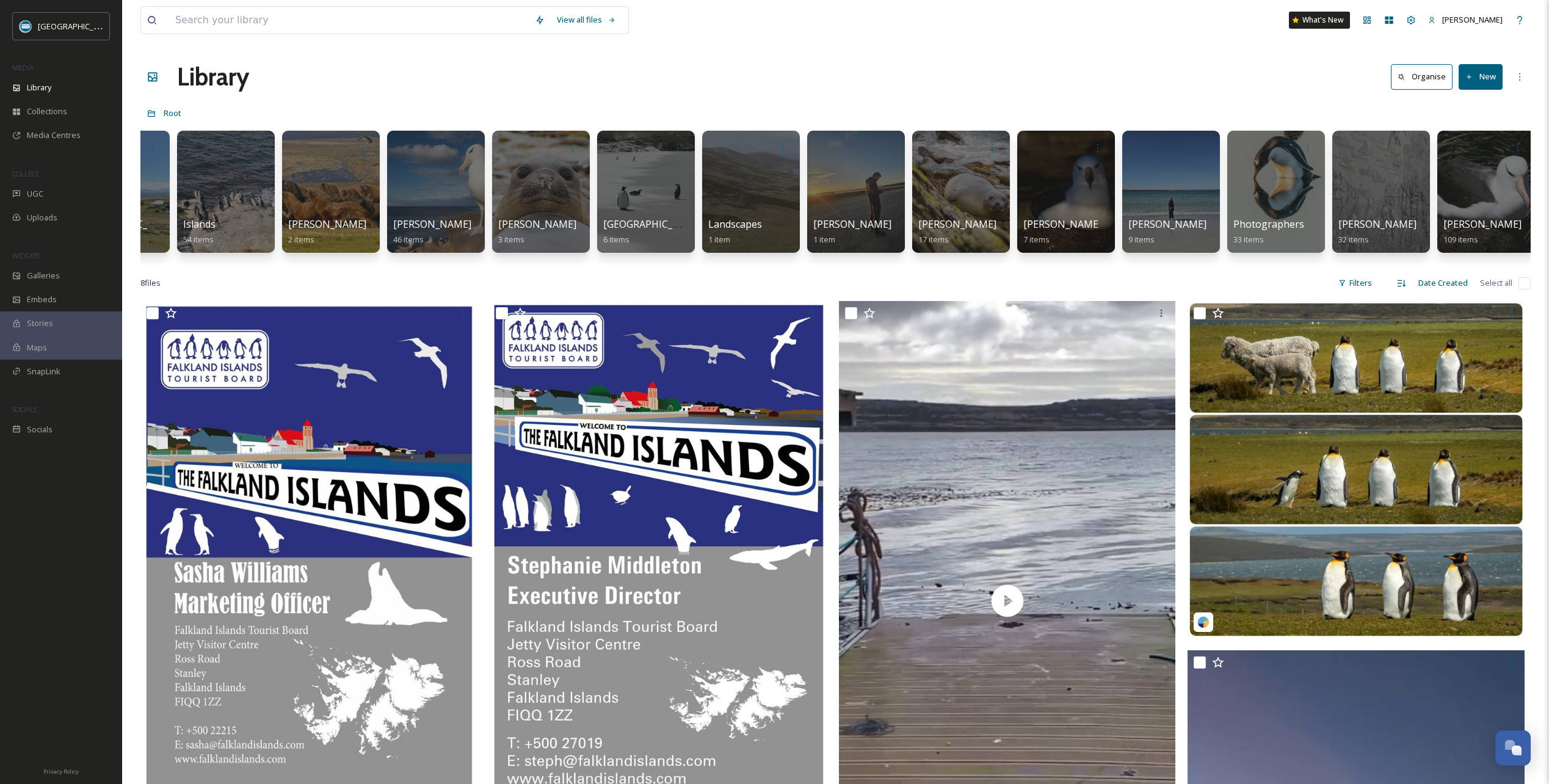
scroll to position [0, 1756]
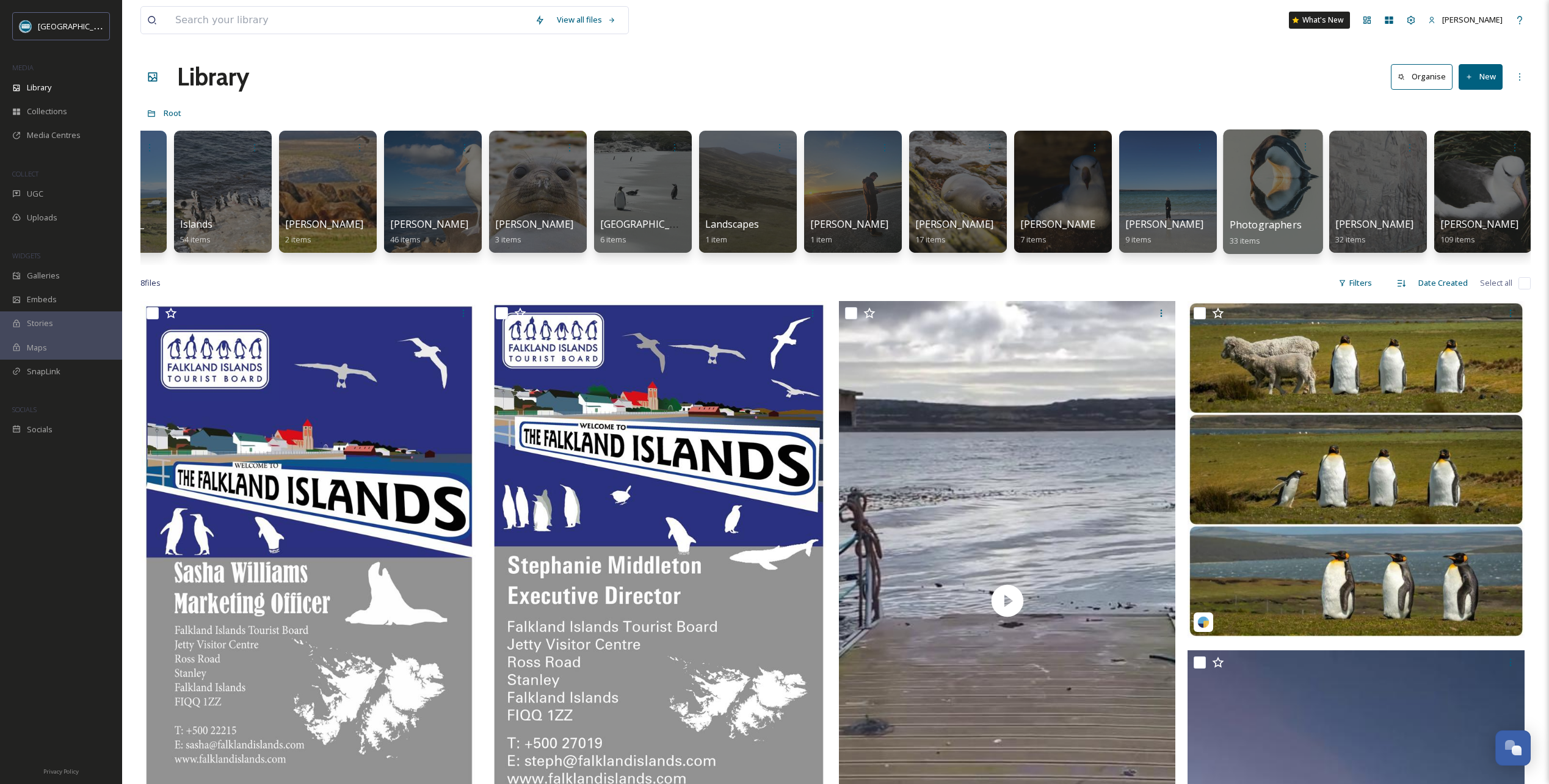
click at [1274, 191] on div at bounding box center [1273, 192] width 100 height 125
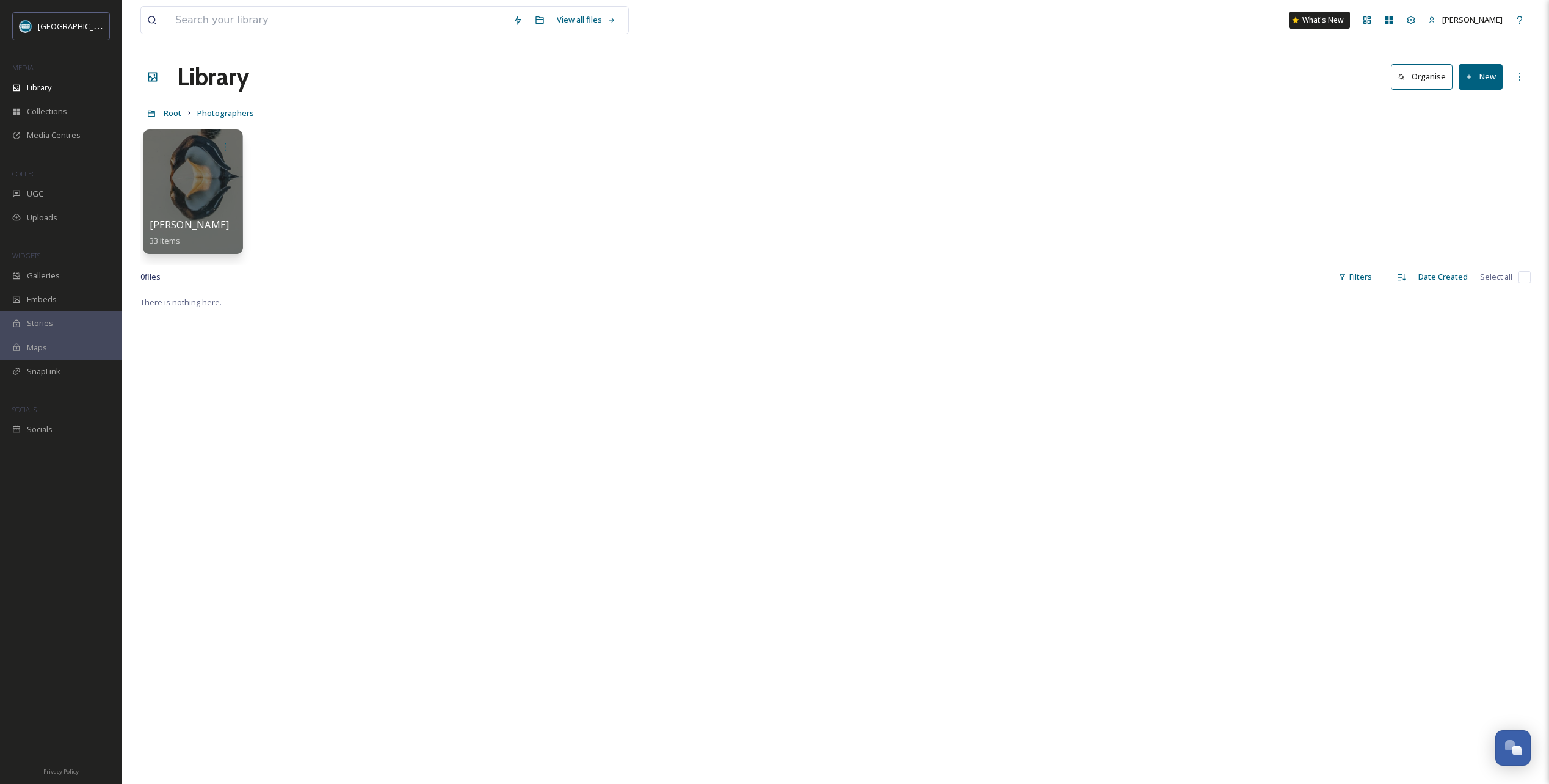
click at [157, 181] on div at bounding box center [192, 192] width 100 height 125
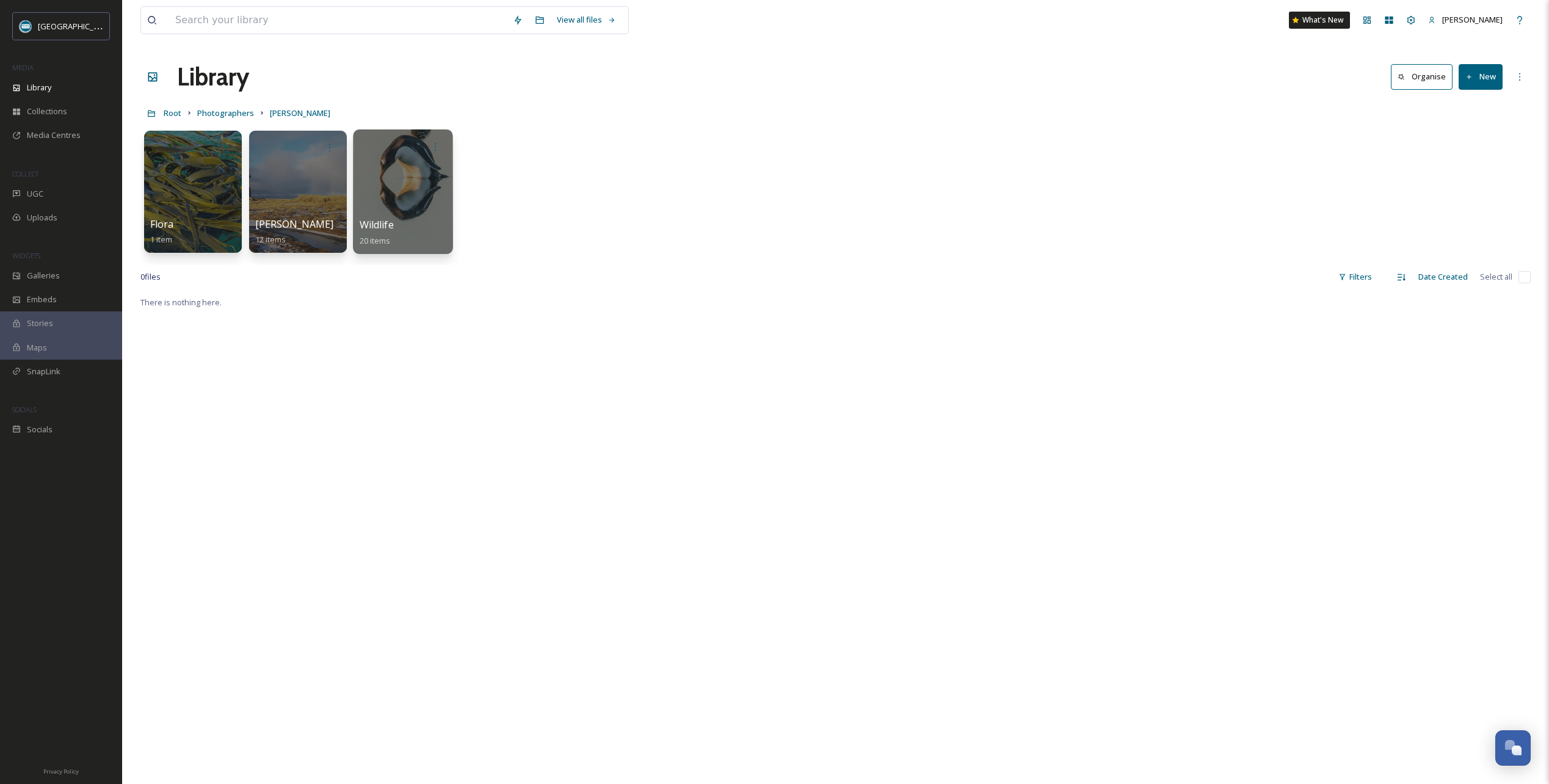
click at [410, 178] on div at bounding box center [402, 192] width 100 height 125
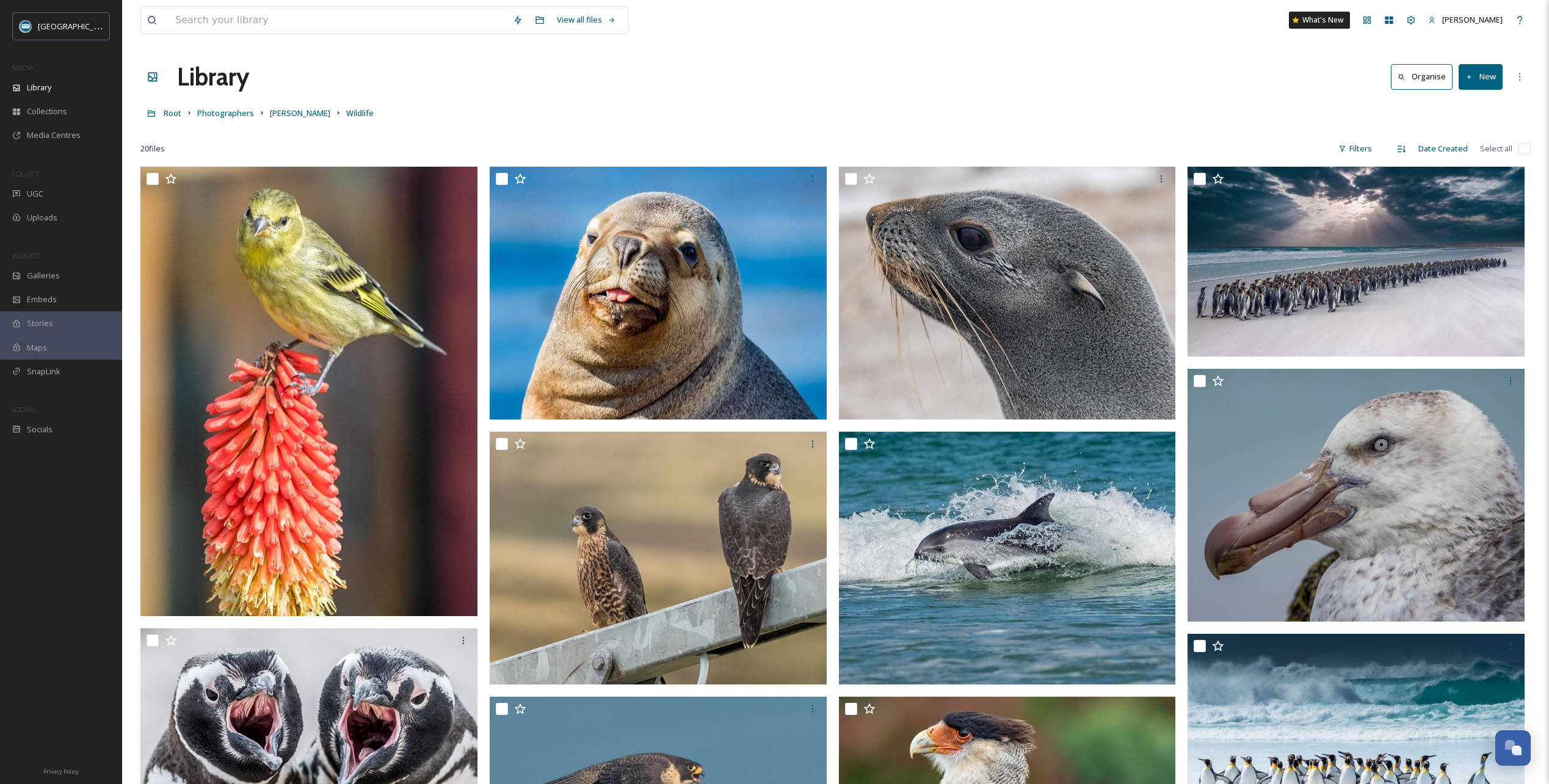
click at [170, 178] on icon at bounding box center [171, 179] width 12 height 12
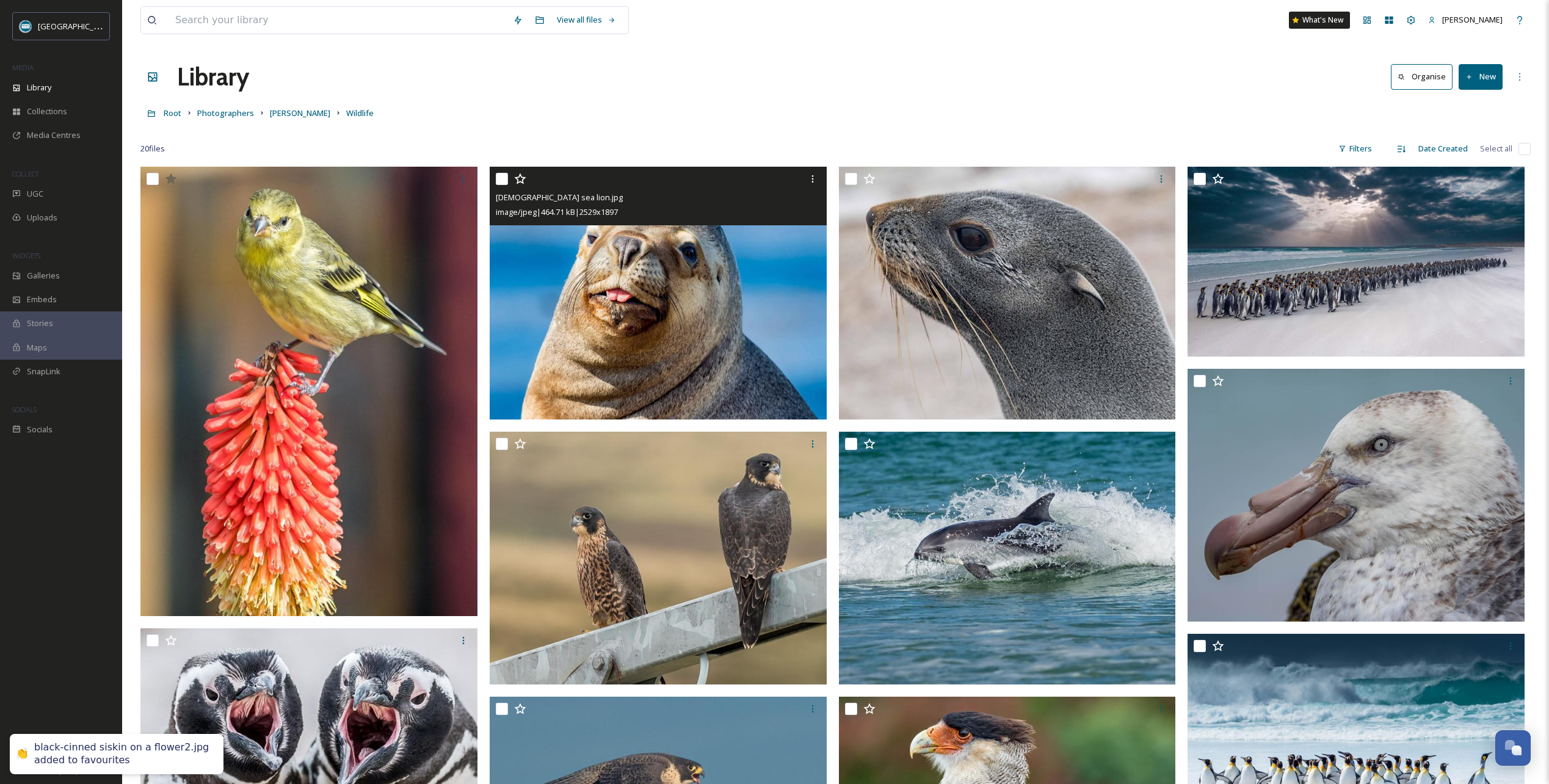
click at [521, 178] on icon at bounding box center [520, 179] width 12 height 12
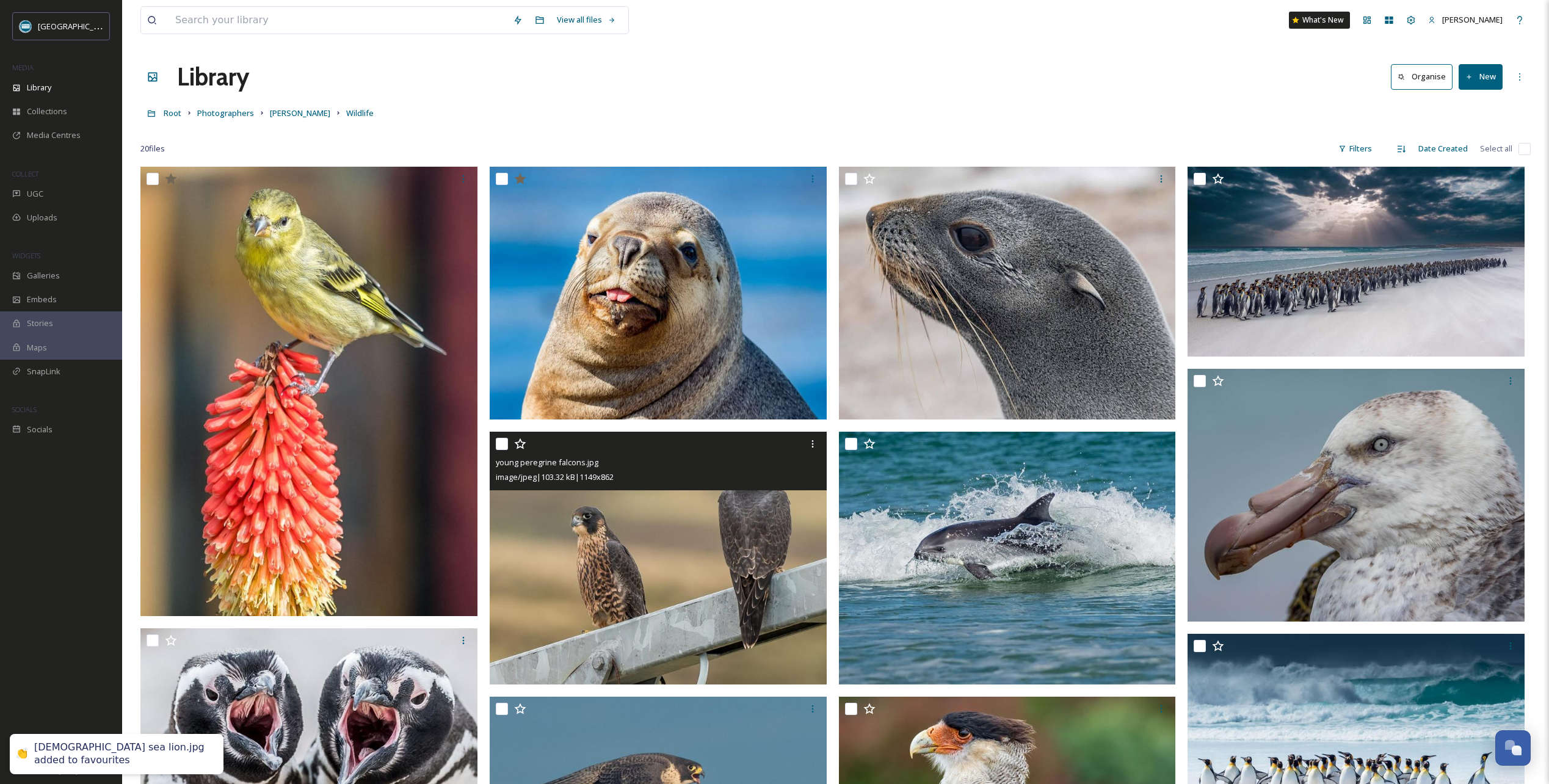
click at [519, 443] on icon at bounding box center [520, 443] width 12 height 12
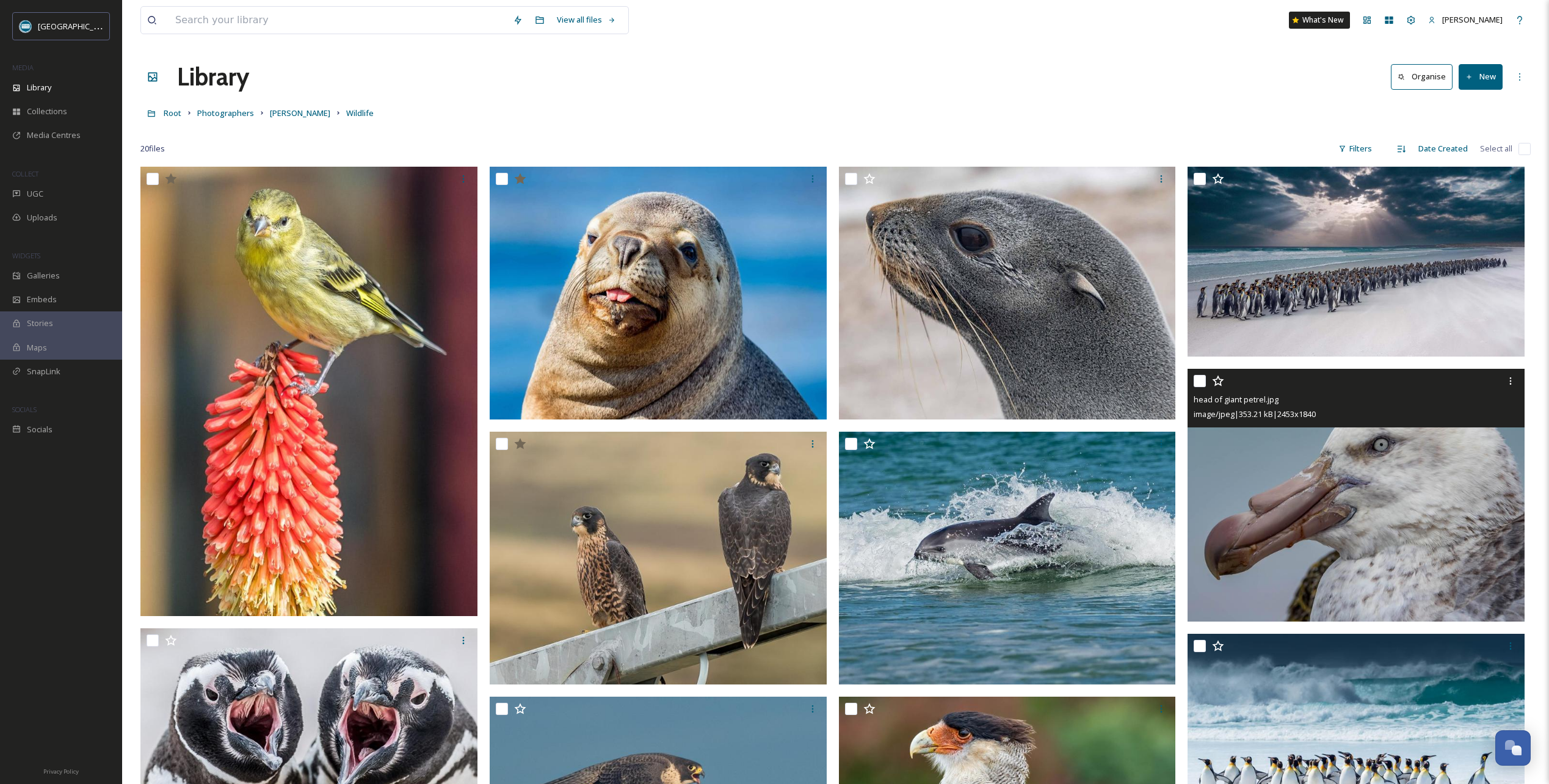
click at [1218, 381] on icon at bounding box center [1218, 381] width 12 height 12
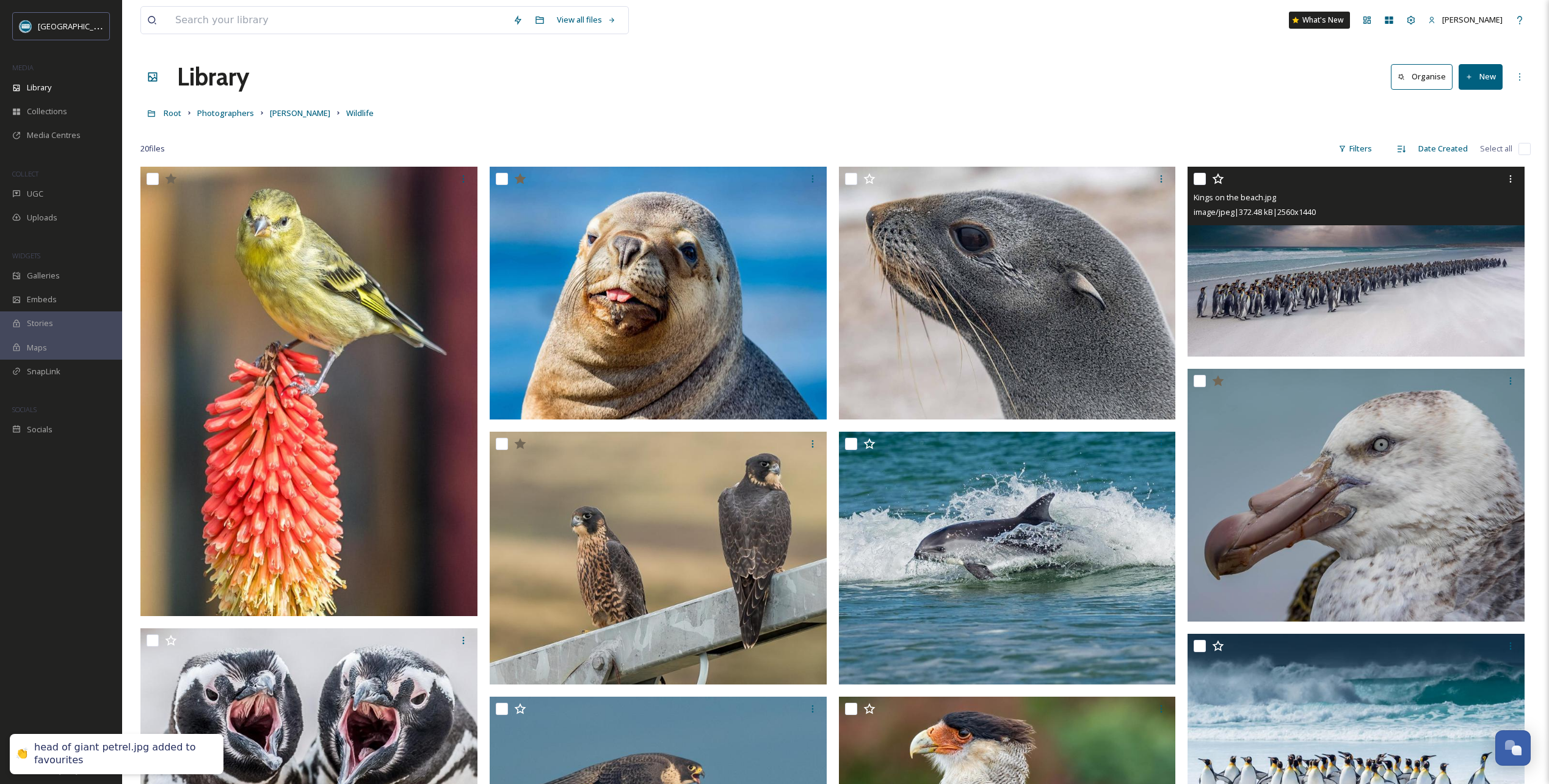
click at [1217, 175] on icon at bounding box center [1218, 179] width 12 height 12
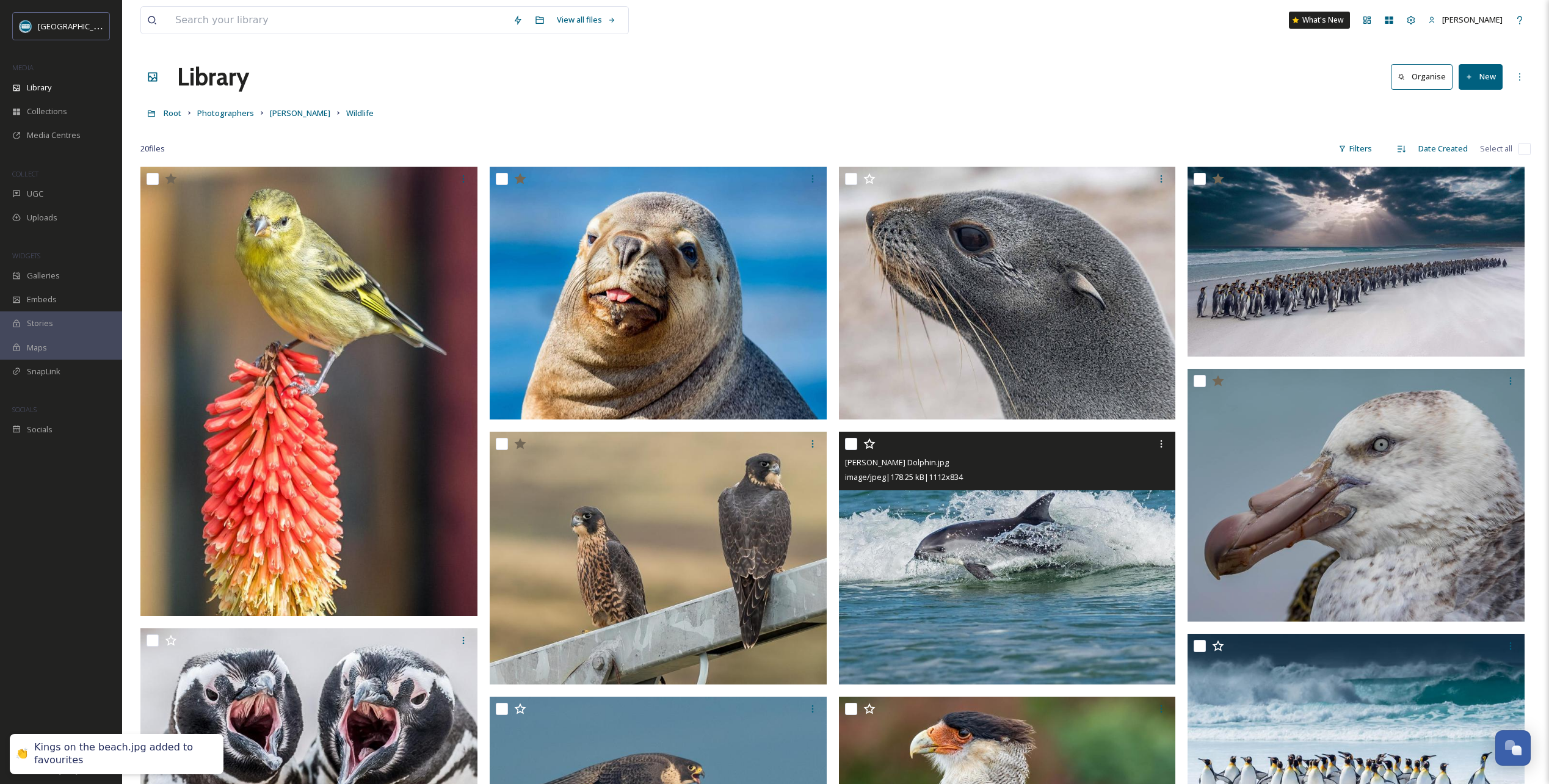
click at [868, 443] on icon at bounding box center [870, 443] width 12 height 12
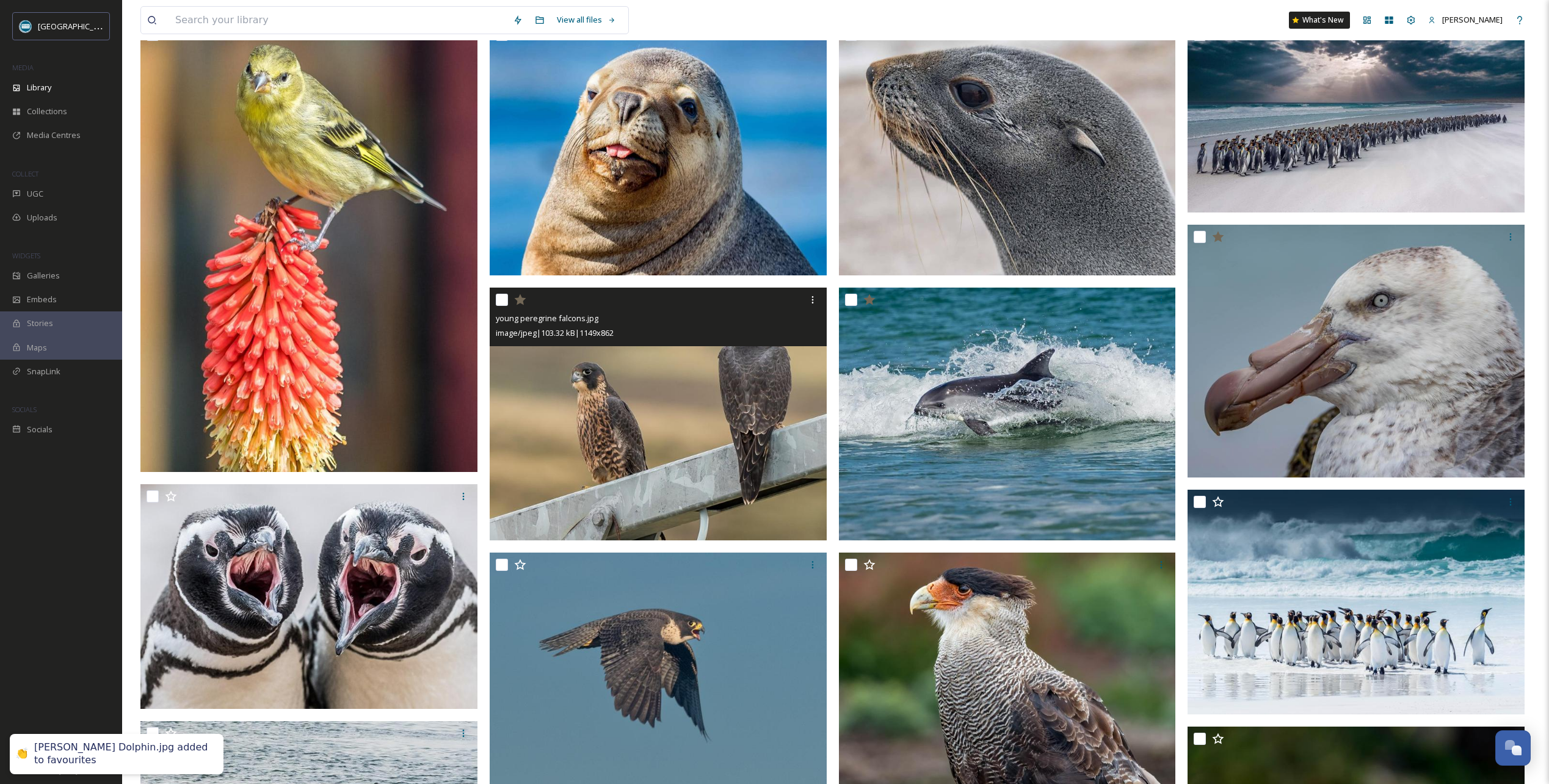
scroll to position [244, 0]
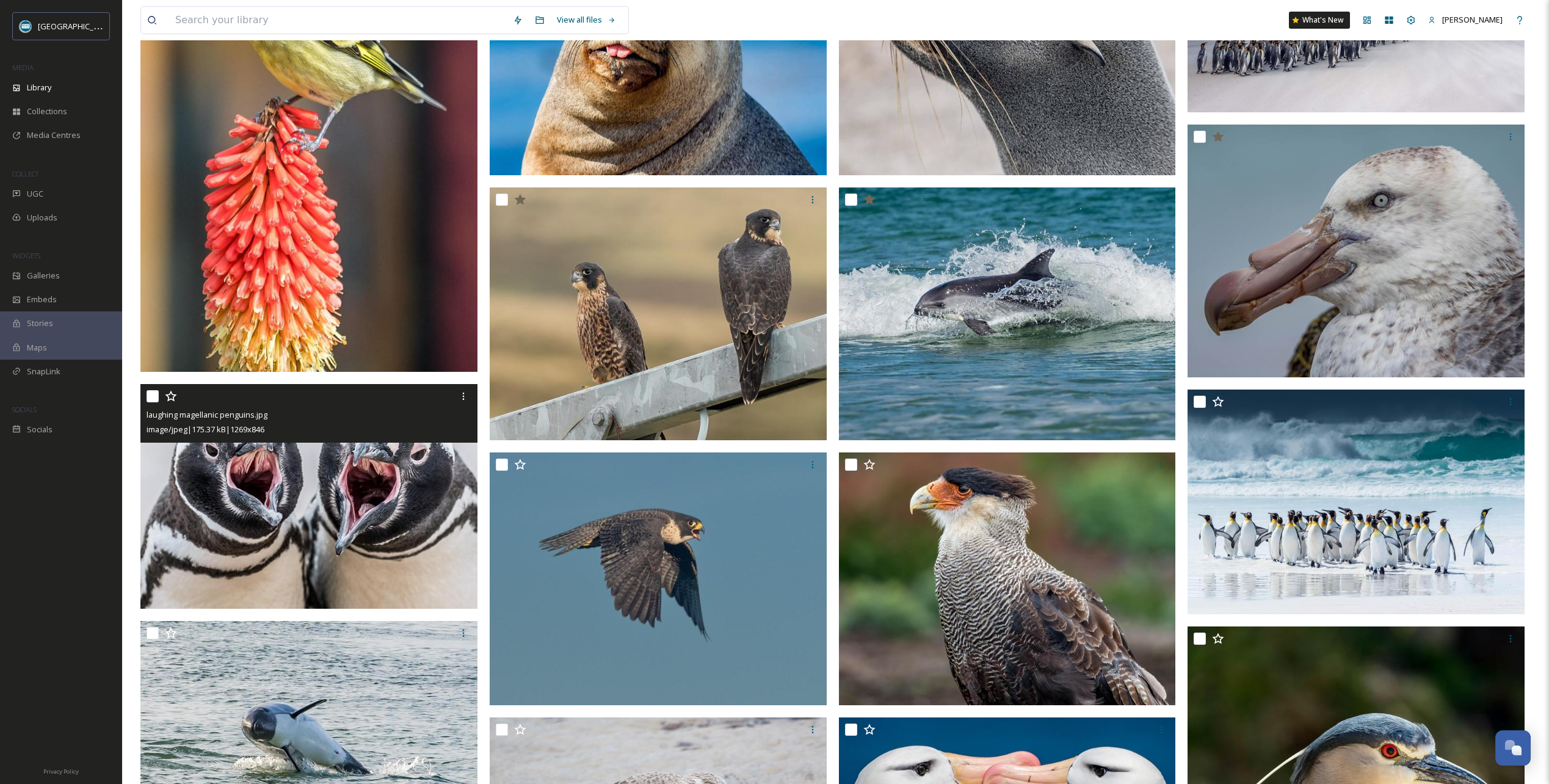
click at [170, 396] on icon at bounding box center [171, 396] width 12 height 12
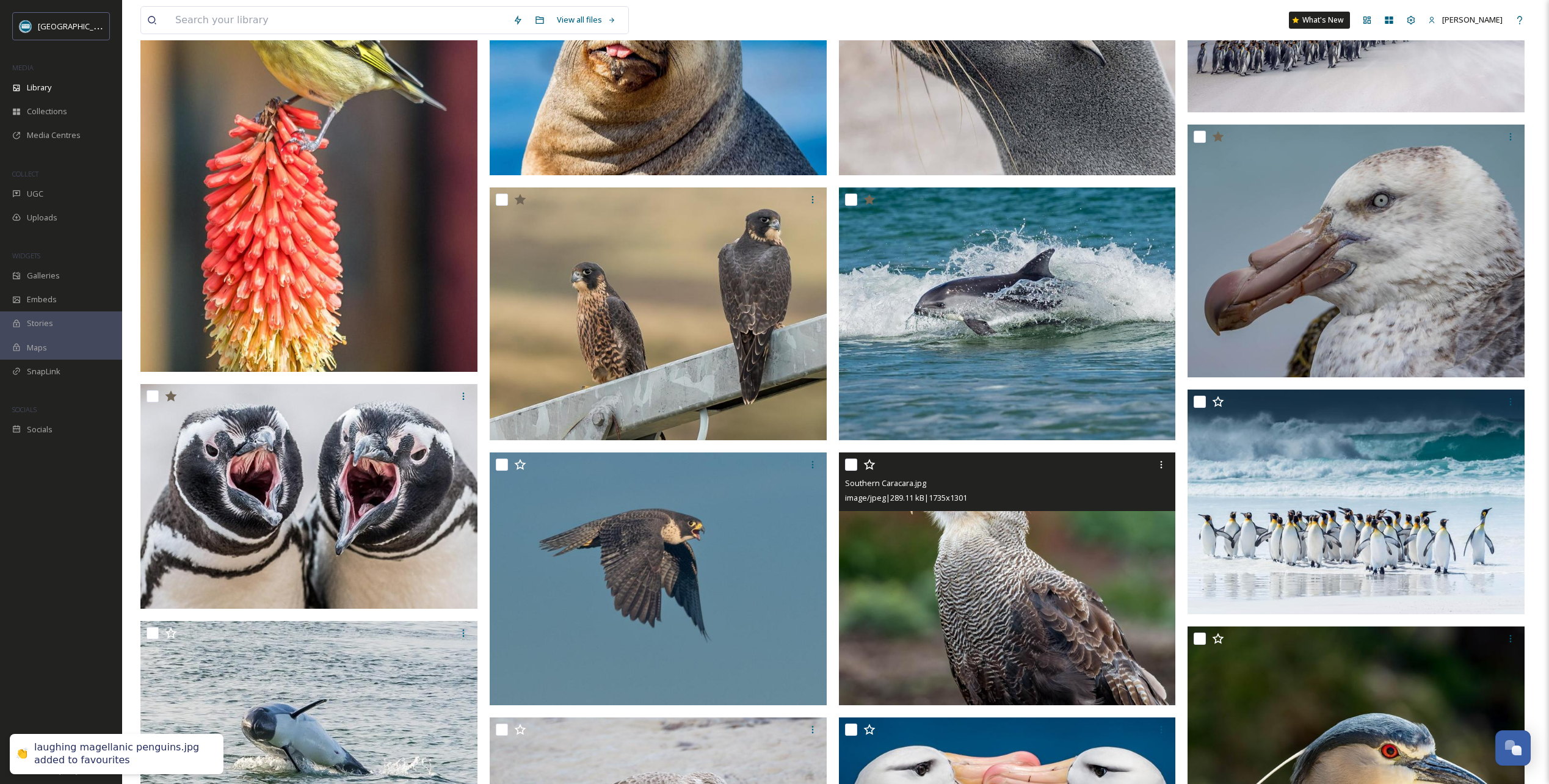
click at [872, 466] on icon at bounding box center [870, 464] width 12 height 12
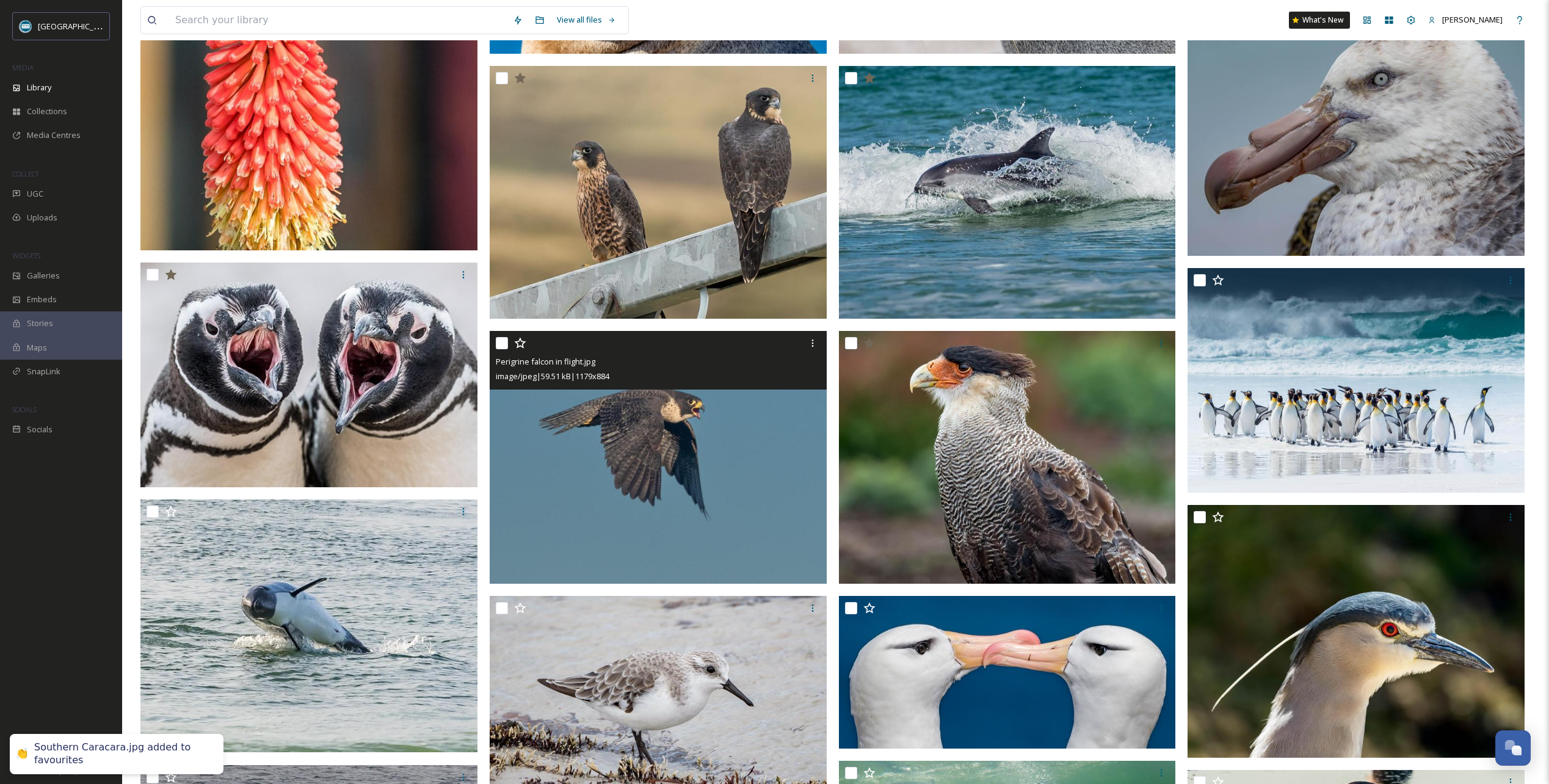
scroll to position [366, 0]
click at [520, 343] on icon at bounding box center [520, 343] width 12 height 12
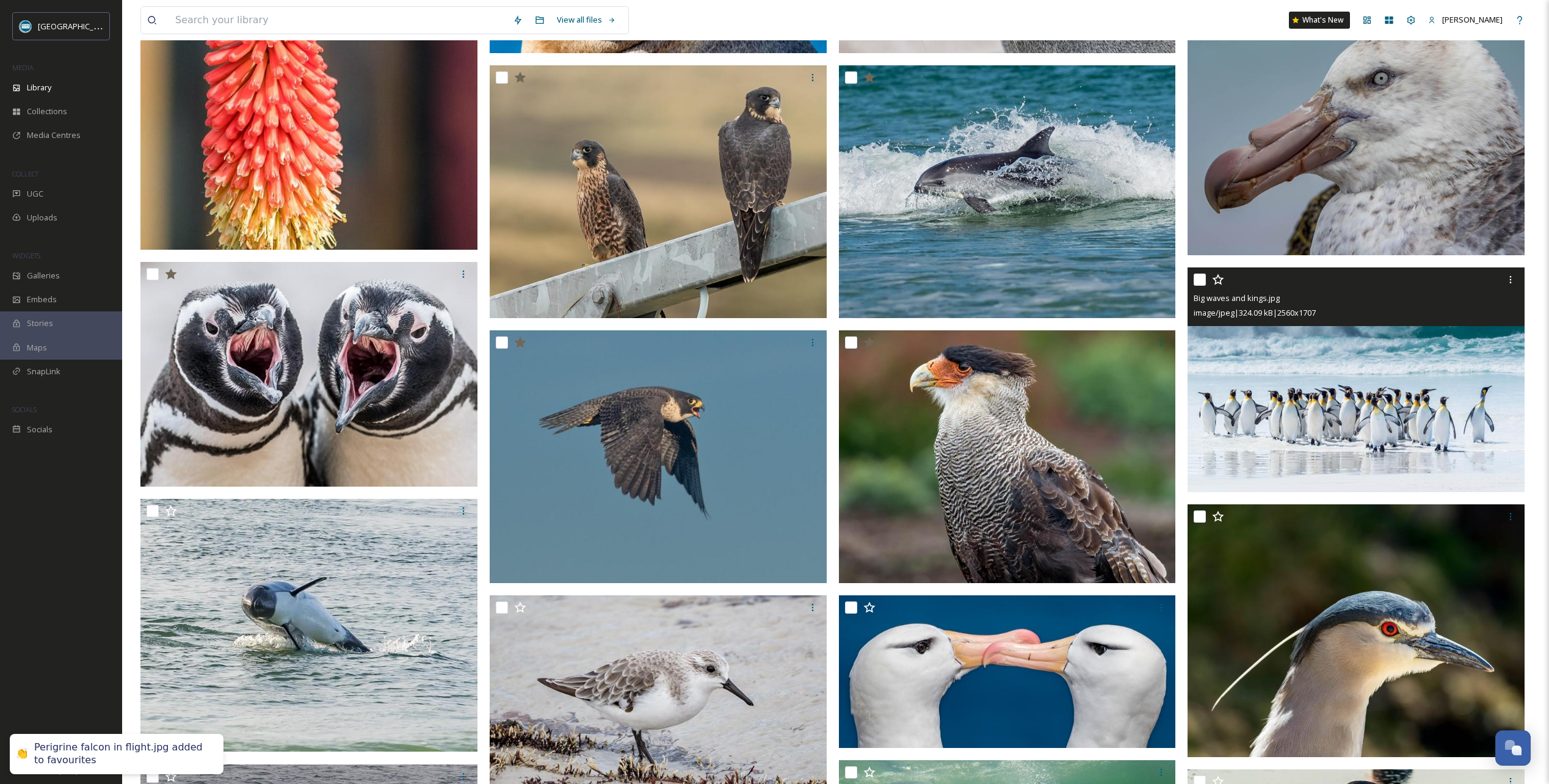
click at [1219, 276] on icon at bounding box center [1218, 279] width 12 height 11
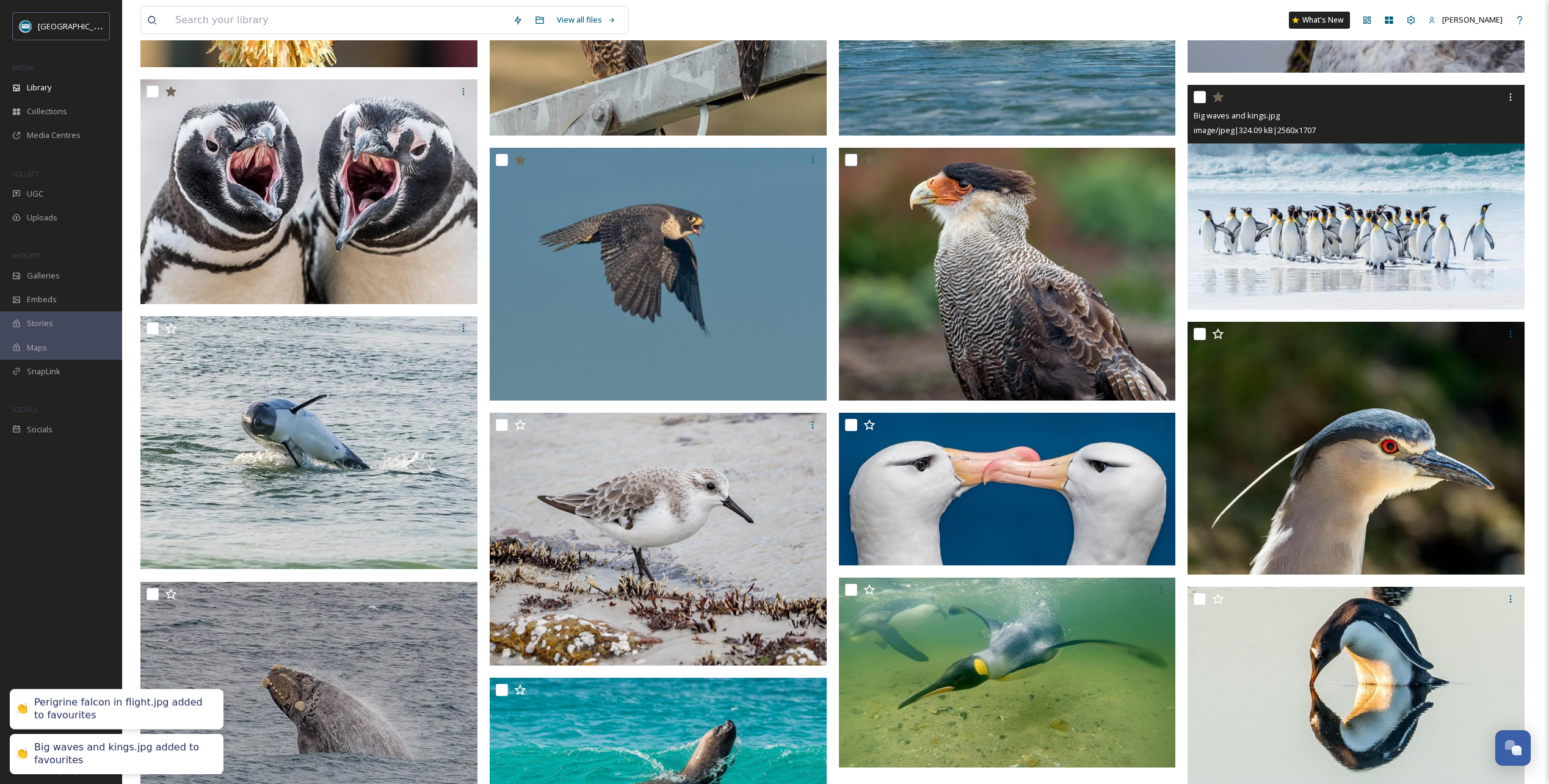
scroll to position [549, 0]
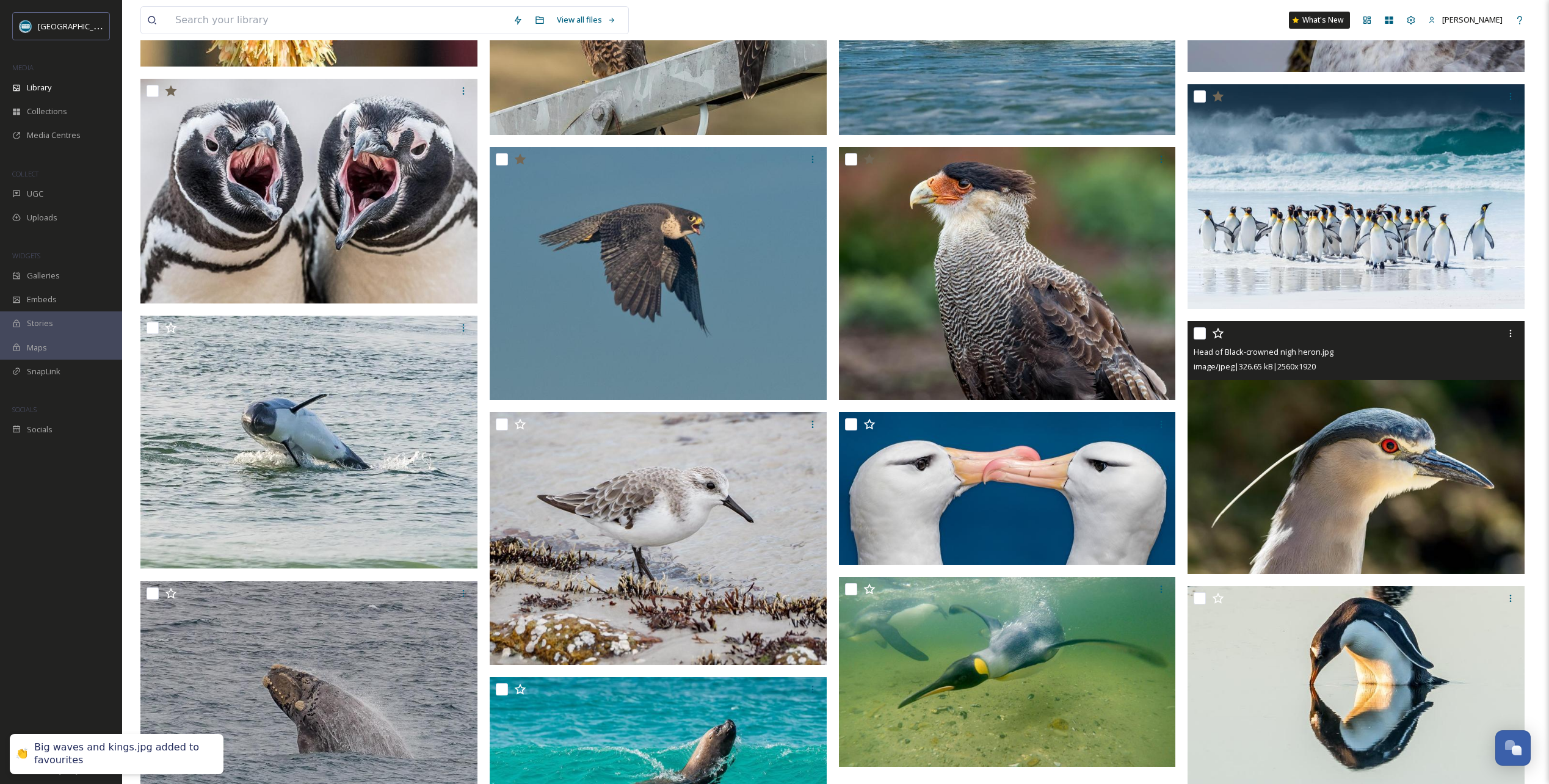
click at [1220, 332] on icon at bounding box center [1218, 332] width 12 height 11
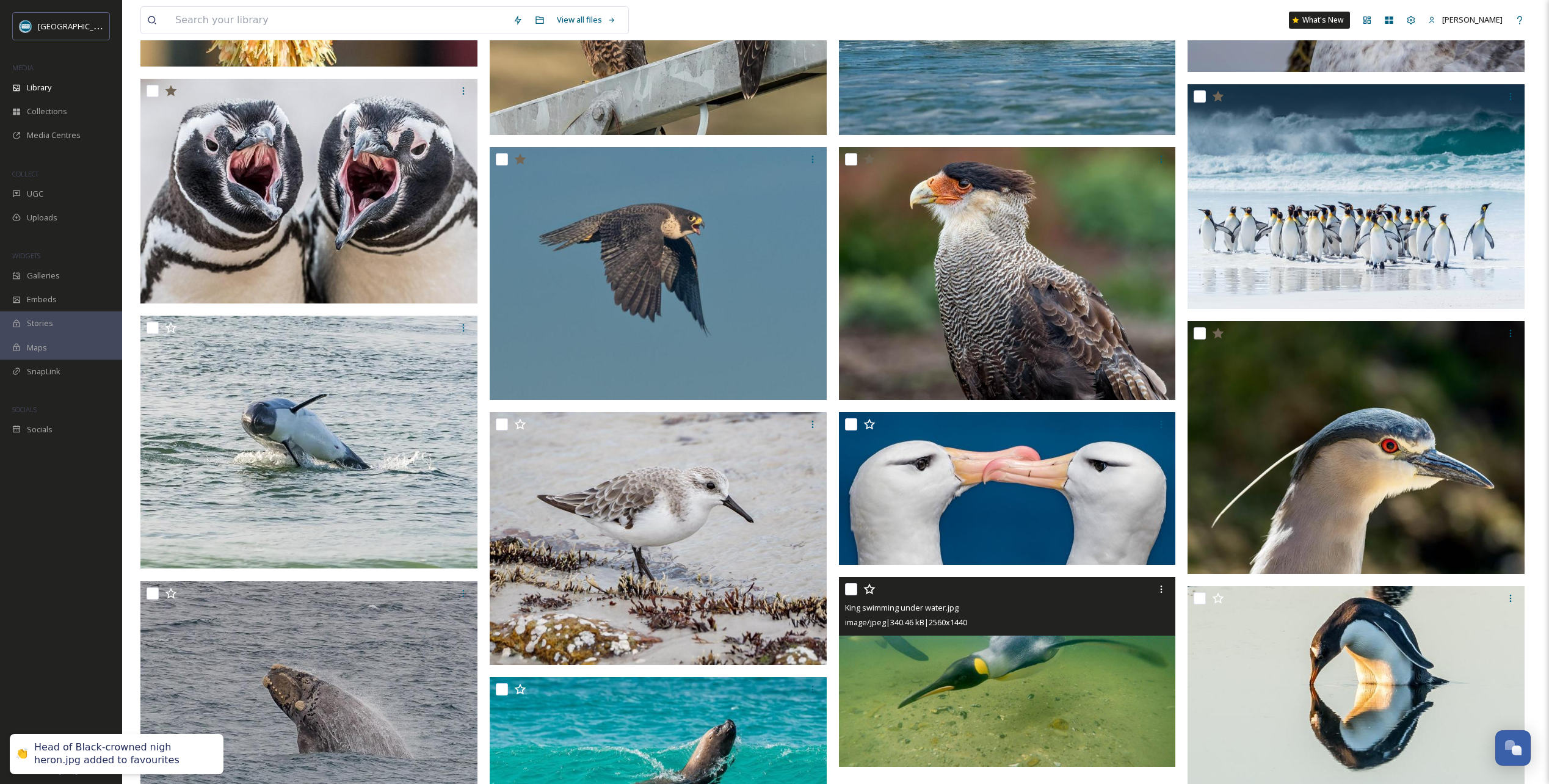
click at [869, 589] on icon at bounding box center [870, 589] width 12 height 12
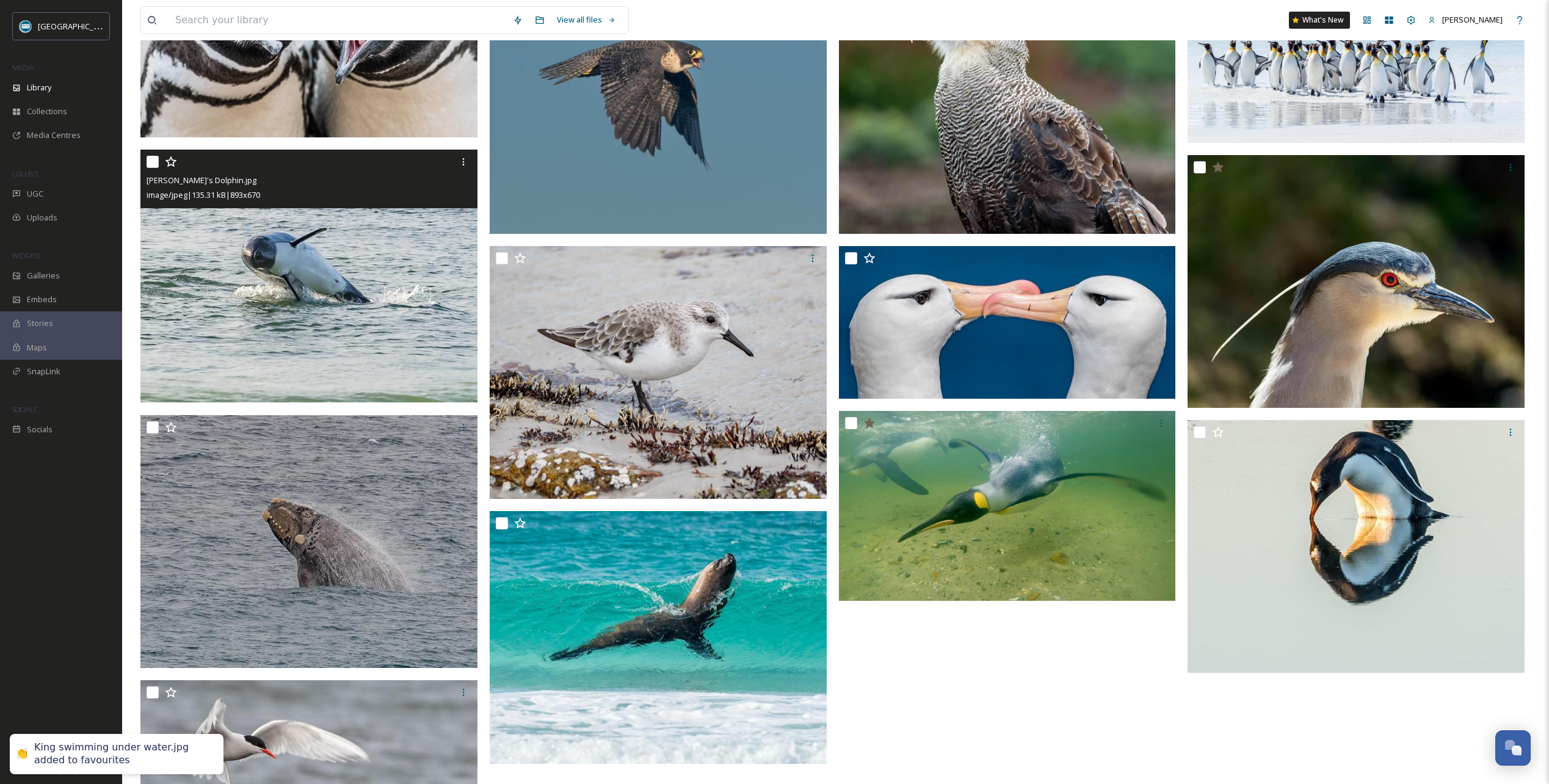
scroll to position [733, 0]
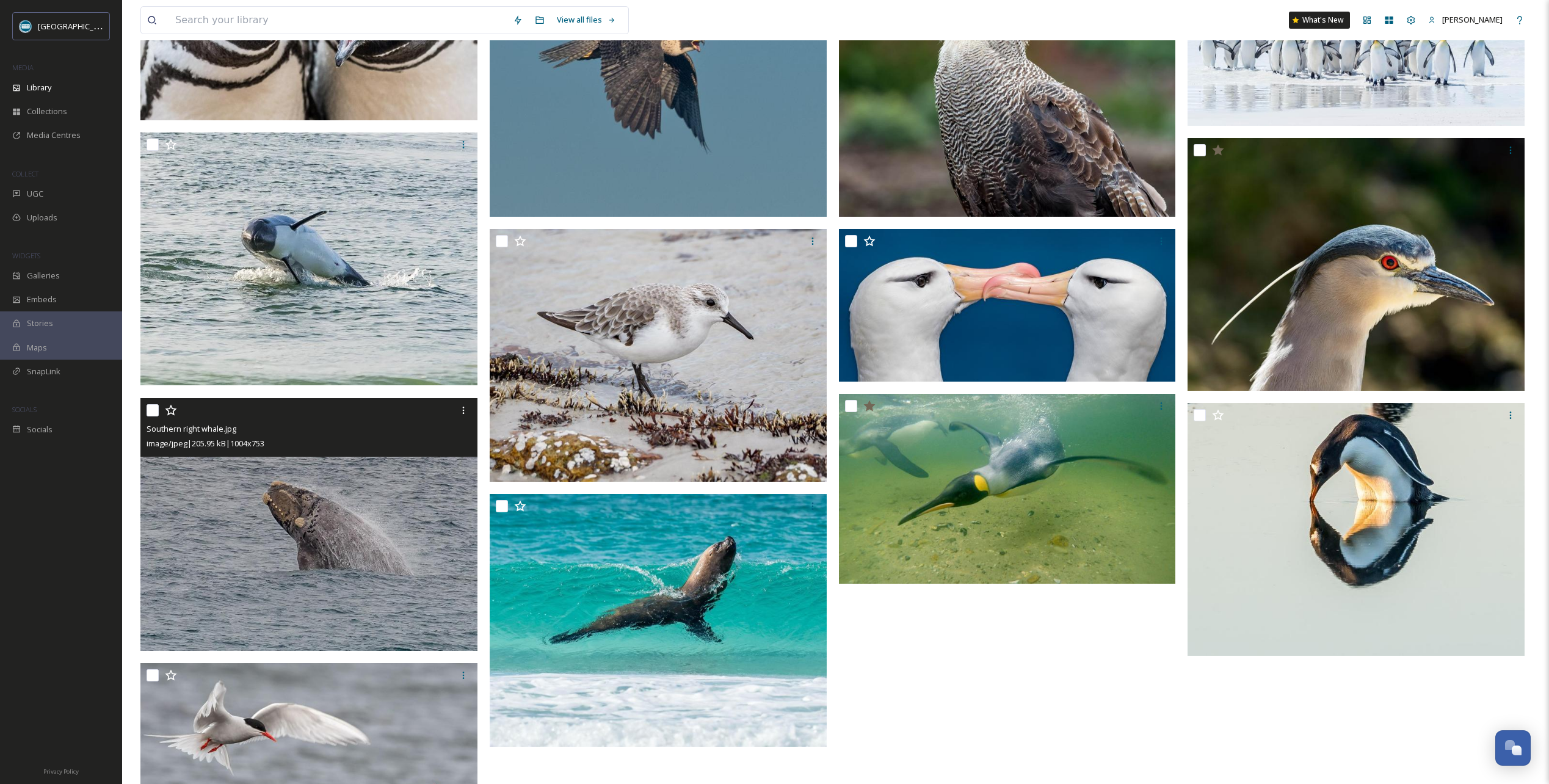
click at [170, 407] on icon at bounding box center [170, 410] width 12 height 11
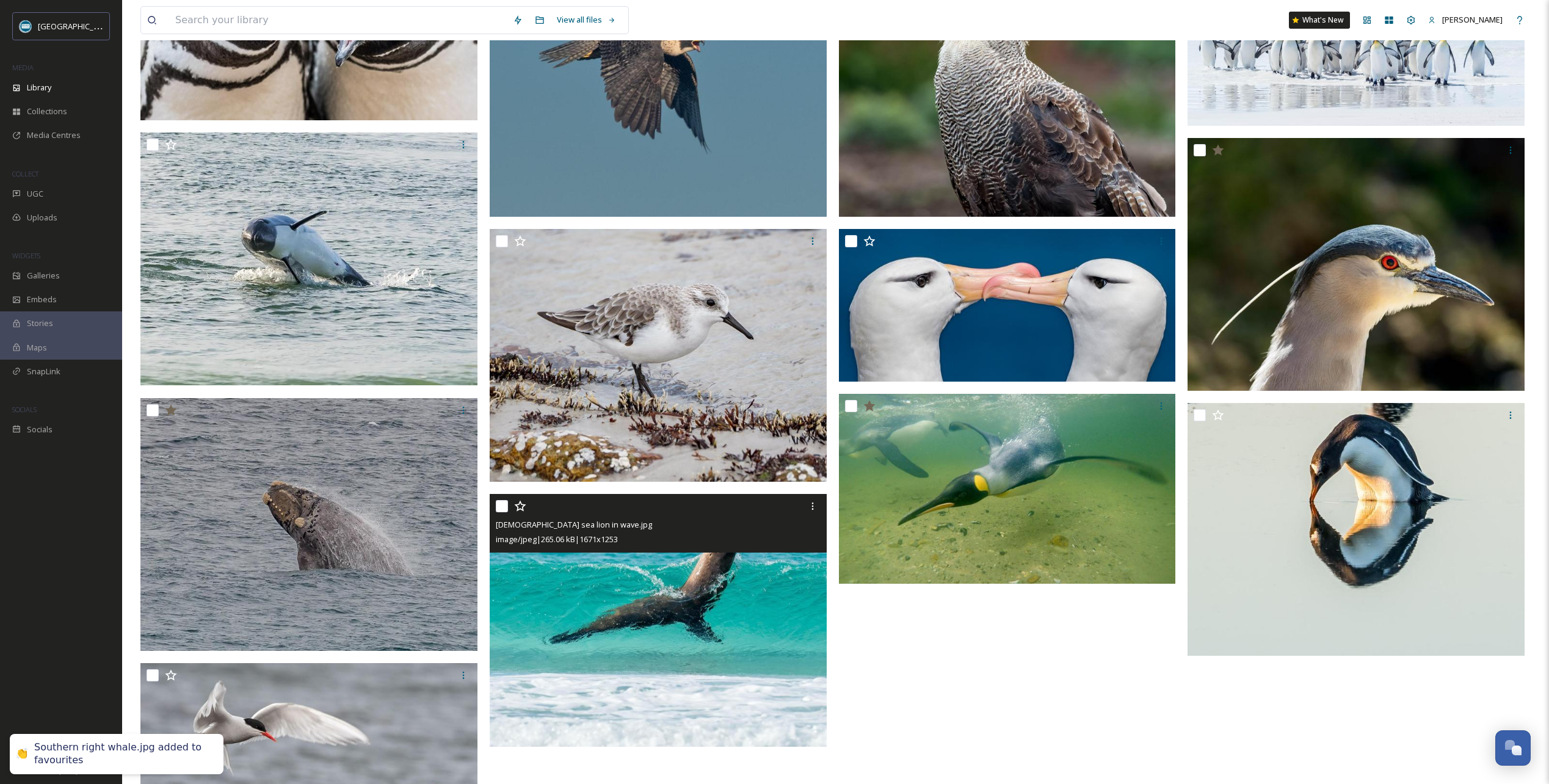
click at [522, 505] on icon at bounding box center [519, 506] width 12 height 11
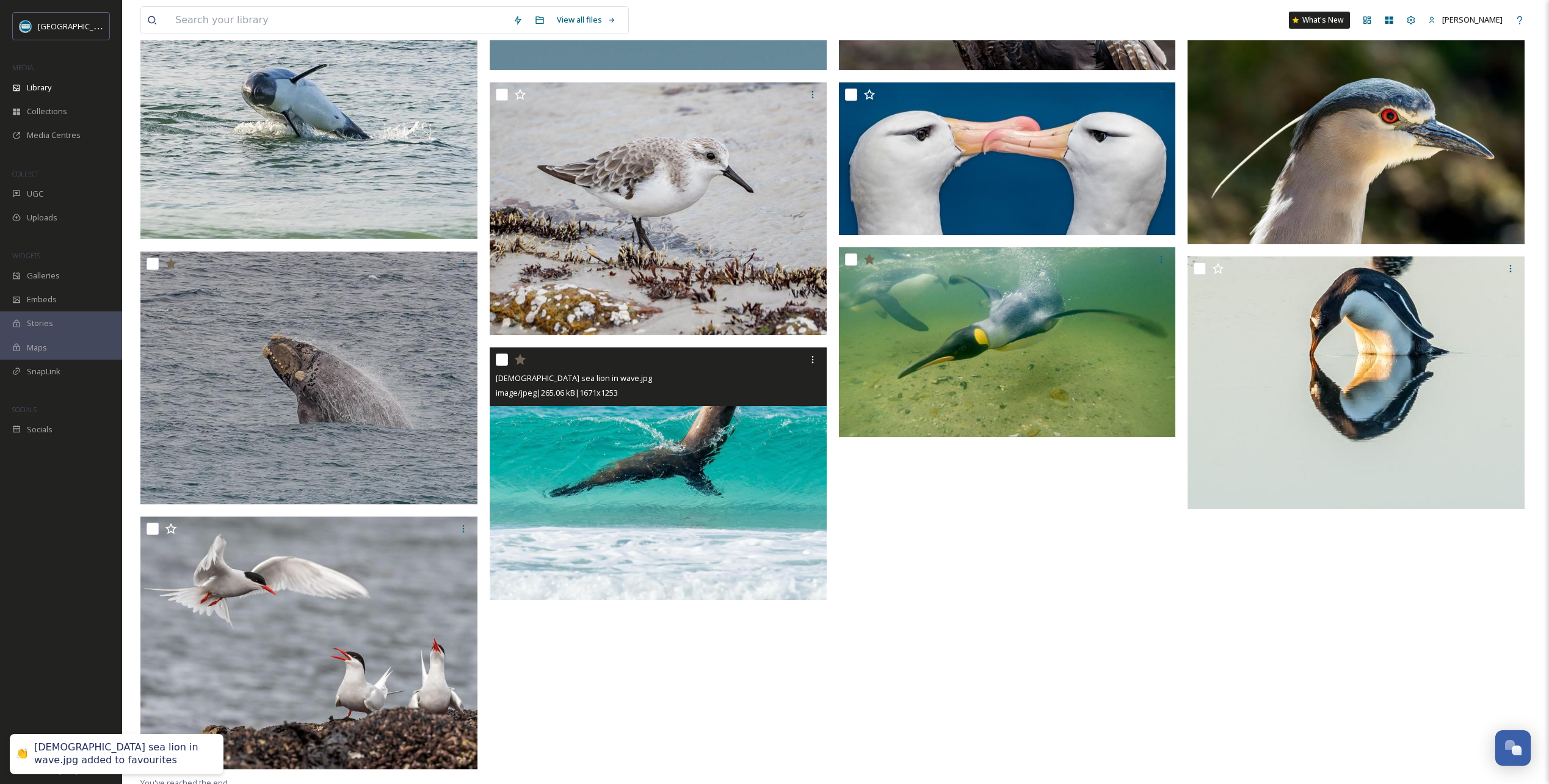
scroll to position [885, 0]
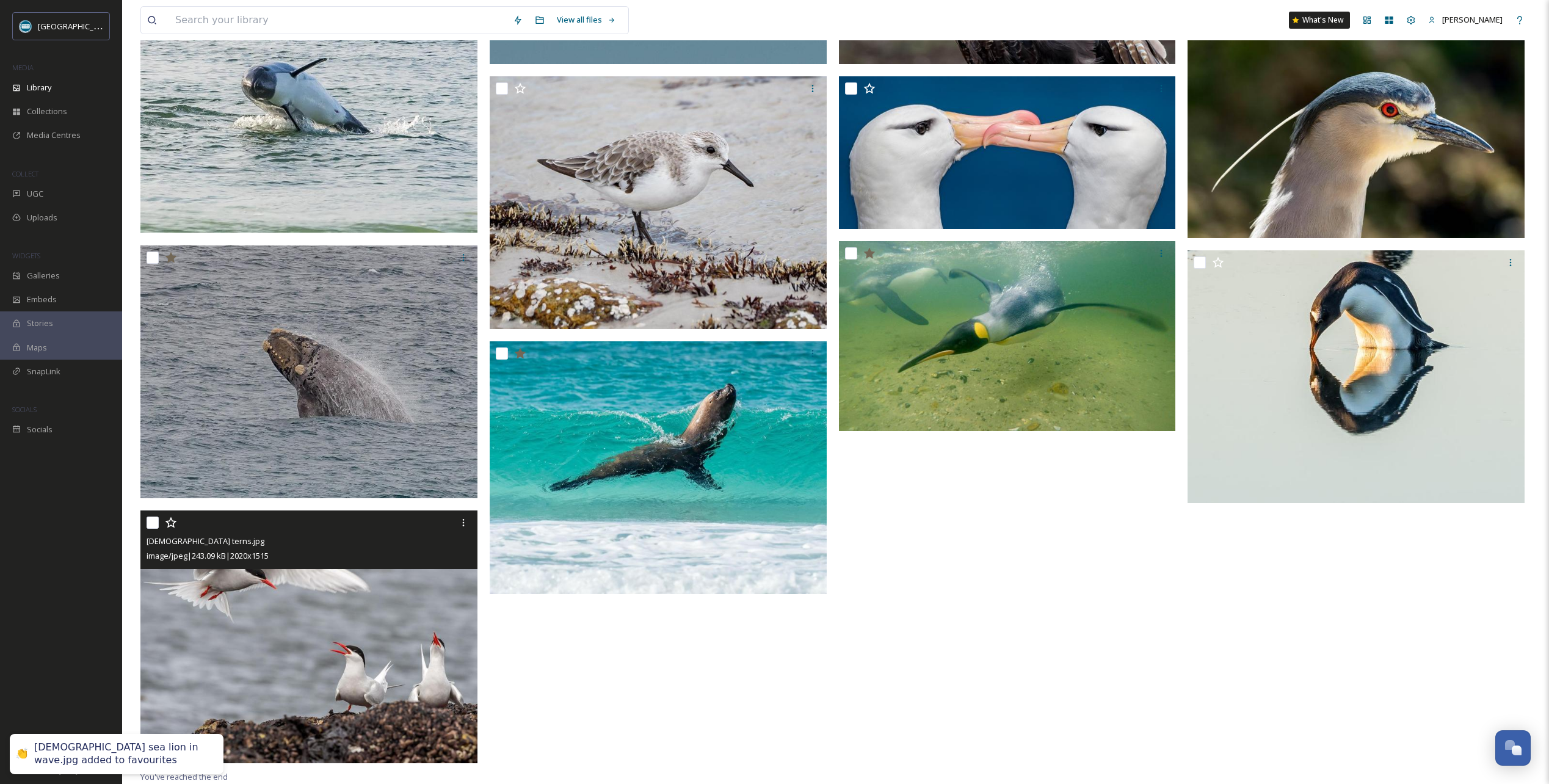
click at [171, 523] on icon at bounding box center [171, 523] width 12 height 12
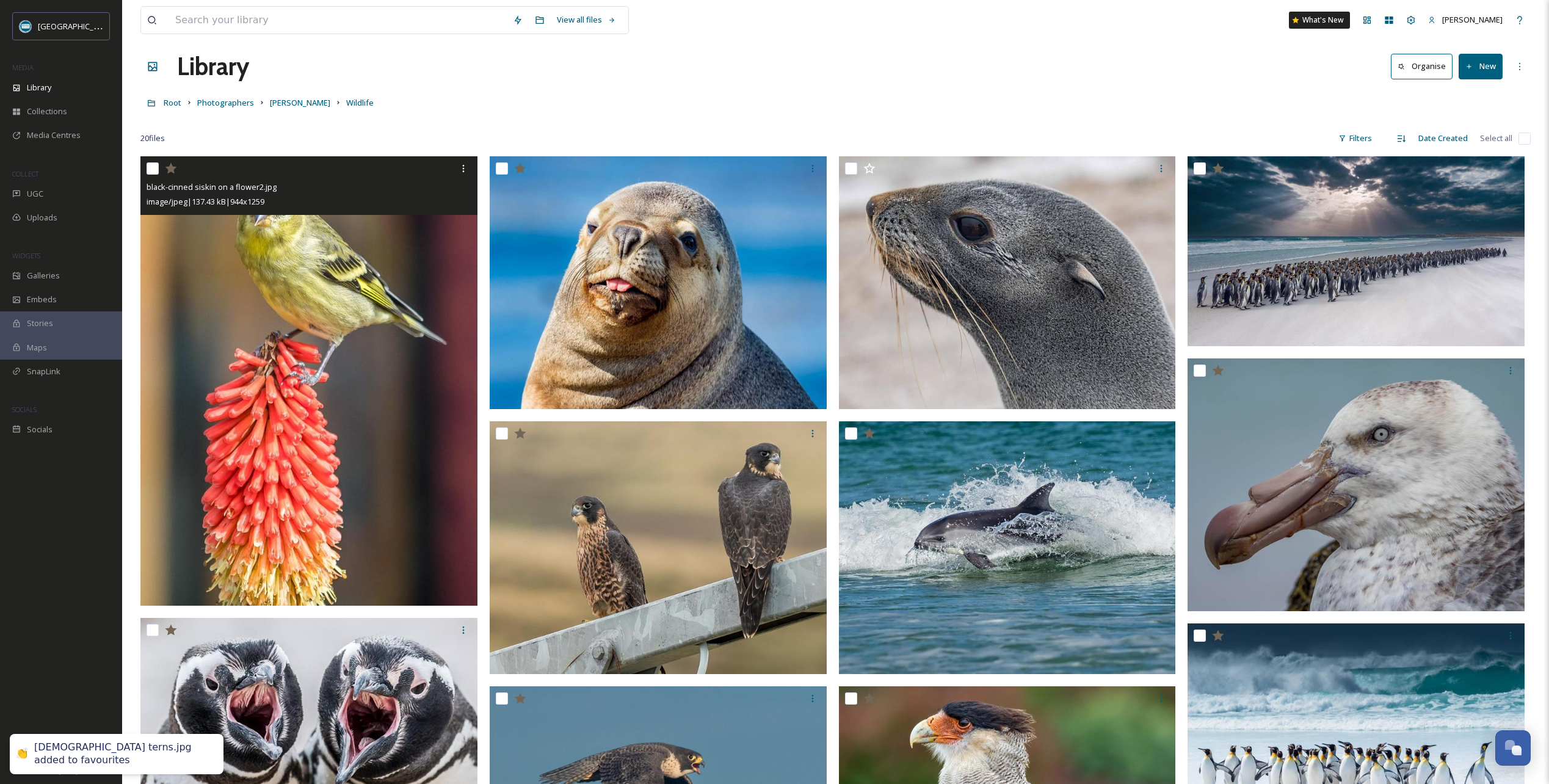
scroll to position [0, 0]
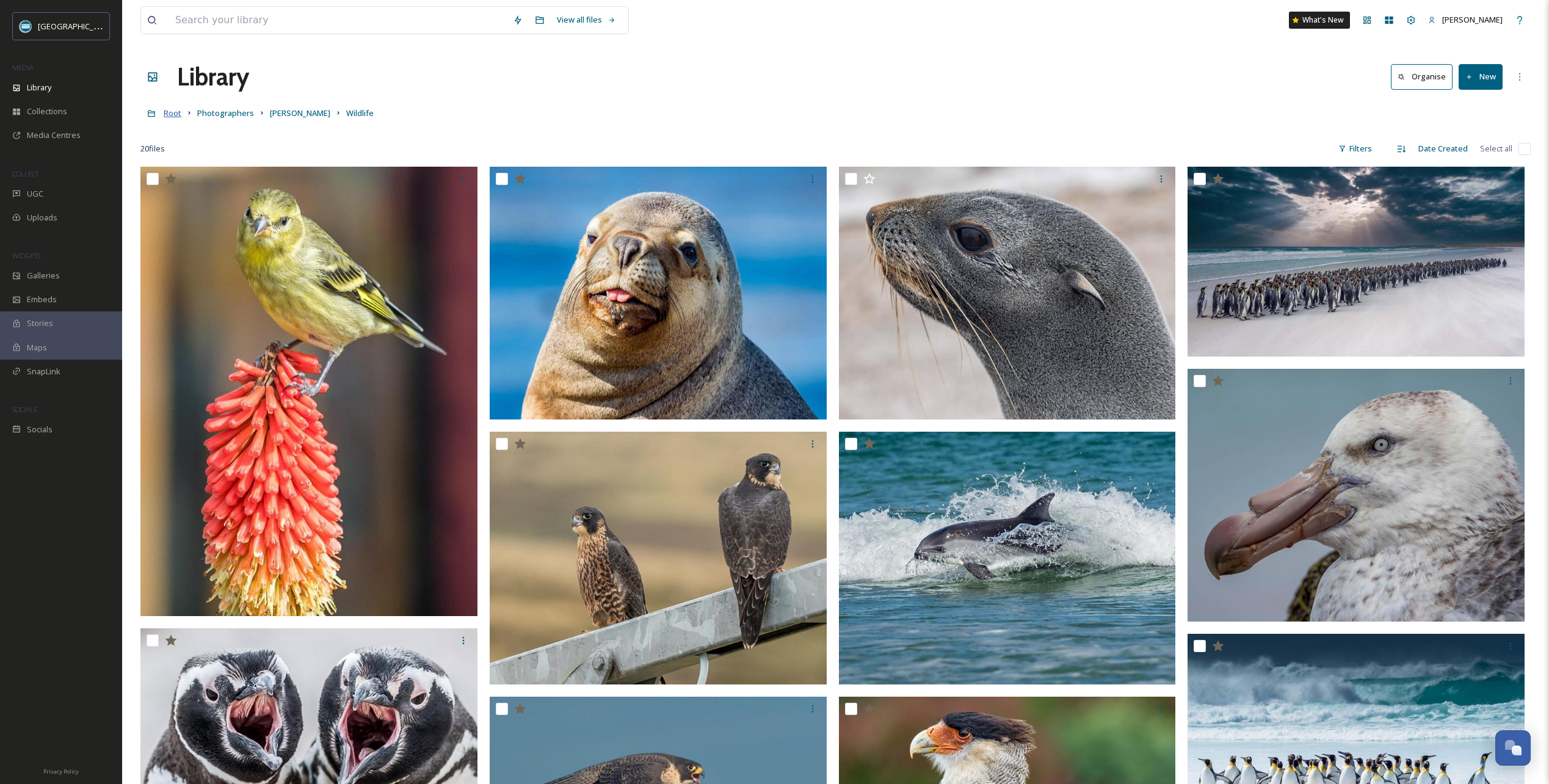
click at [173, 112] on span "Root" at bounding box center [173, 113] width 18 height 11
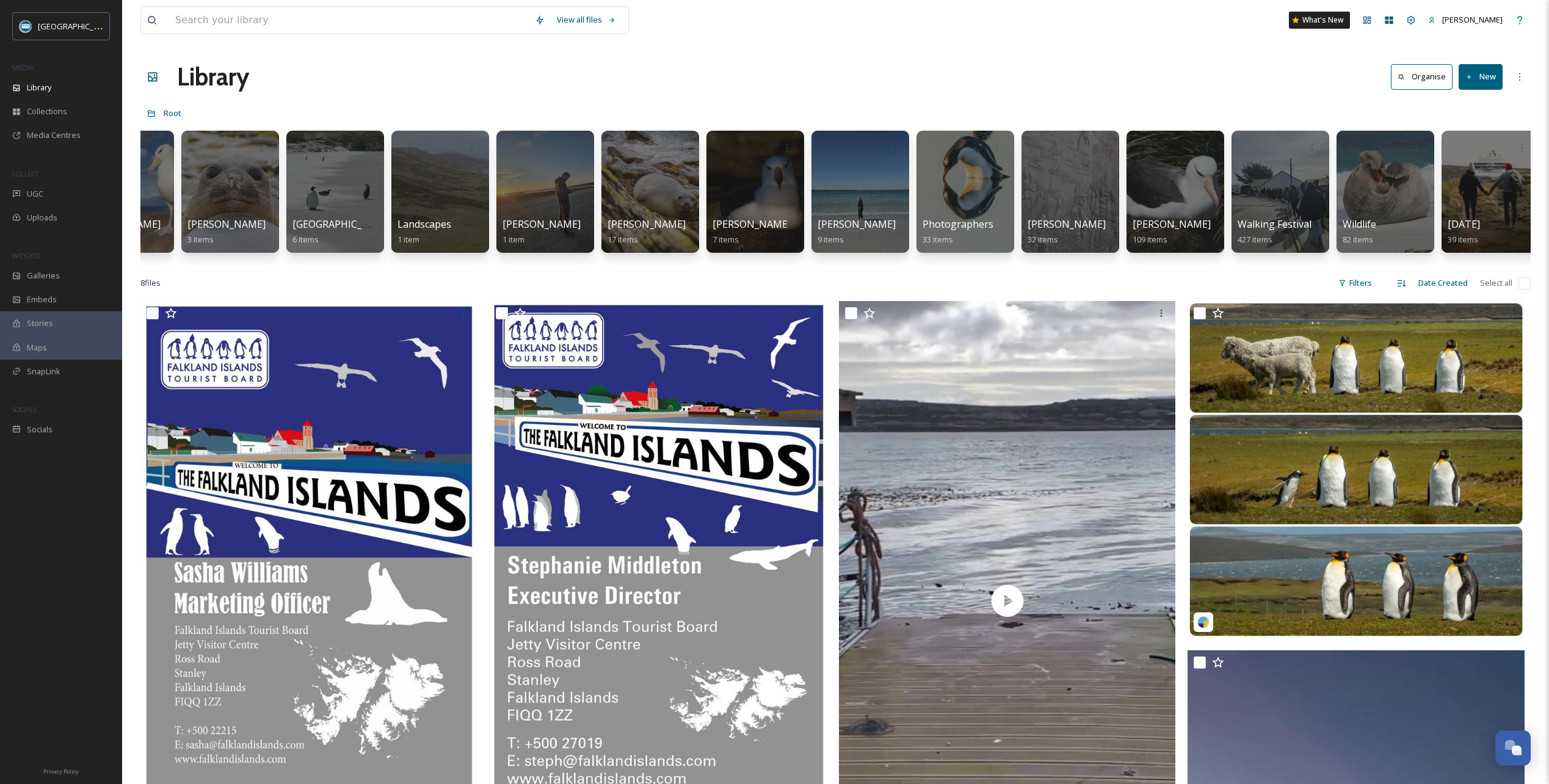
scroll to position [0, 2075]
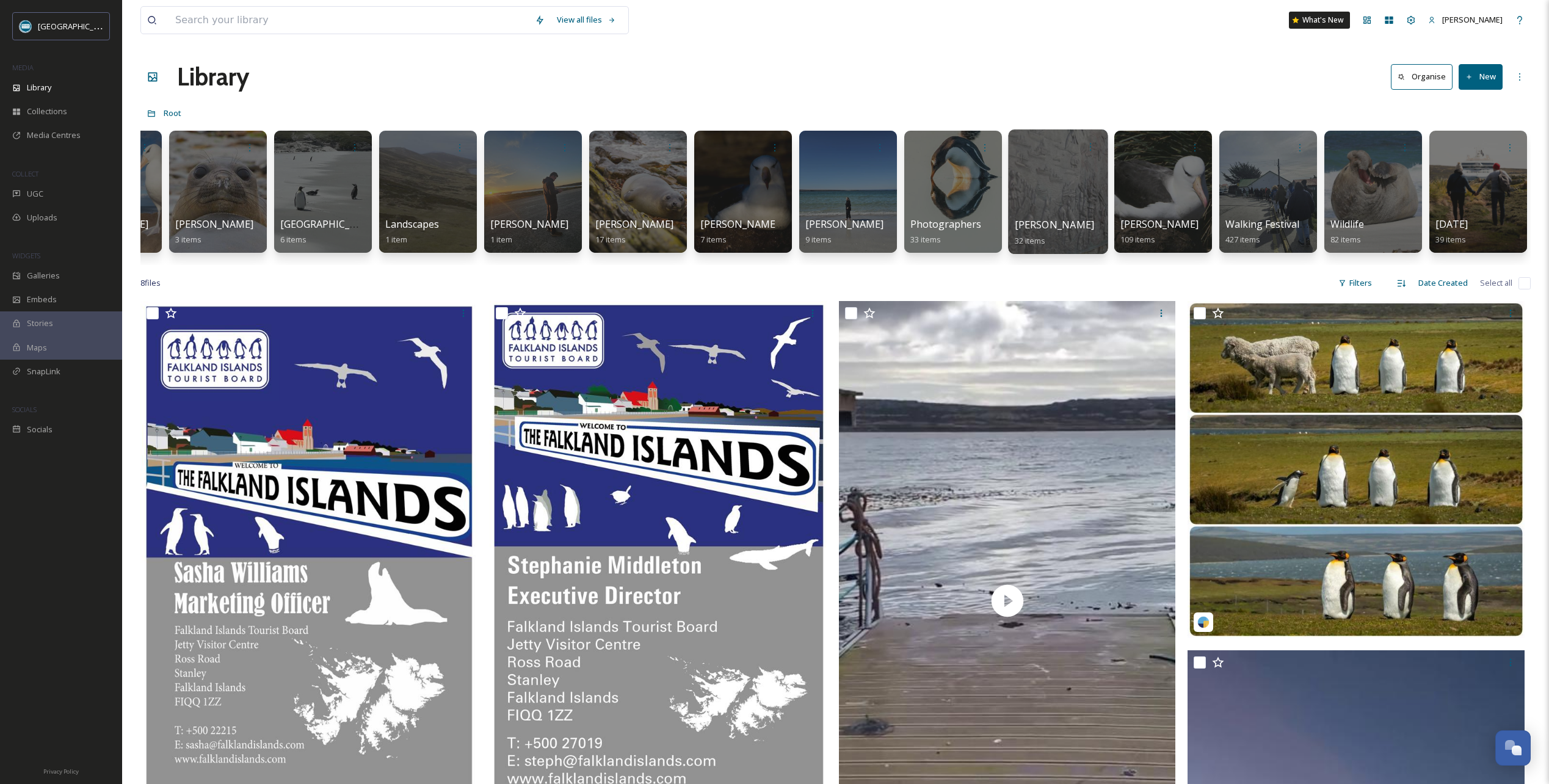
click at [1061, 173] on div at bounding box center [1057, 192] width 100 height 125
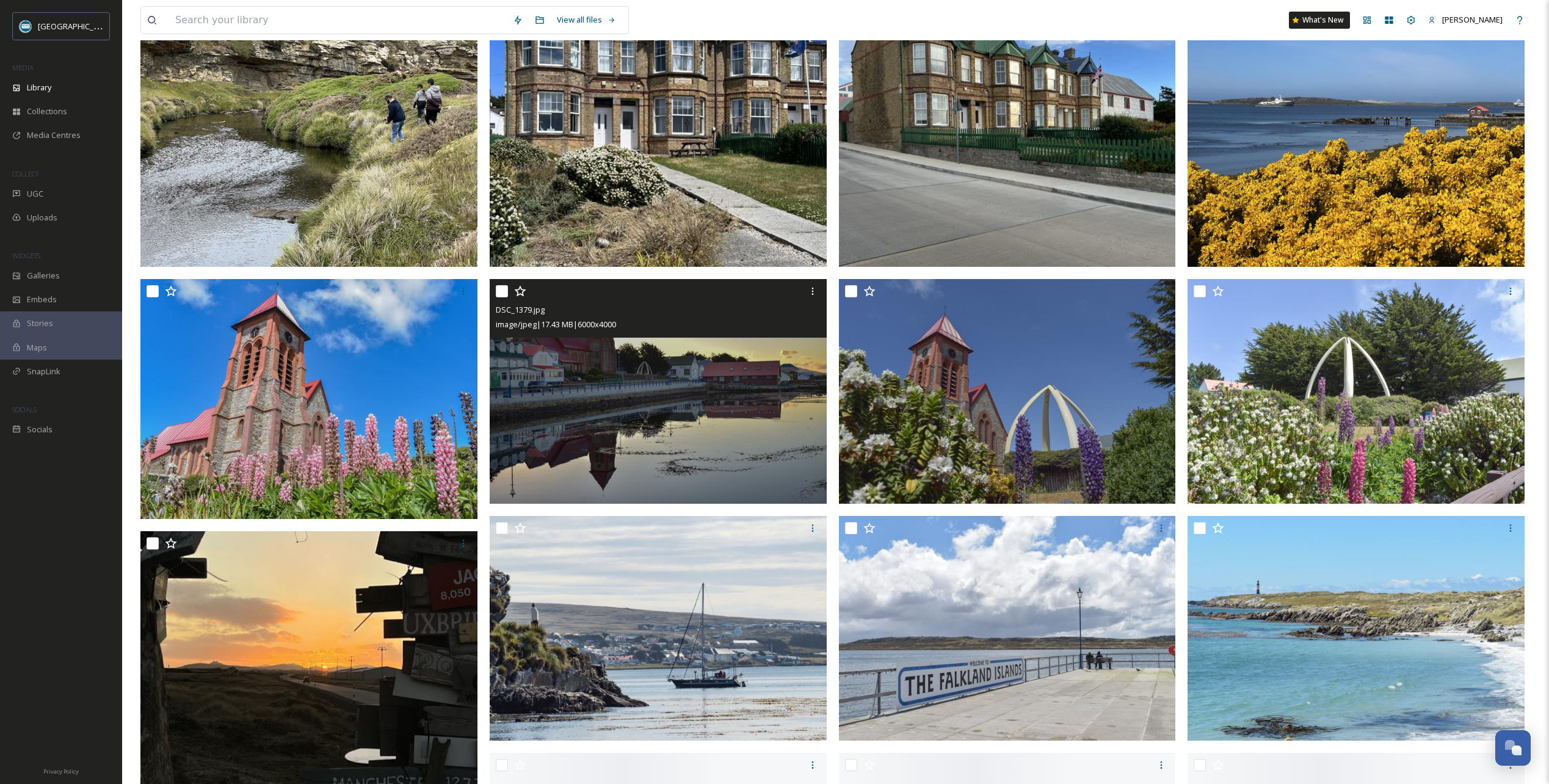
scroll to position [183, 0]
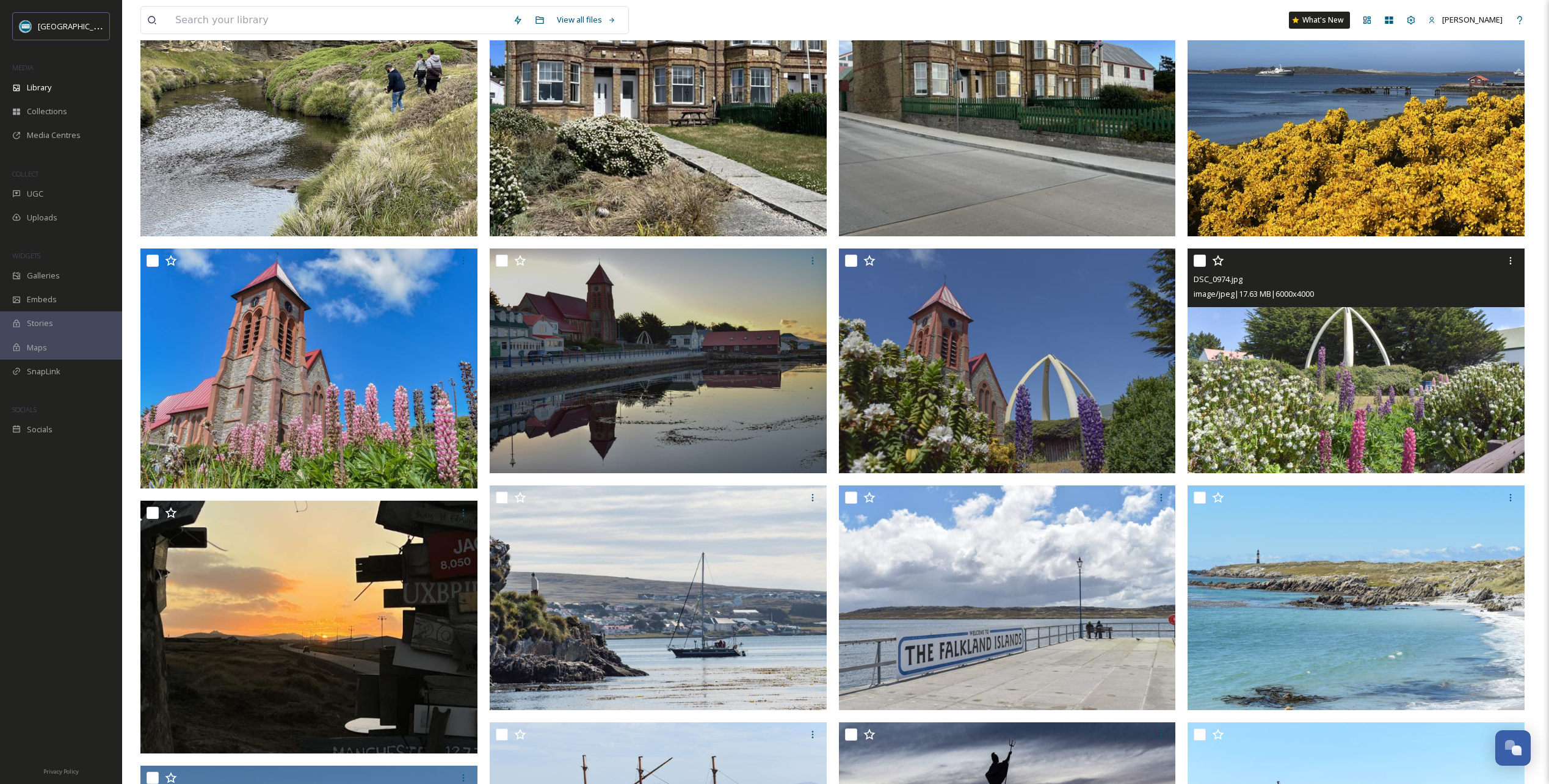
click at [1217, 261] on icon at bounding box center [1218, 261] width 12 height 12
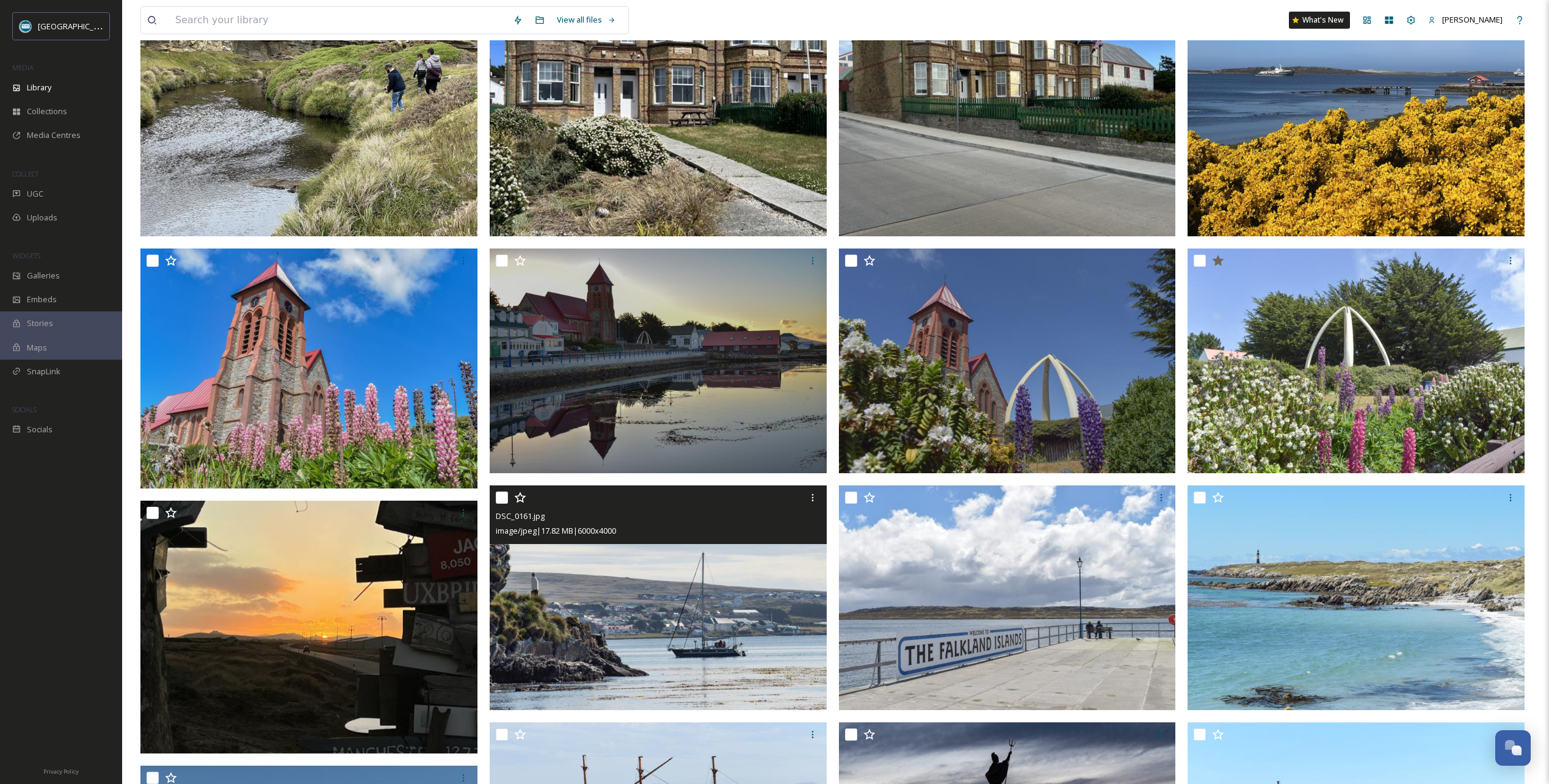
click at [517, 496] on icon at bounding box center [519, 498] width 12 height 11
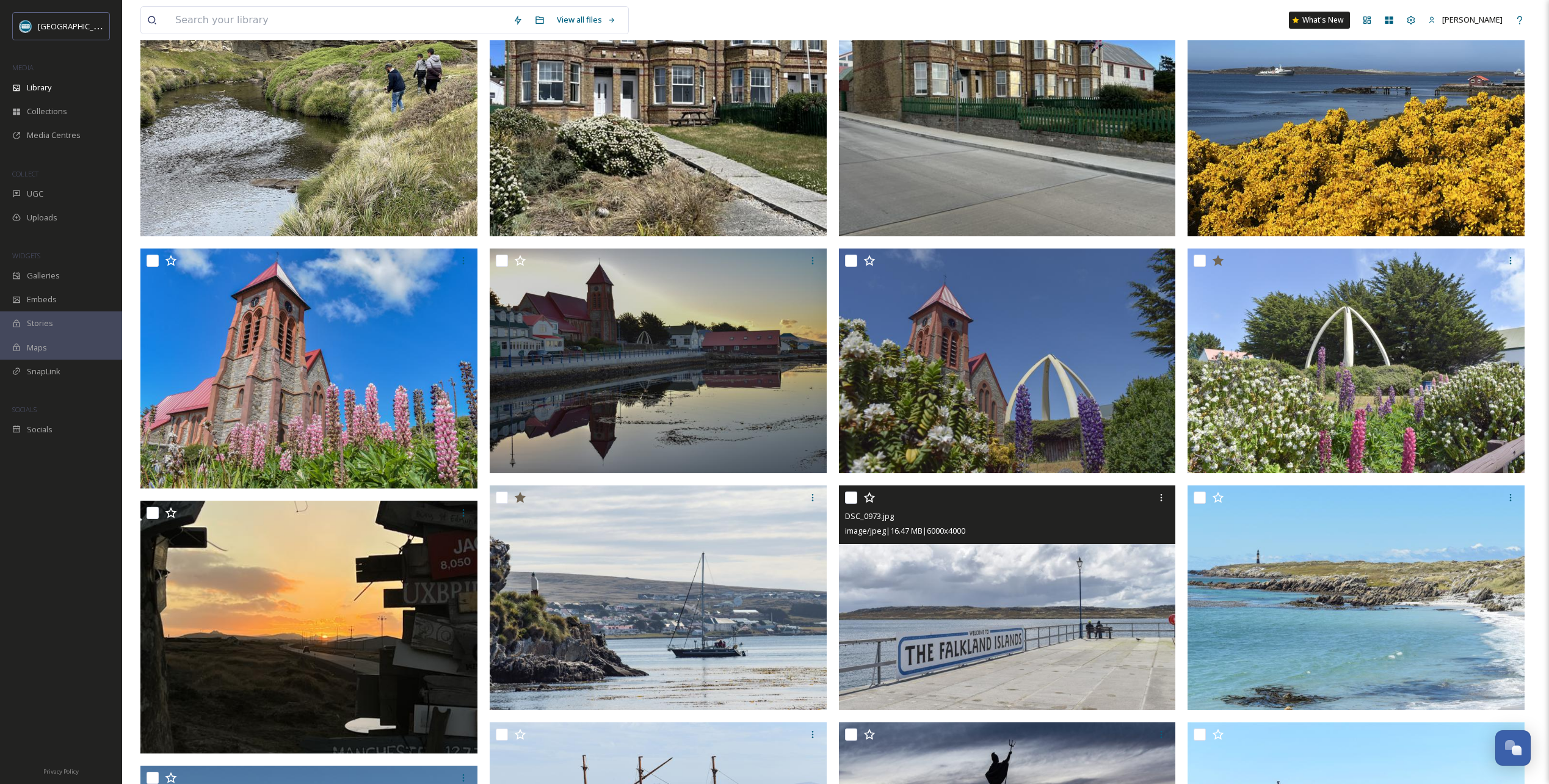
click at [866, 498] on icon at bounding box center [869, 498] width 12 height 11
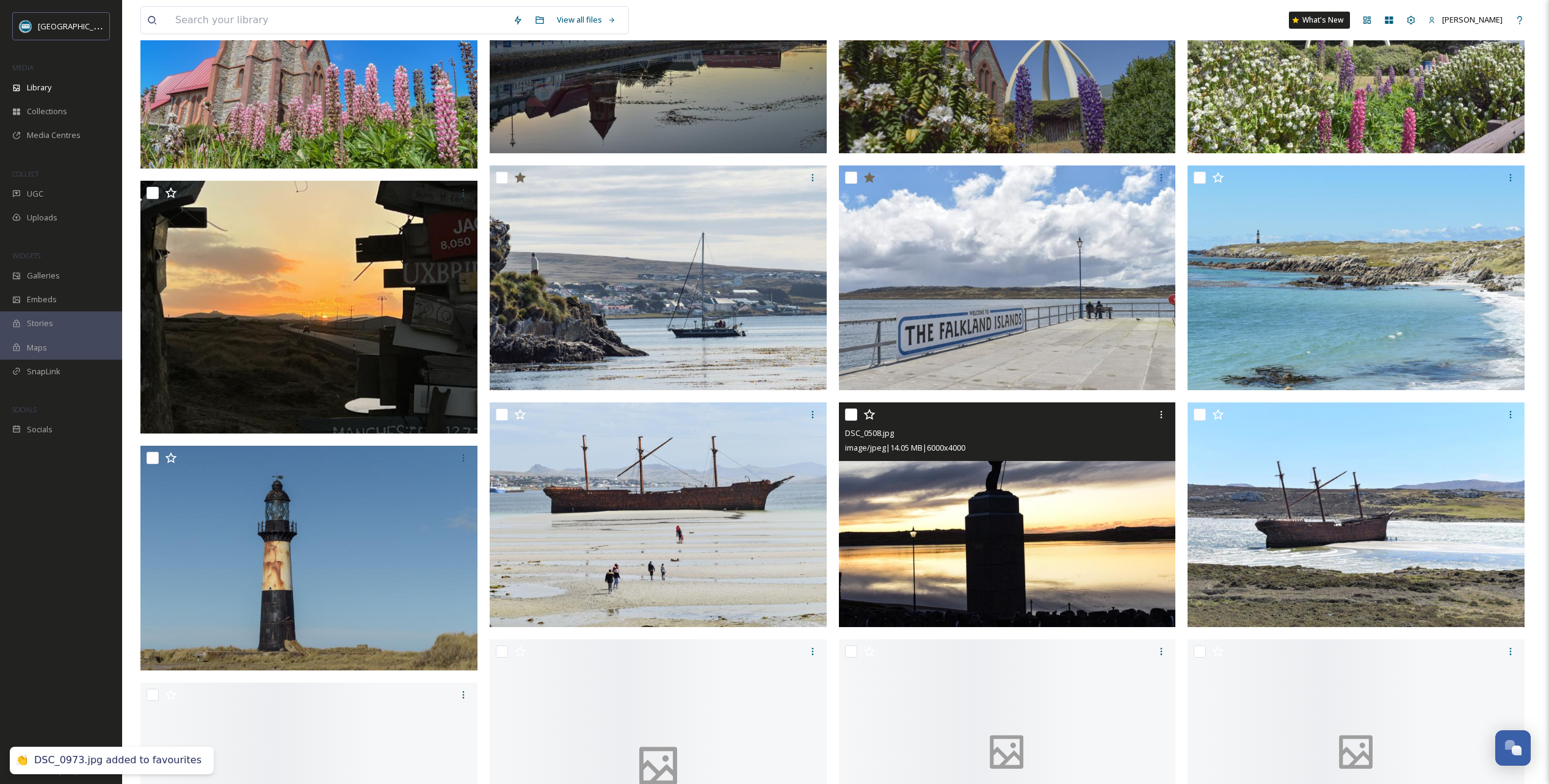
scroll to position [549, 0]
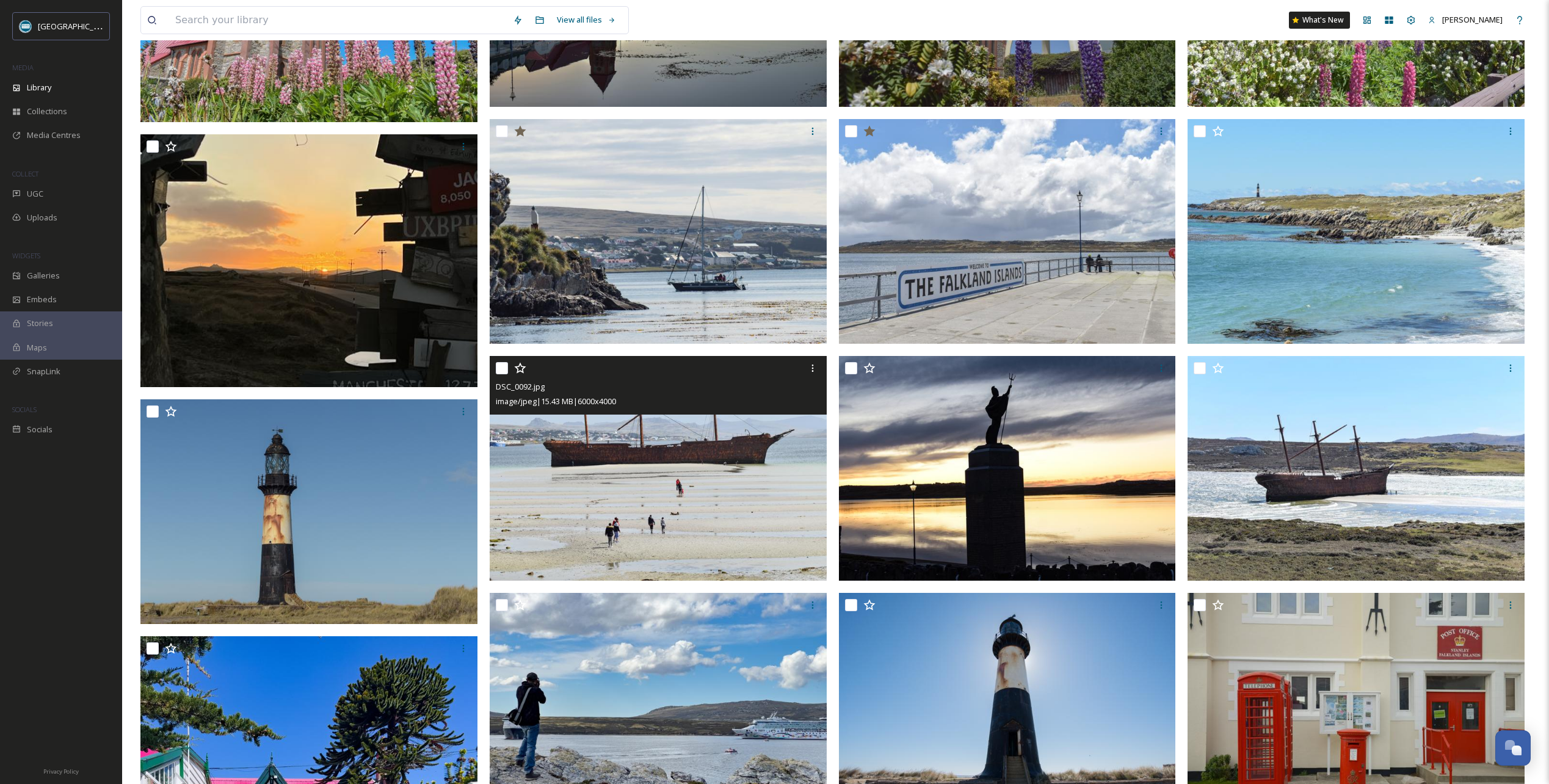
click at [522, 368] on icon at bounding box center [520, 368] width 12 height 12
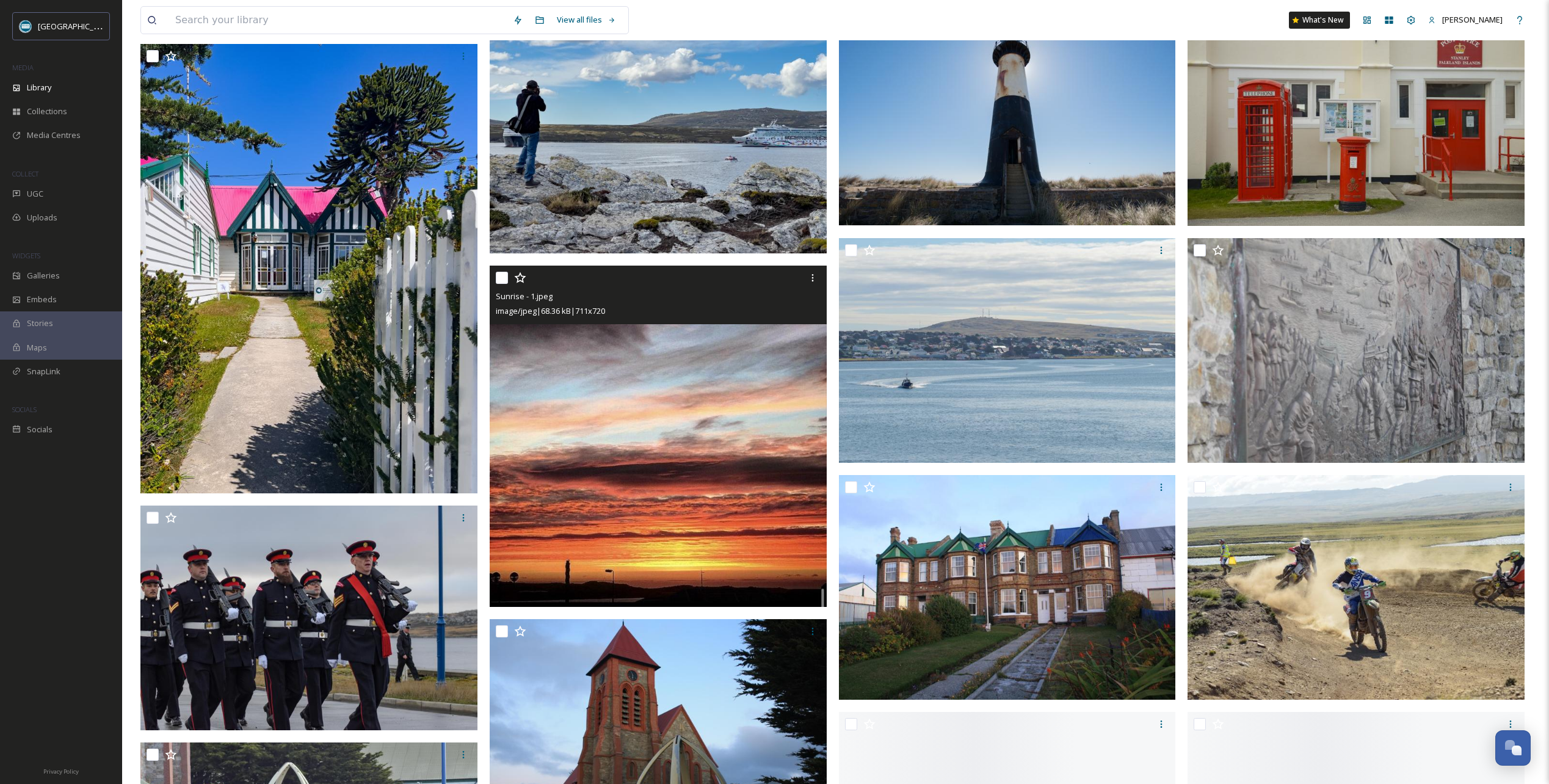
scroll to position [1160, 0]
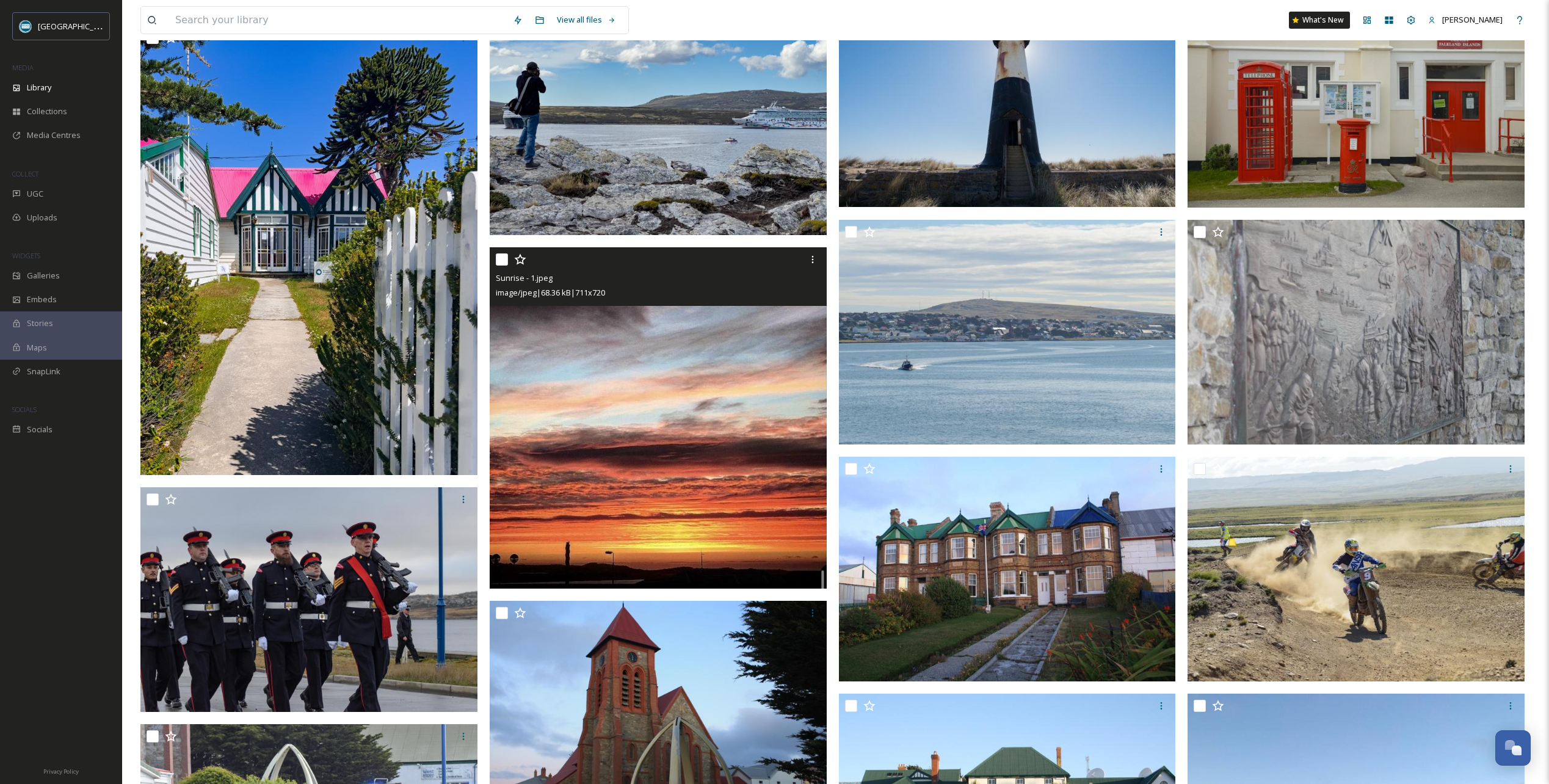
click at [524, 261] on icon at bounding box center [520, 259] width 12 height 12
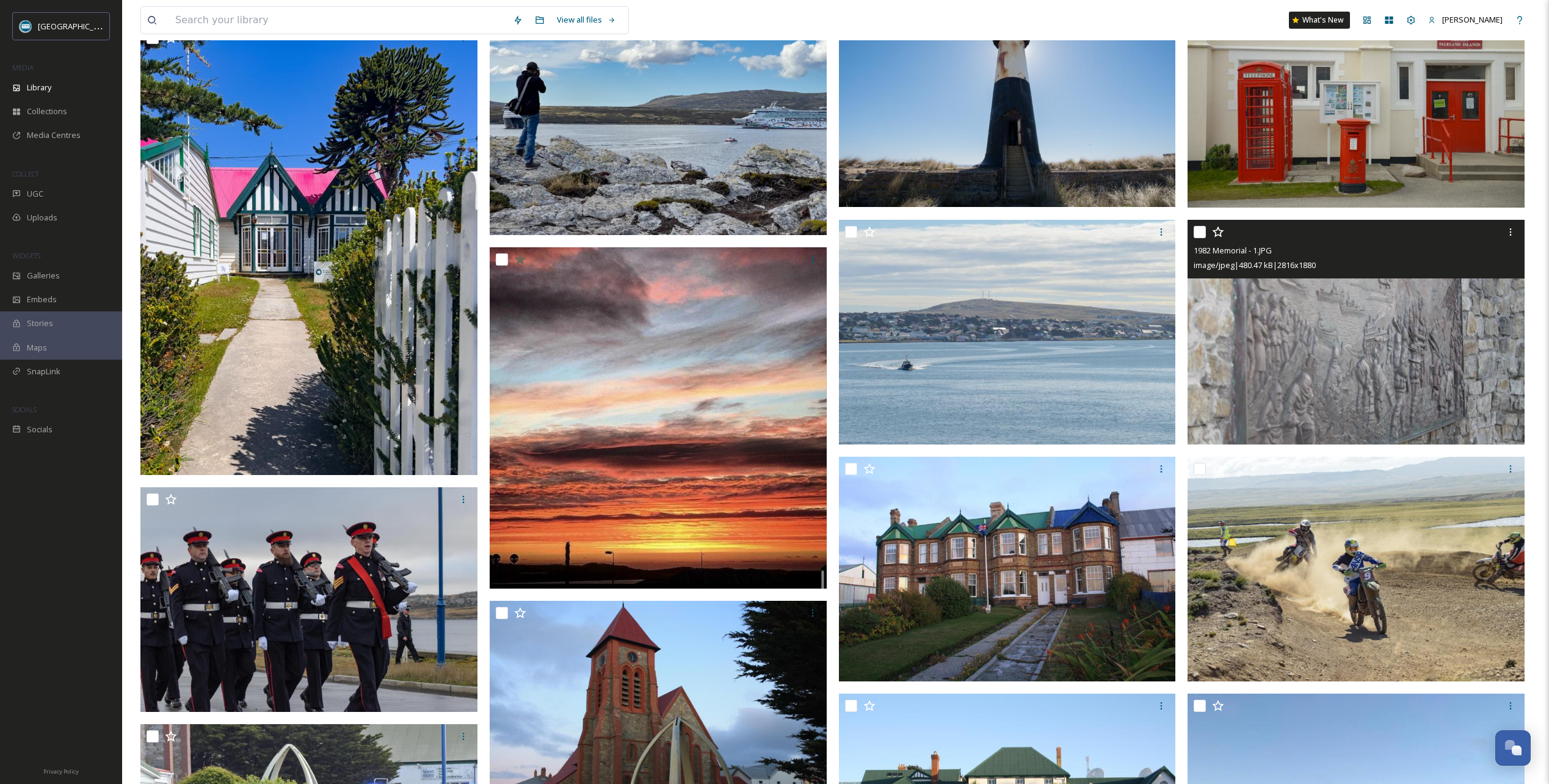
click at [1218, 232] on icon at bounding box center [1218, 232] width 12 height 12
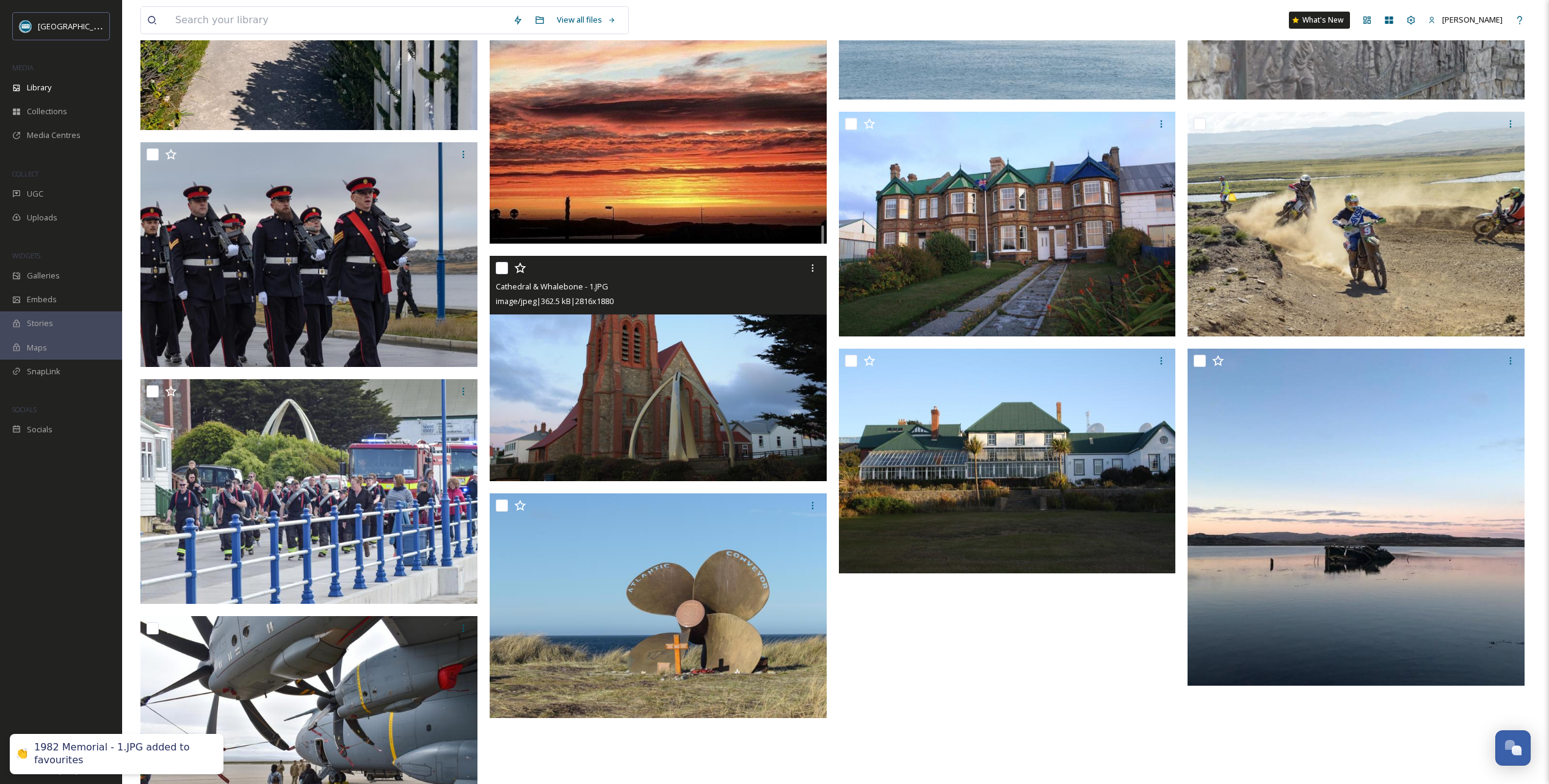
scroll to position [1526, 0]
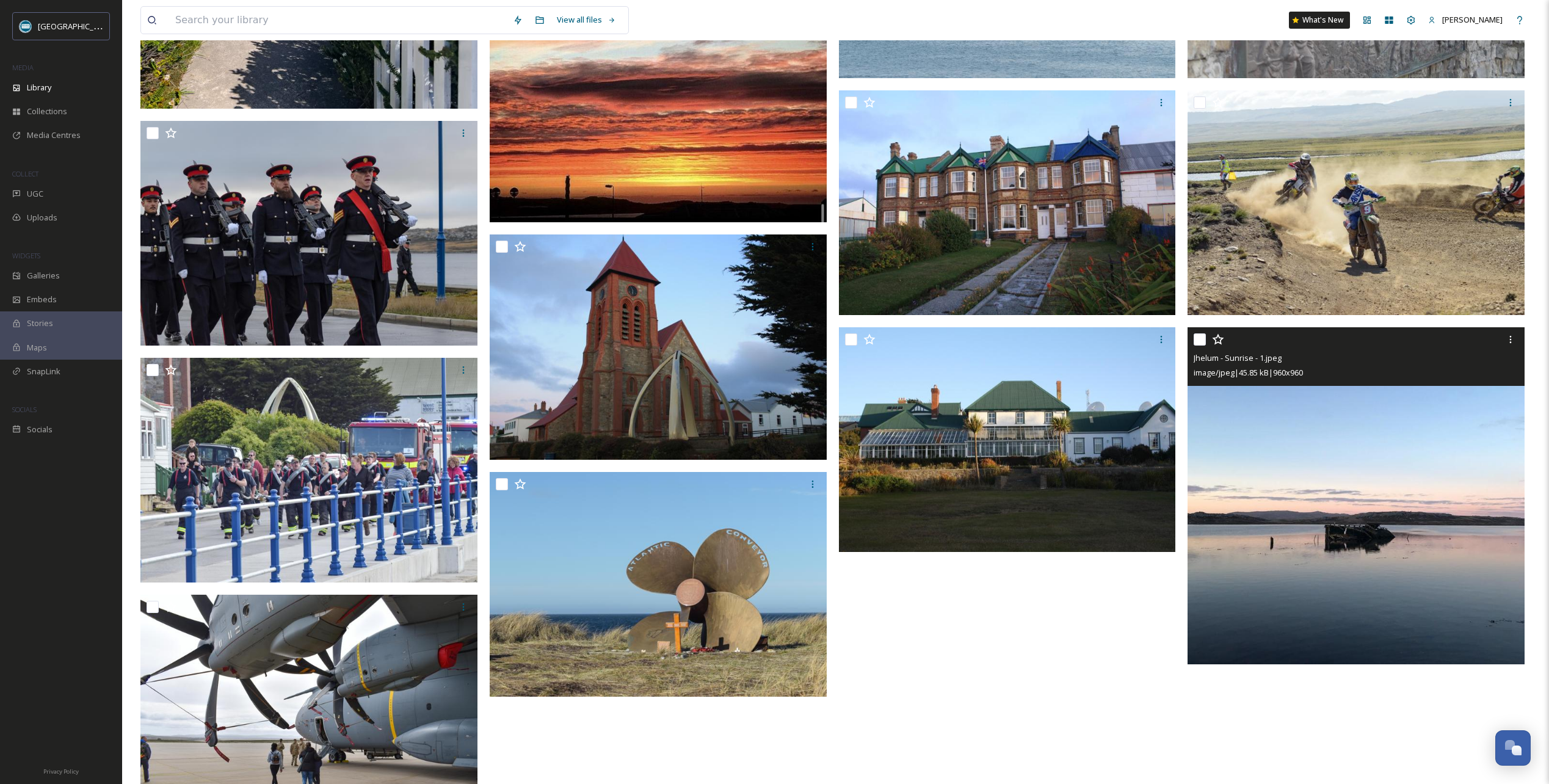
click at [1221, 339] on icon at bounding box center [1218, 339] width 12 height 11
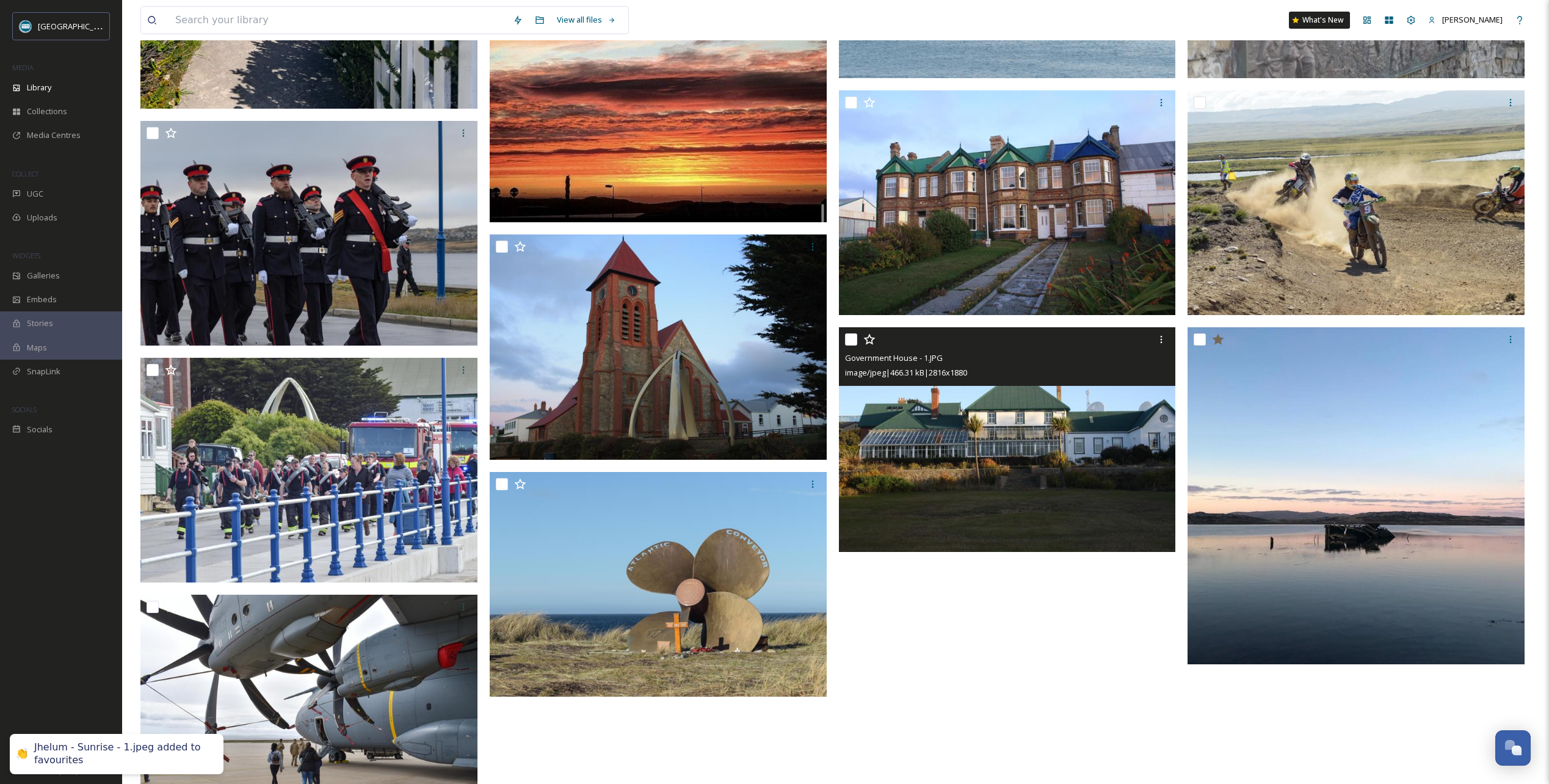
click at [871, 342] on icon at bounding box center [870, 339] width 12 height 12
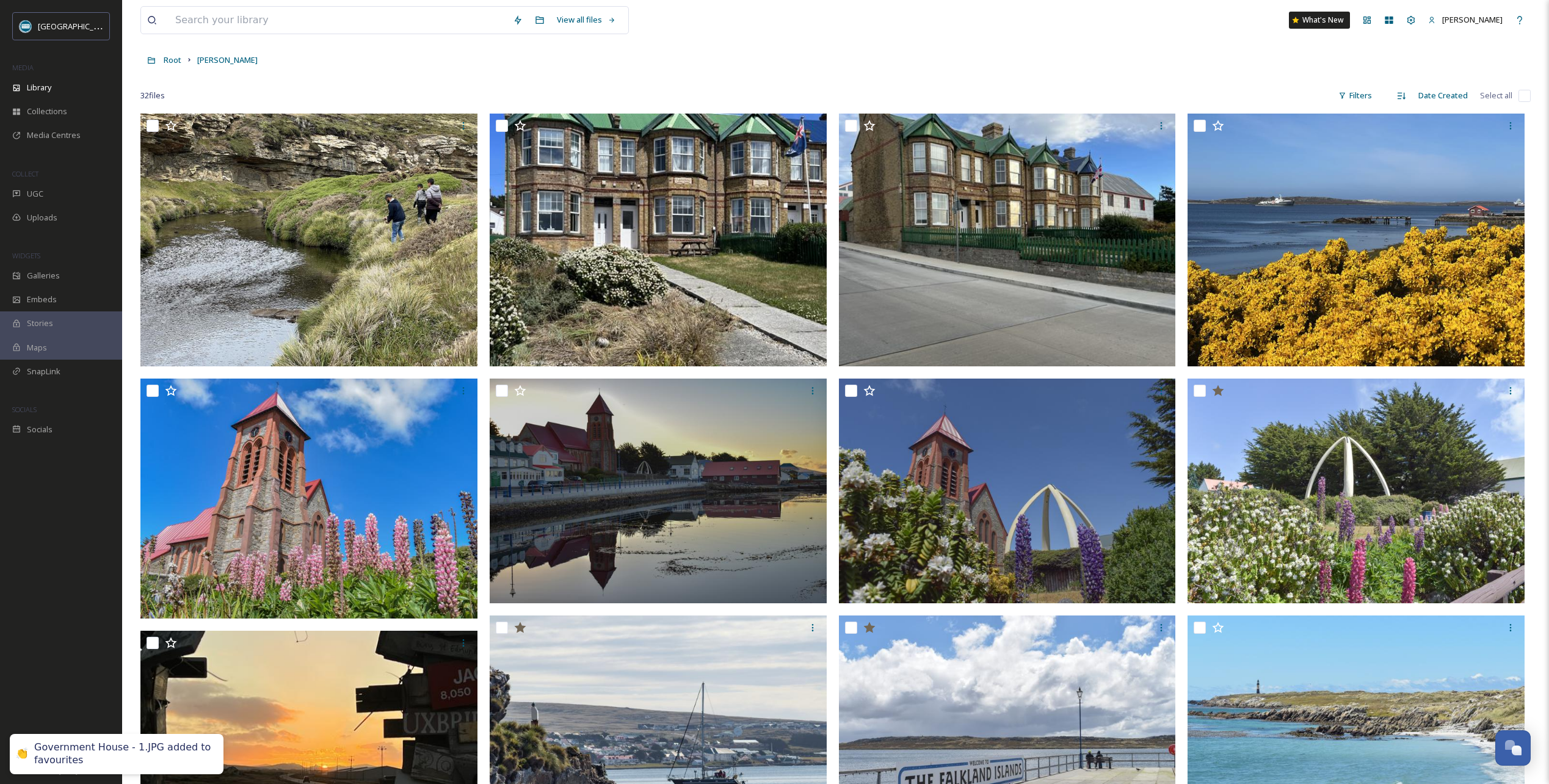
scroll to position [0, 0]
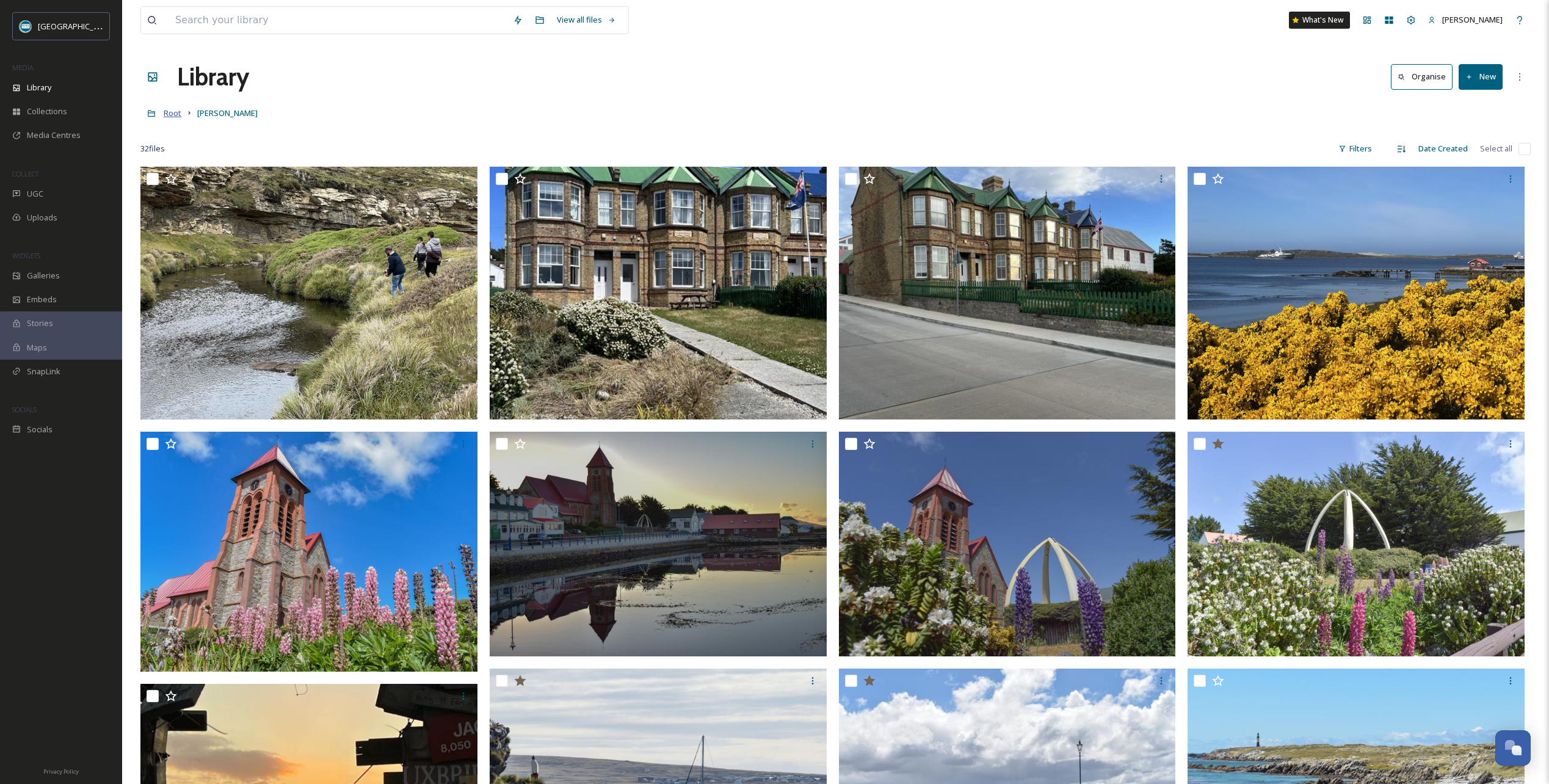
click at [175, 110] on span "Root" at bounding box center [173, 113] width 18 height 11
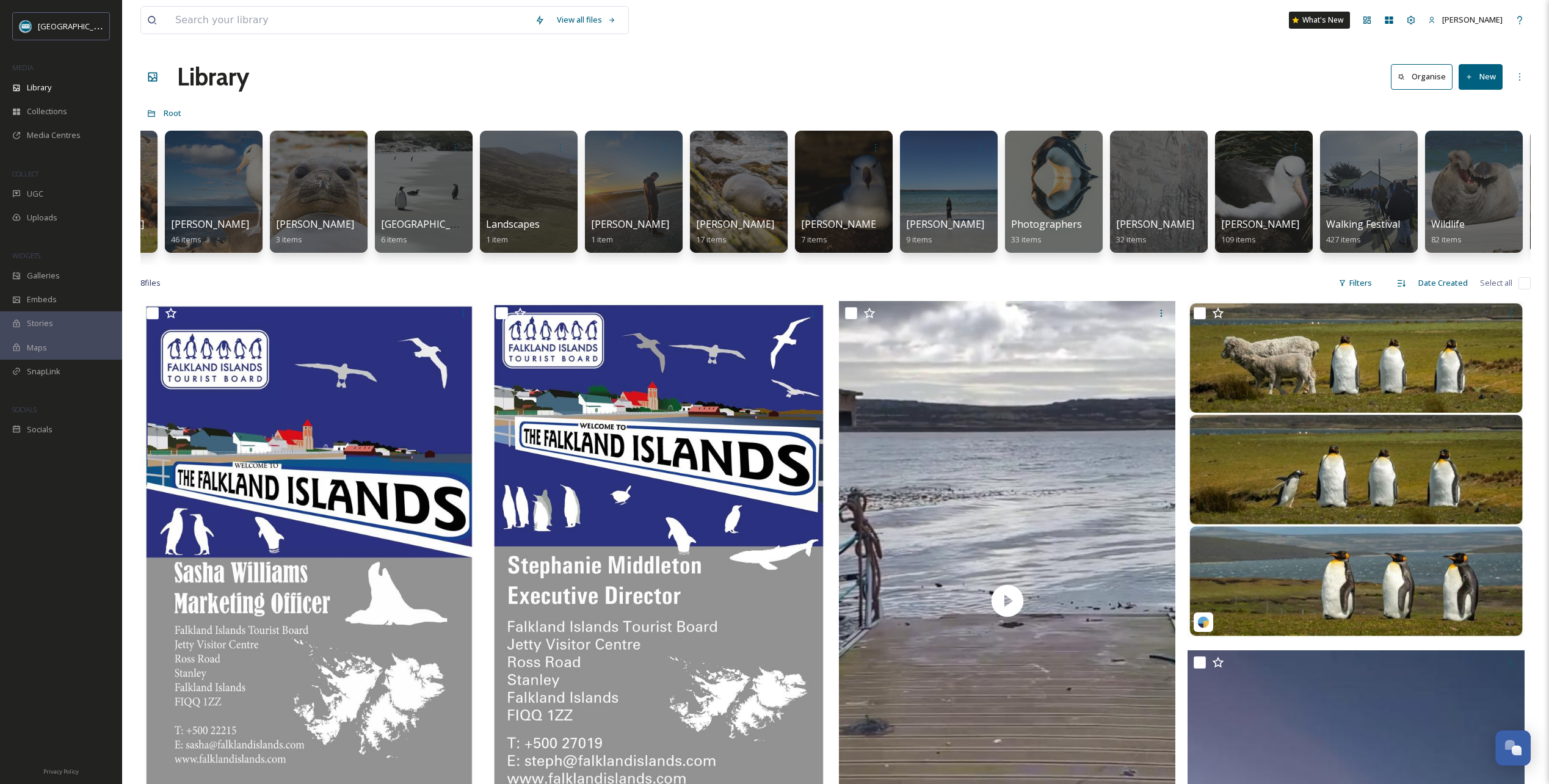
scroll to position [0, 2075]
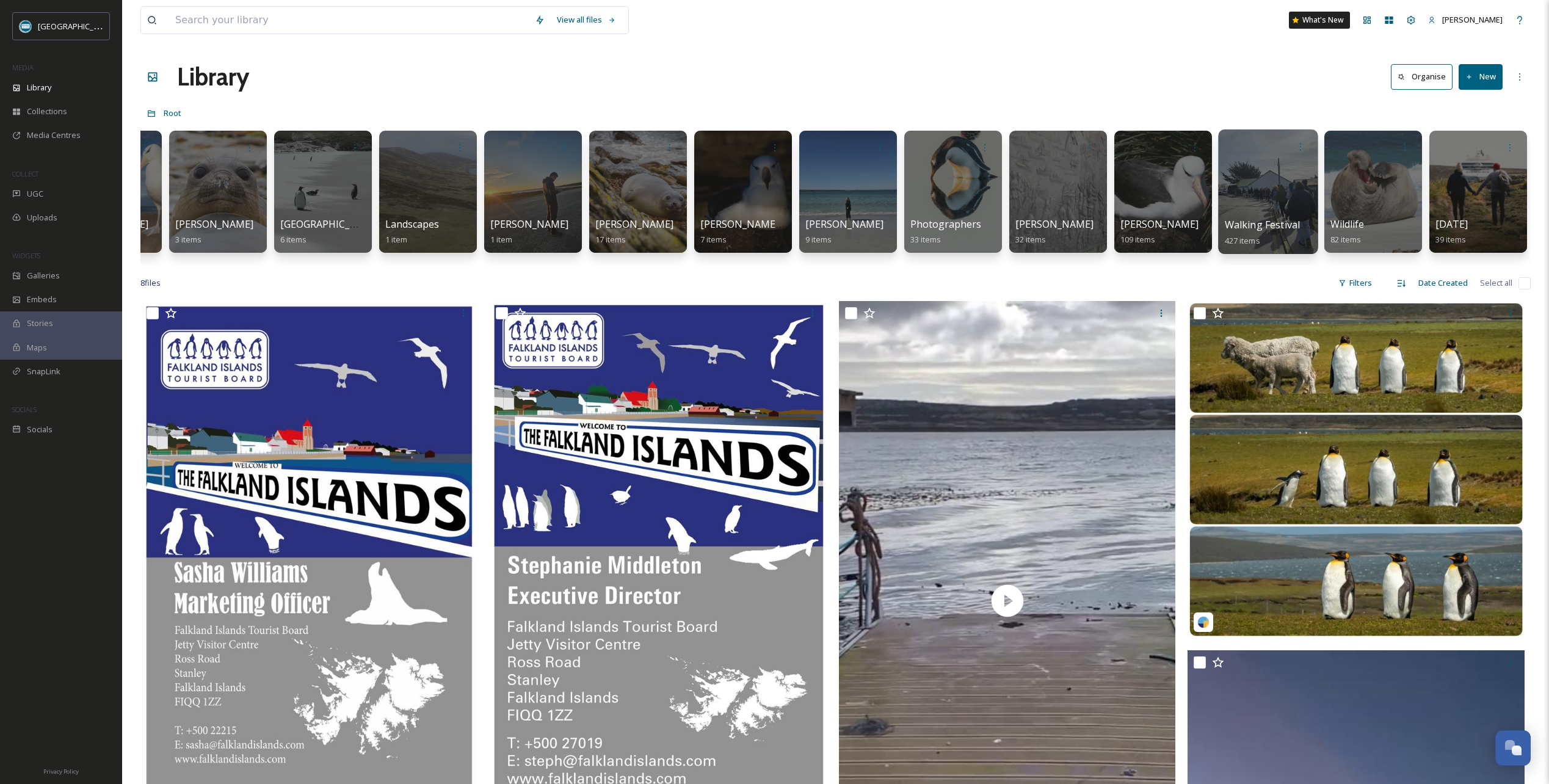
click at [1266, 182] on div at bounding box center [1268, 192] width 100 height 125
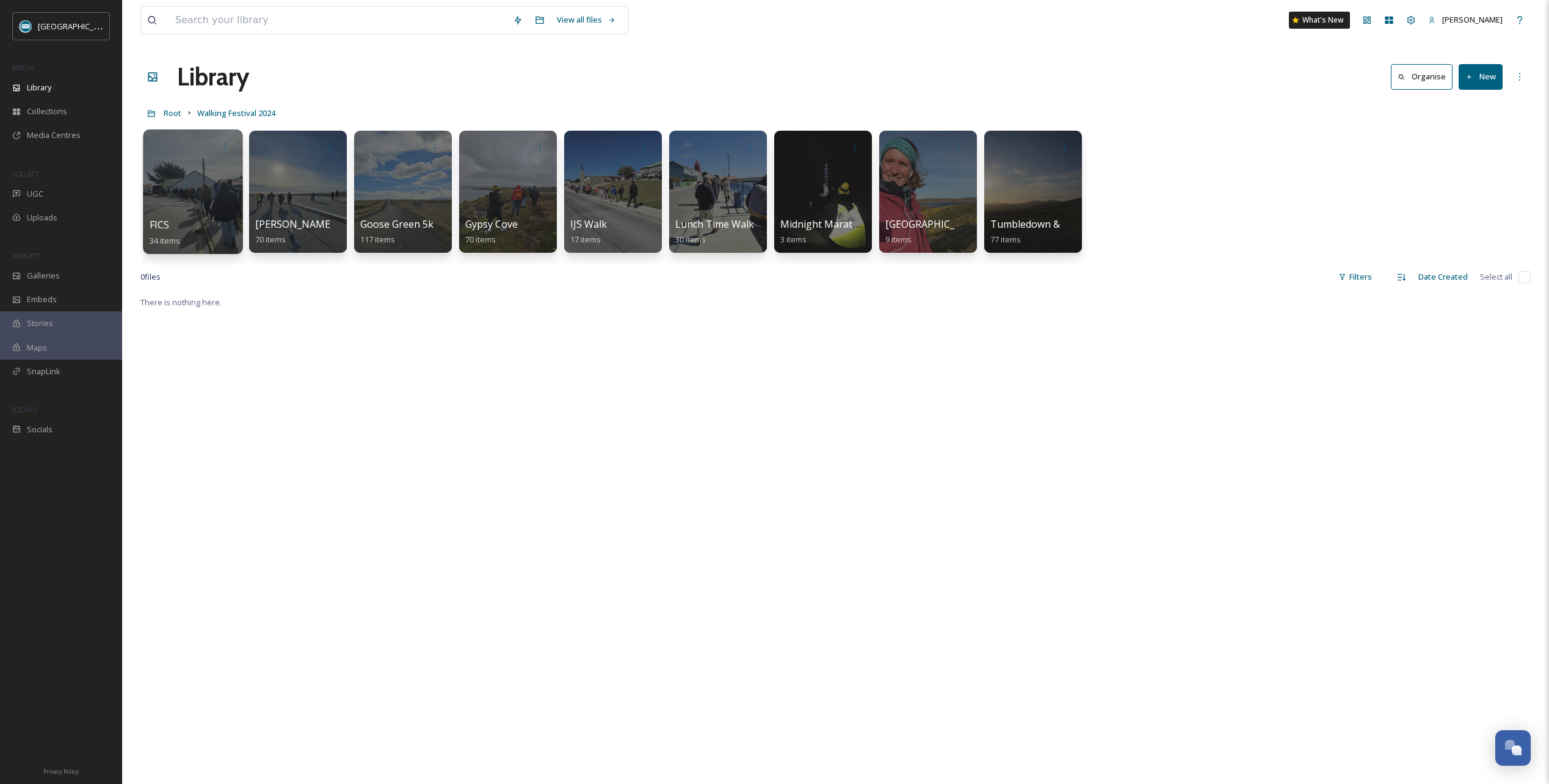
click at [189, 184] on div at bounding box center [192, 192] width 100 height 125
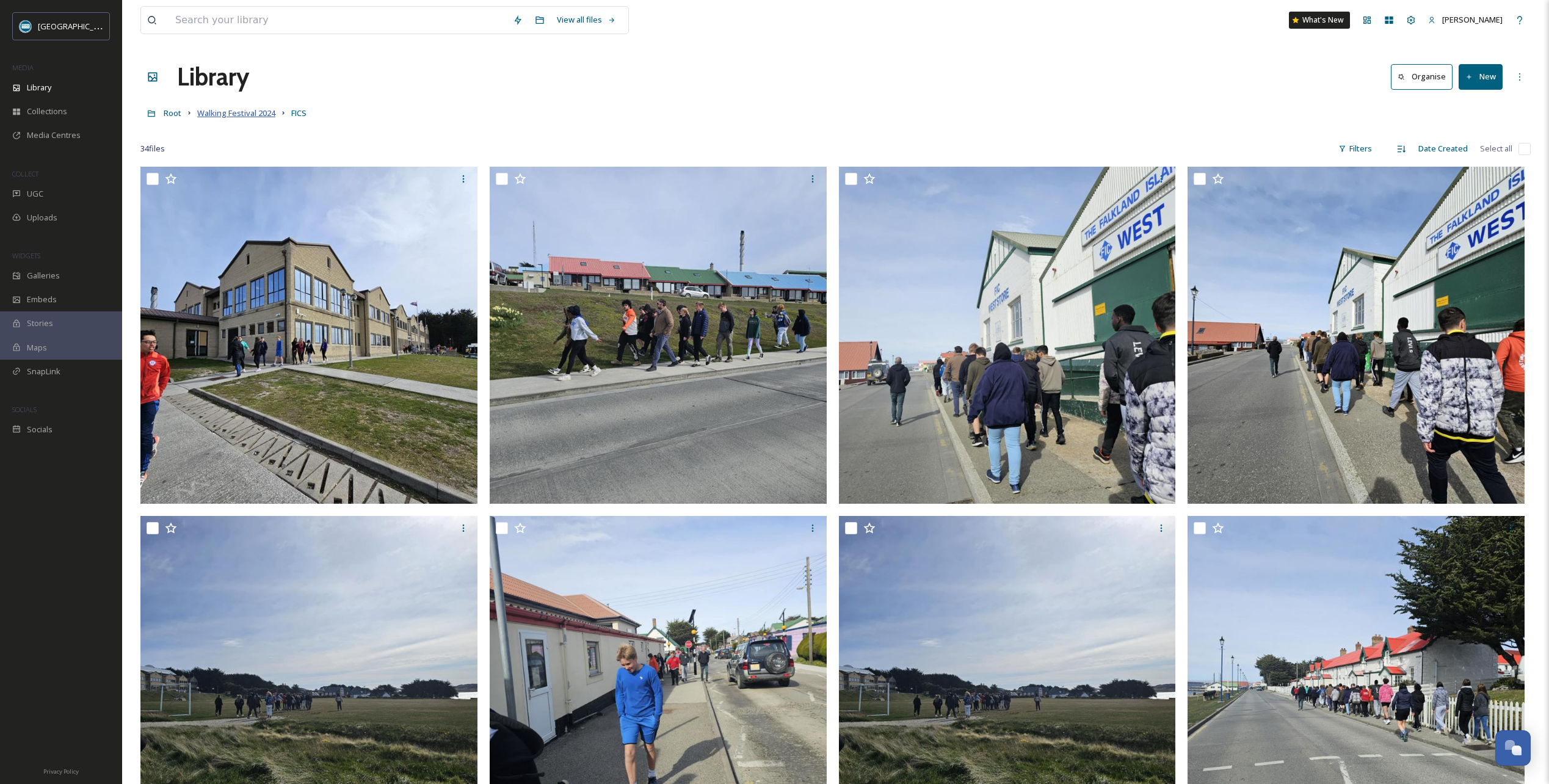
click at [249, 114] on span "Walking Festival 2024" at bounding box center [236, 113] width 78 height 11
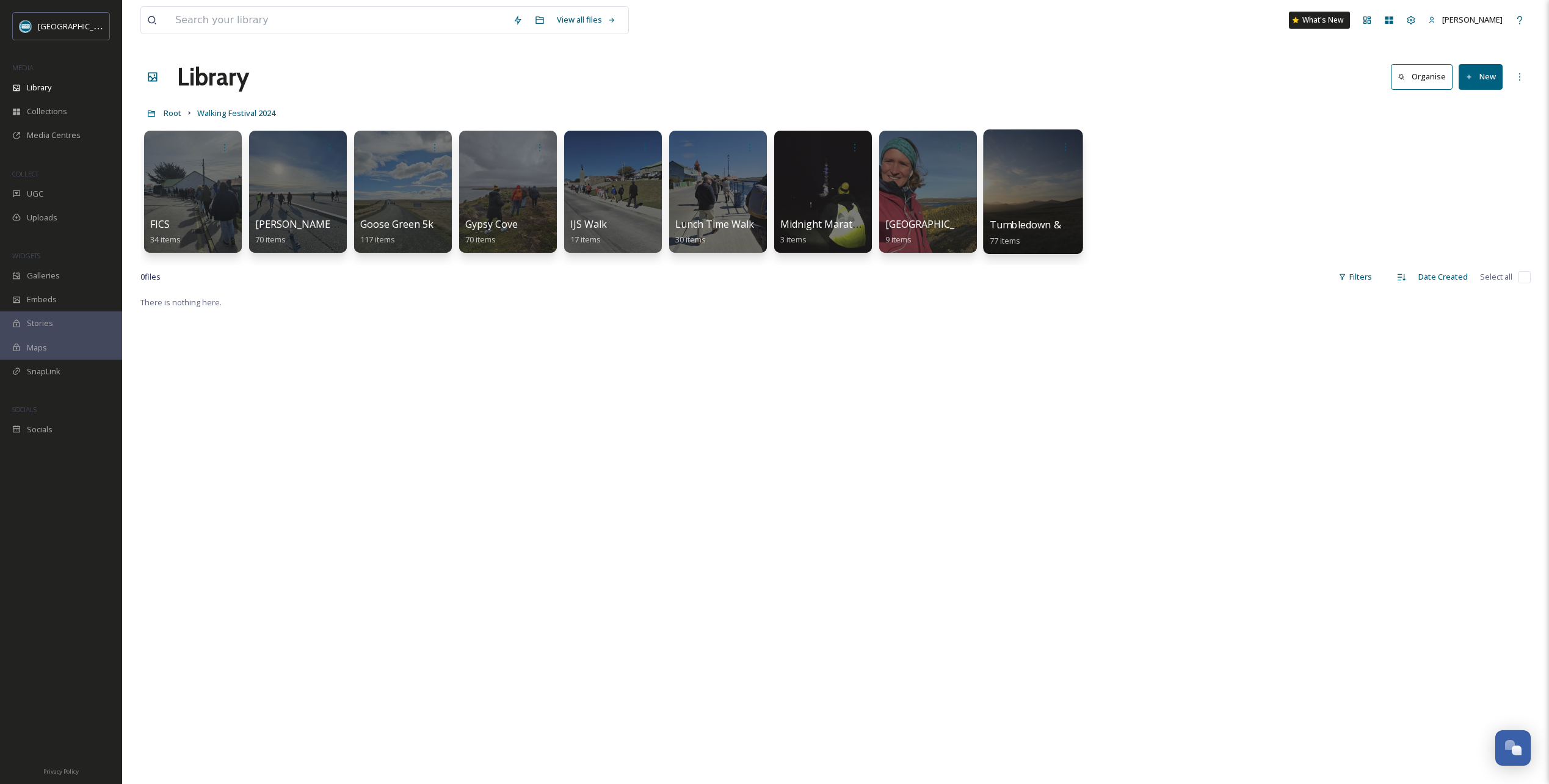
click at [1044, 173] on div at bounding box center [1032, 192] width 100 height 125
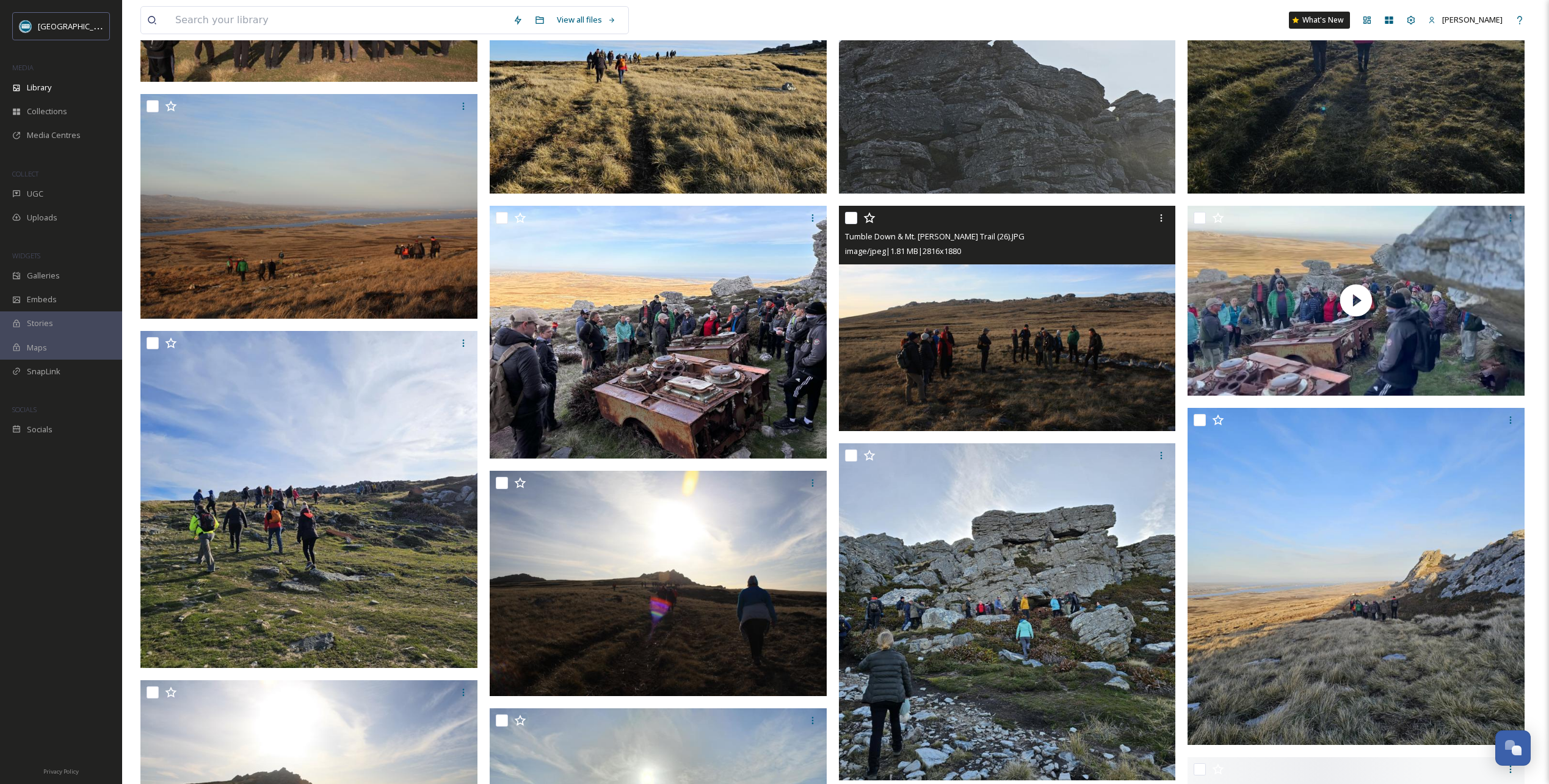
scroll to position [366, 0]
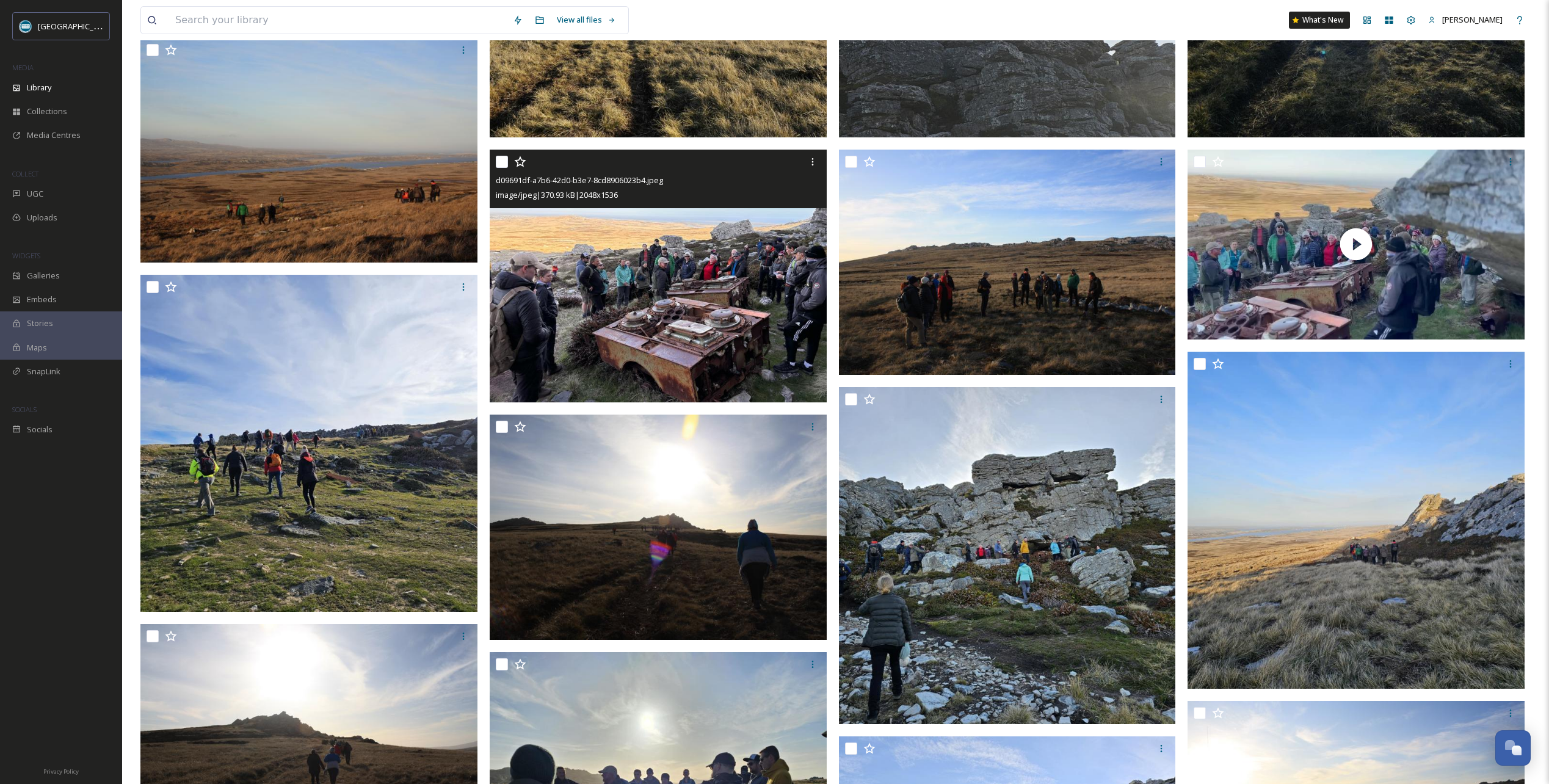
click at [522, 164] on icon at bounding box center [520, 162] width 12 height 12
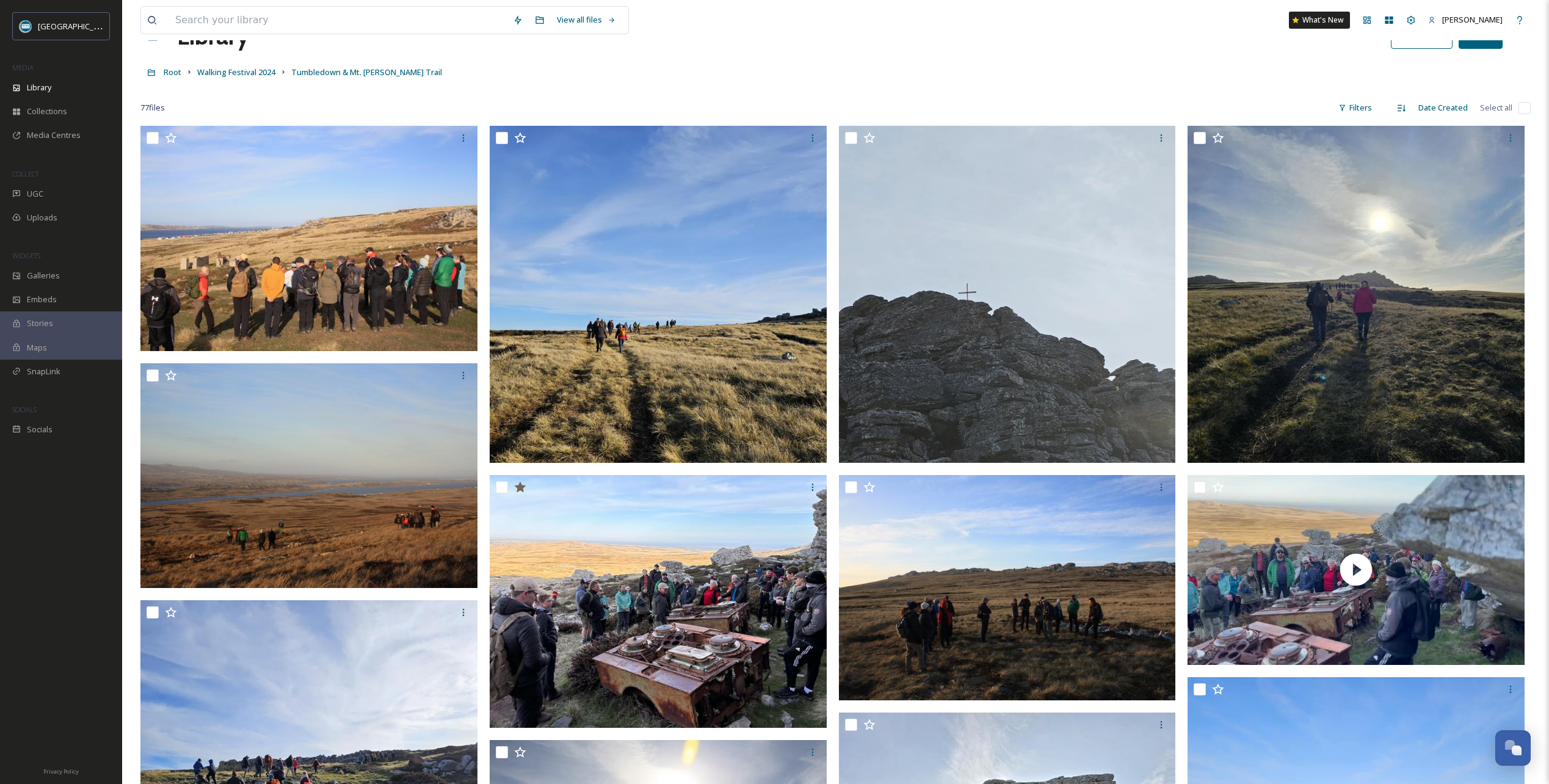
scroll to position [0, 0]
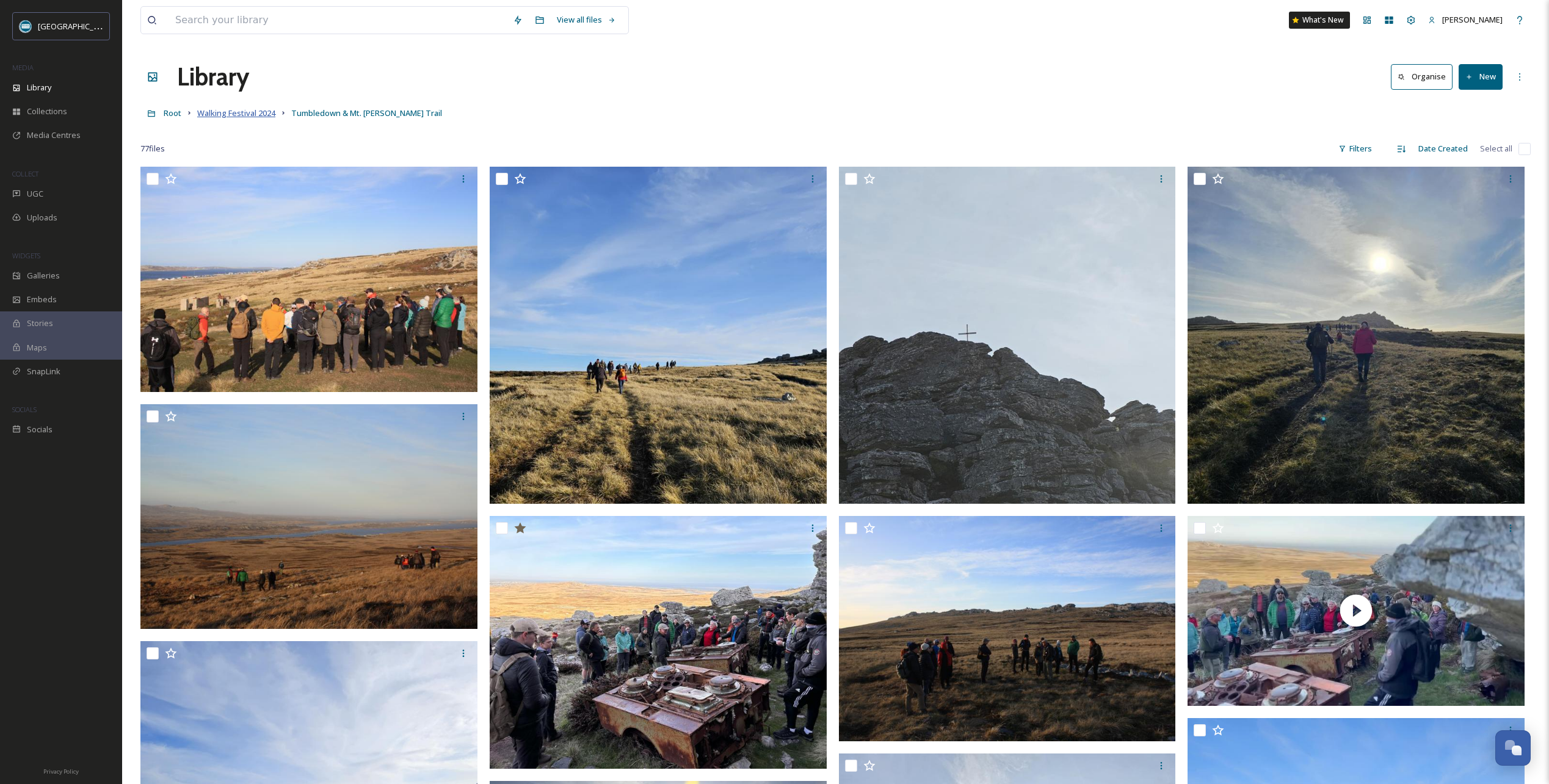
click at [249, 113] on span "Walking Festival 2024" at bounding box center [236, 113] width 78 height 11
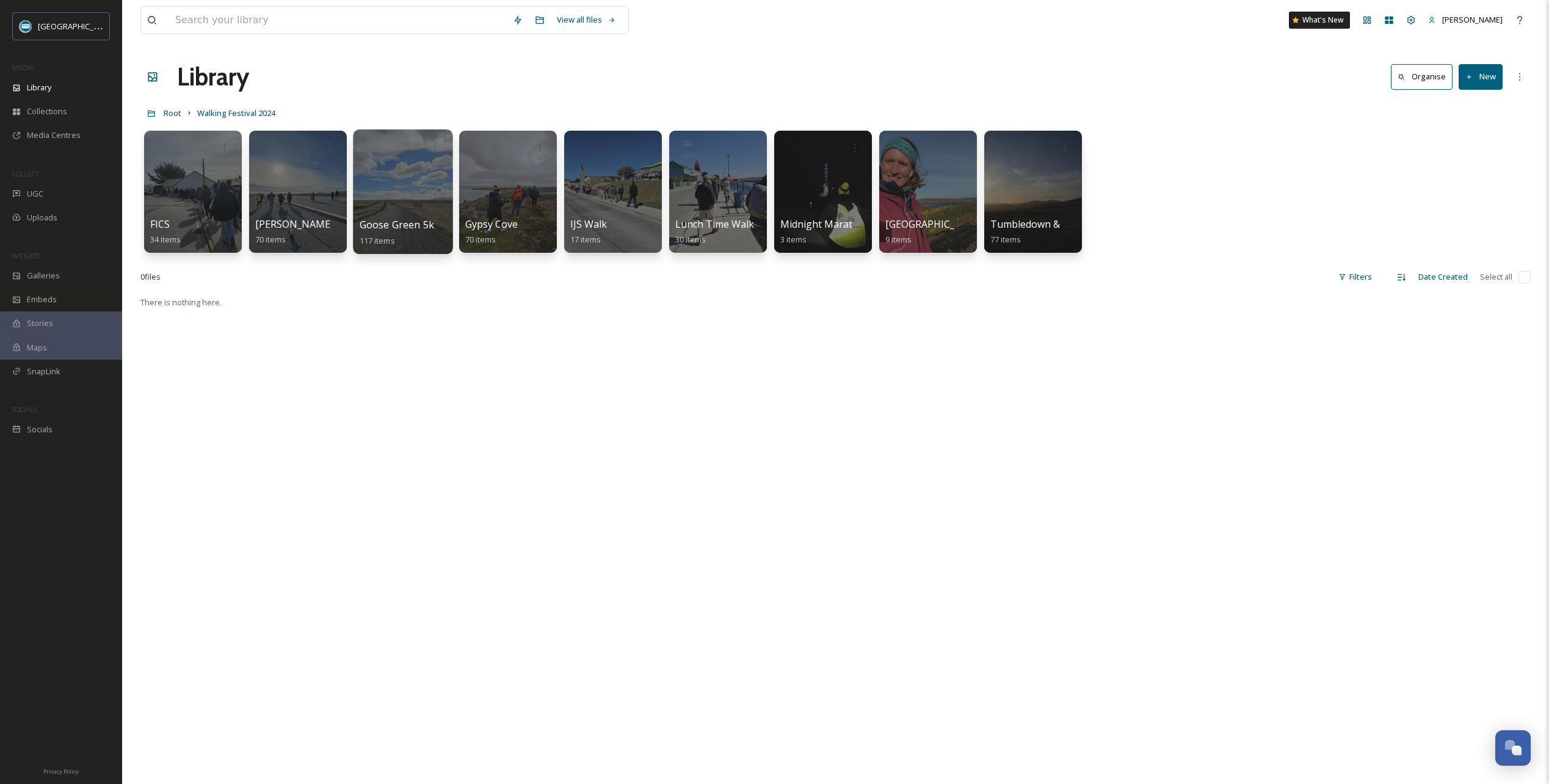
click at [396, 183] on div at bounding box center [402, 192] width 100 height 125
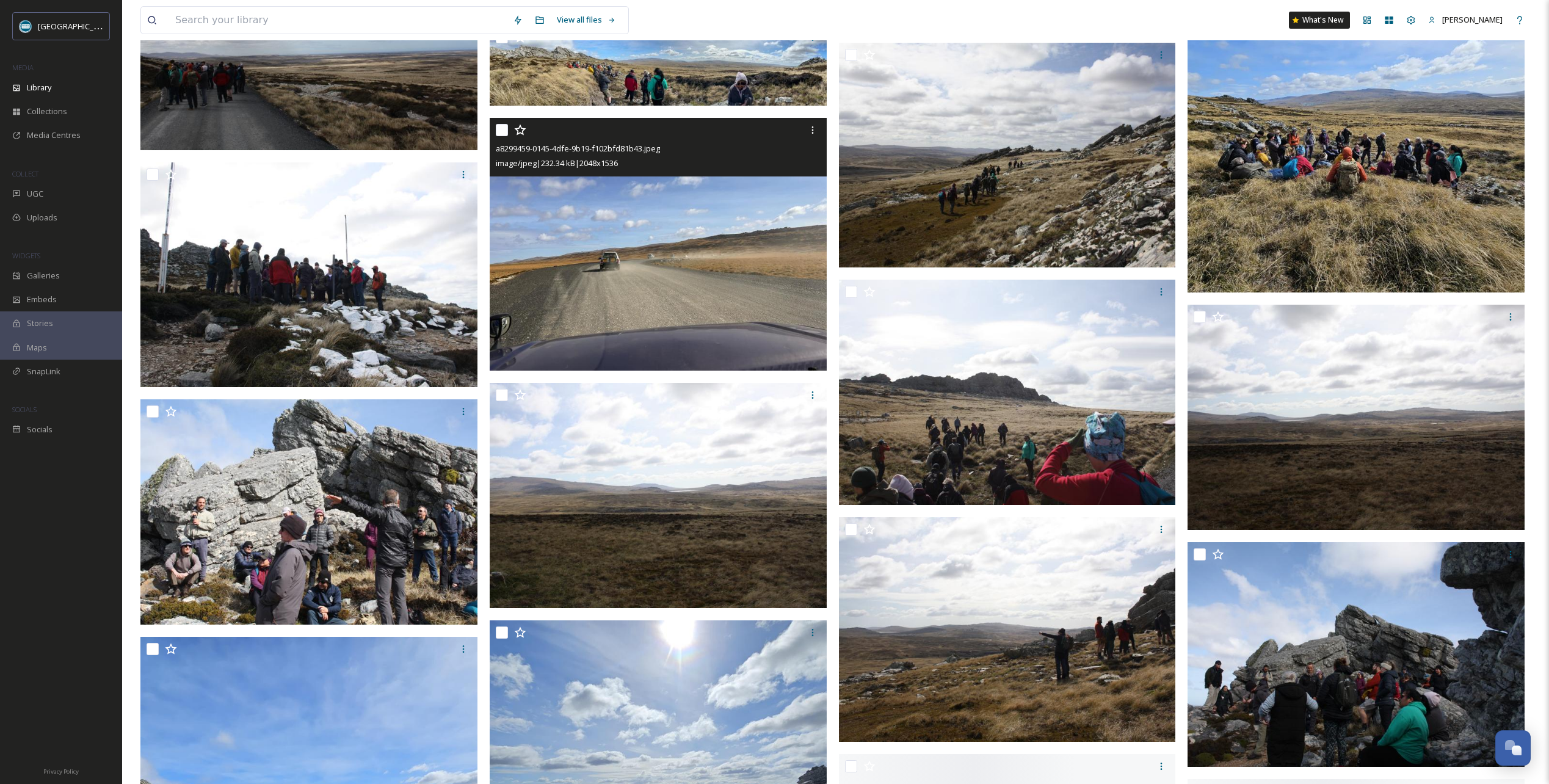
scroll to position [4456, 0]
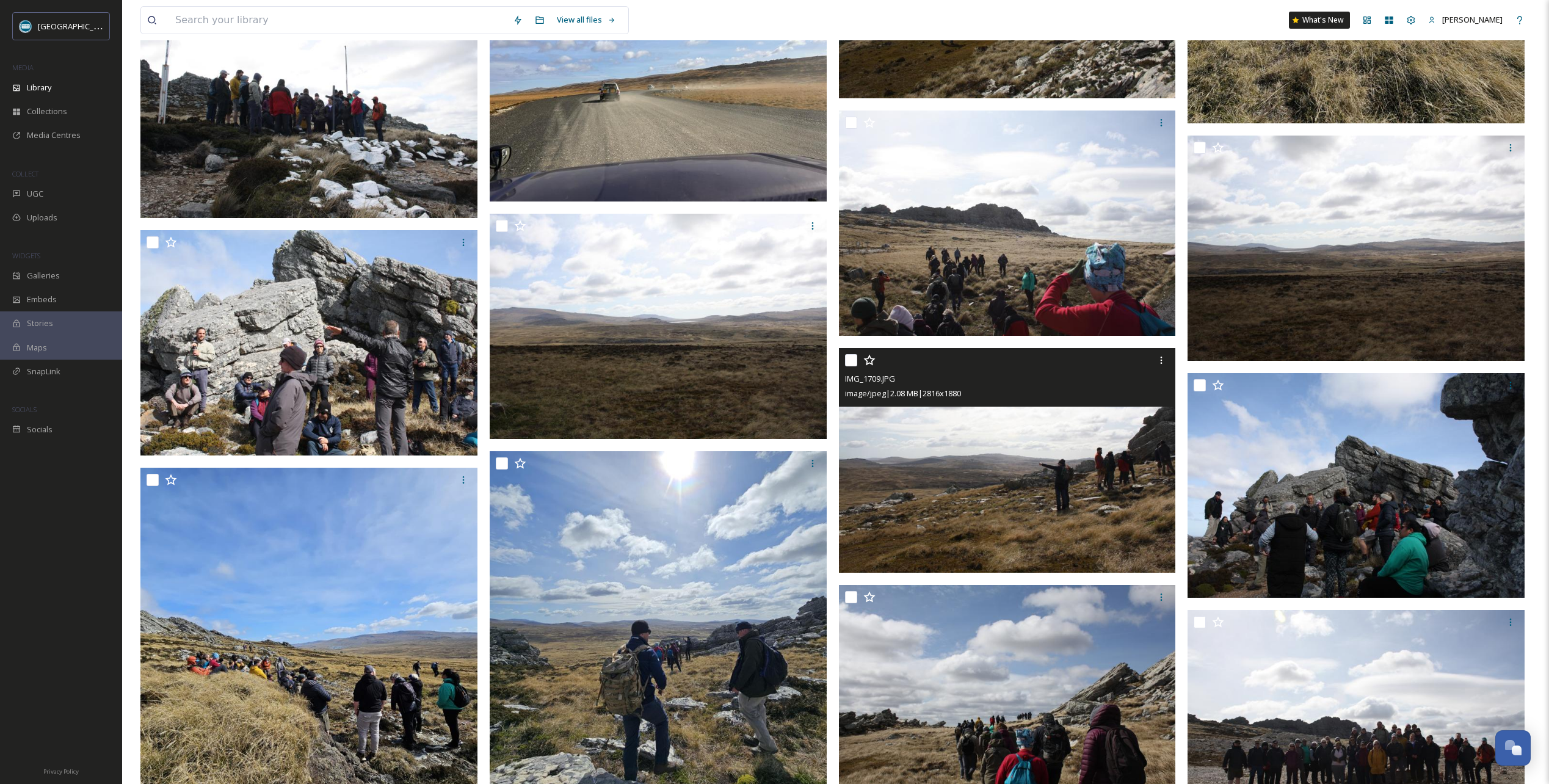
click at [868, 360] on icon at bounding box center [870, 360] width 12 height 12
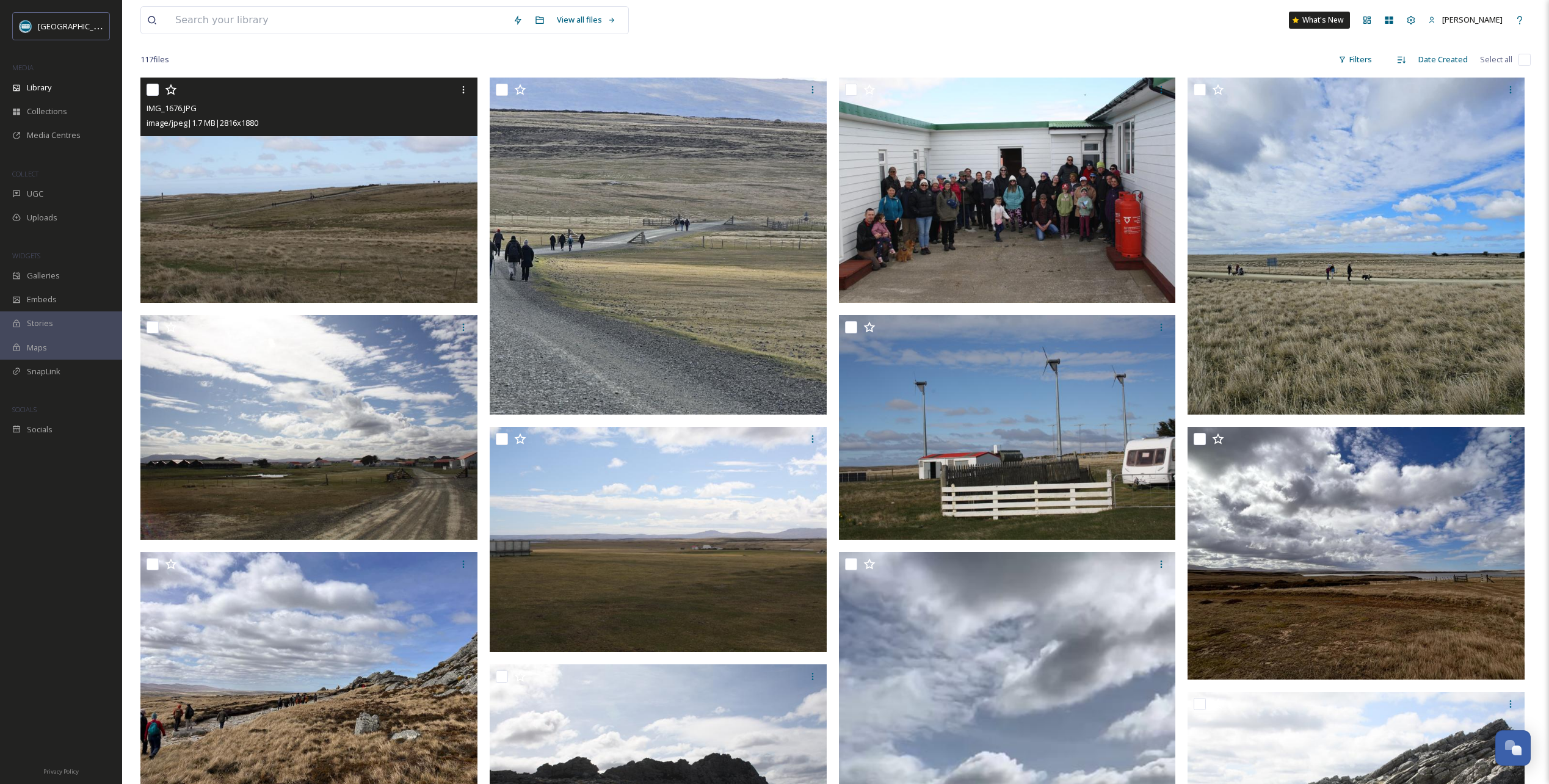
scroll to position [0, 0]
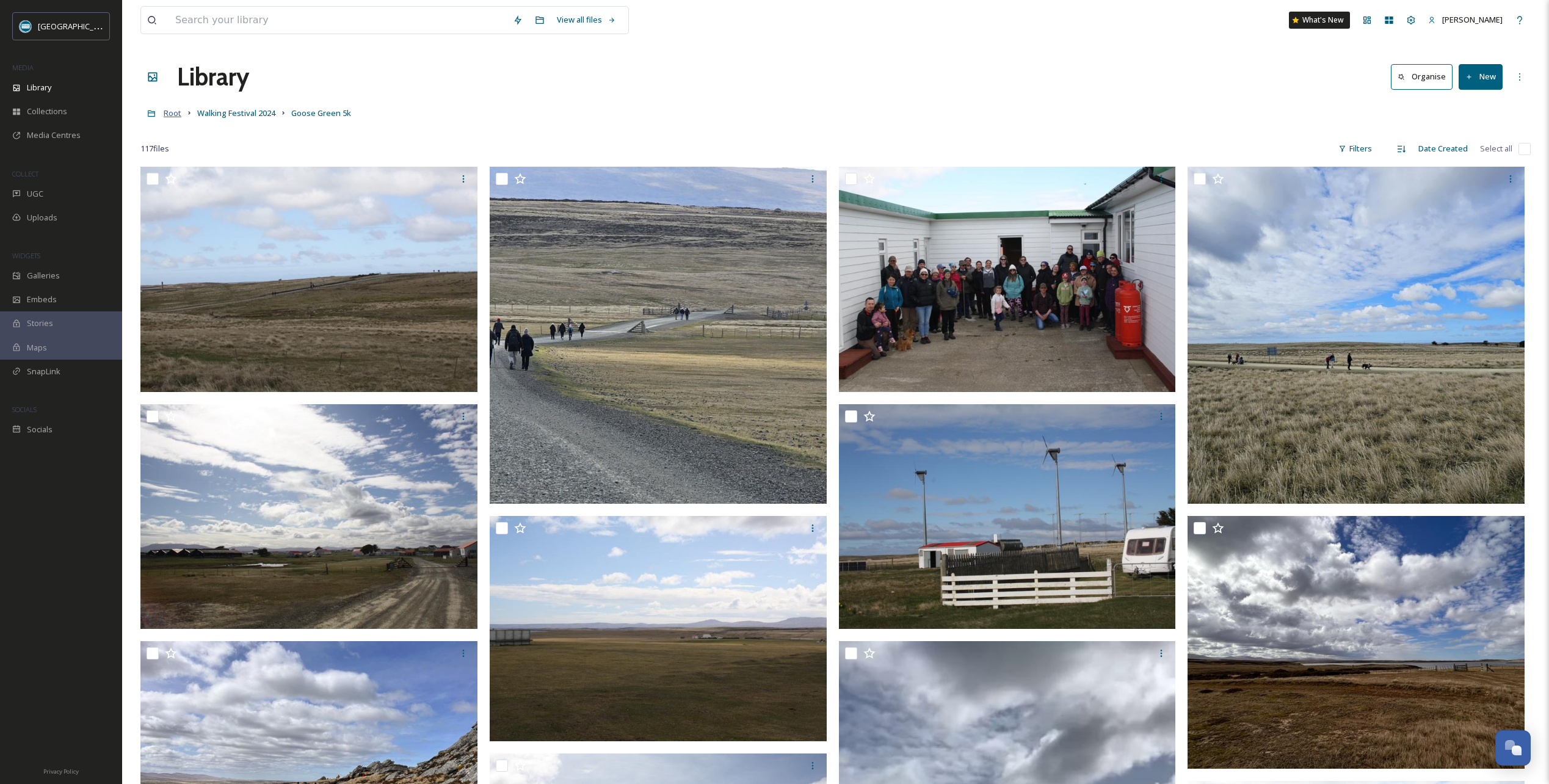
click at [176, 117] on span "Root" at bounding box center [173, 113] width 18 height 11
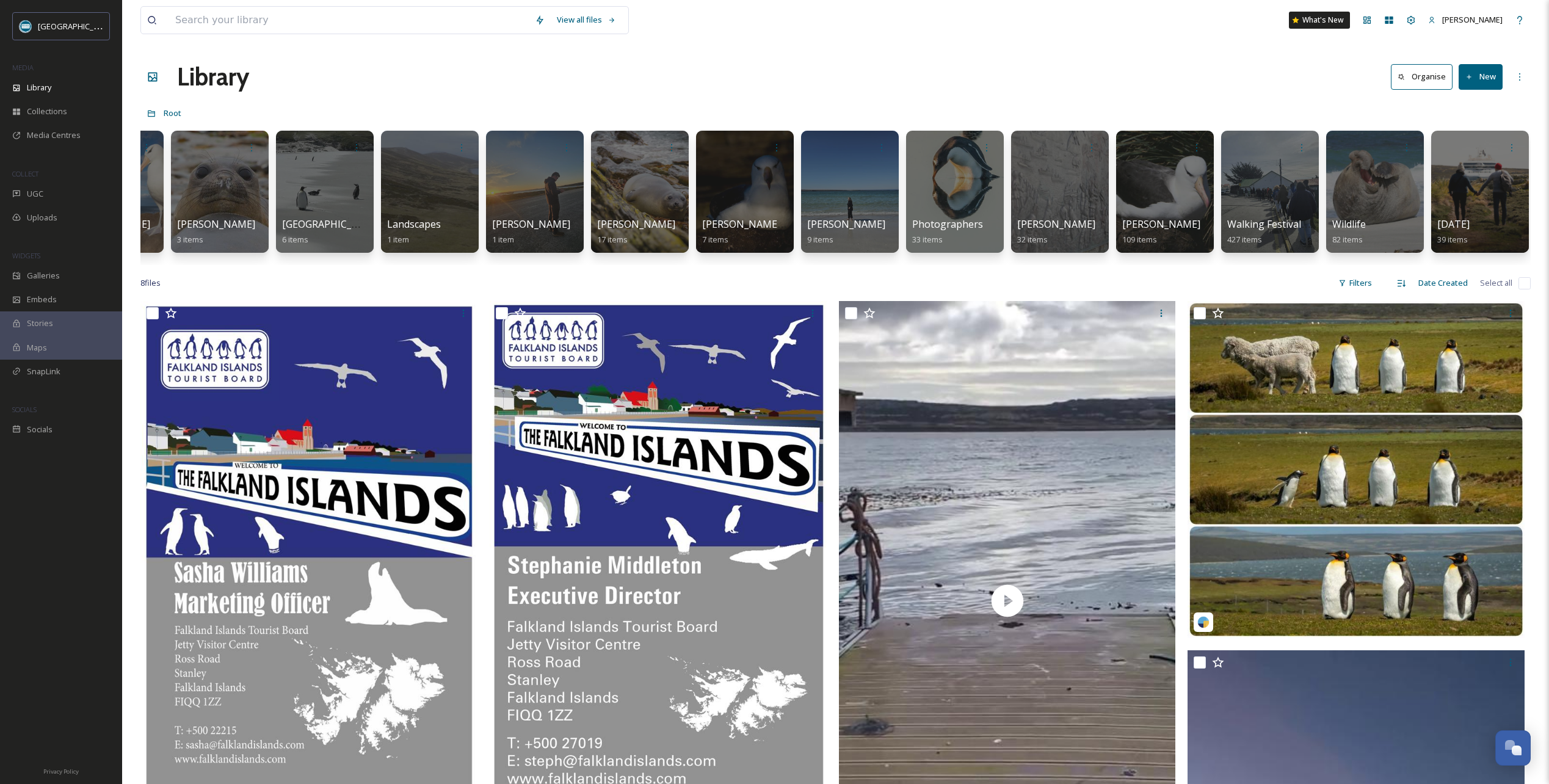
scroll to position [0, 2075]
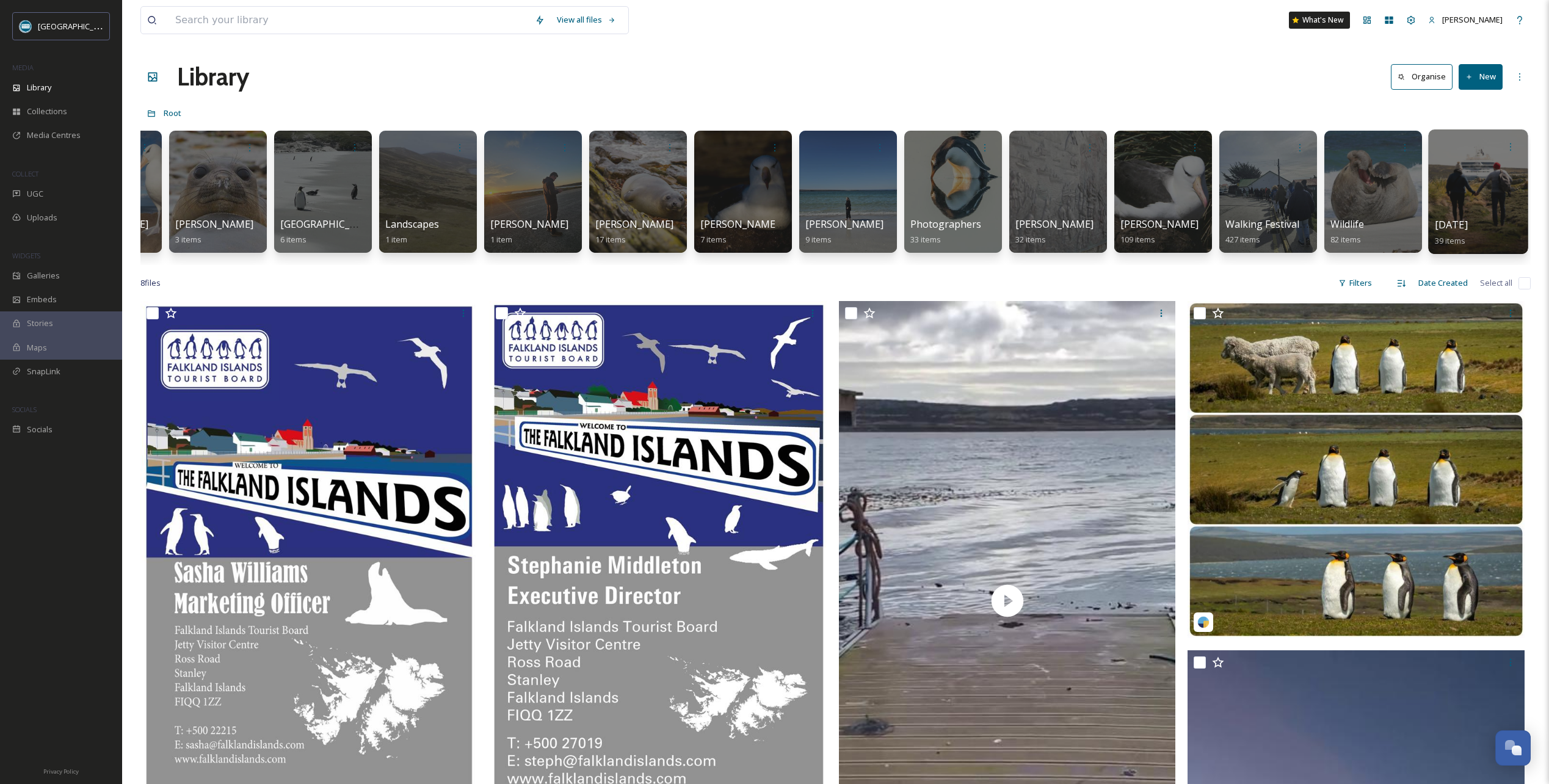
click at [1483, 176] on div at bounding box center [1478, 192] width 100 height 125
